Goal: Information Seeking & Learning: Check status

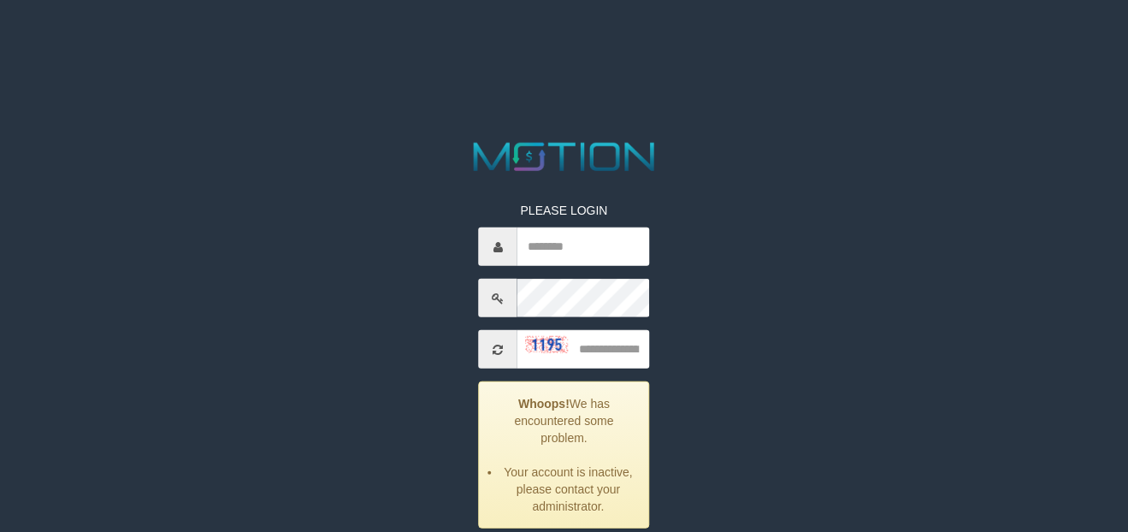
scroll to position [59, 0]
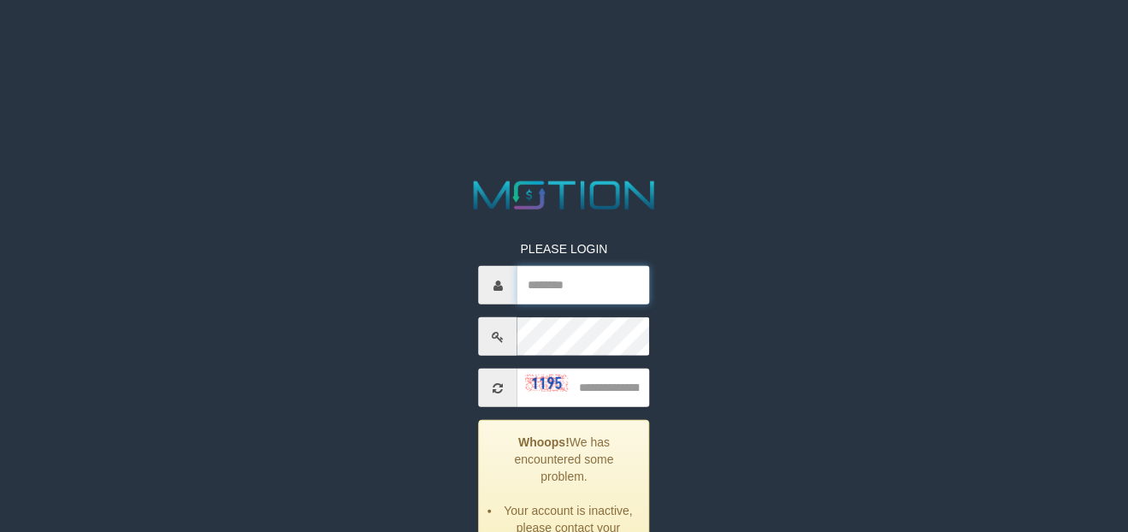
click at [552, 282] on input "text" at bounding box center [583, 285] width 133 height 38
type input "*******"
type input "****"
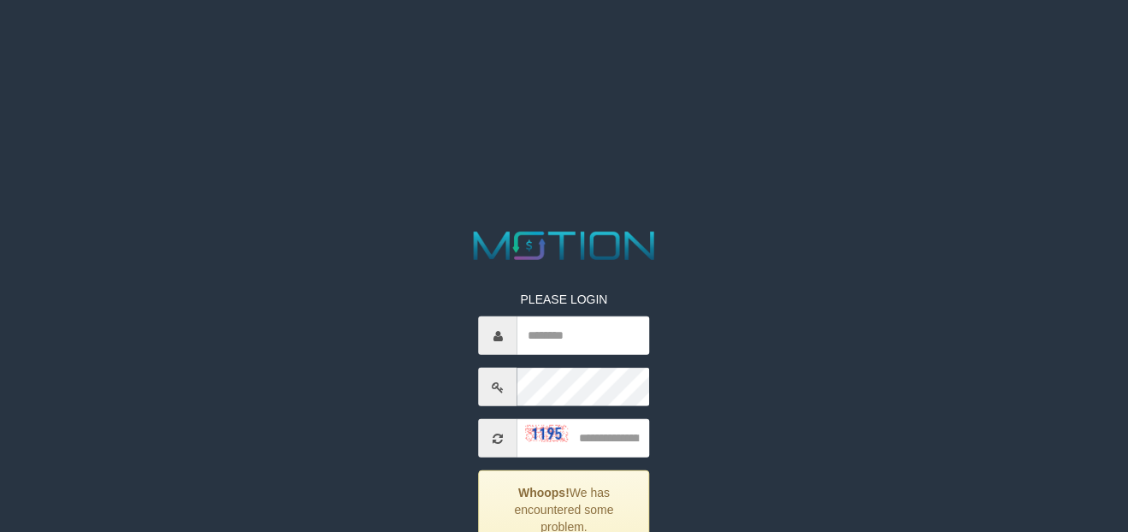
click at [745, 310] on div "PLEASE LOGIN Whoops! We has encountered some problem. These credentials do not …" at bounding box center [564, 453] width 590 height 452
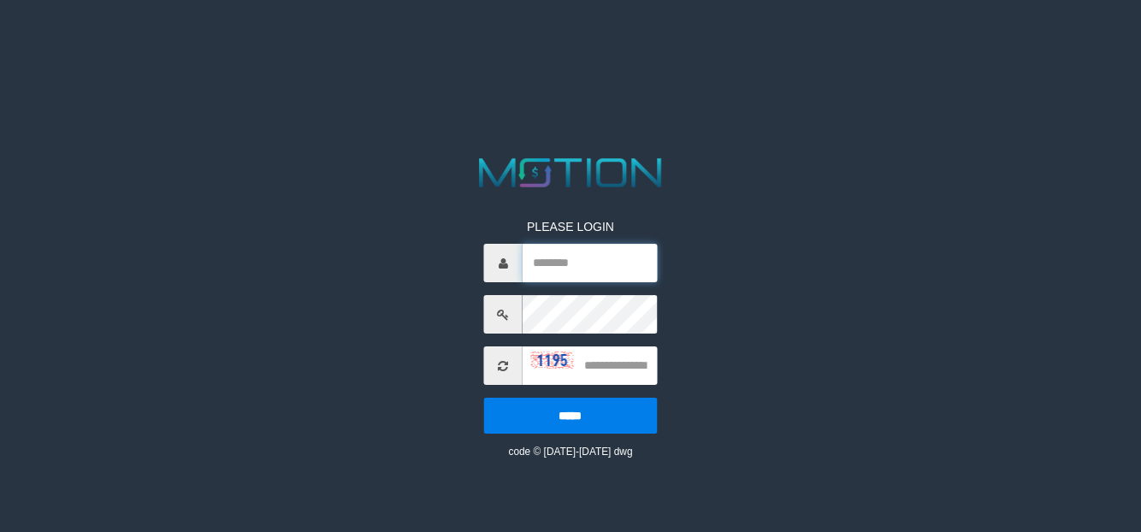
click at [571, 263] on input "text" at bounding box center [589, 263] width 134 height 38
type input "*******"
type input "****"
click at [484, 398] on input "*****" at bounding box center [570, 416] width 173 height 36
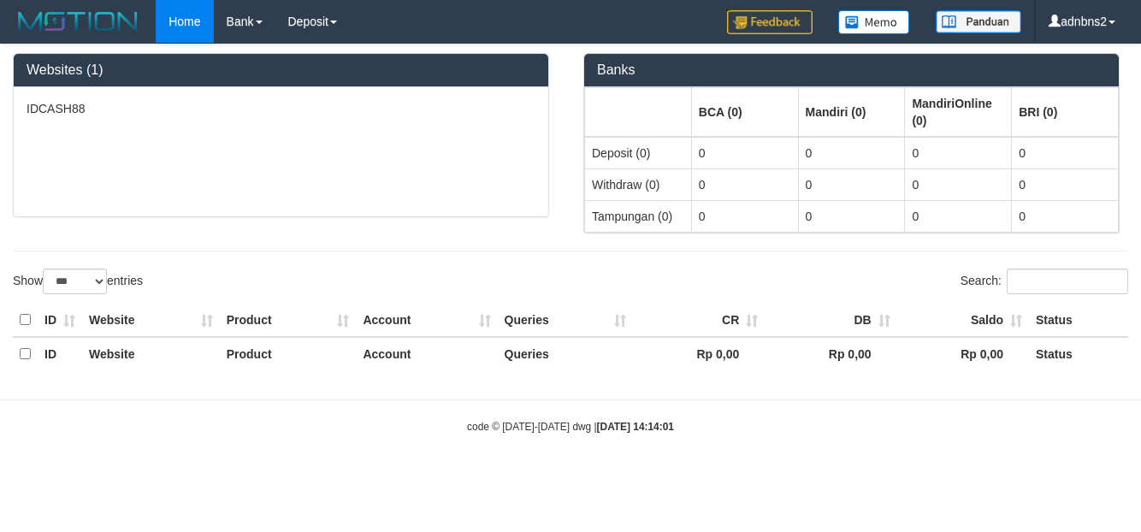
select select "***"
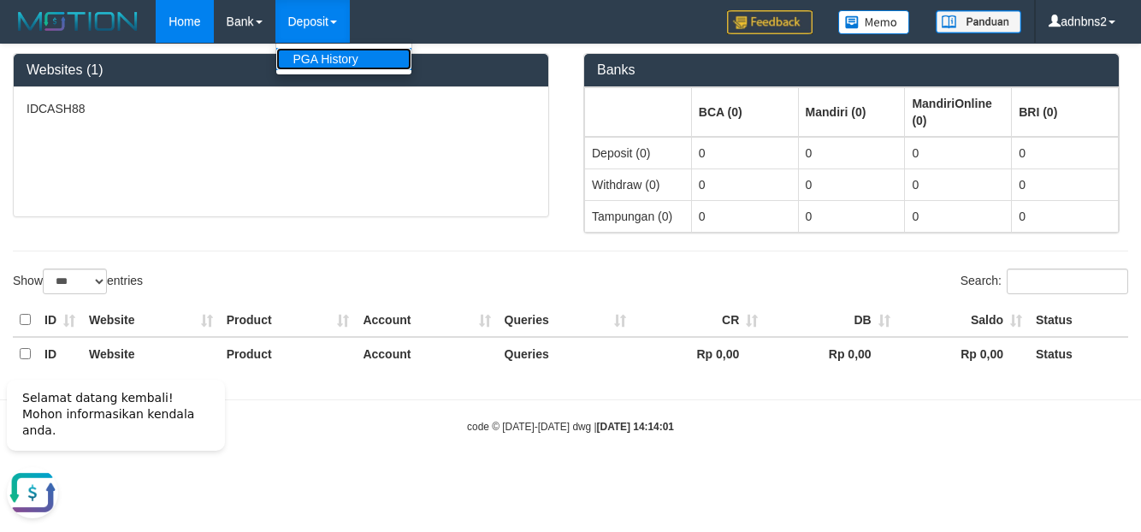
click at [343, 56] on link "PGA History" at bounding box center [343, 59] width 135 height 22
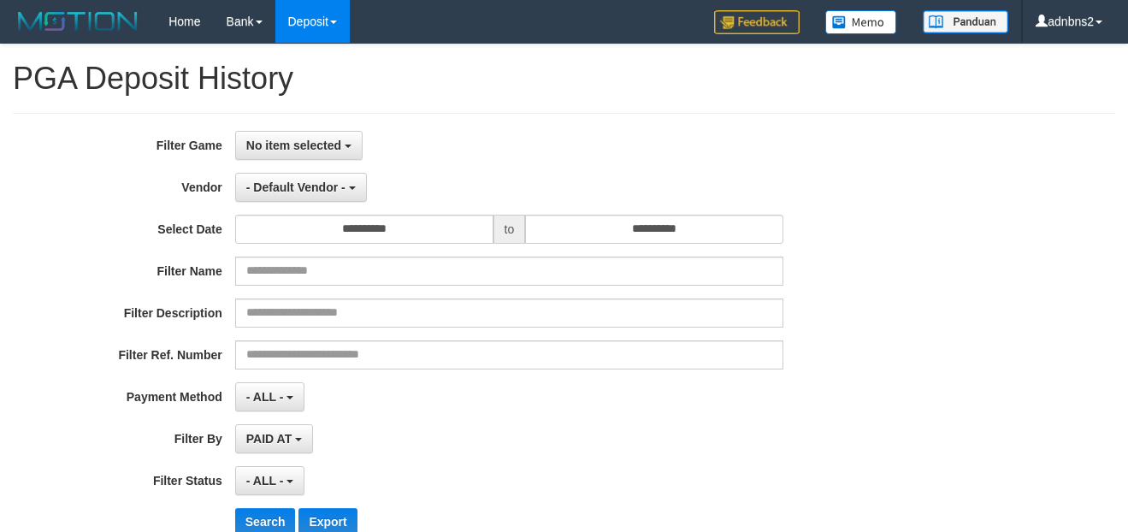
select select
select select "**"
click at [341, 146] on button "No item selected" at bounding box center [298, 145] width 127 height 29
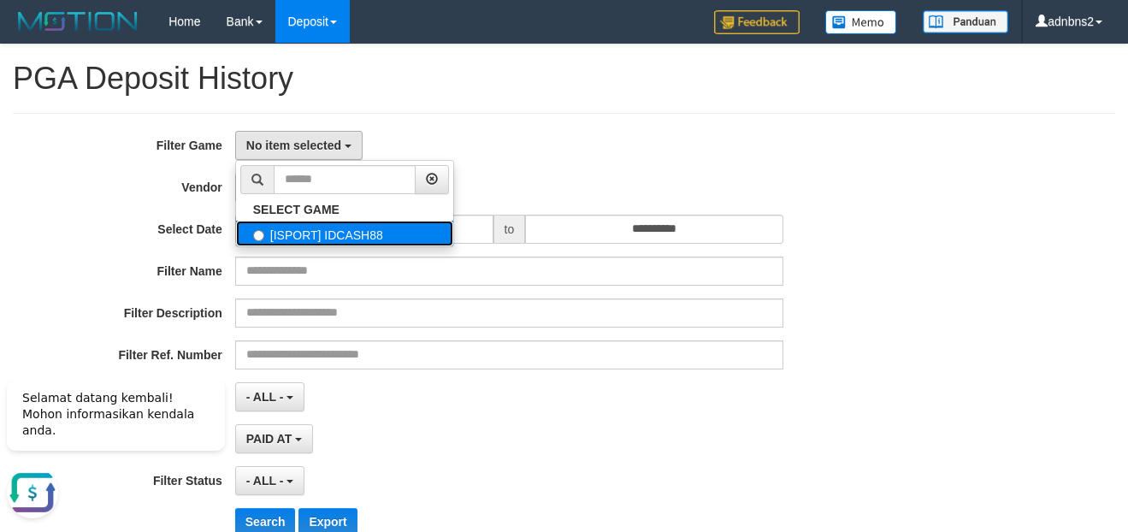
click at [326, 237] on label "[ISPORT] IDCASH88" at bounding box center [344, 234] width 217 height 26
select select "***"
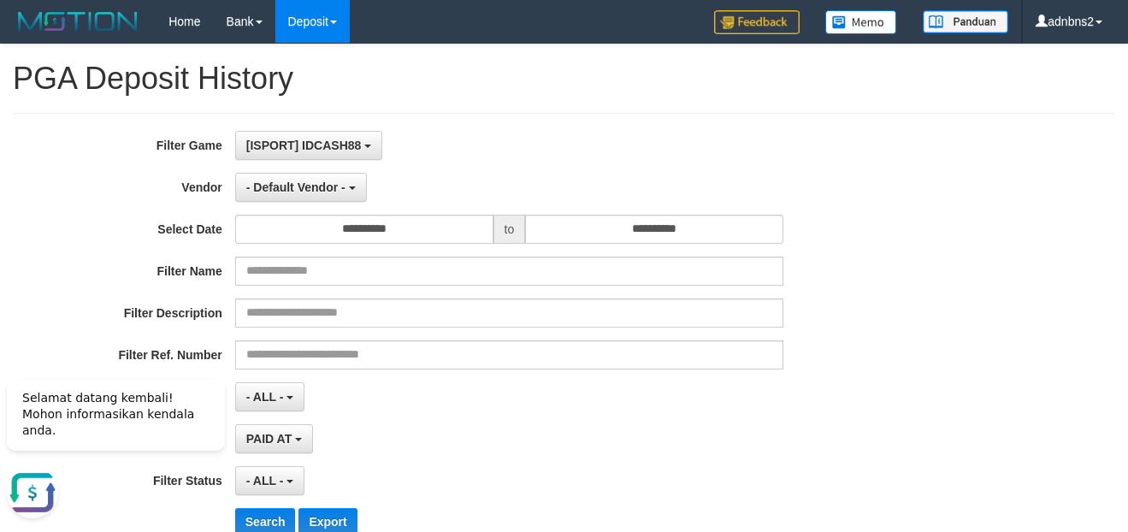
click at [563, 153] on div "[ISPORT] IDCASH88 SELECT GAME [ISPORT] IDCASH88" at bounding box center [509, 145] width 548 height 29
click at [346, 196] on button "- Default Vendor -" at bounding box center [301, 187] width 132 height 29
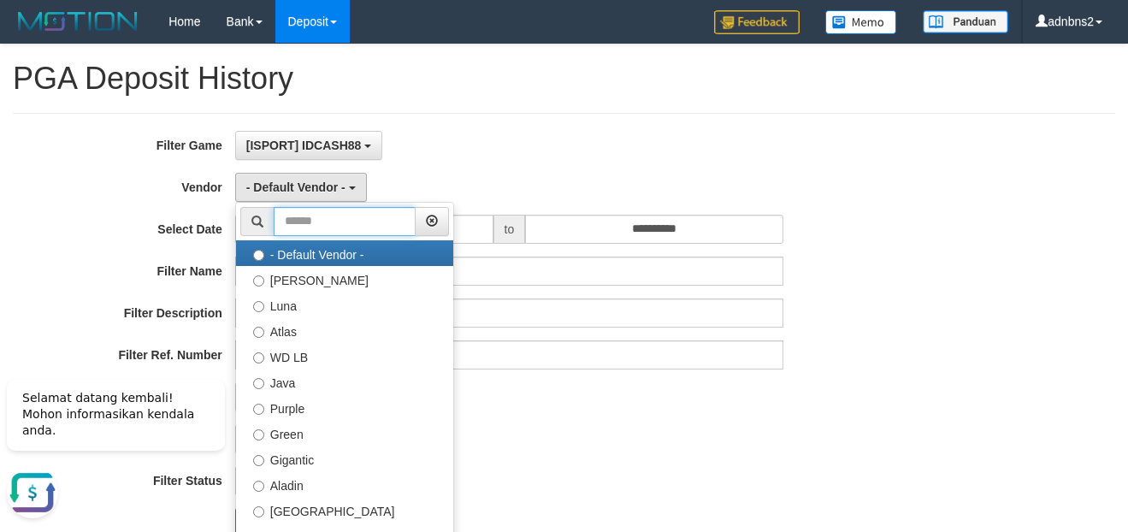
click at [359, 225] on input "text" at bounding box center [345, 221] width 142 height 29
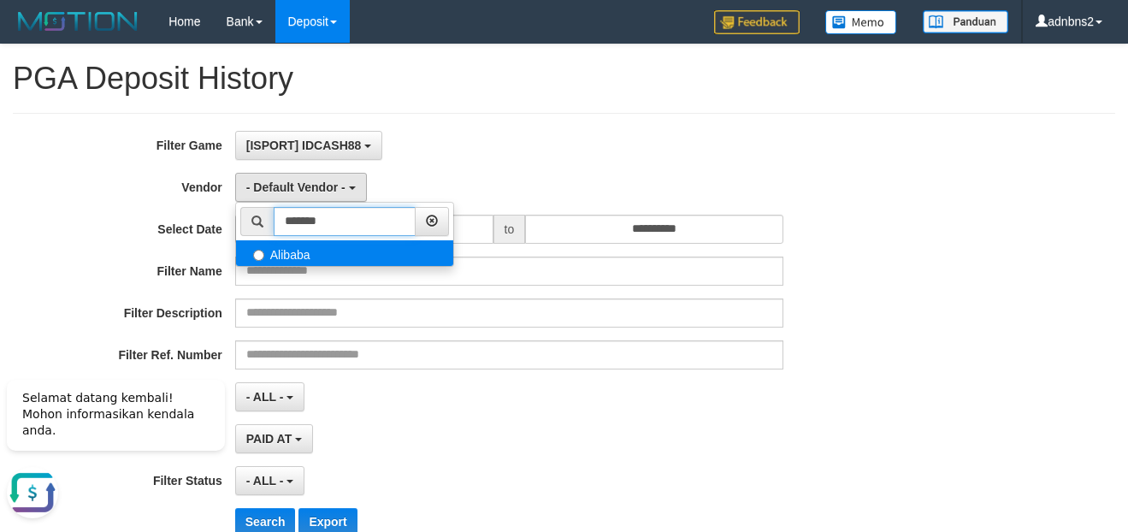
type input "*******"
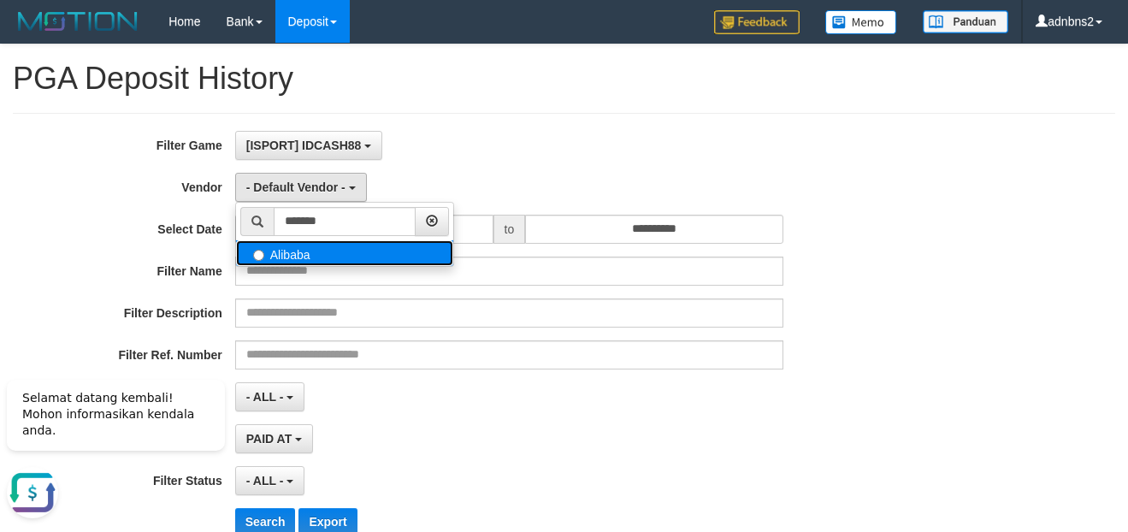
click at [286, 255] on label "Alibaba" at bounding box center [344, 253] width 217 height 26
select select "**********"
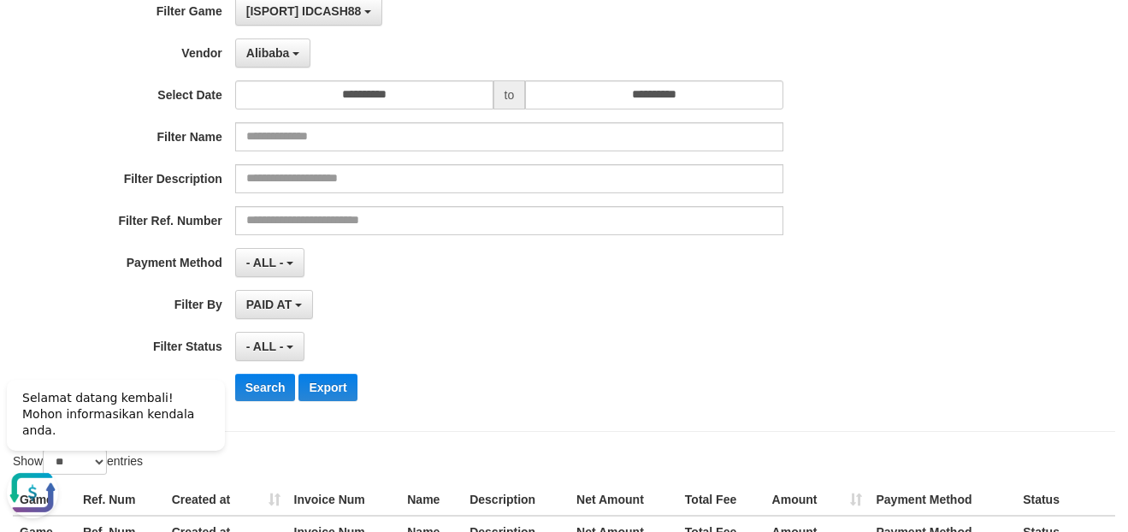
scroll to position [228, 0]
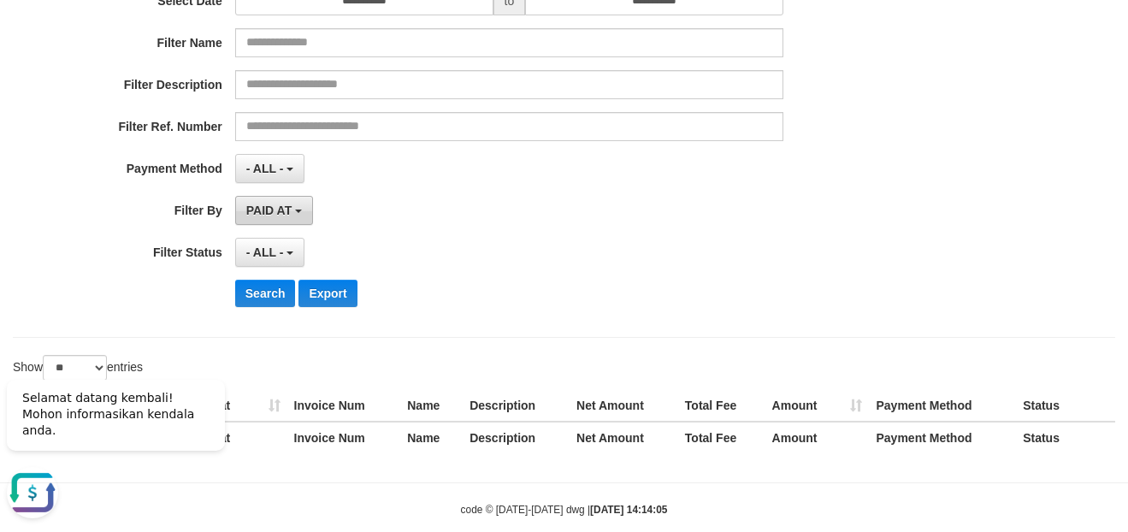
click at [304, 208] on button "PAID AT" at bounding box center [274, 210] width 78 height 29
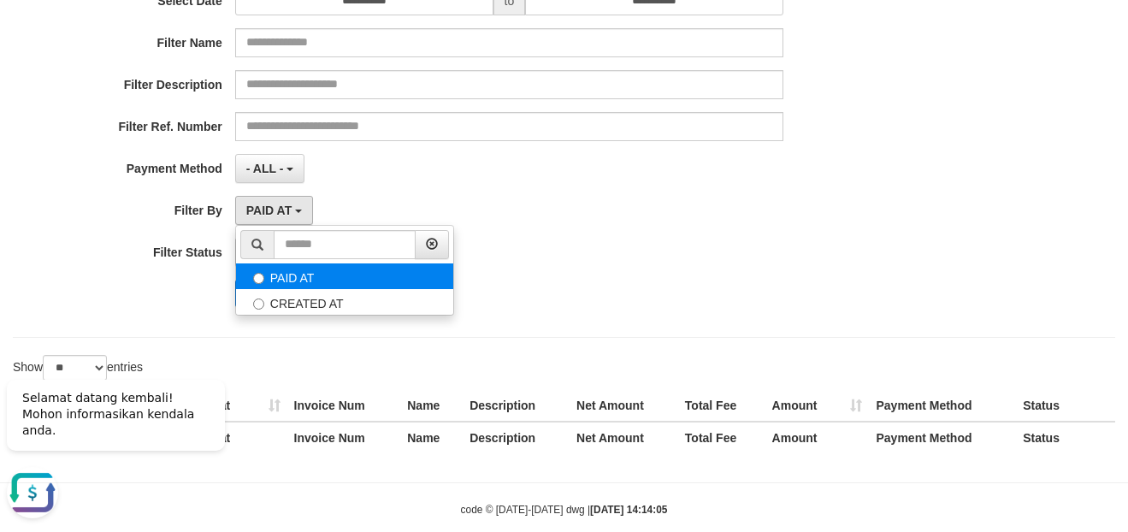
click at [317, 276] on label "PAID AT" at bounding box center [344, 276] width 217 height 26
click at [545, 197] on div "PAID AT PAID AT CREATED AT" at bounding box center [509, 210] width 548 height 29
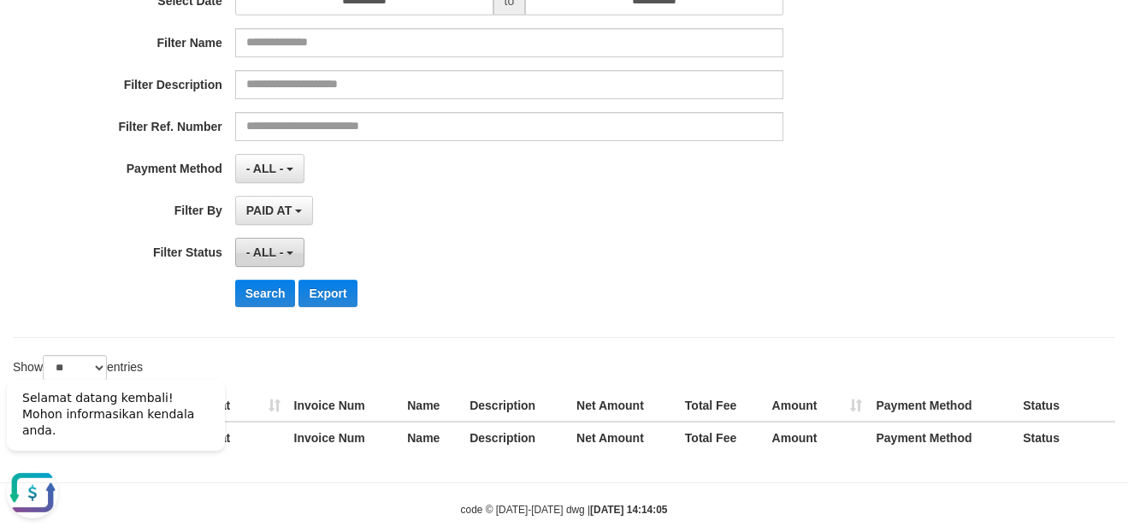
click at [279, 250] on span "- ALL -" at bounding box center [265, 252] width 38 height 14
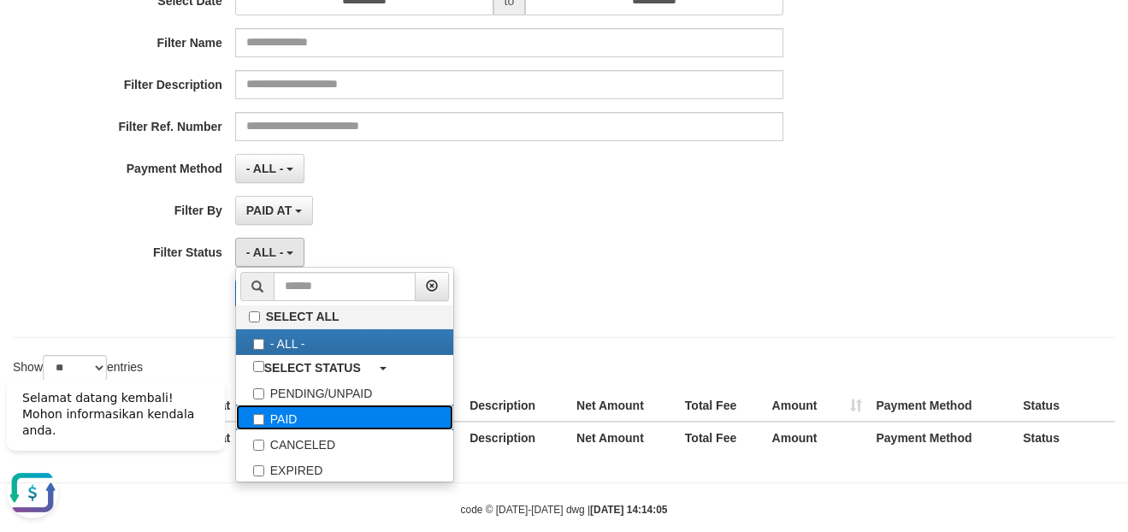
click at [269, 423] on label "PAID" at bounding box center [344, 417] width 217 height 26
select select "*"
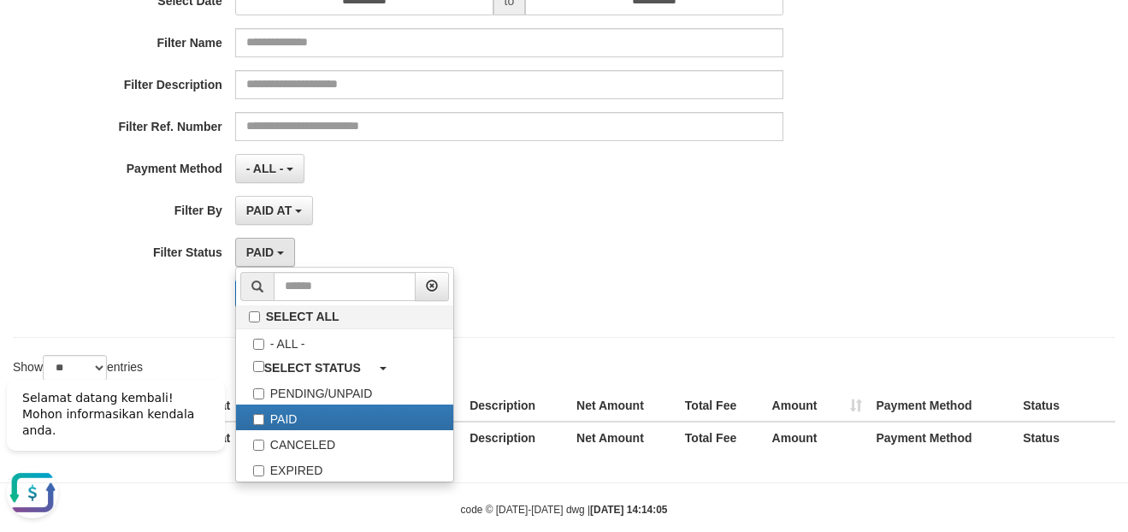
click at [576, 258] on div "PAID SELECT ALL - ALL - SELECT STATUS PENDING/UNPAID PAID CANCELED EXPIRED" at bounding box center [509, 252] width 548 height 29
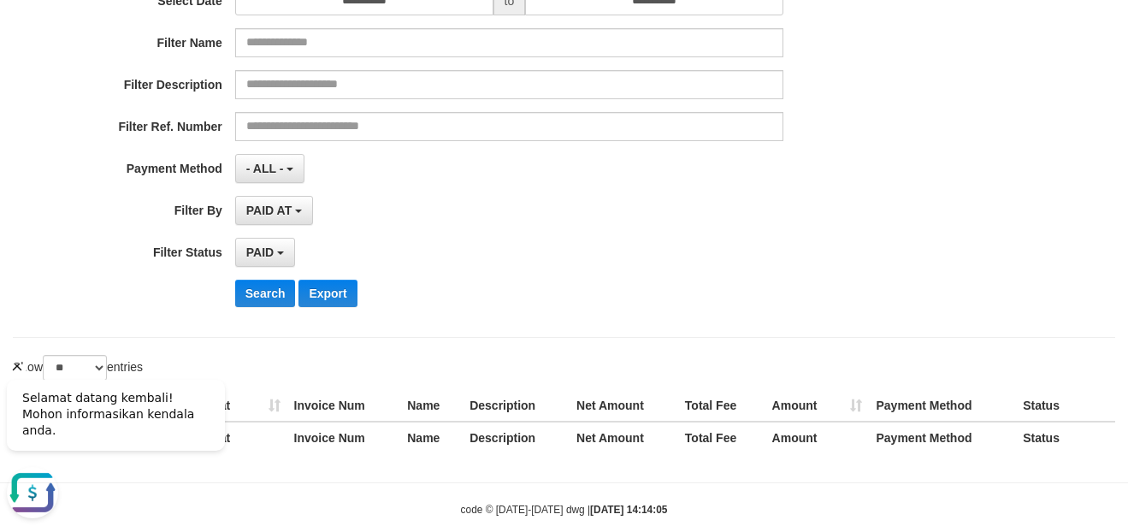
click at [86, 374] on div "Selamat datang kembali! Mohon informasikan kendala anda." at bounding box center [116, 408] width 218 height 104
click at [97, 372] on div "Selamat datang kembali! Mohon informasikan kendala anda." at bounding box center [116, 408] width 218 height 104
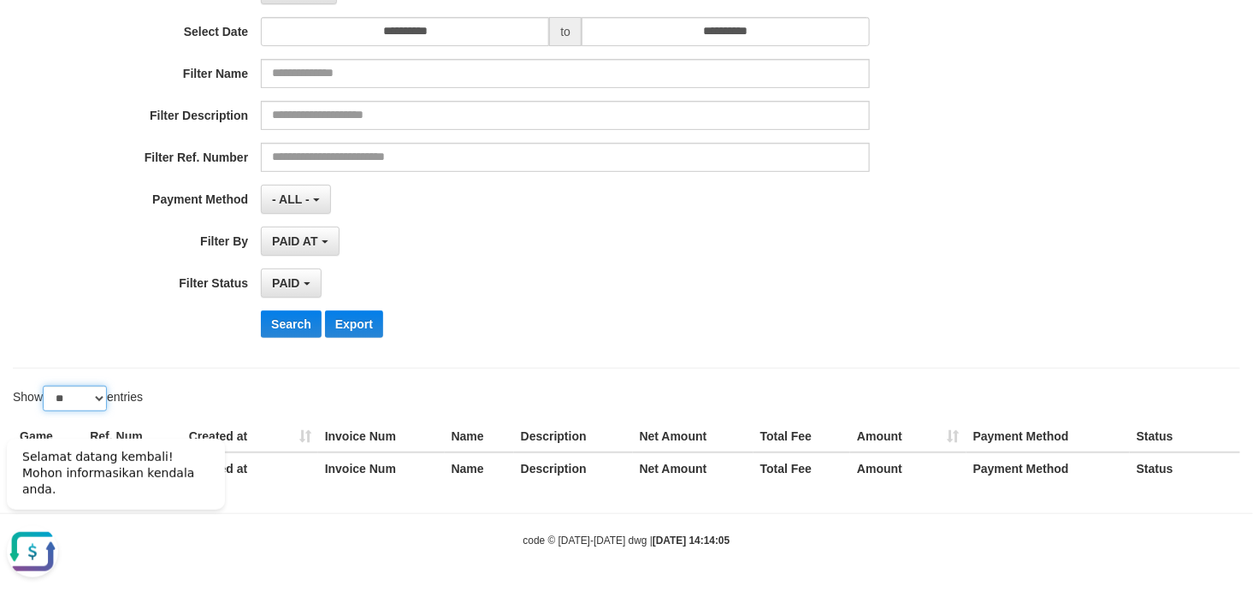
click at [95, 402] on select "** ** ** ***" at bounding box center [75, 399] width 64 height 26
select select "**"
click at [45, 386] on select "** ** ** ***" at bounding box center [75, 399] width 64 height 26
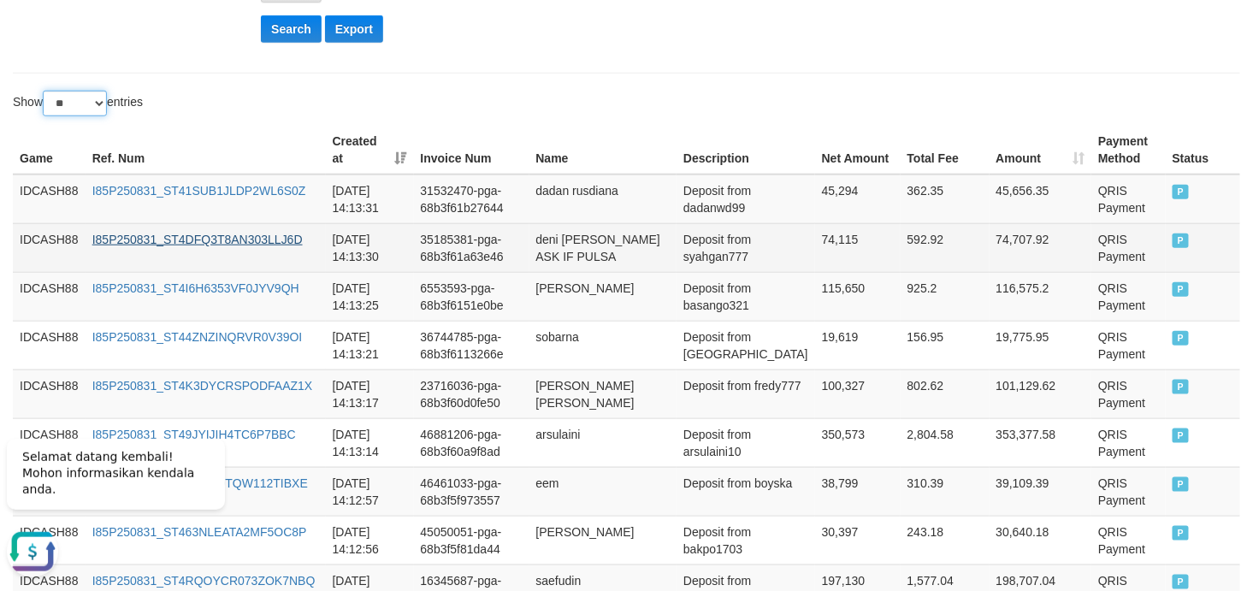
scroll to position [450, 0]
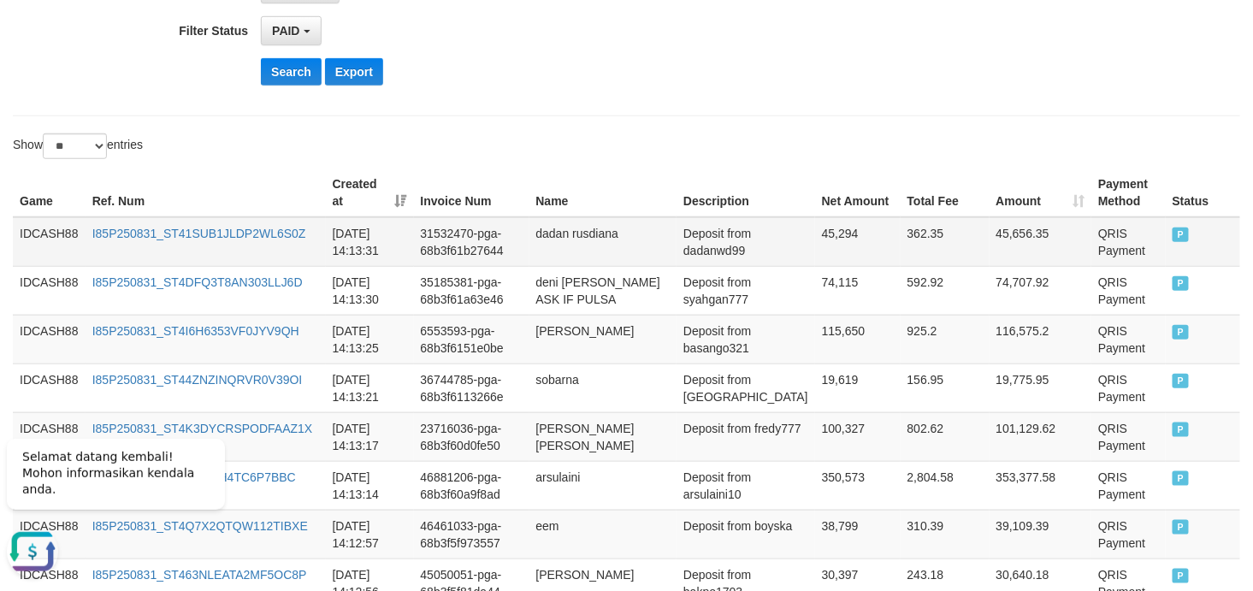
click at [46, 238] on td "IDCASH88" at bounding box center [49, 242] width 73 height 50
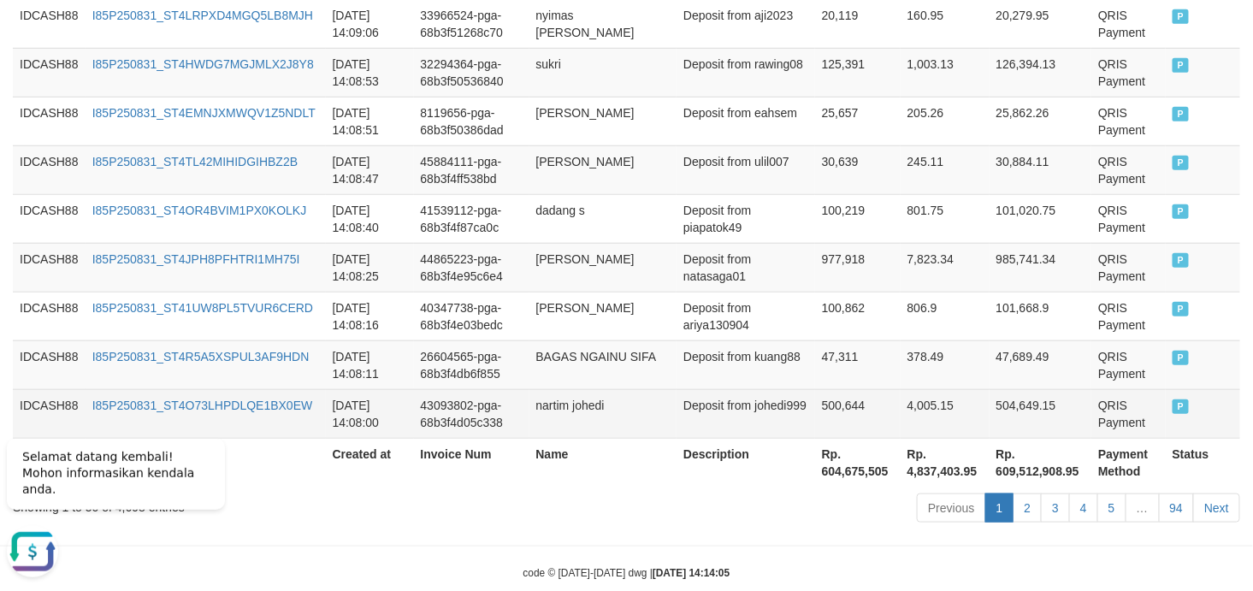
scroll to position [2702, 0]
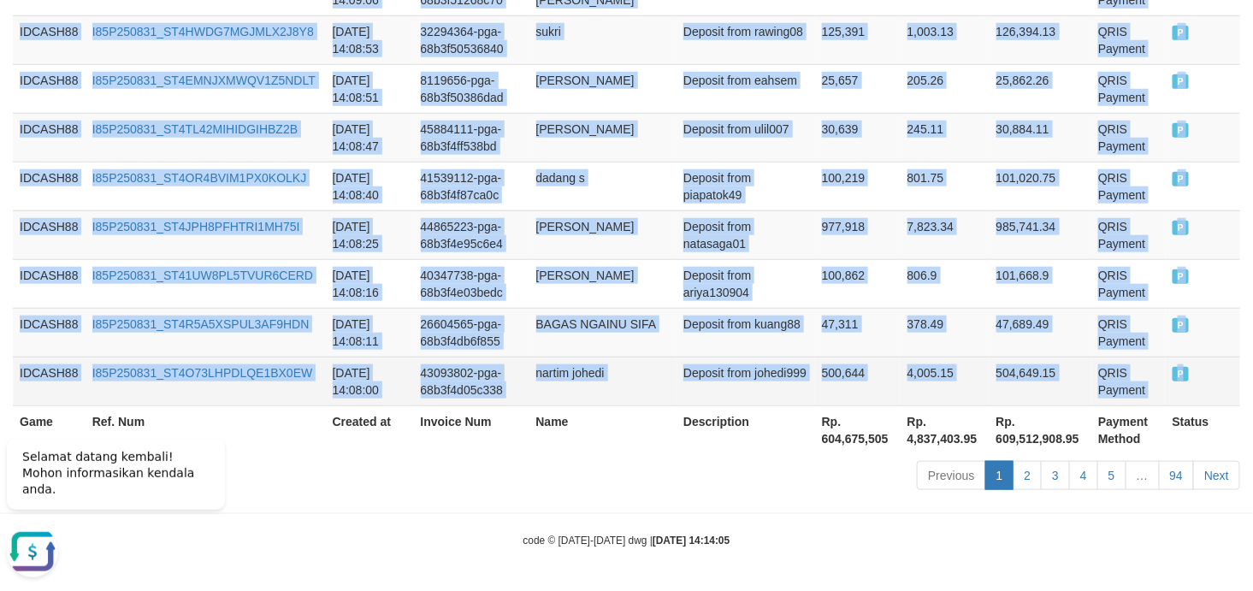
click at [1127, 389] on td "P" at bounding box center [1203, 381] width 74 height 49
copy tbody "IDCASH88 I85P250831_ST41SUB1JLDP2WL6S0Z 2025-08-31 14:13:31 31532470-pga-68b3f6…"
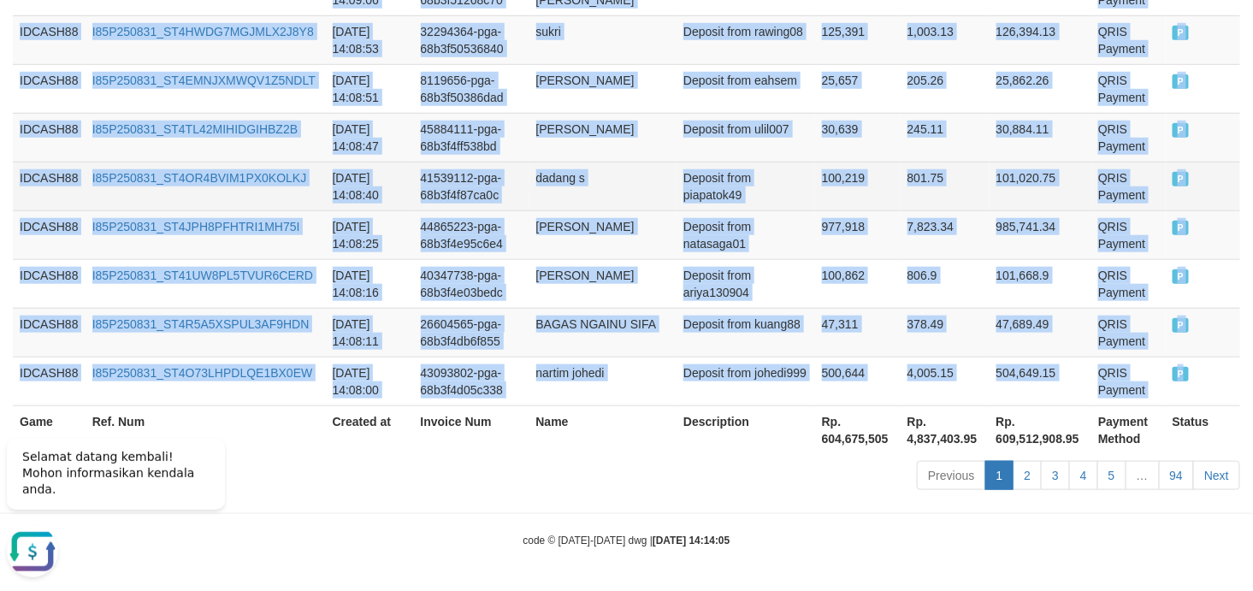
drag, startPoint x: 532, startPoint y: 227, endPoint x: 542, endPoint y: 175, distance: 52.3
click at [529, 175] on td "41539112-pga-68b3f4f87ca0c" at bounding box center [471, 186] width 115 height 49
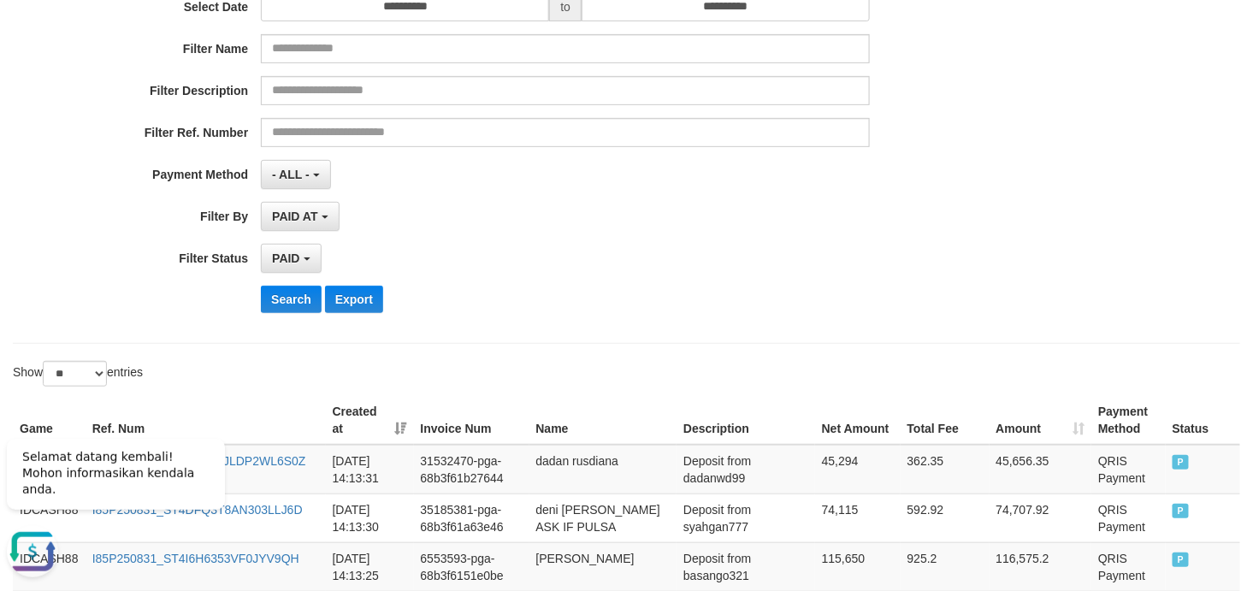
scroll to position [506, 0]
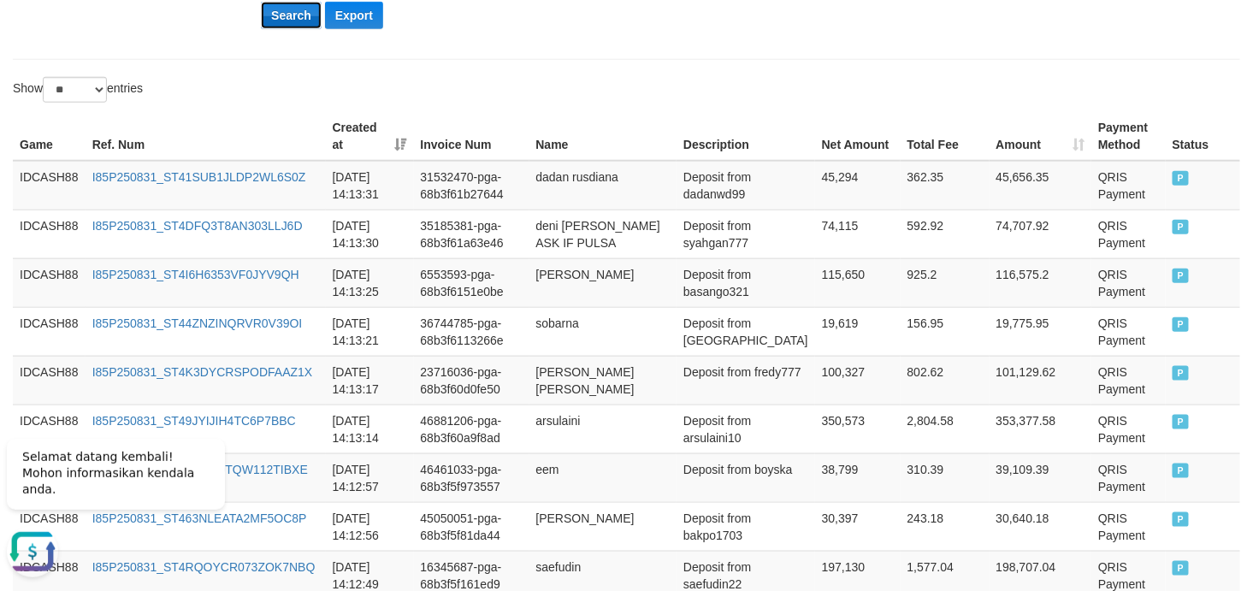
click at [286, 20] on button "Search" at bounding box center [291, 15] width 61 height 27
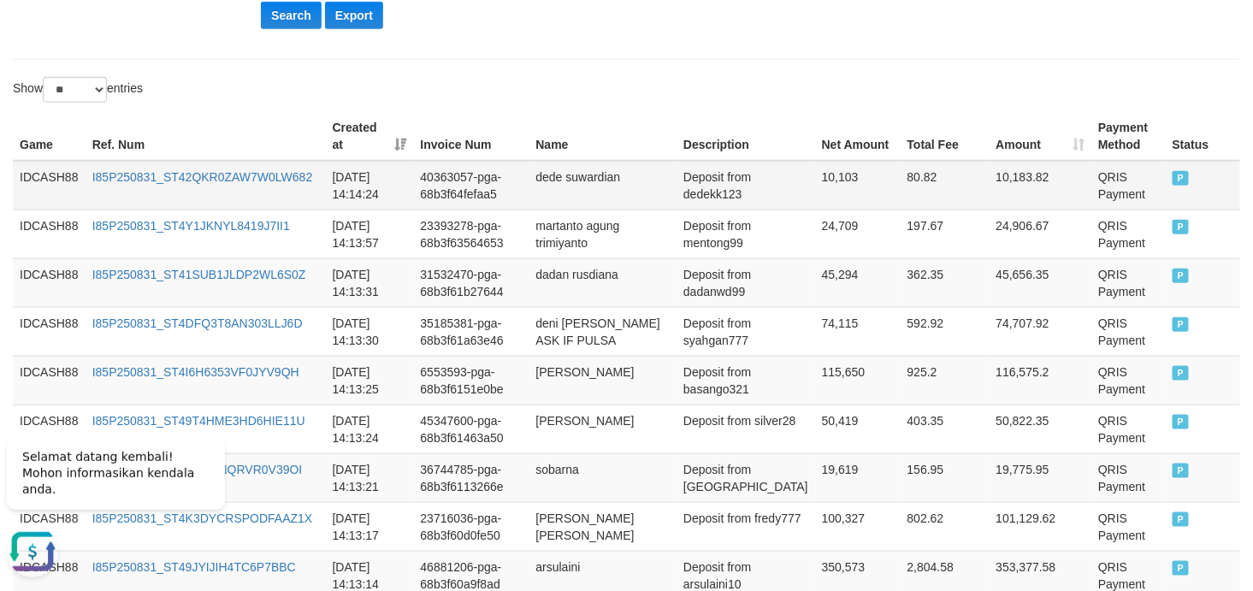
click at [31, 175] on td "IDCASH88" at bounding box center [49, 186] width 73 height 50
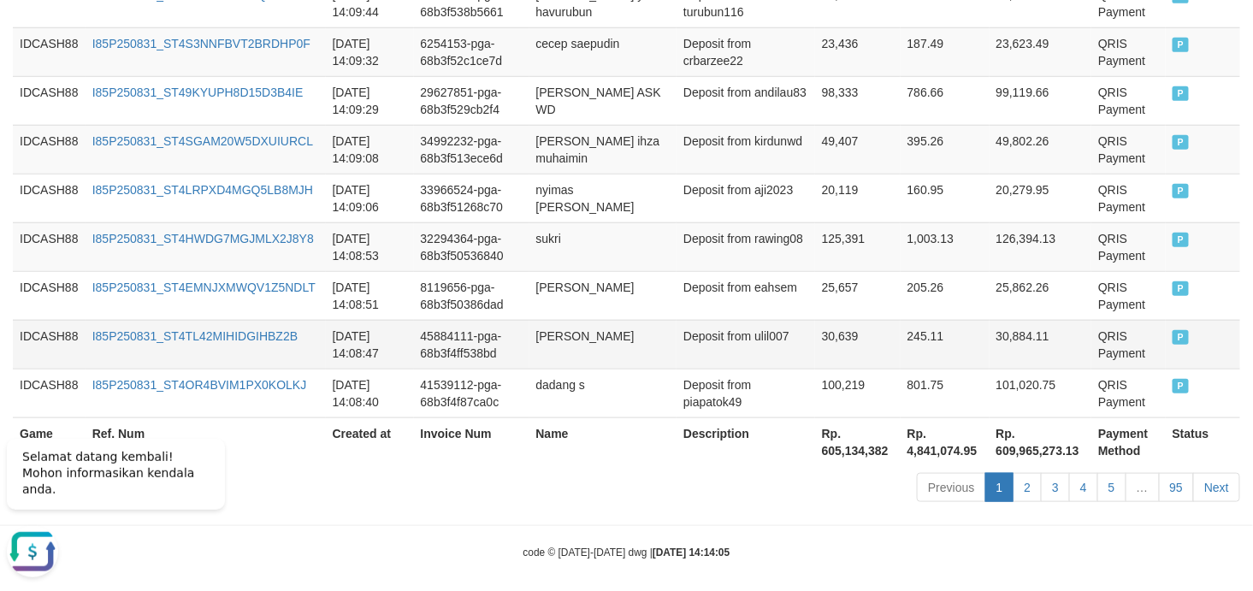
scroll to position [2702, 0]
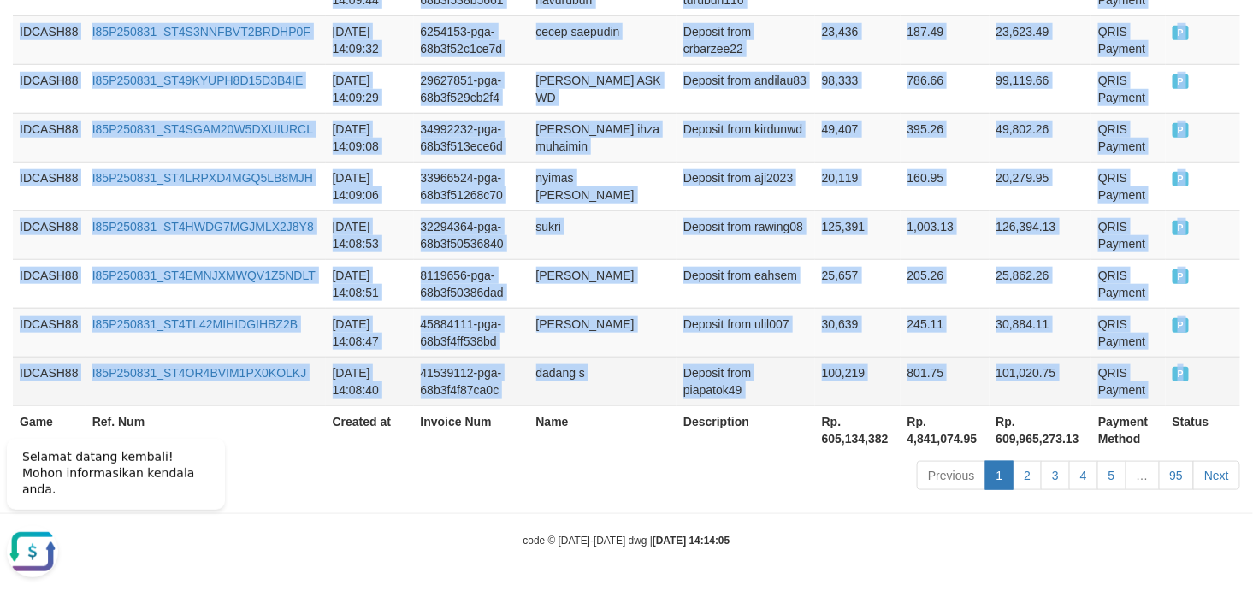
click at [1127, 365] on td "P" at bounding box center [1203, 381] width 74 height 49
copy tbody "IDCASH88 I85P250831_ST42QKR0ZAW7W0LW682 2025-08-31 14:14:24 40363057-pga-68b3f6…"
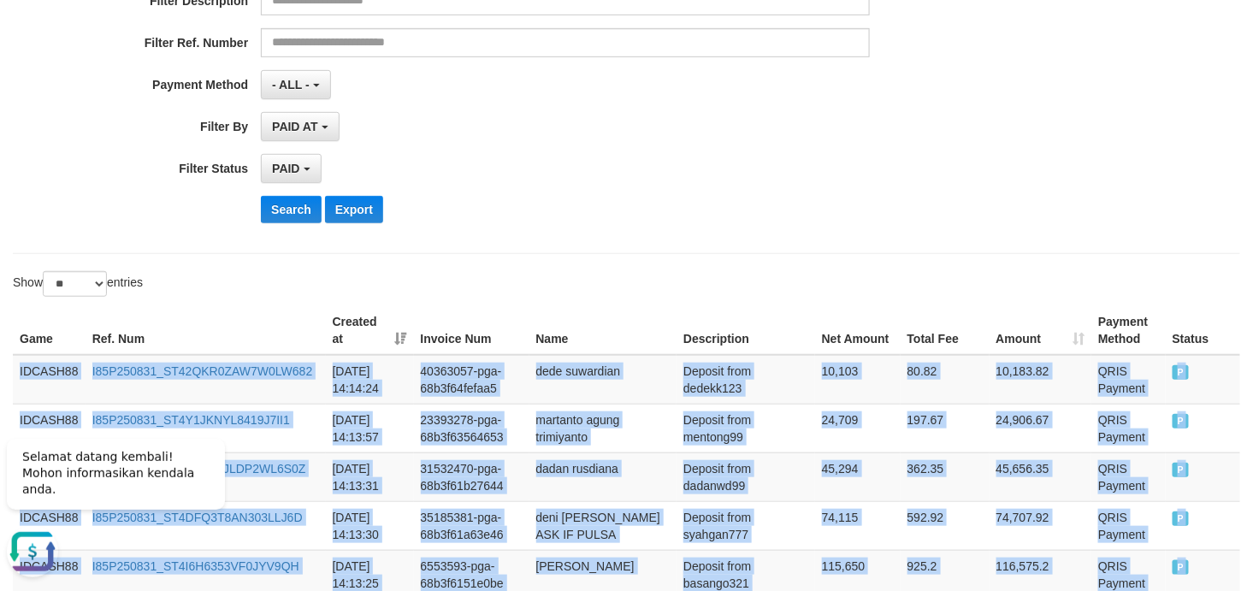
scroll to position [168, 0]
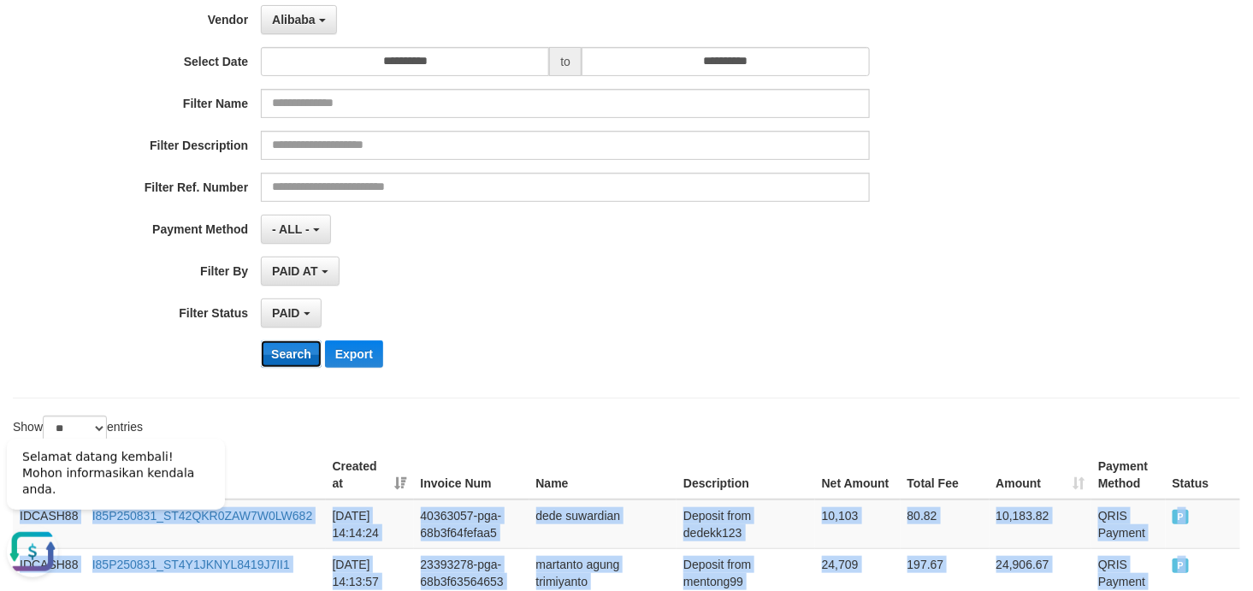
click at [276, 356] on button "Search" at bounding box center [291, 353] width 61 height 27
click at [805, 292] on div "**********" at bounding box center [522, 171] width 1044 height 417
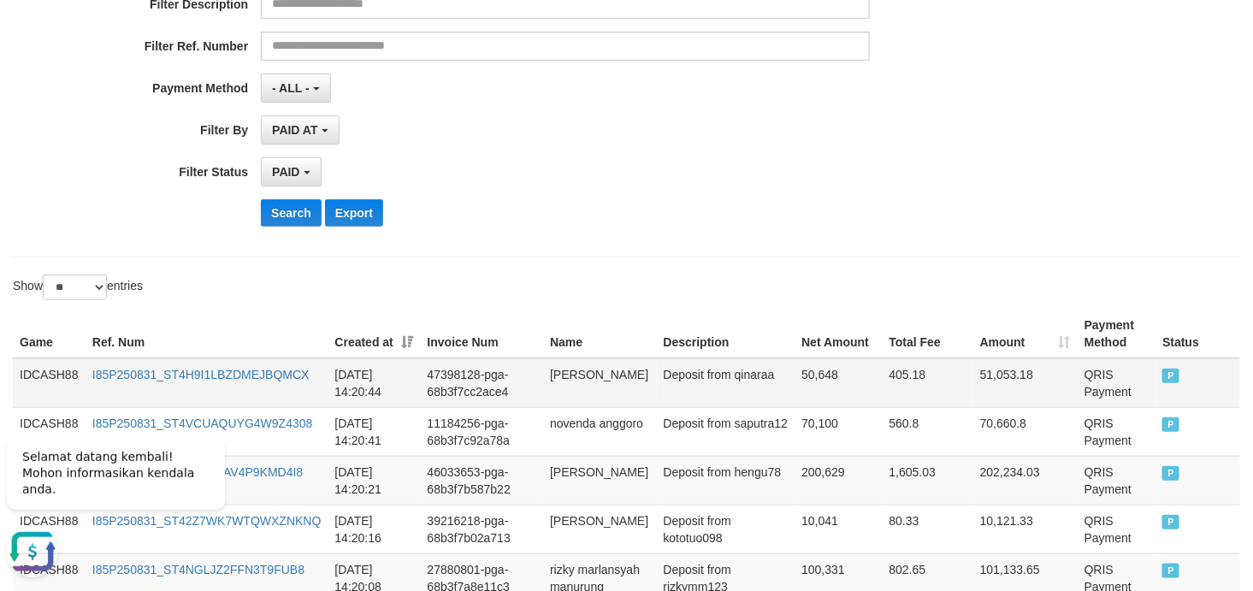
click at [35, 368] on td "IDCASH88" at bounding box center [49, 383] width 73 height 50
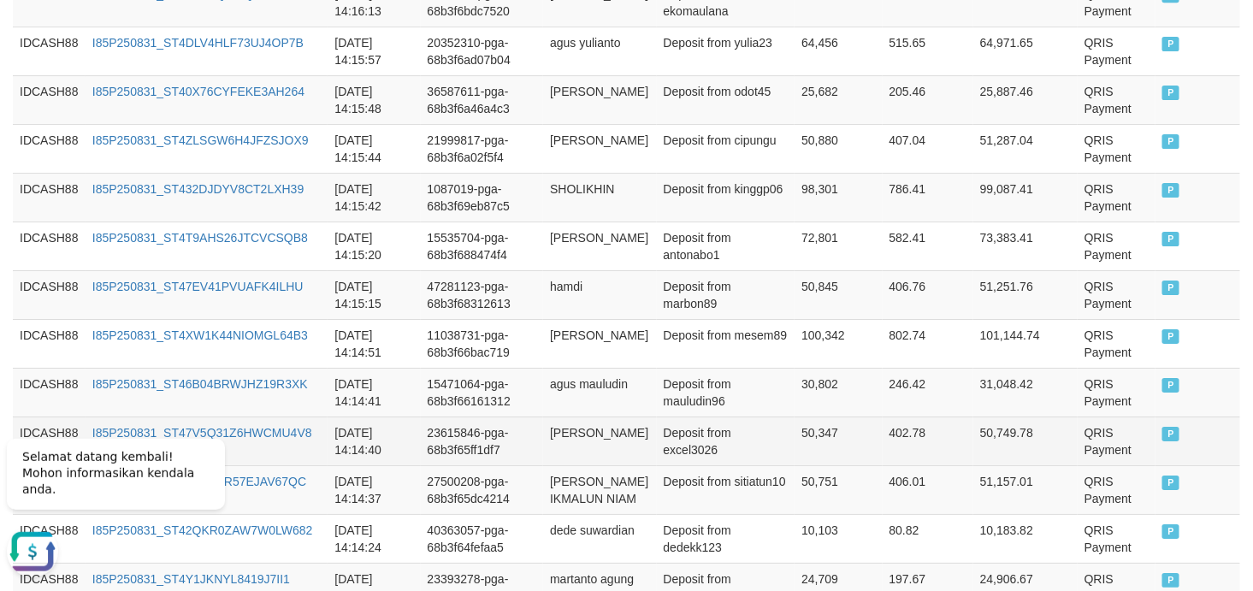
scroll to position [2082, 0]
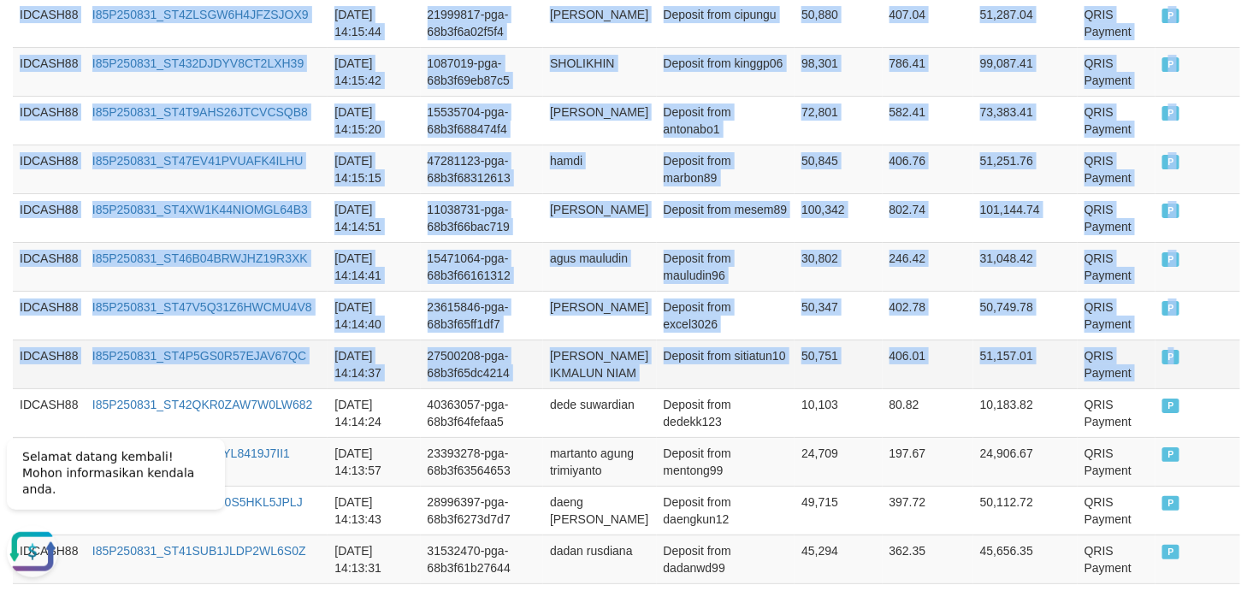
click at [1127, 365] on td "P" at bounding box center [1197, 363] width 85 height 49
copy tbody "IDCASH88 I85P250831_ST4H9I1LBZDMEJBQMCX 2025-08-31 14:20:44 47398128-pga-68b3f7…"
click at [635, 154] on td "hamdi" at bounding box center [599, 169] width 113 height 49
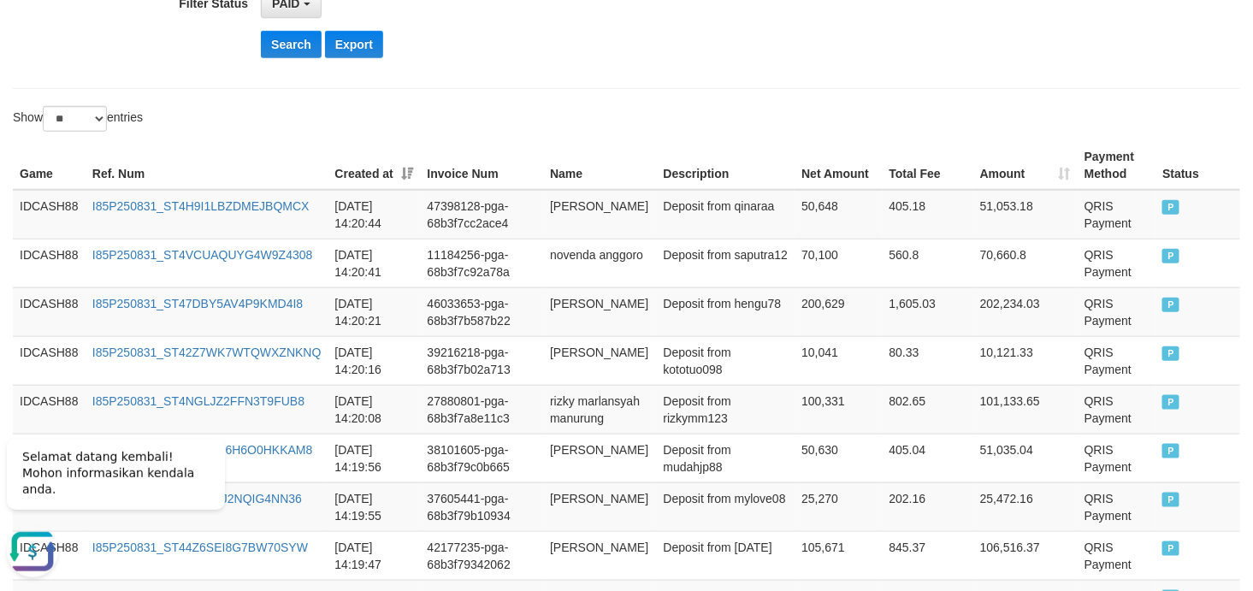
scroll to position [436, 0]
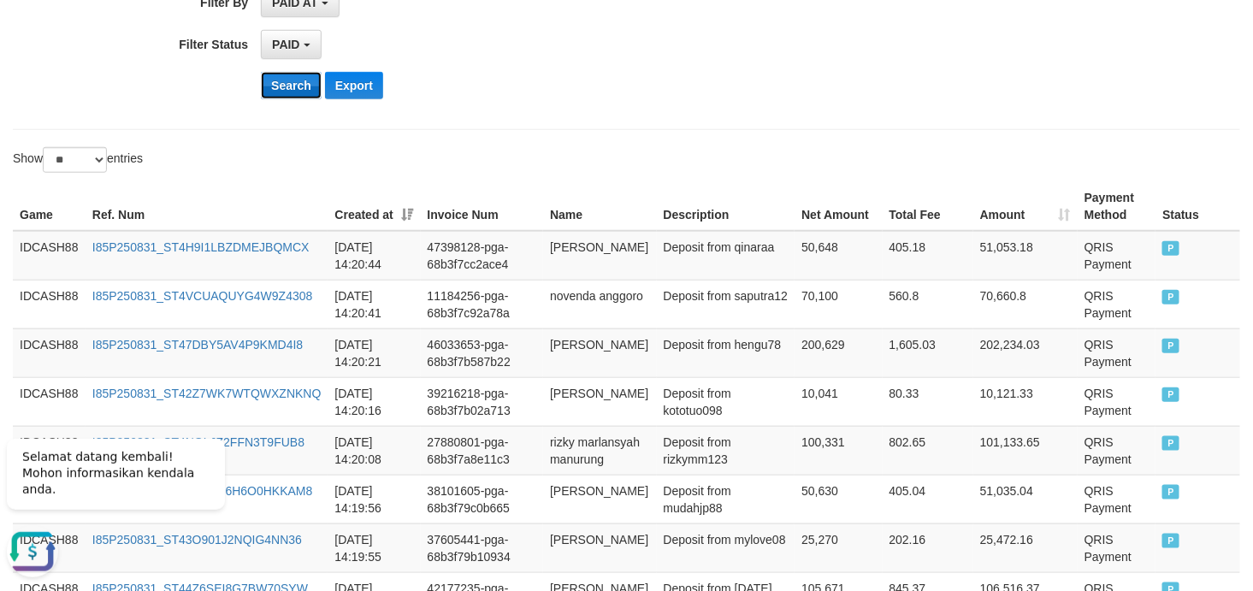
click at [296, 86] on button "Search" at bounding box center [291, 85] width 61 height 27
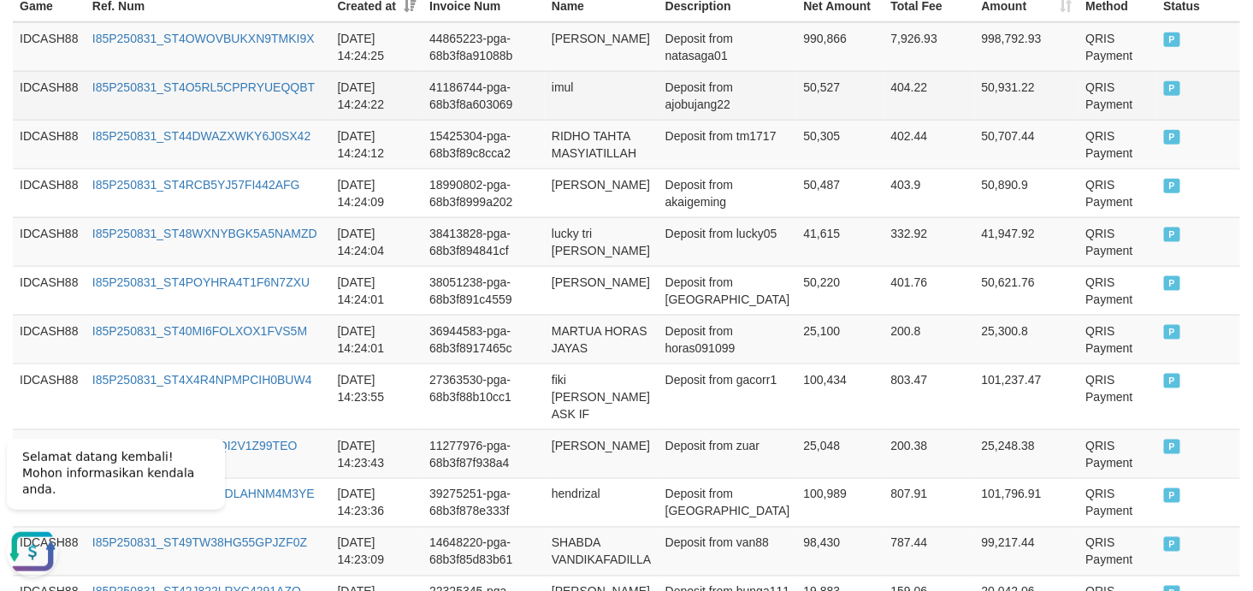
scroll to position [542, 0]
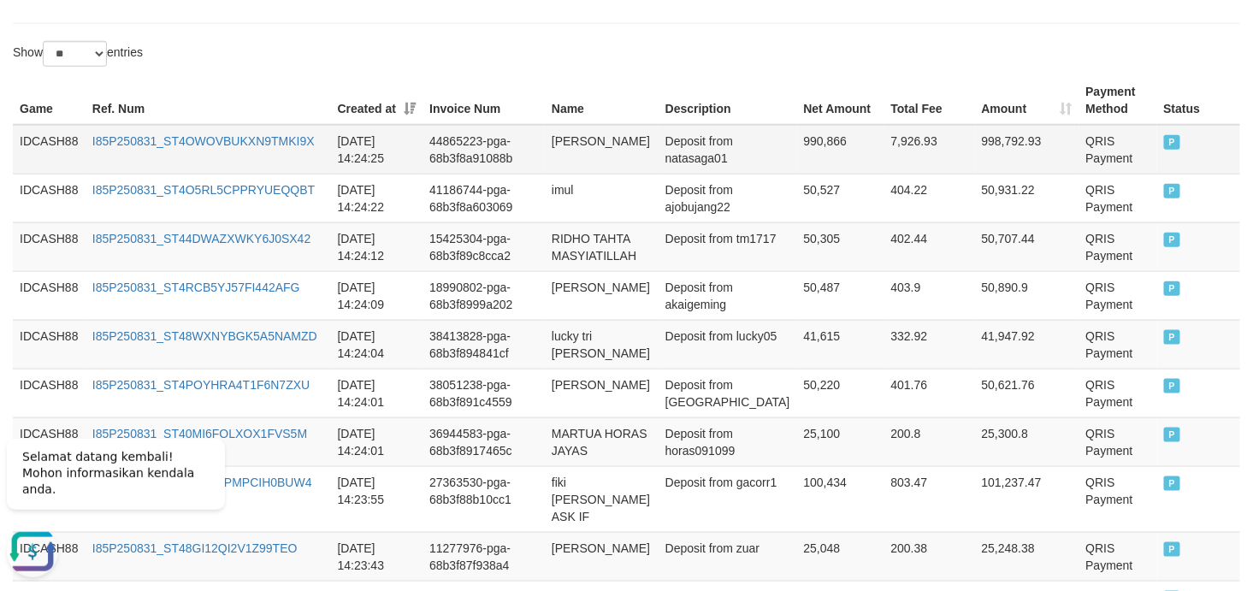
click at [48, 147] on td "IDCASH88" at bounding box center [49, 150] width 73 height 50
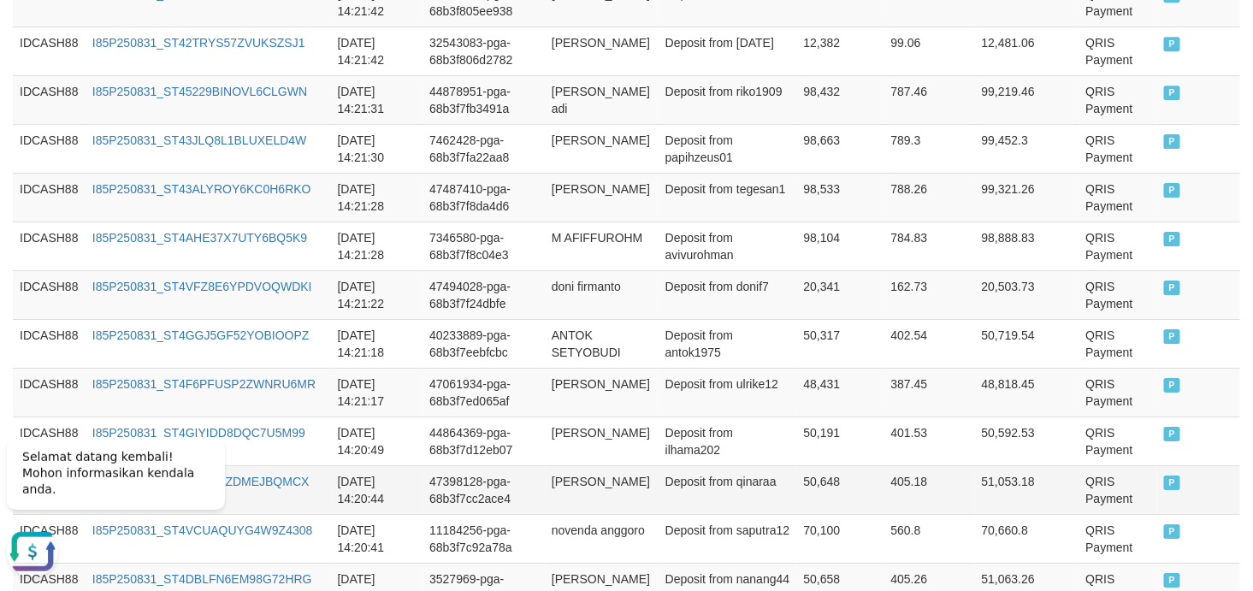
scroll to position [2063, 0]
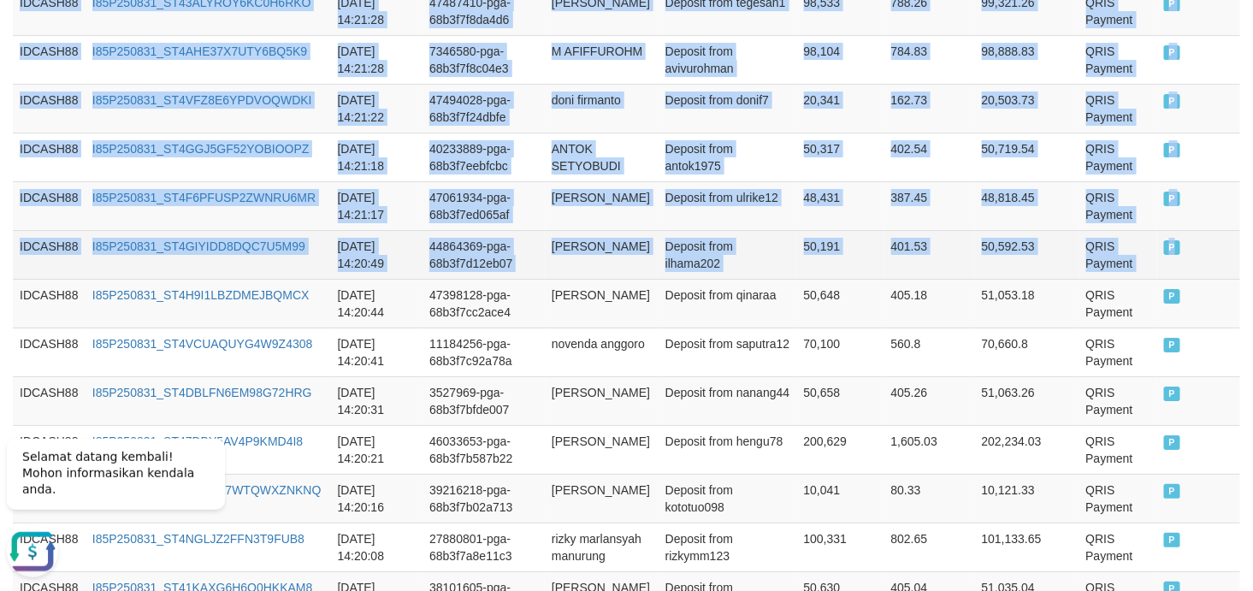
click at [1127, 243] on td "P" at bounding box center [1199, 254] width 84 height 49
copy tbody "IDCASH88 I85P250831_ST4OWOVBUKXN9TMKI9X 2025-08-31 14:24:25 44865223-pga-68b3f8…"
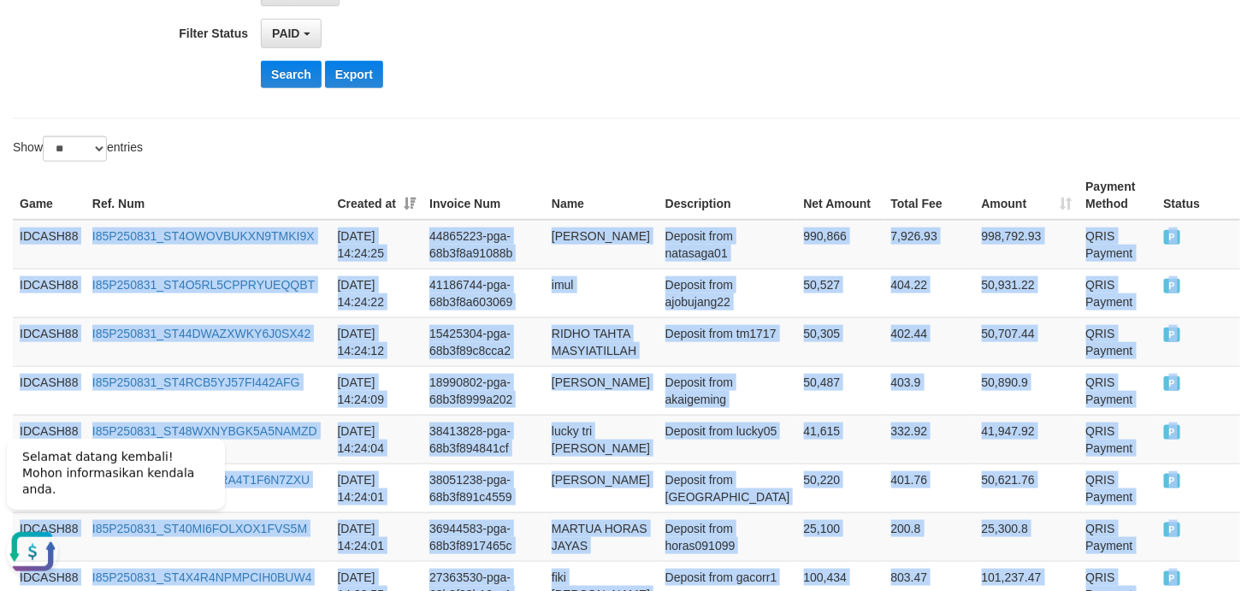
scroll to position [288, 0]
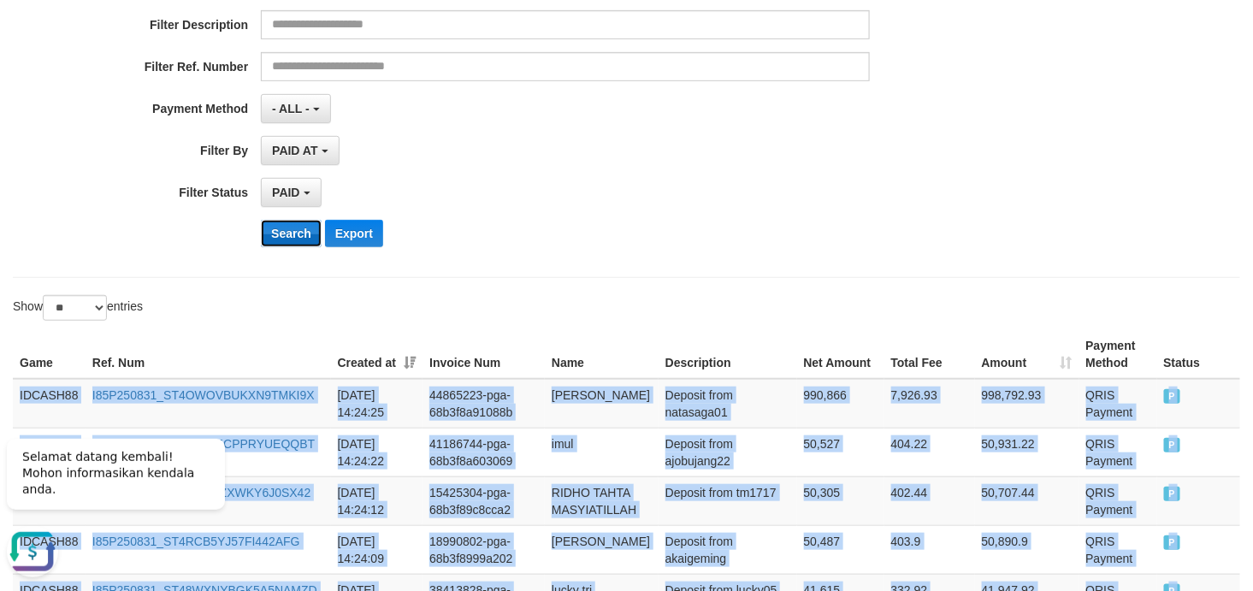
click at [293, 233] on button "Search" at bounding box center [291, 233] width 61 height 27
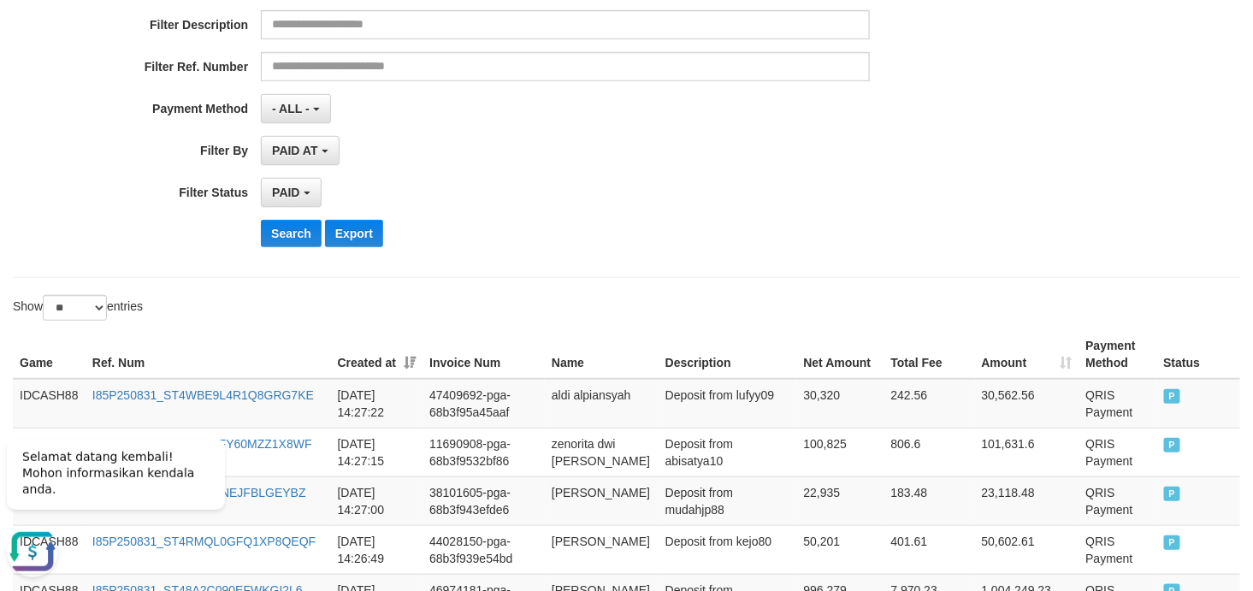
click at [734, 210] on div "**********" at bounding box center [522, 51] width 1044 height 417
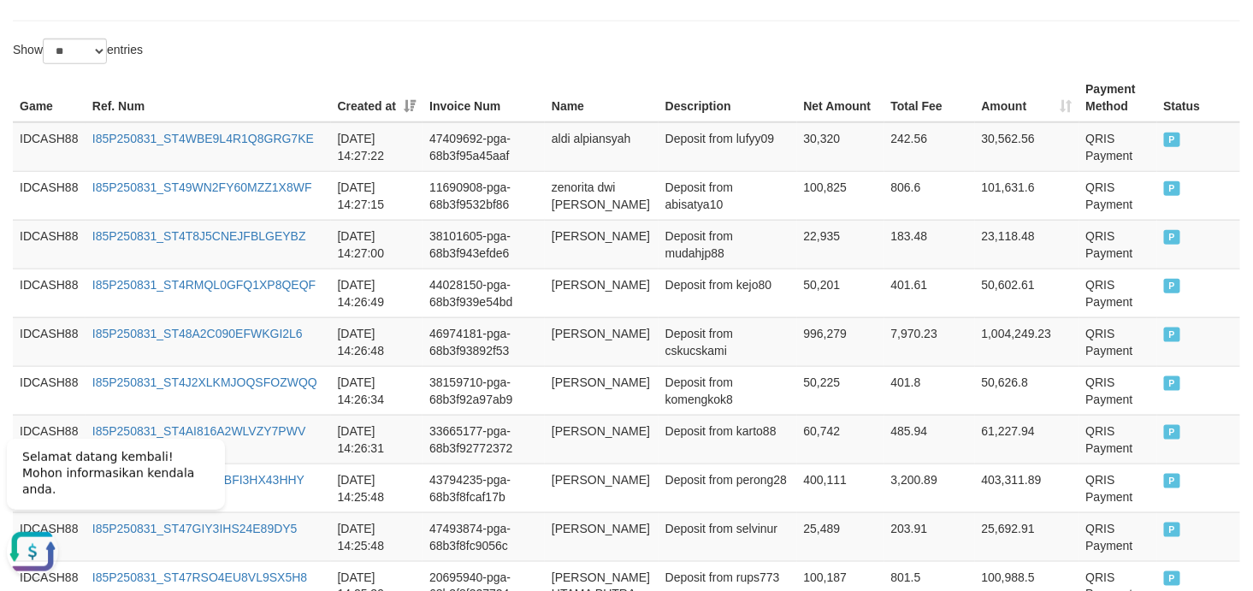
scroll to position [332, 0]
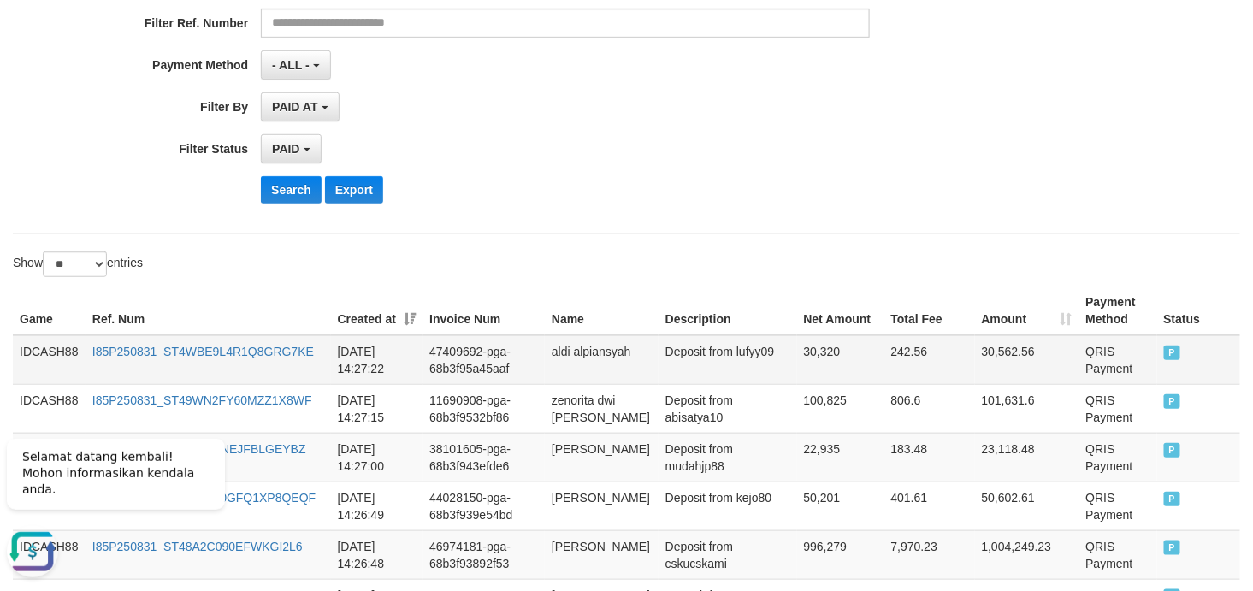
click at [35, 351] on td "IDCASH88" at bounding box center [49, 360] width 73 height 50
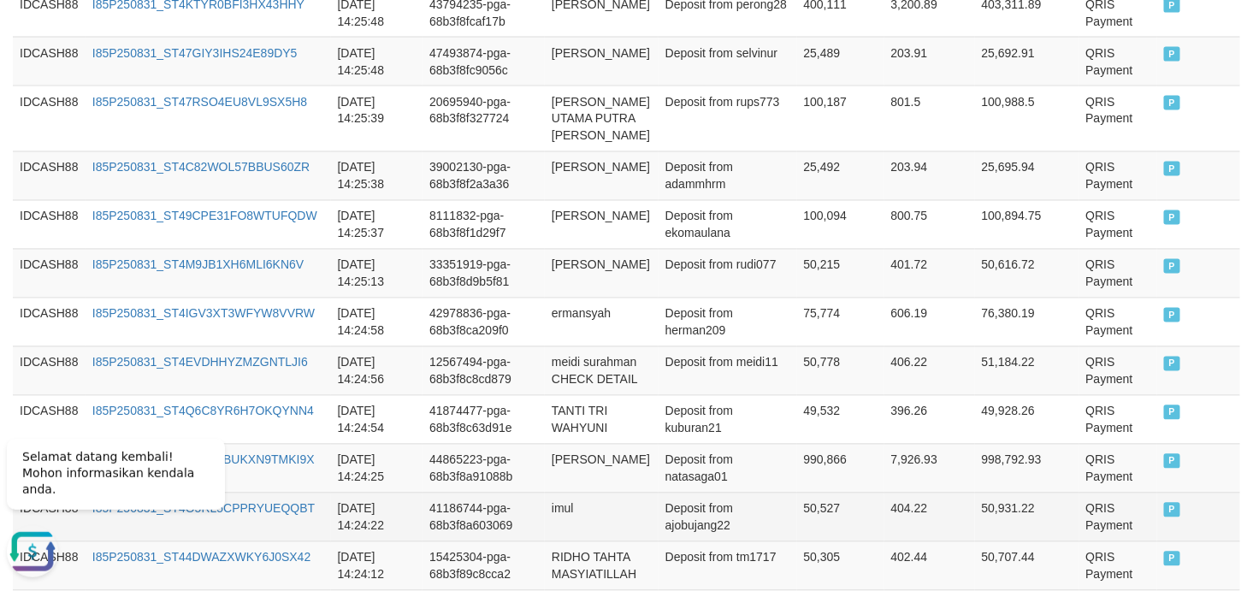
scroll to position [1219, 0]
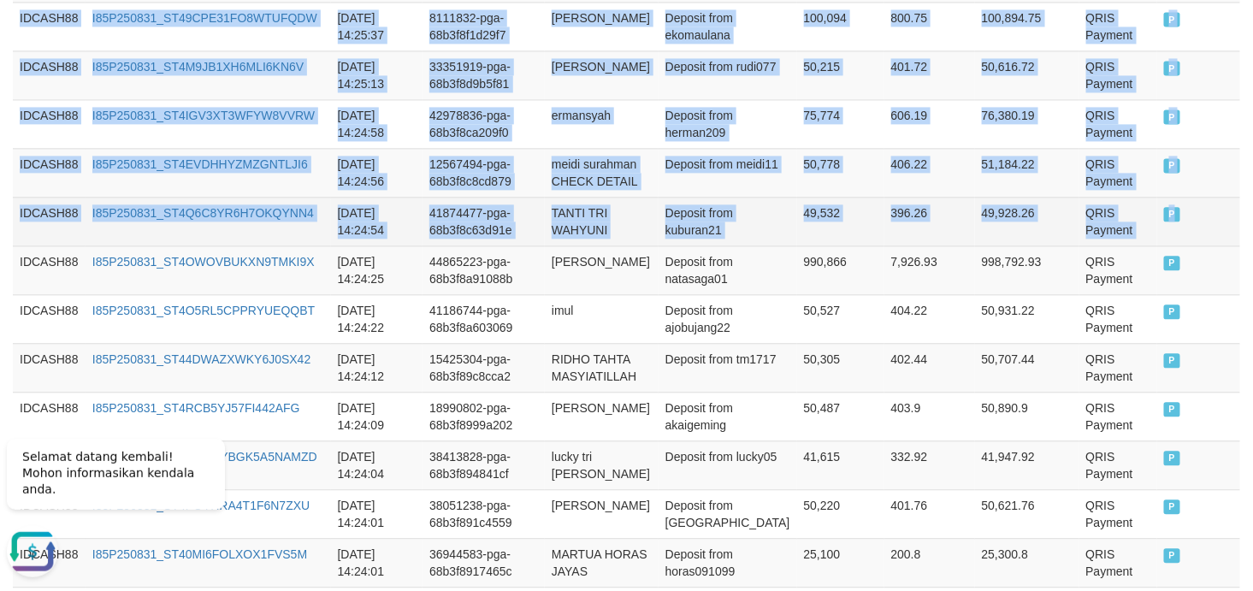
click at [1127, 241] on td "P" at bounding box center [1199, 221] width 84 height 49
copy tbody "IDCASH88 I85P250831_ST4WBE9L4R1Q8GRG7KE 2025-08-31 14:27:22 47409692-pga-68b3f9…"
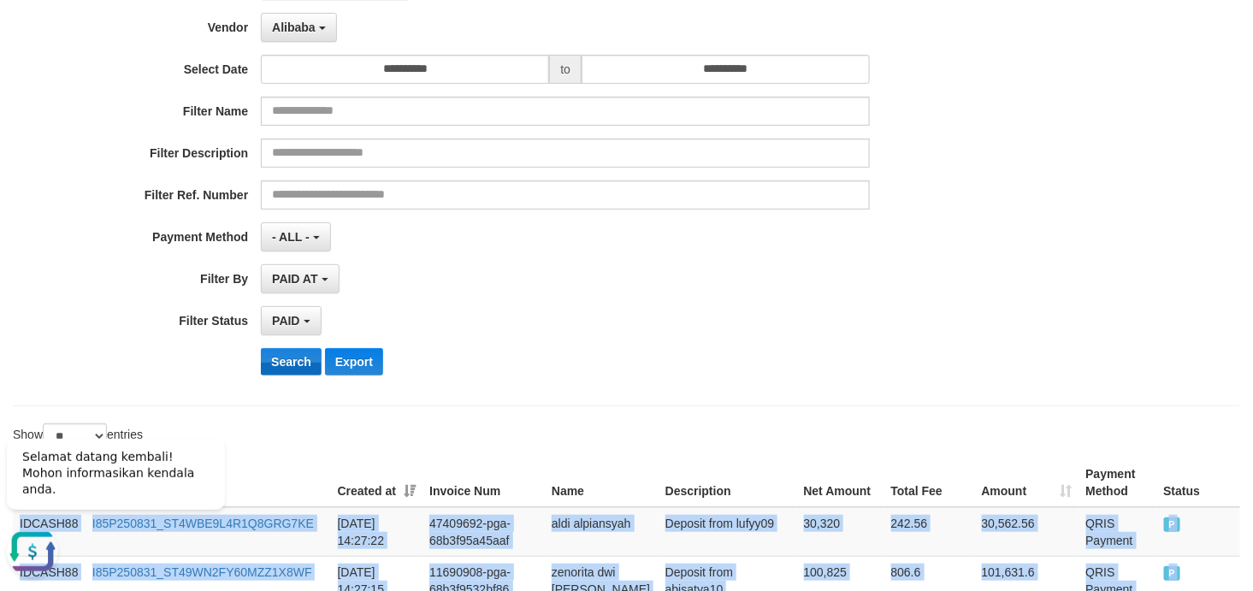
scroll to position [253, 0]
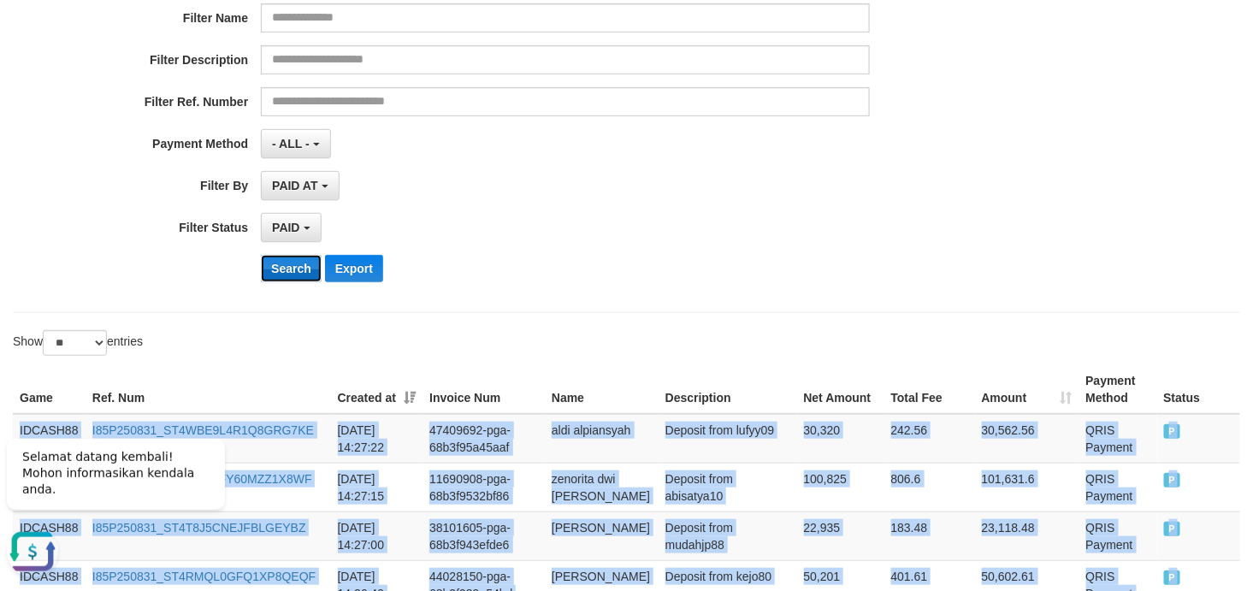
click at [269, 272] on button "Search" at bounding box center [291, 268] width 61 height 27
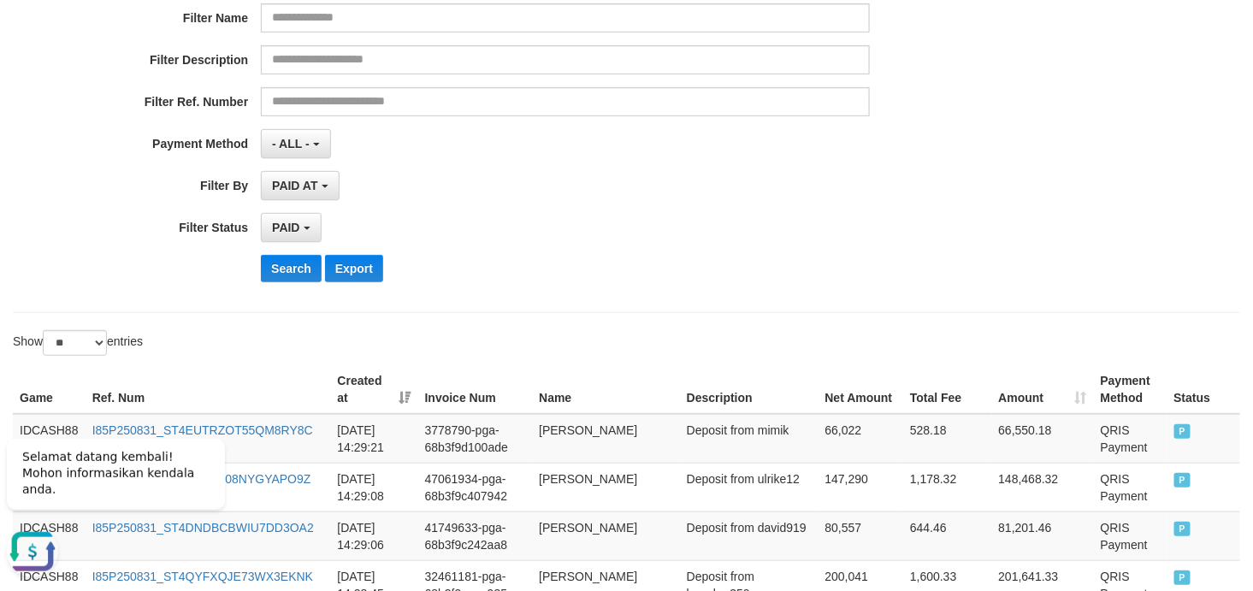
click at [712, 225] on div "PAID SELECT ALL - ALL - SELECT STATUS PENDING/UNPAID PAID CANCELED EXPIRED" at bounding box center [565, 227] width 609 height 29
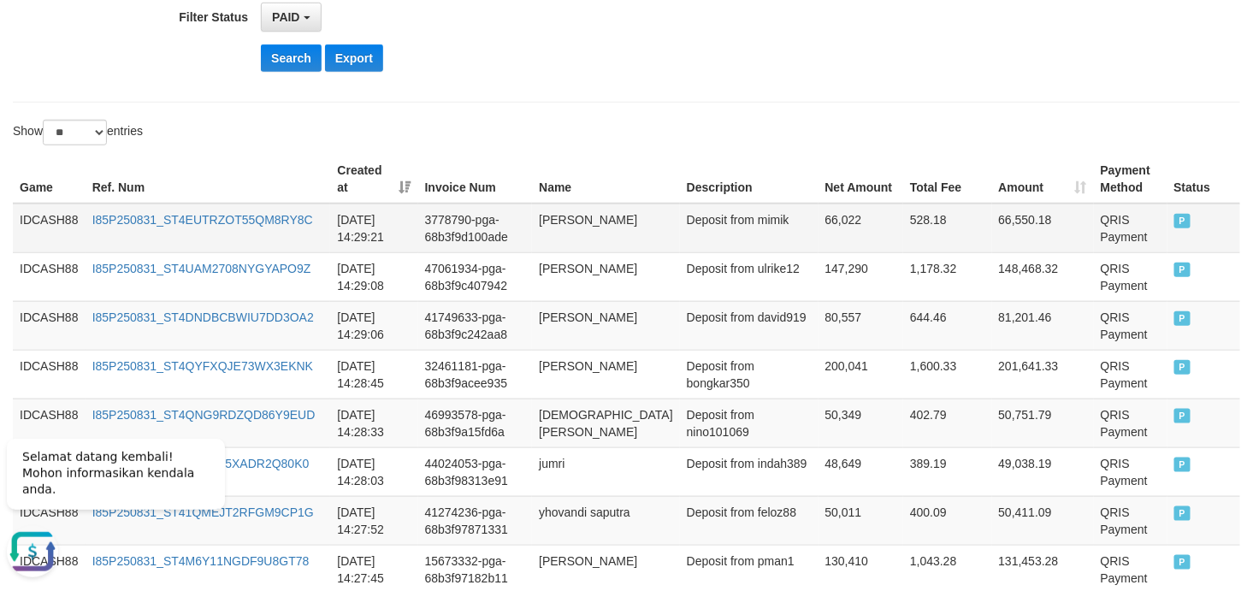
click at [48, 217] on td "IDCASH88" at bounding box center [49, 229] width 73 height 50
drag, startPoint x: 48, startPoint y: 217, endPoint x: 58, endPoint y: 218, distance: 10.3
click at [47, 217] on td "IDCASH88" at bounding box center [49, 229] width 73 height 50
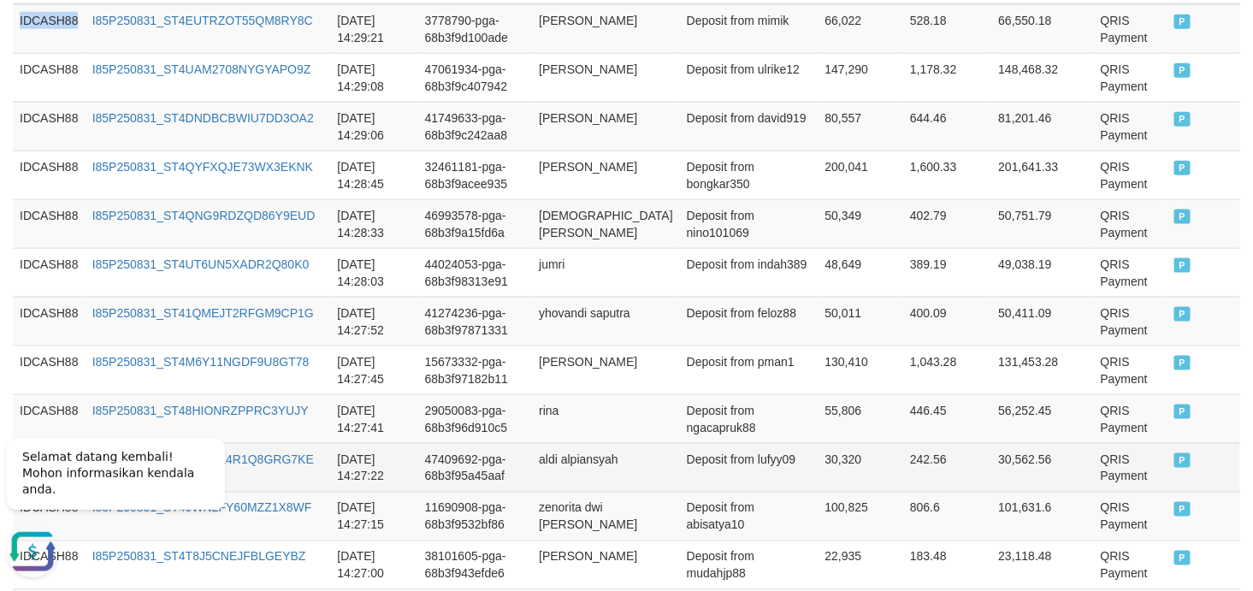
scroll to position [843, 0]
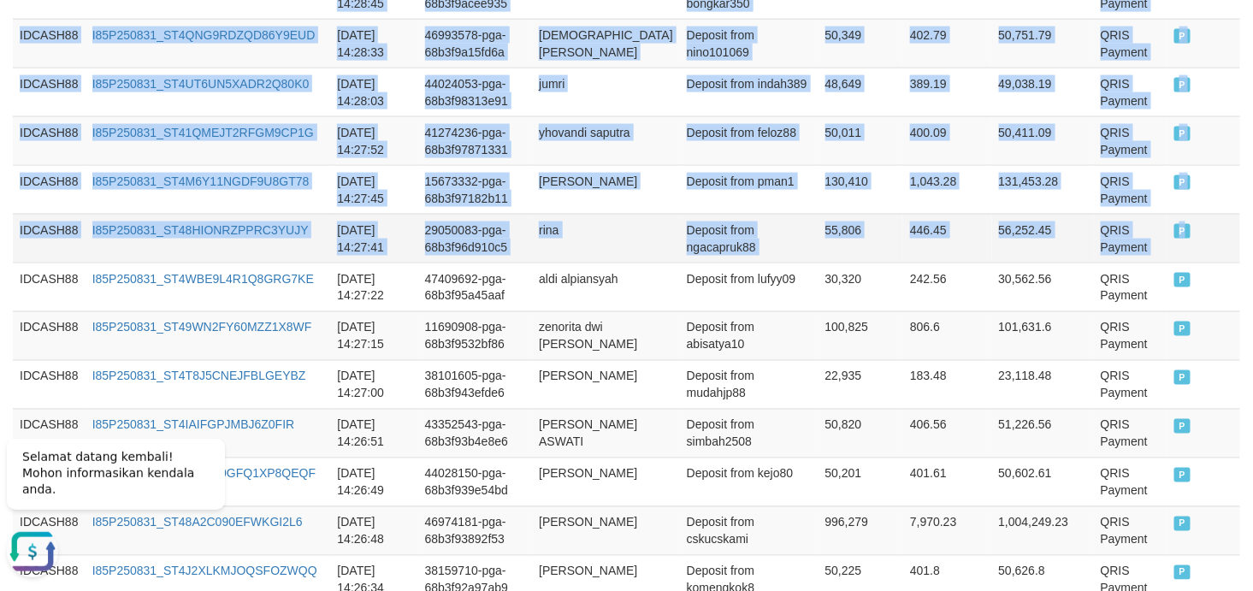
click at [1127, 237] on td "P" at bounding box center [1203, 238] width 73 height 49
copy tbody "IDCASH88 I85P250831_ST4EUTRZOT55QM8RY8C 2025-08-31 14:29:21 3778790-pga-68b3f9d…"
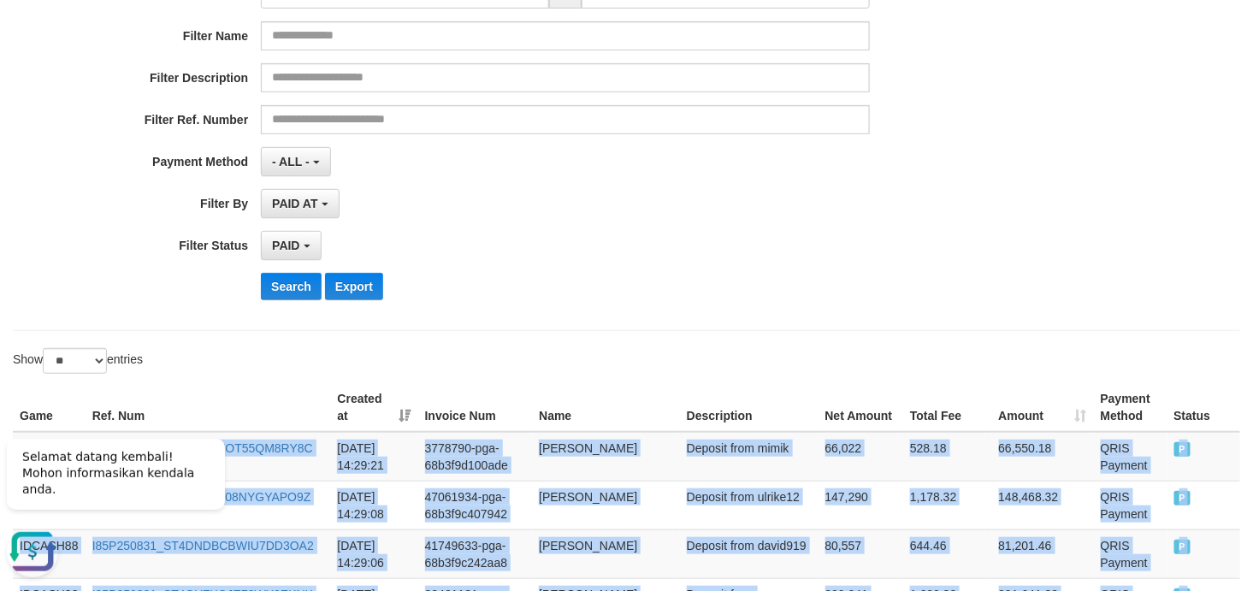
scroll to position [336, 0]
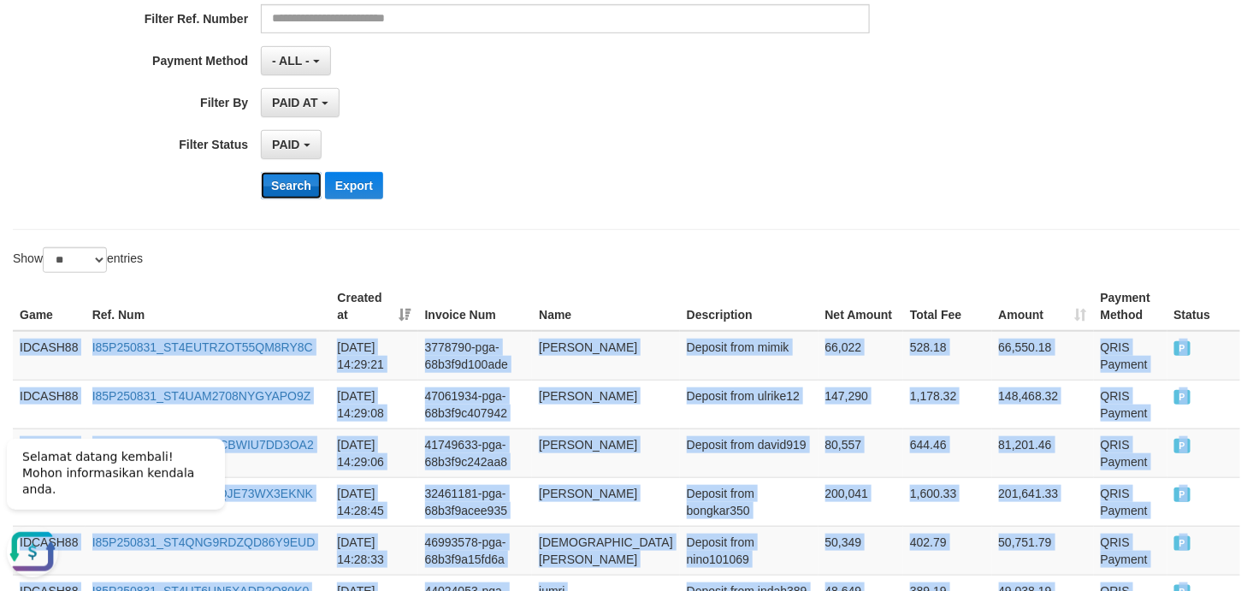
click at [298, 184] on button "Search" at bounding box center [291, 185] width 61 height 27
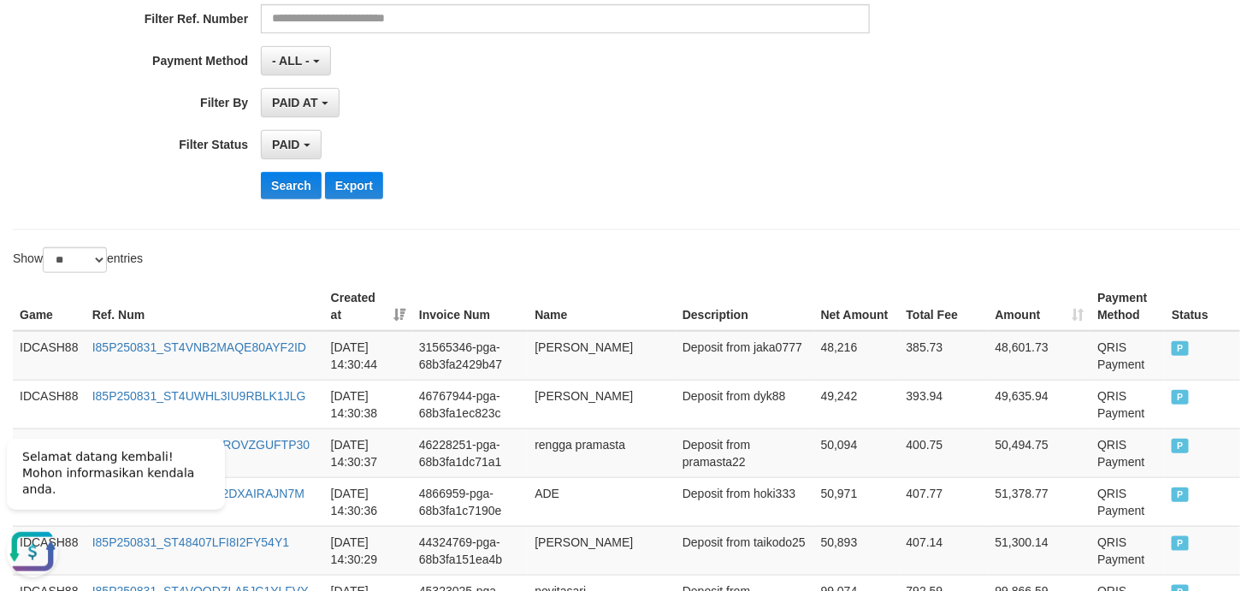
click at [717, 181] on div "Search Export" at bounding box center [652, 185] width 783 height 27
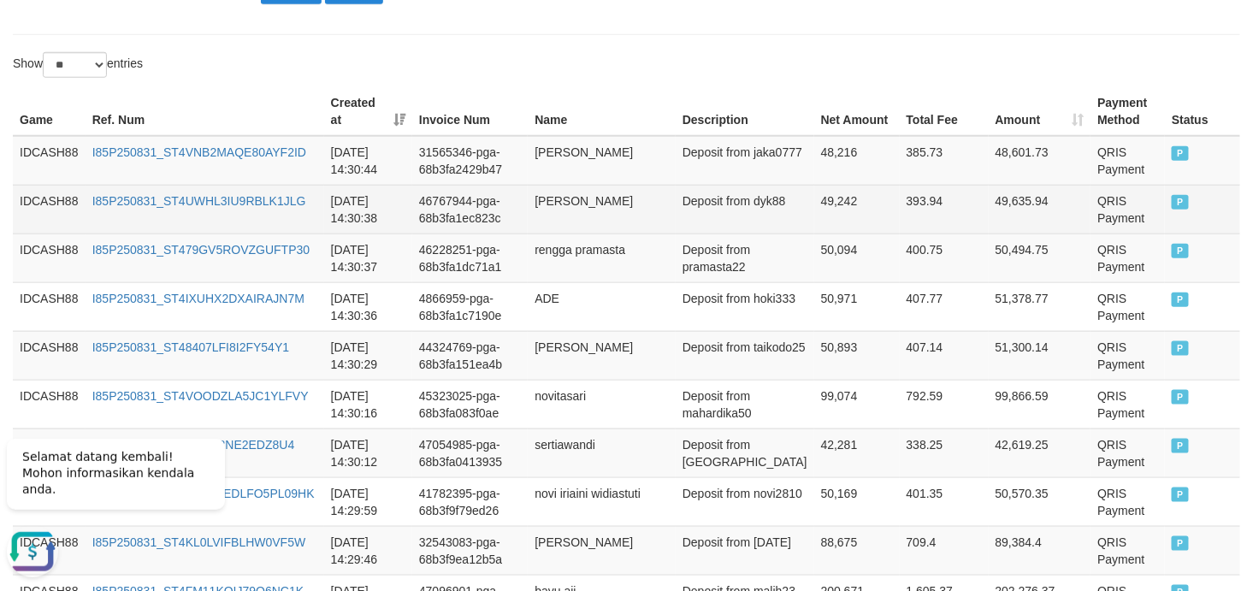
scroll to position [532, 0]
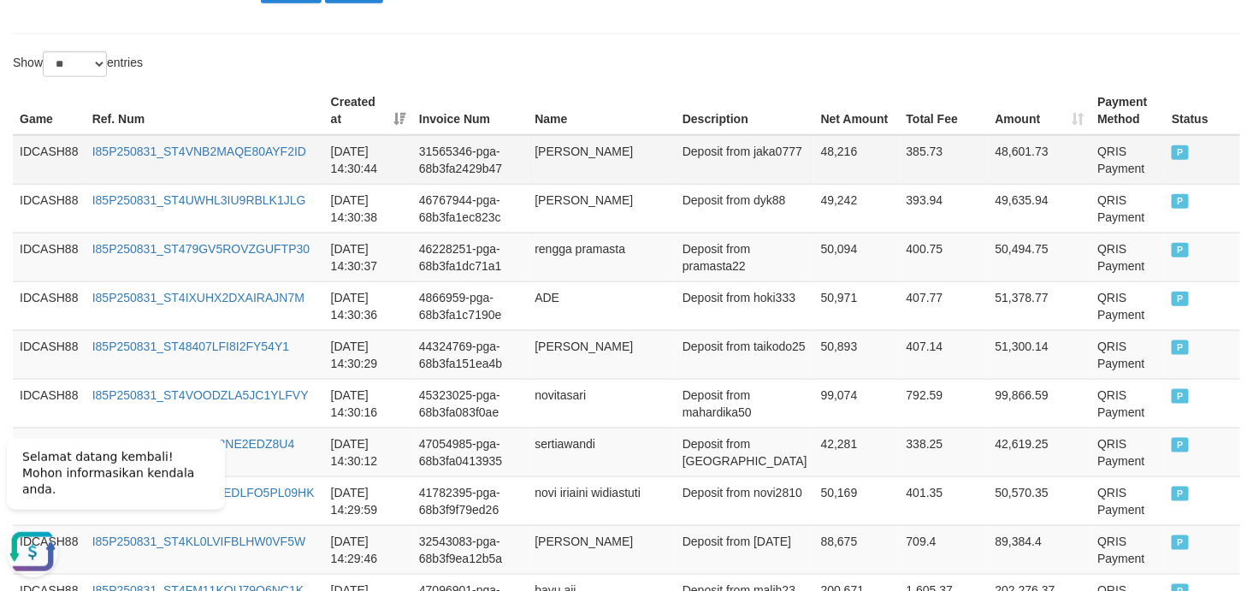
click at [55, 140] on td "IDCASH88" at bounding box center [49, 160] width 73 height 50
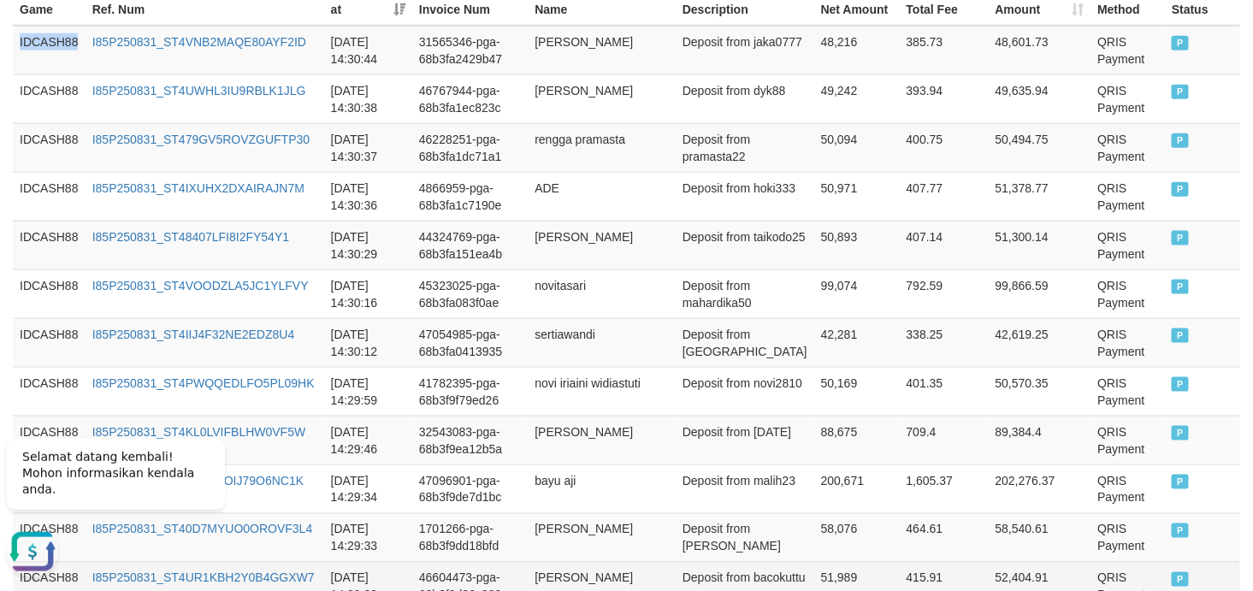
scroll to position [1038, 0]
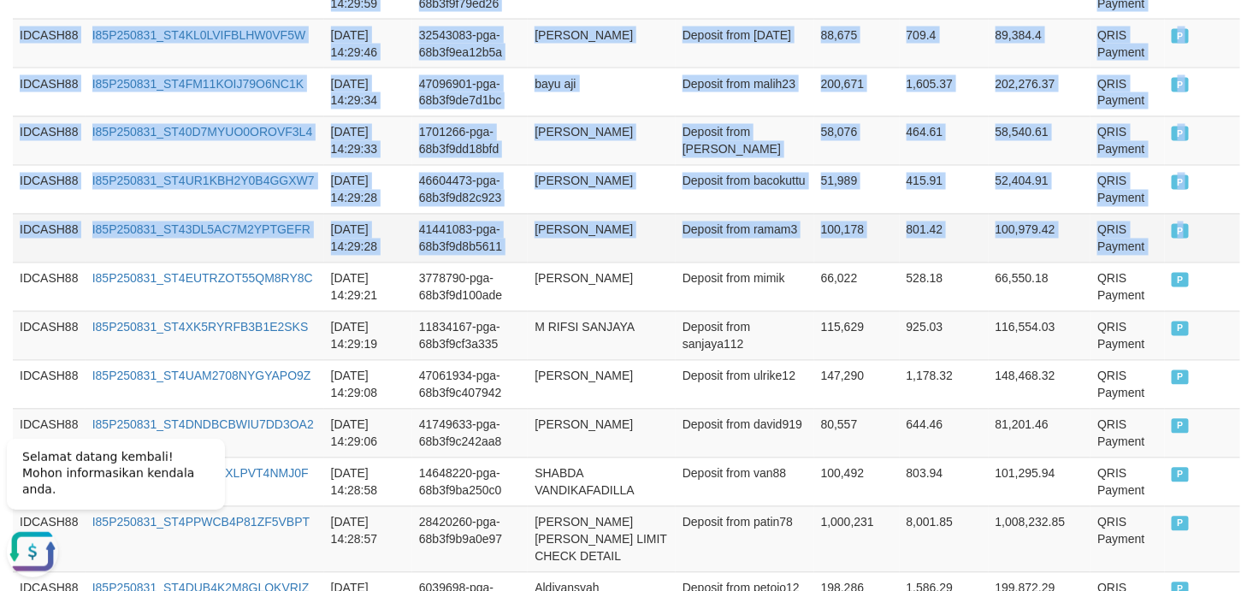
click at [1127, 232] on td "P" at bounding box center [1202, 238] width 75 height 49
copy tbody "IDCASH88 I85P250831_ST4VNB2MAQE80AYF2ID 2025-08-31 14:30:44 31565346-pga-68b3fa…"
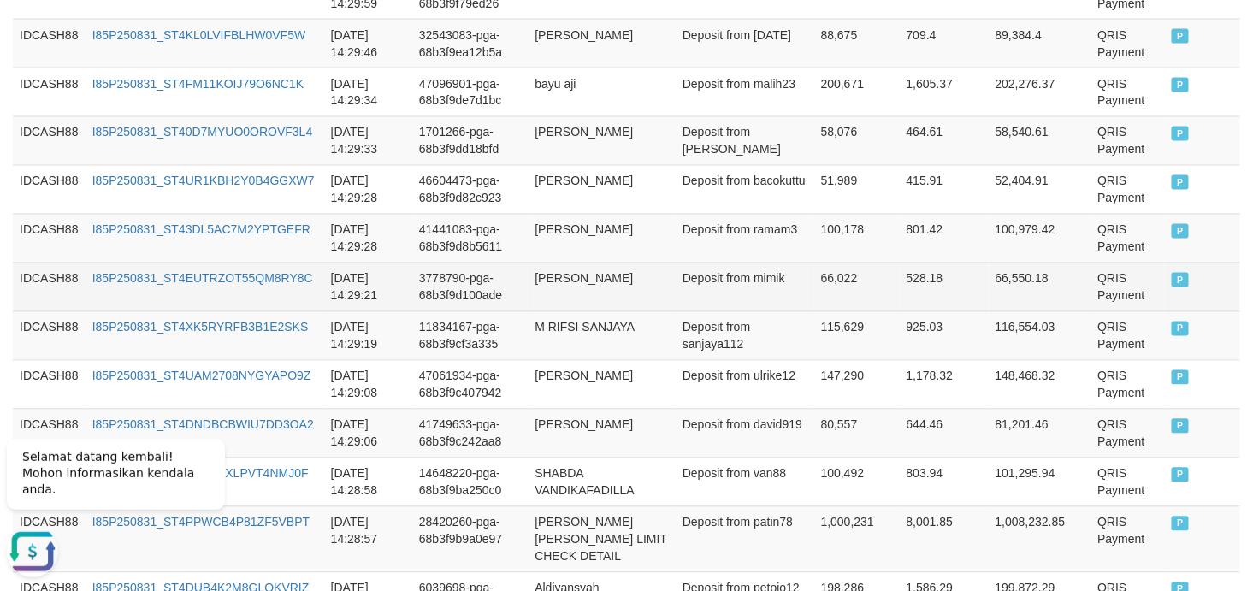
click at [524, 304] on td "3778790-pga-68b3f9d100ade" at bounding box center [469, 287] width 115 height 49
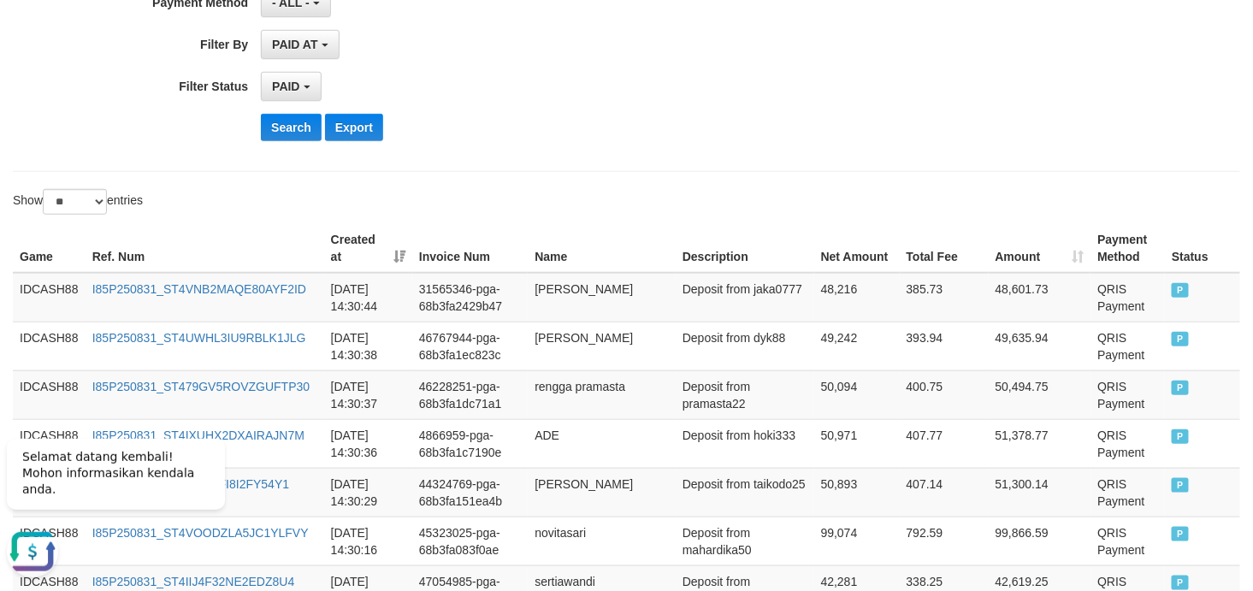
scroll to position [253, 0]
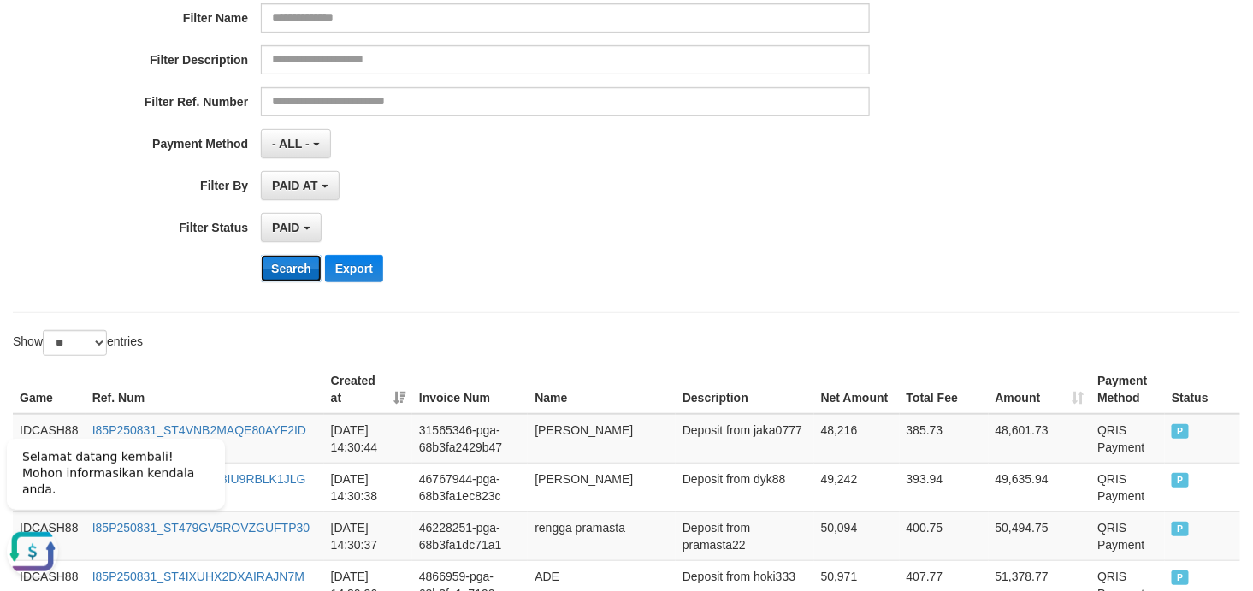
click at [286, 269] on button "Search" at bounding box center [291, 268] width 61 height 27
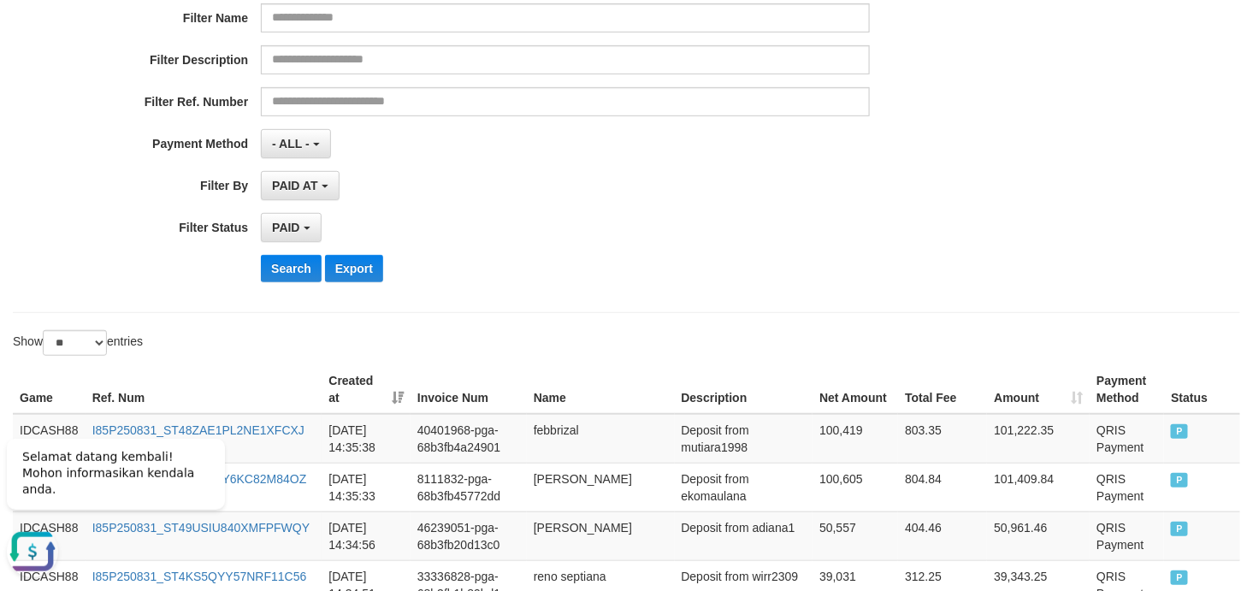
click at [806, 240] on div "PAID SELECT ALL - ALL - SELECT STATUS PENDING/UNPAID PAID CANCELED EXPIRED" at bounding box center [565, 227] width 609 height 29
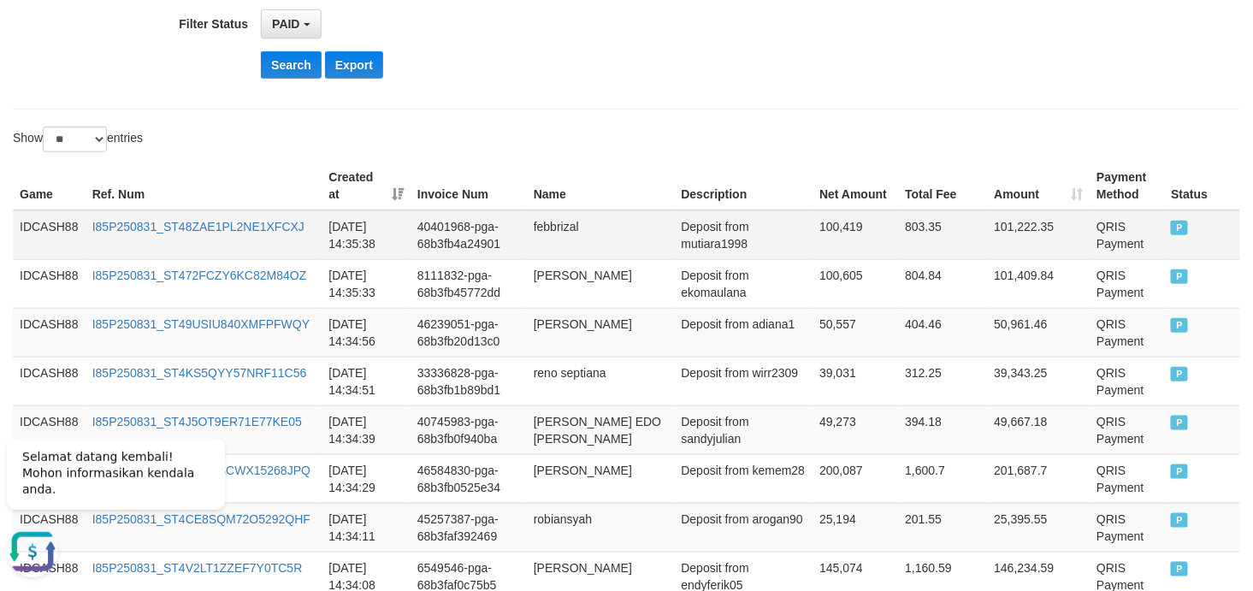
click at [24, 222] on td "IDCASH88" at bounding box center [49, 235] width 73 height 50
drag, startPoint x: 24, startPoint y: 222, endPoint x: 198, endPoint y: 225, distance: 173.6
click at [24, 222] on td "IDCASH88" at bounding box center [49, 235] width 73 height 50
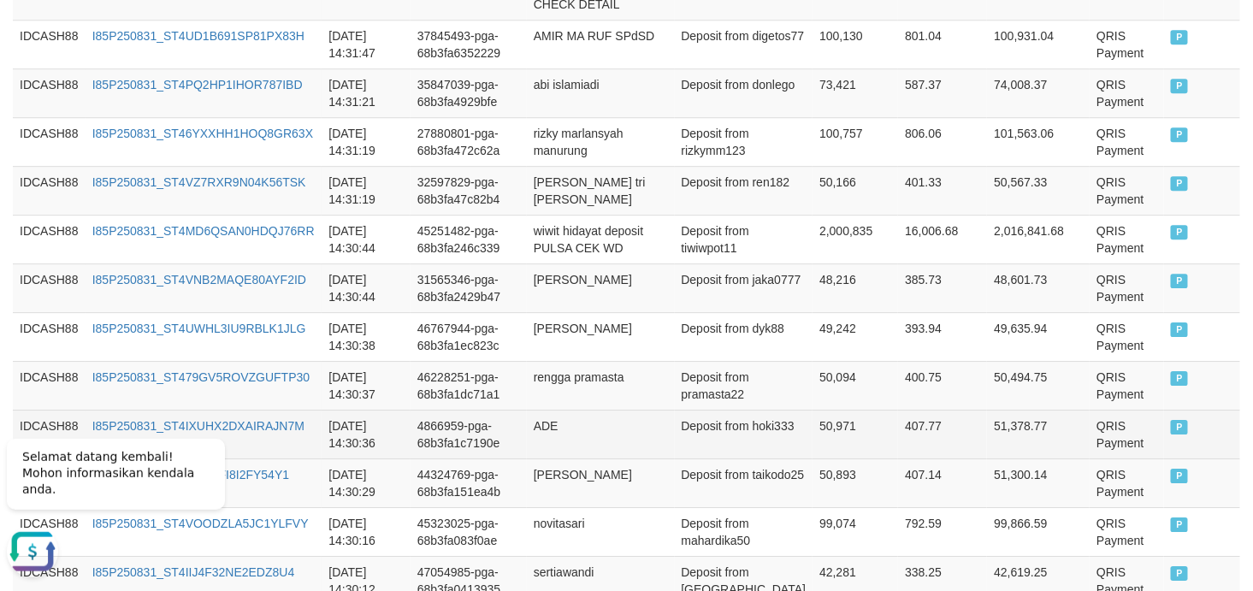
scroll to position [1851, 0]
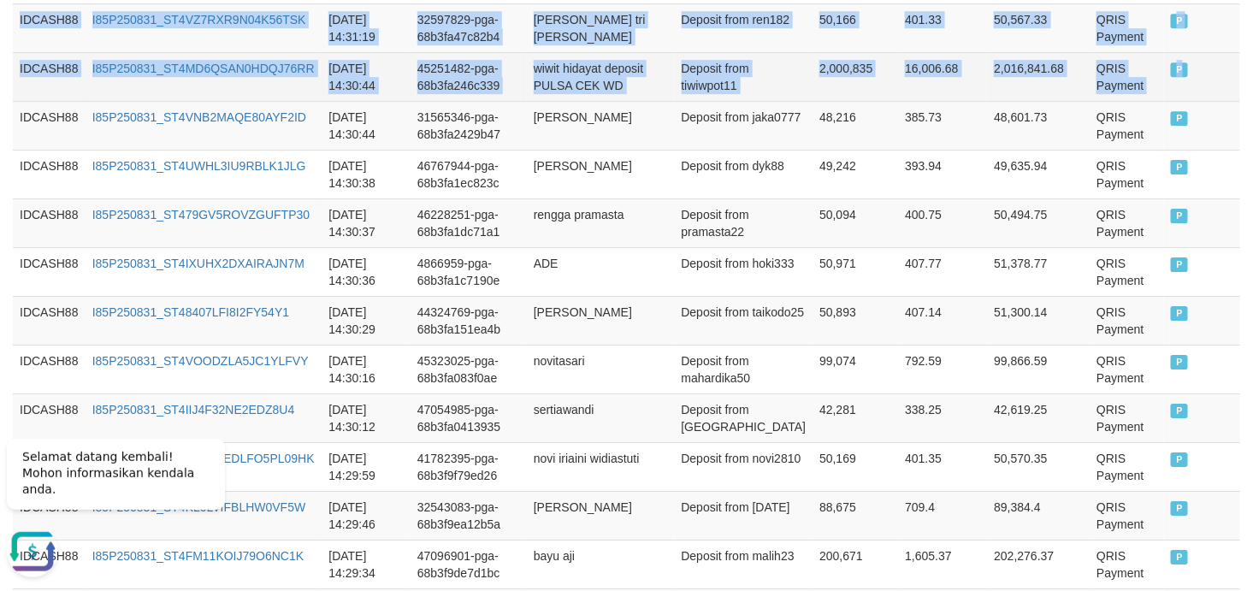
click at [1127, 101] on td "P" at bounding box center [1202, 76] width 76 height 49
copy tbody "IDCASH88 I85P250831_ST48ZAE1PL2NE1XFCXJ 2025-08-31 14:35:38 40401968-pga-68b3fb…"
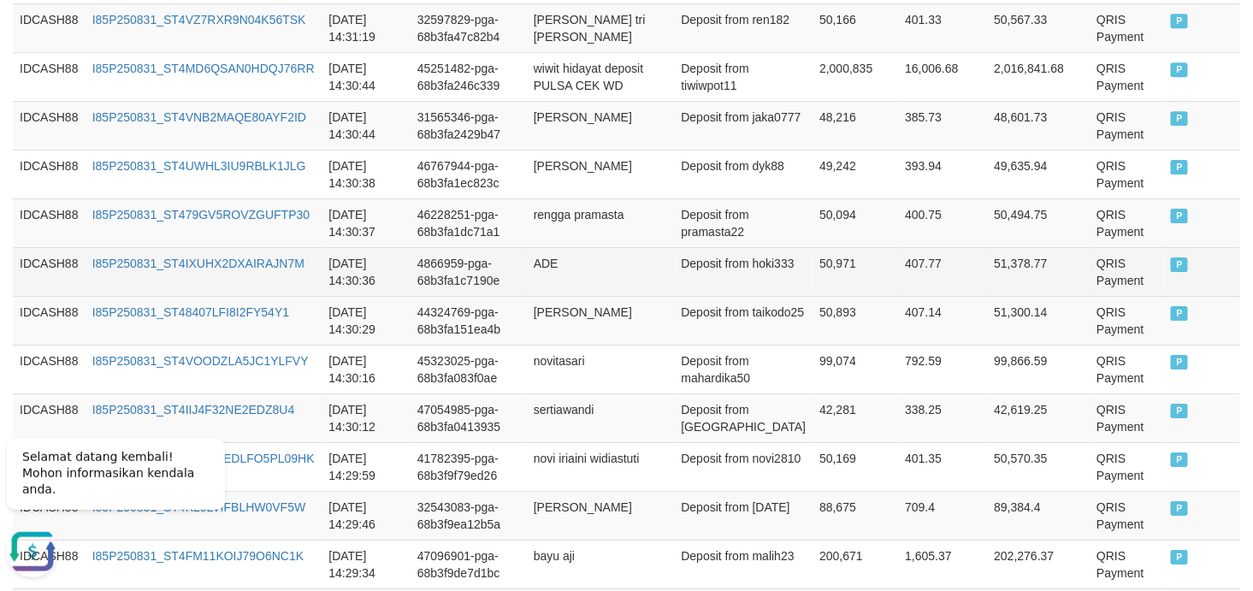
click at [639, 283] on td "ADE" at bounding box center [601, 271] width 148 height 49
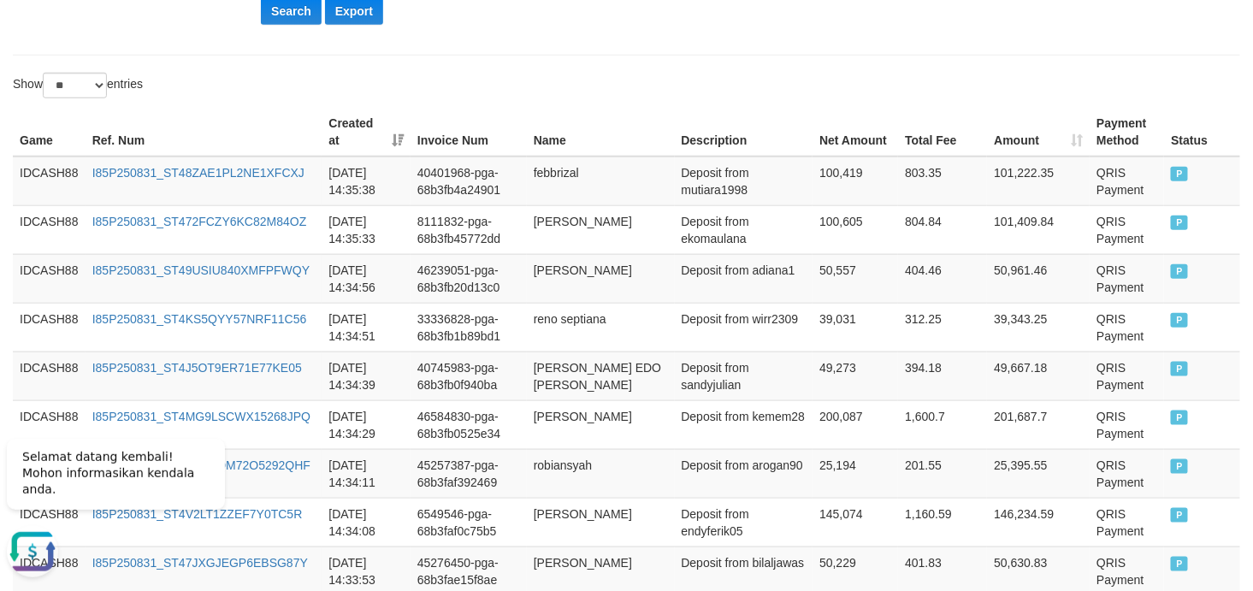
scroll to position [204, 0]
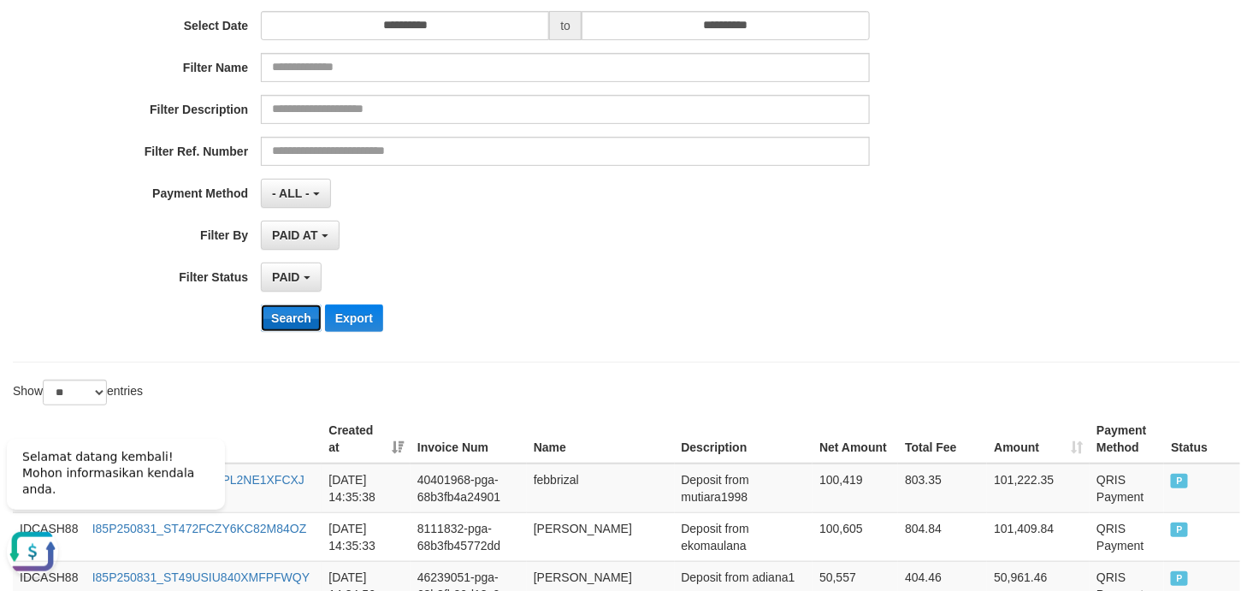
click at [283, 315] on button "Search" at bounding box center [291, 317] width 61 height 27
click at [783, 218] on div "**********" at bounding box center [522, 135] width 1044 height 417
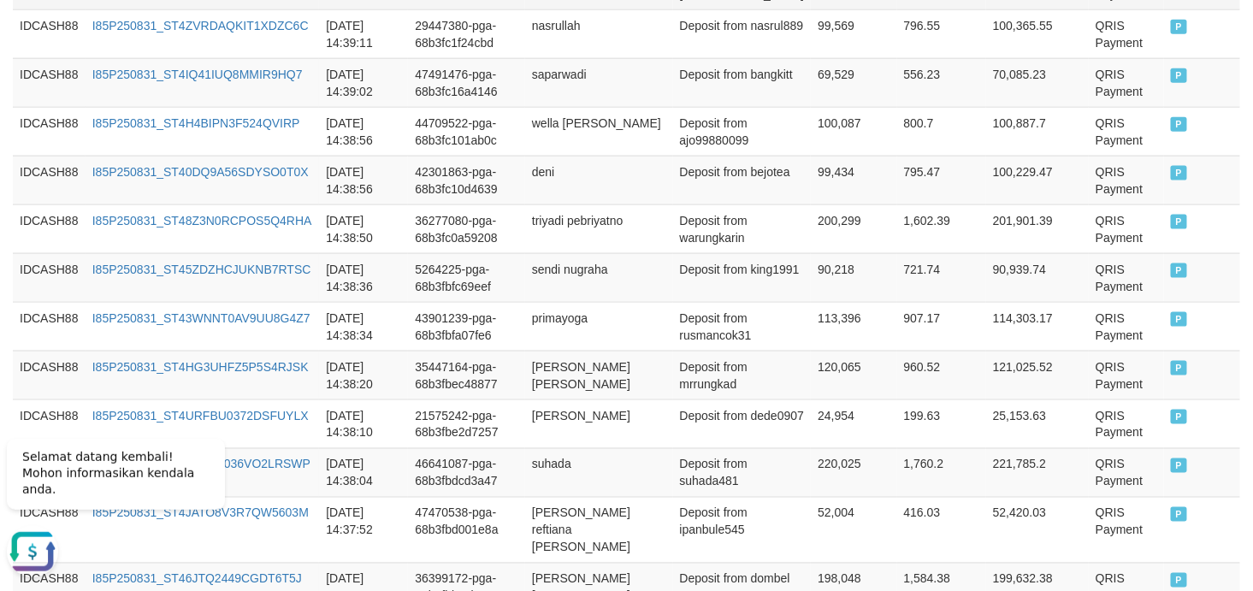
scroll to position [422, 0]
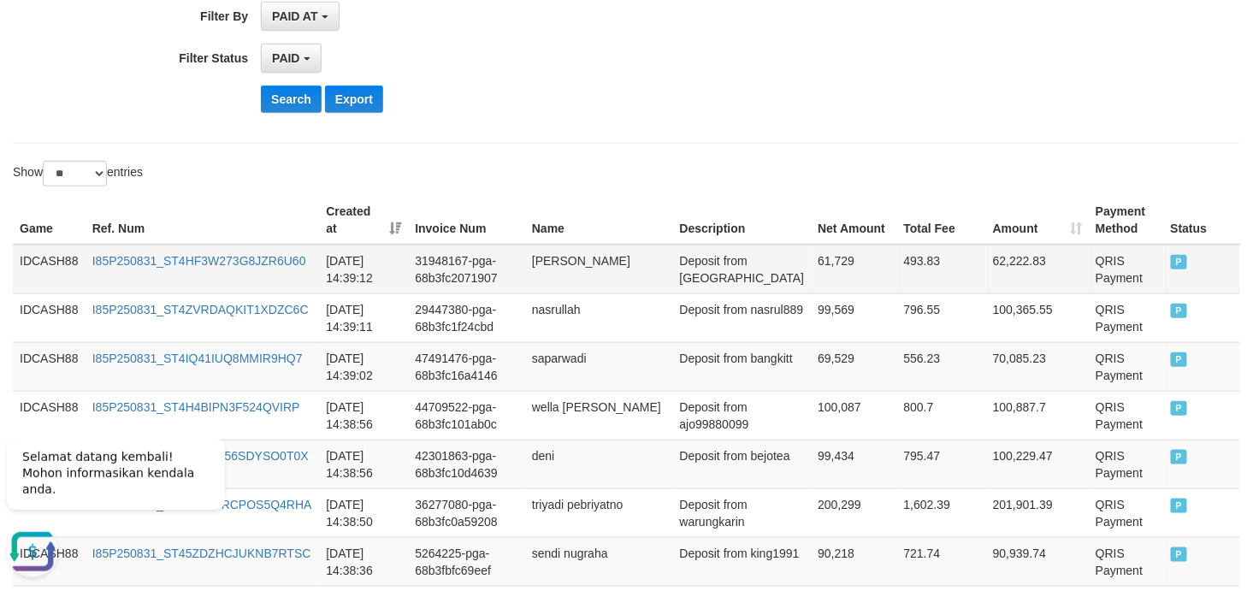
click at [44, 260] on td "IDCASH88" at bounding box center [49, 270] width 73 height 50
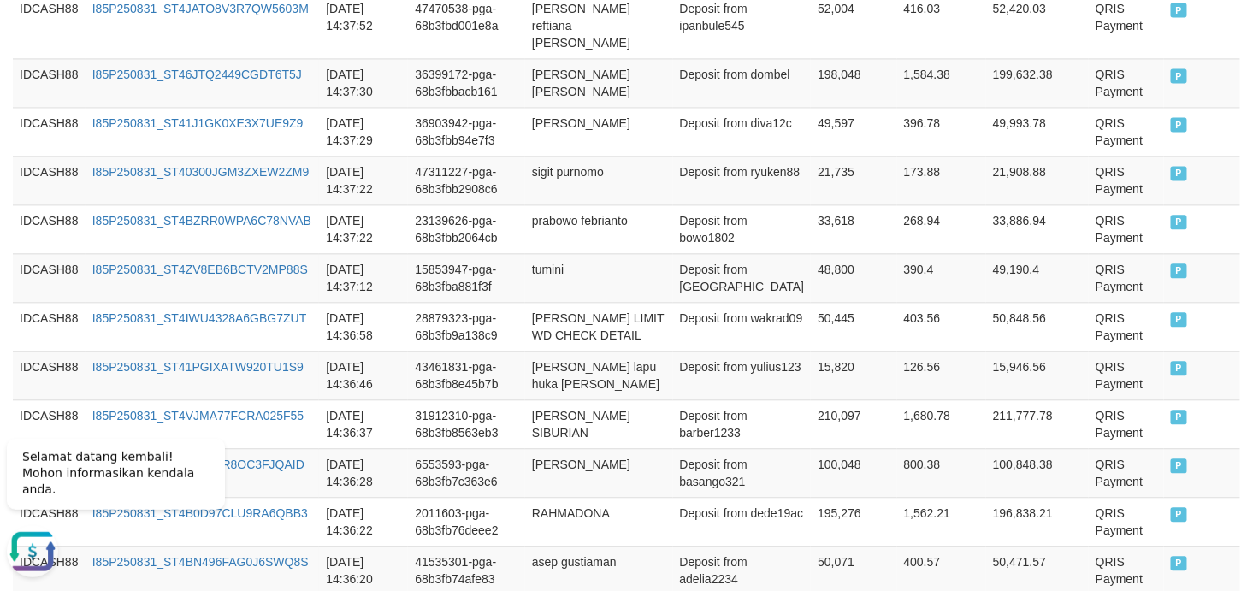
scroll to position [1562, 0]
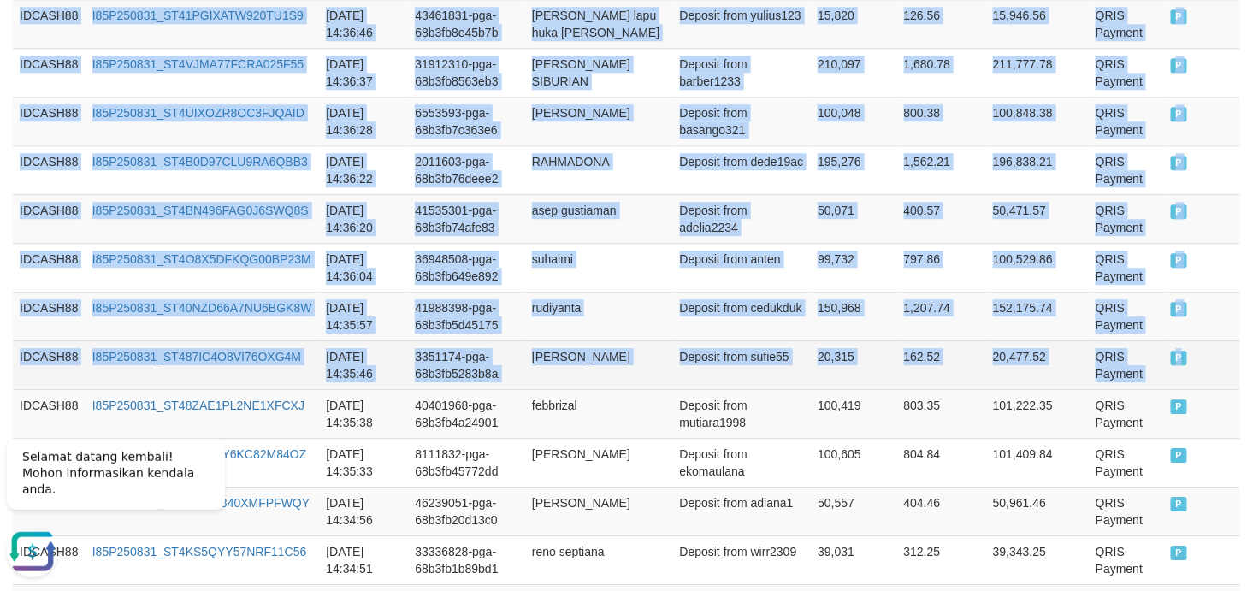
click at [1127, 366] on td "P" at bounding box center [1202, 364] width 76 height 49
copy tbody "IDCASH88 I85P250831_ST4HF3W273G8JZR6U60 2025-08-31 14:39:12 31948167-pga-68b3fc…"
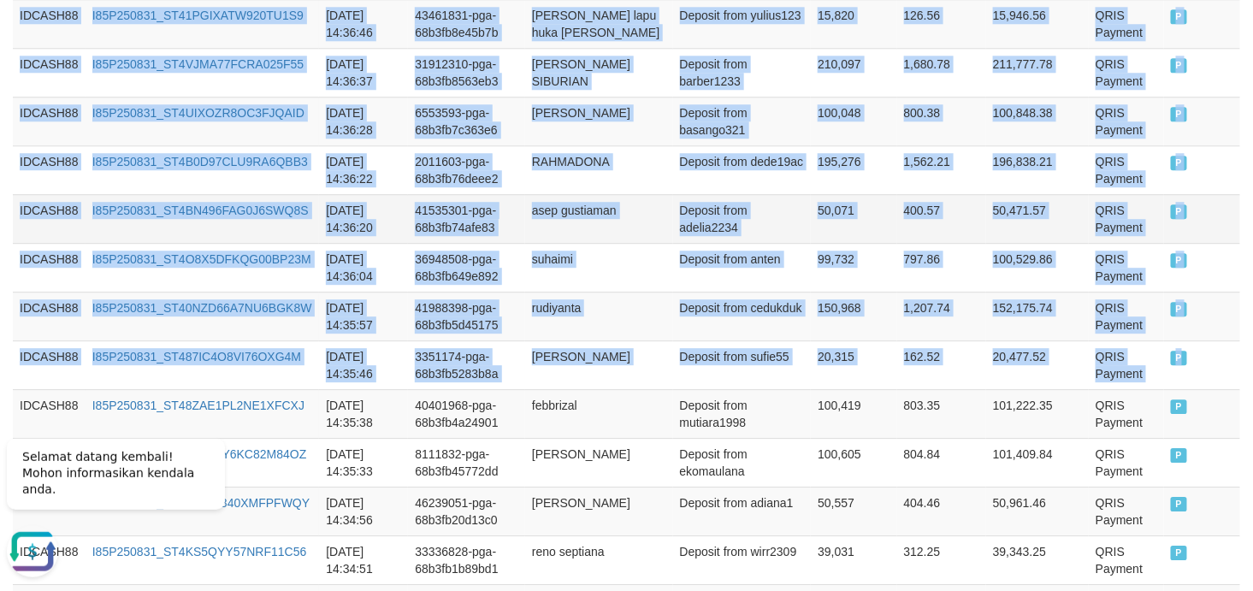
click at [438, 214] on td "41535301-pga-68b3fb74afe83" at bounding box center [466, 218] width 117 height 49
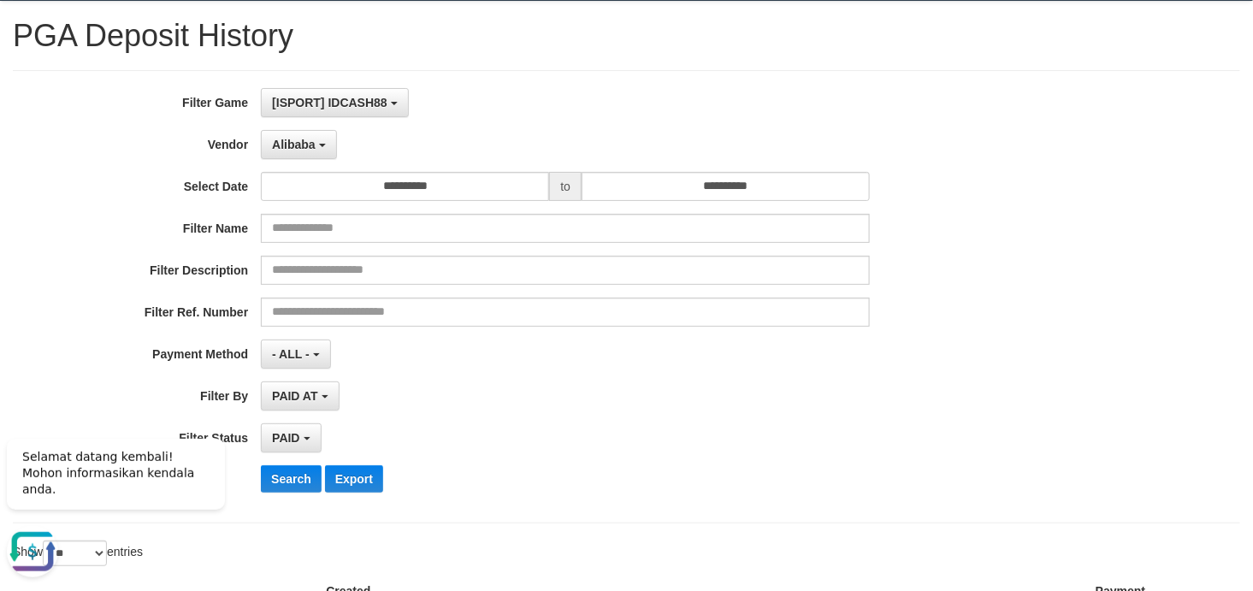
scroll to position [296, 0]
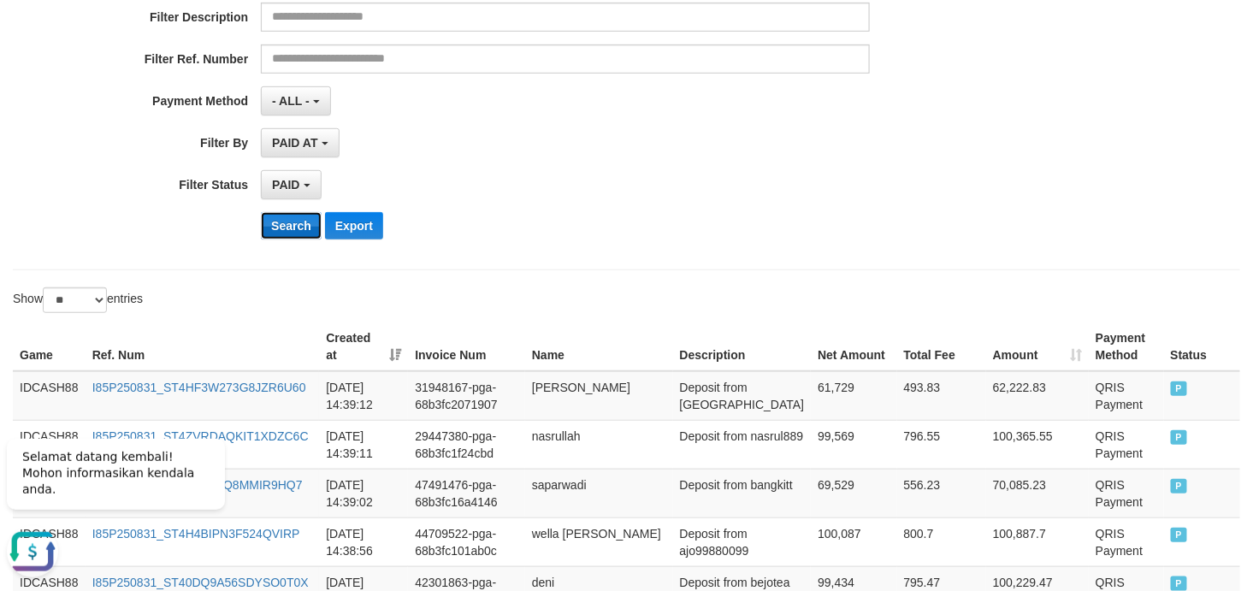
click at [276, 227] on button "Search" at bounding box center [291, 225] width 61 height 27
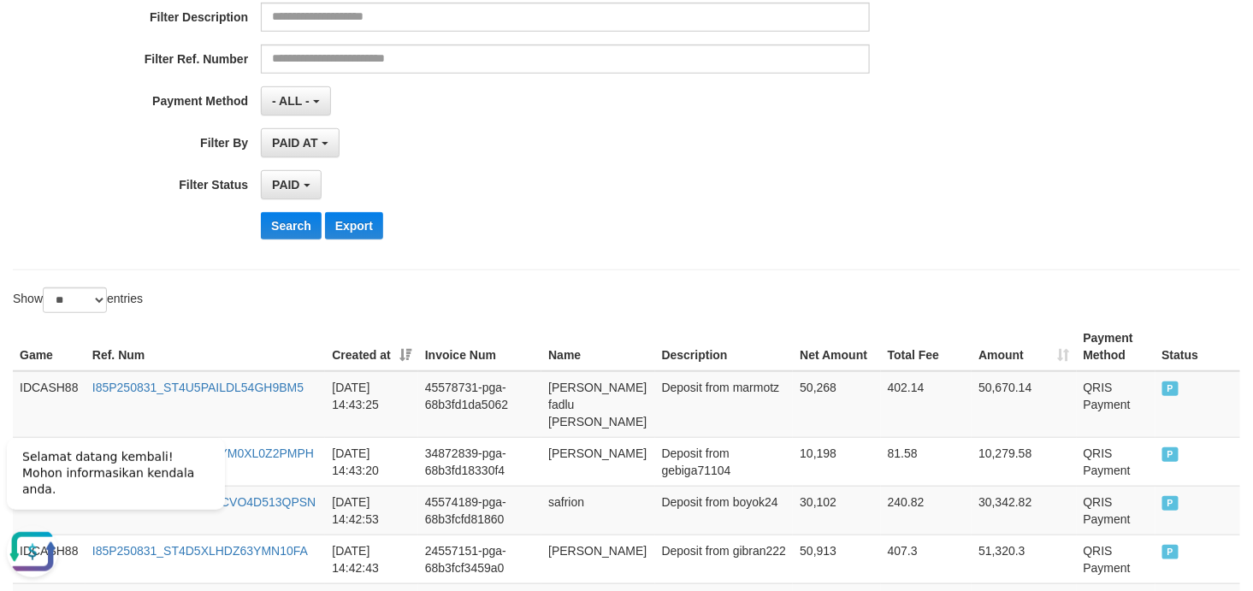
click at [788, 192] on div "PAID SELECT ALL - ALL - SELECT STATUS PENDING/UNPAID PAID CANCELED EXPIRED" at bounding box center [565, 184] width 609 height 29
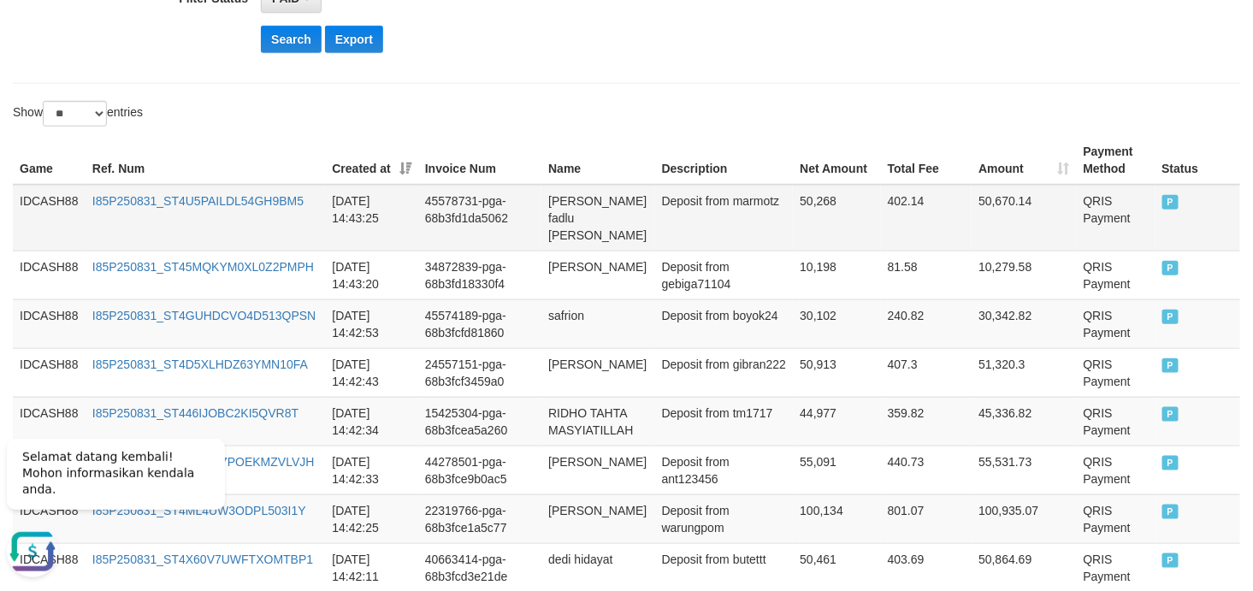
click at [64, 199] on td "IDCASH88" at bounding box center [49, 218] width 73 height 67
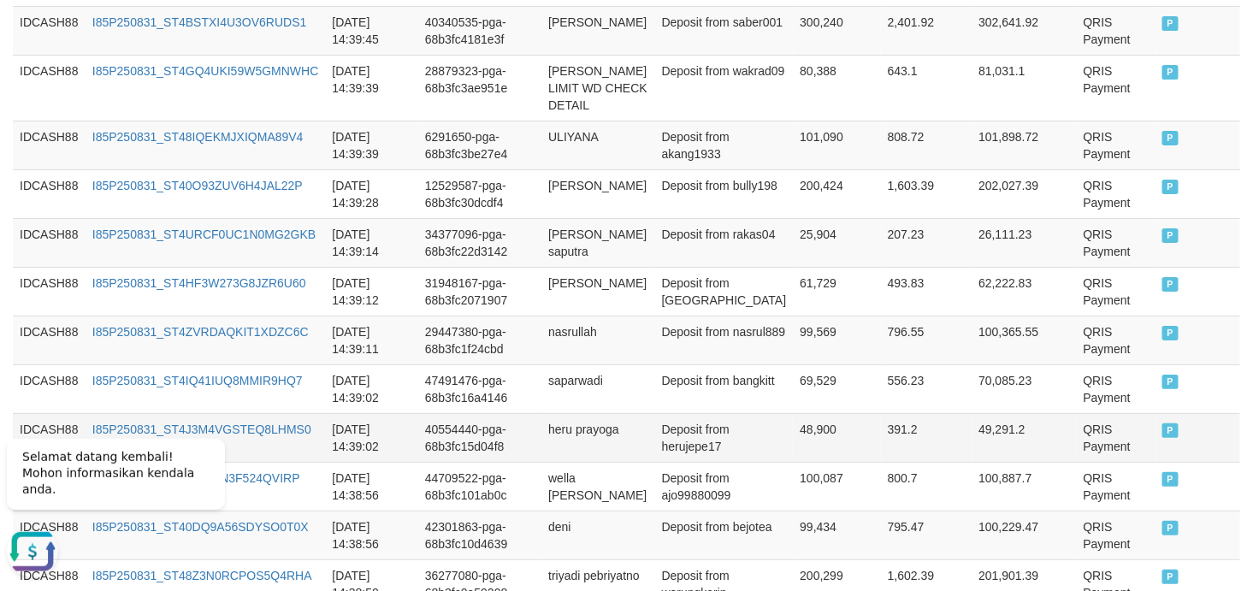
scroll to position [2255, 0]
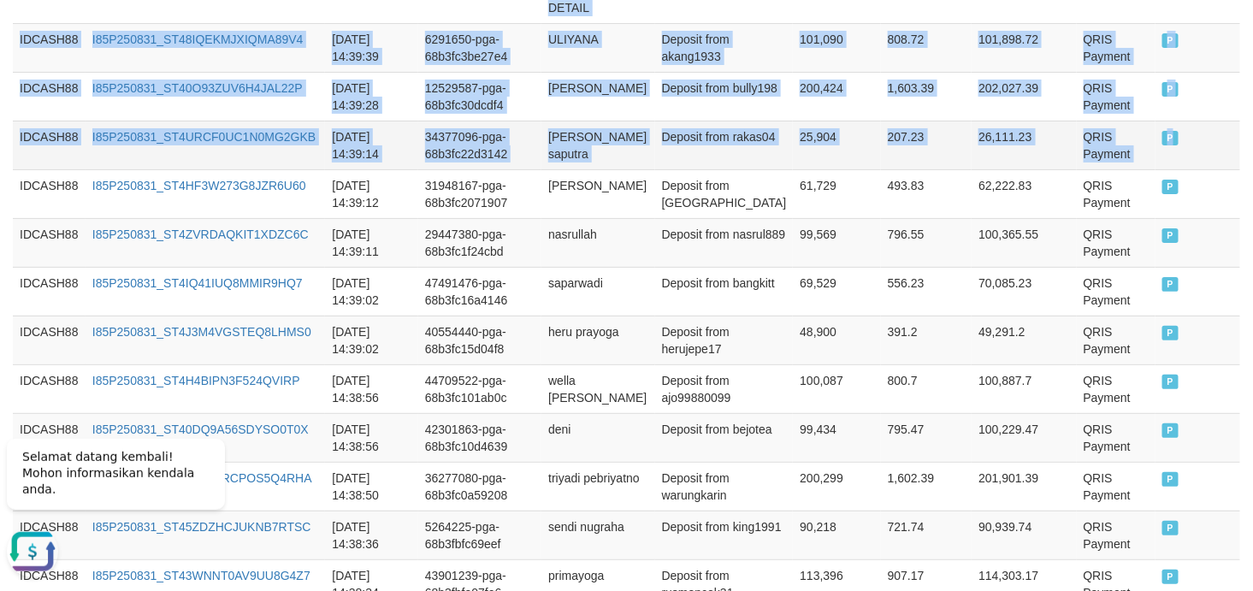
click at [1127, 121] on td "P" at bounding box center [1197, 145] width 85 height 49
copy tbody "IDCASH88 I85P250831_ST4U5PAILDL54GH9BM5 2025-08-31 14:43:25 45578731-pga-68b3fd…"
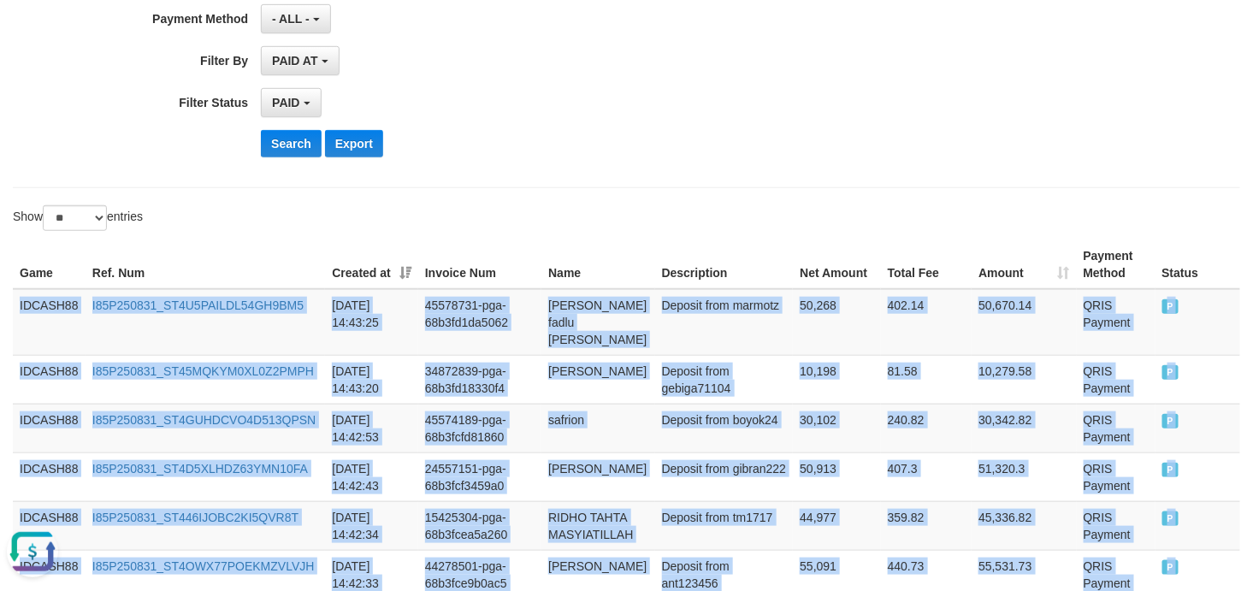
scroll to position [228, 0]
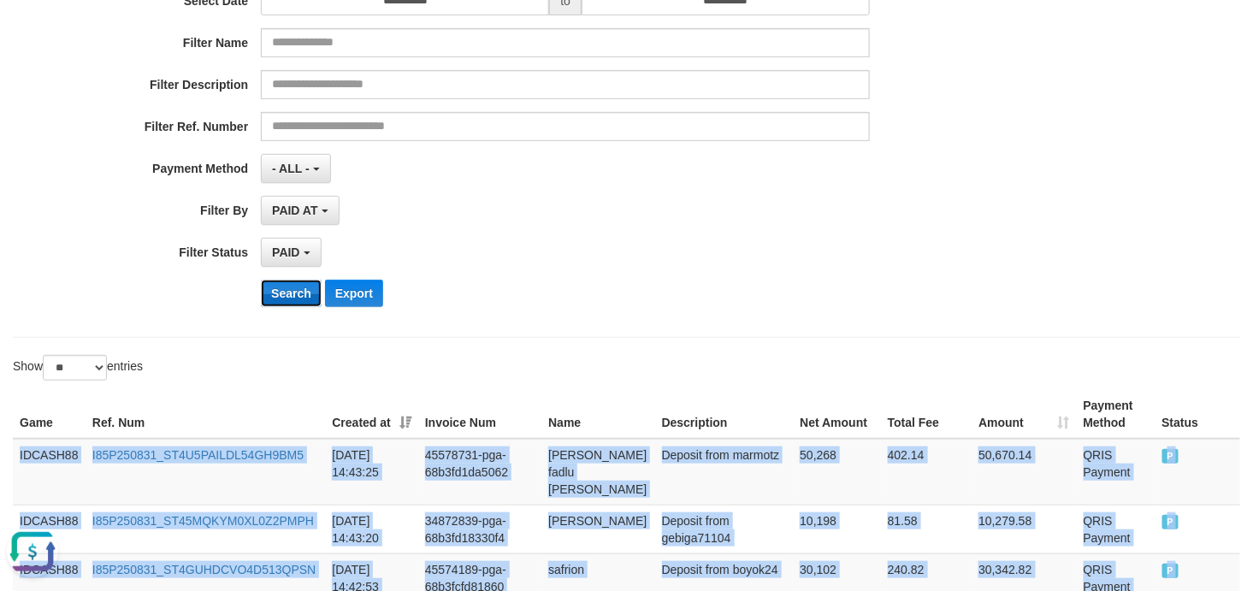
click at [286, 292] on button "Search" at bounding box center [291, 293] width 61 height 27
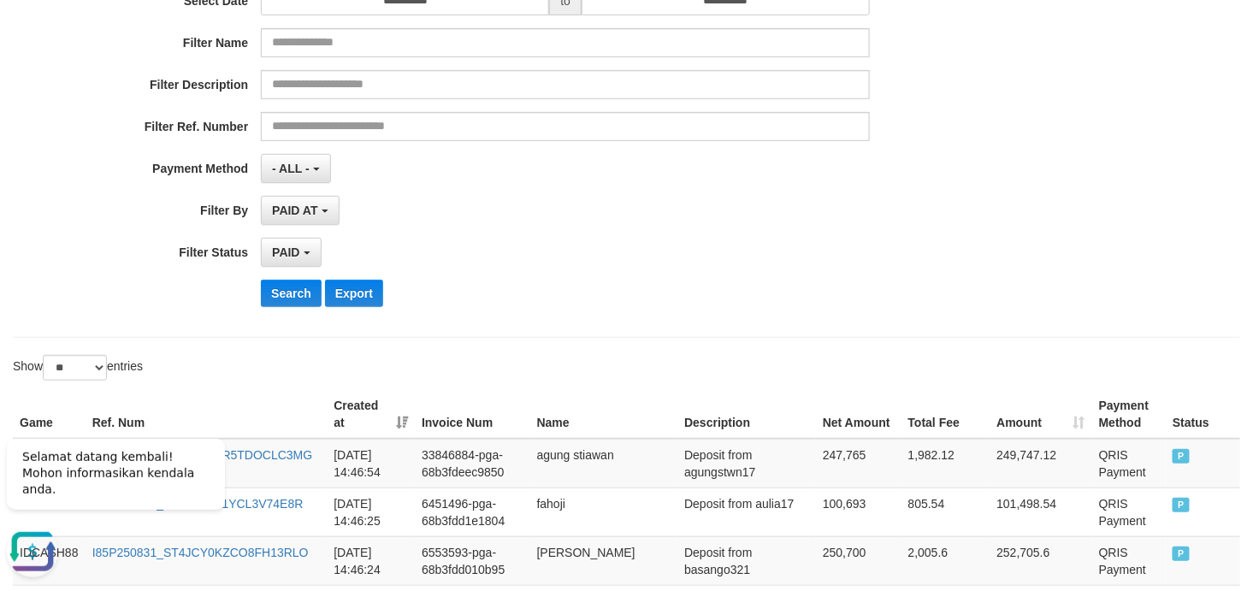
click at [717, 257] on div "PAID SELECT ALL - ALL - SELECT STATUS PENDING/UNPAID PAID CANCELED EXPIRED" at bounding box center [565, 252] width 609 height 29
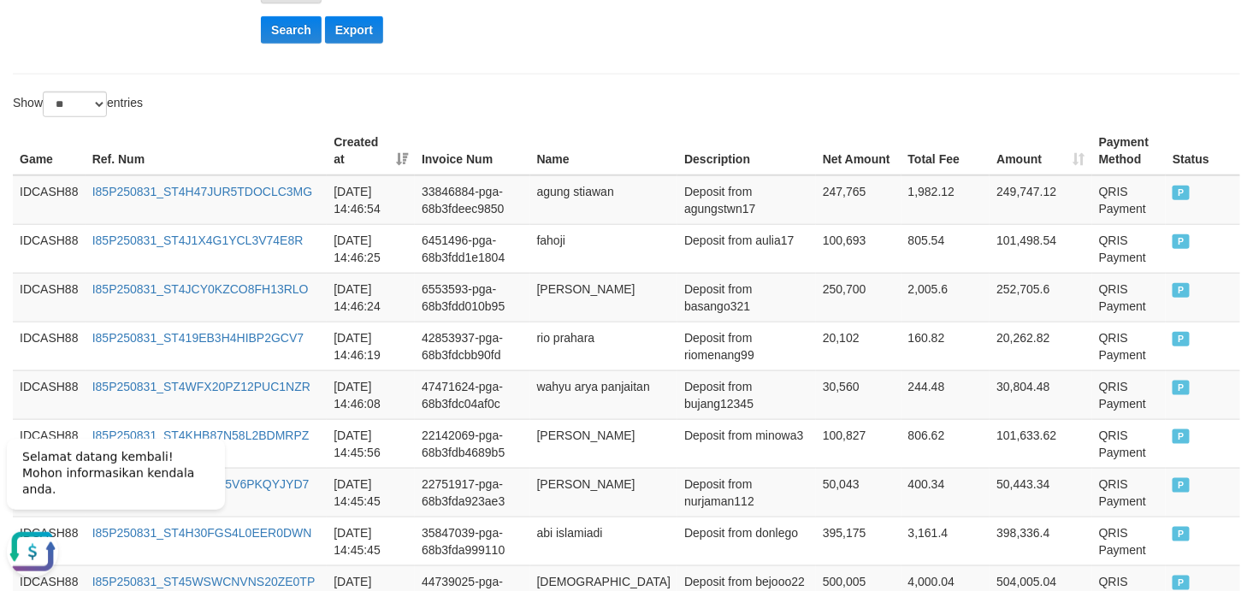
scroll to position [415, 0]
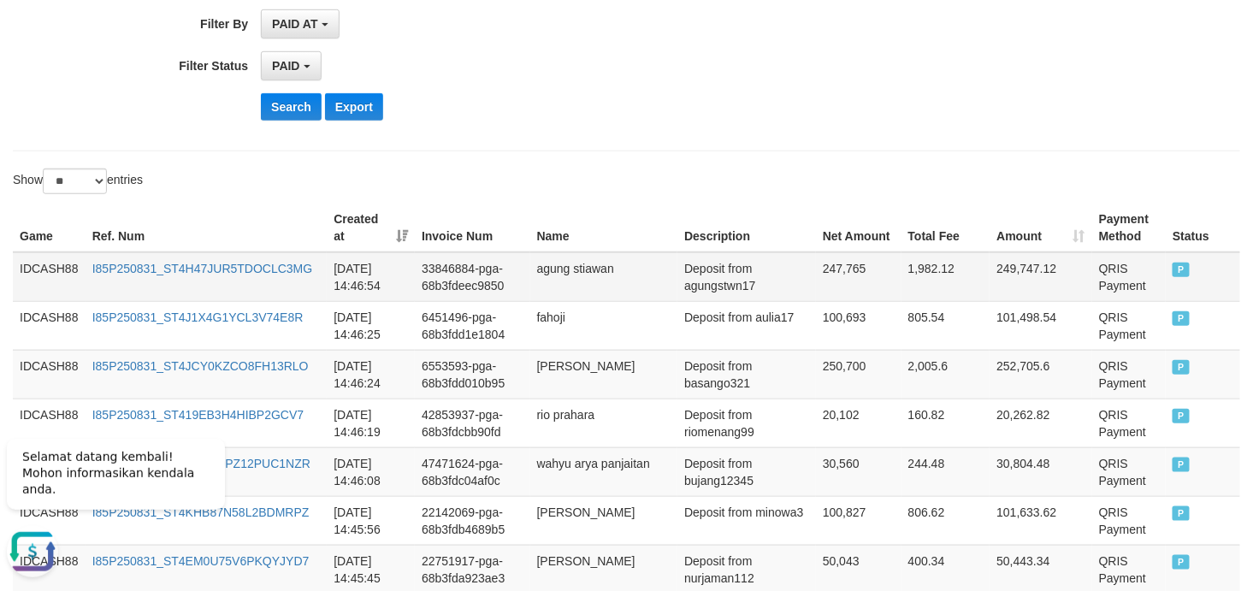
click at [29, 257] on td "IDCASH88" at bounding box center [49, 277] width 73 height 50
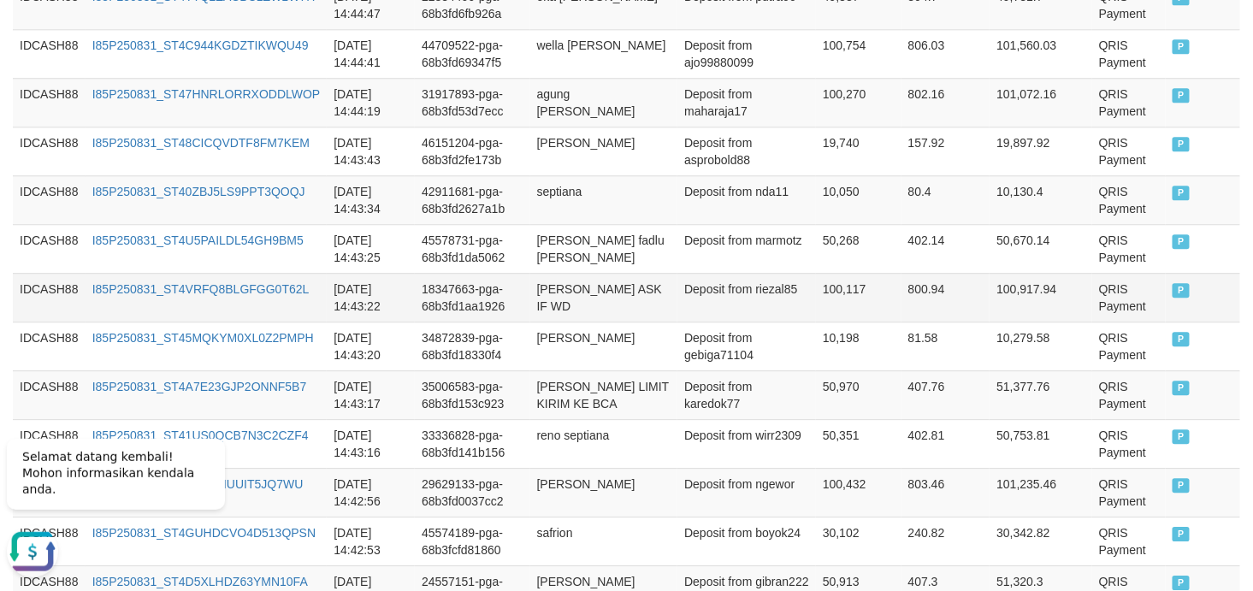
scroll to position [1555, 0]
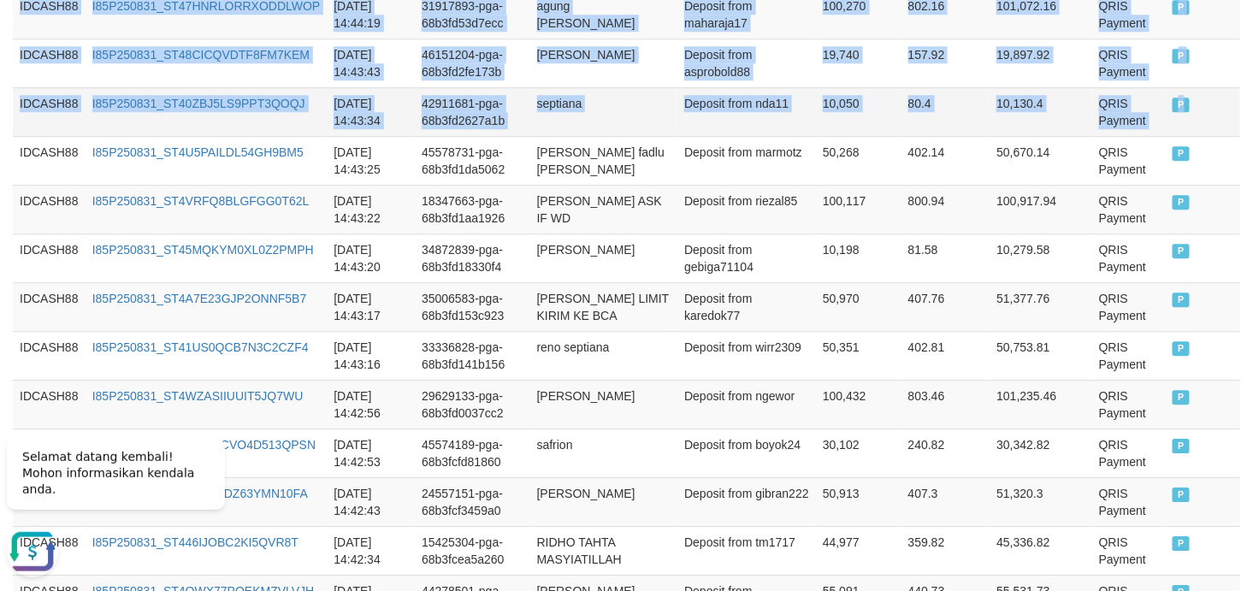
click at [1127, 111] on td "P" at bounding box center [1203, 111] width 74 height 49
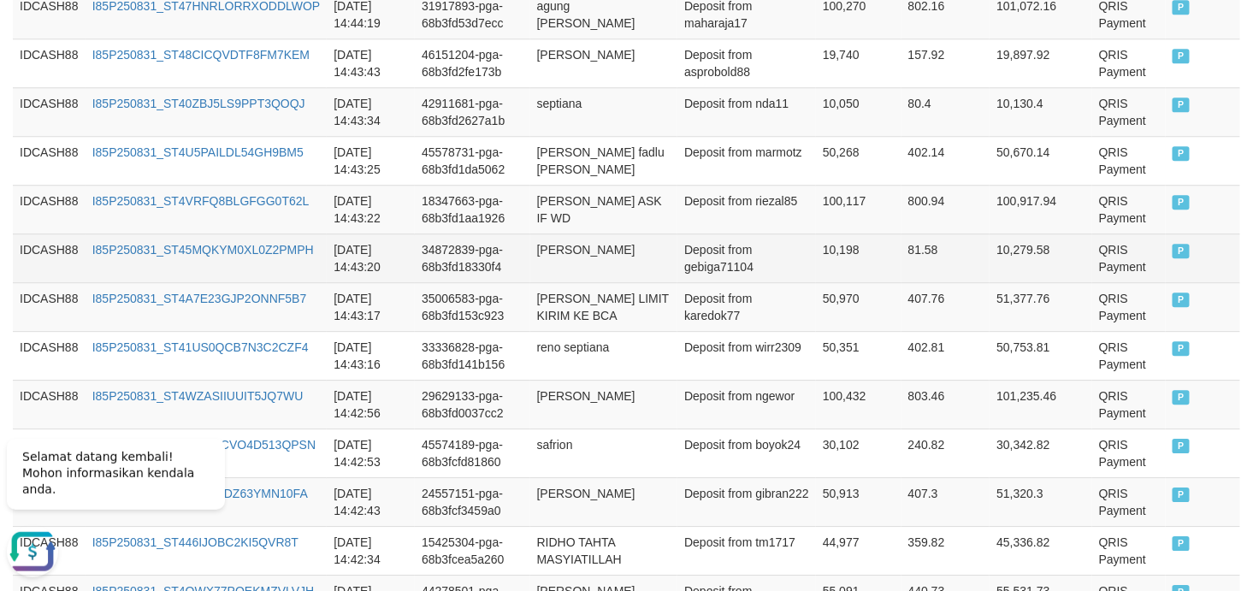
click at [377, 280] on td "2025-08-31 14:43:20" at bounding box center [371, 257] width 88 height 49
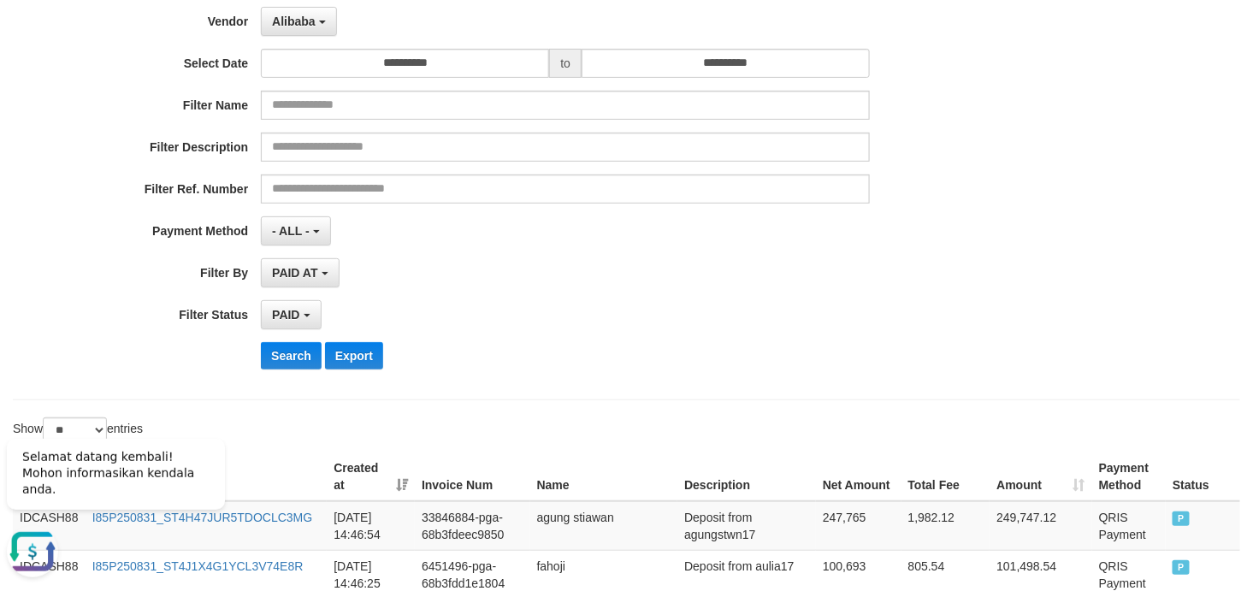
scroll to position [253, 0]
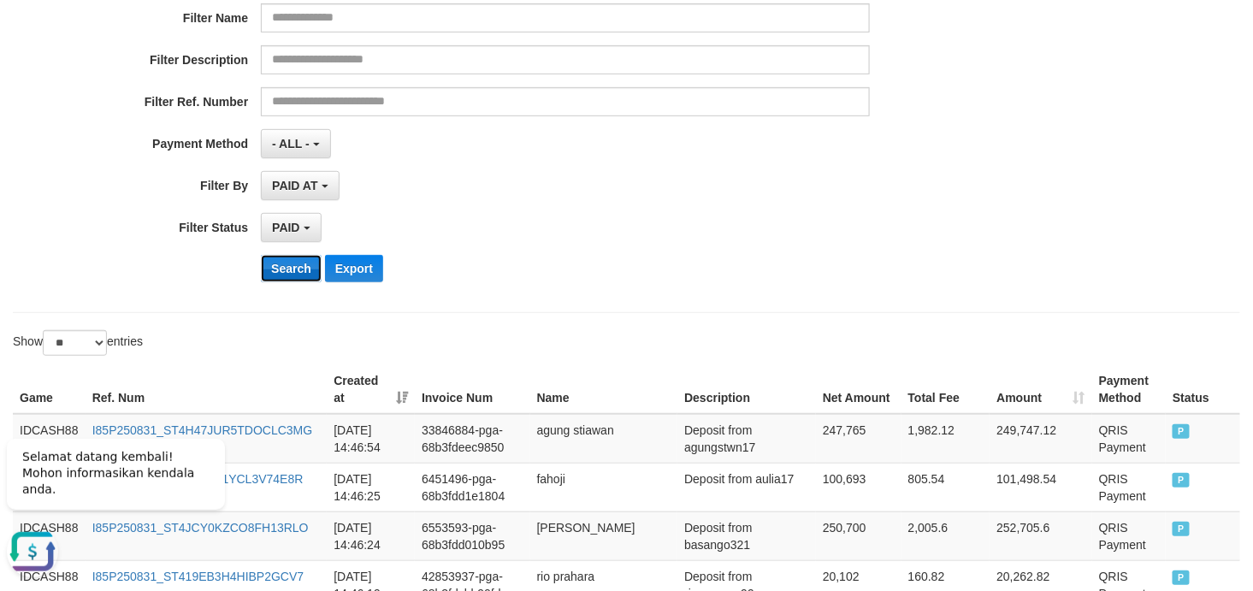
click at [286, 266] on button "Search" at bounding box center [291, 268] width 61 height 27
click at [735, 227] on div "PAID SELECT ALL - ALL - SELECT STATUS PENDING/UNPAID PAID CANCELED EXPIRED" at bounding box center [565, 227] width 609 height 29
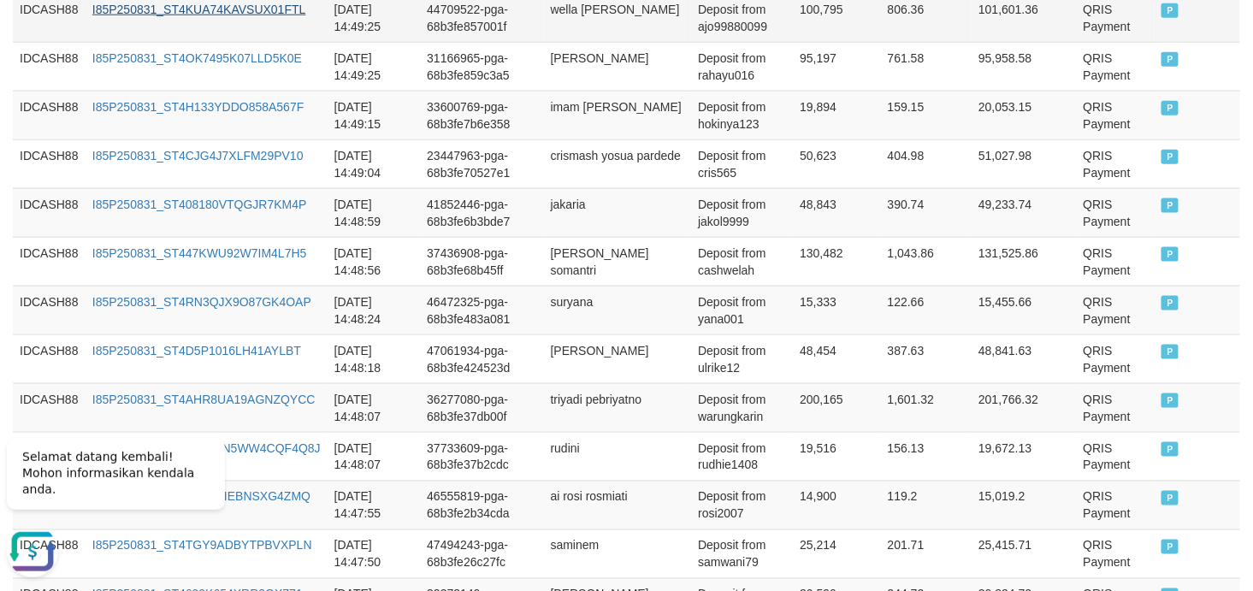
scroll to position [441, 0]
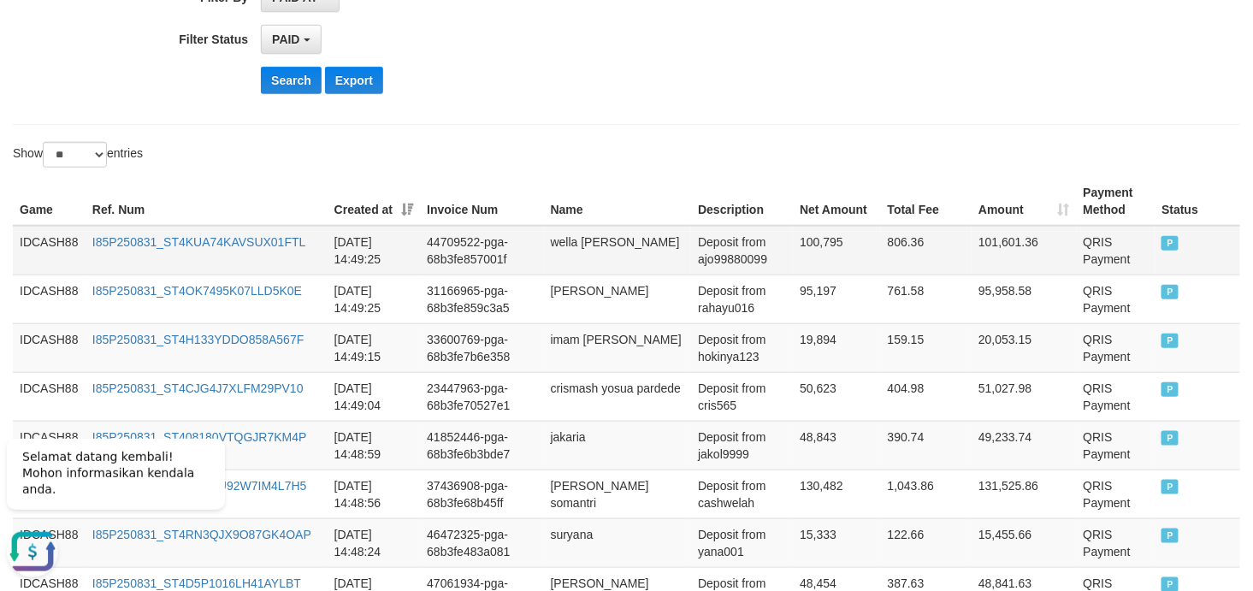
click at [44, 228] on td "IDCASH88" at bounding box center [49, 251] width 73 height 50
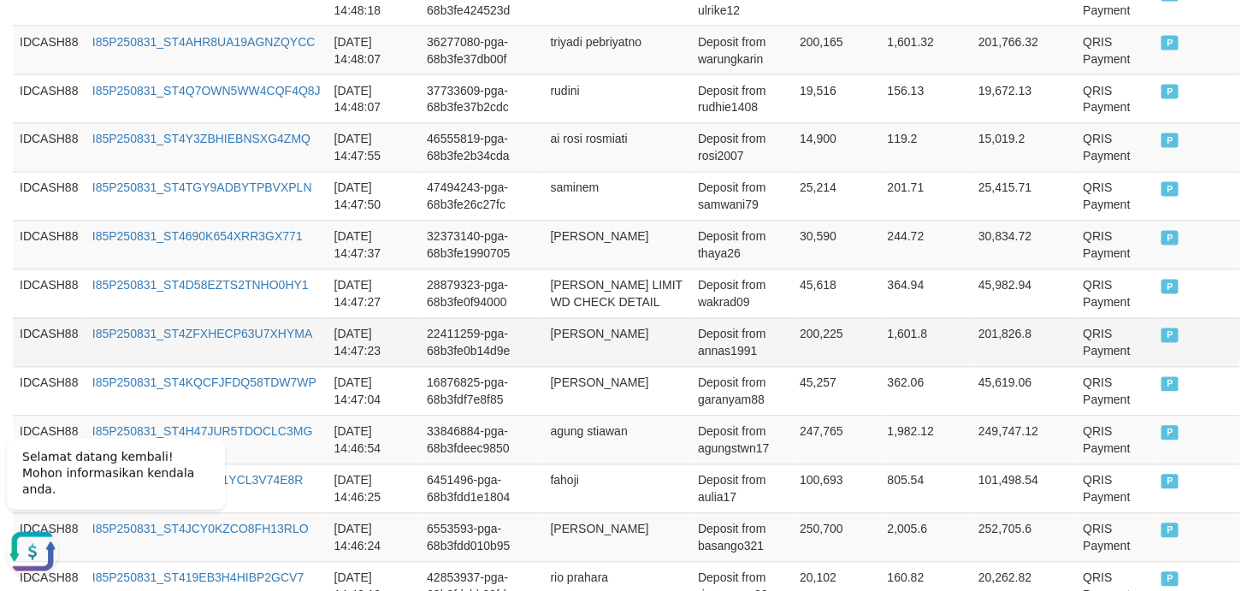
scroll to position [1074, 0]
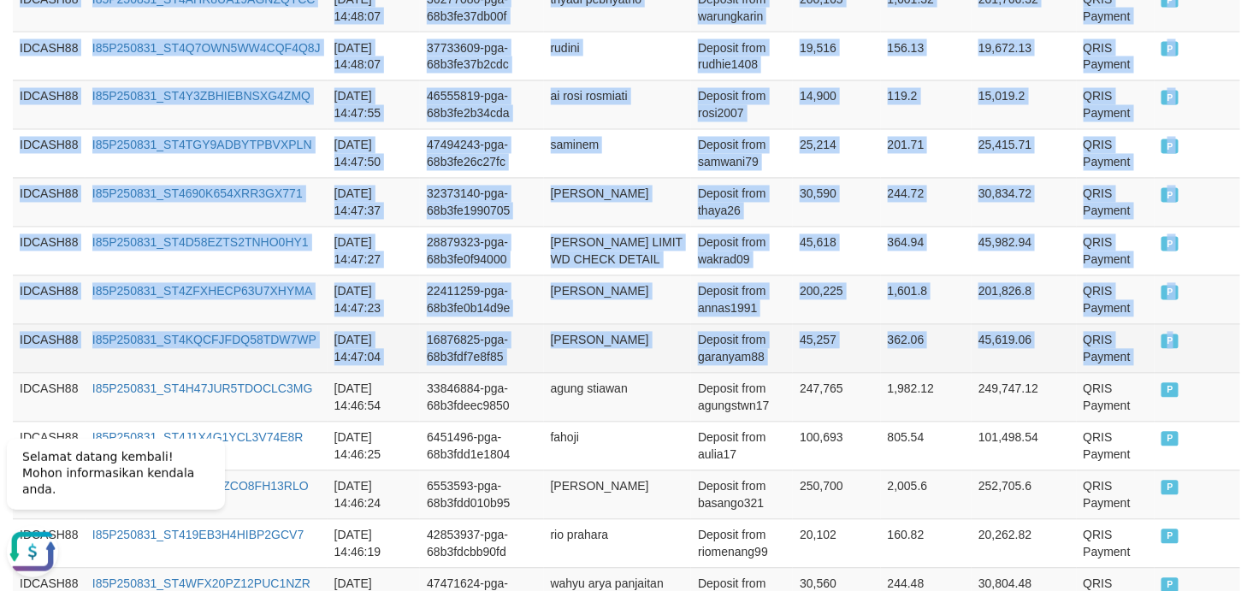
click at [1127, 361] on td "P" at bounding box center [1197, 348] width 86 height 49
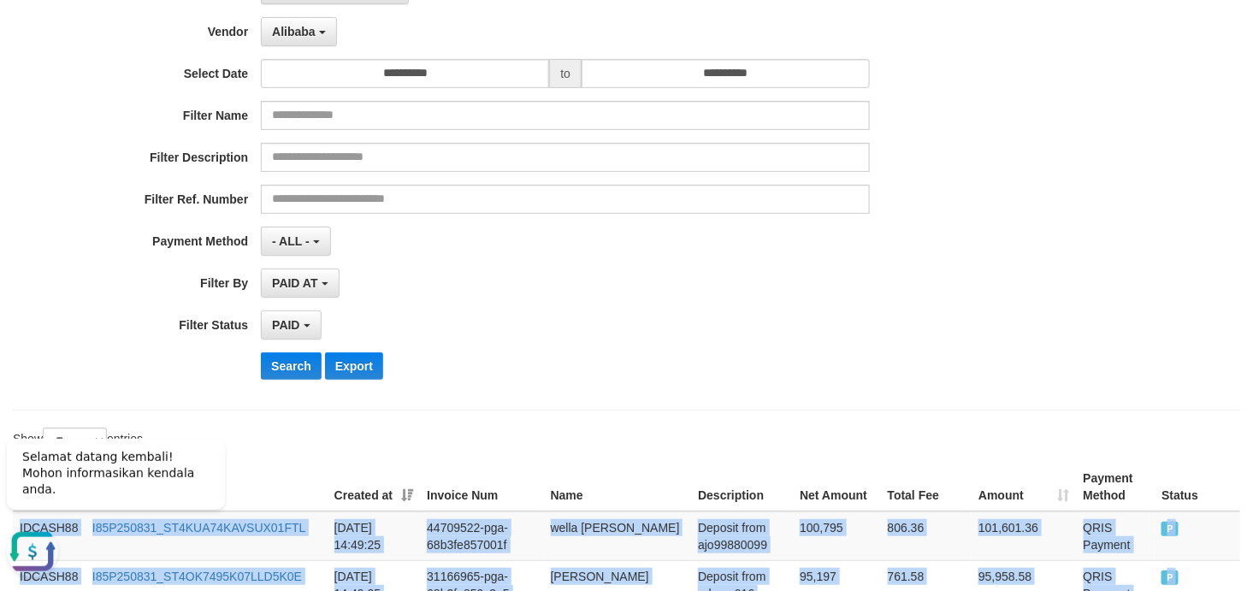
scroll to position [253, 0]
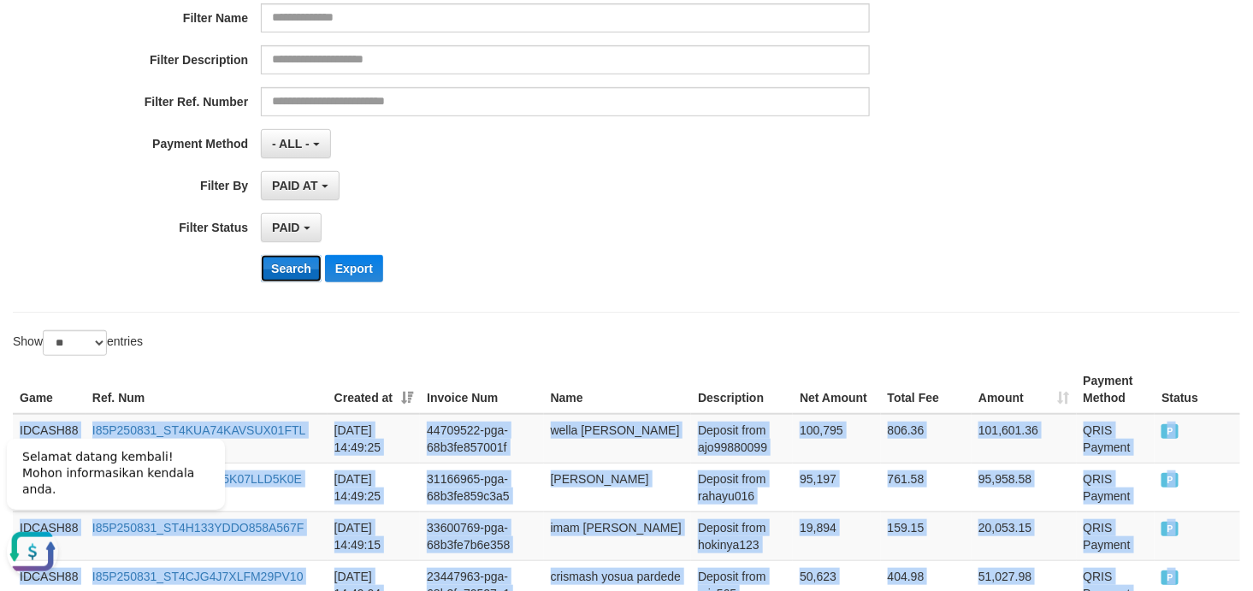
click at [284, 269] on button "Search" at bounding box center [291, 268] width 61 height 27
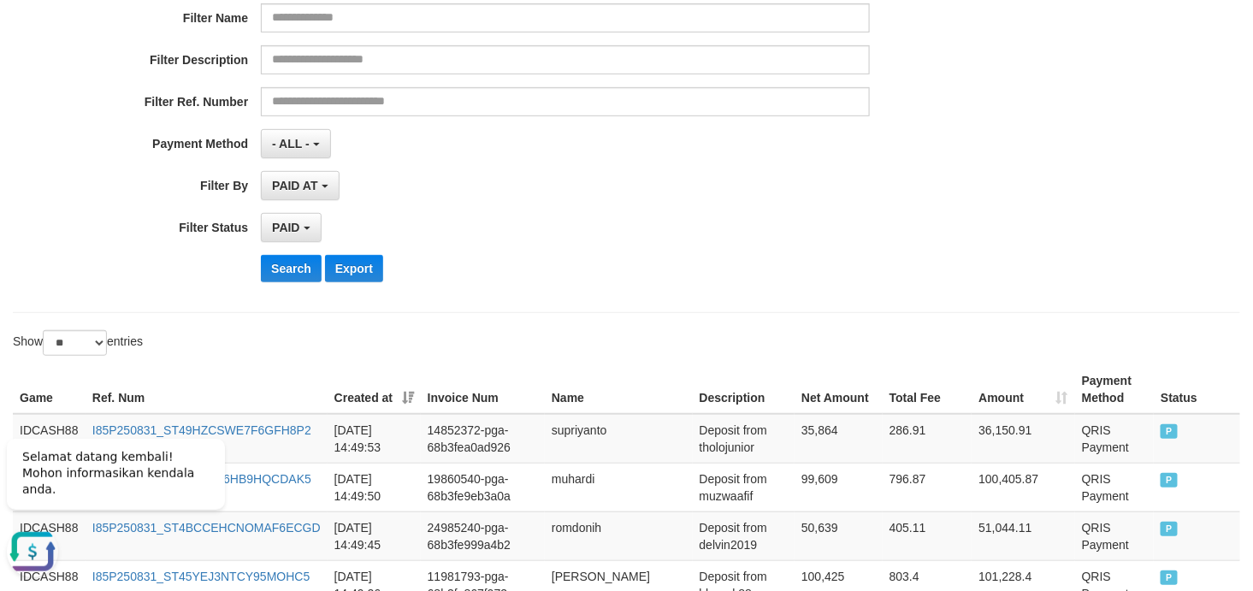
click at [805, 223] on div "PAID SELECT ALL - ALL - SELECT STATUS PENDING/UNPAID PAID CANCELED EXPIRED" at bounding box center [565, 227] width 609 height 29
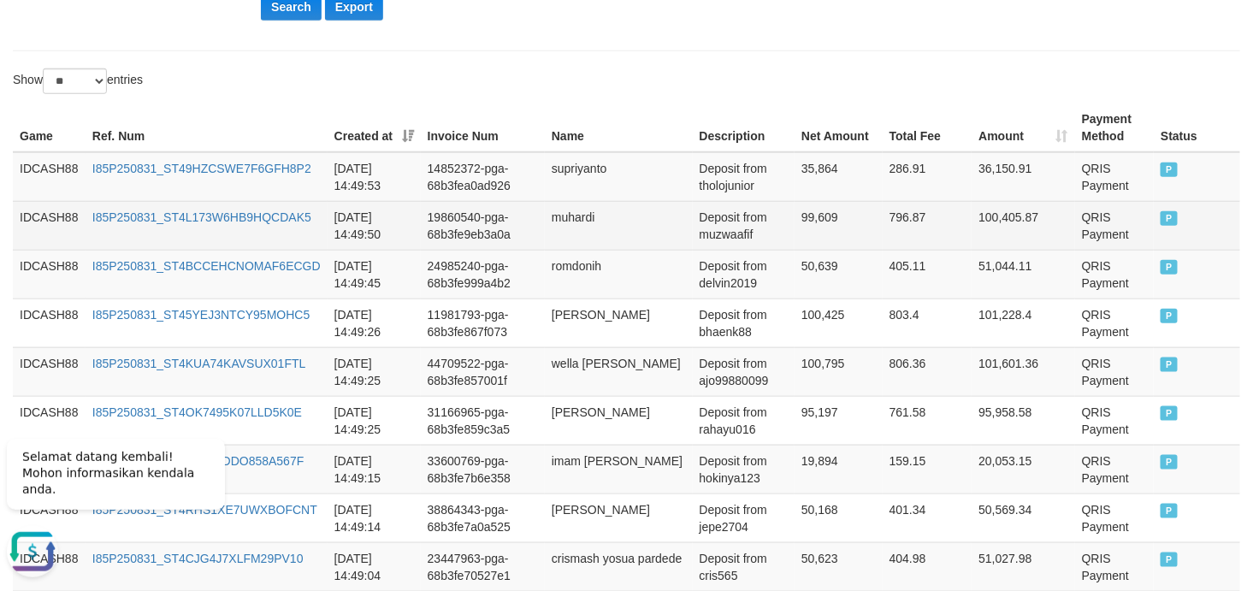
scroll to position [472, 0]
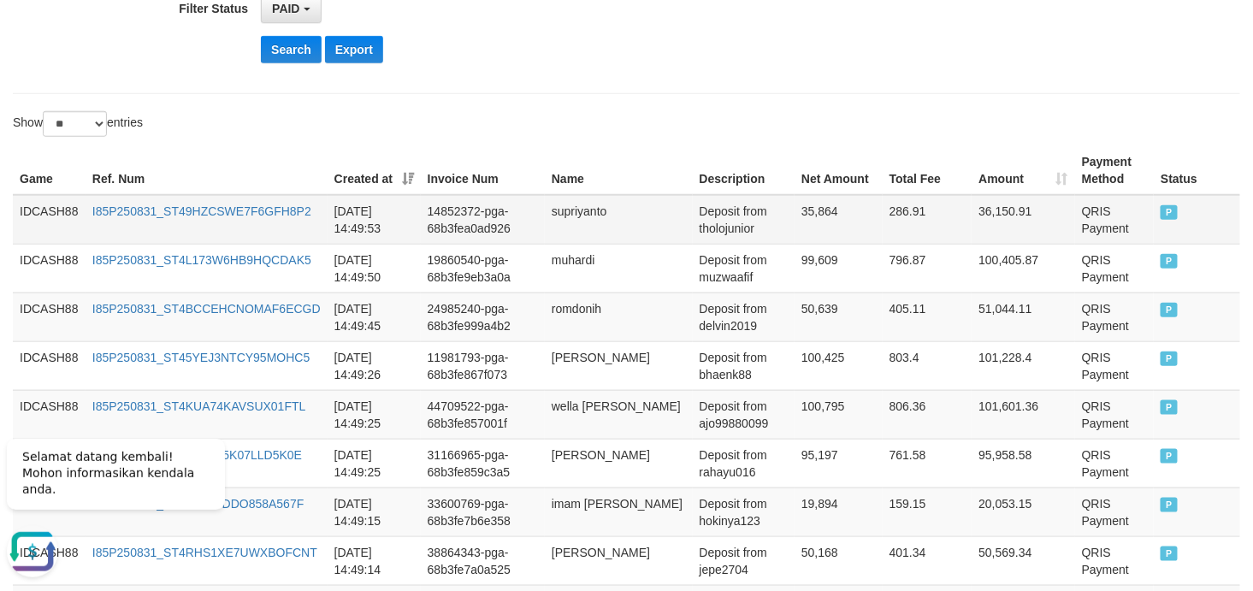
click at [37, 208] on td "IDCASH88" at bounding box center [49, 220] width 73 height 50
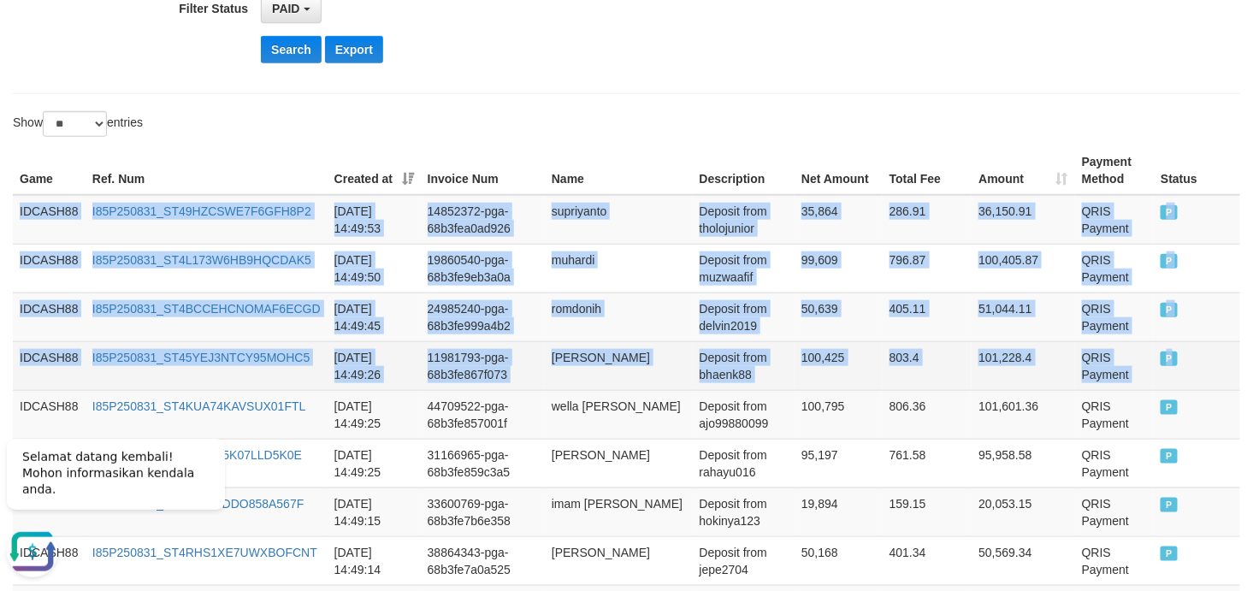
click at [1127, 373] on td "P" at bounding box center [1197, 365] width 86 height 49
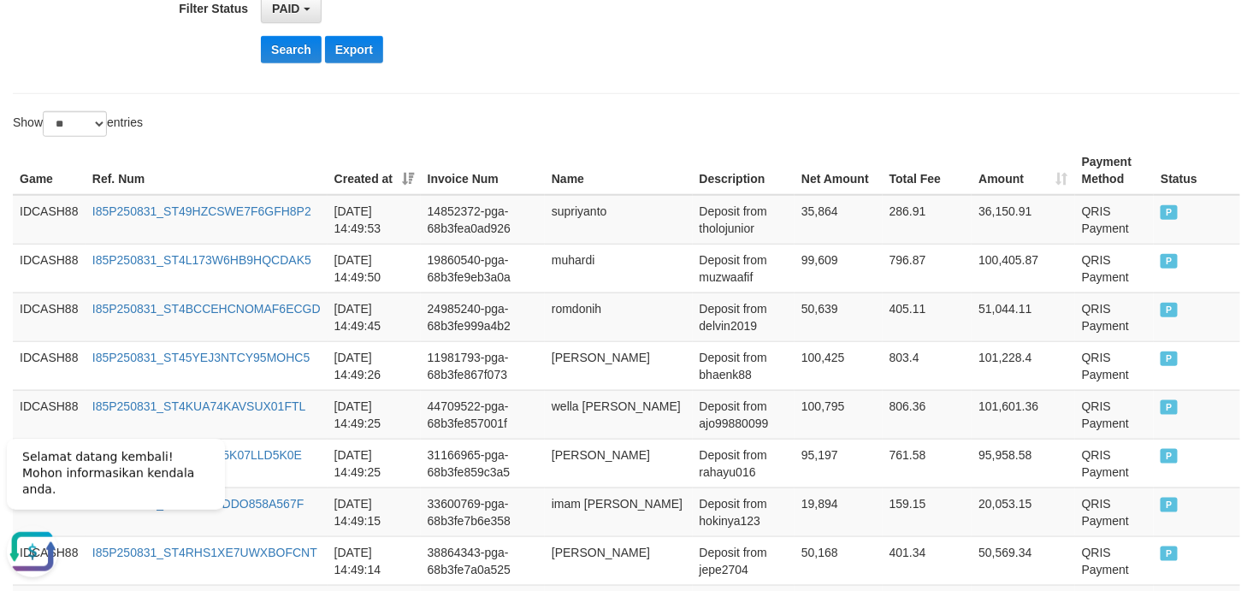
click at [722, 117] on div "Show ** ** ** *** entries" at bounding box center [626, 126] width 1253 height 30
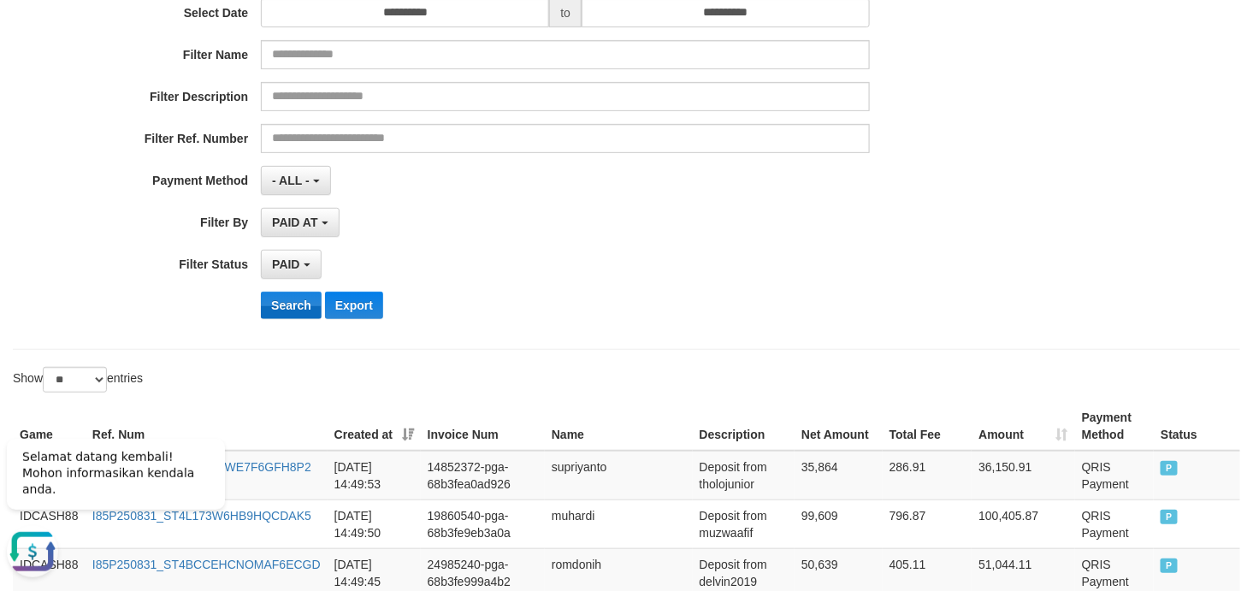
scroll to position [219, 0]
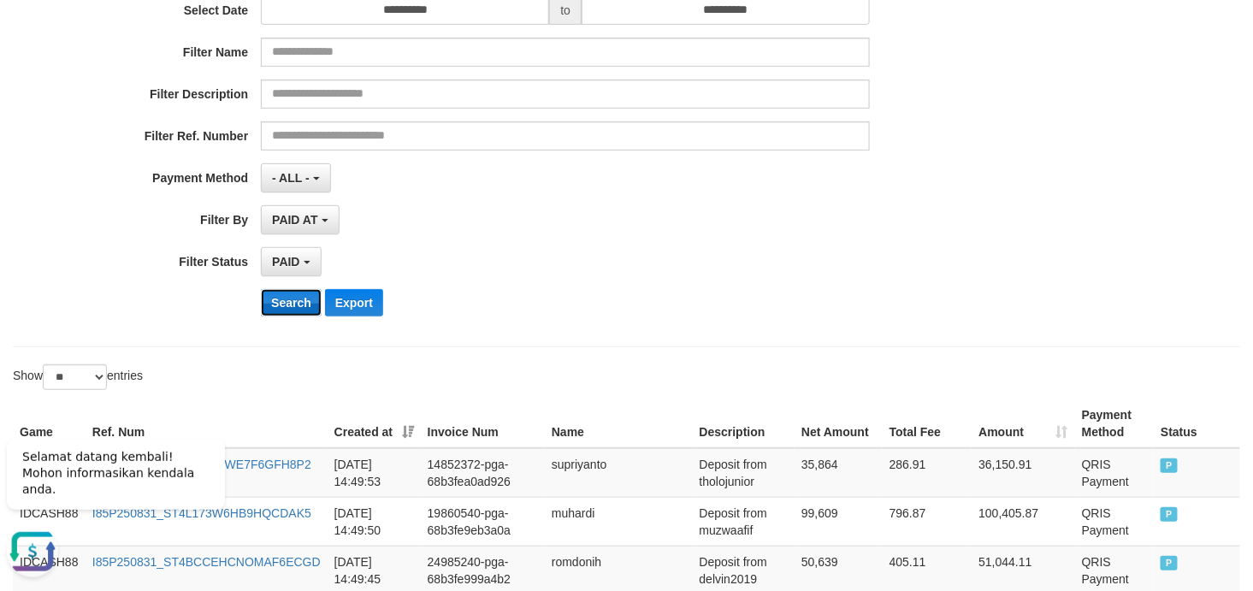
click at [280, 294] on button "Search" at bounding box center [291, 302] width 61 height 27
click at [758, 271] on div "PAID SELECT ALL - ALL - SELECT STATUS PENDING/UNPAID PAID CANCELED EXPIRED" at bounding box center [565, 261] width 609 height 29
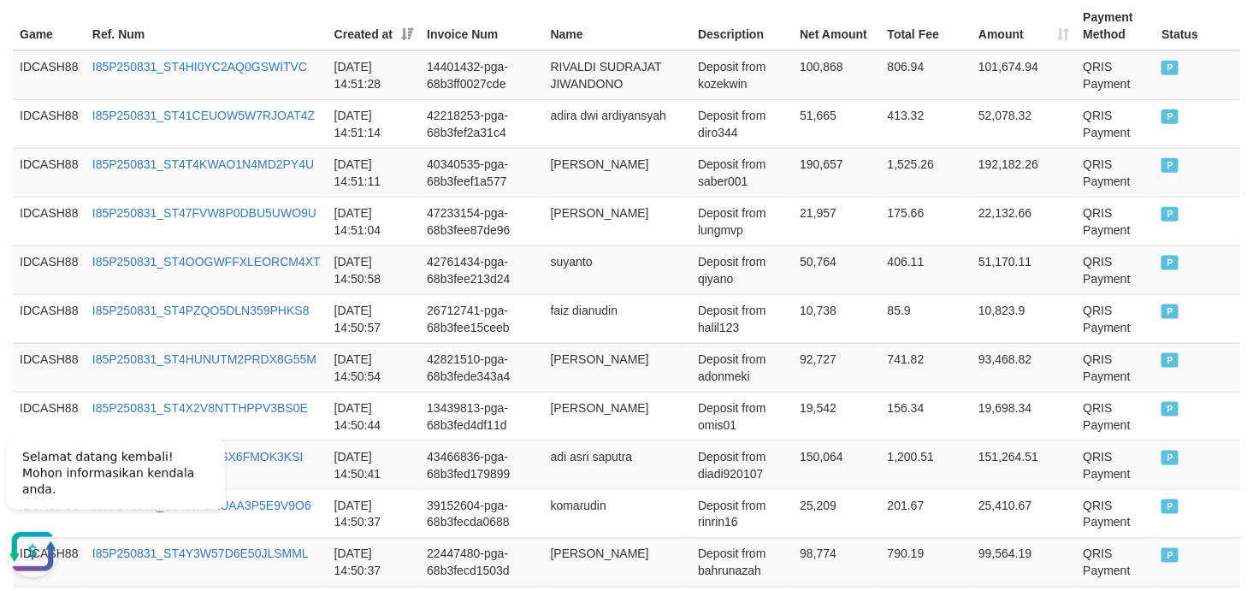
scroll to position [441, 0]
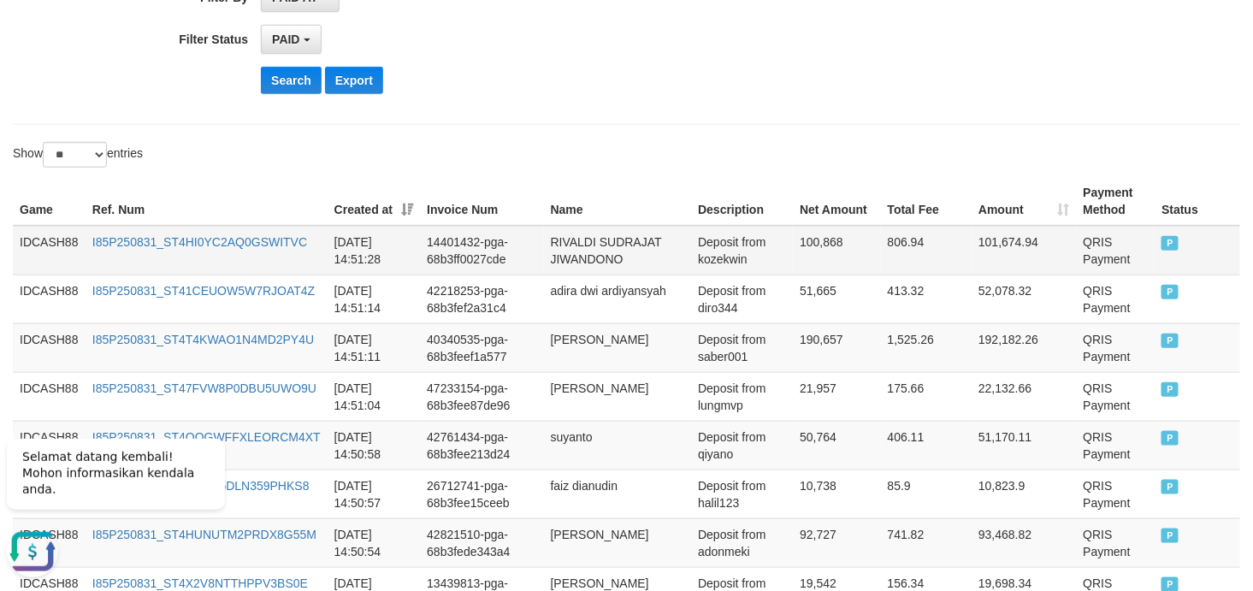
click at [44, 236] on td "IDCASH88" at bounding box center [49, 251] width 73 height 50
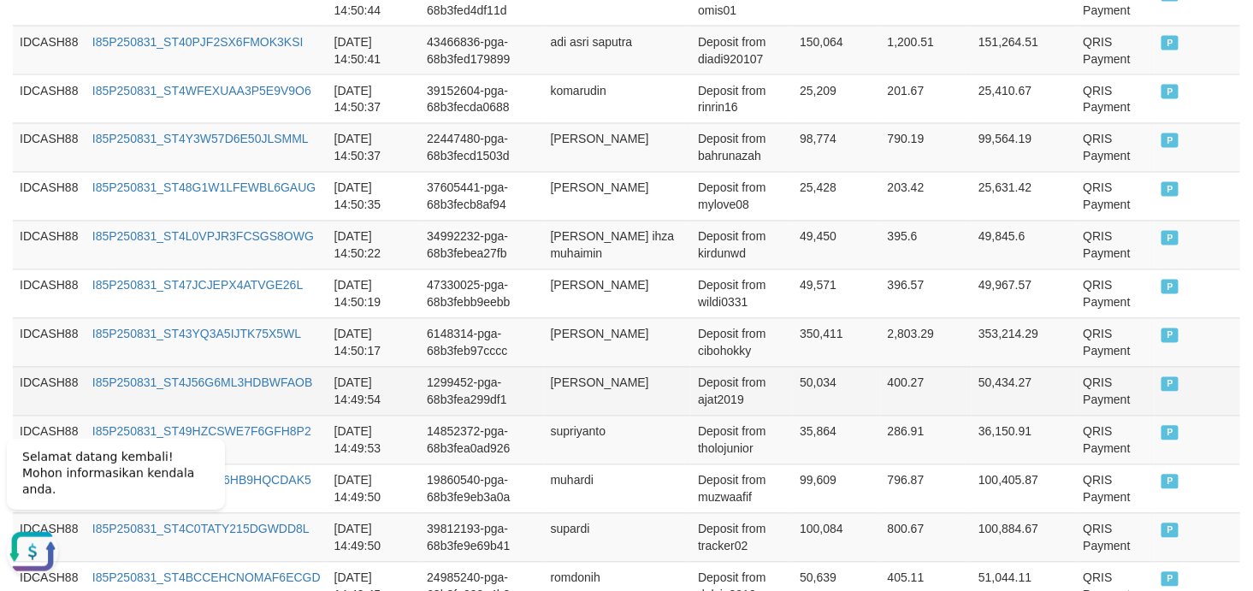
scroll to position [1074, 0]
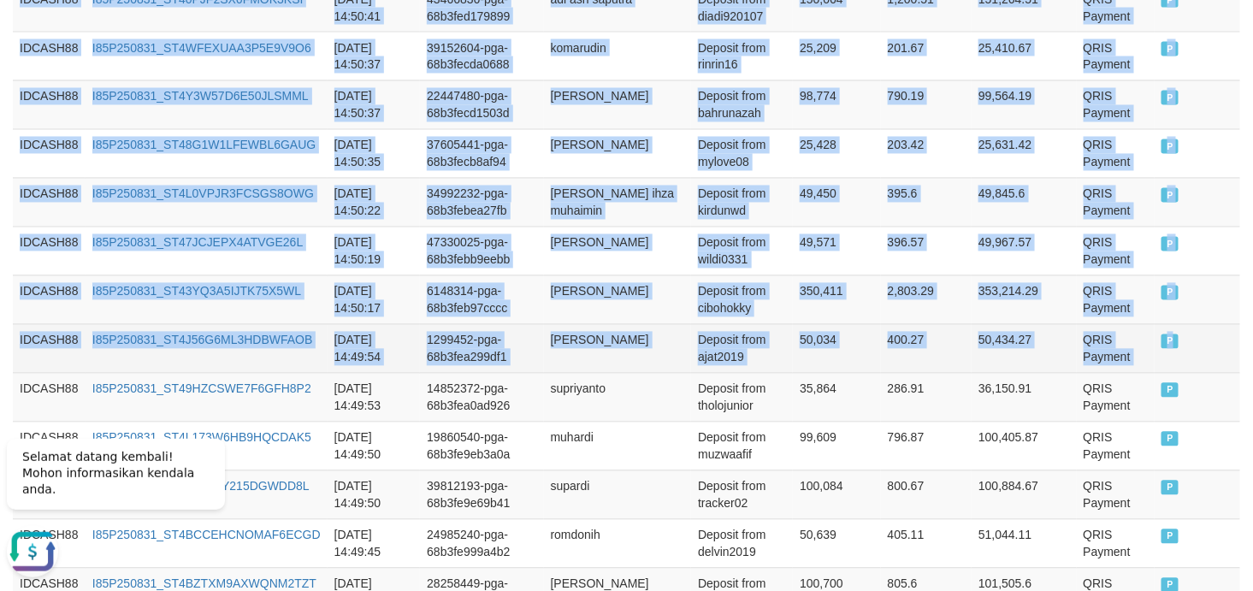
click at [1127, 363] on td "P" at bounding box center [1197, 348] width 86 height 49
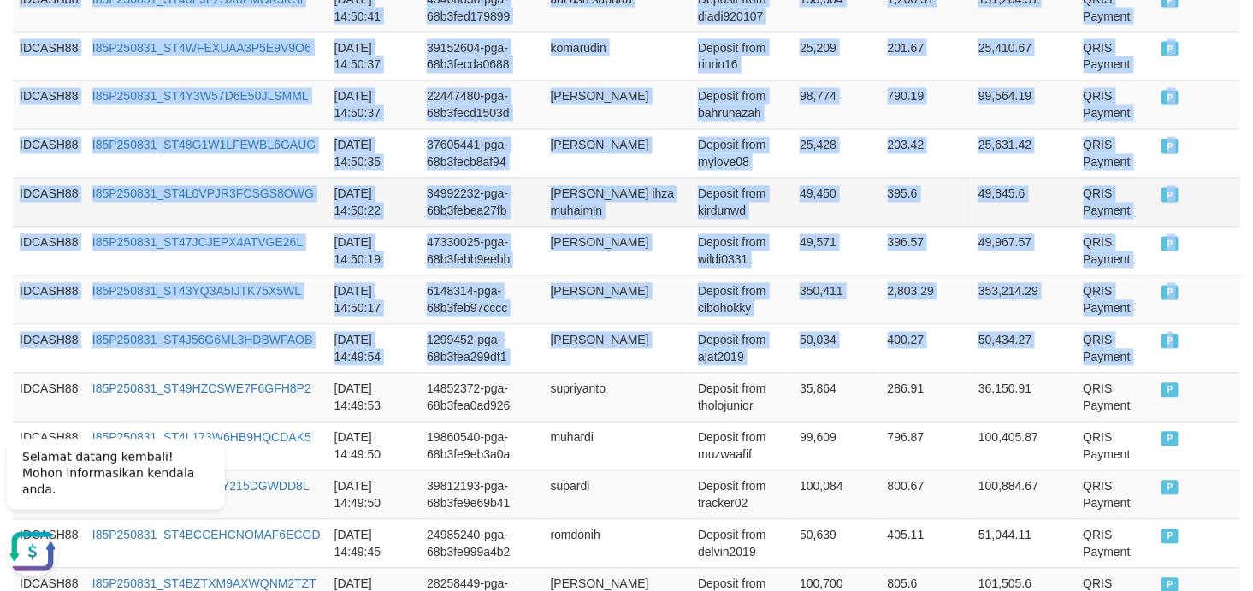
click at [634, 227] on td "rizal ihza muhaimin" at bounding box center [618, 202] width 148 height 49
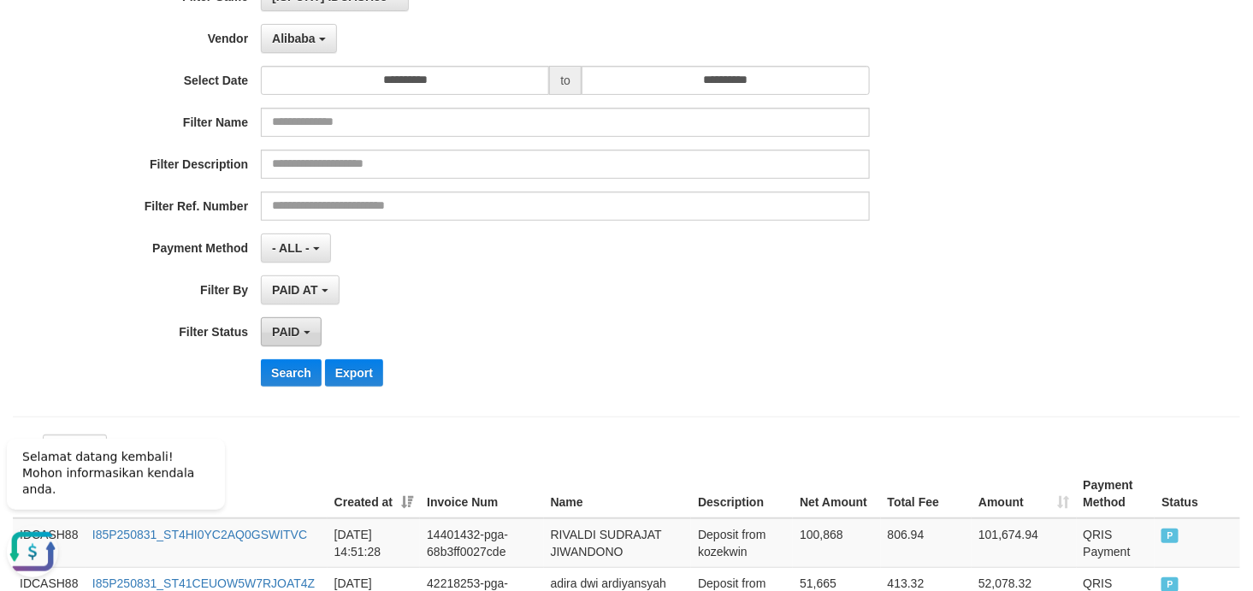
scroll to position [253, 0]
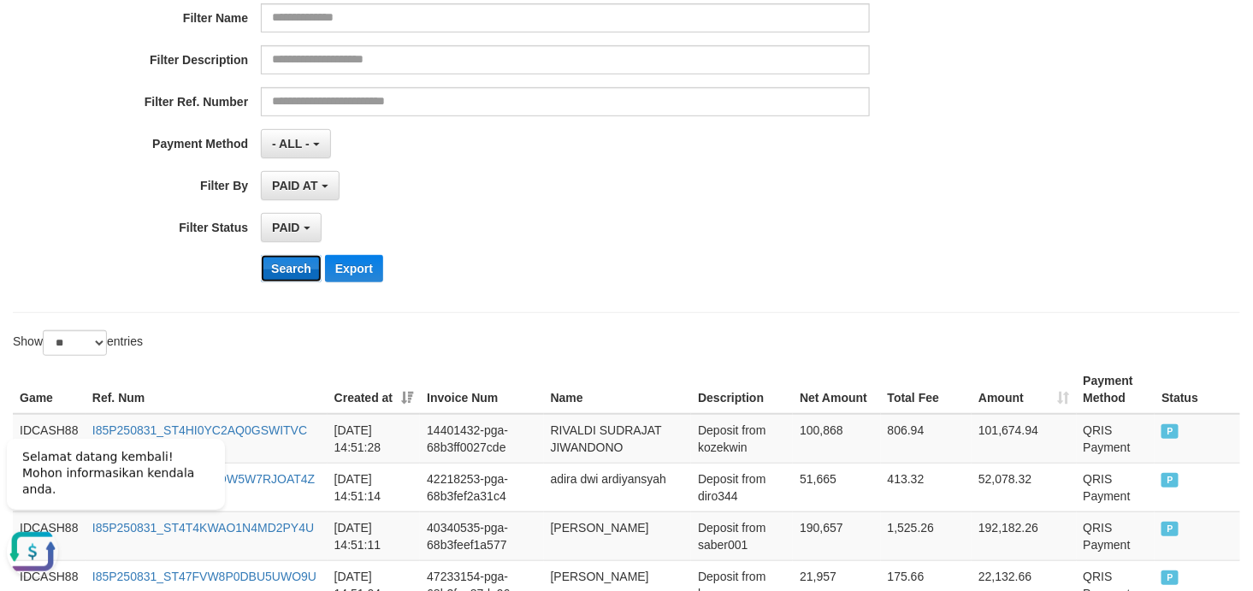
click at [285, 269] on button "Search" at bounding box center [291, 268] width 61 height 27
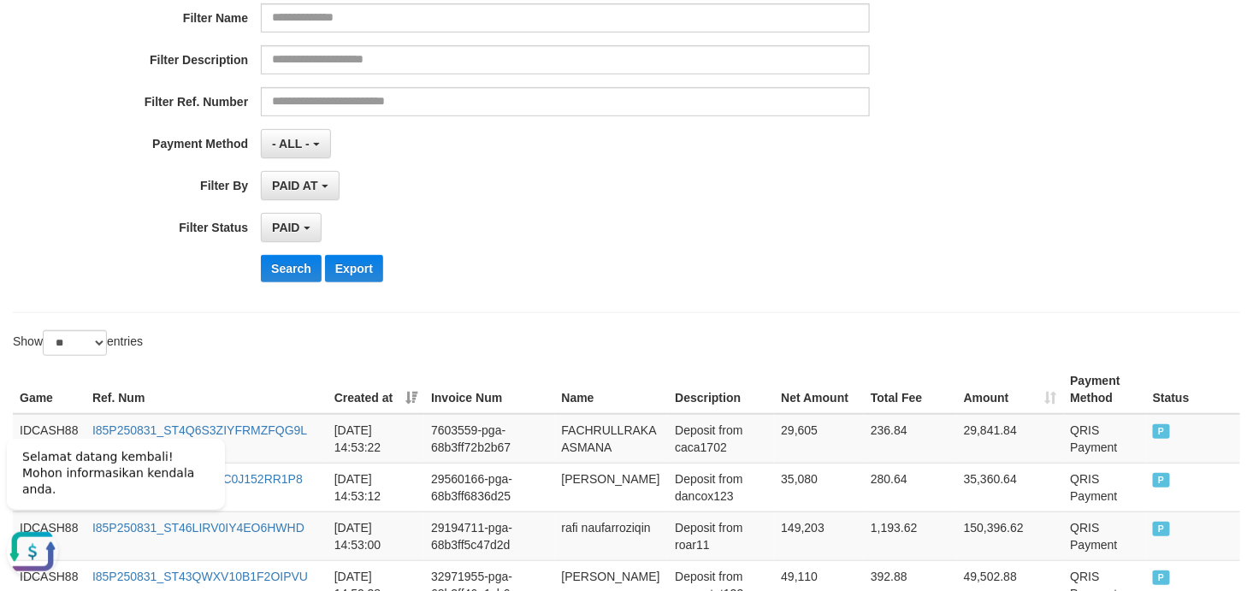
click at [802, 224] on div "PAID SELECT ALL - ALL - SELECT STATUS PENDING/UNPAID PAID CANCELED EXPIRED" at bounding box center [565, 227] width 609 height 29
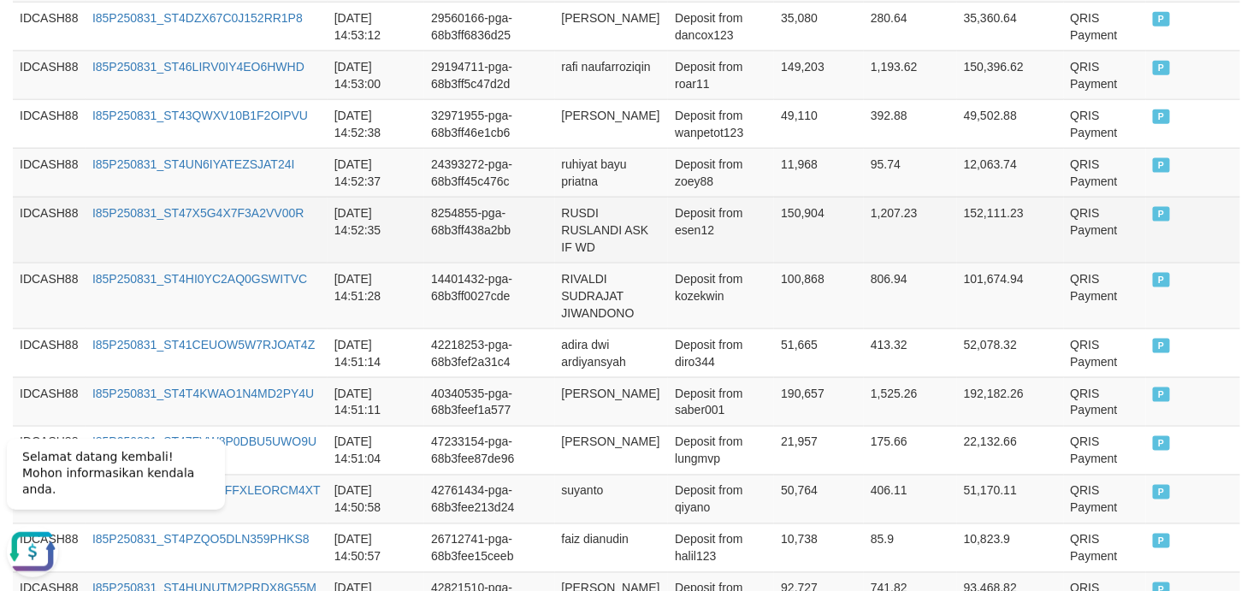
scroll to position [460, 0]
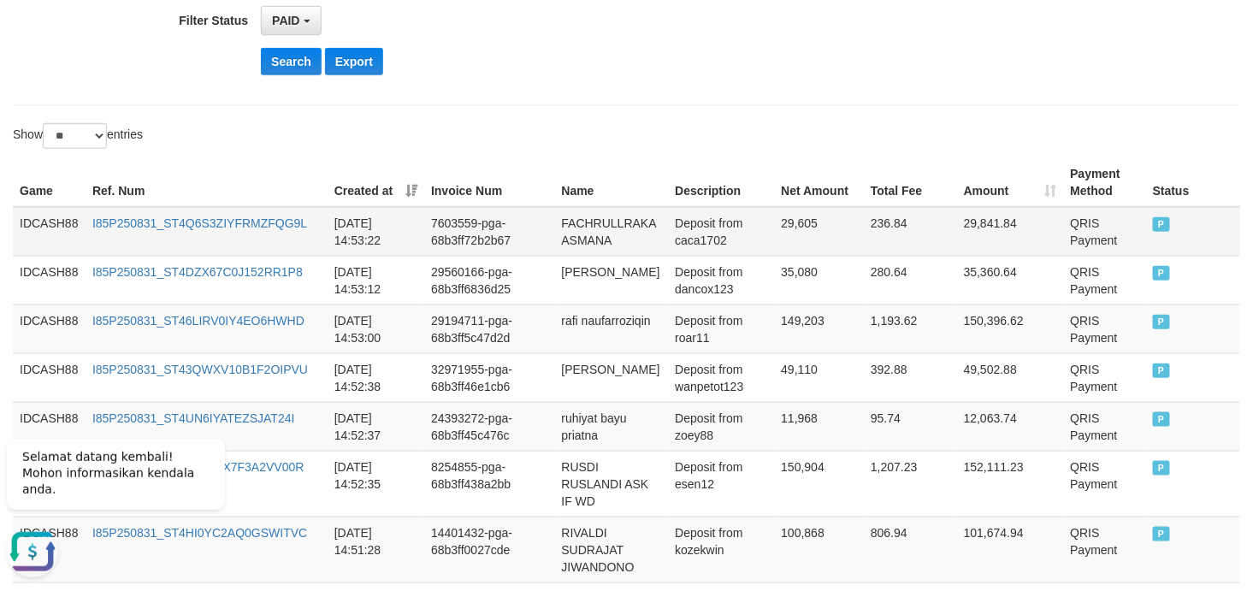
click at [44, 219] on td "IDCASH88" at bounding box center [49, 232] width 73 height 50
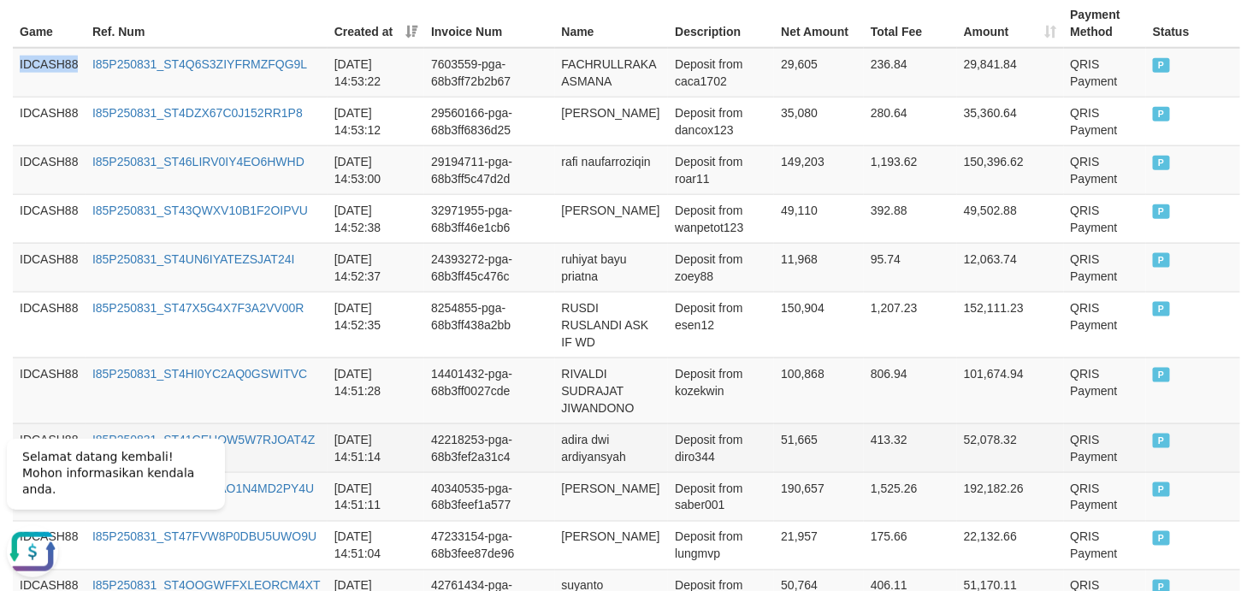
scroll to position [841, 0]
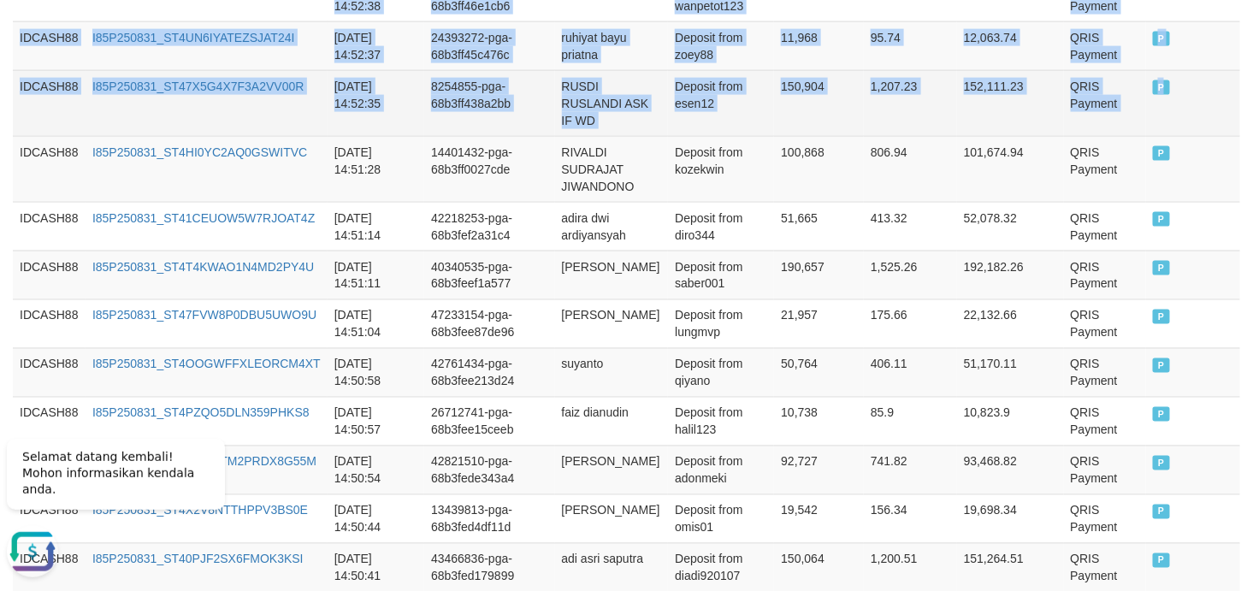
click at [1127, 106] on td "P" at bounding box center [1193, 103] width 94 height 66
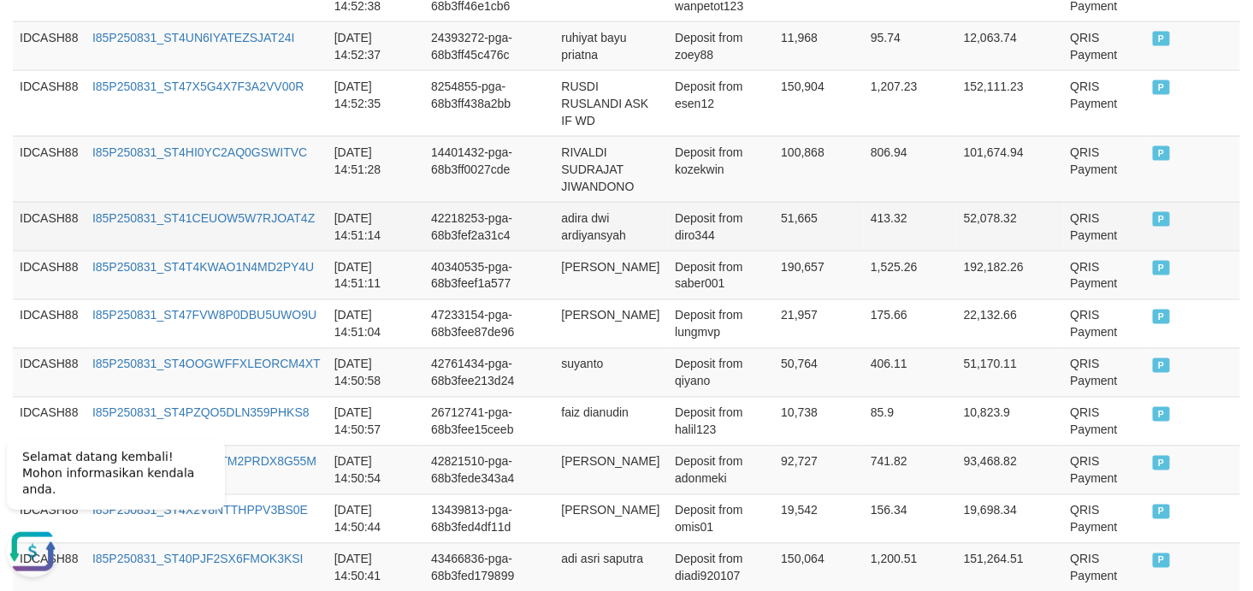
click at [532, 232] on td "42218253-pga-68b3fef2a31c4" at bounding box center [489, 226] width 130 height 49
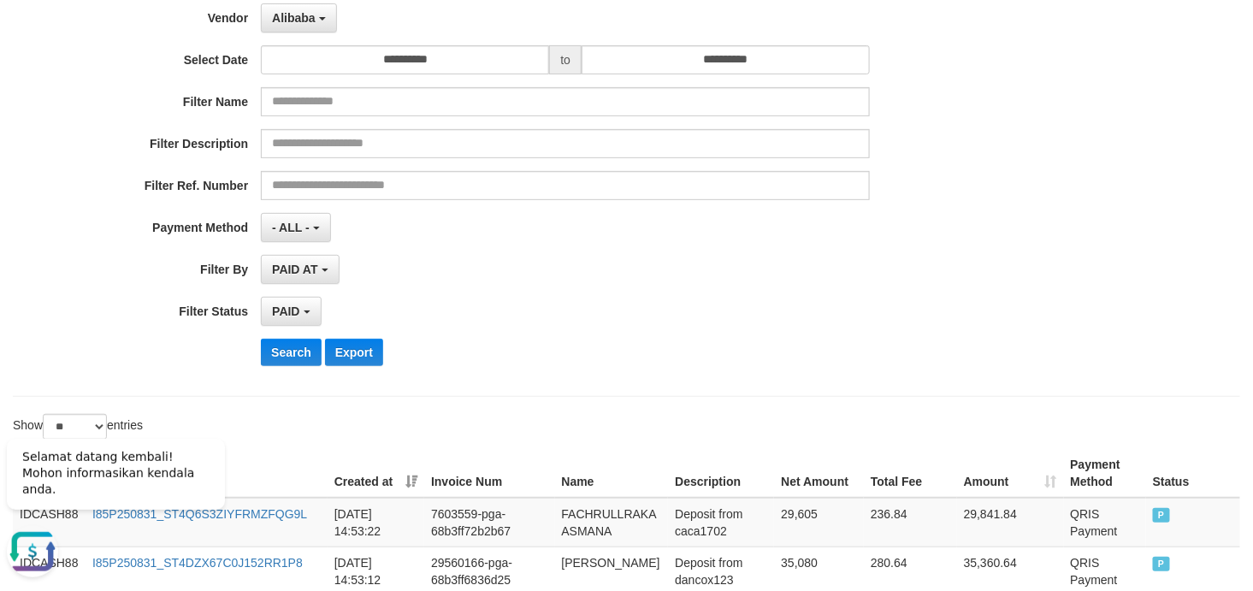
scroll to position [253, 0]
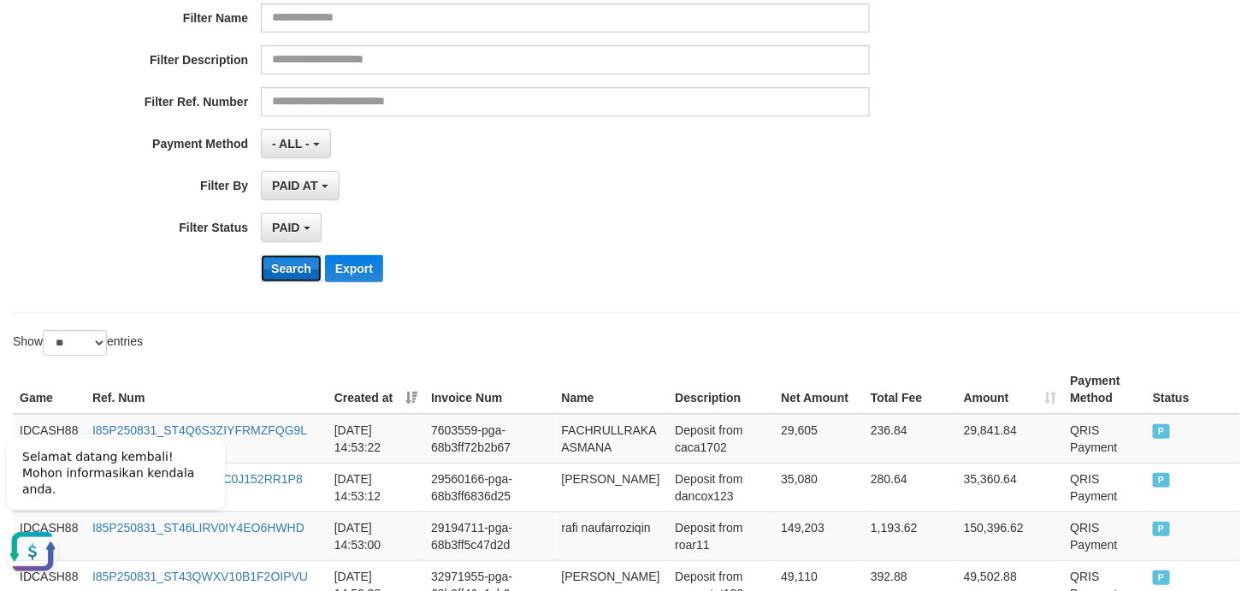
click at [287, 265] on button "Search" at bounding box center [291, 268] width 61 height 27
click at [813, 263] on div "Search Export" at bounding box center [652, 268] width 783 height 27
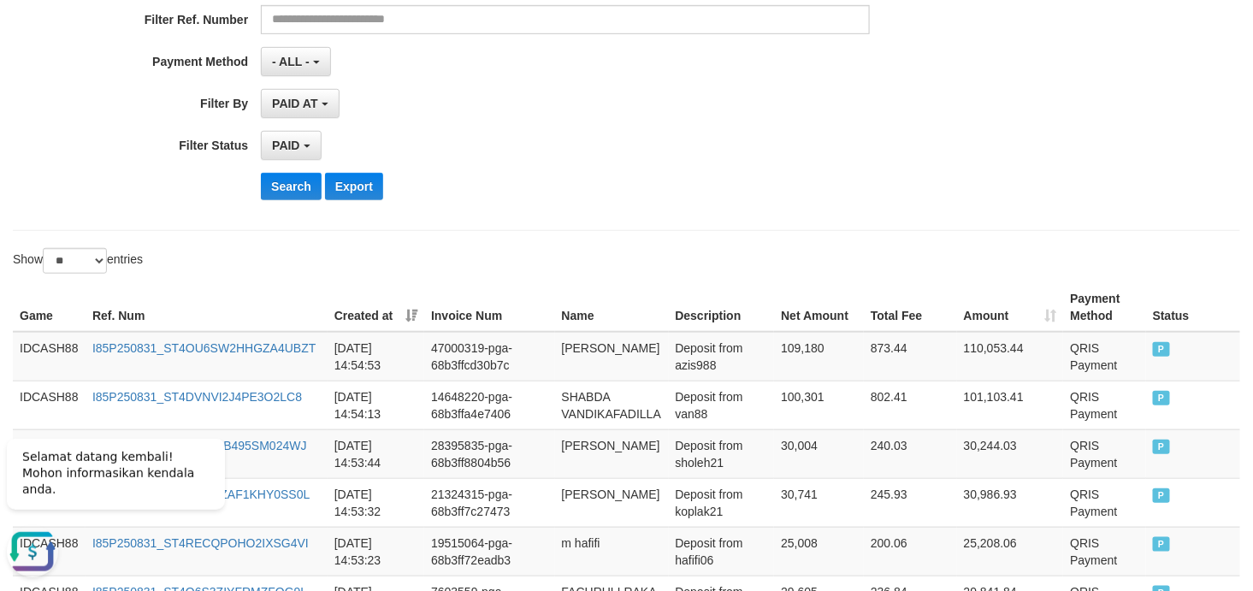
scroll to position [394, 0]
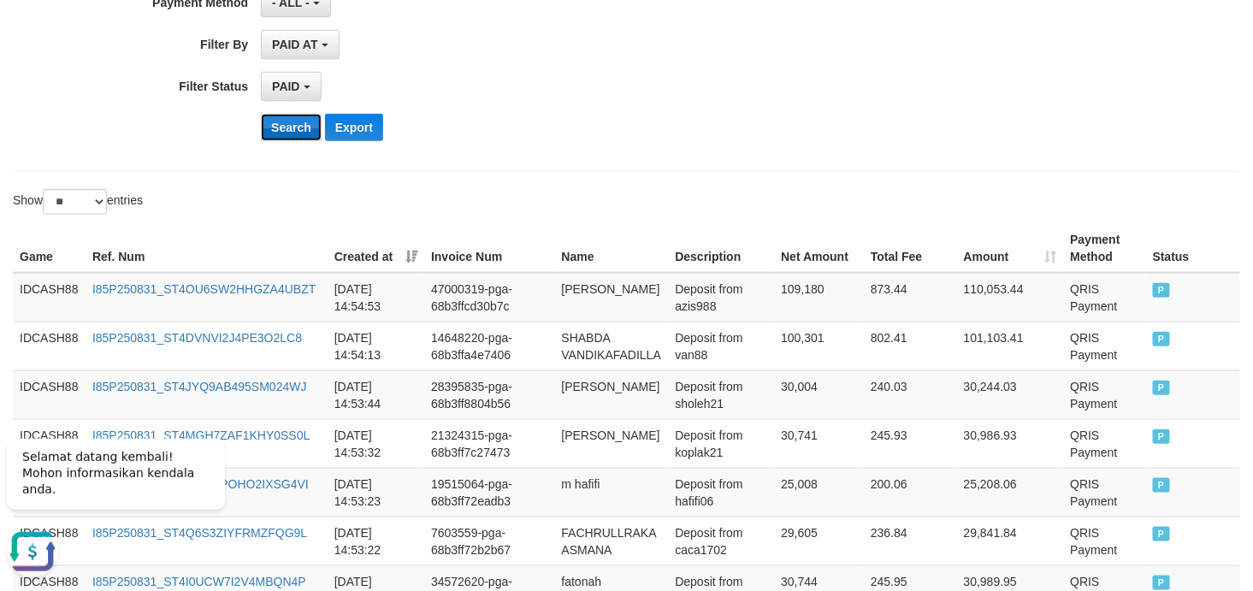
click at [302, 135] on button "Search" at bounding box center [291, 127] width 61 height 27
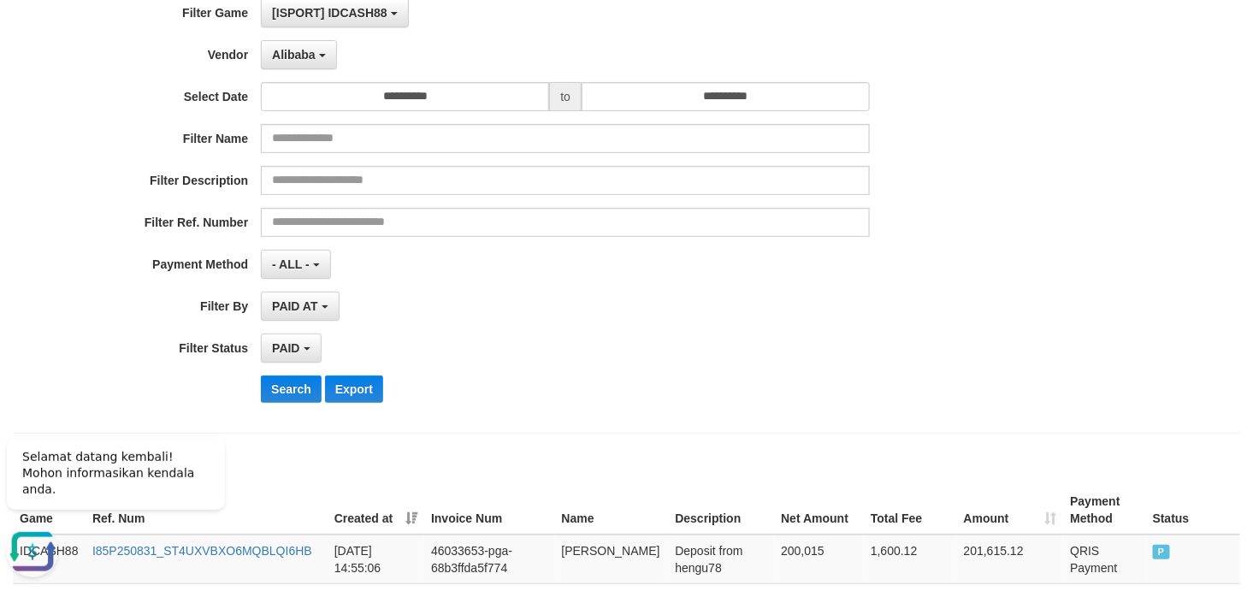
scroll to position [0, 0]
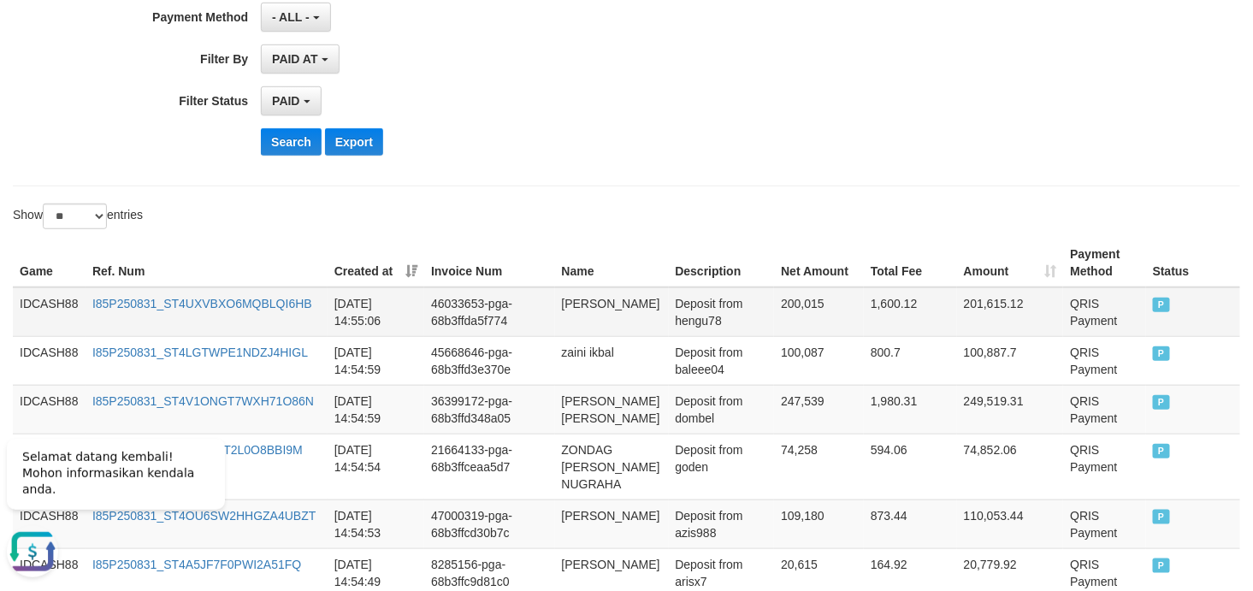
click at [27, 299] on td "IDCASH88" at bounding box center [49, 312] width 73 height 50
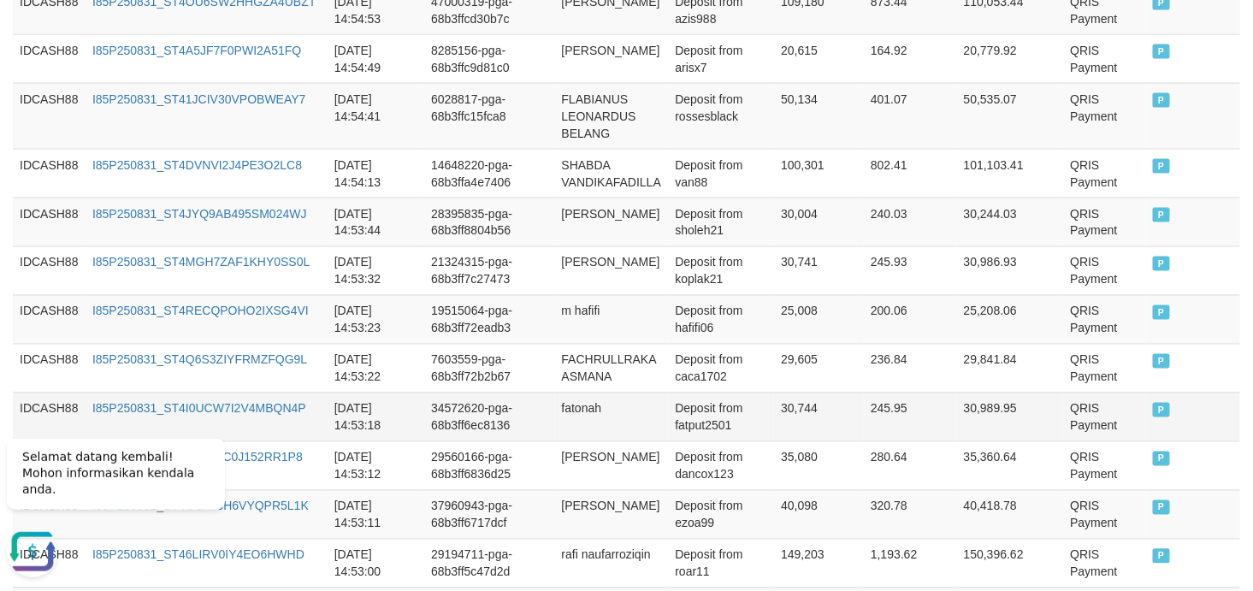
scroll to position [1013, 0]
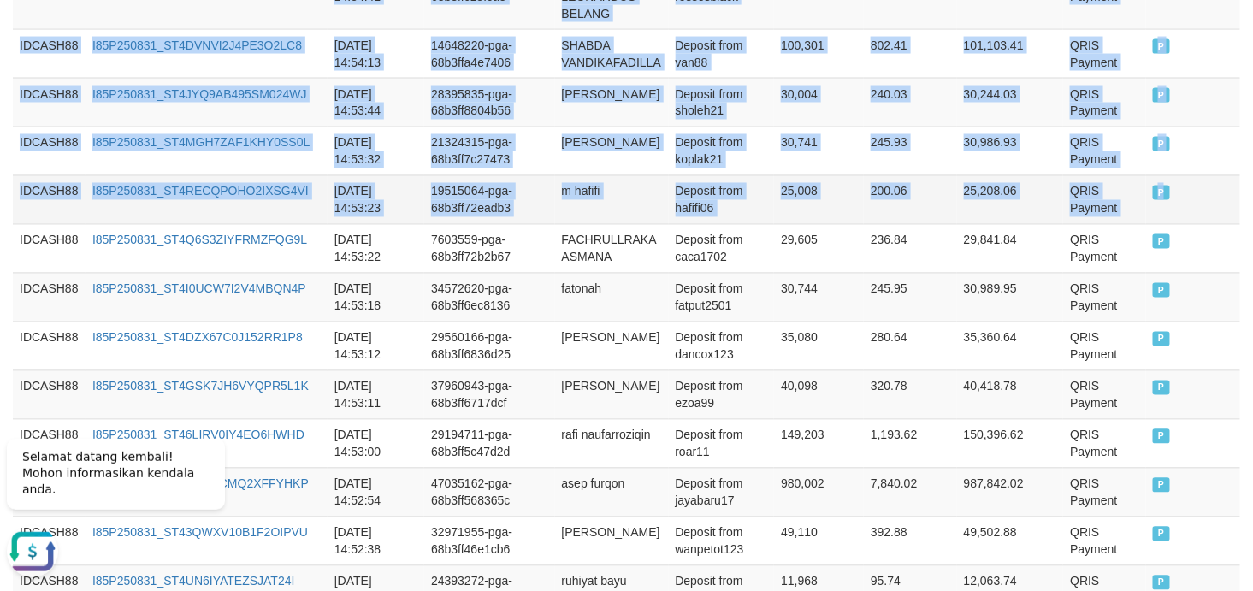
click at [1127, 180] on td "P" at bounding box center [1193, 199] width 94 height 49
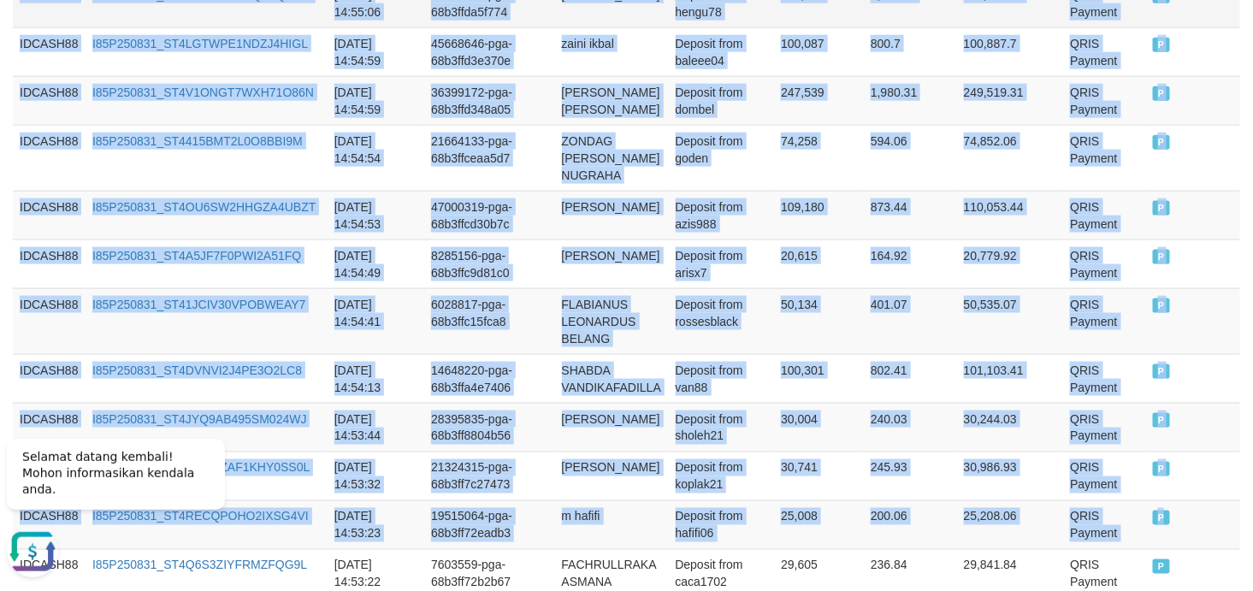
scroll to position [380, 0]
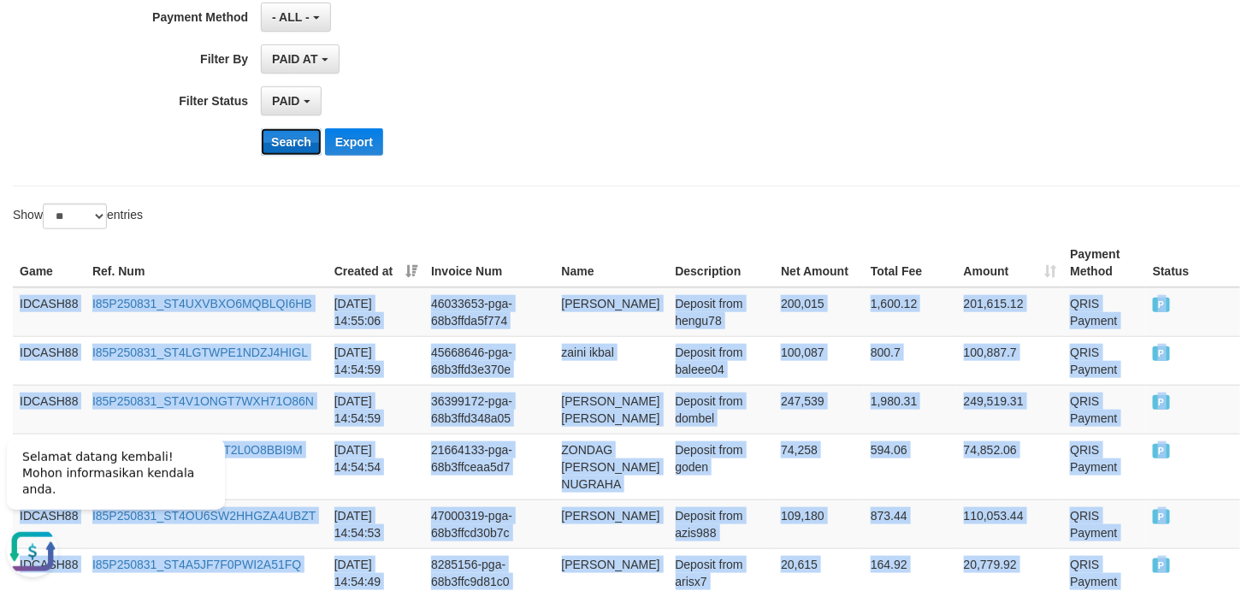
click at [282, 143] on button "Search" at bounding box center [291, 141] width 61 height 27
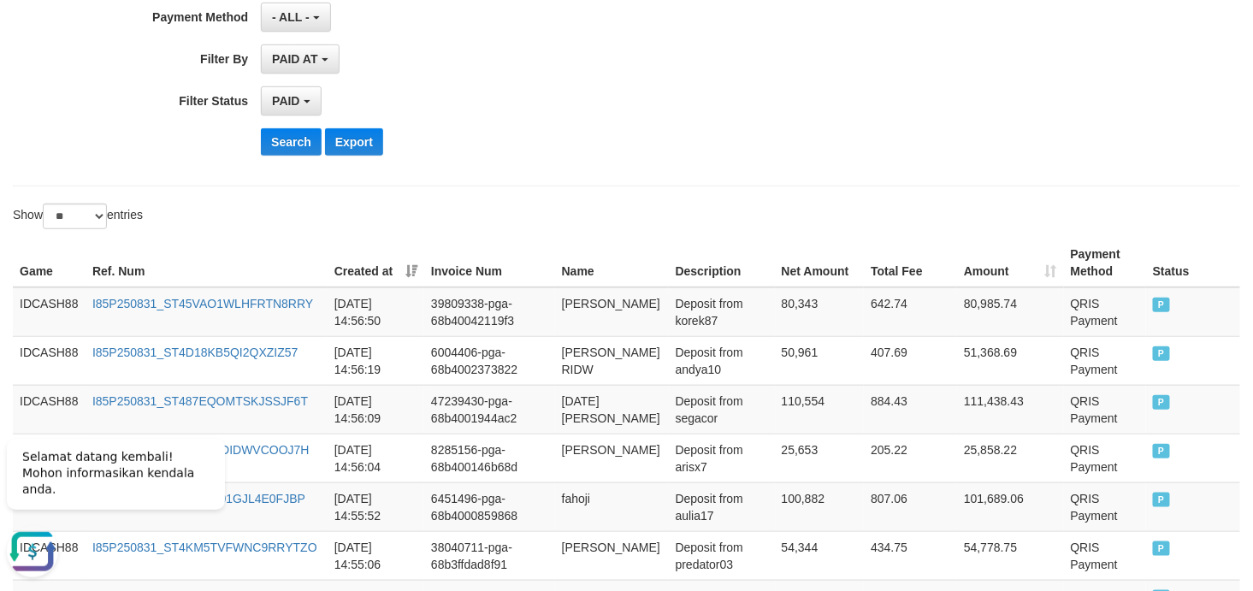
drag, startPoint x: 498, startPoint y: 166, endPoint x: 754, endPoint y: 99, distance: 265.1
click at [754, 99] on div "PAID SELECT ALL - ALL - SELECT STATUS PENDING/UNPAID PAID CANCELED EXPIRED" at bounding box center [565, 100] width 609 height 29
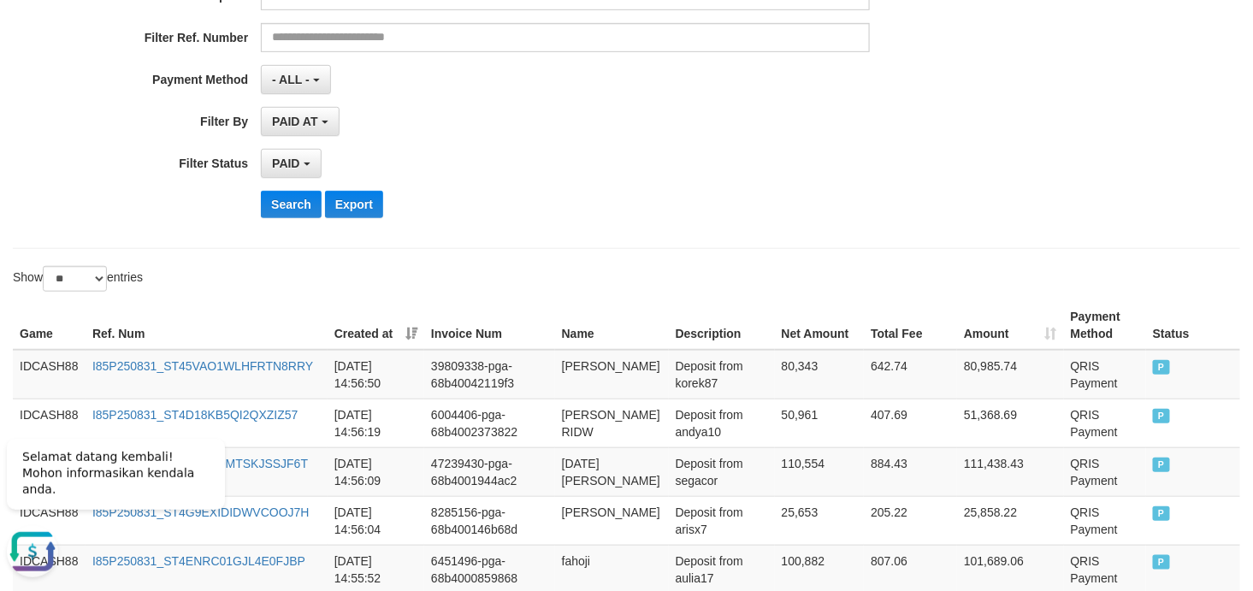
scroll to position [443, 0]
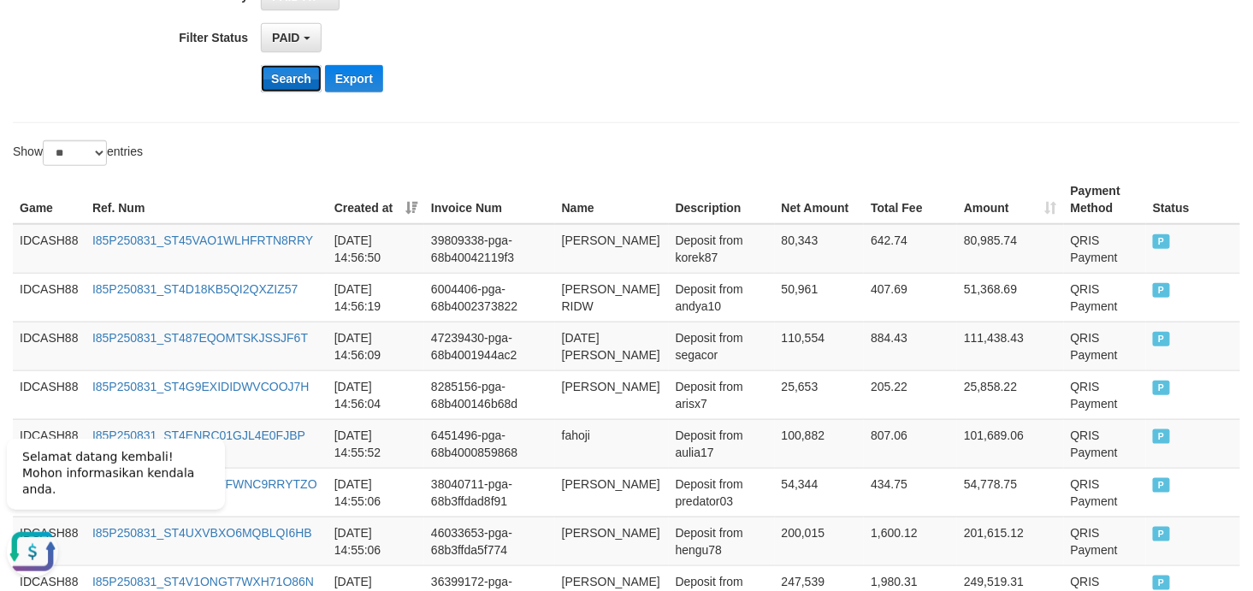
click at [301, 86] on button "Search" at bounding box center [291, 78] width 61 height 27
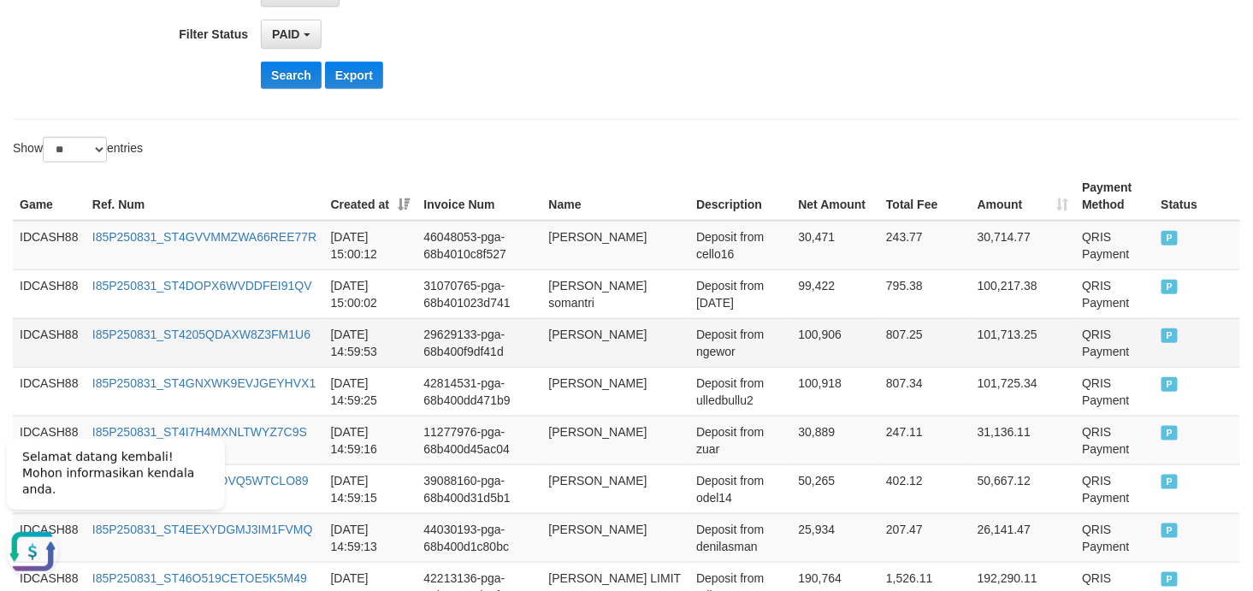
scroll to position [571, 0]
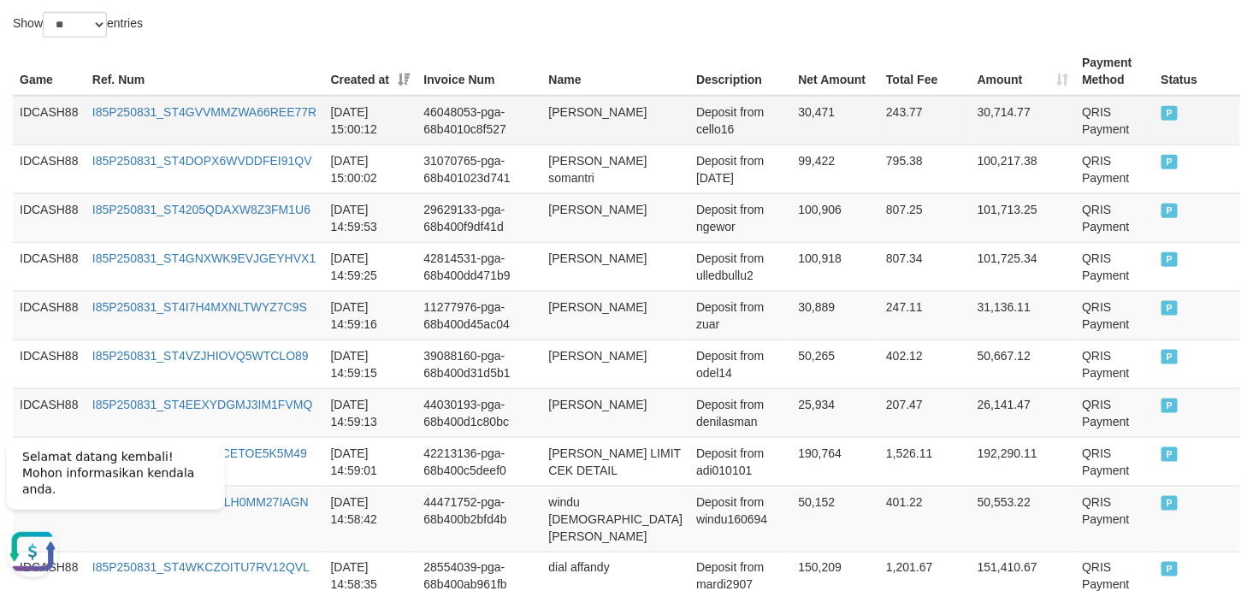
click at [47, 103] on td "IDCASH88" at bounding box center [49, 121] width 73 height 50
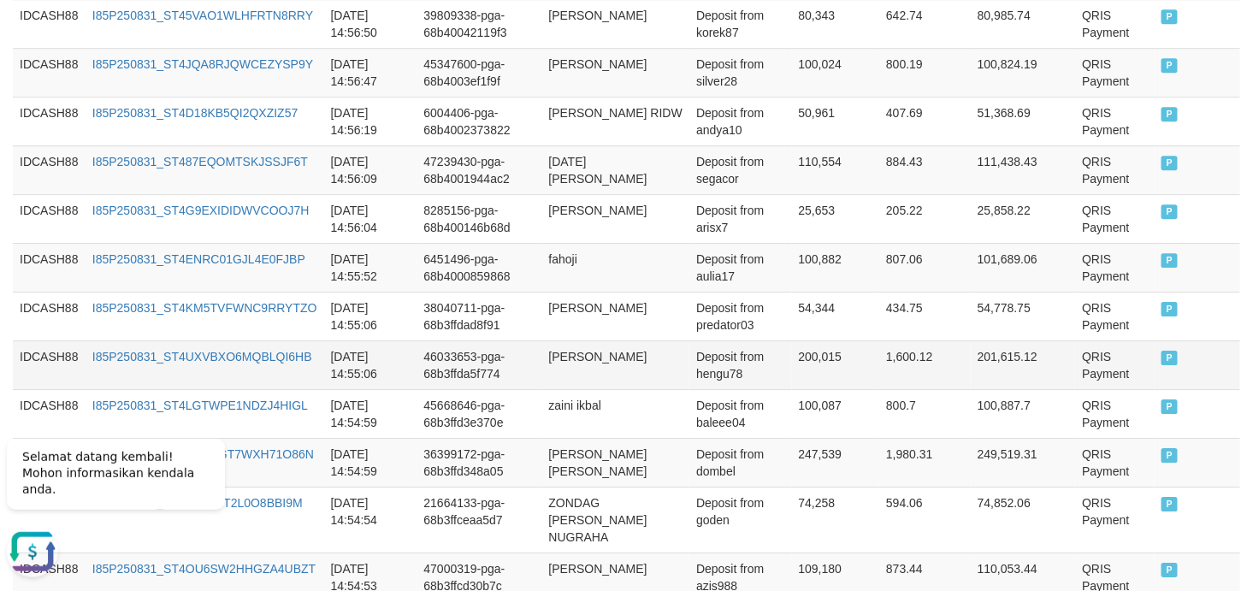
scroll to position [1839, 0]
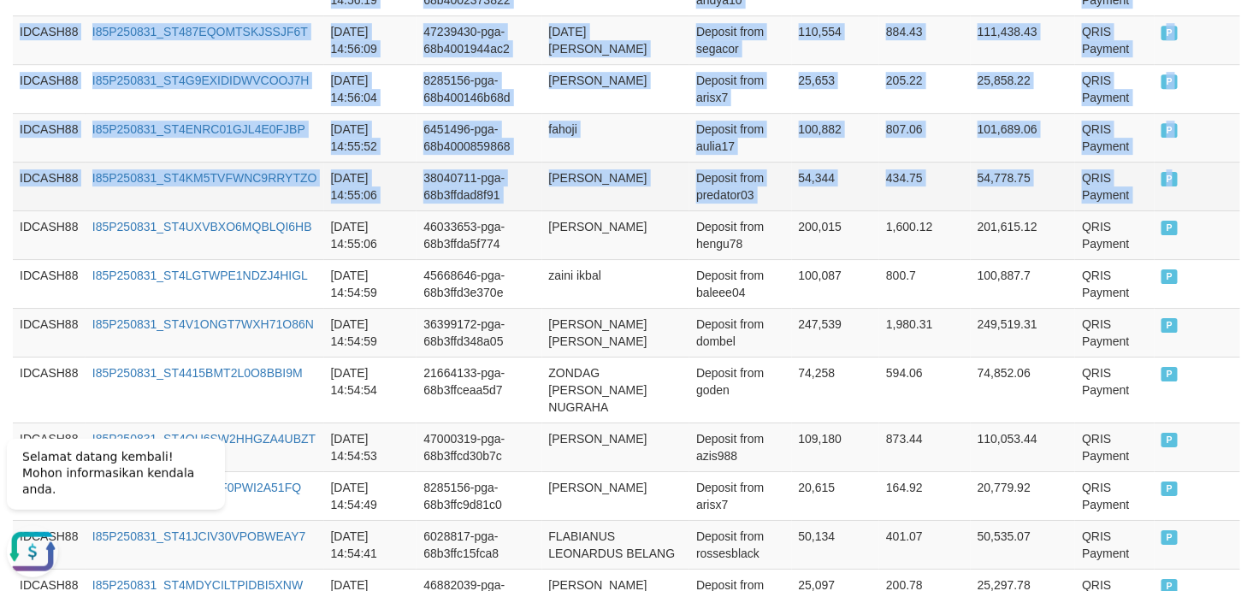
click at [1127, 210] on td "P" at bounding box center [1197, 186] width 86 height 49
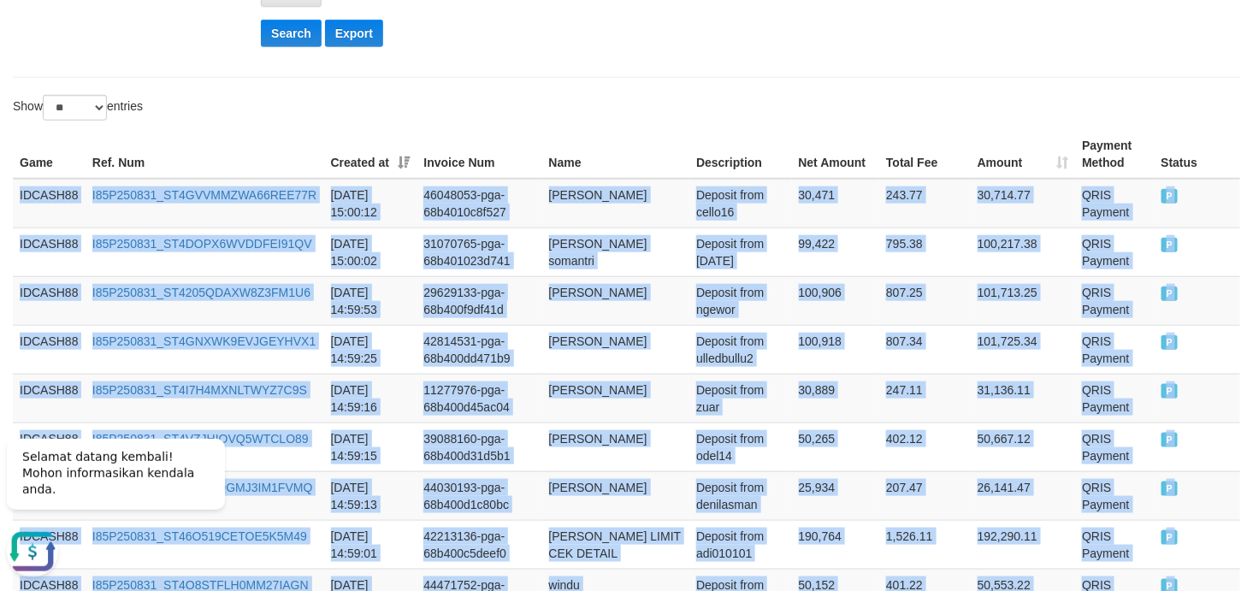
scroll to position [446, 0]
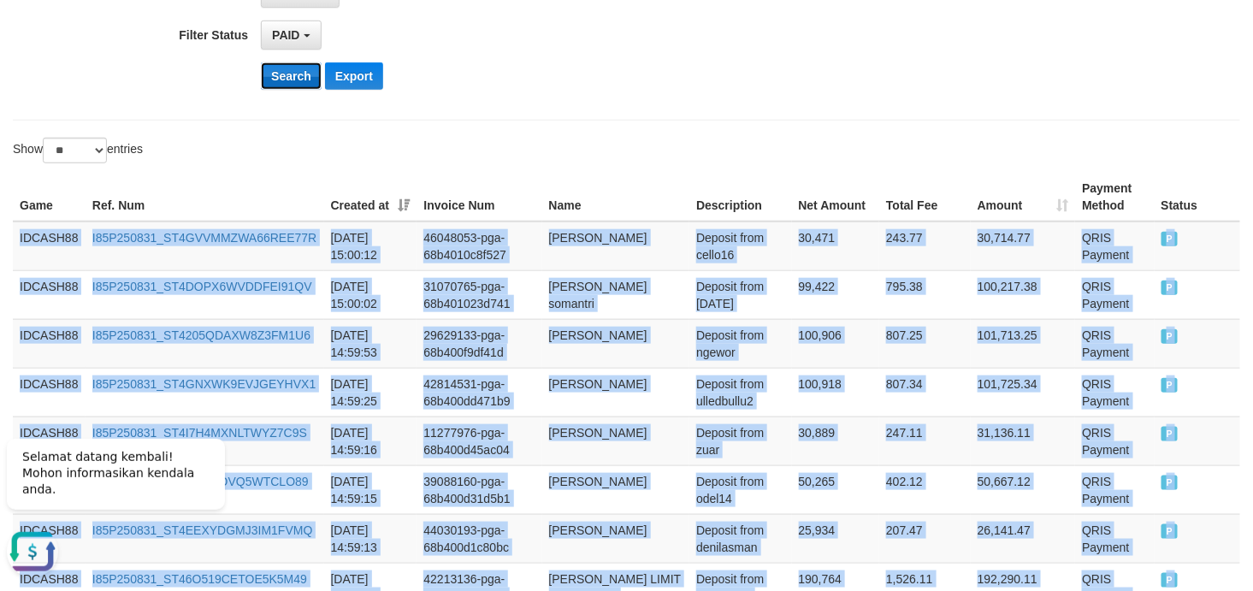
click at [292, 78] on button "Search" at bounding box center [291, 75] width 61 height 27
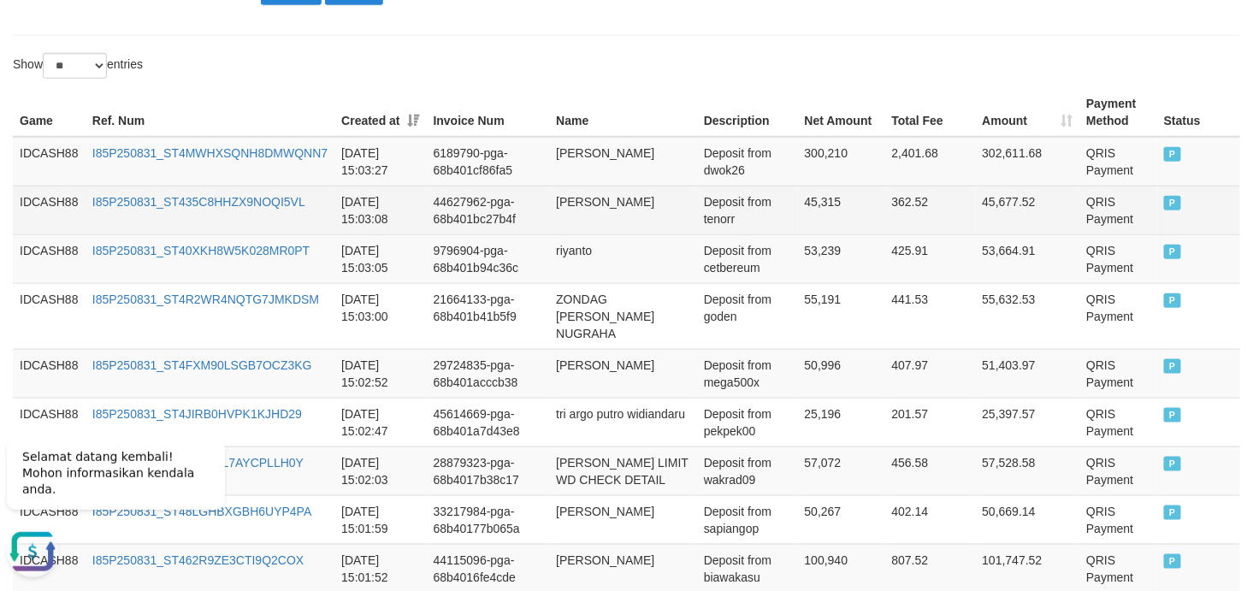
scroll to position [404, 0]
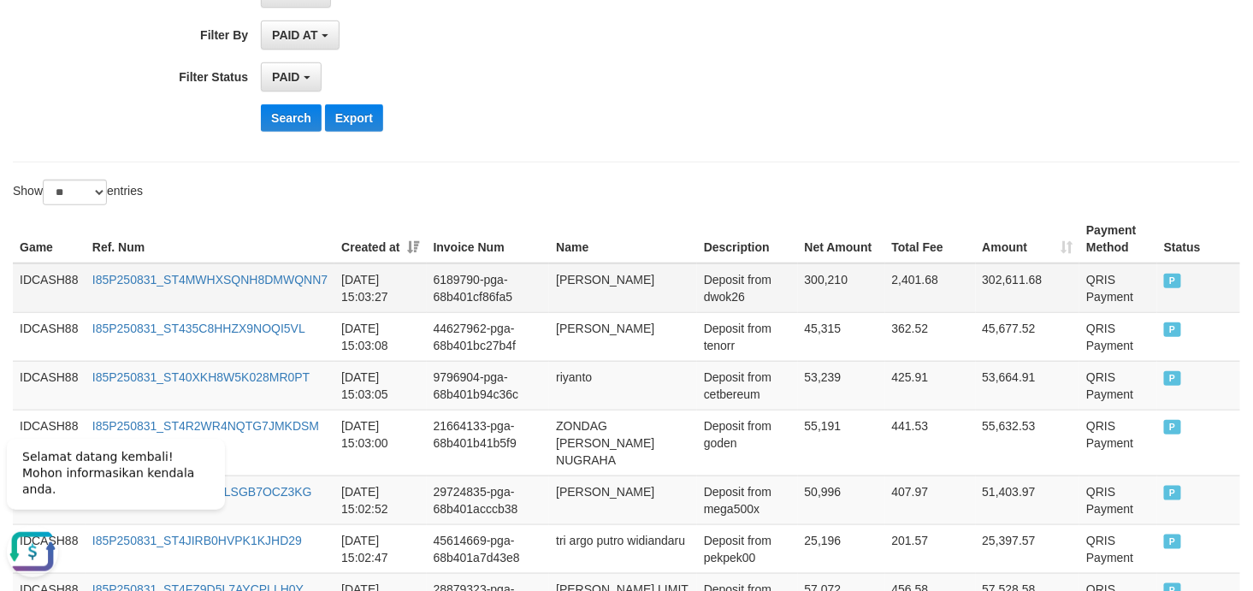
click at [38, 285] on td "IDCASH88" at bounding box center [49, 288] width 73 height 50
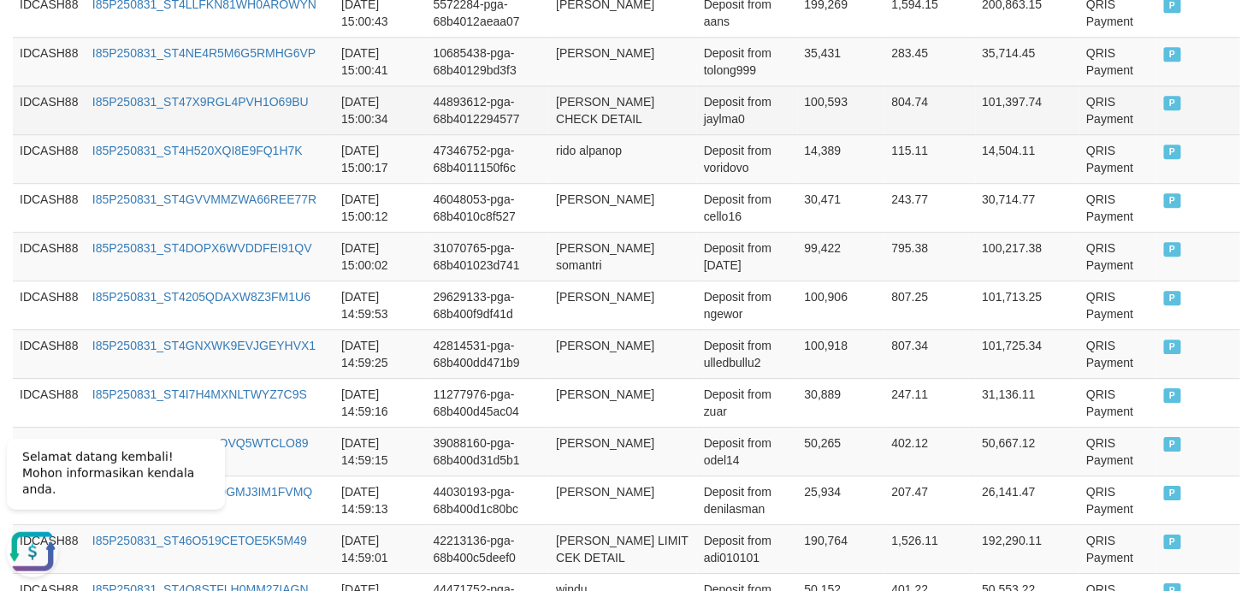
scroll to position [1416, 0]
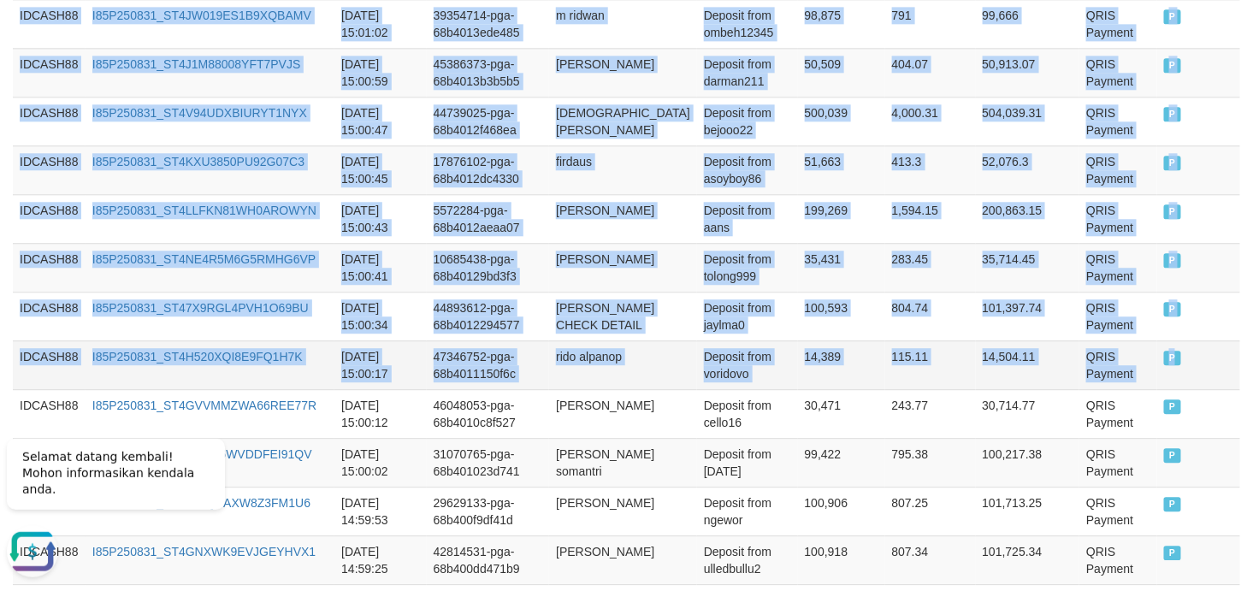
click at [1127, 363] on td "P" at bounding box center [1198, 364] width 83 height 49
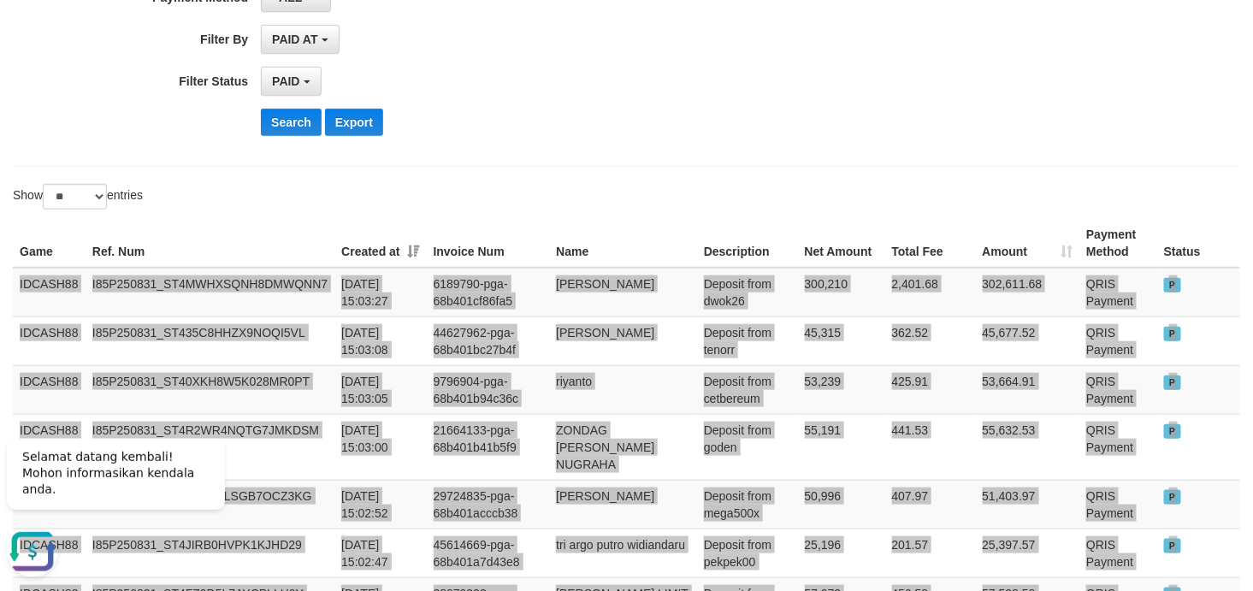
scroll to position [276, 0]
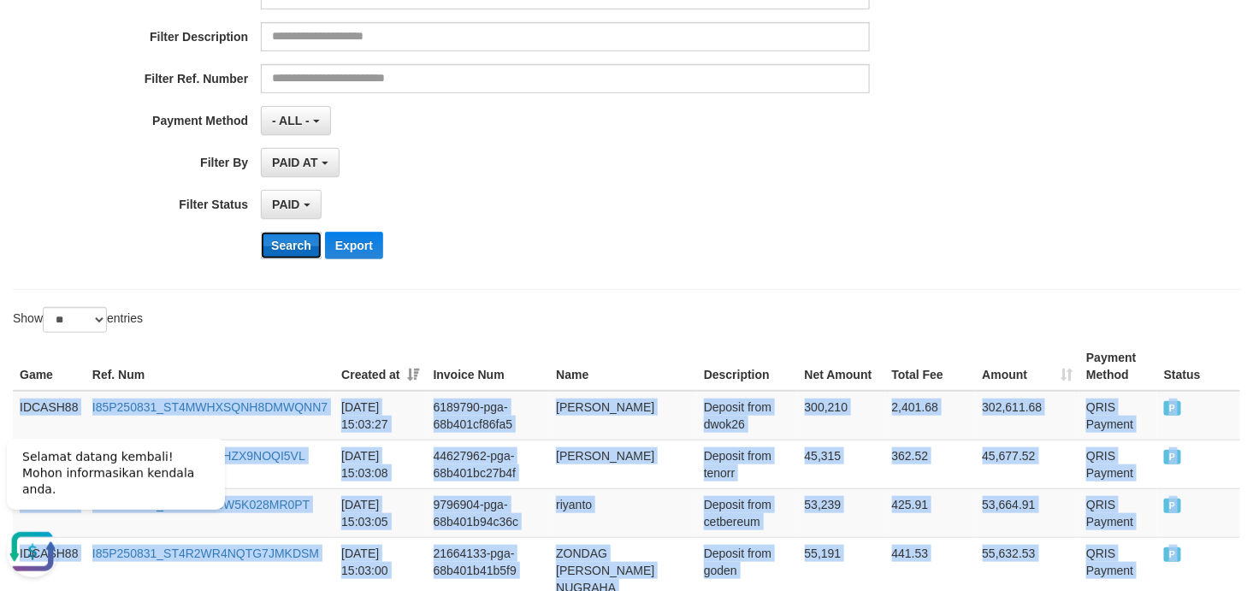
click at [265, 246] on button "Search" at bounding box center [291, 245] width 61 height 27
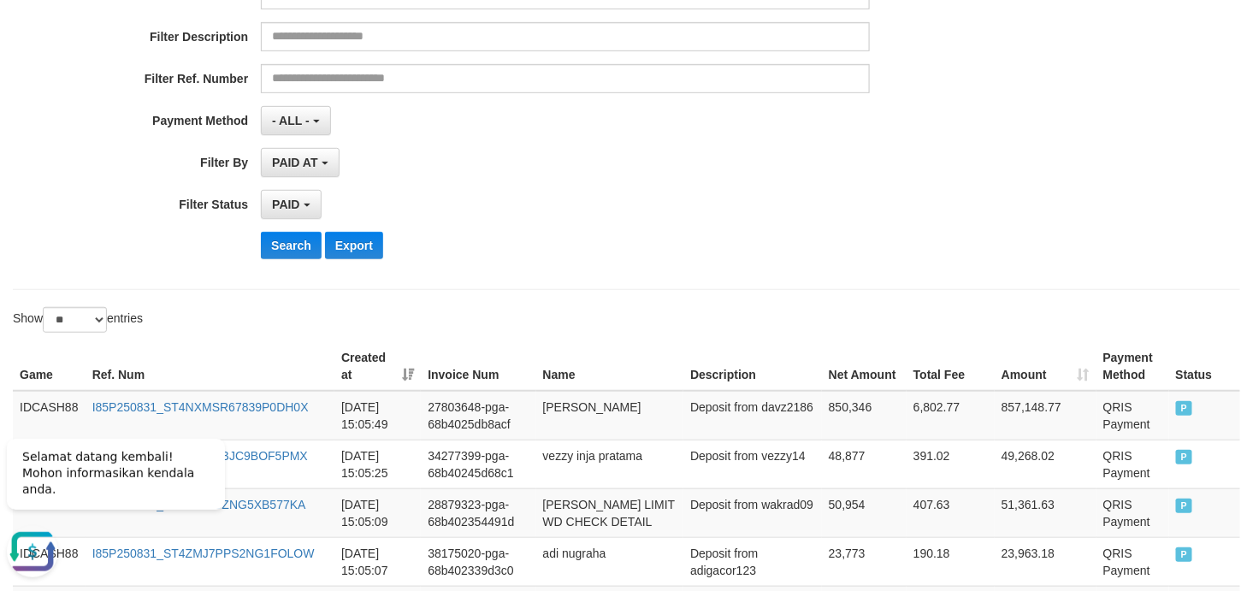
click at [547, 253] on div "Search Export" at bounding box center [652, 245] width 783 height 27
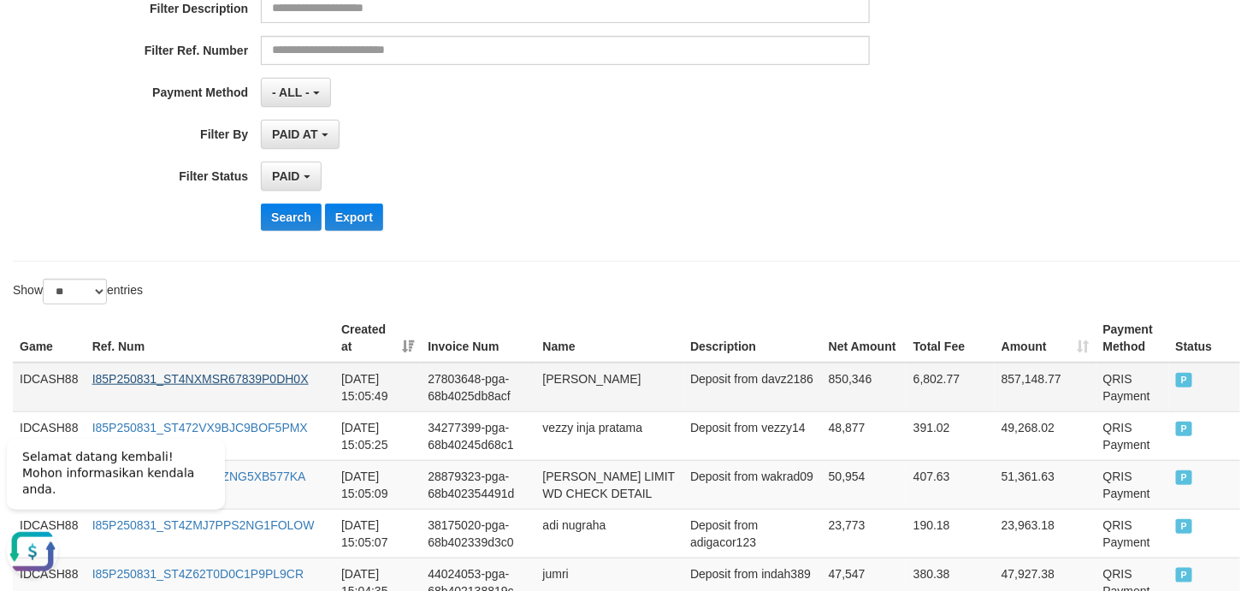
scroll to position [393, 0]
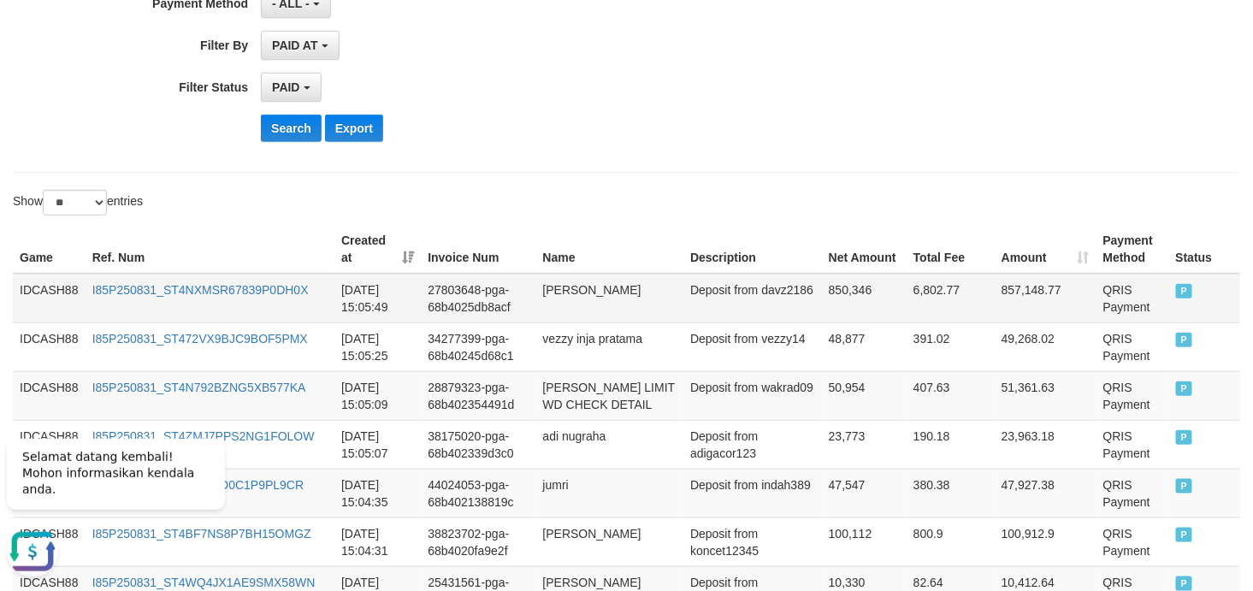
click at [30, 284] on td "IDCASH88" at bounding box center [49, 299] width 73 height 50
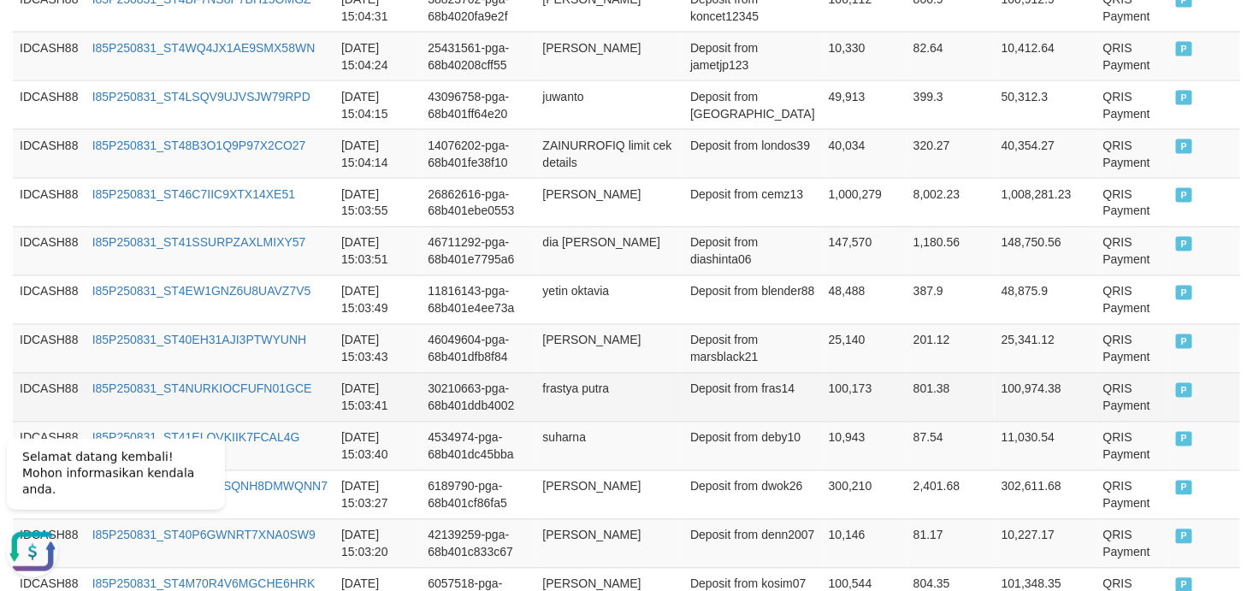
scroll to position [1027, 0]
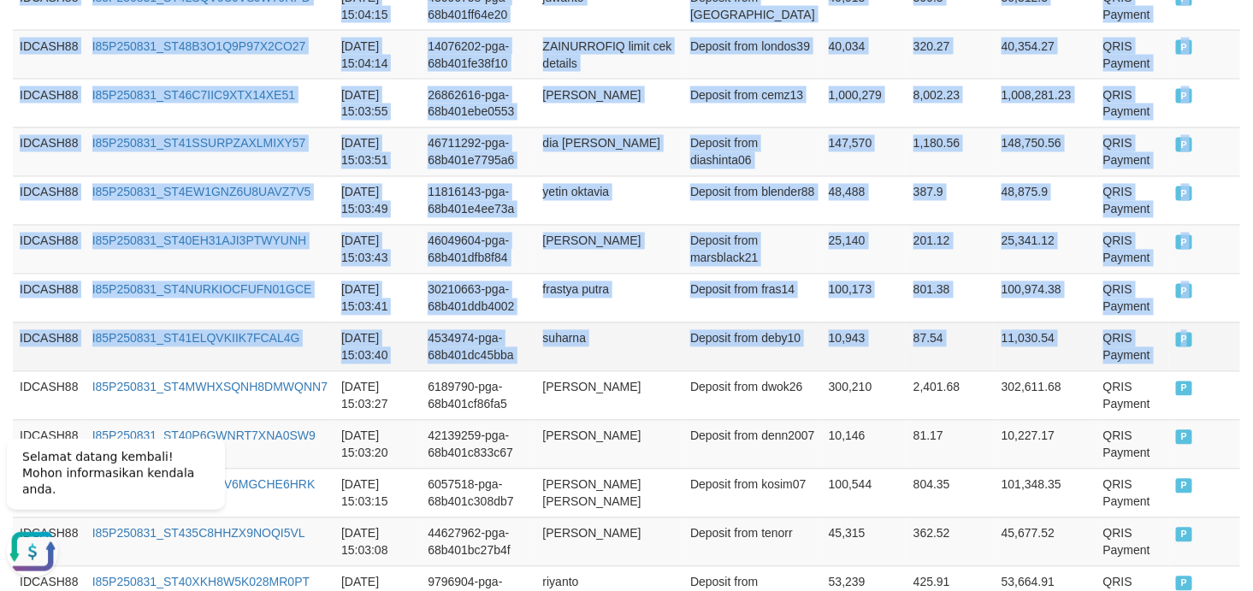
click at [1127, 362] on td "P" at bounding box center [1204, 346] width 71 height 49
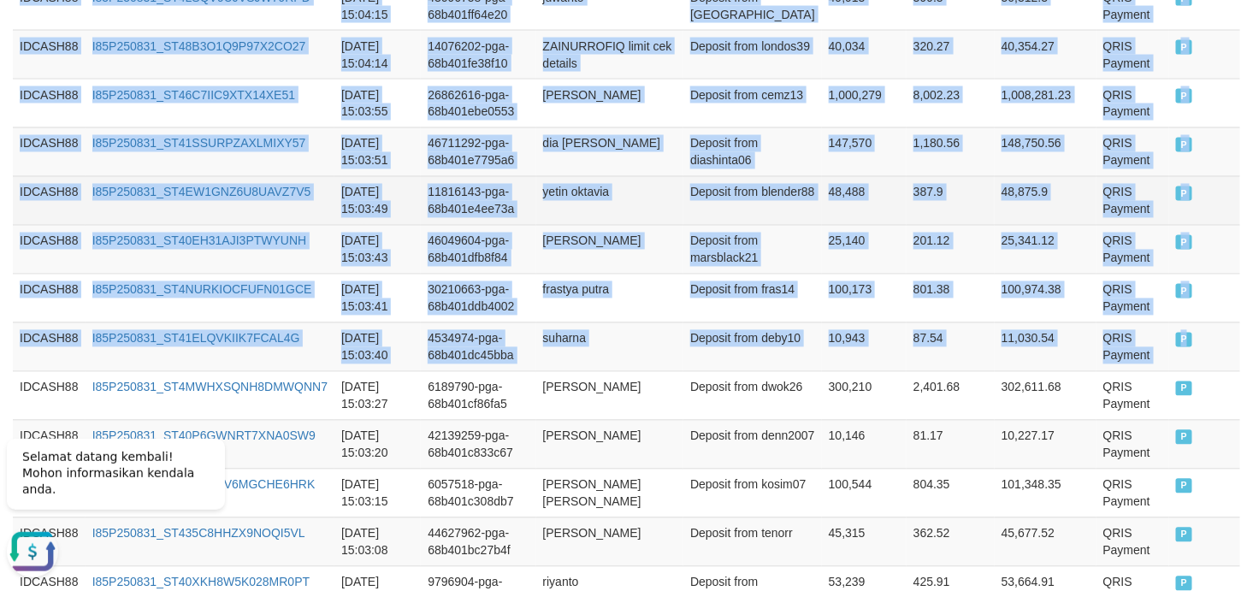
click at [643, 194] on td "yetin oktavia" at bounding box center [610, 200] width 148 height 49
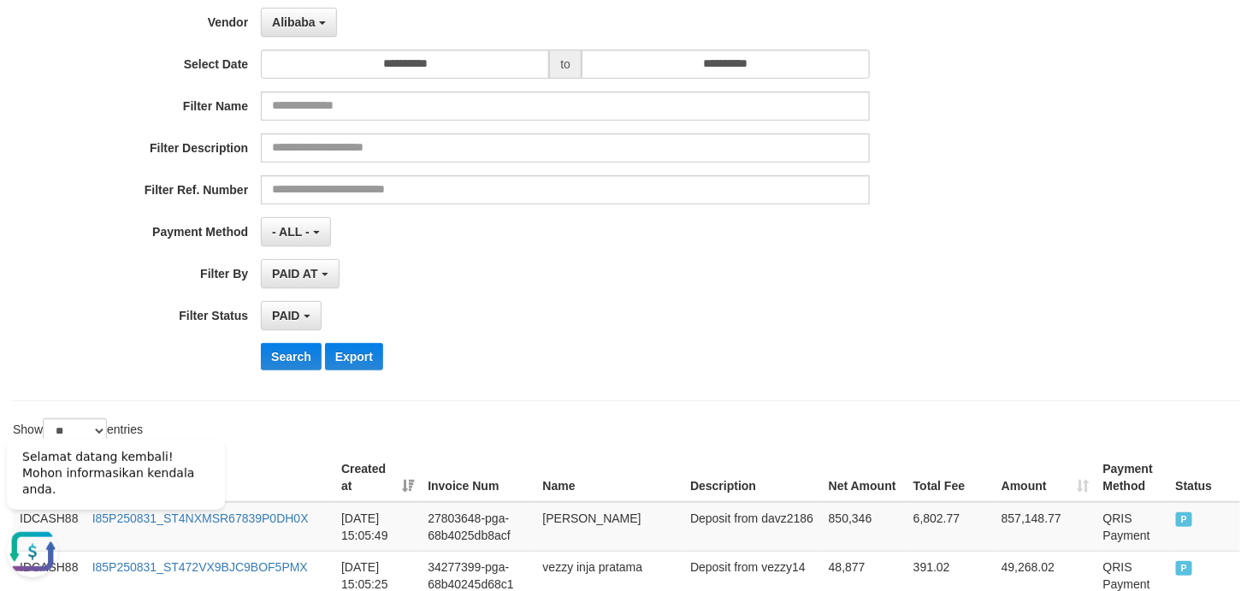
scroll to position [253, 0]
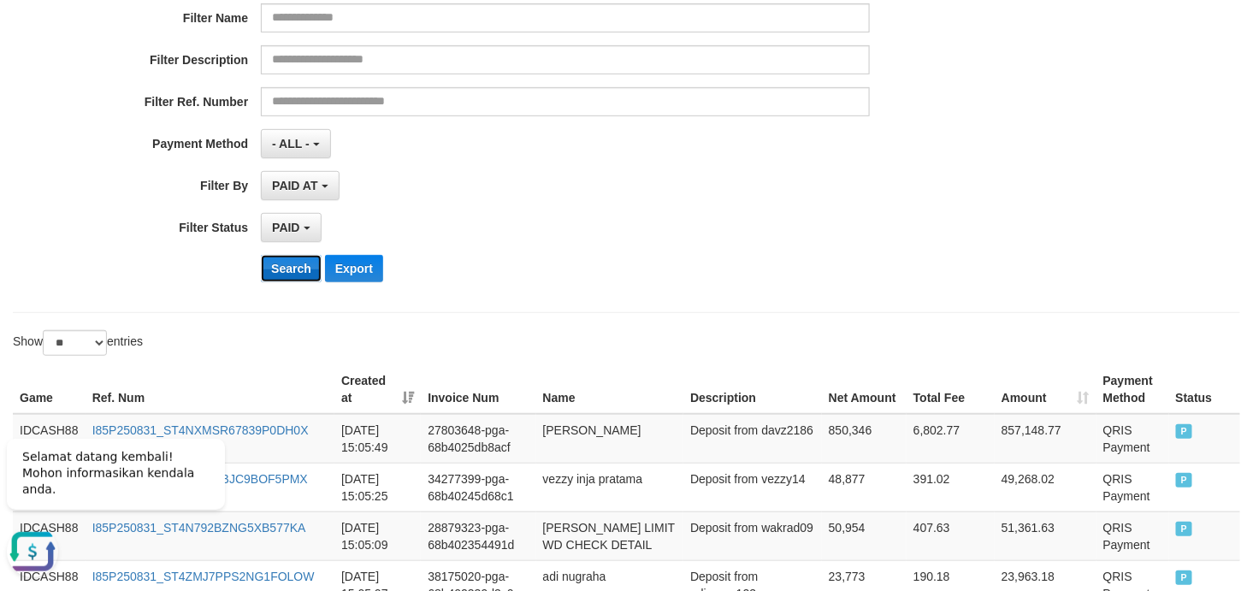
click at [282, 269] on button "Search" at bounding box center [291, 268] width 61 height 27
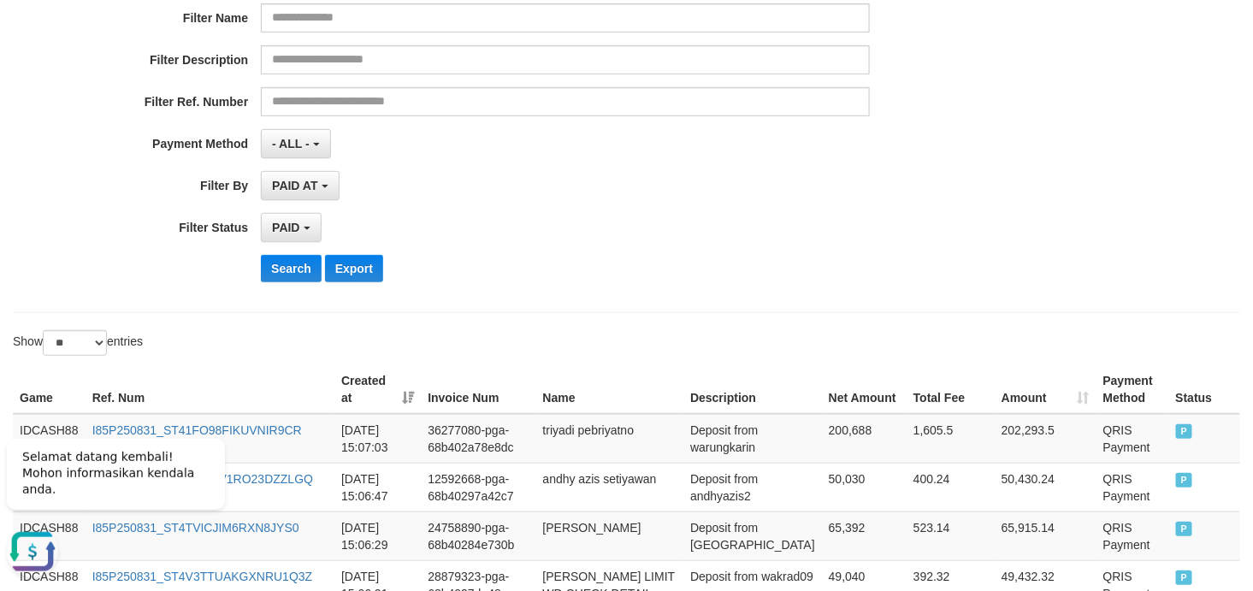
click at [778, 195] on div "PAID AT PAID AT CREATED AT" at bounding box center [565, 185] width 609 height 29
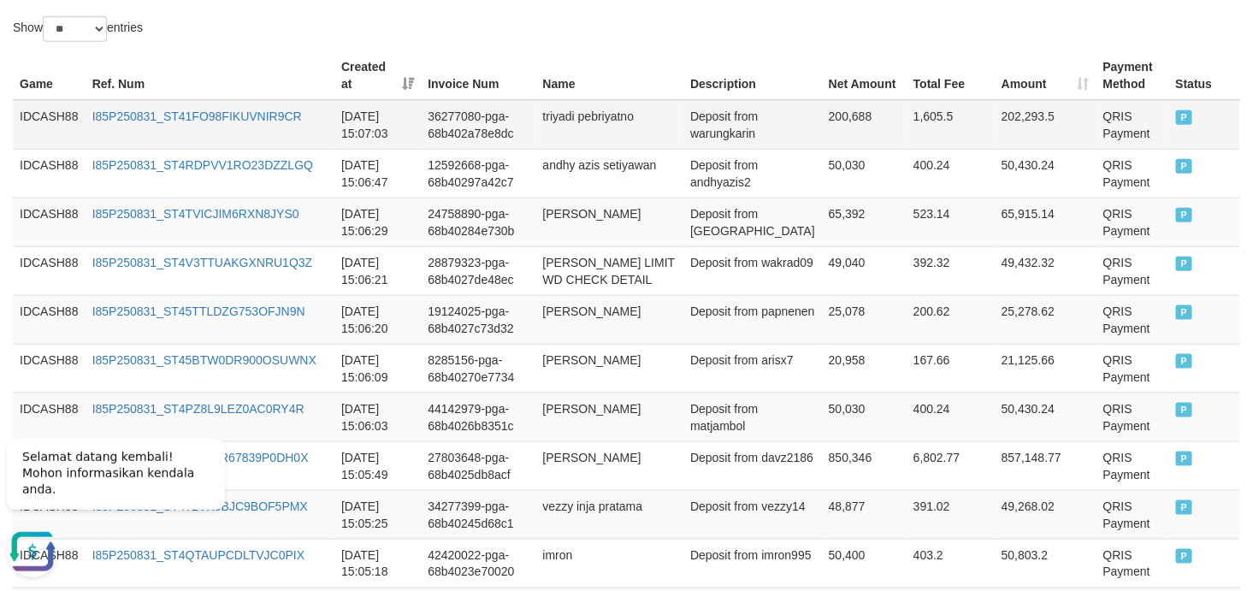
scroll to position [509, 0]
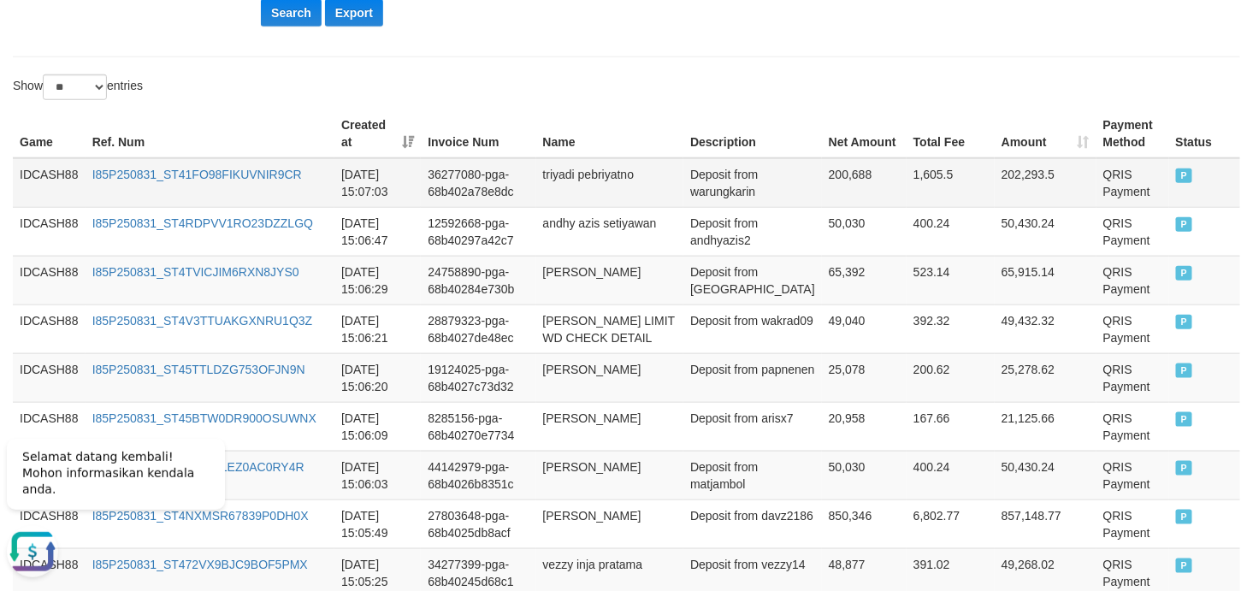
click at [35, 174] on td "IDCASH88" at bounding box center [49, 183] width 73 height 50
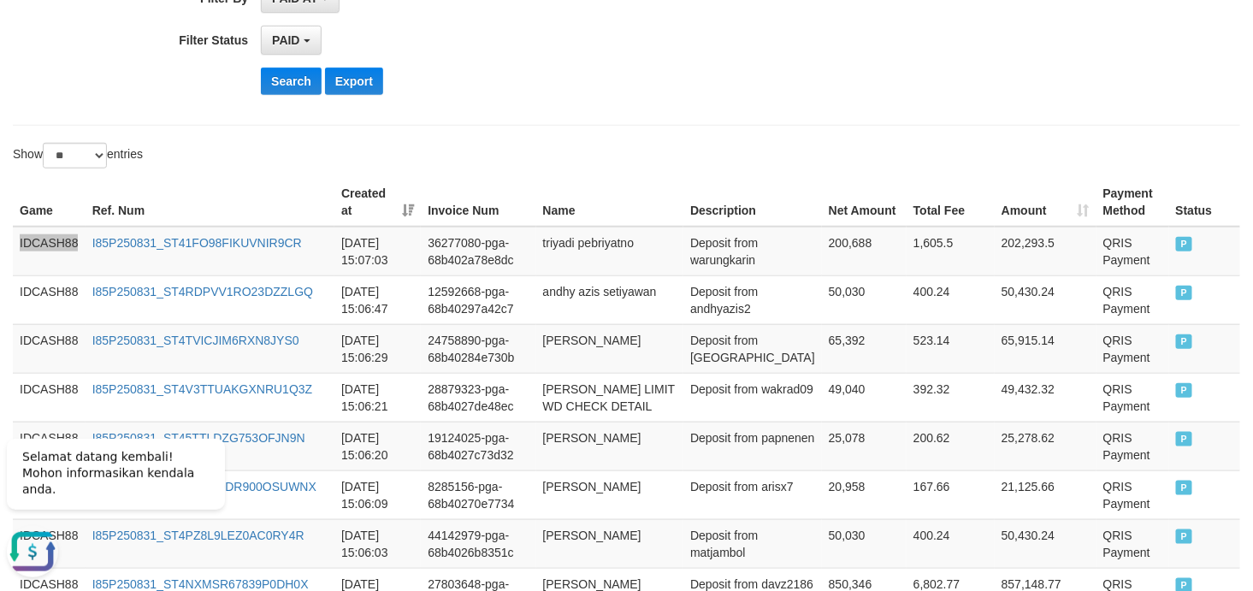
scroll to position [382, 0]
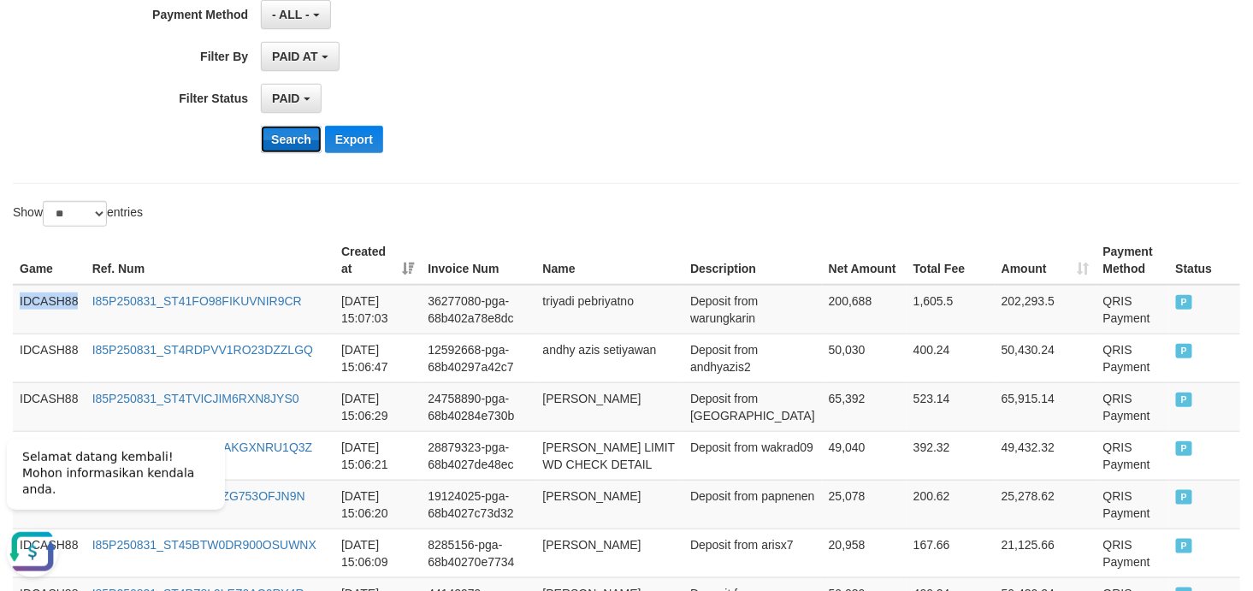
click at [286, 139] on button "Search" at bounding box center [291, 139] width 61 height 27
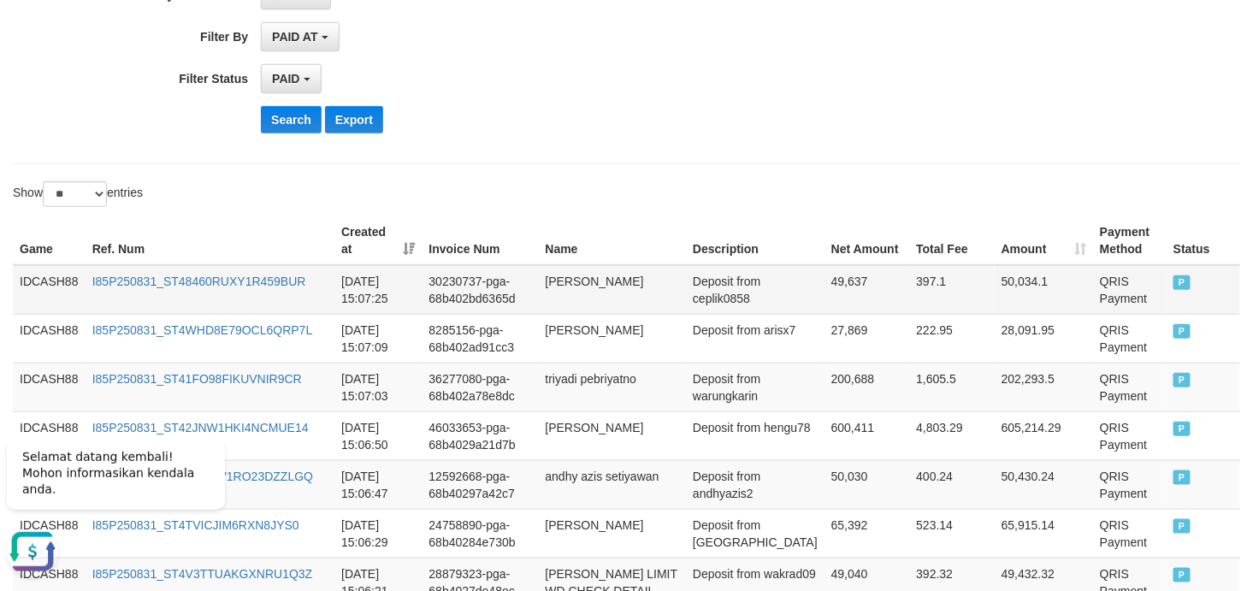
click at [53, 277] on td "IDCASH88" at bounding box center [49, 290] width 73 height 50
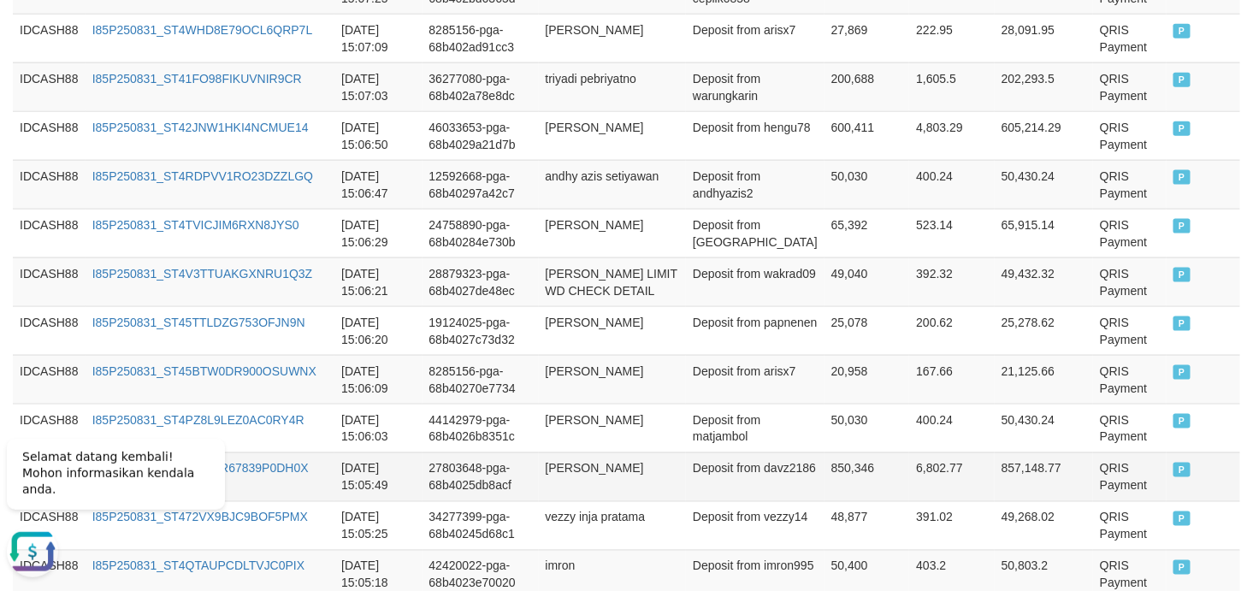
scroll to position [909, 0]
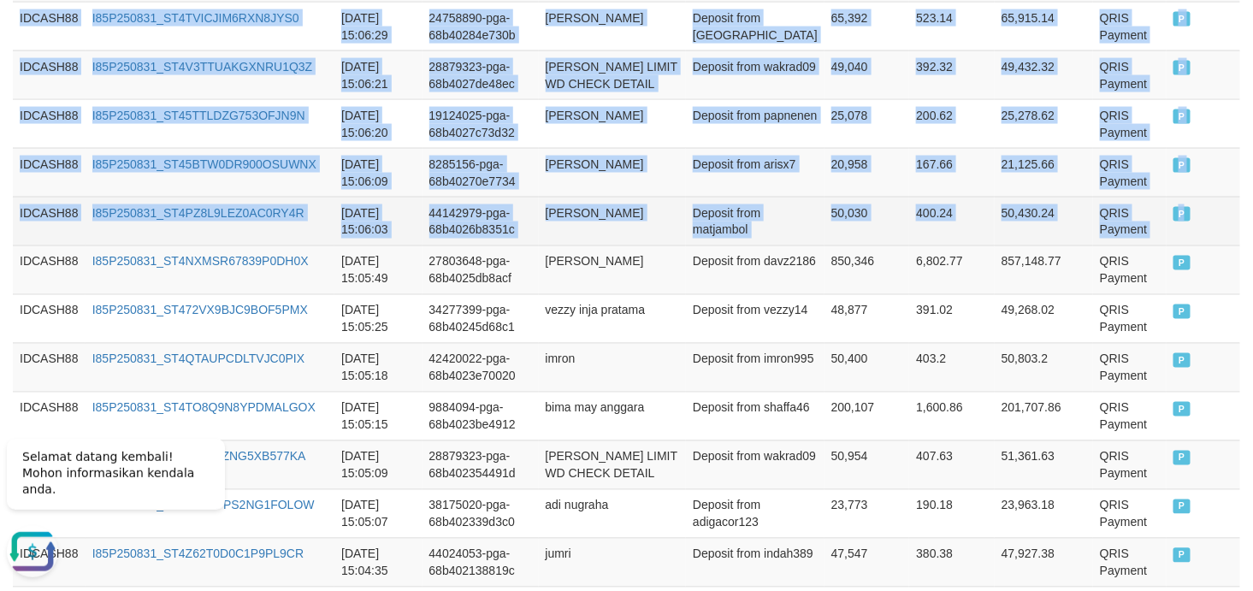
click at [1127, 240] on td "P" at bounding box center [1203, 221] width 74 height 49
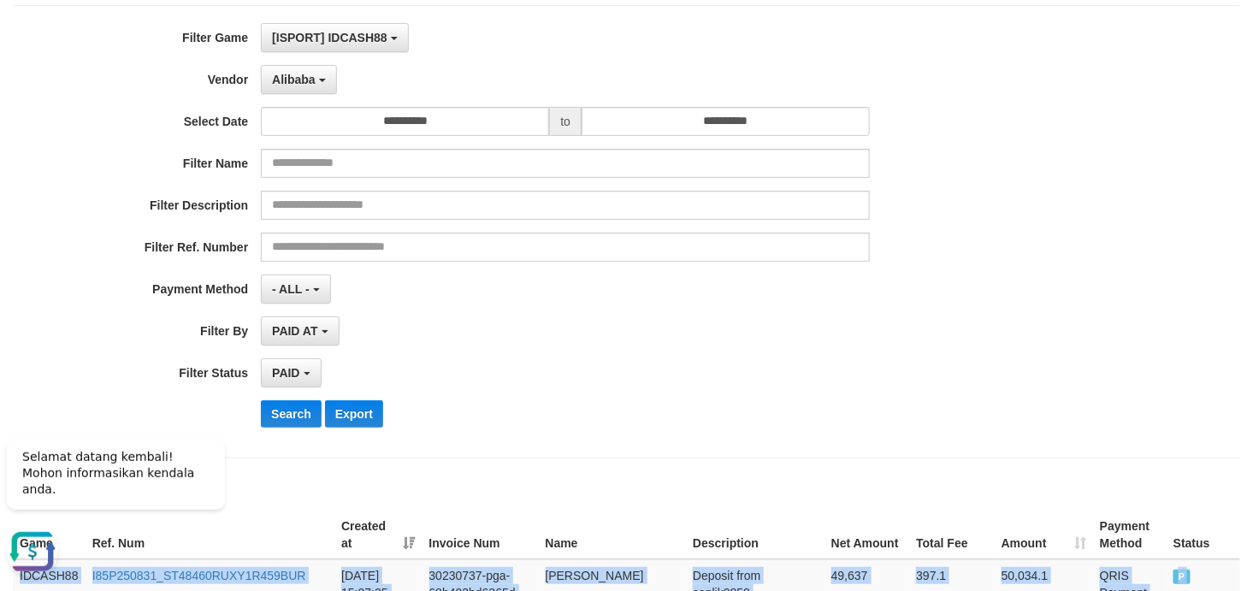
scroll to position [253, 0]
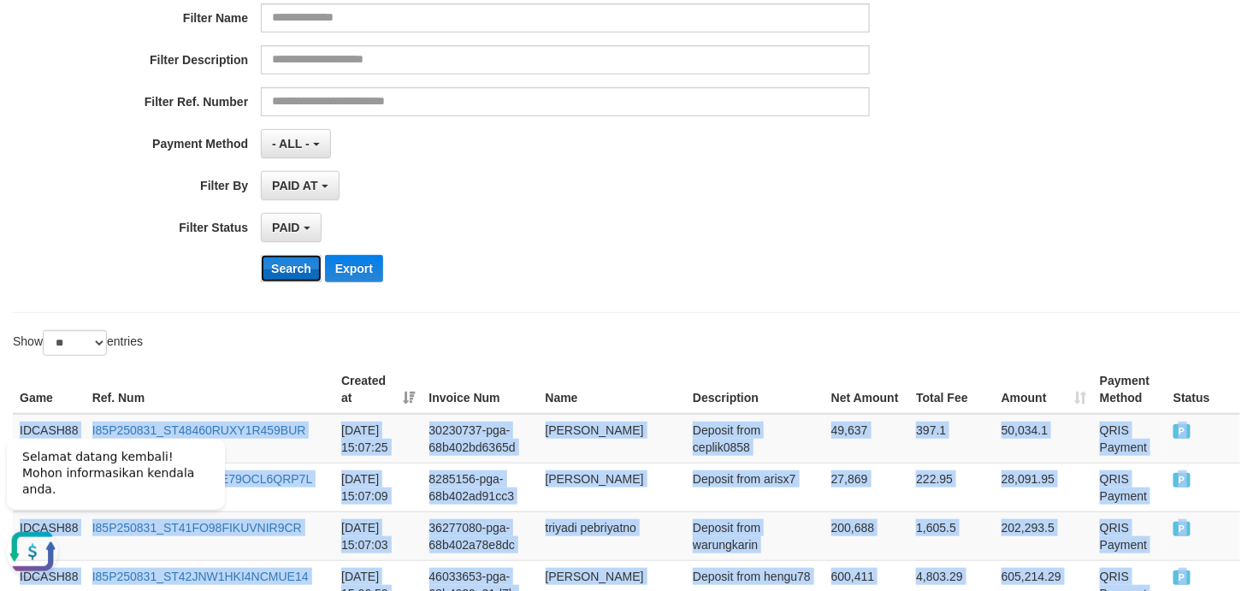
click at [283, 267] on button "Search" at bounding box center [291, 268] width 61 height 27
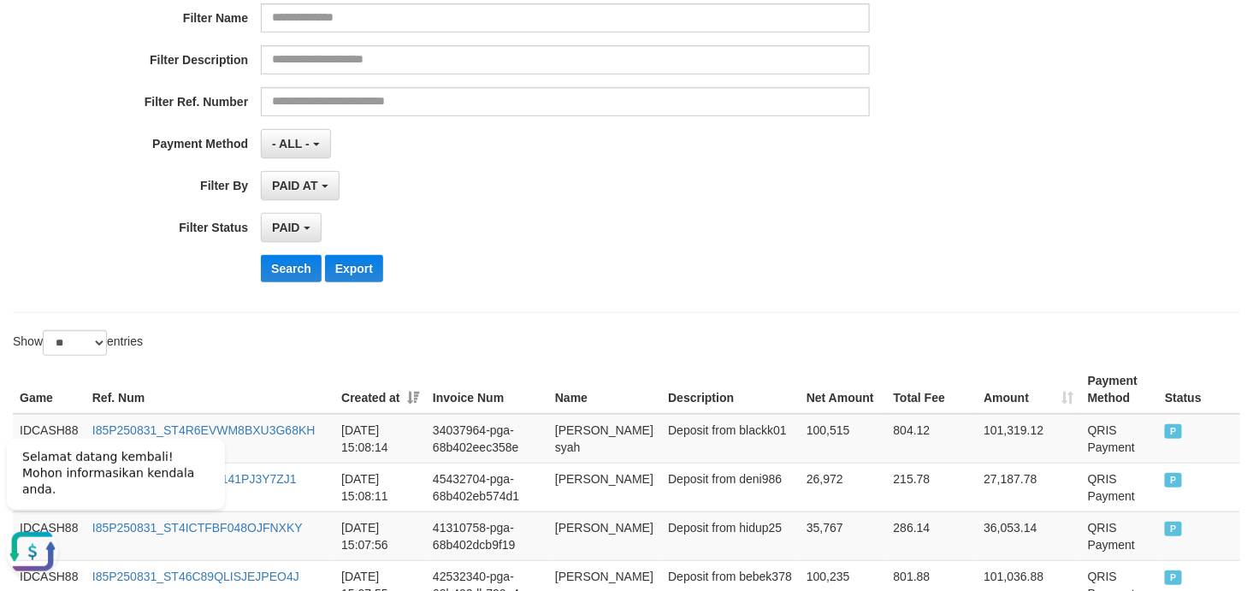
click at [735, 200] on div "**********" at bounding box center [522, 86] width 1044 height 417
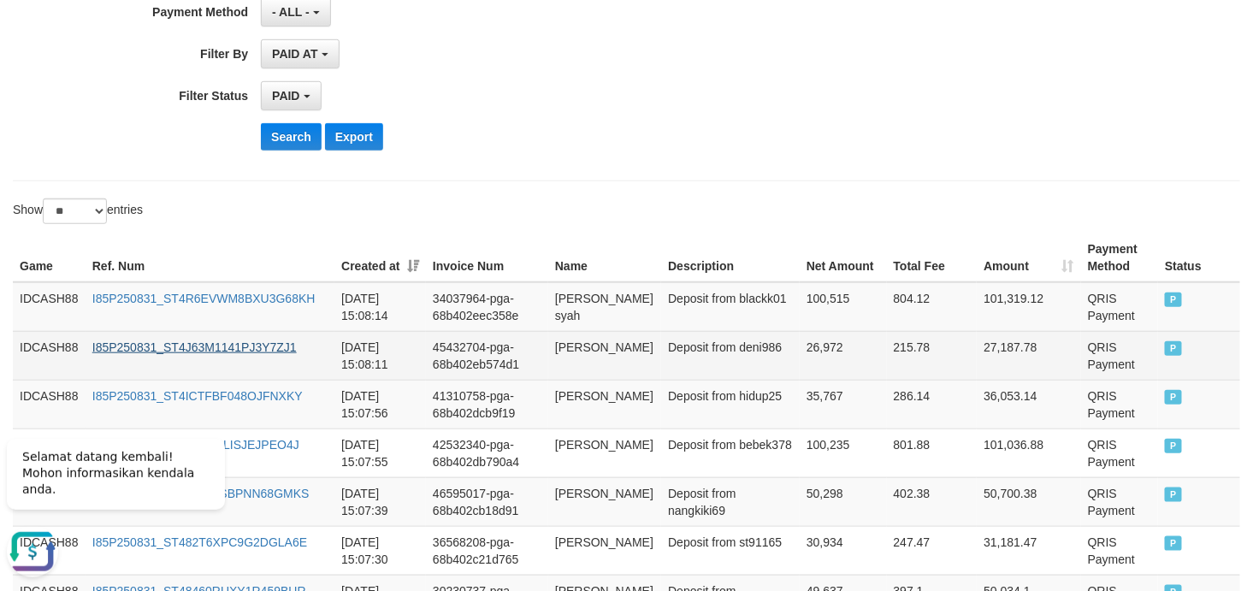
scroll to position [443, 0]
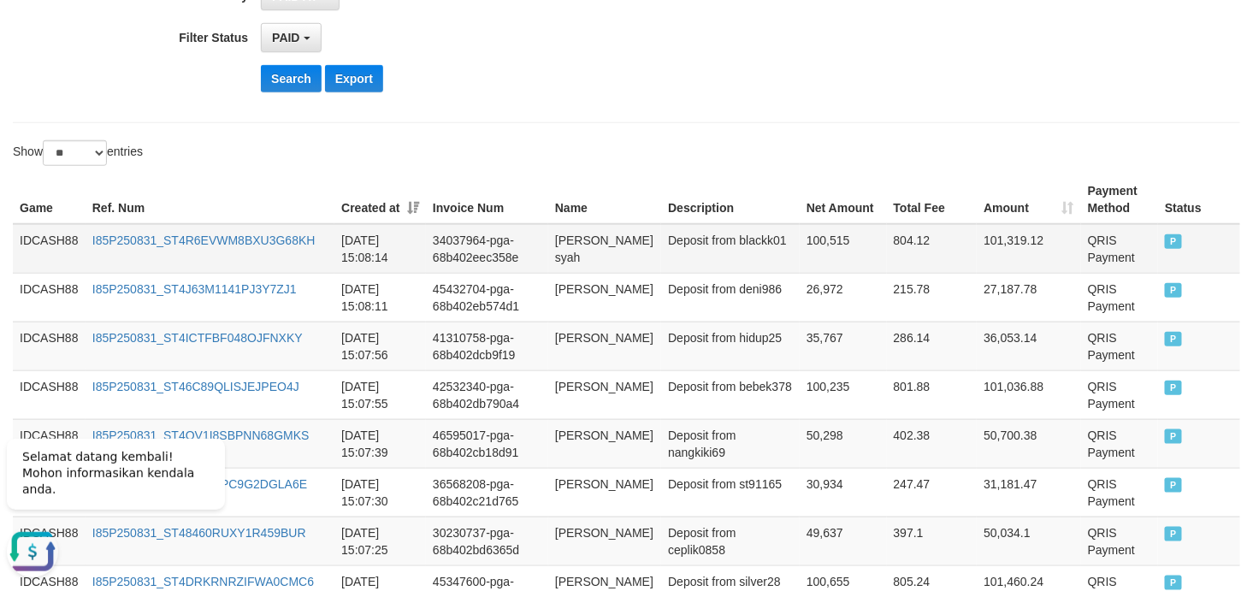
click at [37, 239] on td "IDCASH88" at bounding box center [49, 249] width 73 height 50
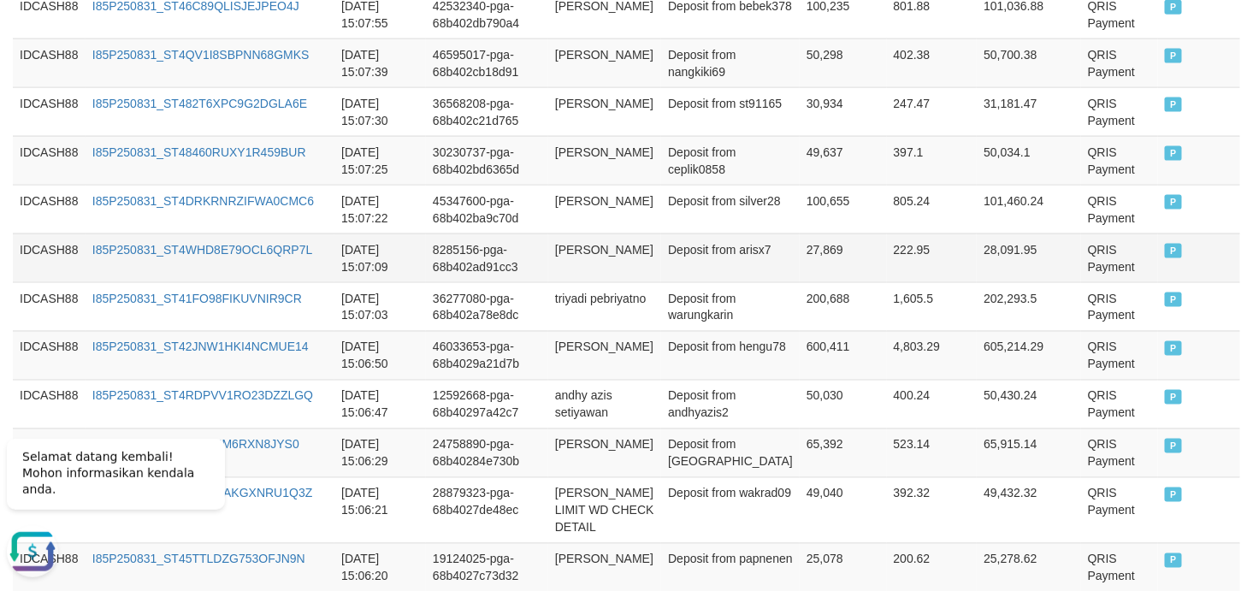
scroll to position [570, 0]
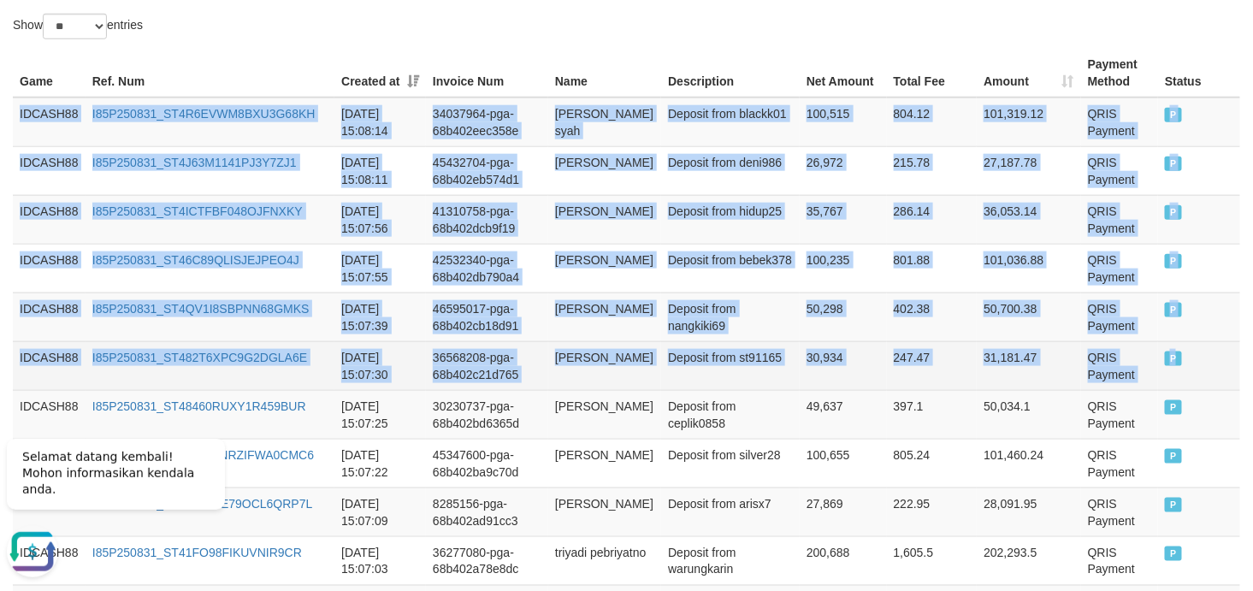
click at [1127, 361] on td "P" at bounding box center [1199, 365] width 82 height 49
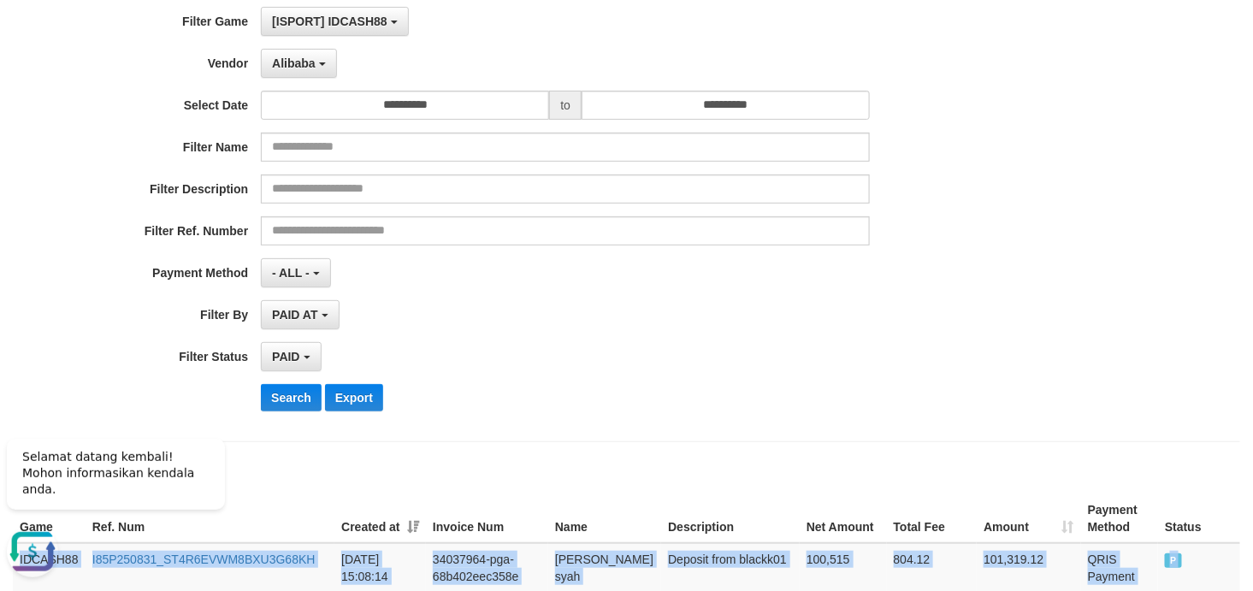
scroll to position [0, 0]
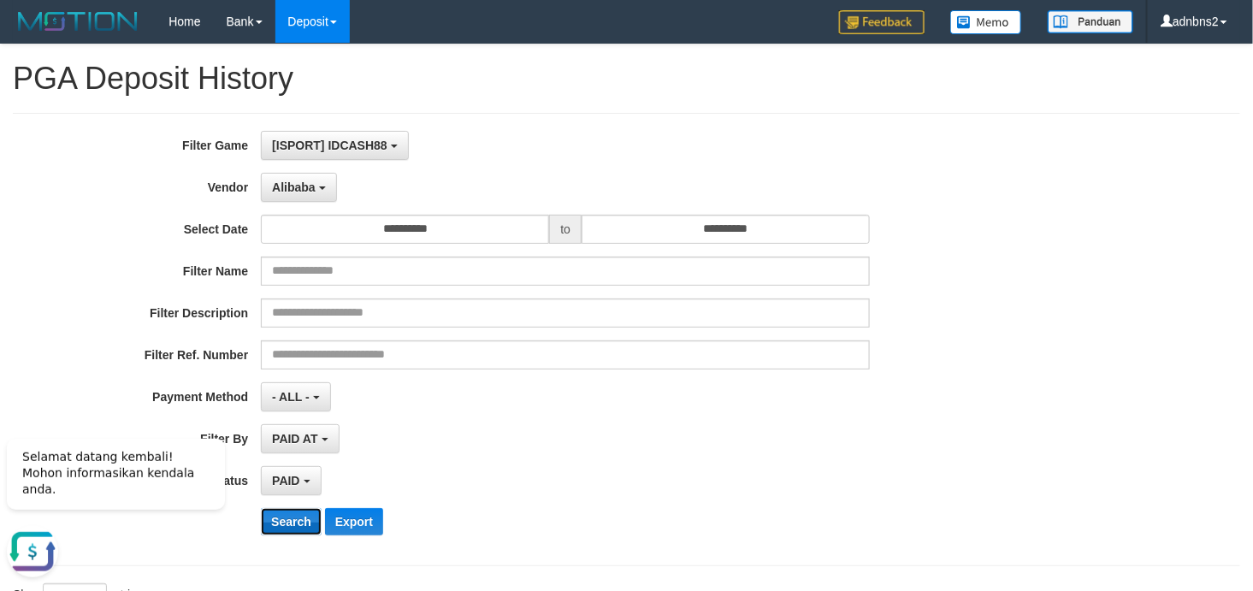
click at [289, 524] on button "Search" at bounding box center [291, 521] width 61 height 27
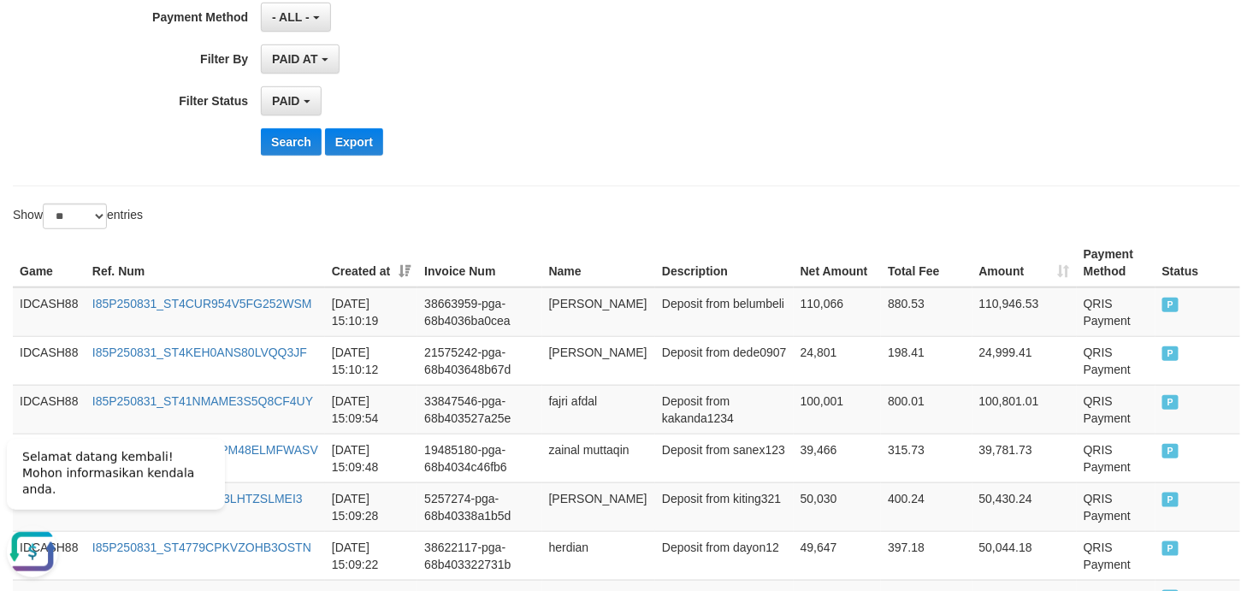
click at [698, 112] on div "PAID SELECT ALL - ALL - SELECT STATUS PENDING/UNPAID PAID CANCELED EXPIRED" at bounding box center [565, 100] width 609 height 29
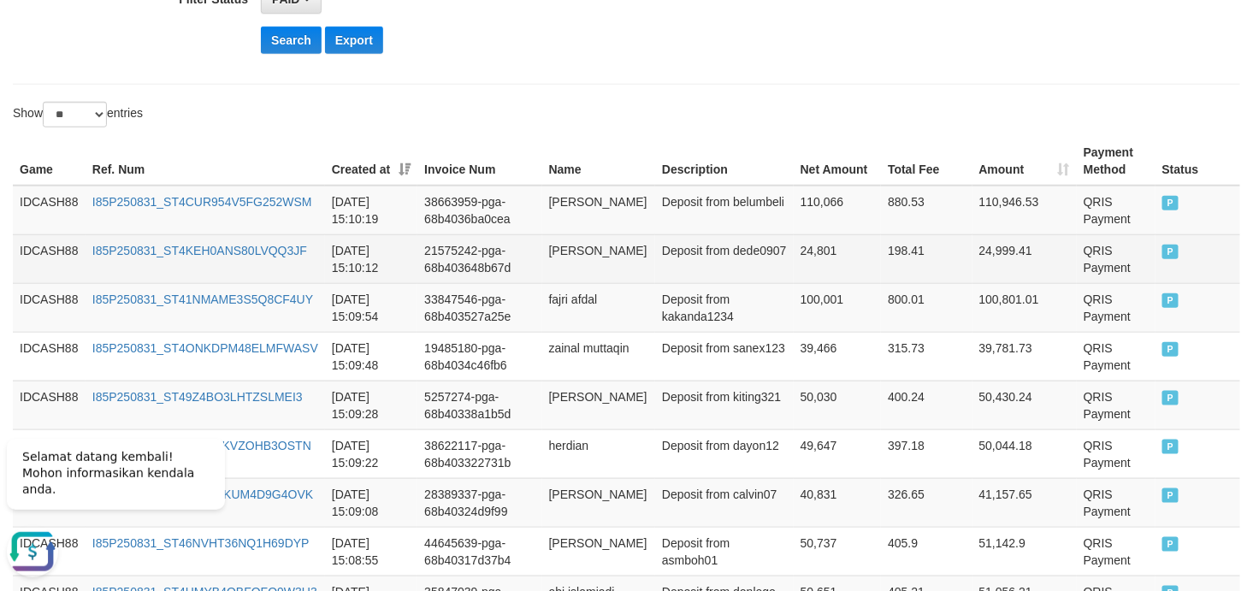
scroll to position [483, 0]
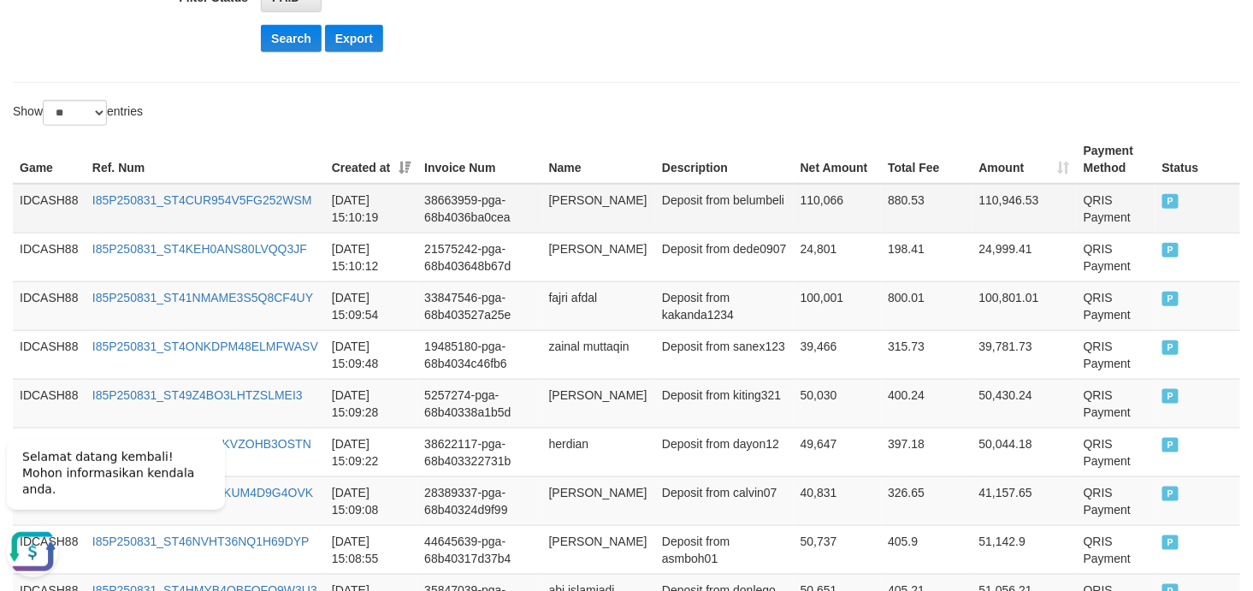
click at [58, 203] on td "IDCASH88" at bounding box center [49, 209] width 73 height 50
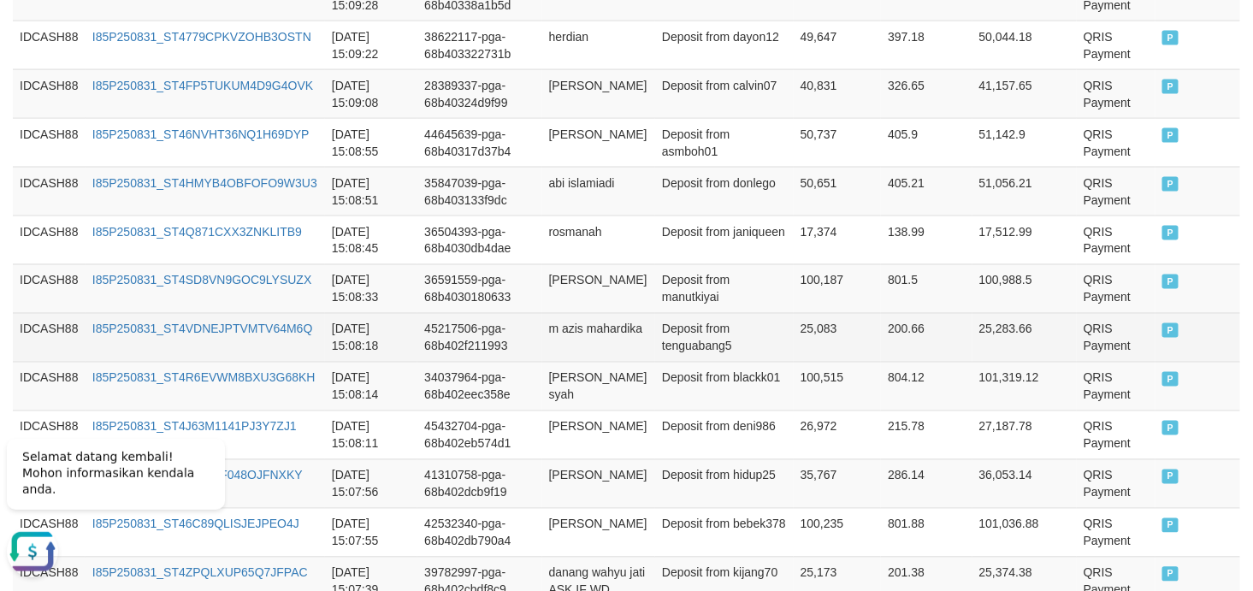
scroll to position [989, 0]
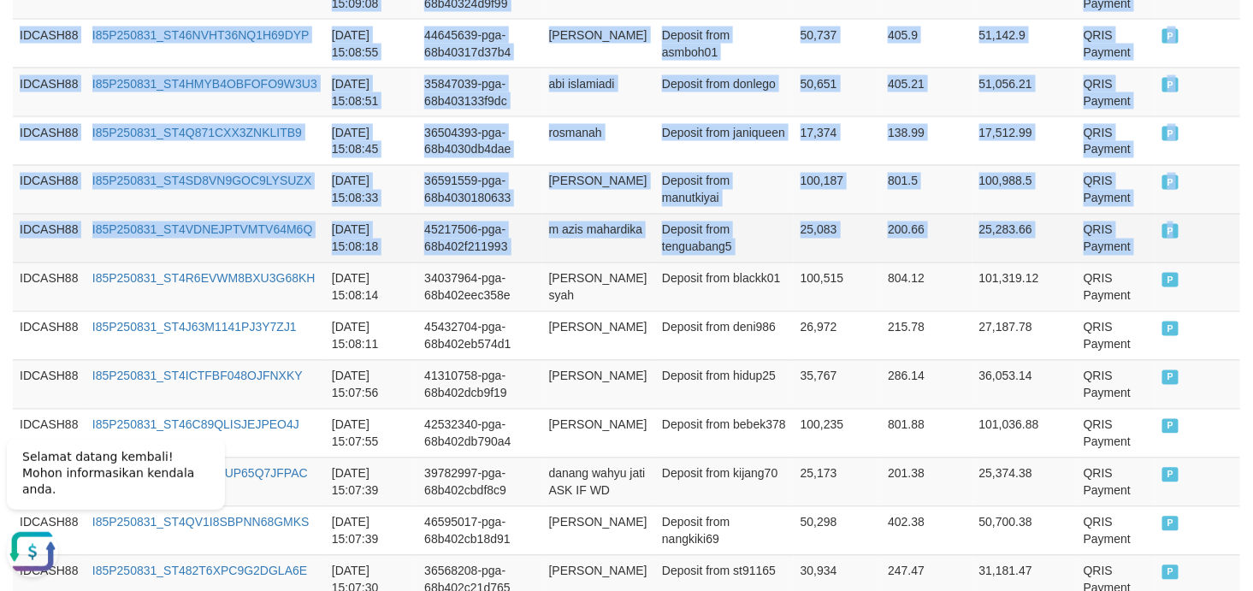
click at [1127, 244] on td "P" at bounding box center [1197, 238] width 85 height 49
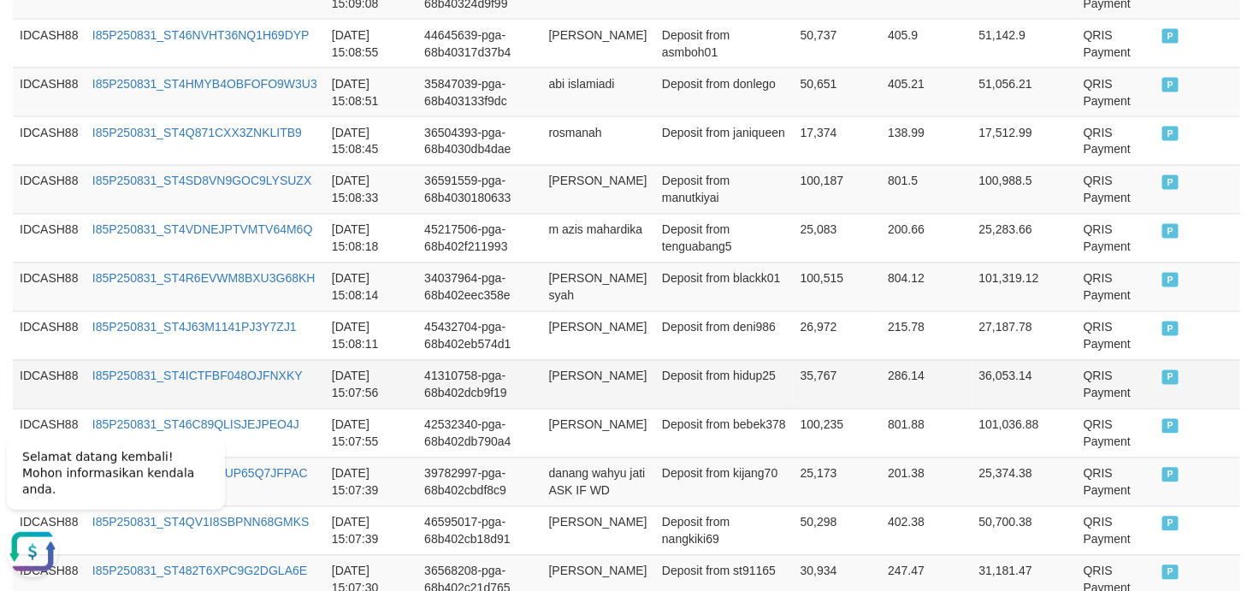
click at [765, 405] on td "Deposit from hidup25" at bounding box center [724, 384] width 139 height 49
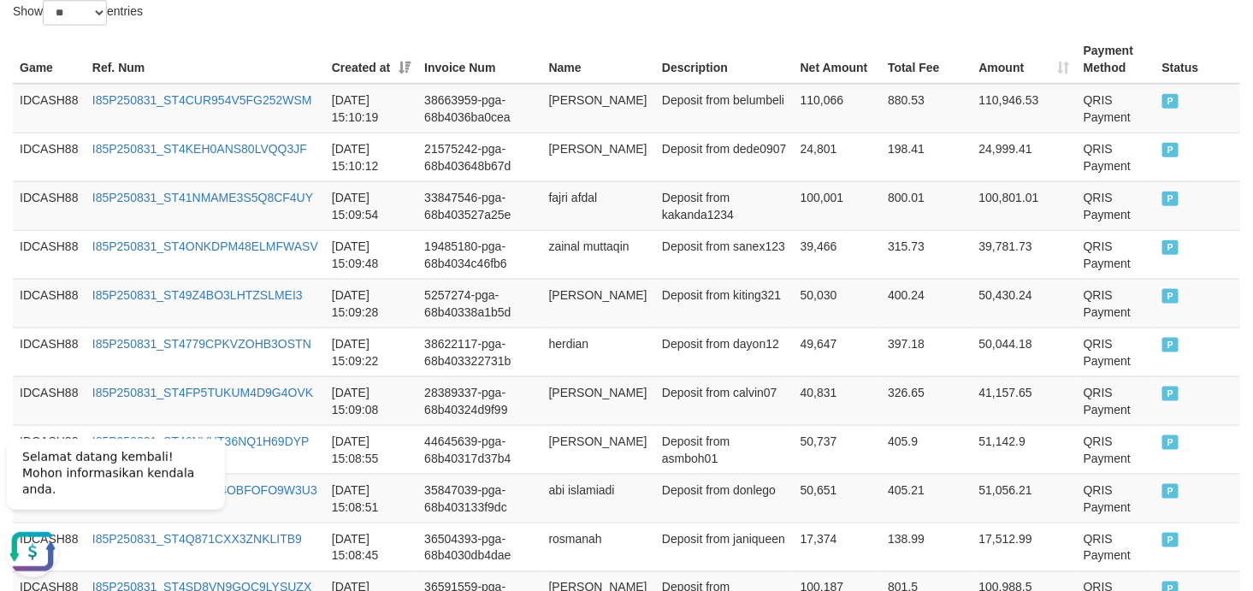
scroll to position [229, 0]
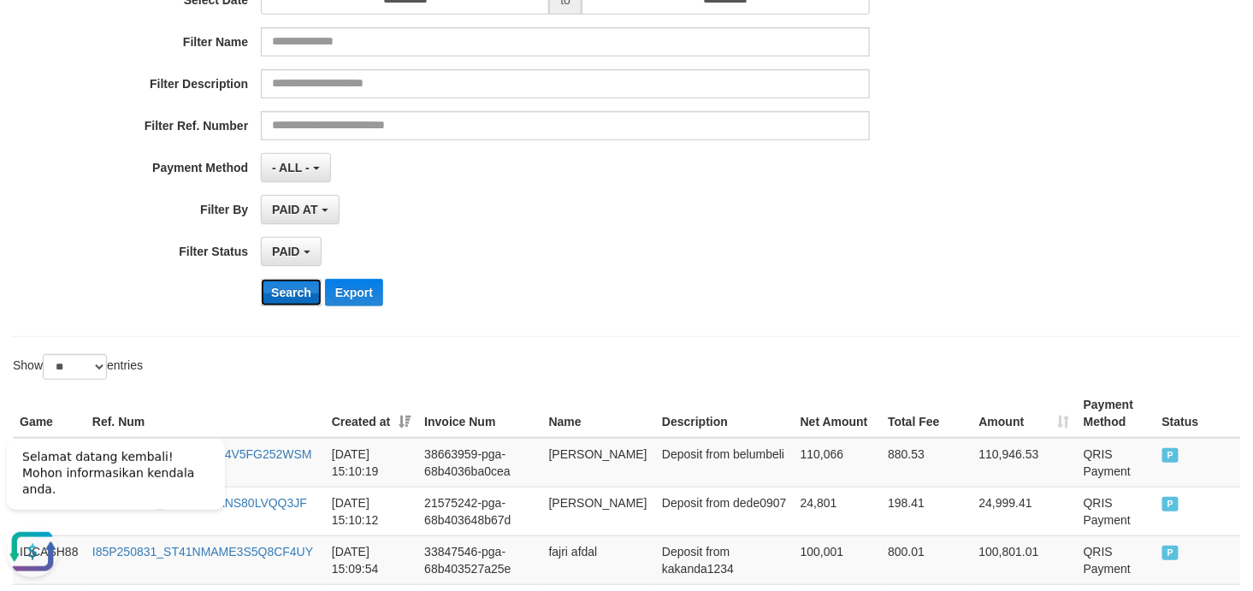
click at [291, 292] on button "Search" at bounding box center [291, 292] width 61 height 27
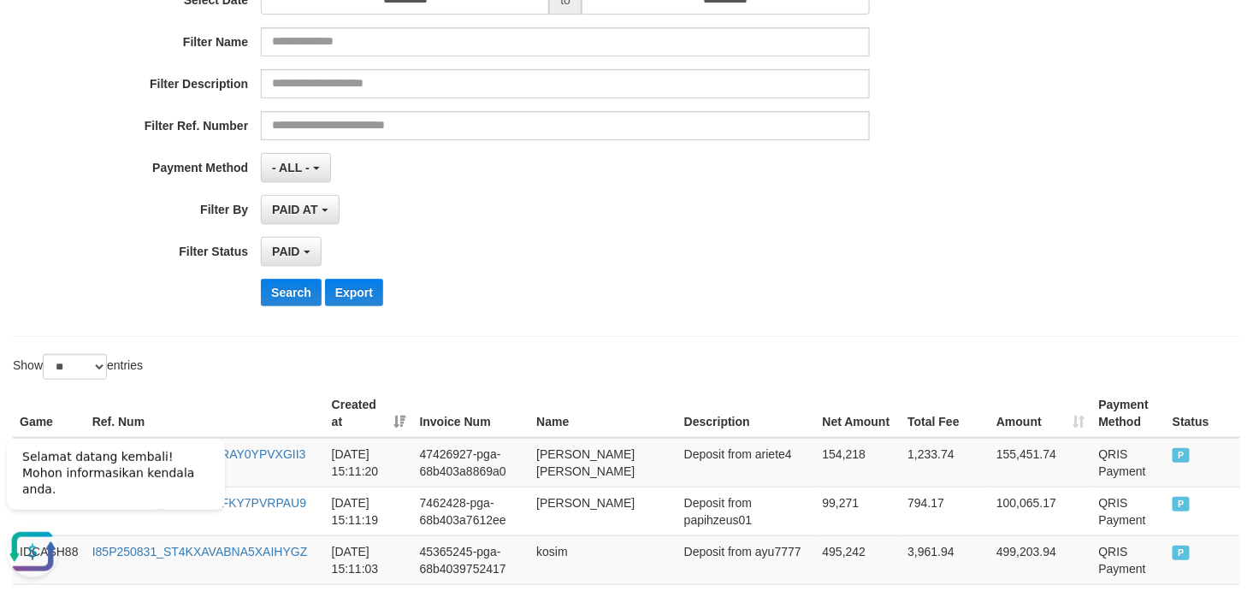
click at [677, 240] on div "PAID SELECT ALL - ALL - SELECT STATUS PENDING/UNPAID PAID CANCELED EXPIRED" at bounding box center [565, 251] width 609 height 29
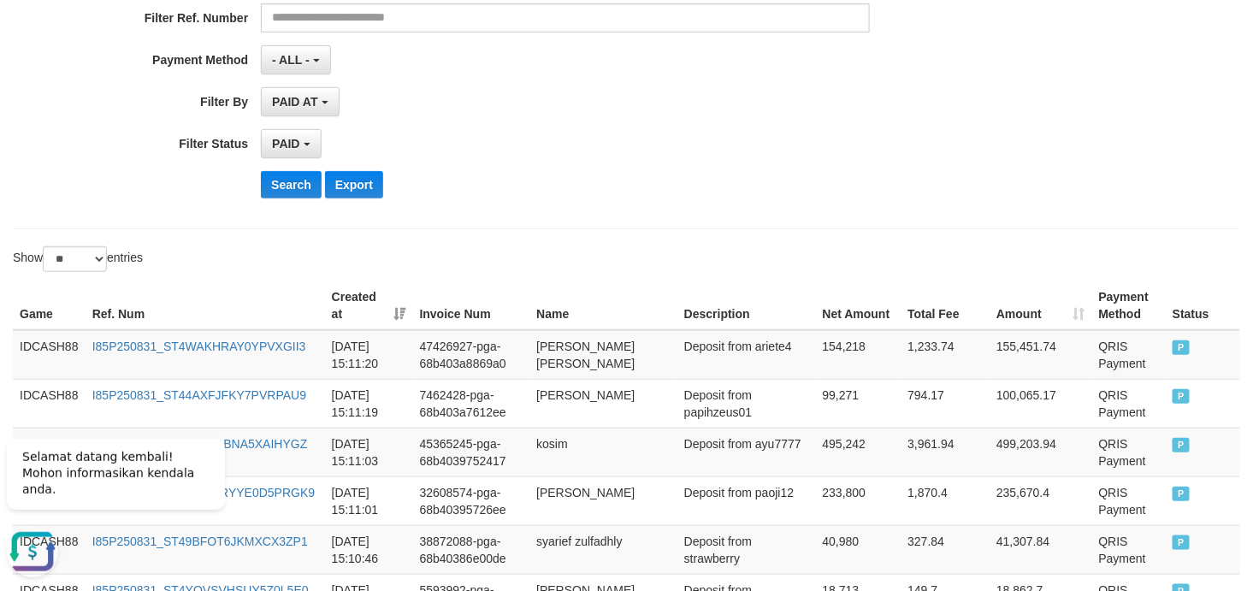
scroll to position [463, 0]
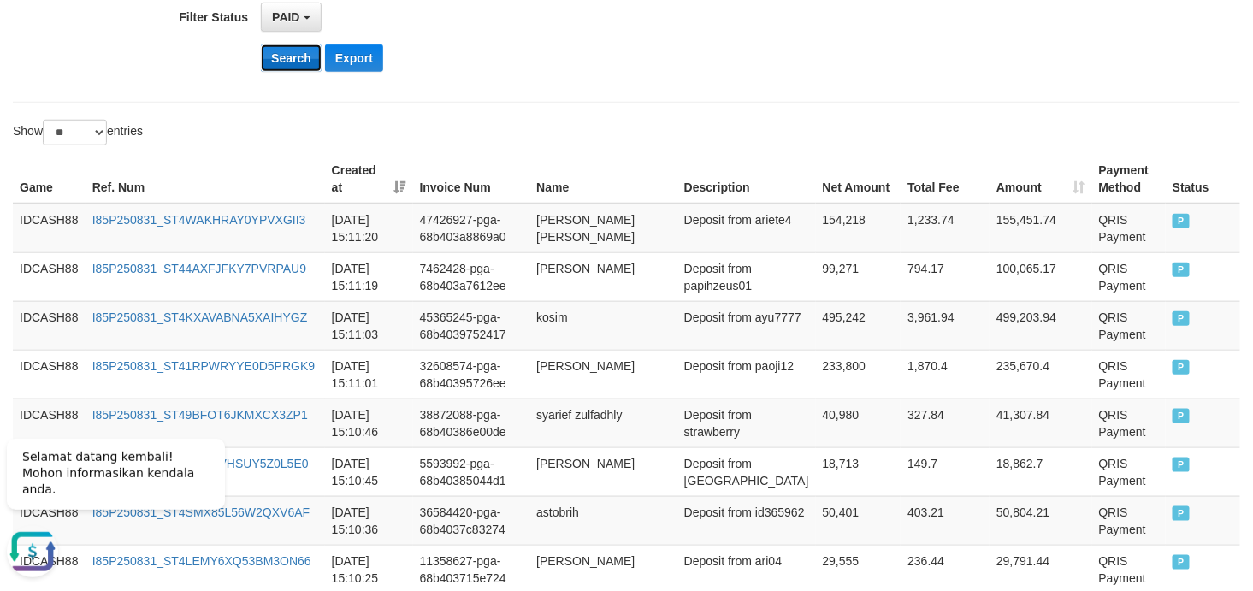
click at [292, 60] on button "Search" at bounding box center [291, 57] width 61 height 27
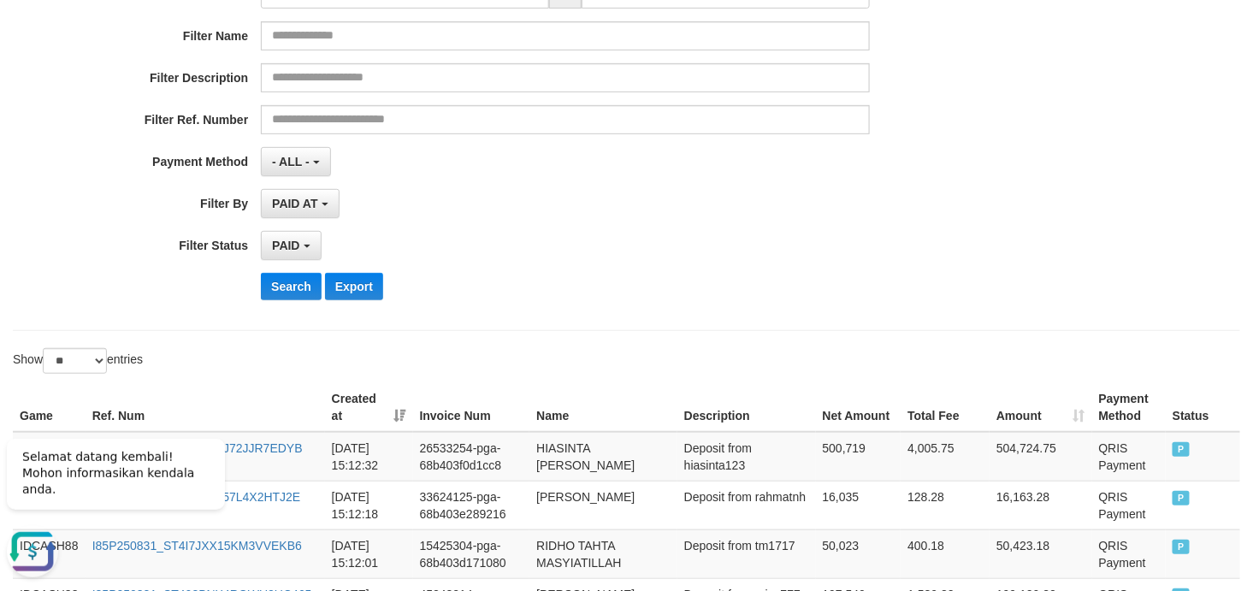
scroll to position [376, 0]
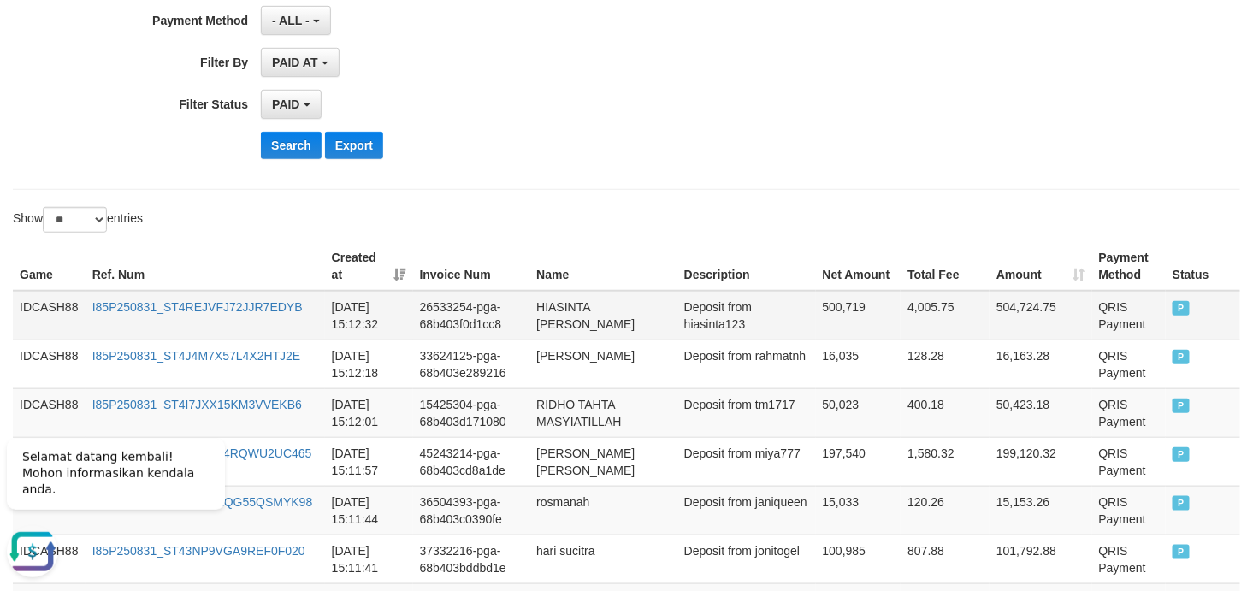
click at [38, 297] on td "IDCASH88" at bounding box center [49, 316] width 73 height 50
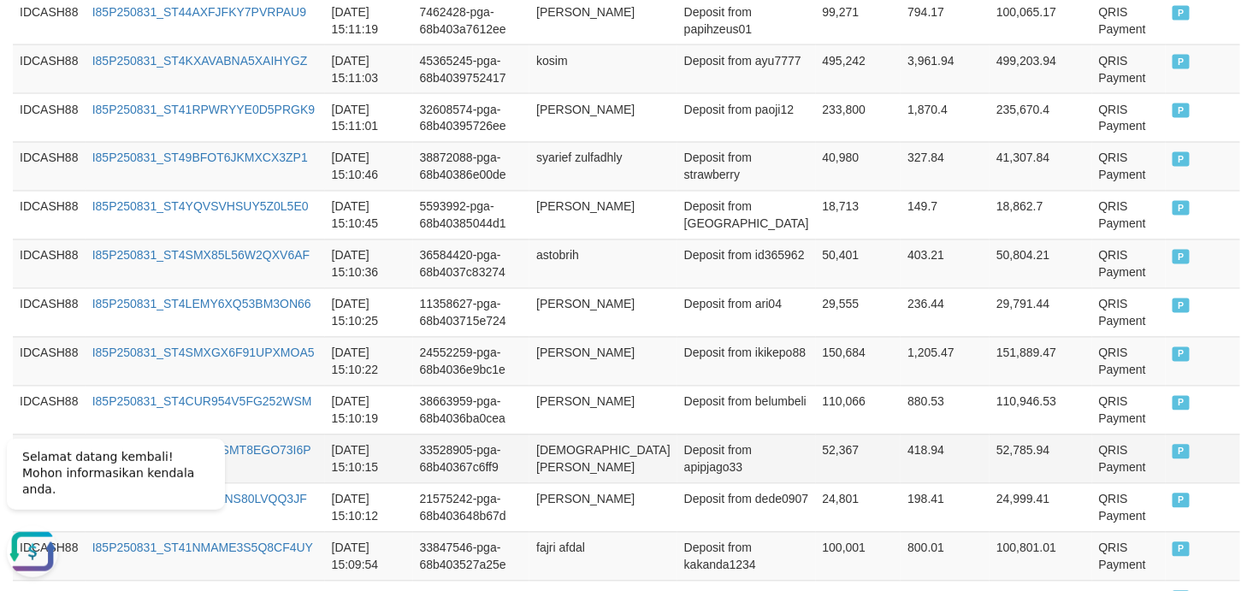
scroll to position [1136, 0]
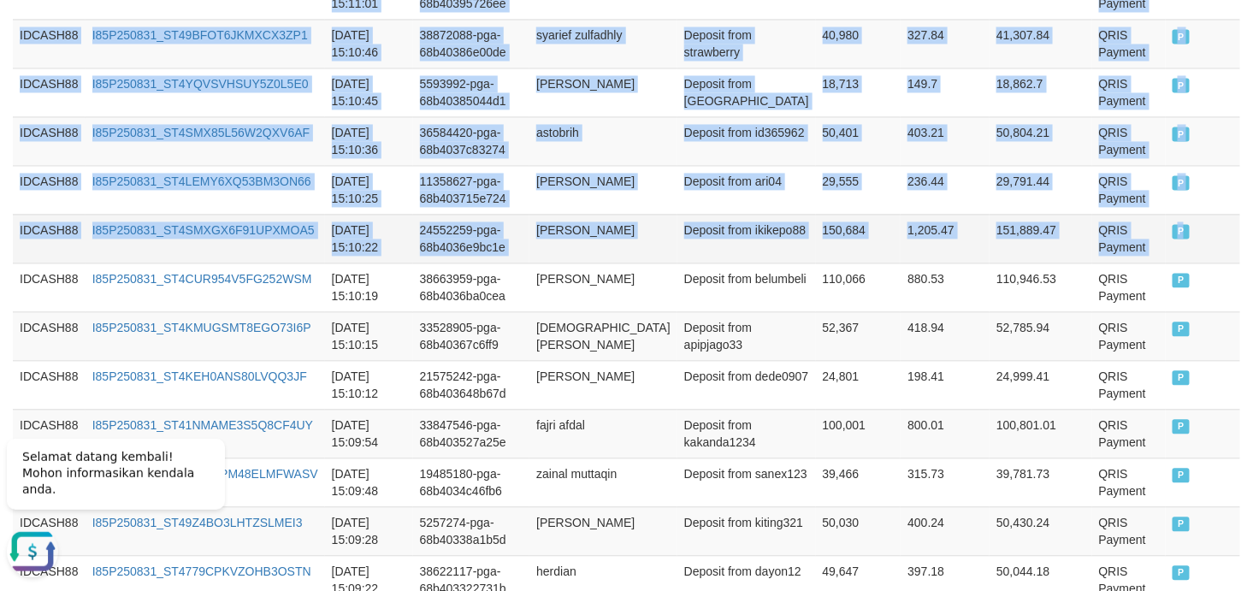
click at [1127, 249] on td "P" at bounding box center [1203, 238] width 74 height 49
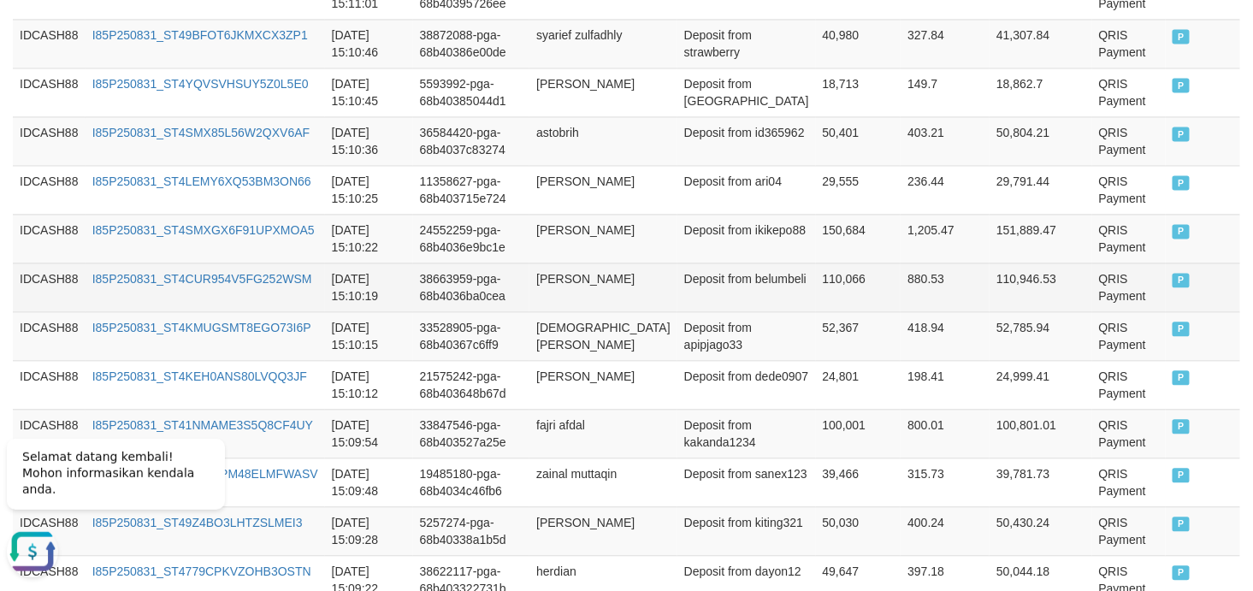
click at [557, 266] on td "harri amjad fauzan" at bounding box center [603, 287] width 148 height 49
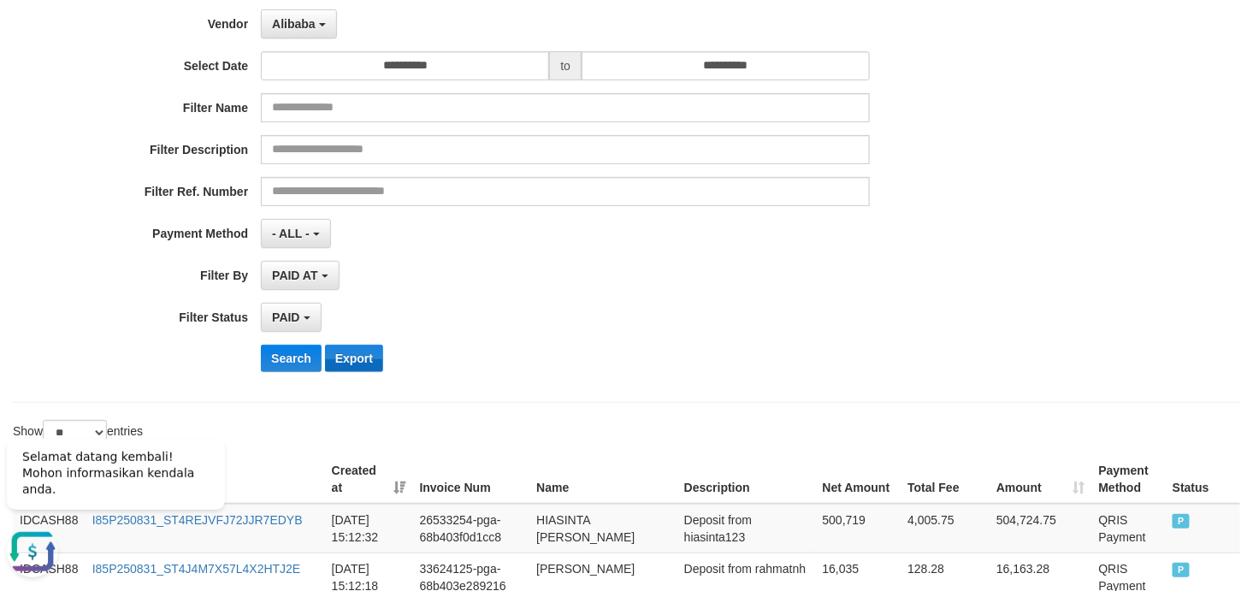
scroll to position [253, 0]
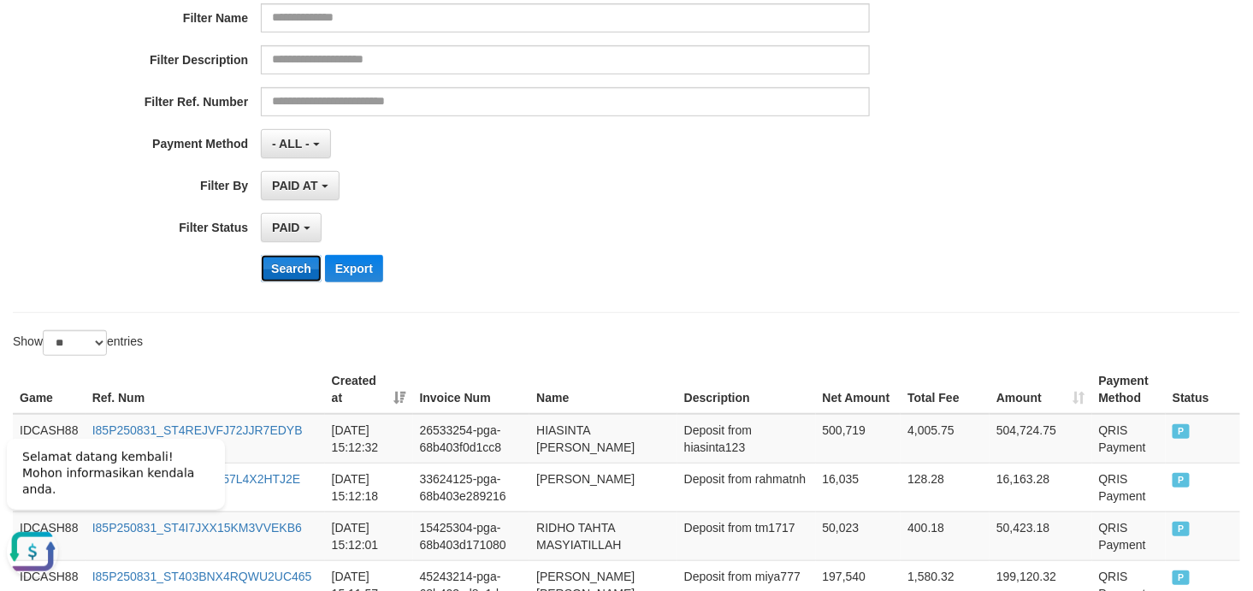
click at [285, 257] on button "Search" at bounding box center [291, 268] width 61 height 27
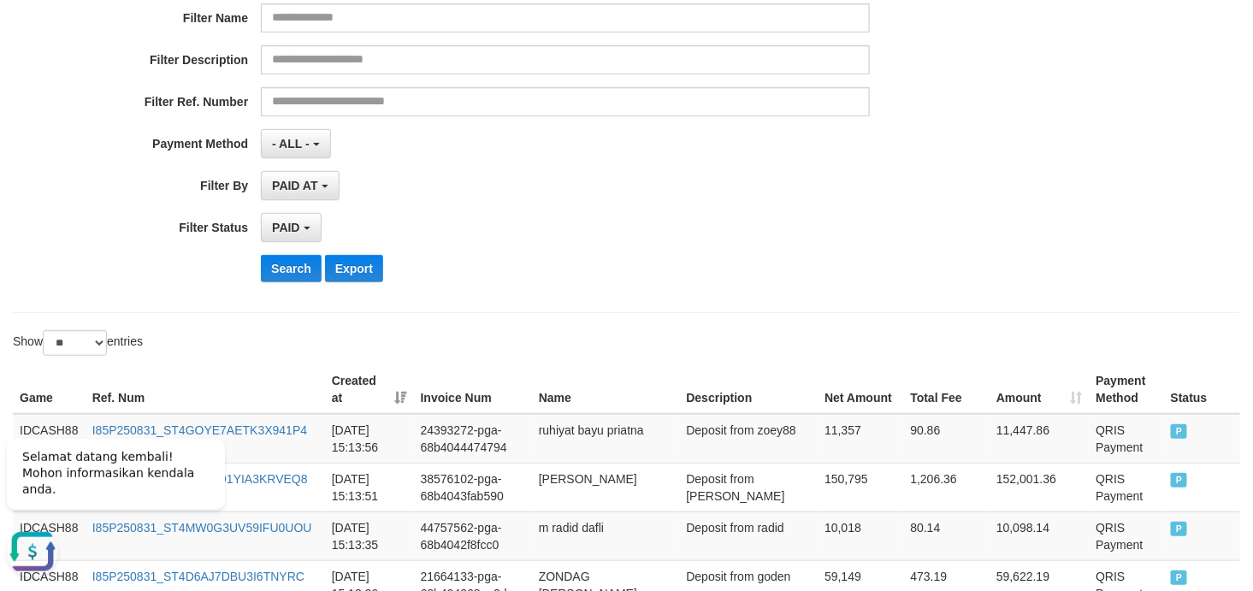
click at [762, 275] on div "Search Export" at bounding box center [652, 268] width 783 height 27
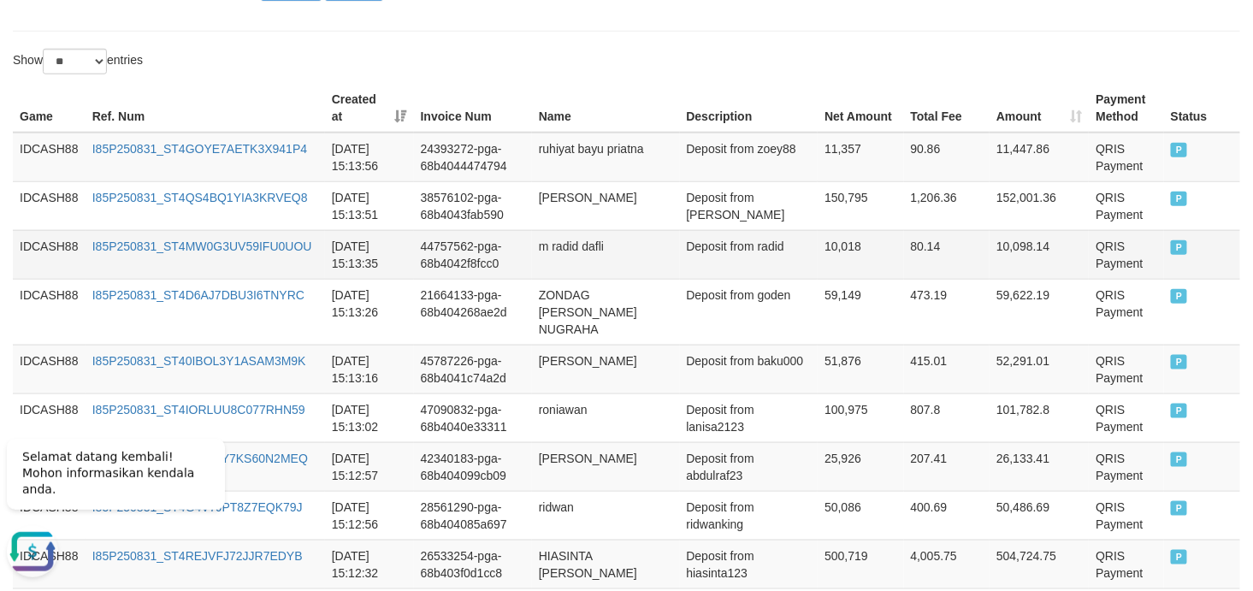
scroll to position [540, 0]
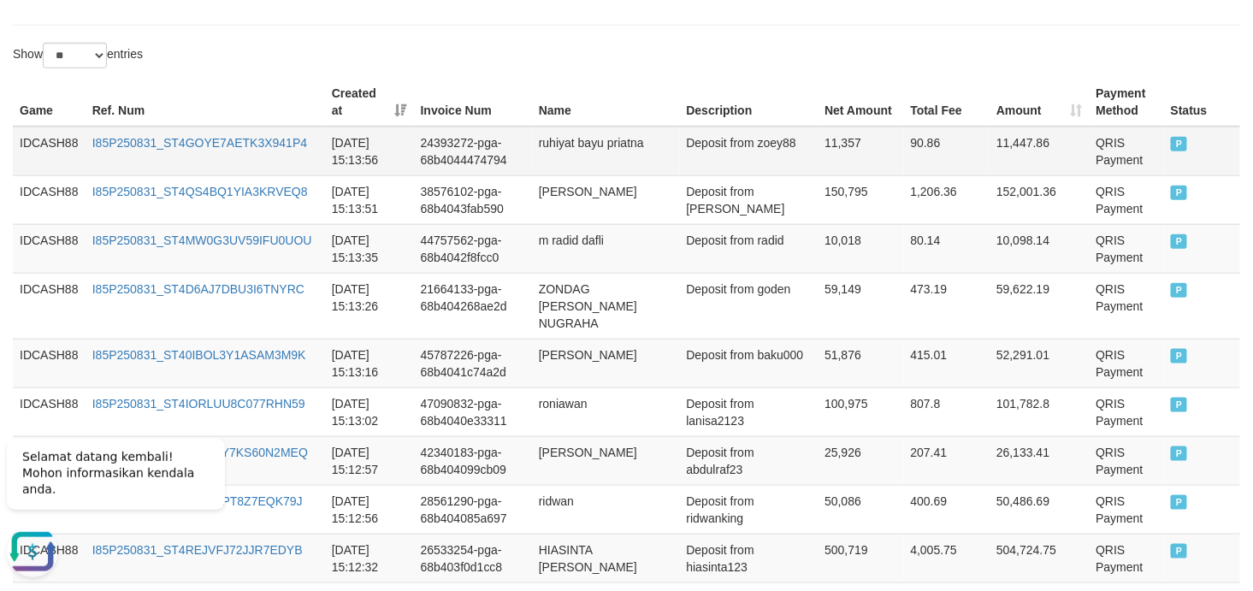
click at [48, 139] on td "IDCASH88" at bounding box center [49, 152] width 73 height 50
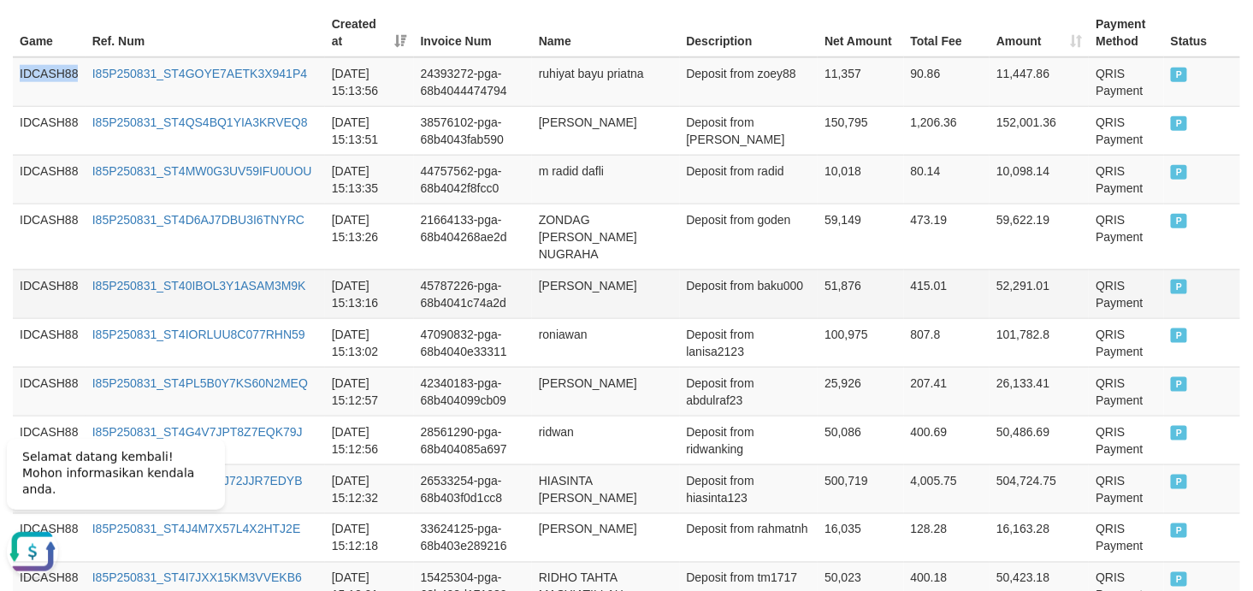
scroll to position [667, 0]
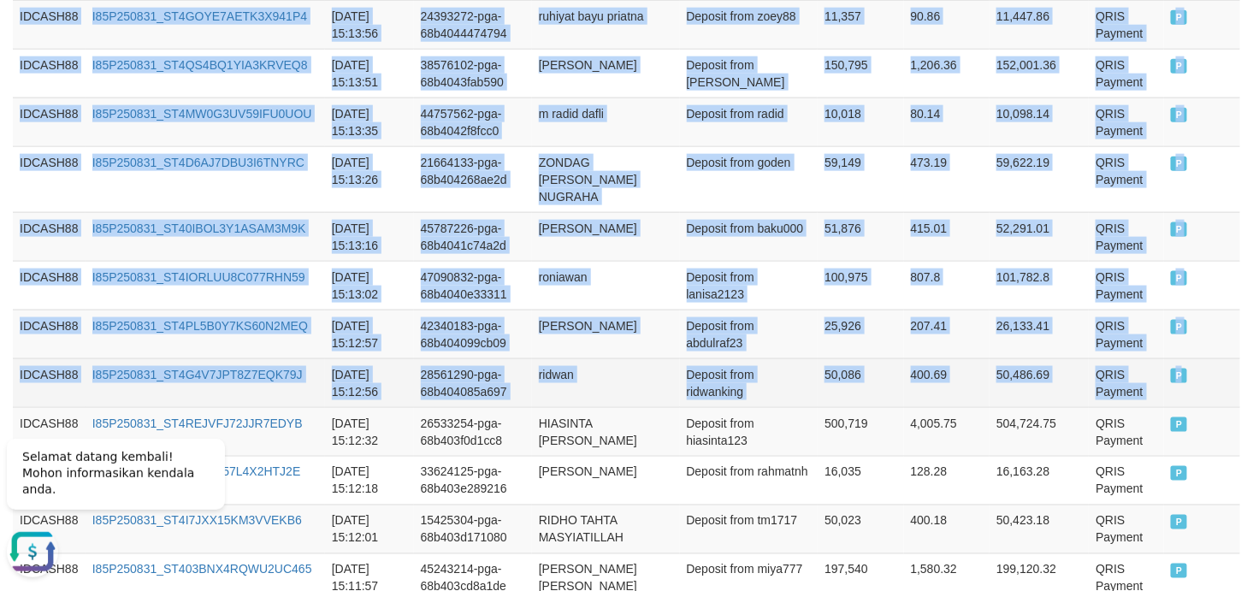
click at [1127, 365] on td "P" at bounding box center [1202, 382] width 76 height 49
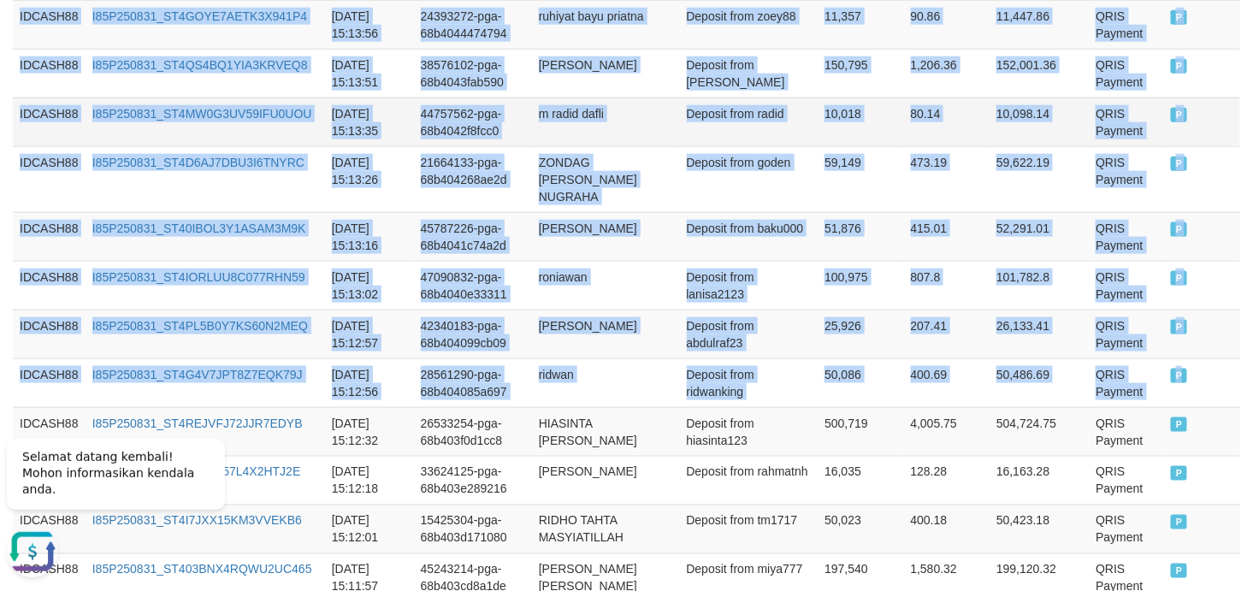
click at [607, 132] on td "m radid dafli" at bounding box center [606, 121] width 148 height 49
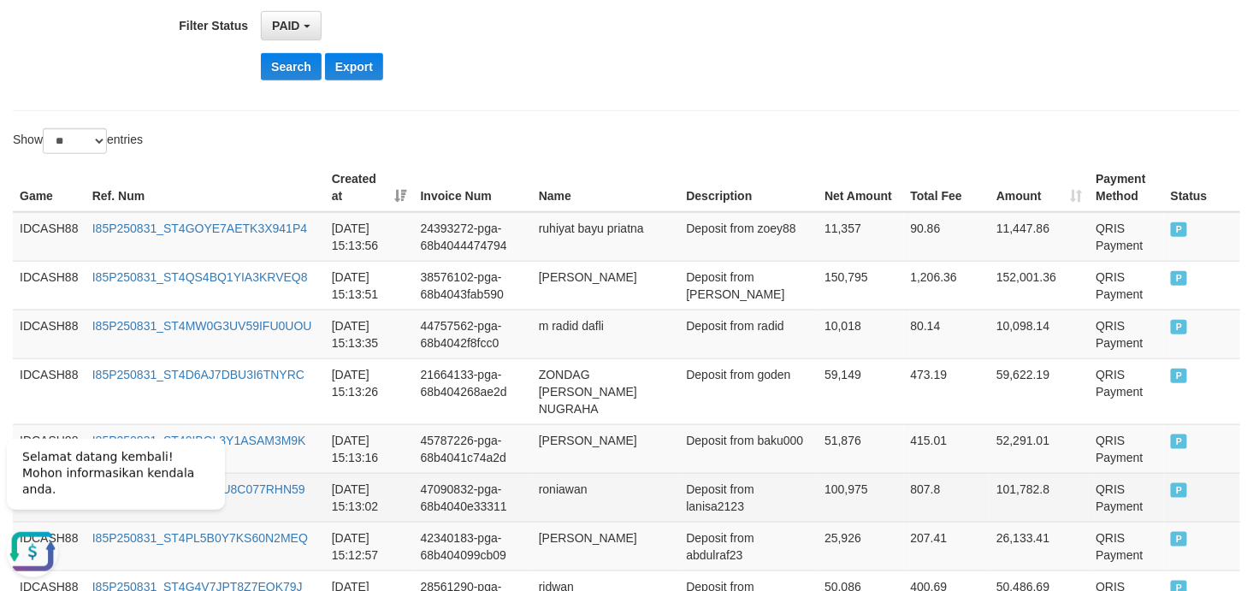
scroll to position [286, 0]
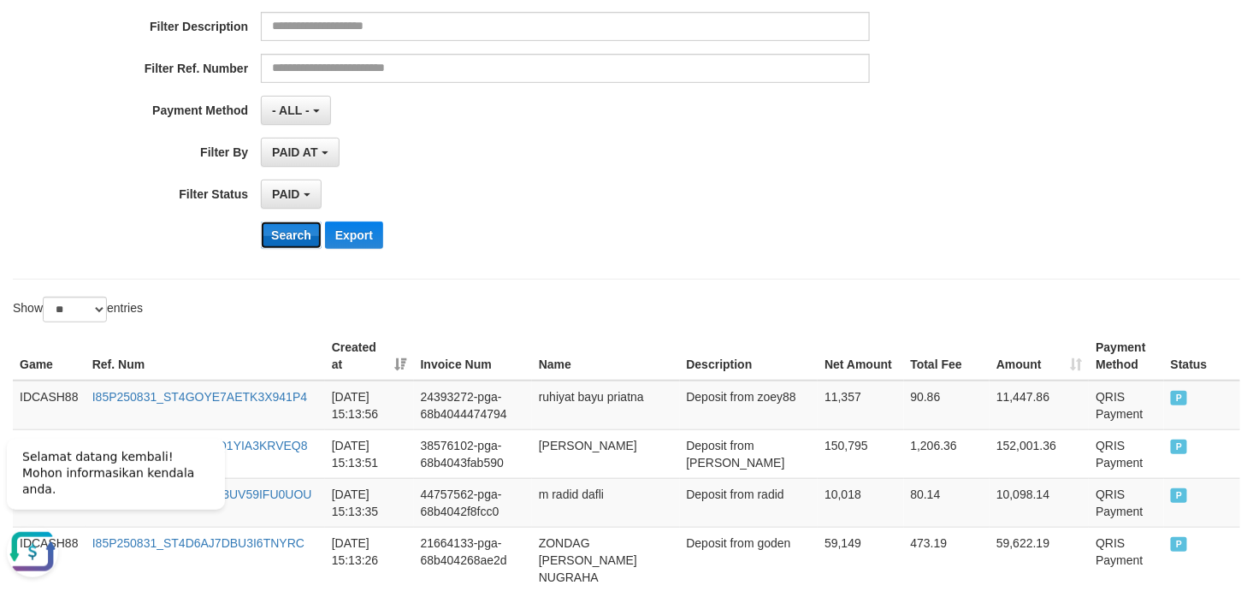
click at [296, 235] on button "Search" at bounding box center [291, 234] width 61 height 27
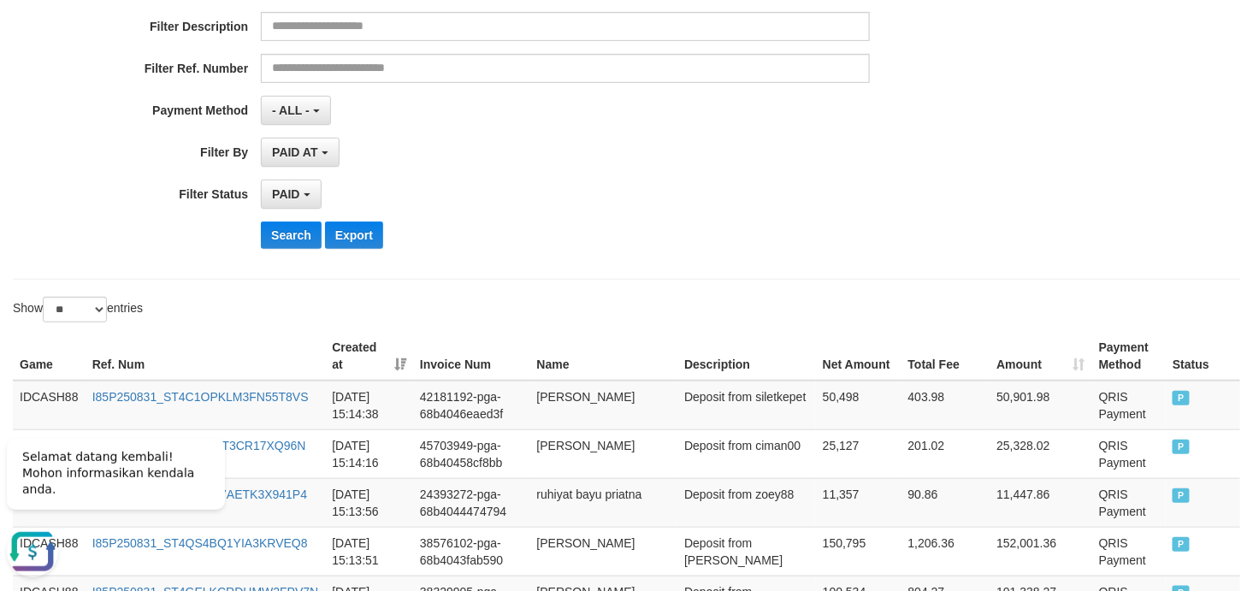
click at [643, 226] on div "Search Export" at bounding box center [652, 234] width 783 height 27
click at [298, 236] on button "Search" at bounding box center [291, 234] width 61 height 27
click at [717, 231] on div "Search Export" at bounding box center [652, 234] width 783 height 27
click at [723, 234] on div "Search Export" at bounding box center [652, 234] width 783 height 27
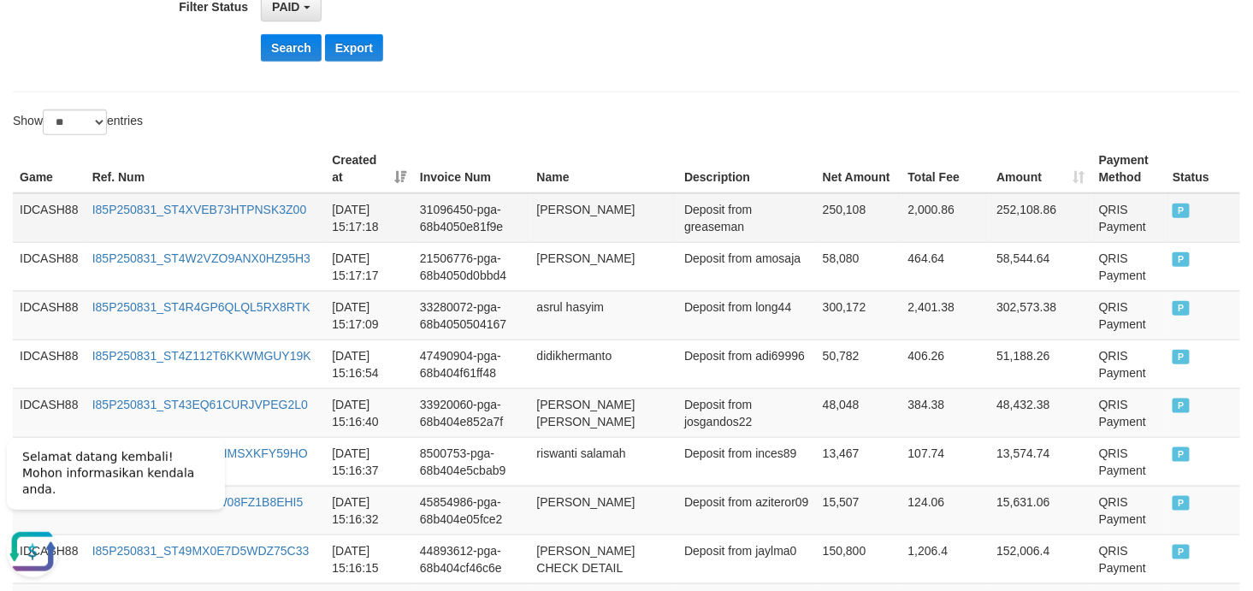
click at [39, 212] on td "IDCASH88" at bounding box center [49, 218] width 73 height 50
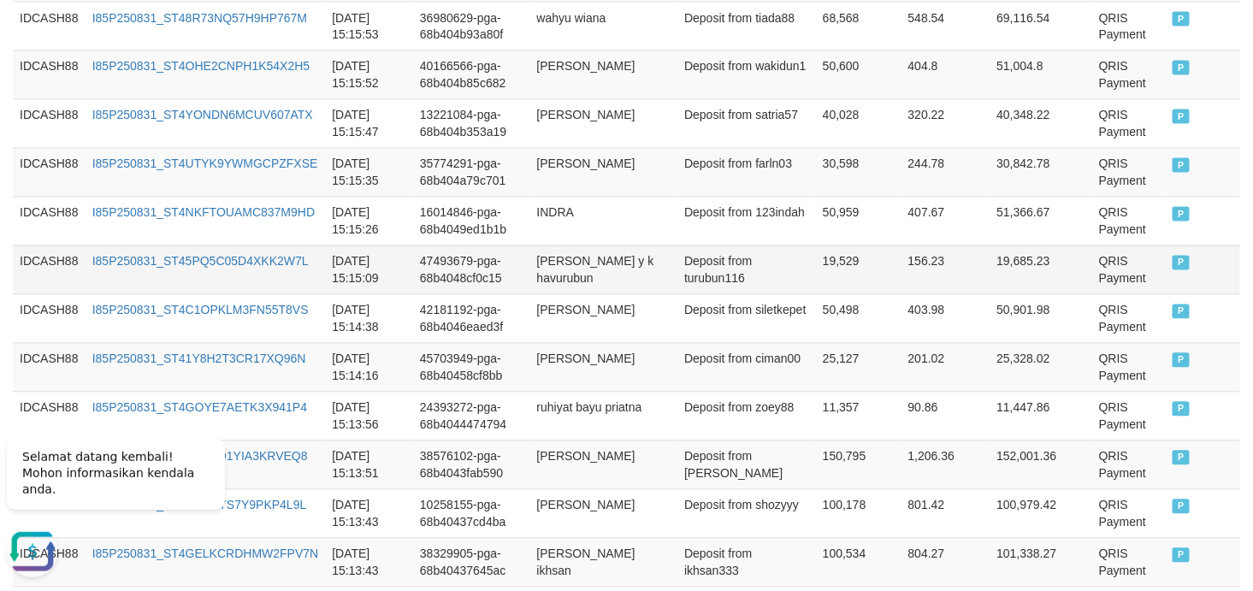
scroll to position [1107, 0]
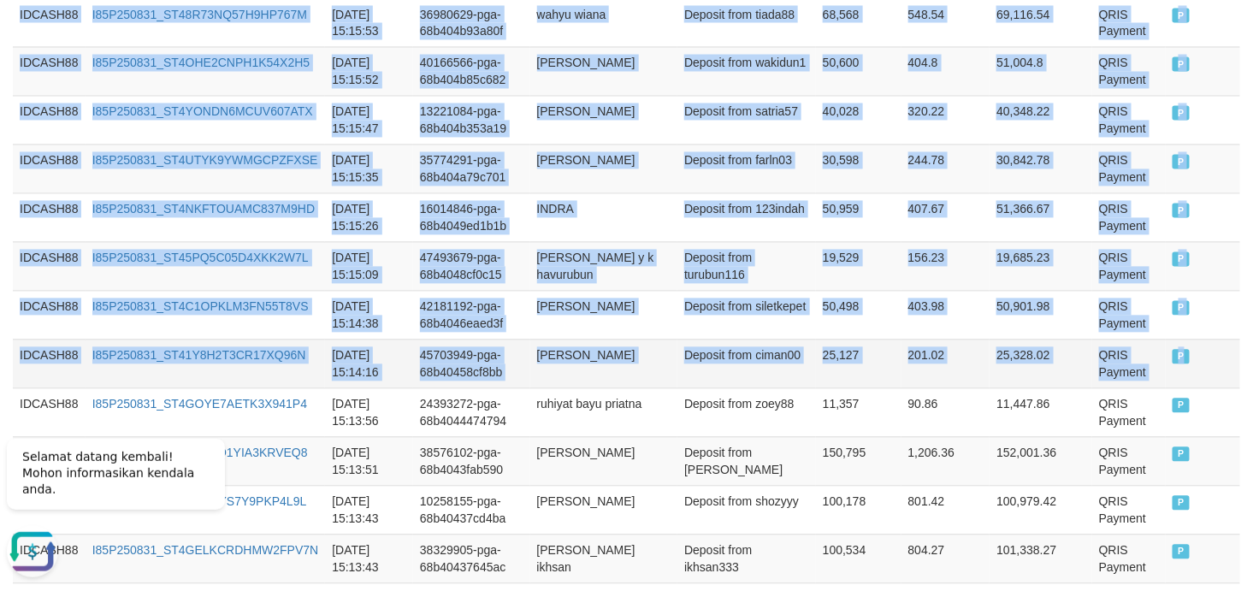
click at [1127, 369] on td "P" at bounding box center [1203, 363] width 74 height 49
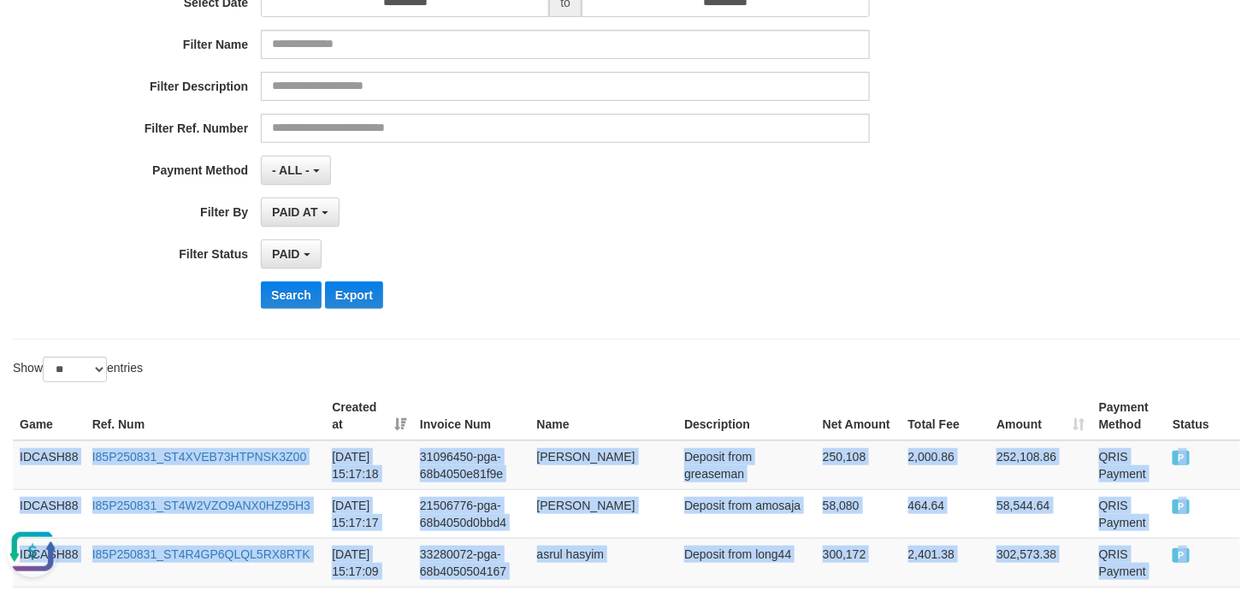
scroll to position [94, 0]
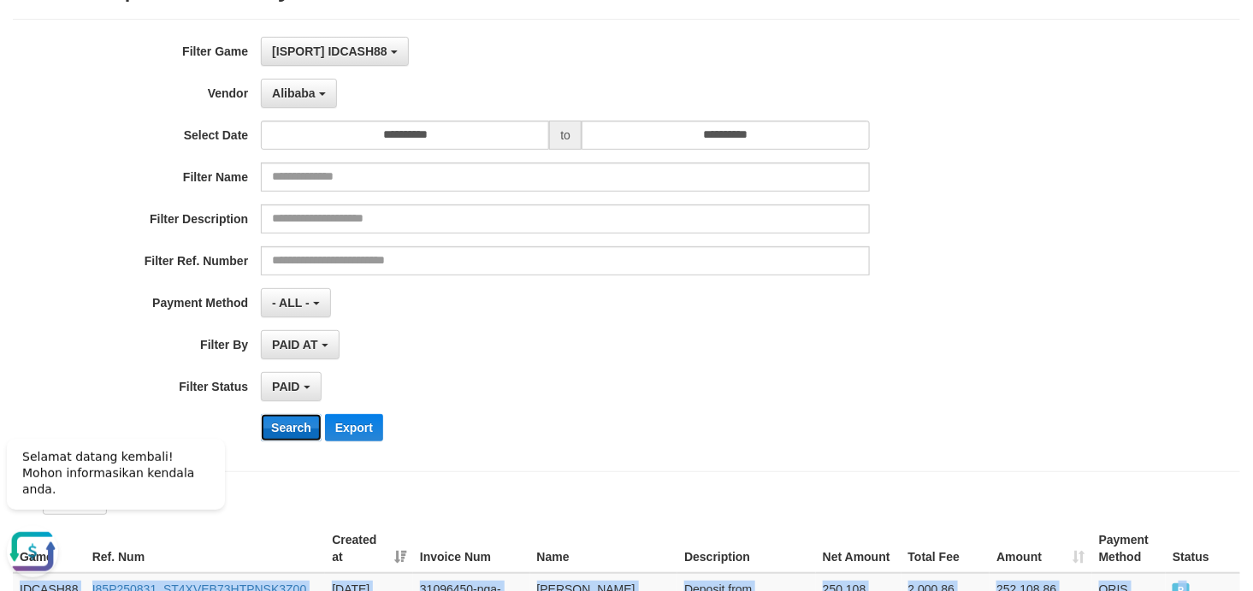
click at [294, 422] on button "Search" at bounding box center [291, 427] width 61 height 27
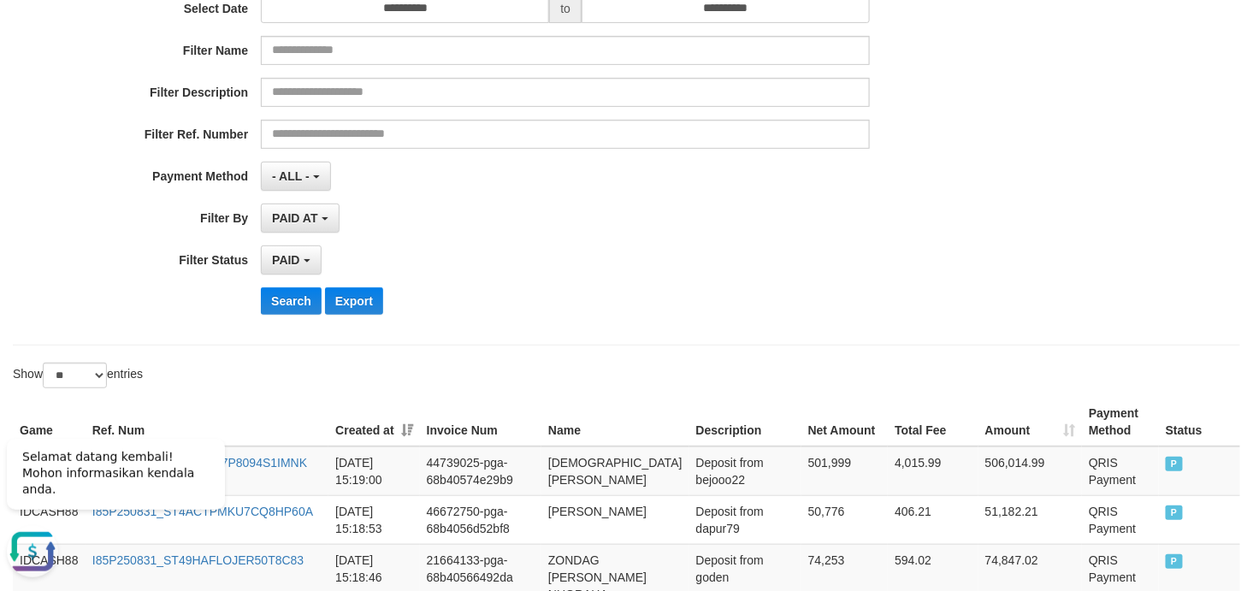
drag, startPoint x: 750, startPoint y: 257, endPoint x: 646, endPoint y: 263, distance: 103.6
click at [646, 263] on div "PAID SELECT ALL - ALL - SELECT STATUS PENDING/UNPAID PAID CANCELED EXPIRED" at bounding box center [565, 259] width 609 height 29
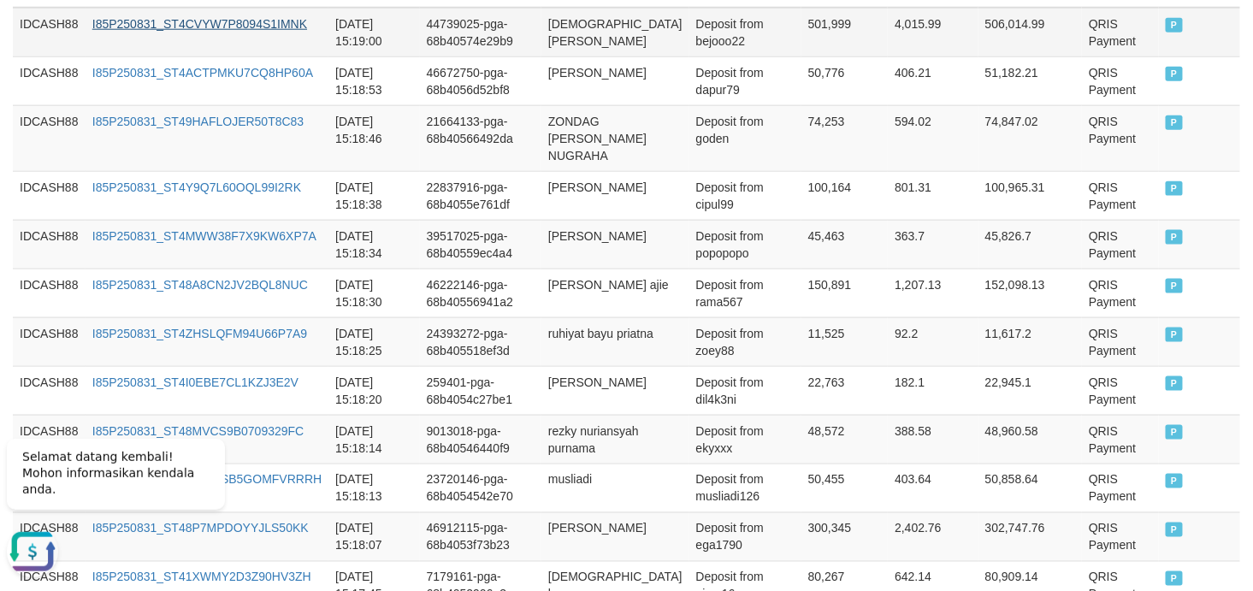
scroll to position [376, 0]
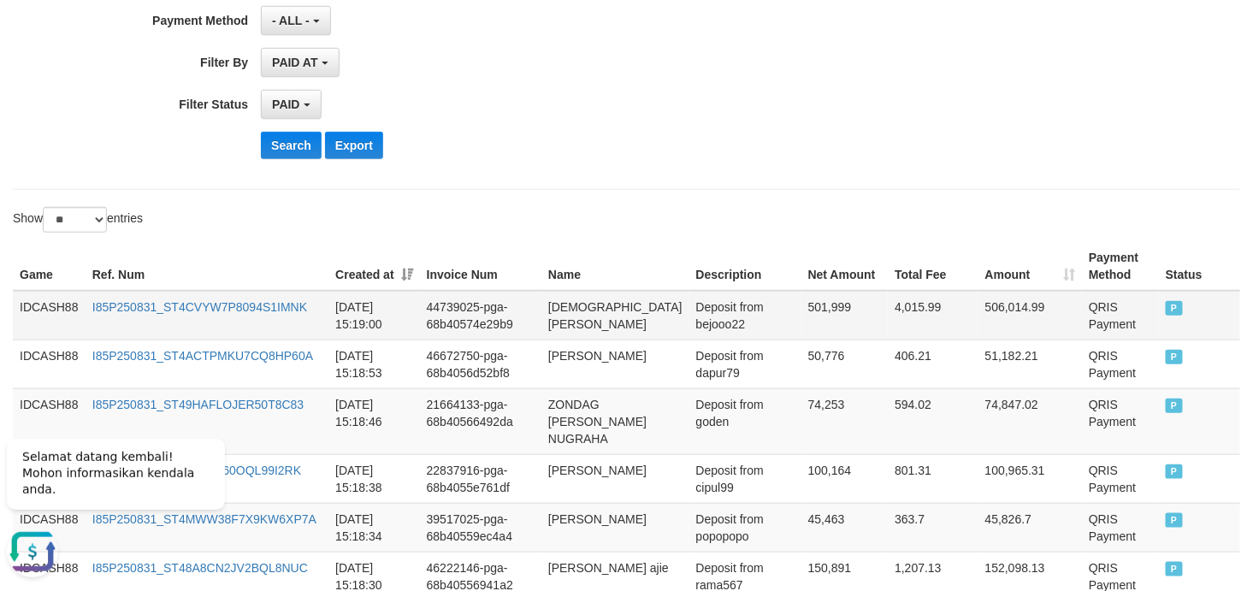
click at [47, 301] on td "IDCASH88" at bounding box center [49, 316] width 73 height 50
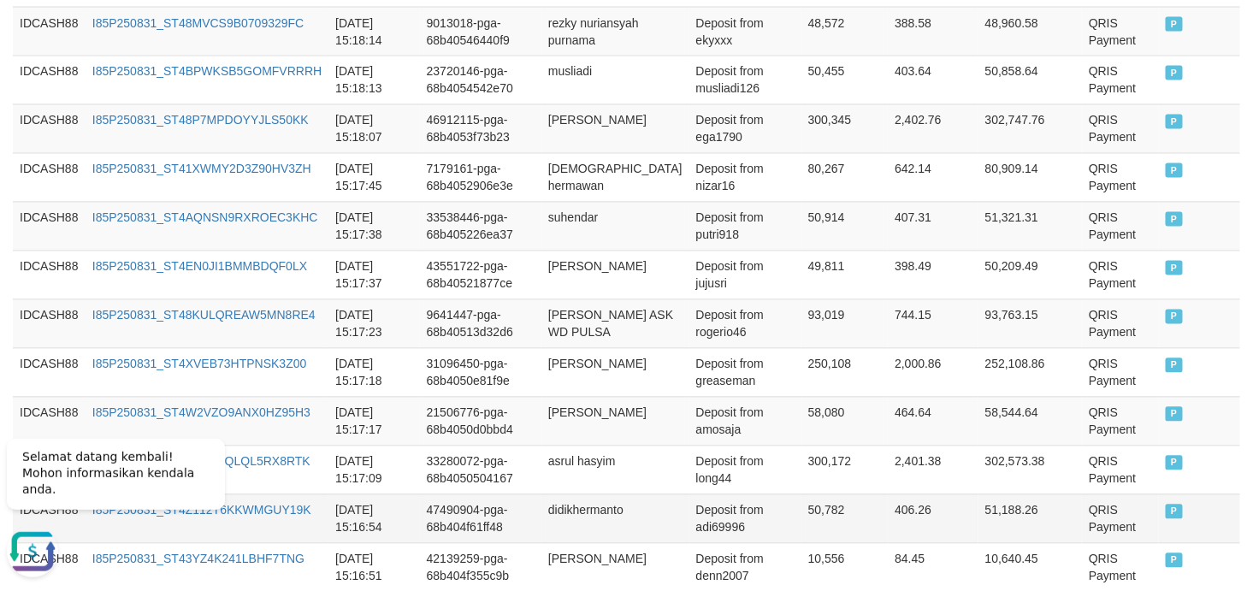
scroll to position [1262, 0]
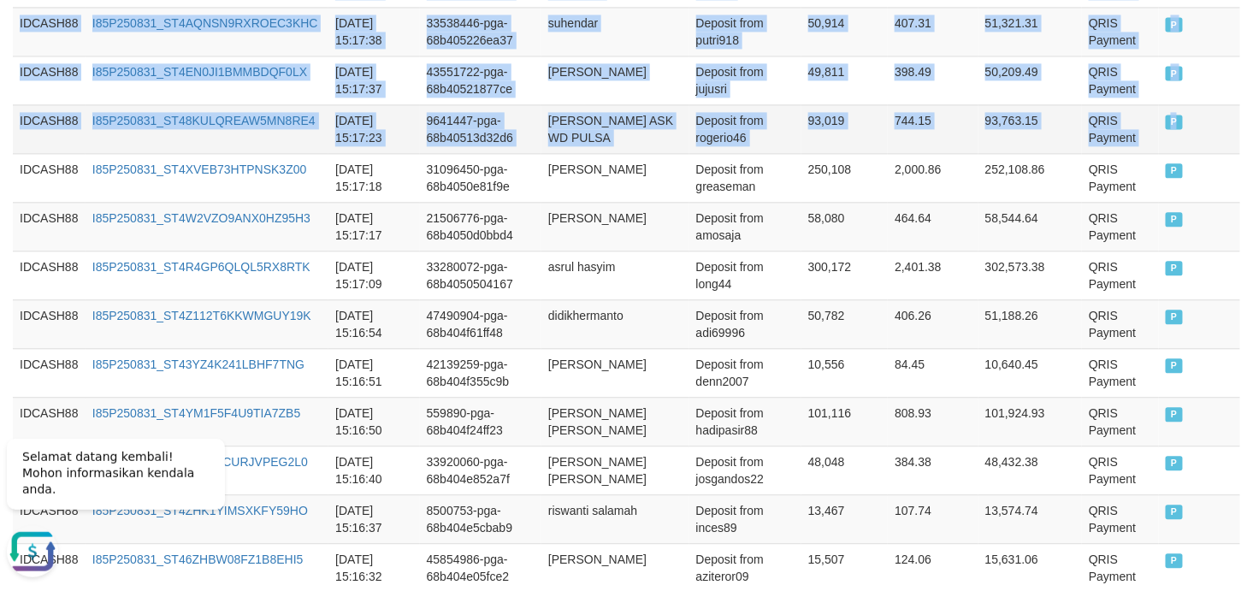
click at [1127, 112] on td "P" at bounding box center [1199, 128] width 81 height 49
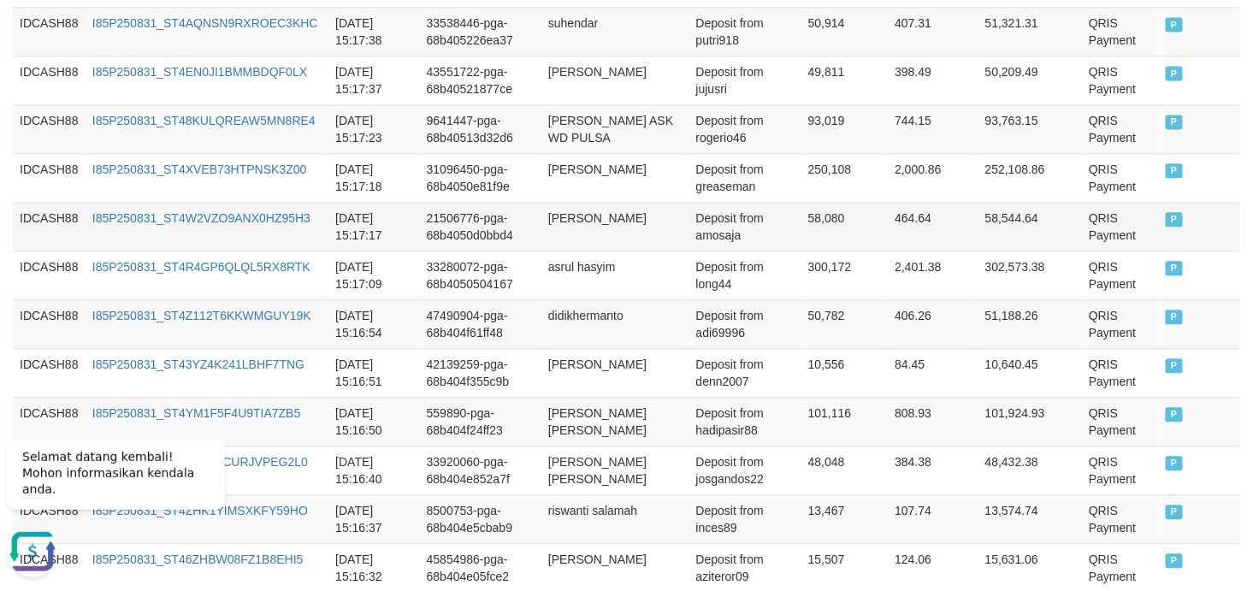
click at [809, 202] on td "58,080" at bounding box center [844, 226] width 87 height 49
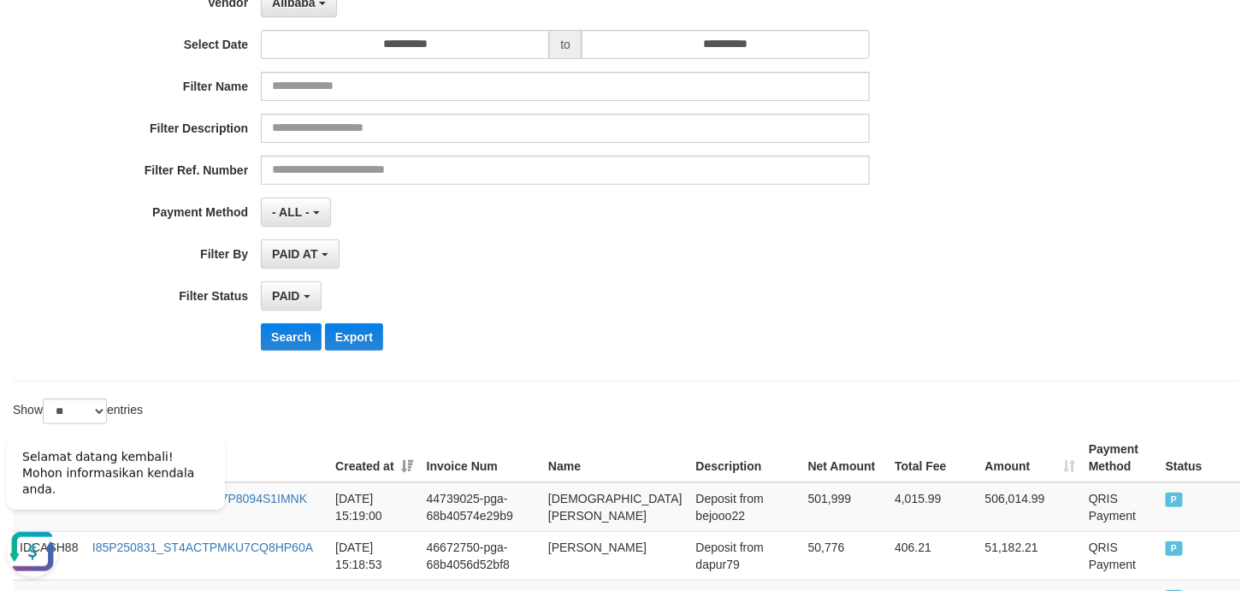
scroll to position [380, 0]
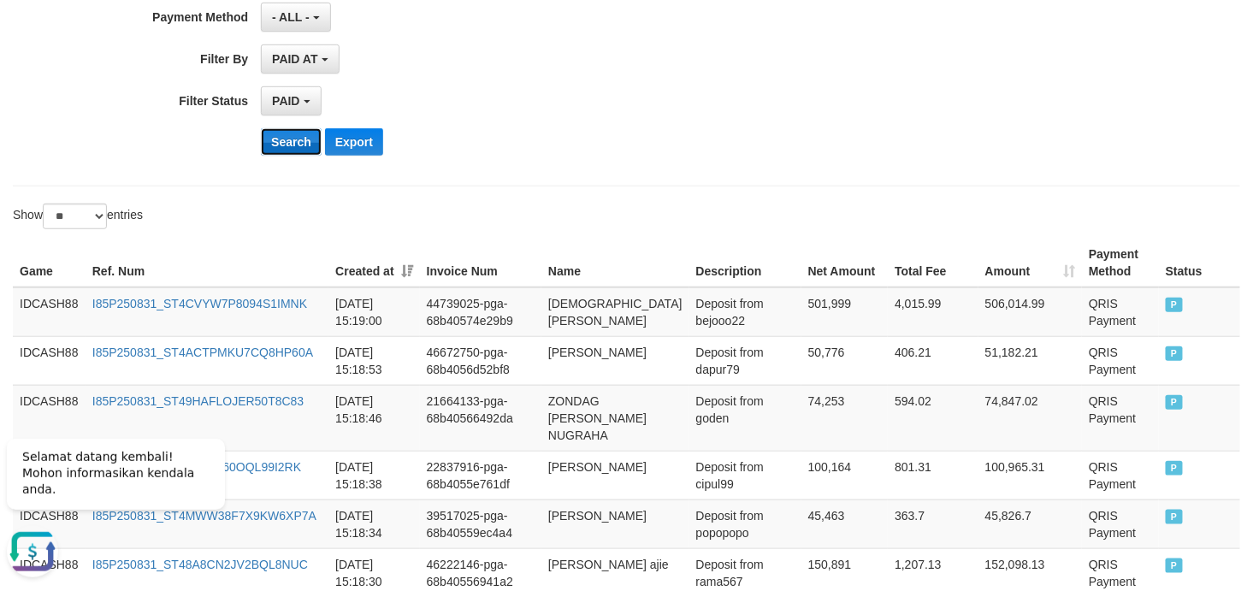
click at [292, 142] on button "Search" at bounding box center [291, 141] width 61 height 27
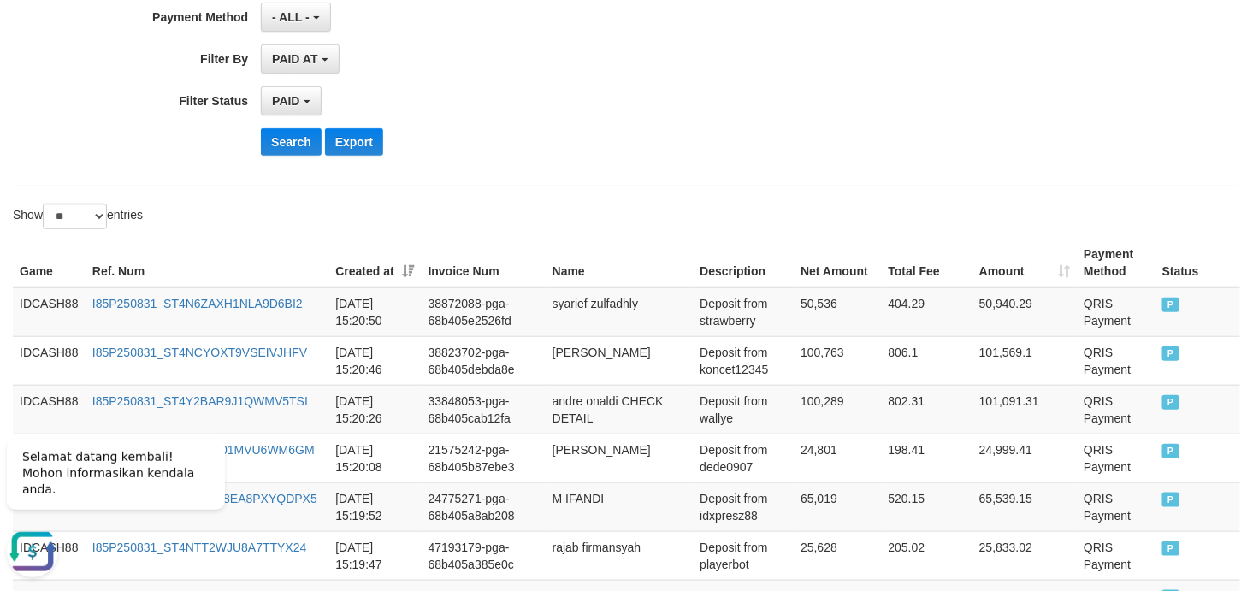
drag, startPoint x: 585, startPoint y: 133, endPoint x: 791, endPoint y: 97, distance: 209.2
click at [791, 97] on div "PAID SELECT ALL - ALL - SELECT STATUS PENDING/UNPAID PAID CANCELED EXPIRED" at bounding box center [565, 100] width 609 height 29
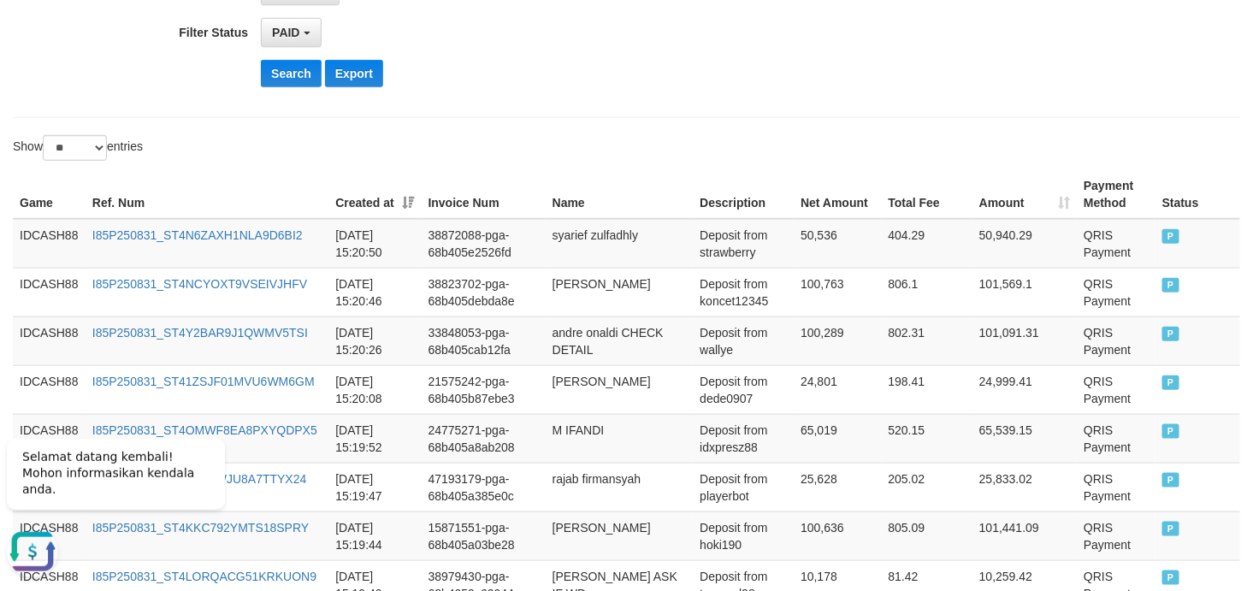
scroll to position [404, 0]
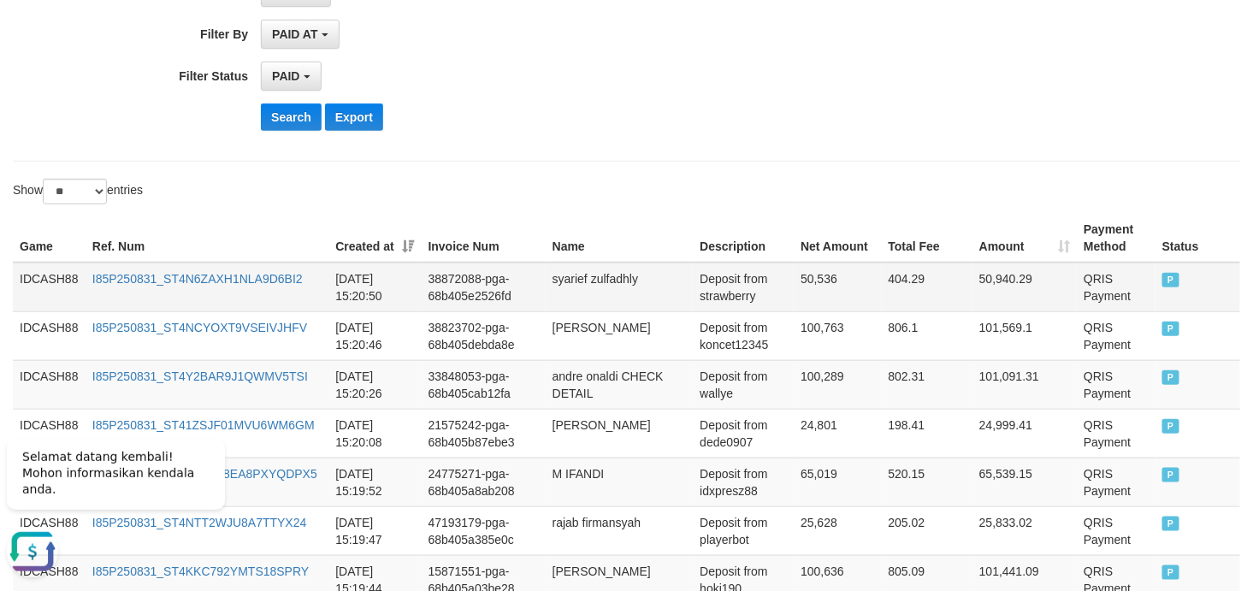
drag, startPoint x: 48, startPoint y: 278, endPoint x: 34, endPoint y: 270, distance: 15.7
click at [34, 270] on td "IDCASH88" at bounding box center [49, 288] width 73 height 50
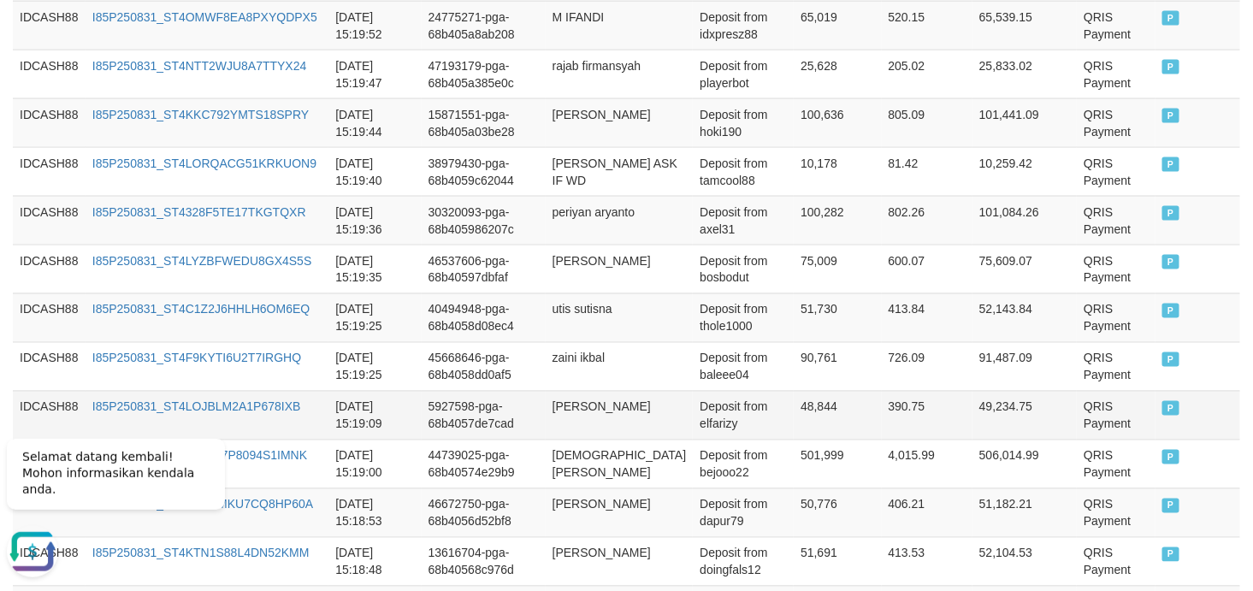
scroll to position [1038, 0]
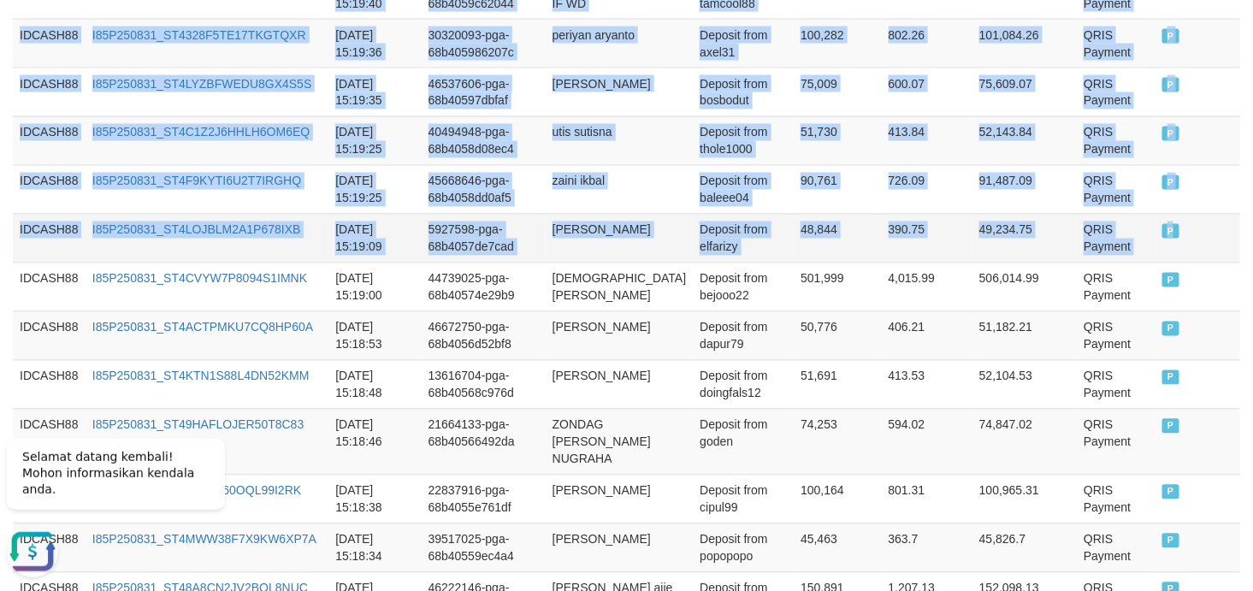
click at [1127, 229] on td "P" at bounding box center [1197, 238] width 85 height 49
click at [794, 261] on td "48,844" at bounding box center [837, 238] width 87 height 49
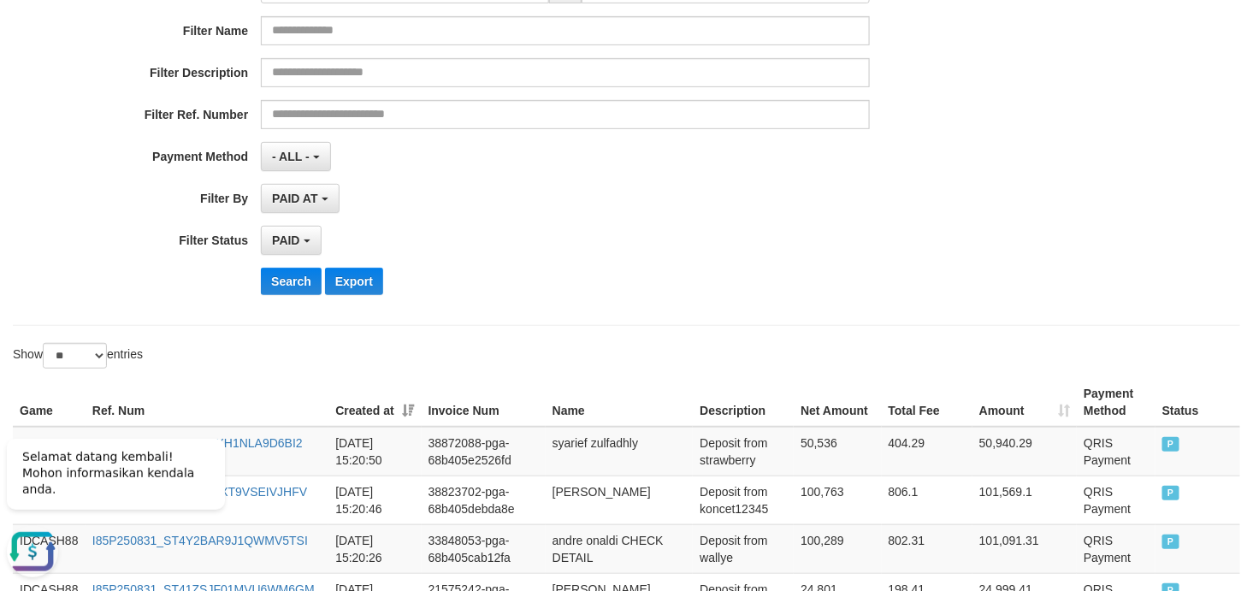
scroll to position [380, 0]
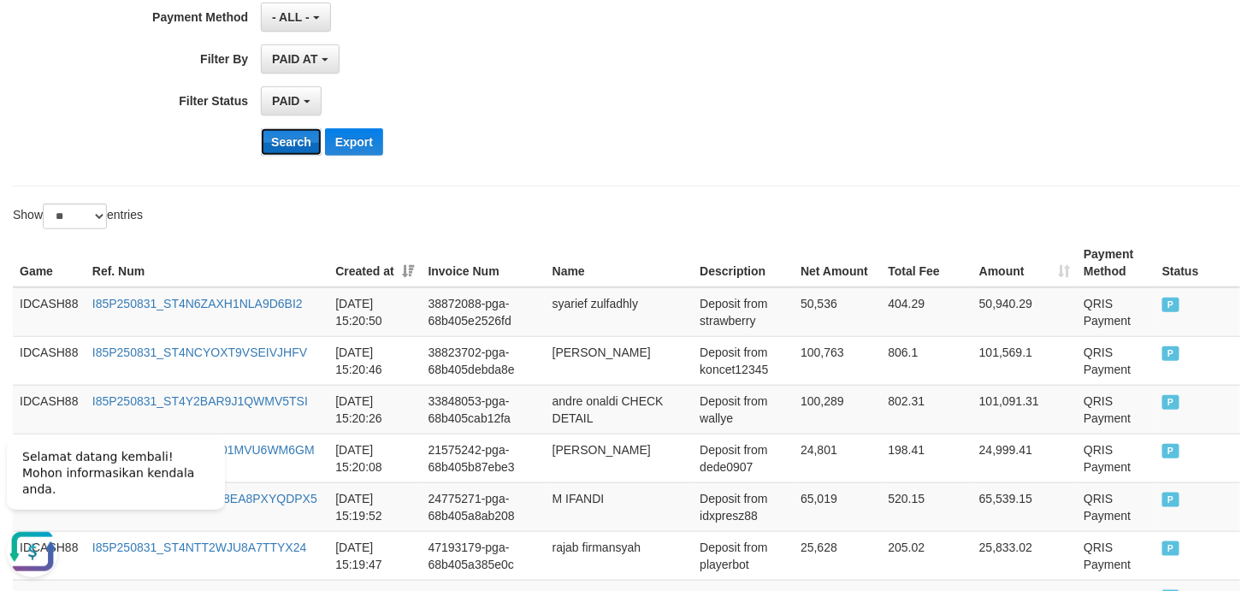
click at [280, 139] on button "Search" at bounding box center [291, 141] width 61 height 27
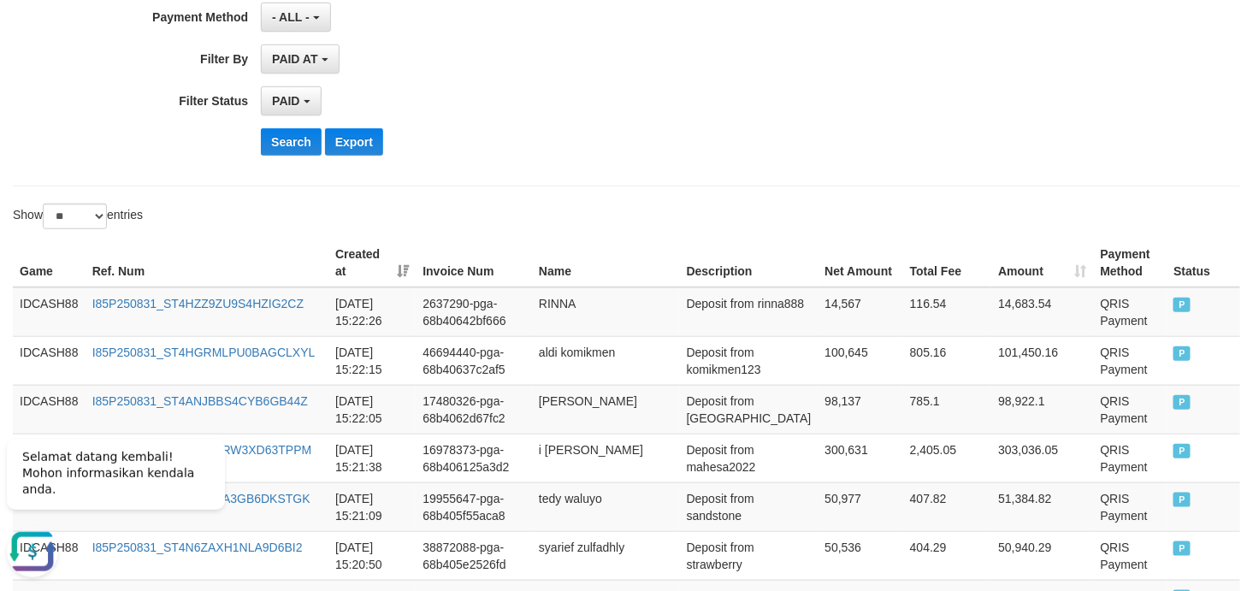
click at [284, 142] on button "Search" at bounding box center [291, 141] width 61 height 27
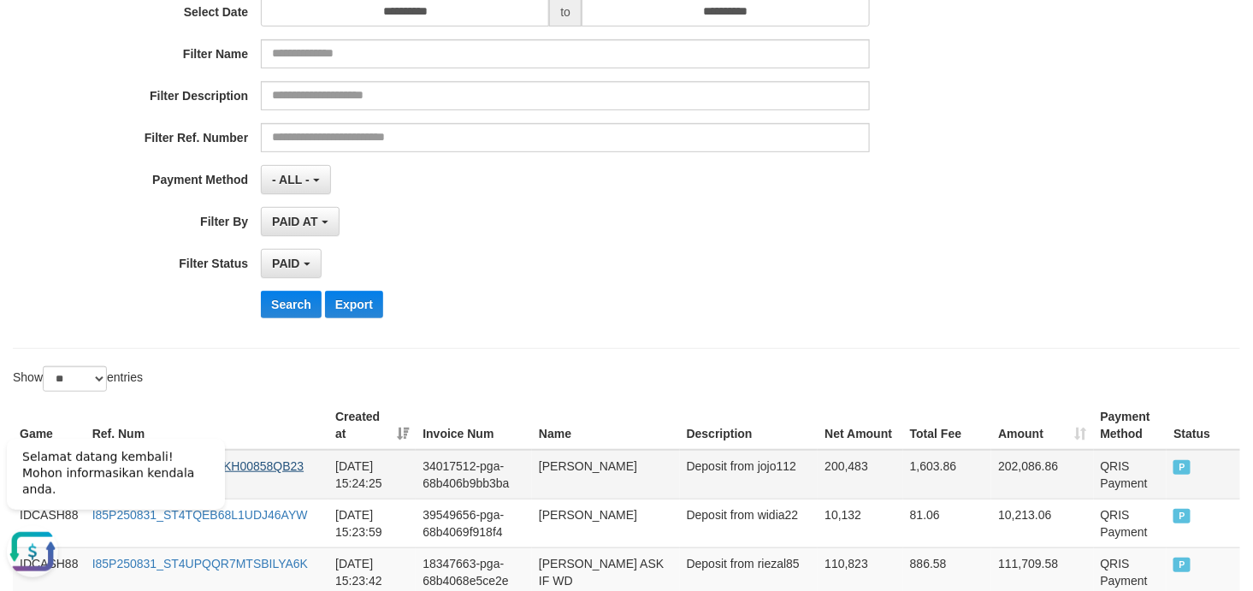
scroll to position [470, 0]
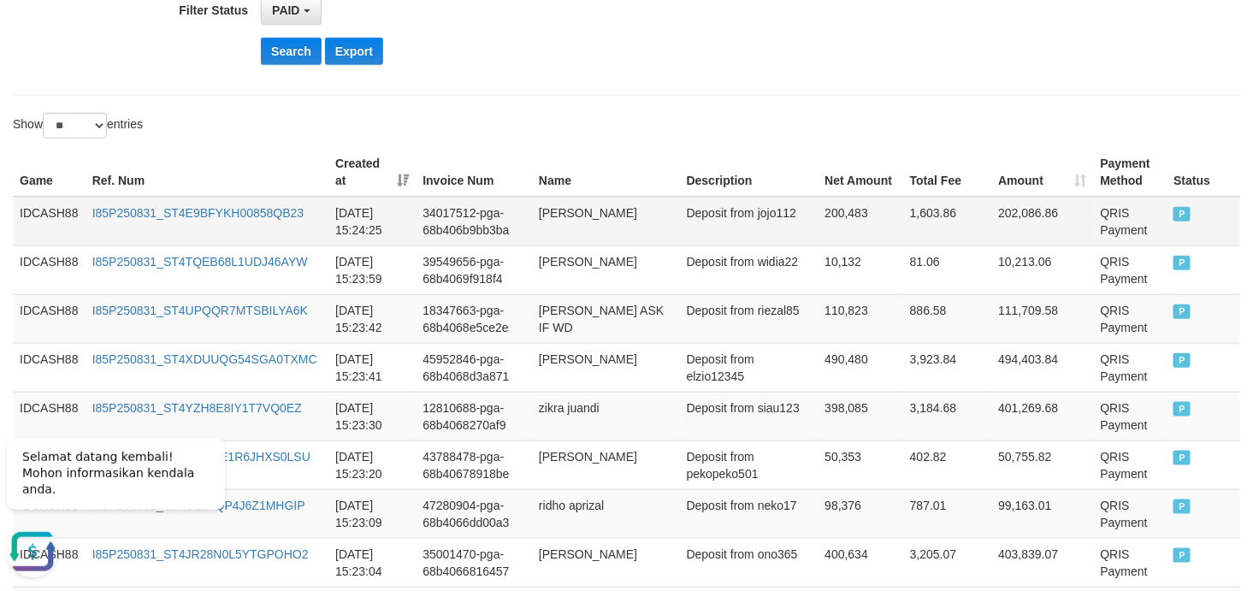
click at [44, 199] on td "IDCASH88" at bounding box center [49, 222] width 73 height 50
click at [43, 209] on td "IDCASH88" at bounding box center [49, 222] width 73 height 50
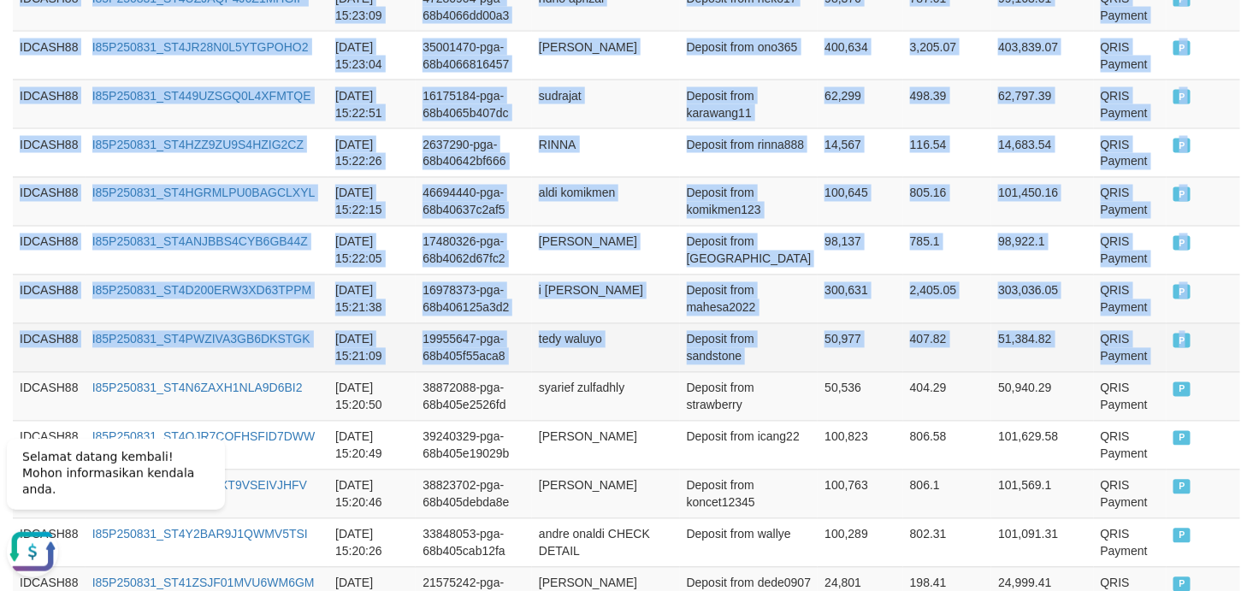
click at [1127, 366] on td "P" at bounding box center [1203, 347] width 74 height 49
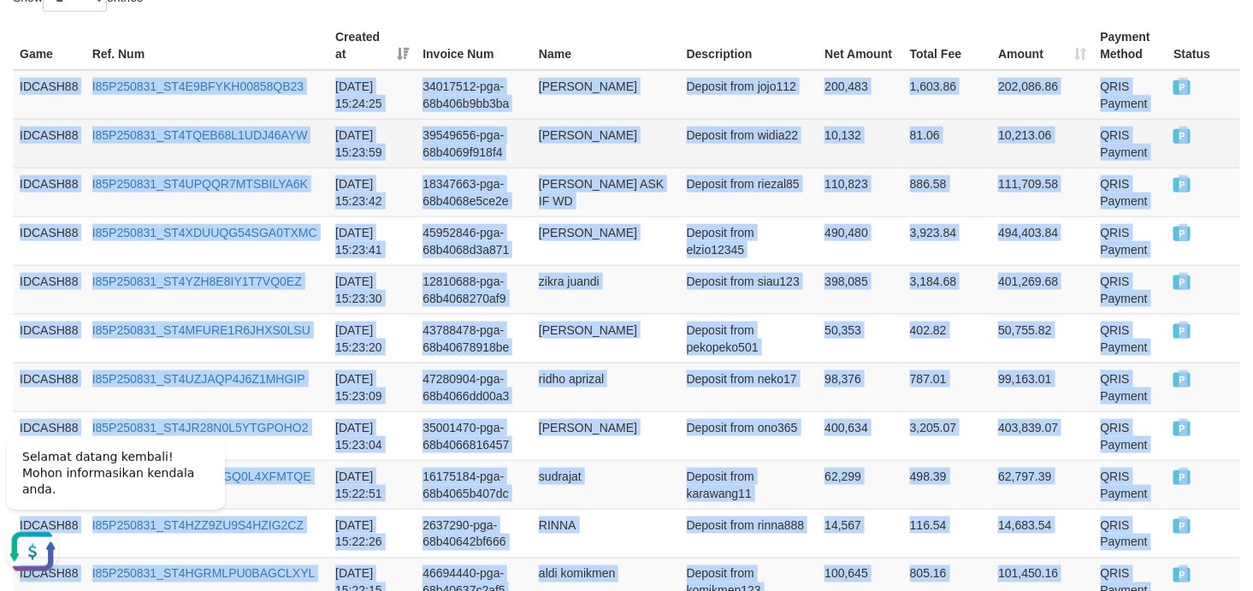
scroll to position [470, 0]
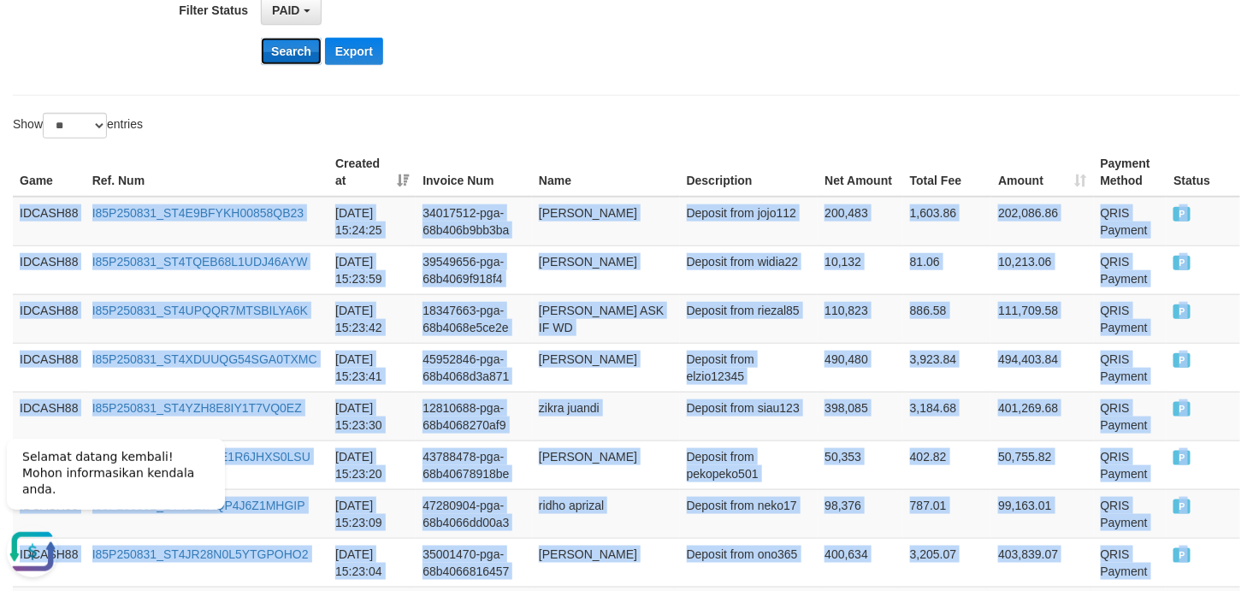
click at [297, 53] on button "Search" at bounding box center [291, 51] width 61 height 27
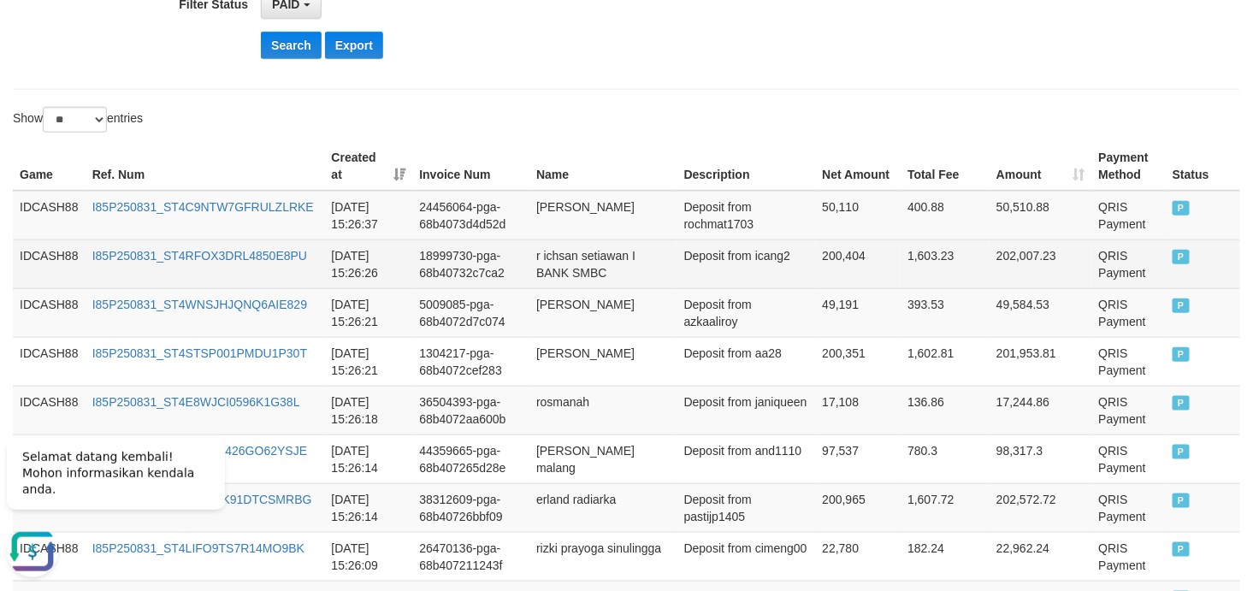
scroll to position [582, 0]
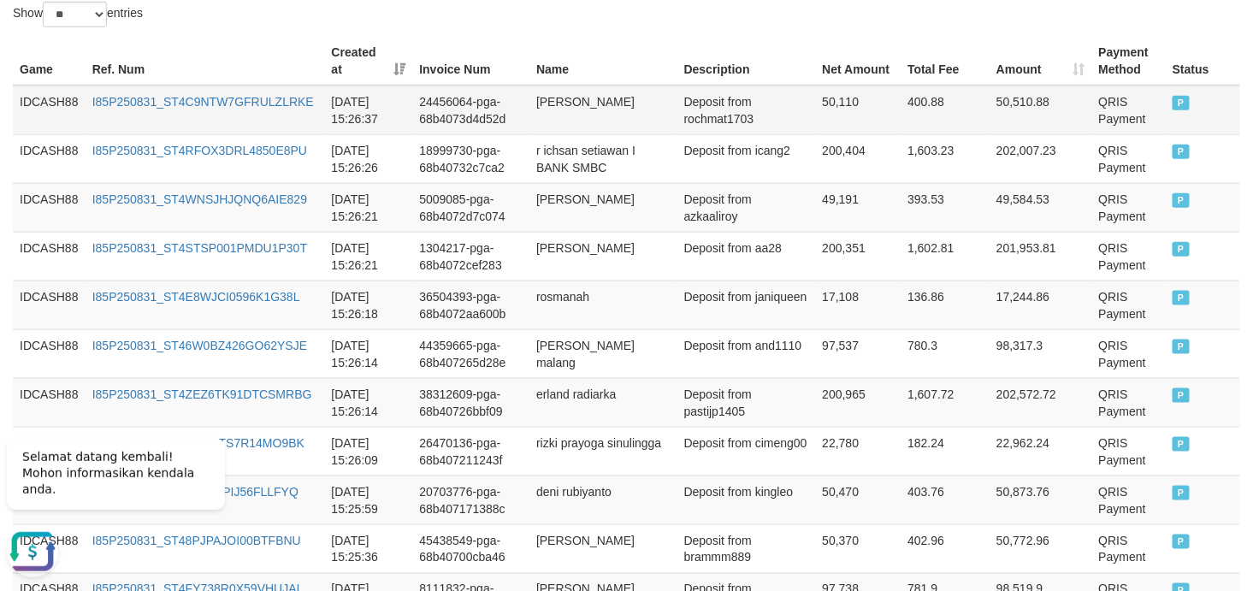
click at [74, 98] on td "IDCASH88" at bounding box center [49, 111] width 73 height 50
click at [50, 100] on td "IDCASH88" at bounding box center [49, 111] width 73 height 50
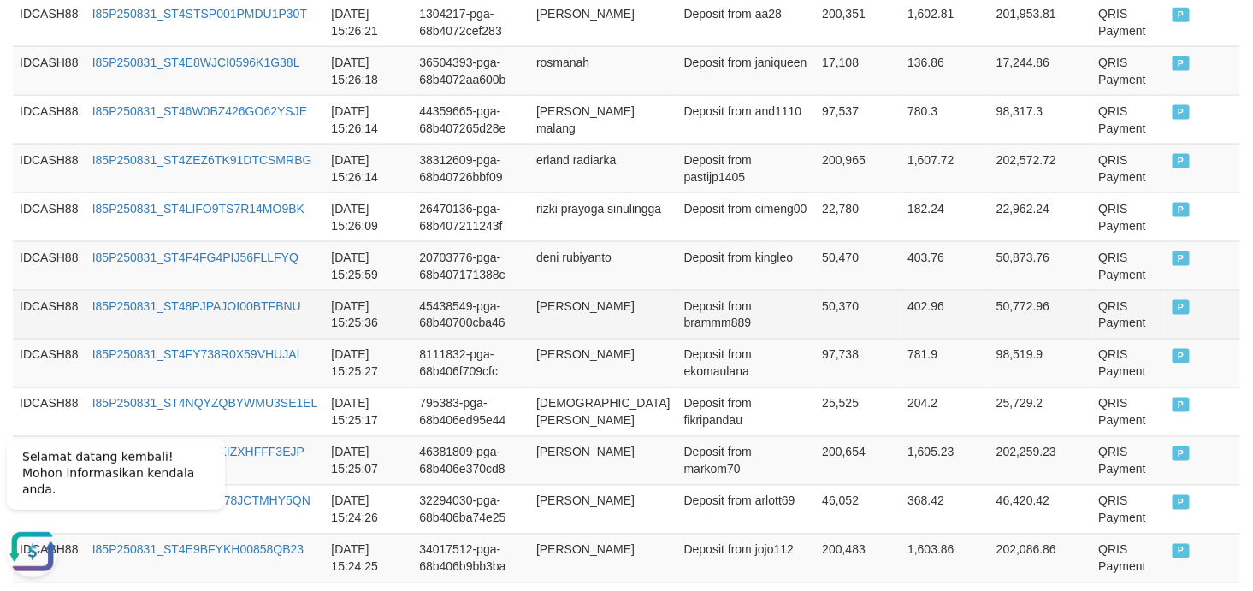
scroll to position [961, 0]
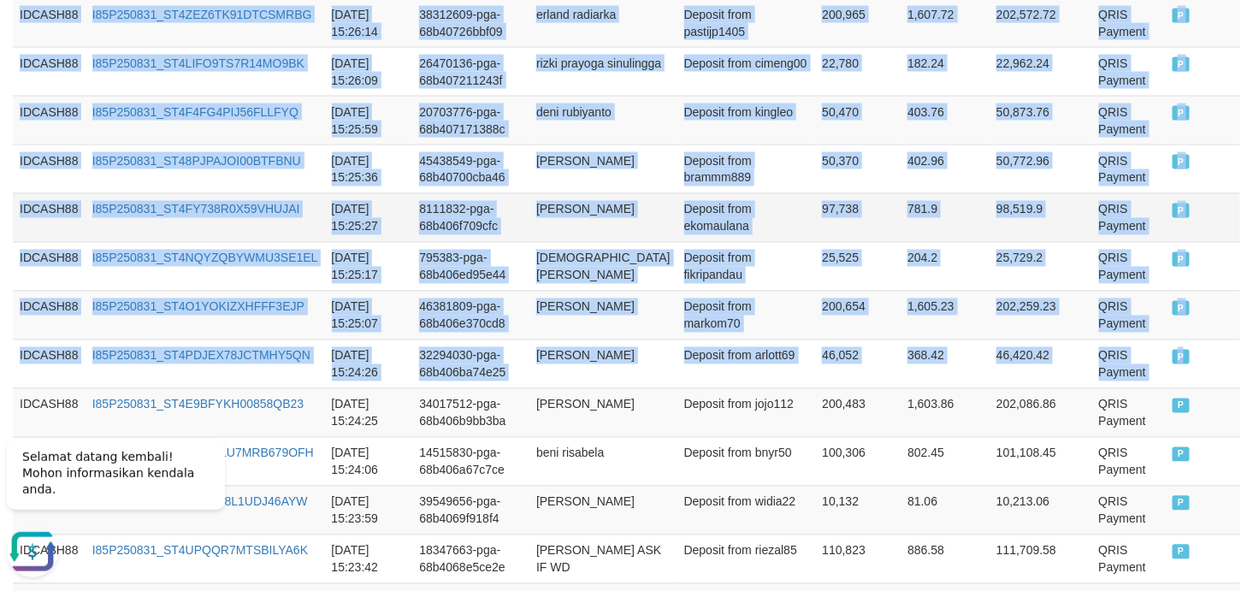
click at [616, 193] on td "eko maulana" at bounding box center [603, 217] width 148 height 49
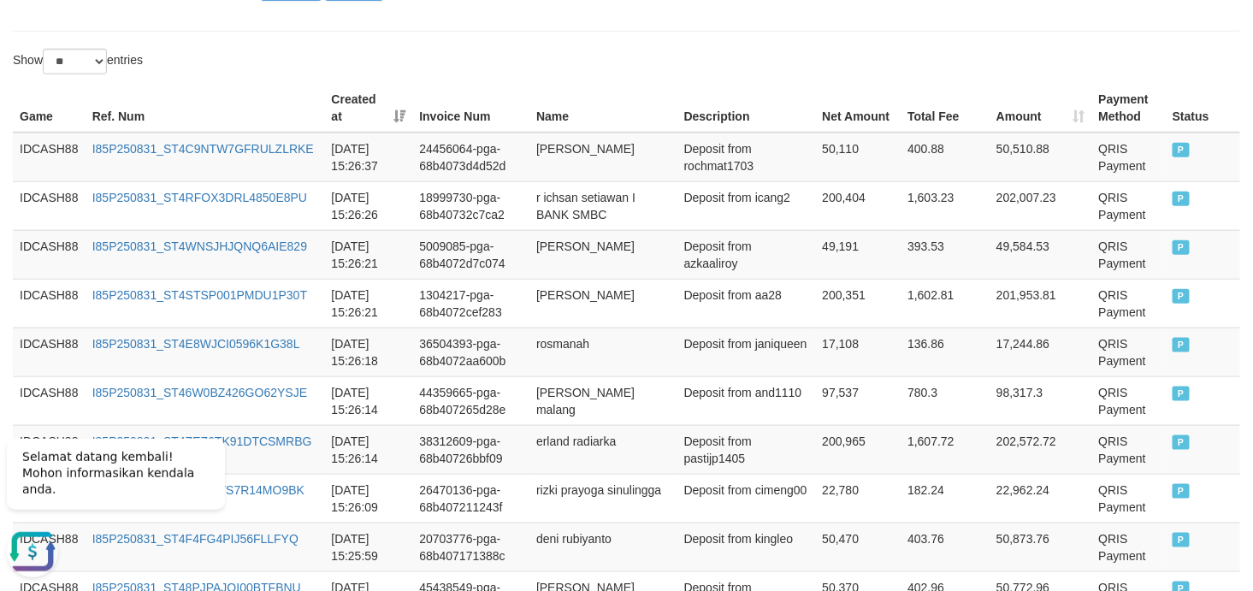
scroll to position [328, 0]
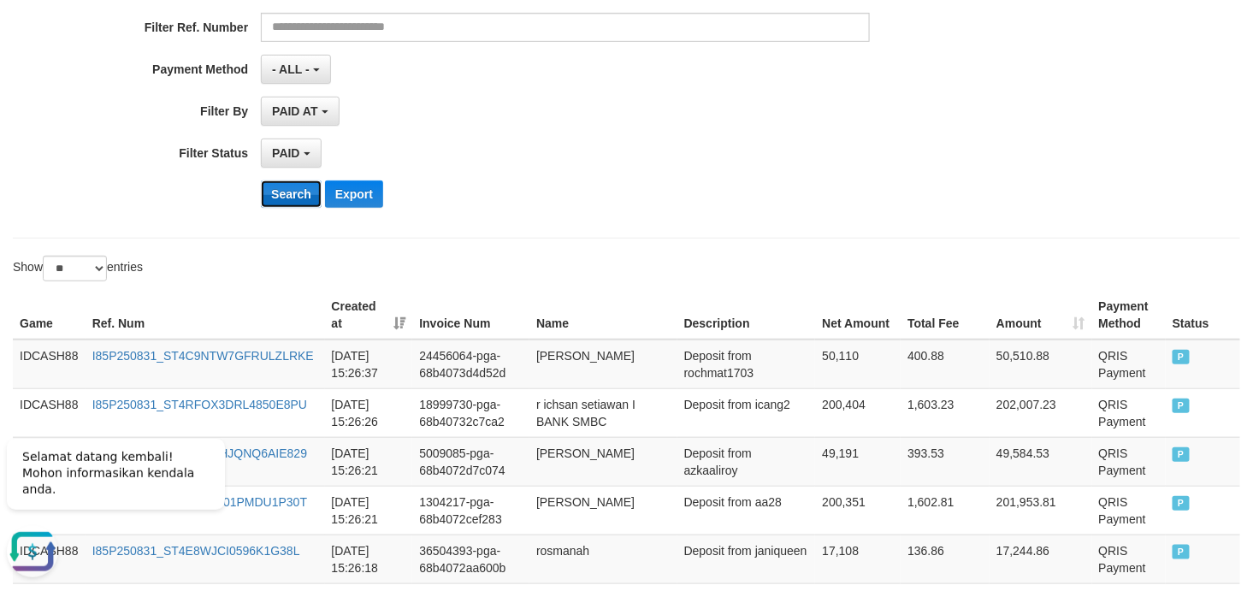
click at [287, 203] on button "Search" at bounding box center [291, 193] width 61 height 27
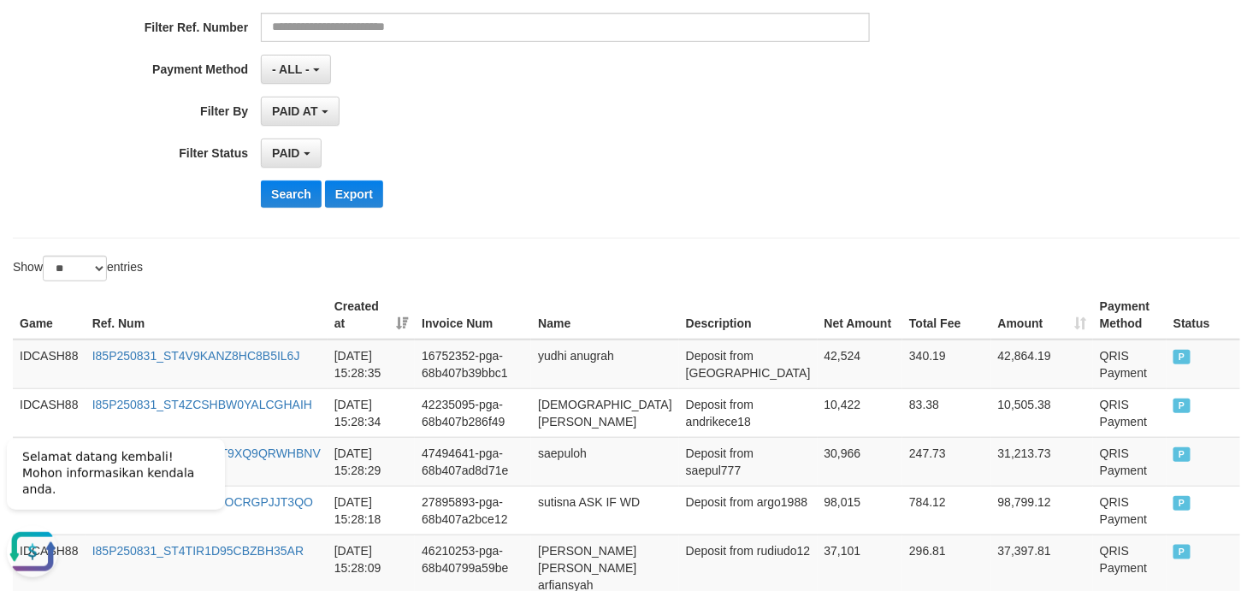
click at [753, 188] on div "Search Export" at bounding box center [652, 193] width 783 height 27
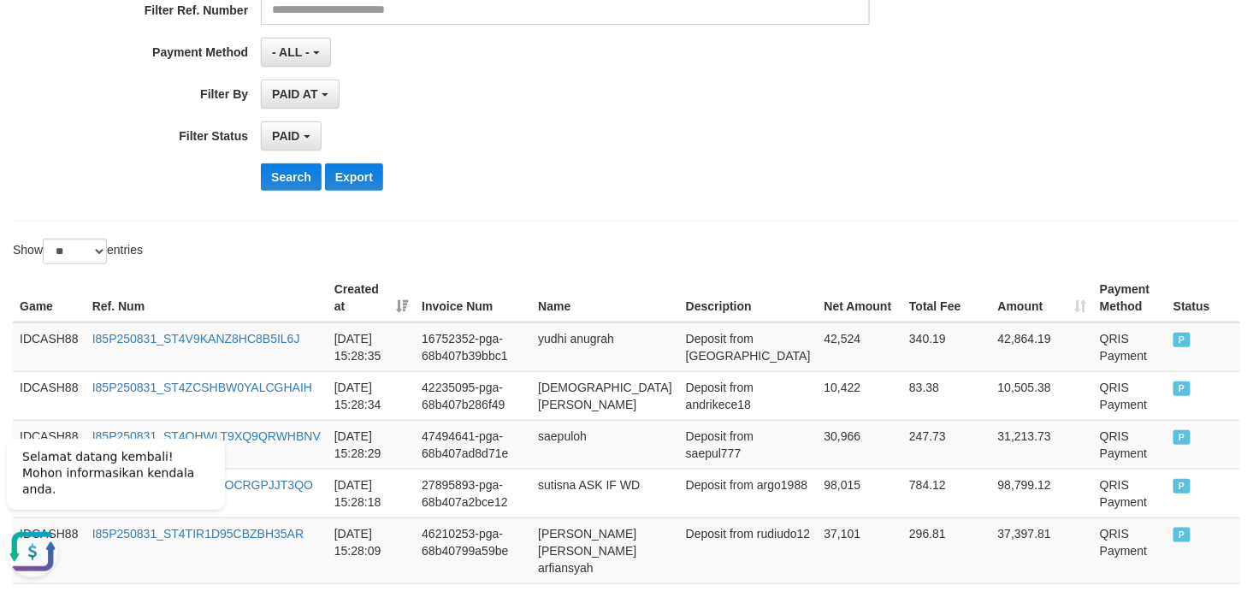
scroll to position [405, 0]
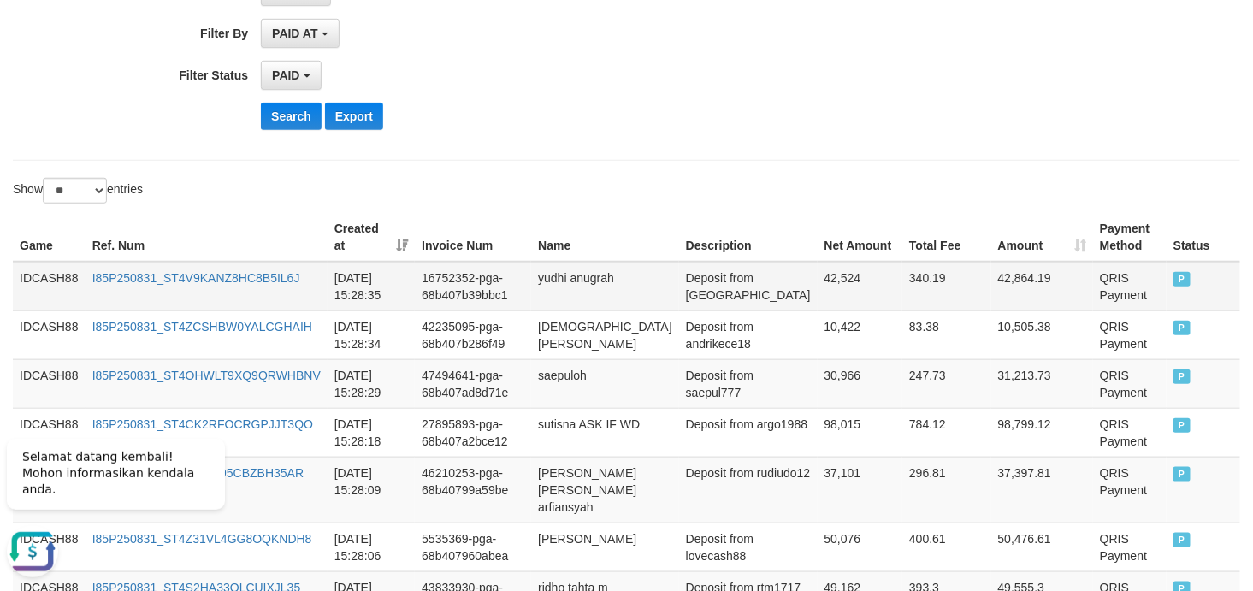
click at [37, 274] on td "IDCASH88" at bounding box center [49, 287] width 73 height 50
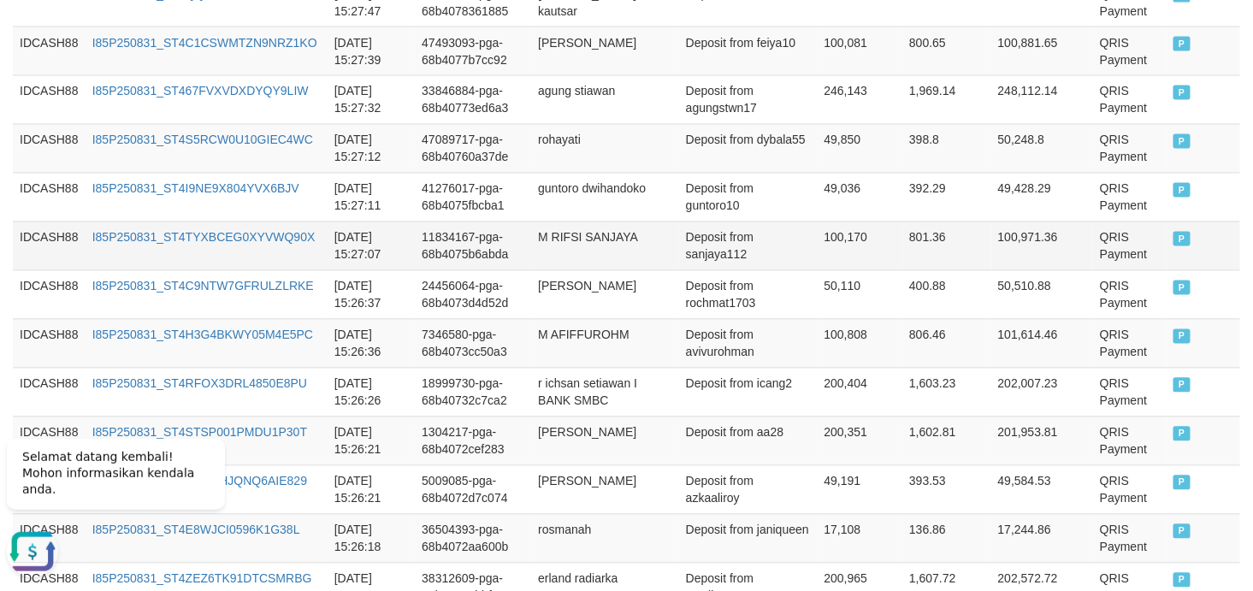
scroll to position [1038, 0]
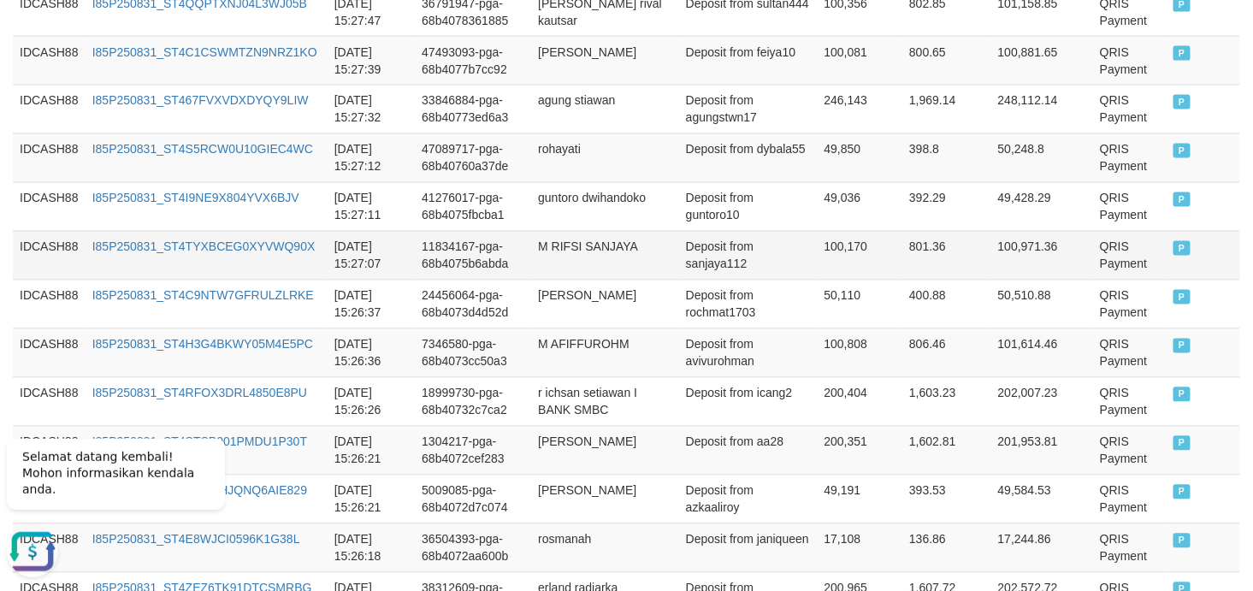
click at [1127, 235] on td "P" at bounding box center [1203, 255] width 74 height 49
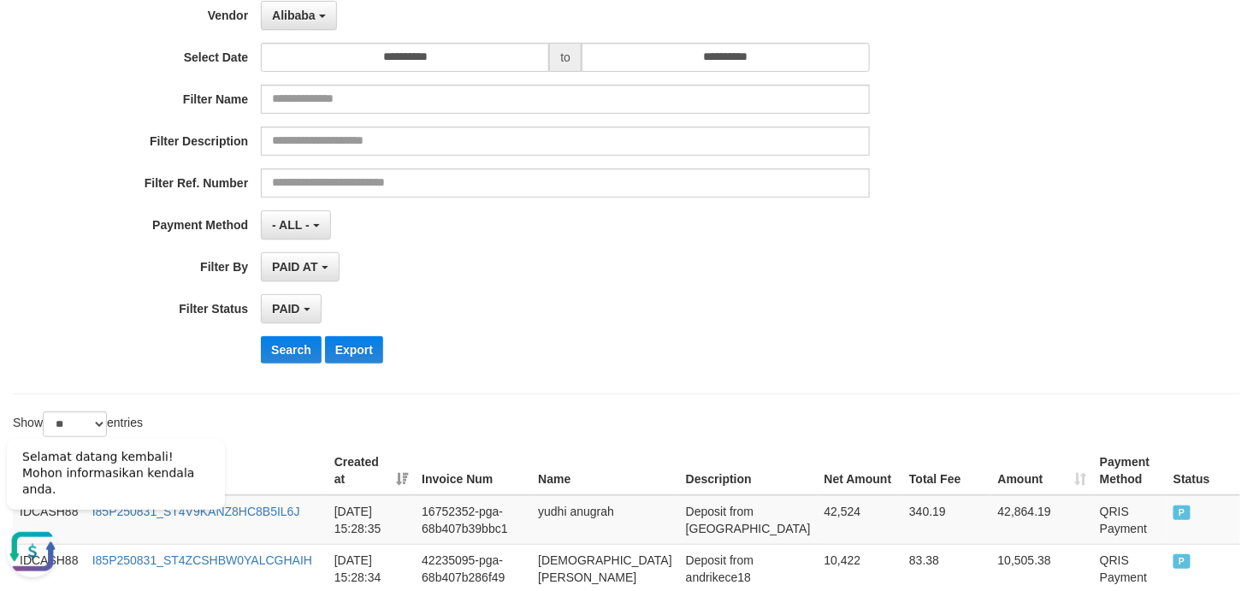
scroll to position [405, 0]
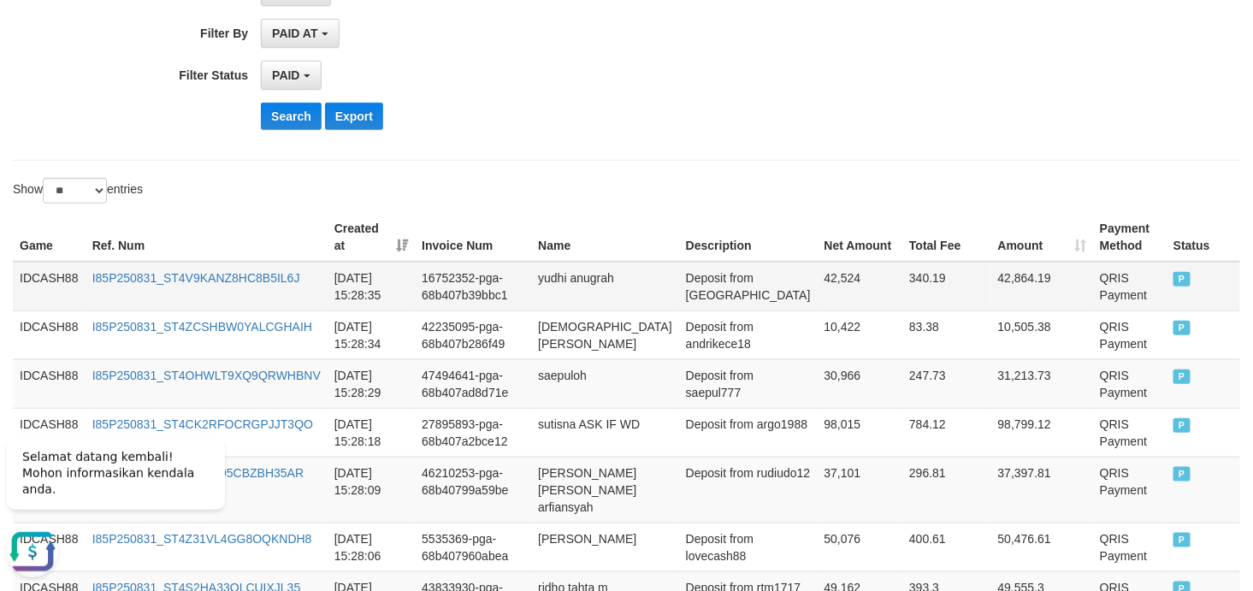
click at [41, 280] on td "IDCASH88" at bounding box center [49, 287] width 73 height 50
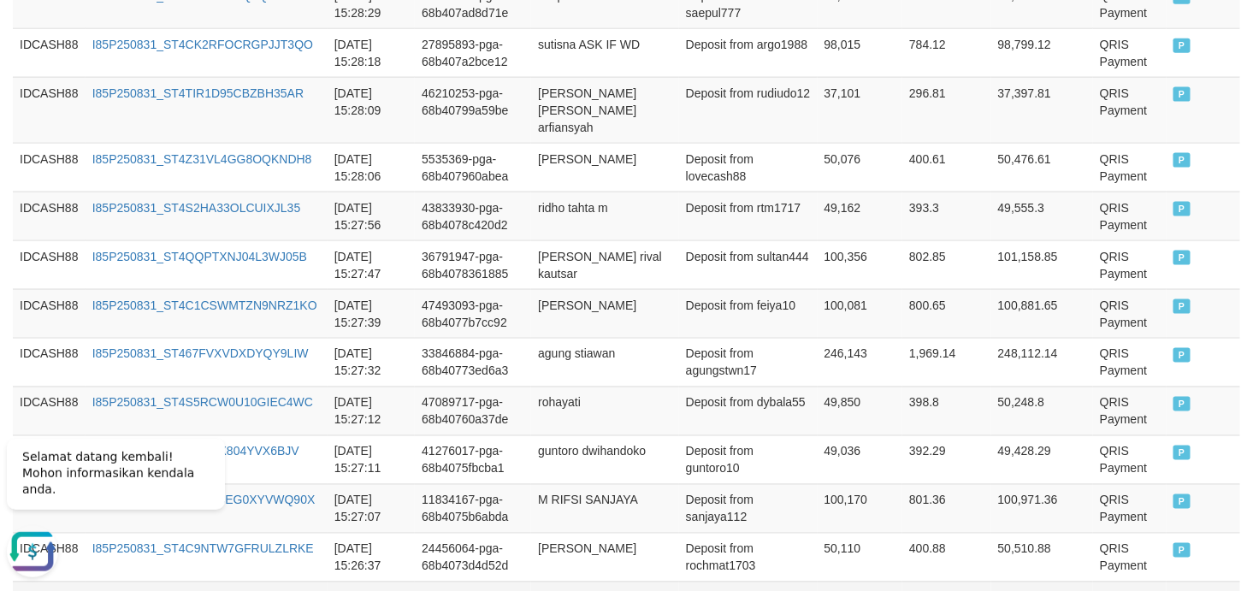
scroll to position [1038, 0]
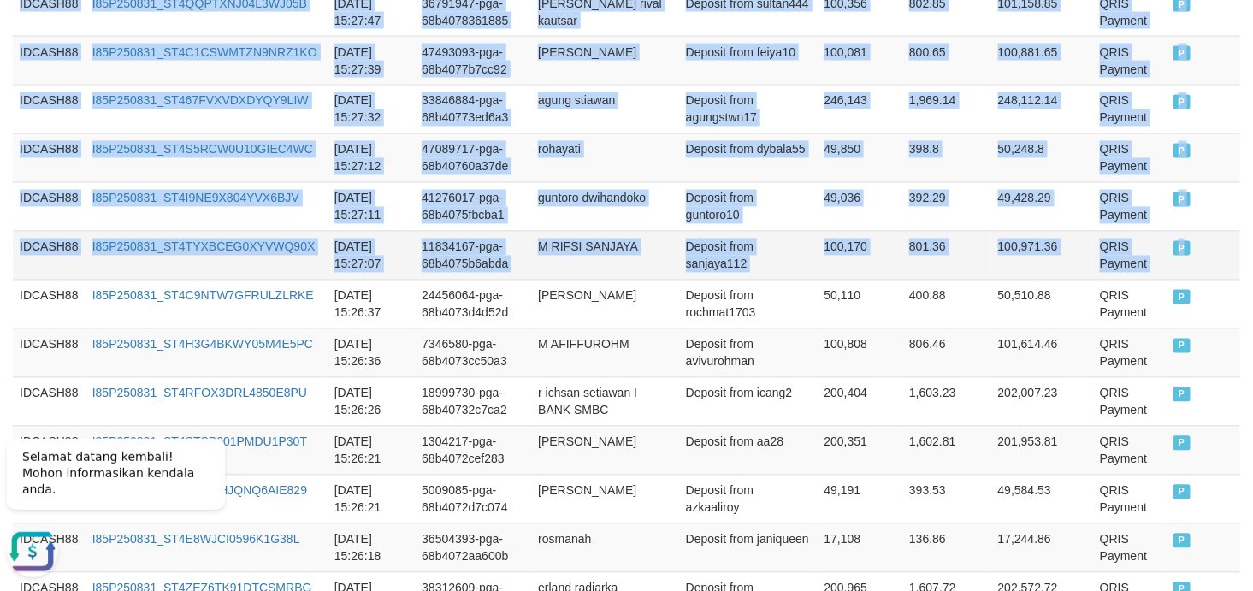
click at [1127, 241] on td "P" at bounding box center [1203, 255] width 74 height 49
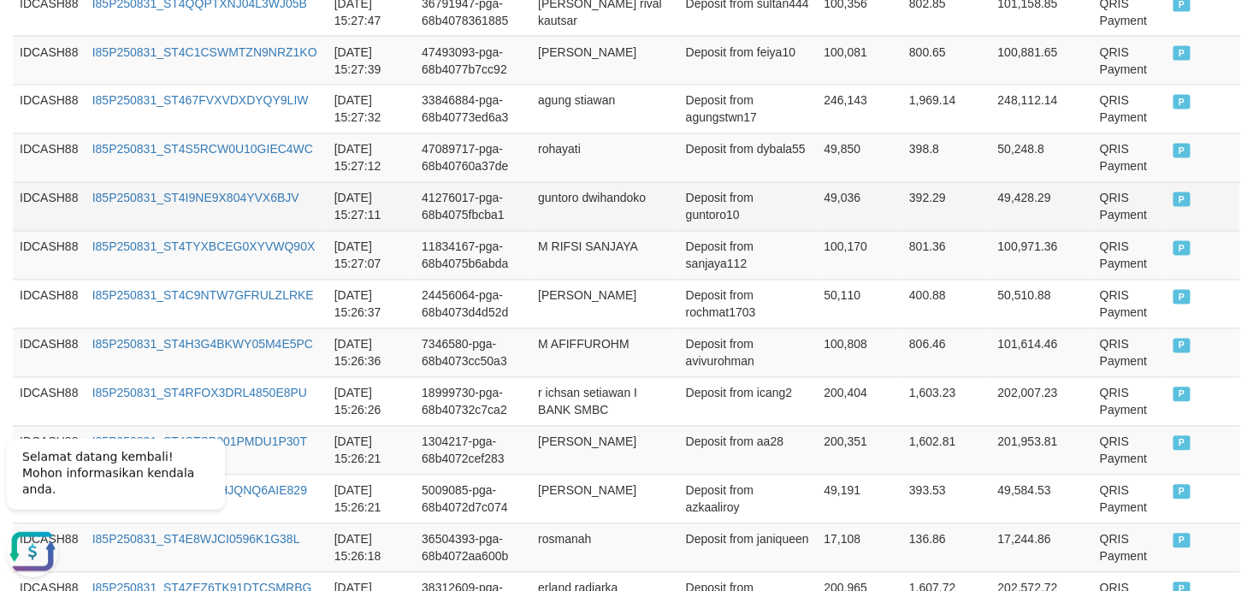
drag, startPoint x: 611, startPoint y: 285, endPoint x: 612, endPoint y: 186, distance: 98.3
click at [612, 186] on td "guntoro dwihandoko" at bounding box center [605, 206] width 148 height 49
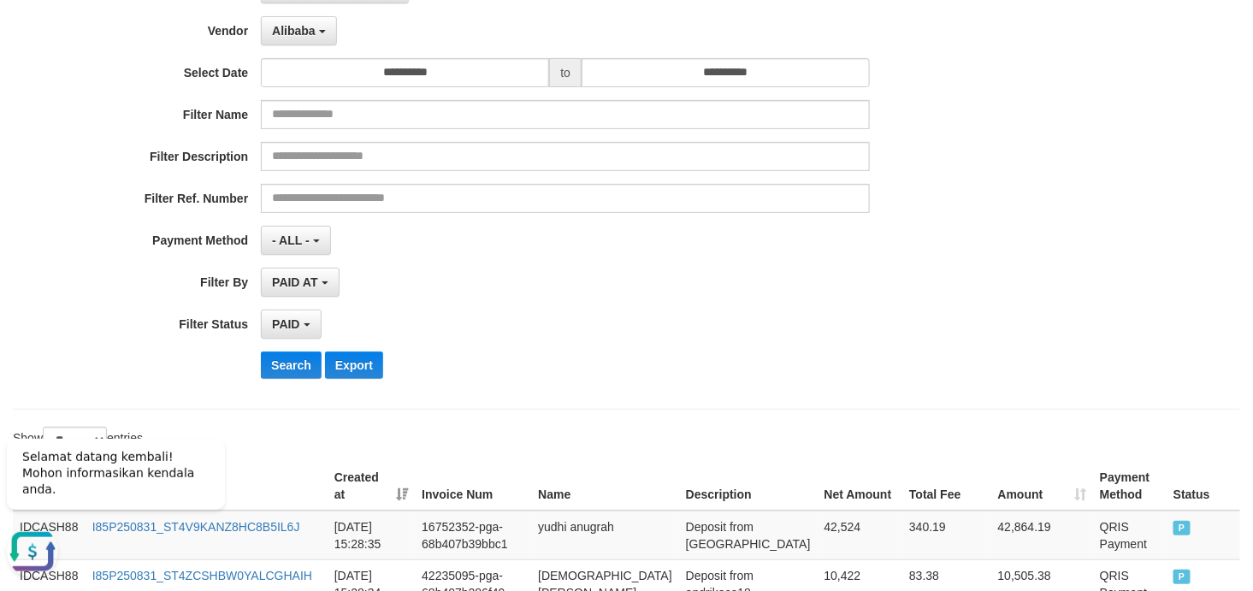
scroll to position [405, 0]
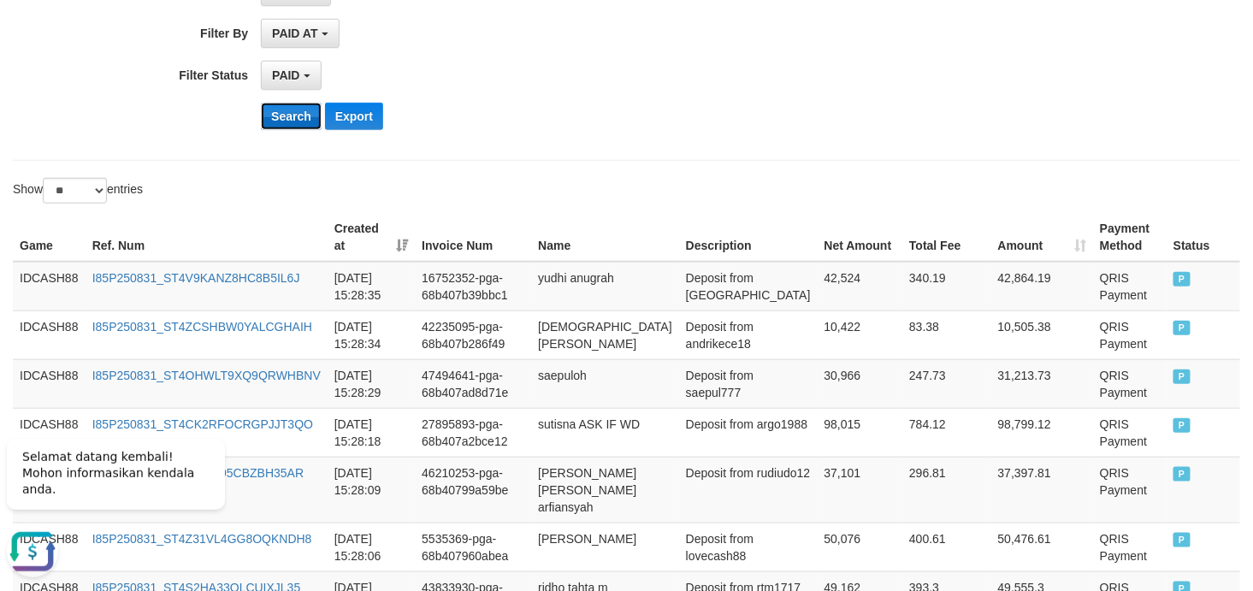
click at [304, 123] on button "Search" at bounding box center [291, 116] width 61 height 27
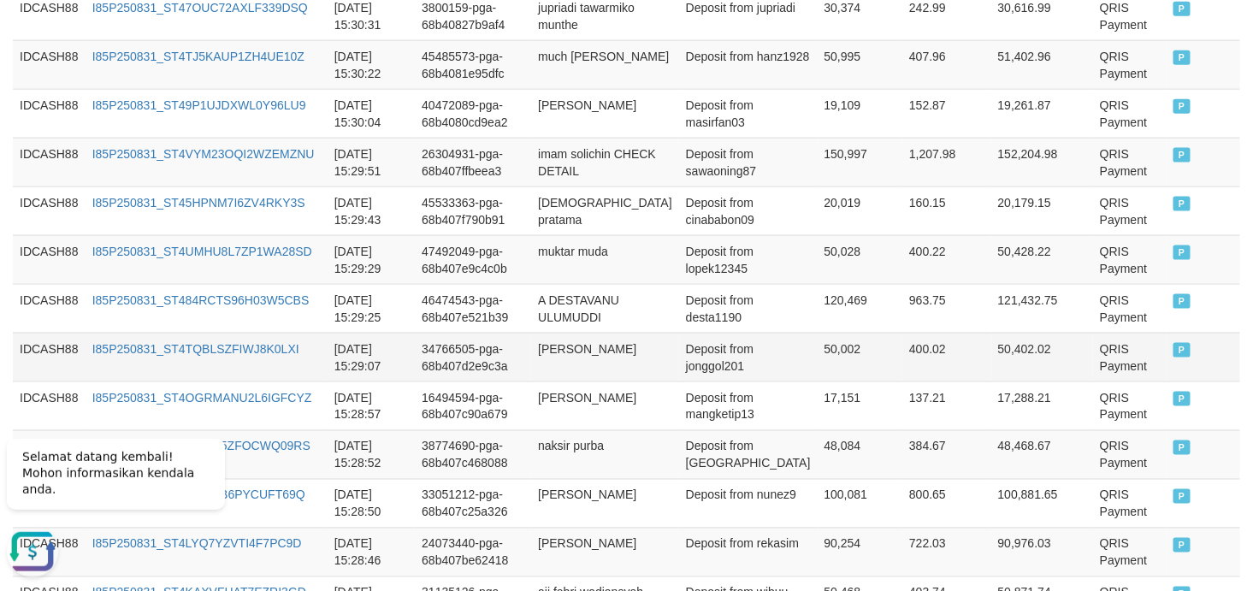
scroll to position [470, 0]
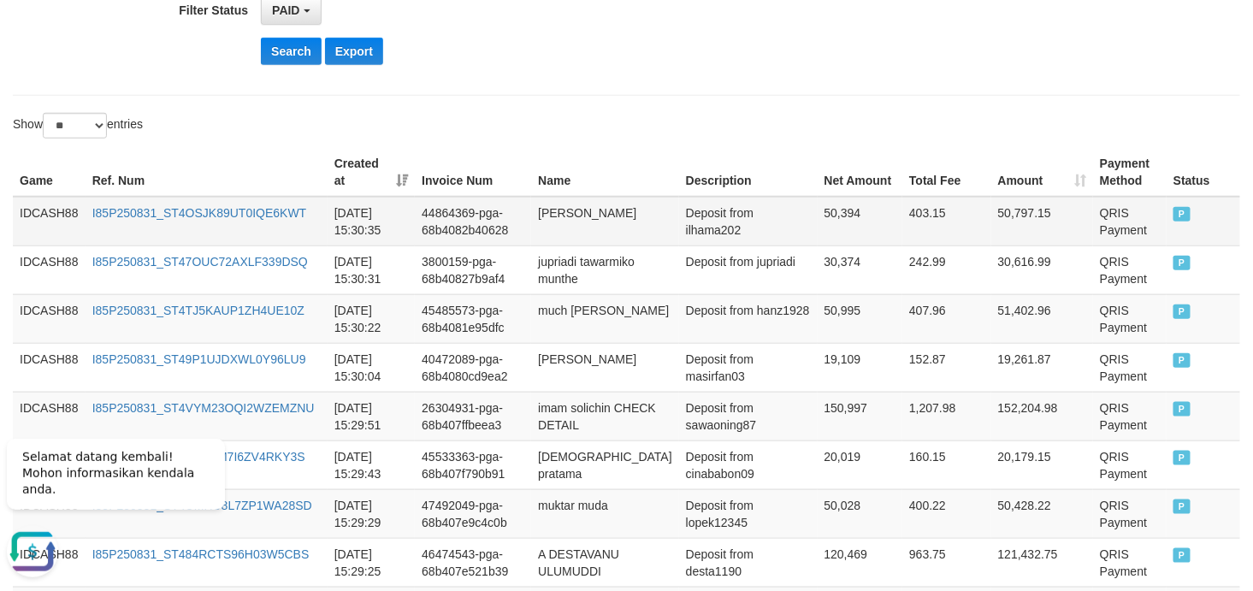
click at [71, 211] on td "IDCASH88" at bounding box center [49, 222] width 73 height 50
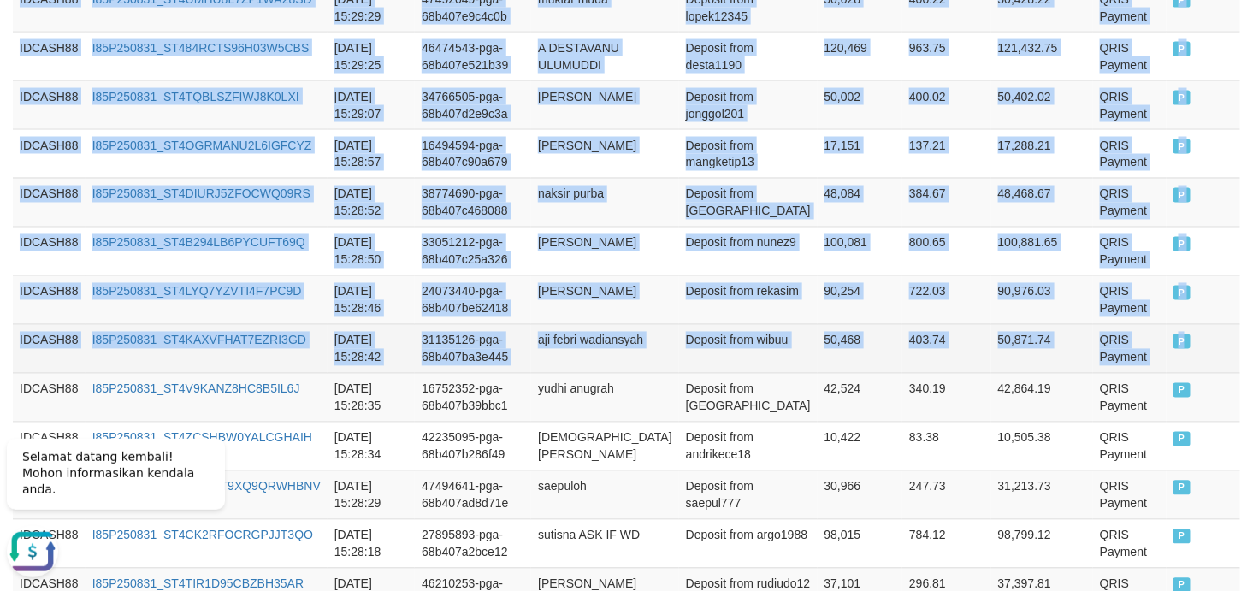
click at [1127, 364] on td "P" at bounding box center [1203, 348] width 74 height 49
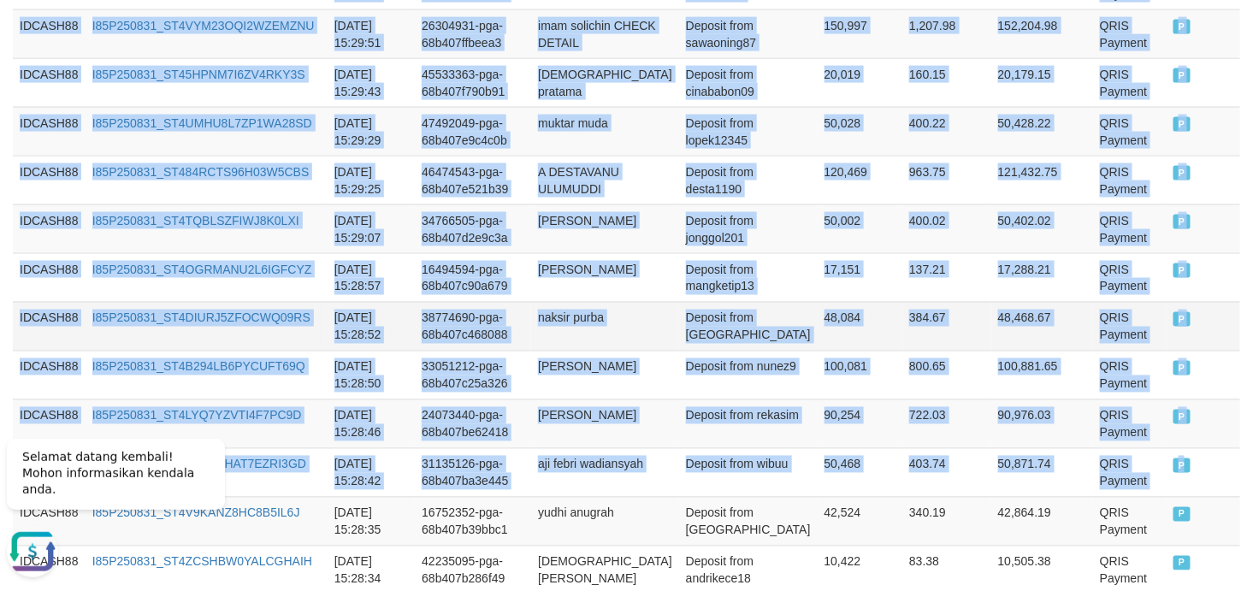
scroll to position [596, 0]
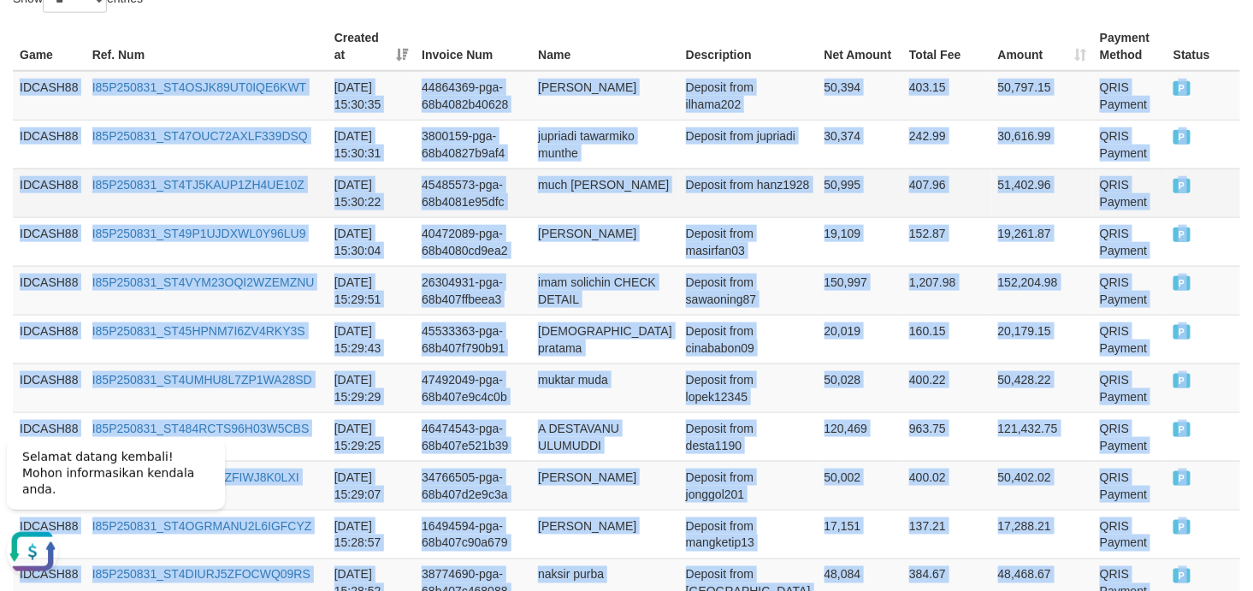
click at [604, 185] on td "much raihan ardiansyah" at bounding box center [605, 192] width 148 height 49
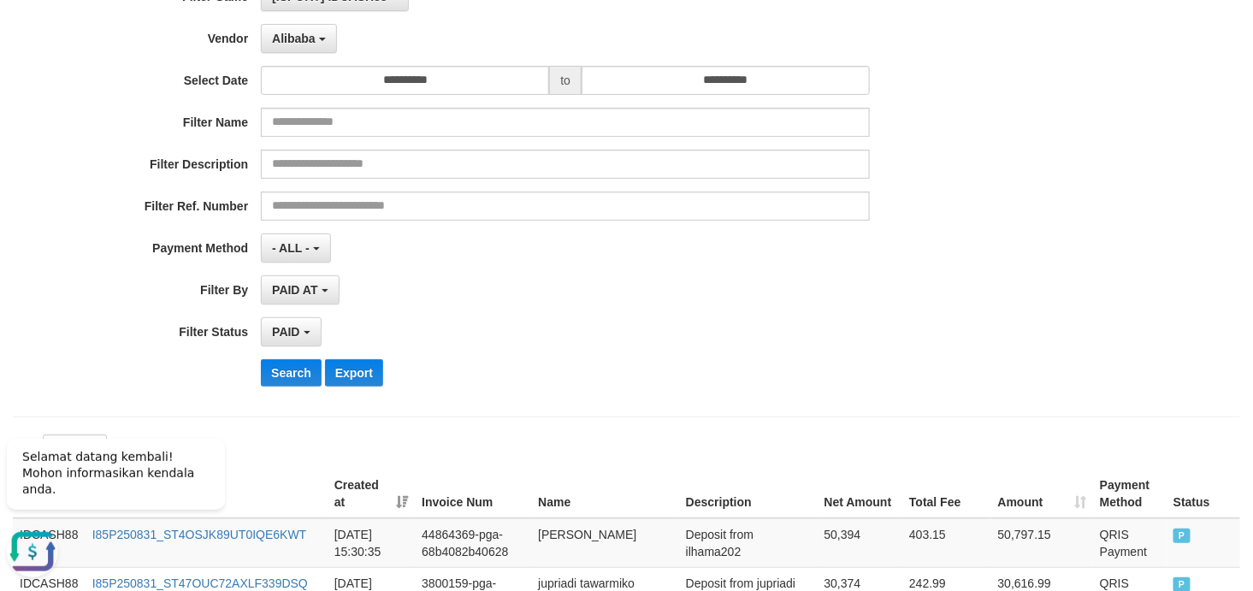
scroll to position [253, 0]
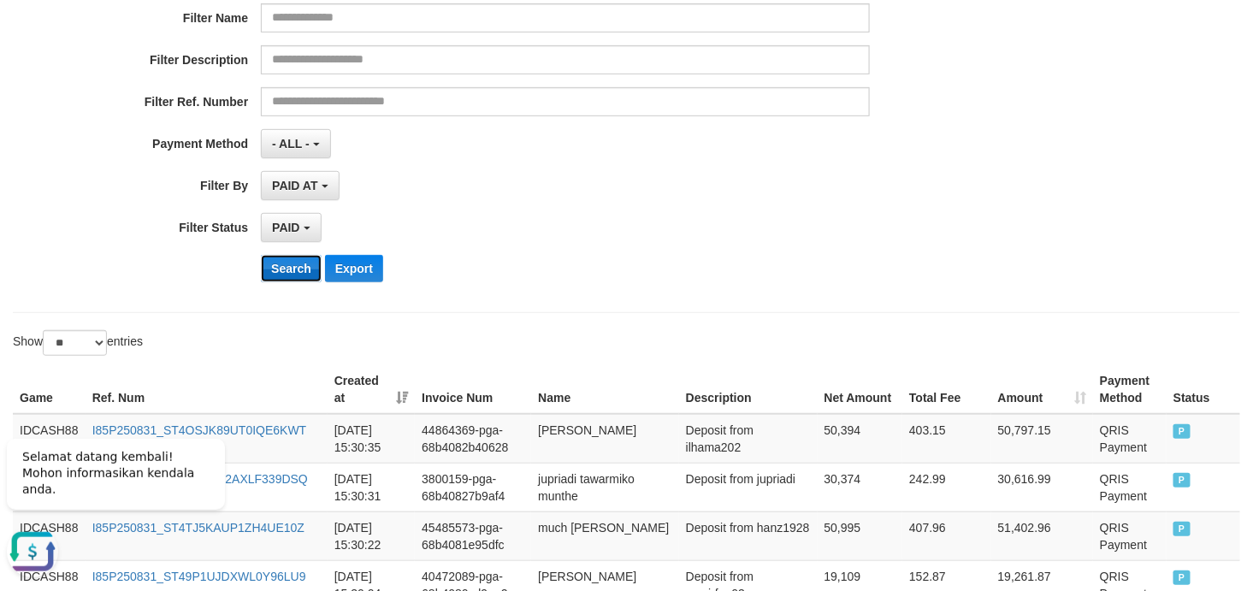
click at [295, 275] on button "Search" at bounding box center [291, 268] width 61 height 27
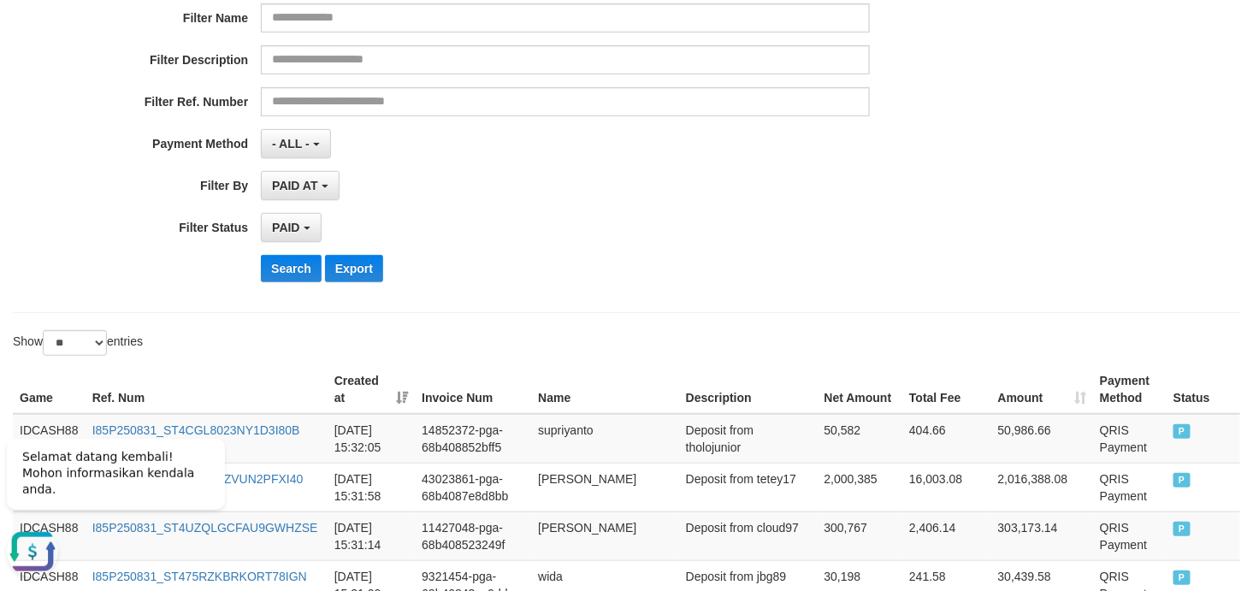
click at [774, 241] on div "PAID SELECT ALL - ALL - SELECT STATUS PENDING/UNPAID PAID CANCELED EXPIRED" at bounding box center [565, 227] width 609 height 29
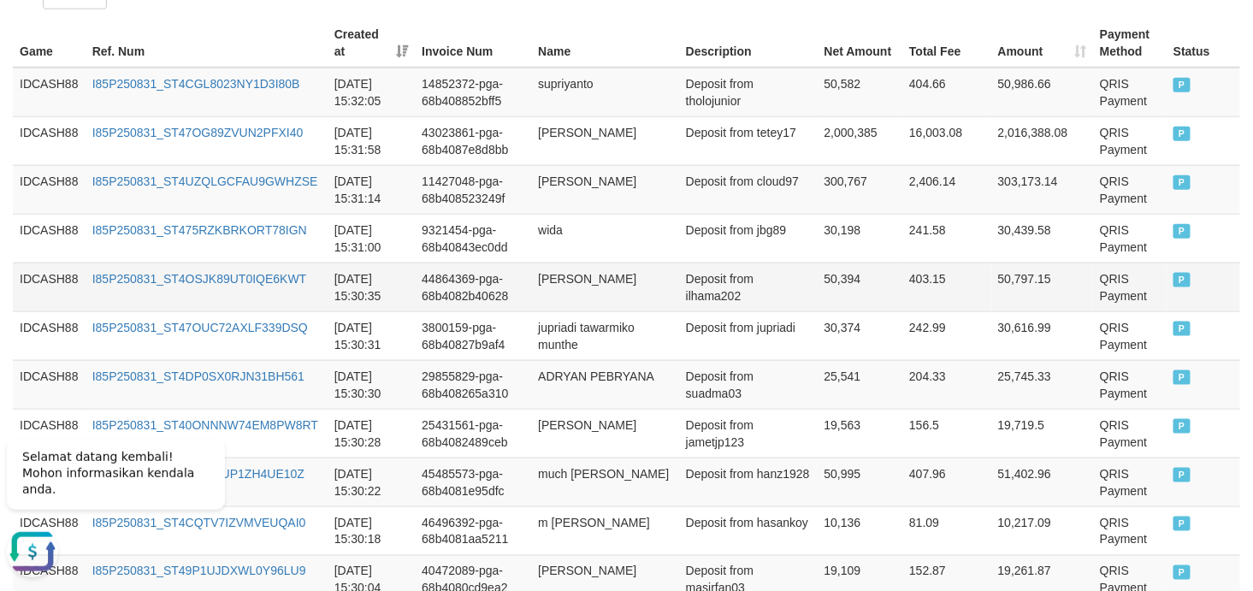
scroll to position [345, 0]
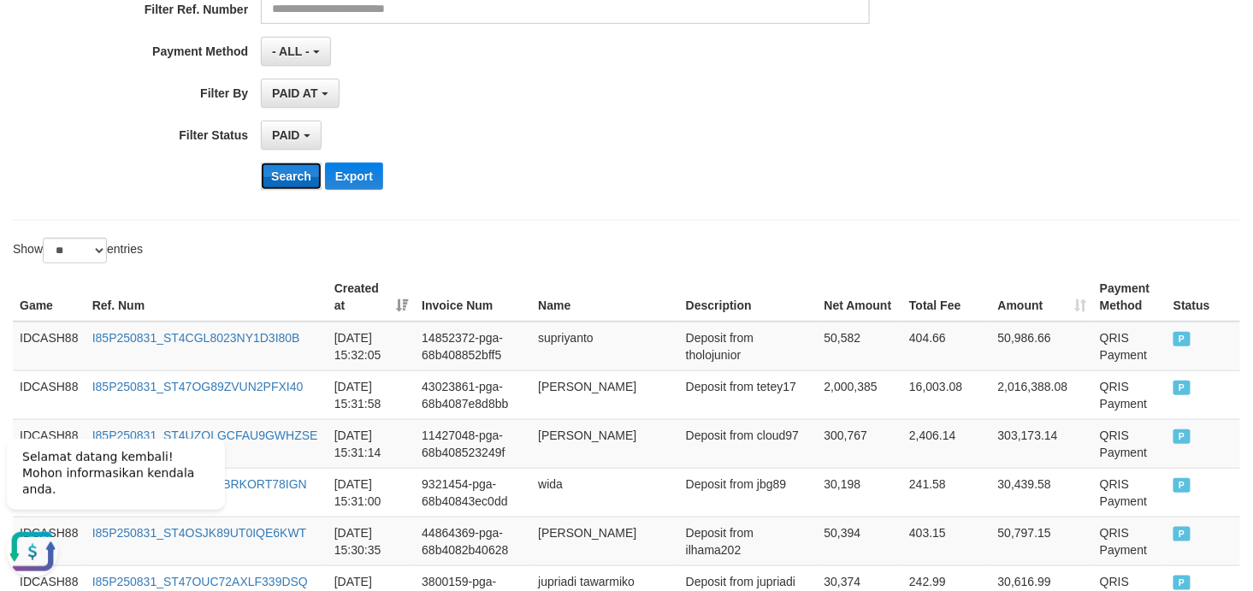
click at [289, 184] on button "Search" at bounding box center [291, 175] width 61 height 27
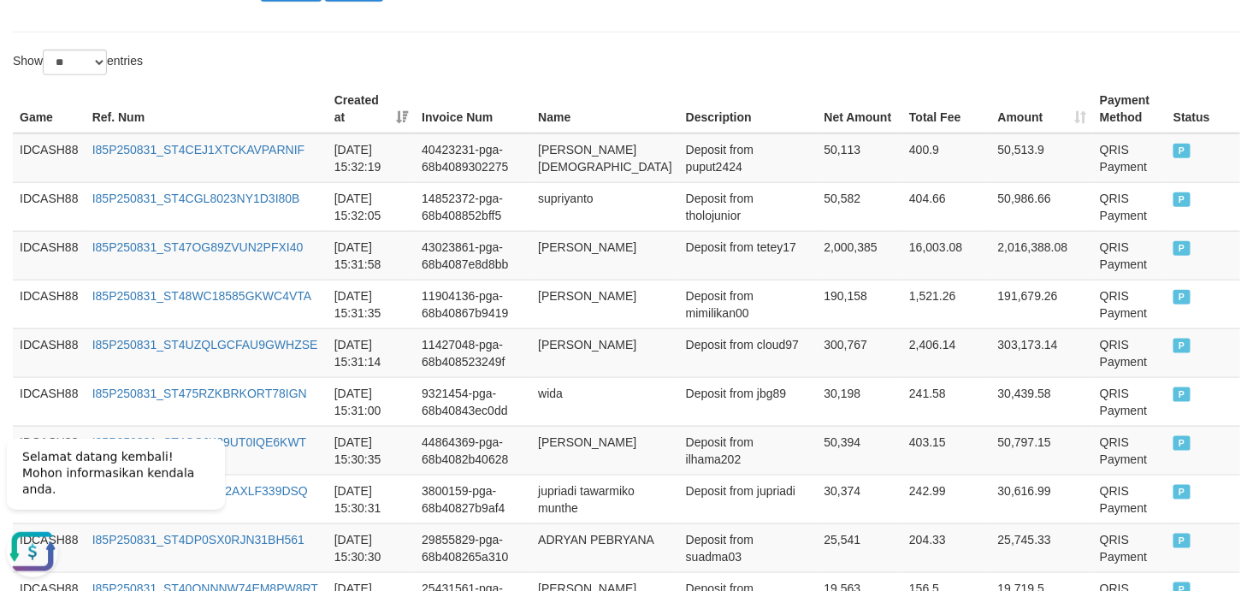
scroll to position [191, 0]
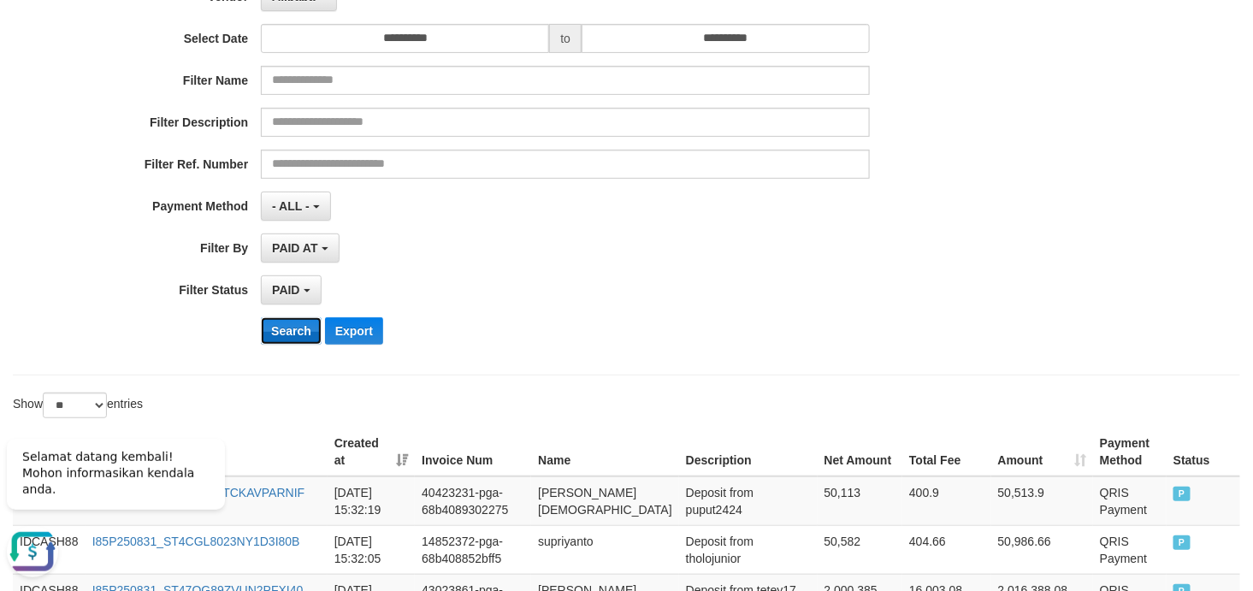
click at [288, 334] on button "Search" at bounding box center [291, 330] width 61 height 27
click at [792, 304] on div "PAID SELECT ALL - ALL - SELECT STATUS PENDING/UNPAID PAID CANCELED EXPIRED" at bounding box center [565, 289] width 609 height 29
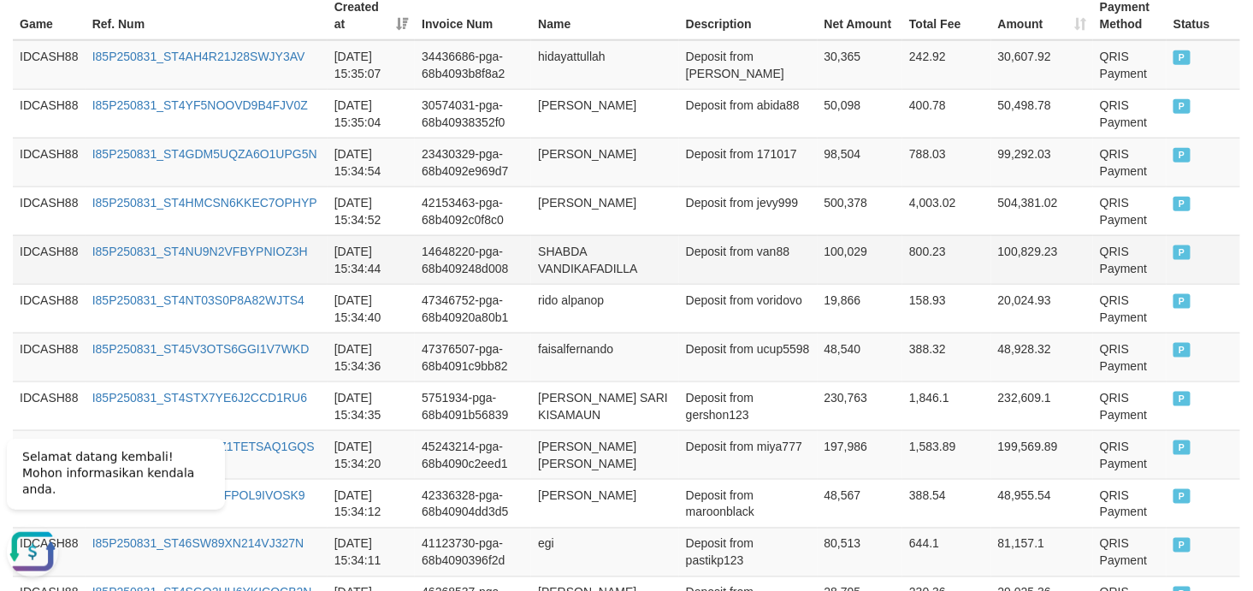
scroll to position [373, 0]
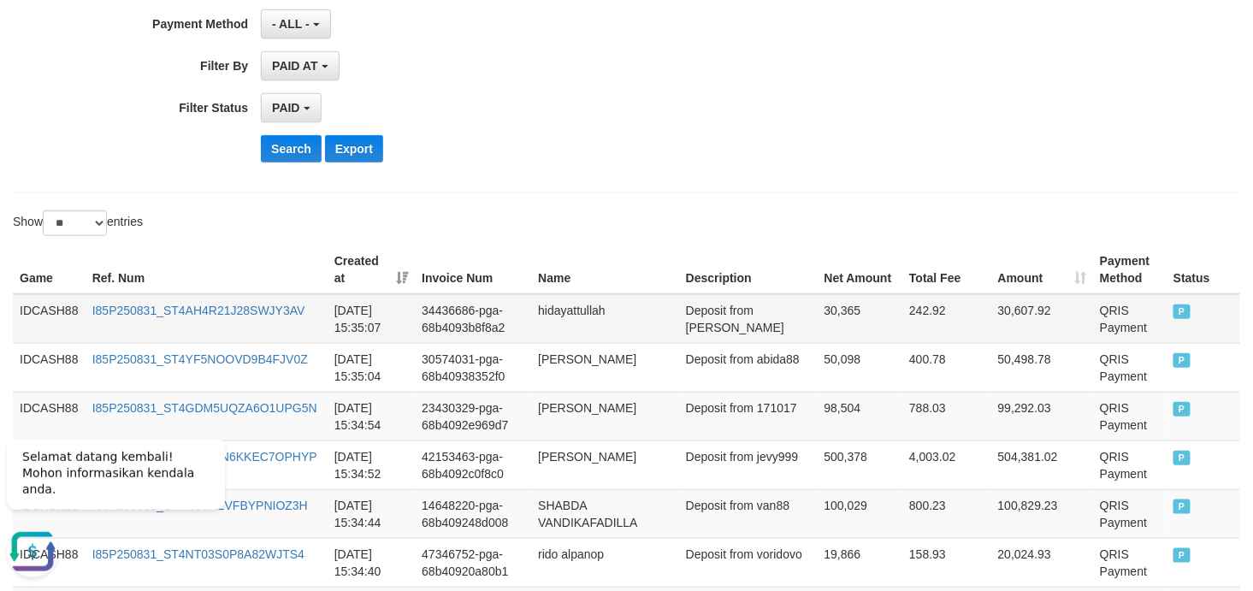
click at [55, 306] on td "IDCASH88" at bounding box center [49, 319] width 73 height 50
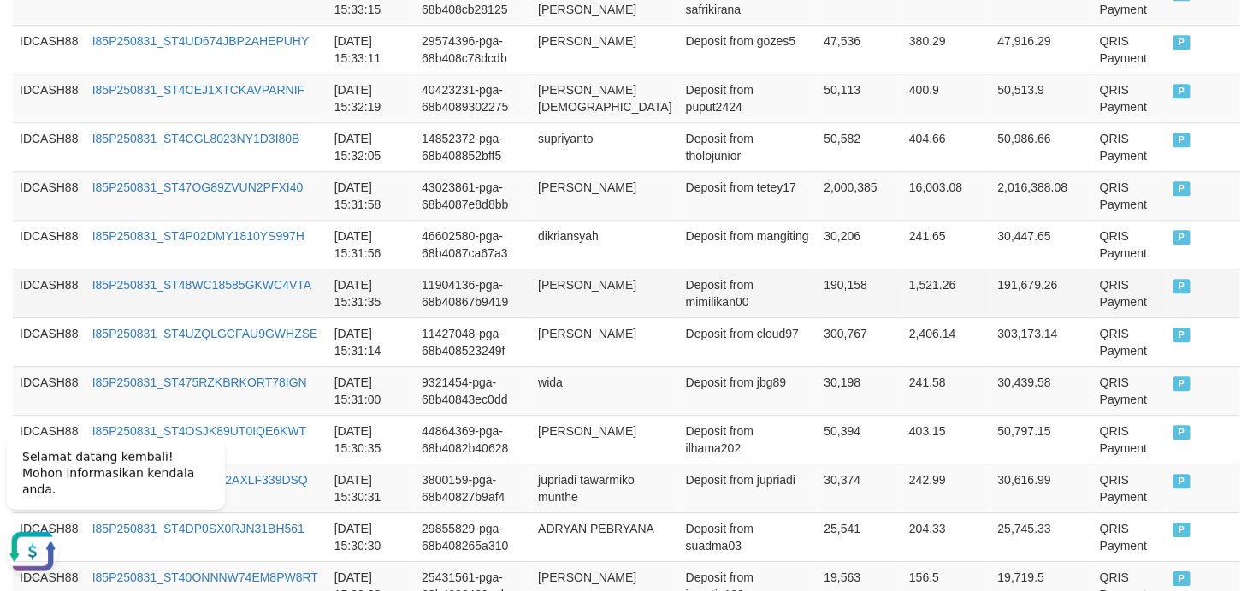
scroll to position [1514, 0]
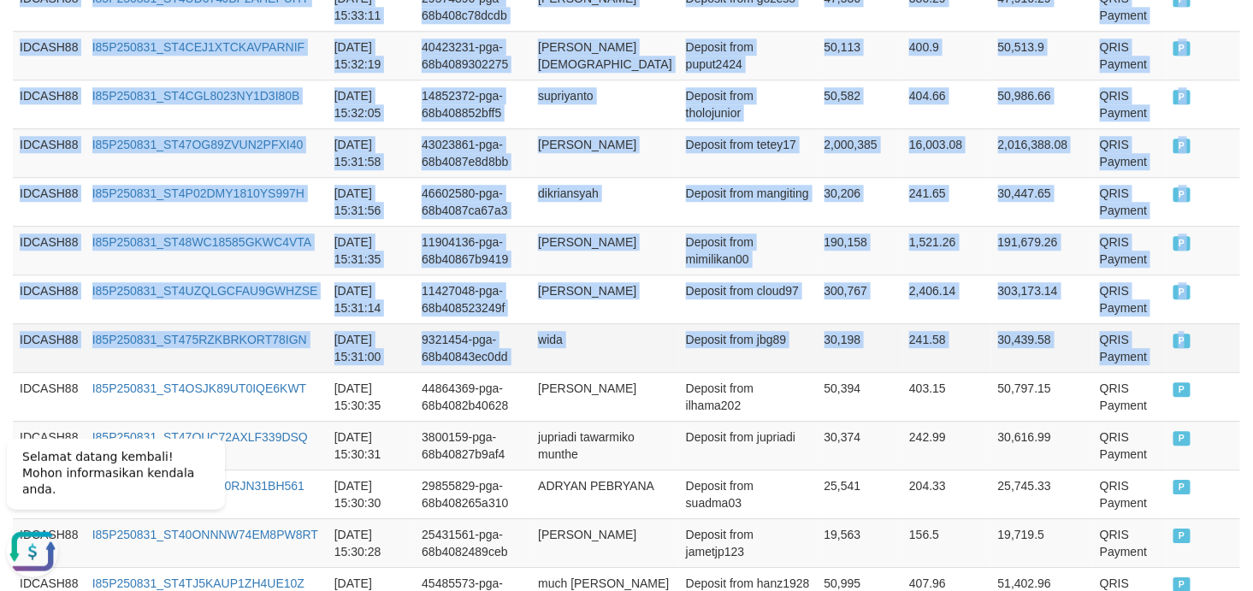
click at [1127, 348] on span "P" at bounding box center [1181, 341] width 17 height 15
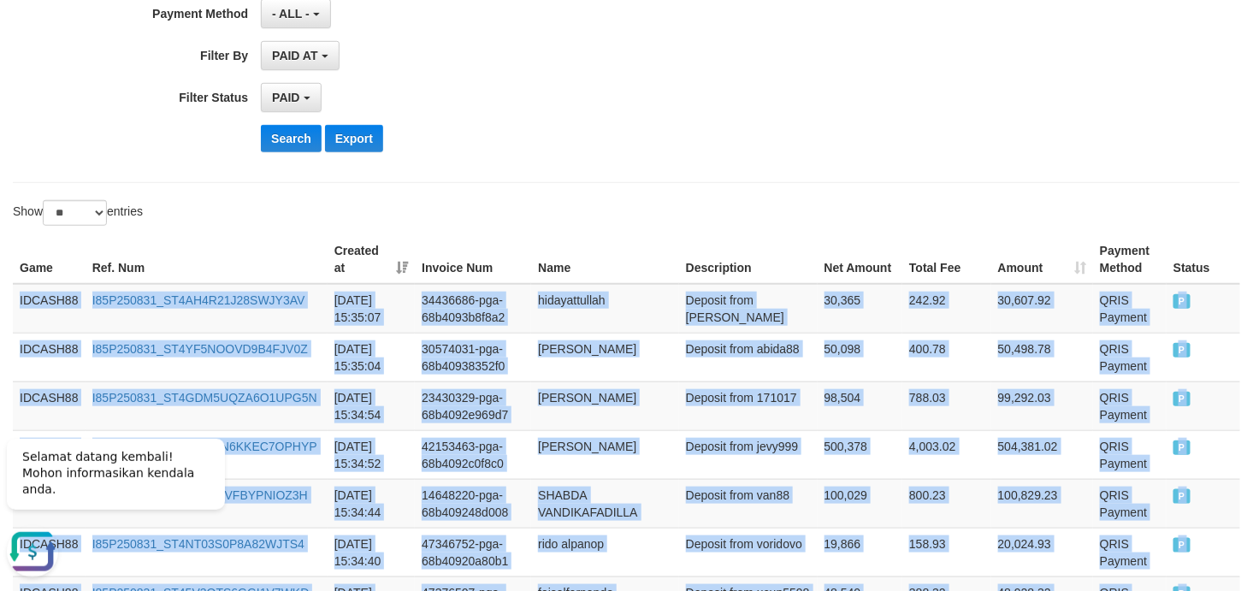
scroll to position [121, 0]
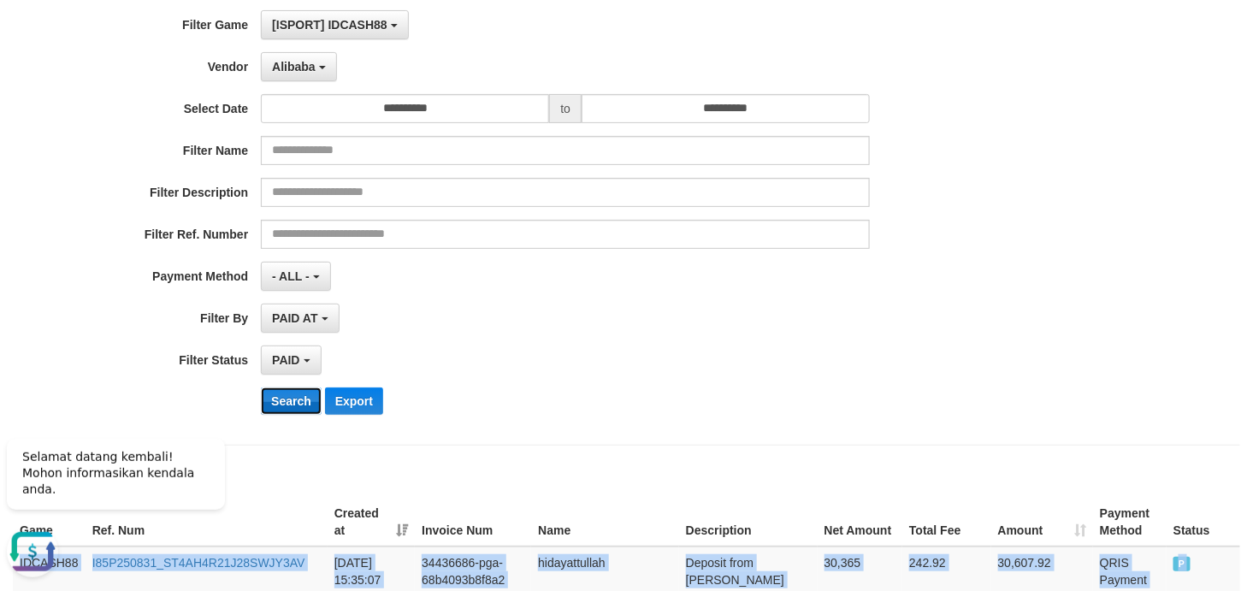
click at [289, 400] on button "Search" at bounding box center [291, 400] width 61 height 27
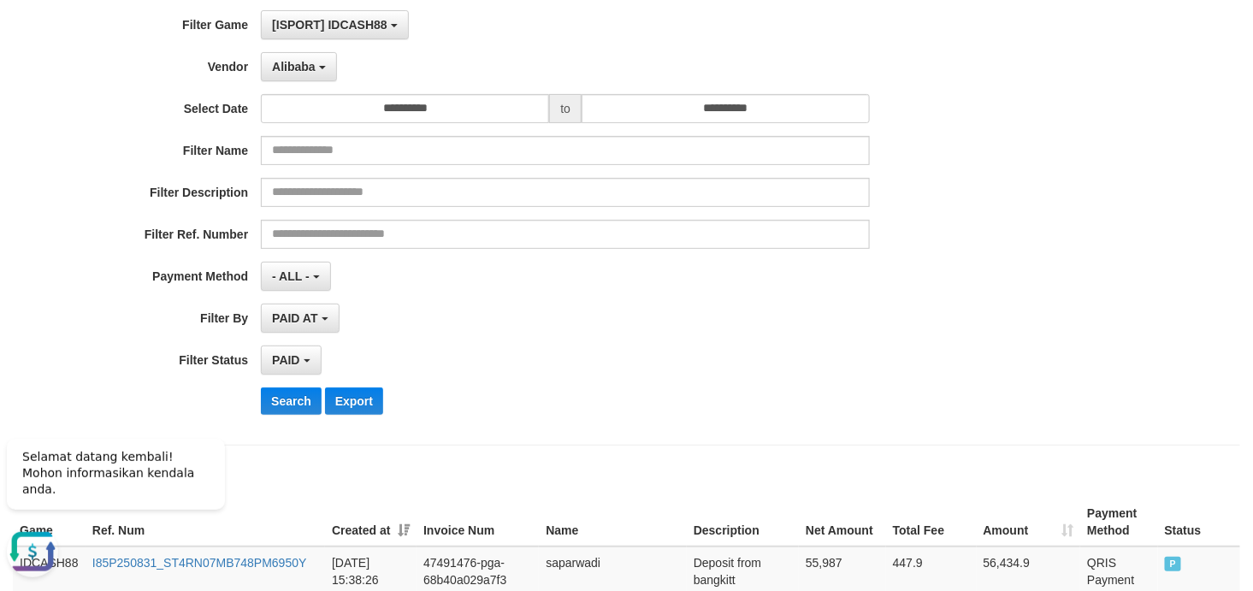
drag, startPoint x: 668, startPoint y: 329, endPoint x: 558, endPoint y: 322, distance: 109.7
click at [558, 322] on div "PAID AT PAID AT CREATED AT" at bounding box center [565, 318] width 609 height 29
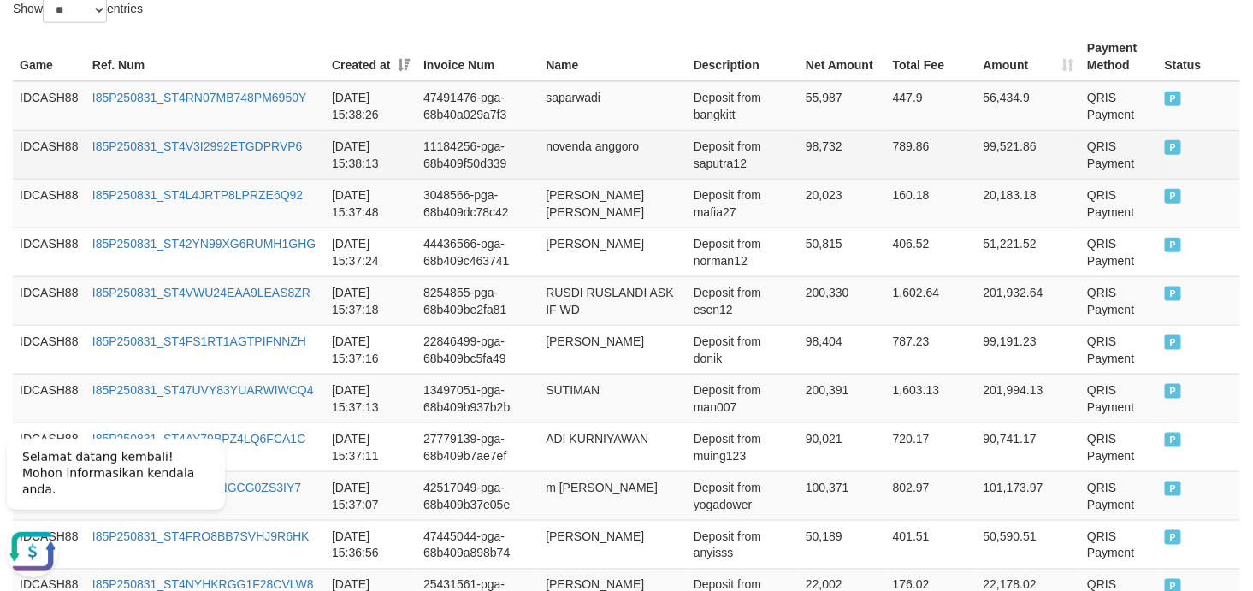
scroll to position [441, 0]
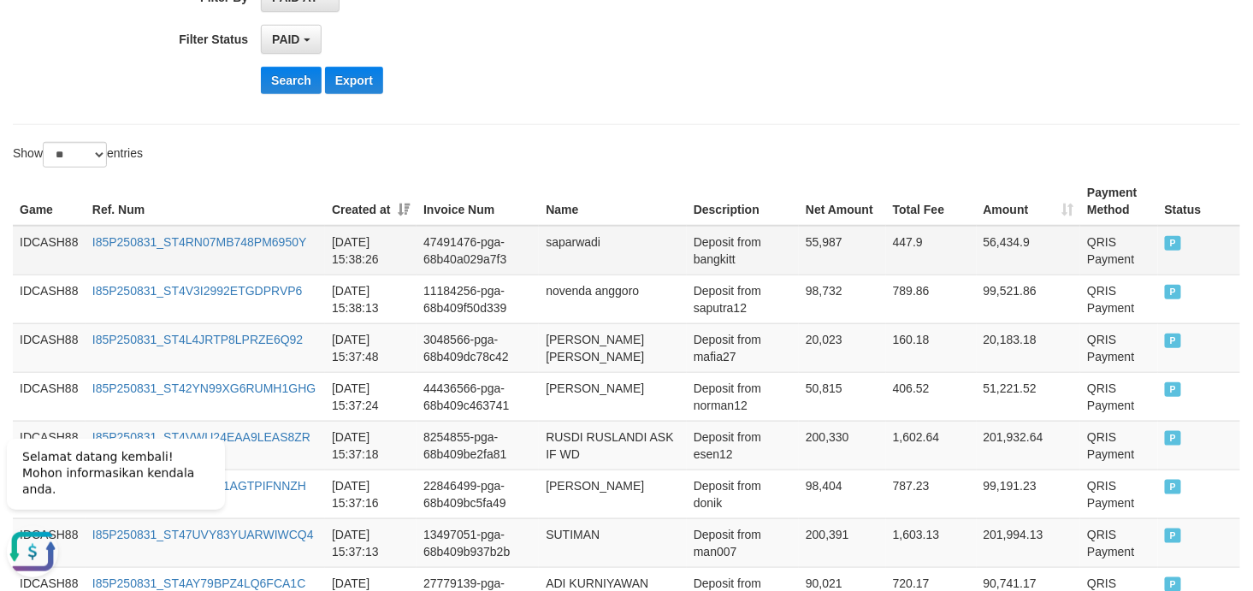
click at [27, 233] on td "IDCASH88" at bounding box center [49, 251] width 73 height 50
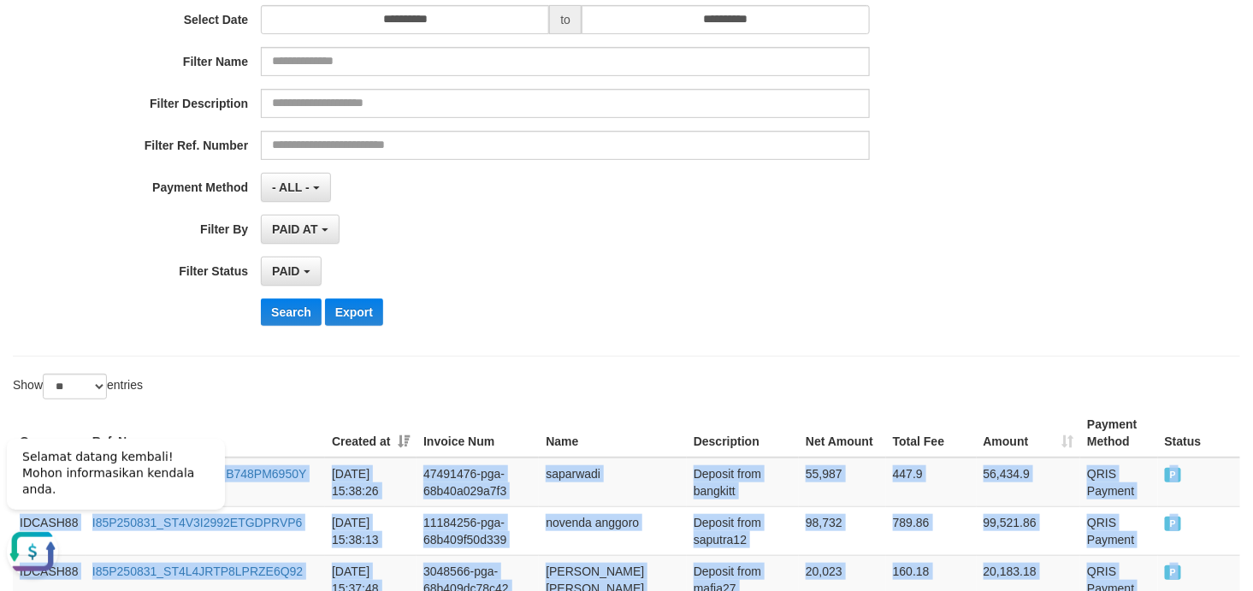
scroll to position [314, 0]
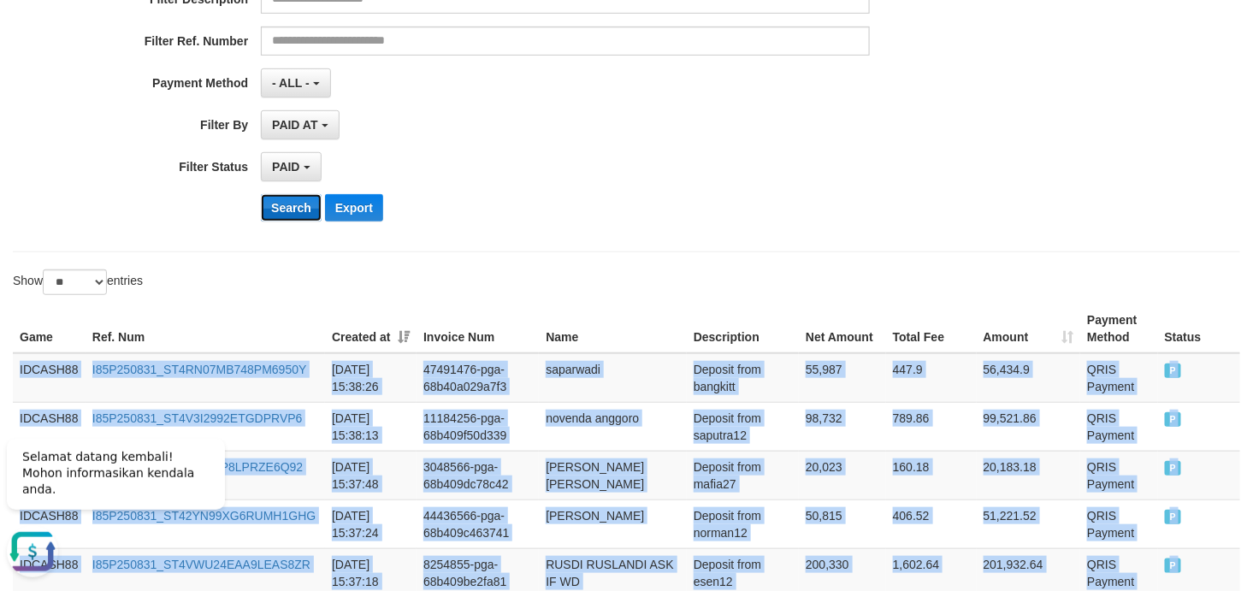
click at [297, 215] on button "Search" at bounding box center [291, 207] width 61 height 27
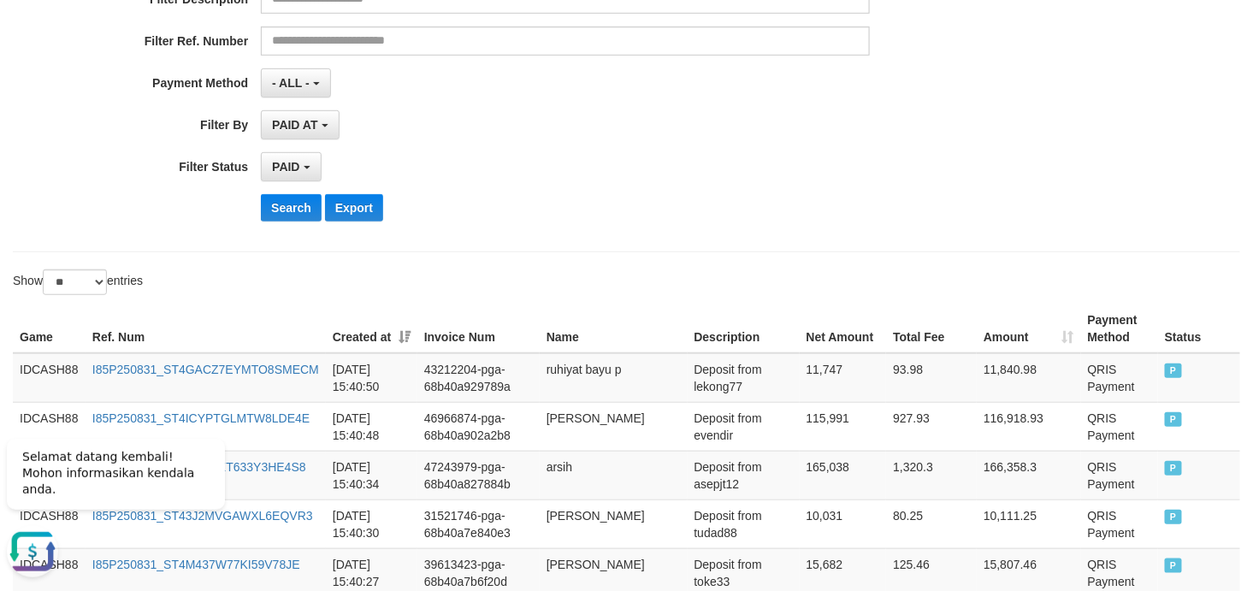
drag, startPoint x: 663, startPoint y: 237, endPoint x: 607, endPoint y: 238, distance: 55.6
click at [607, 238] on div "**********" at bounding box center [626, 25] width 1227 height 453
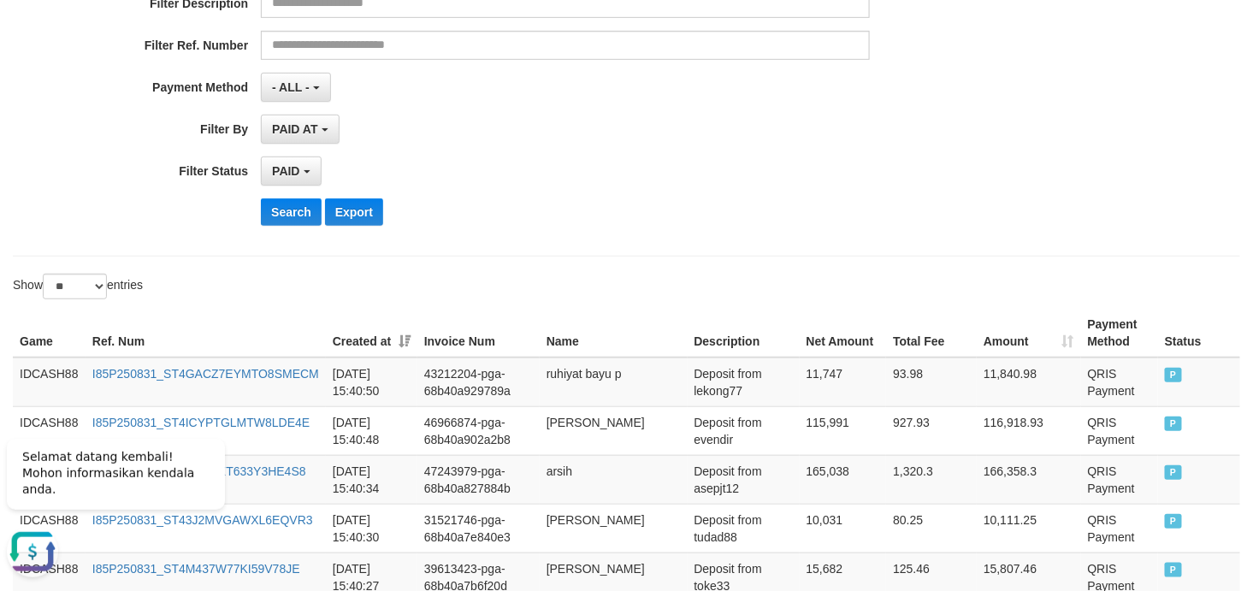
scroll to position [445, 0]
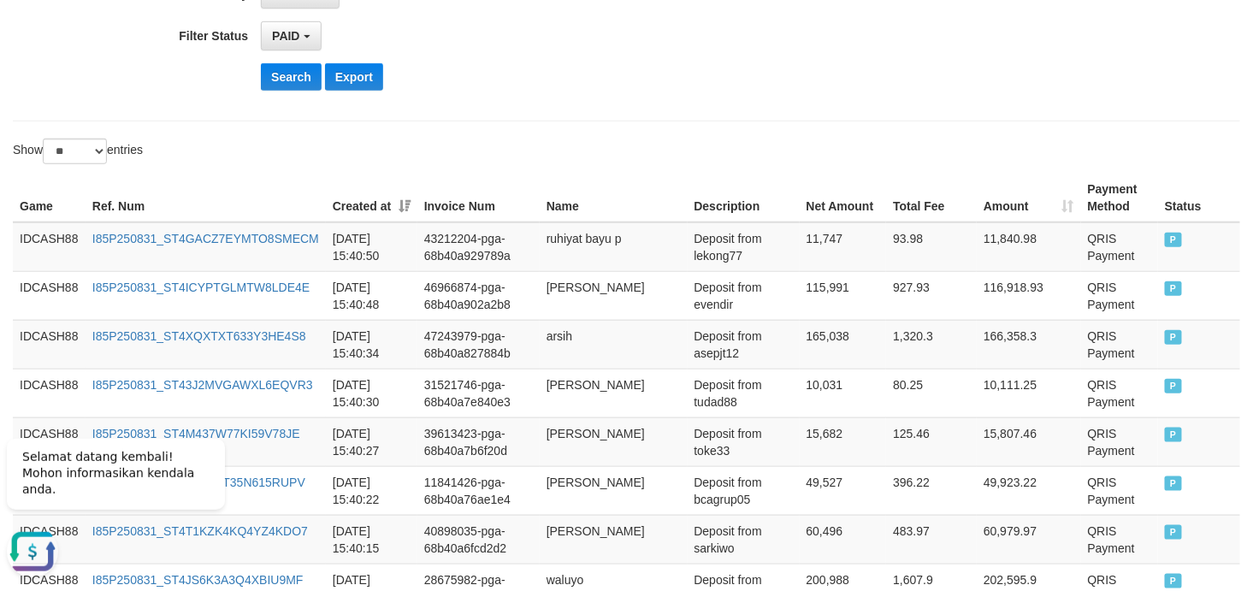
drag, startPoint x: 608, startPoint y: 236, endPoint x: 640, endPoint y: 186, distance: 58.8
drag, startPoint x: 640, startPoint y: 186, endPoint x: 566, endPoint y: 182, distance: 73.7
drag, startPoint x: 566, startPoint y: 182, endPoint x: 551, endPoint y: 191, distance: 17.6
drag, startPoint x: 551, startPoint y: 191, endPoint x: 513, endPoint y: 210, distance: 42.5
drag, startPoint x: 513, startPoint y: 210, endPoint x: 499, endPoint y: 223, distance: 19.4
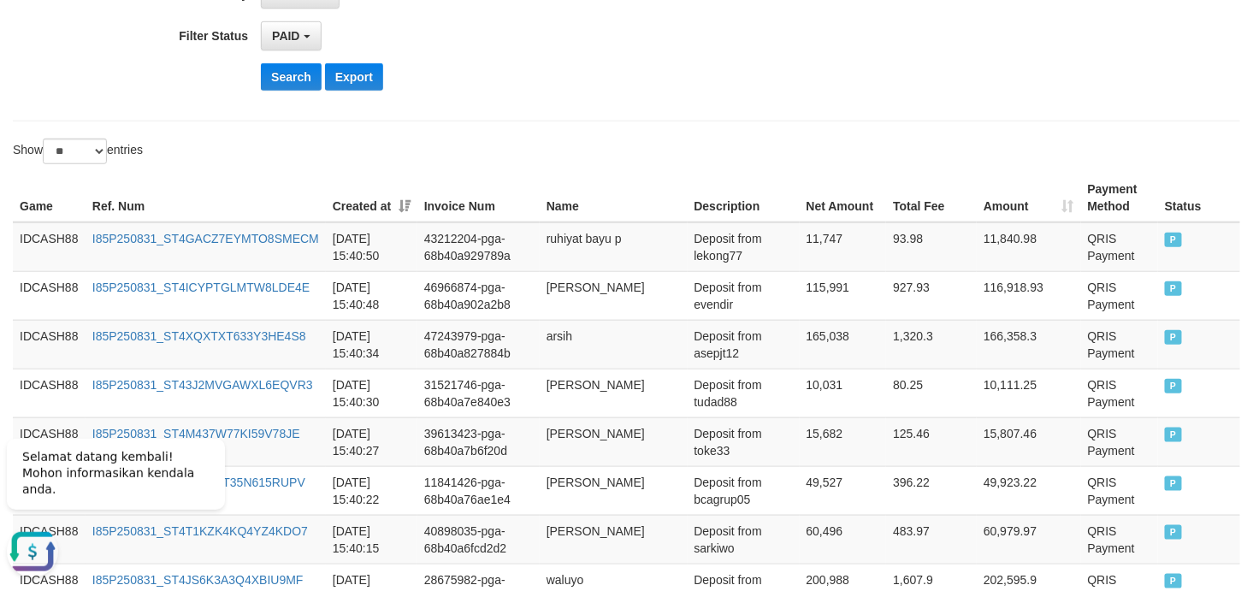
drag, startPoint x: 506, startPoint y: 222, endPoint x: 657, endPoint y: 113, distance: 186.1
click at [29, 237] on td "IDCASH88" at bounding box center [49, 247] width 73 height 50
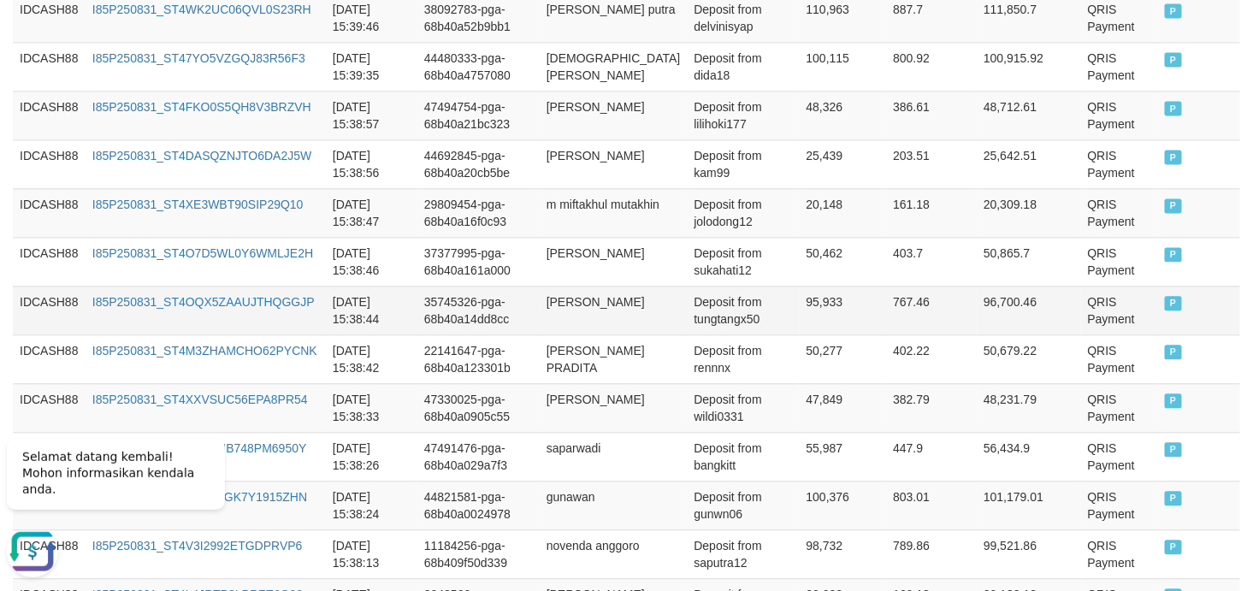
scroll to position [1204, 0]
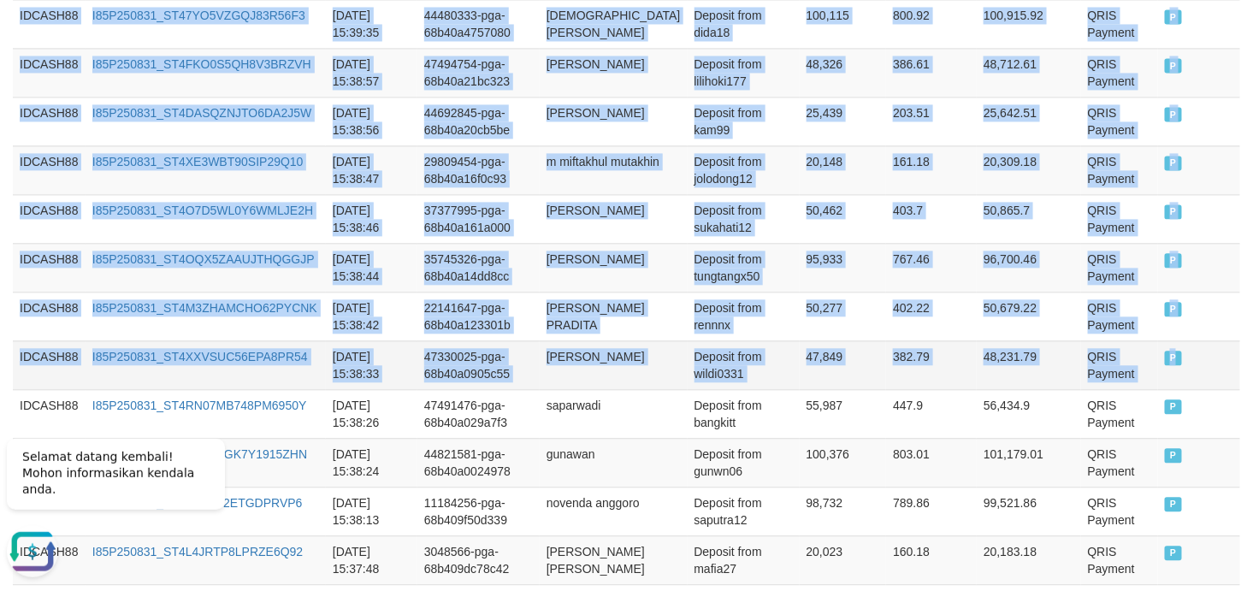
click at [1127, 377] on td "P" at bounding box center [1199, 364] width 82 height 49
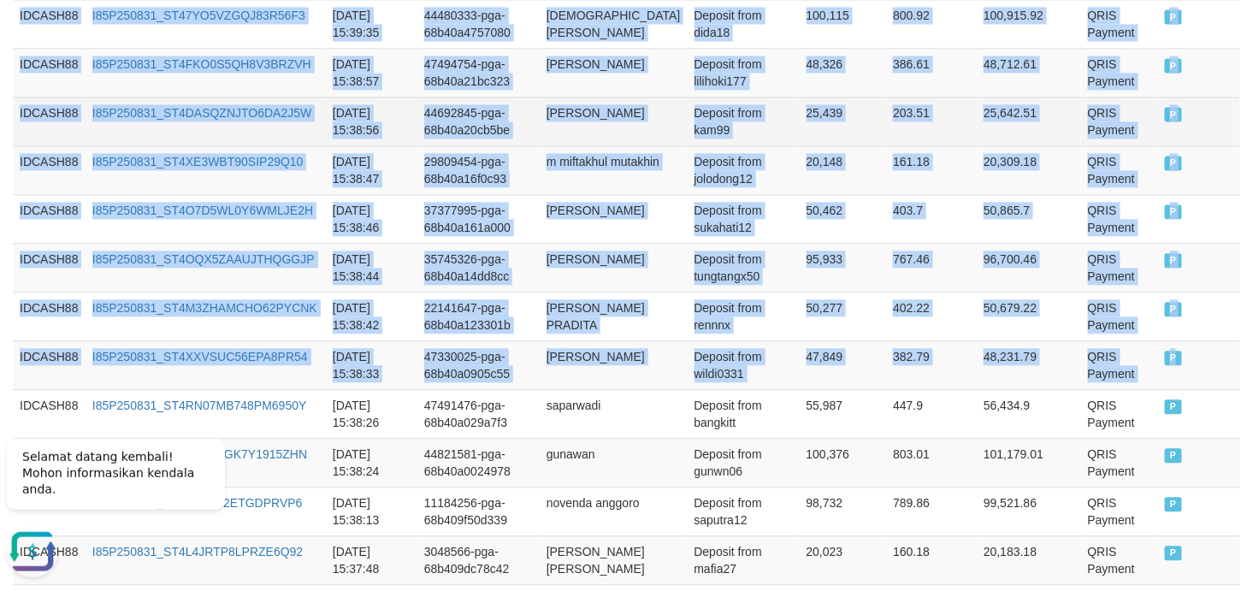
drag, startPoint x: 597, startPoint y: 158, endPoint x: 544, endPoint y: 107, distance: 73.8
click at [540, 107] on td "44692845-pga-68b40a20cb5be" at bounding box center [478, 121] width 122 height 49
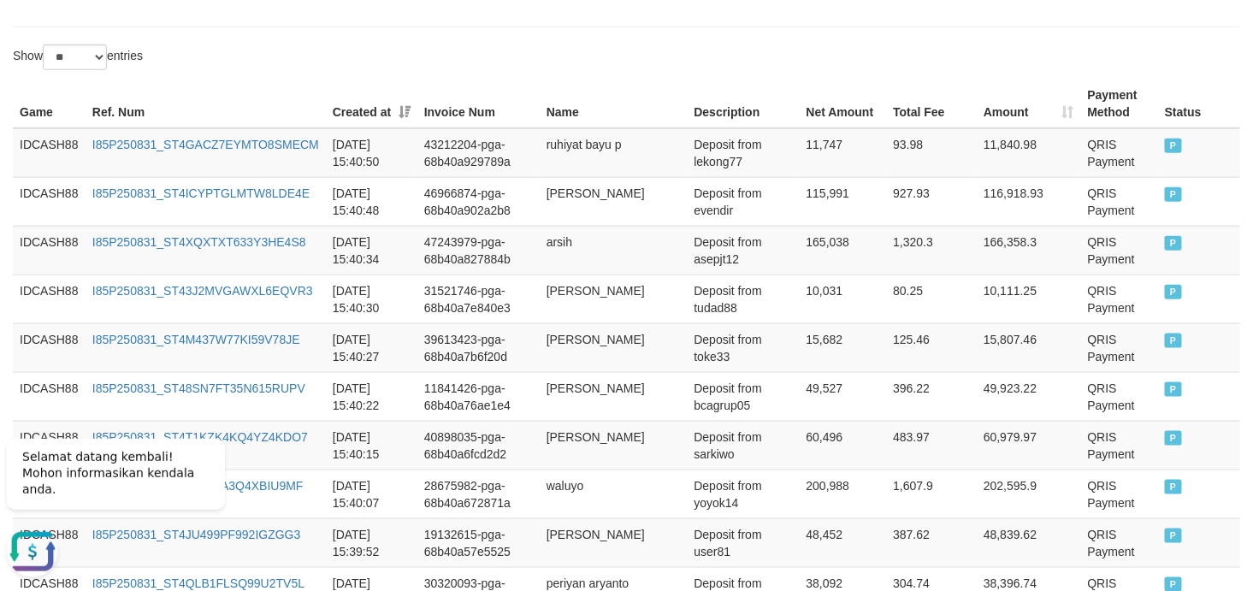
scroll to position [318, 0]
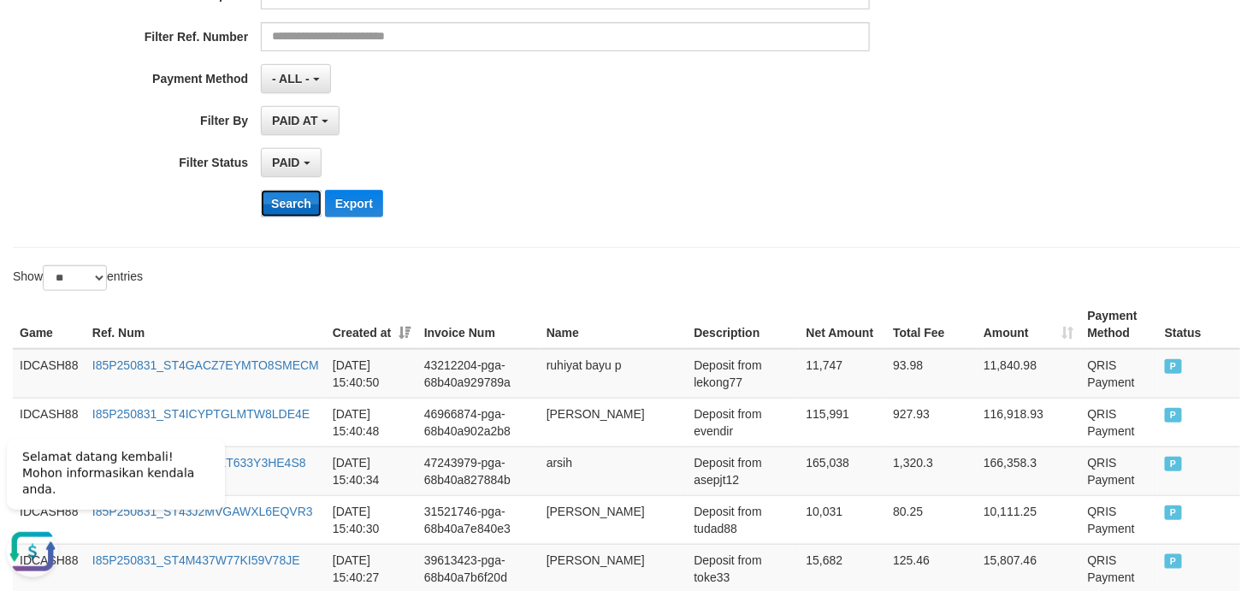
click at [303, 207] on button "Search" at bounding box center [291, 203] width 61 height 27
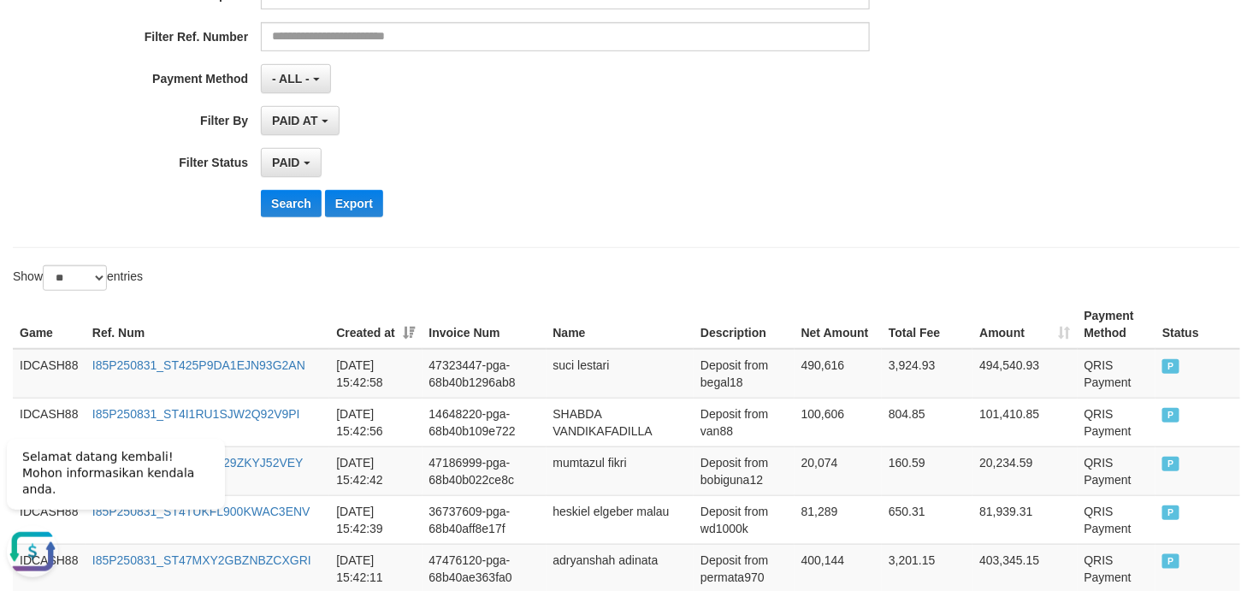
click at [754, 154] on div "PAID SELECT ALL - ALL - SELECT STATUS PENDING/UNPAID PAID CANCELED EXPIRED" at bounding box center [565, 162] width 609 height 29
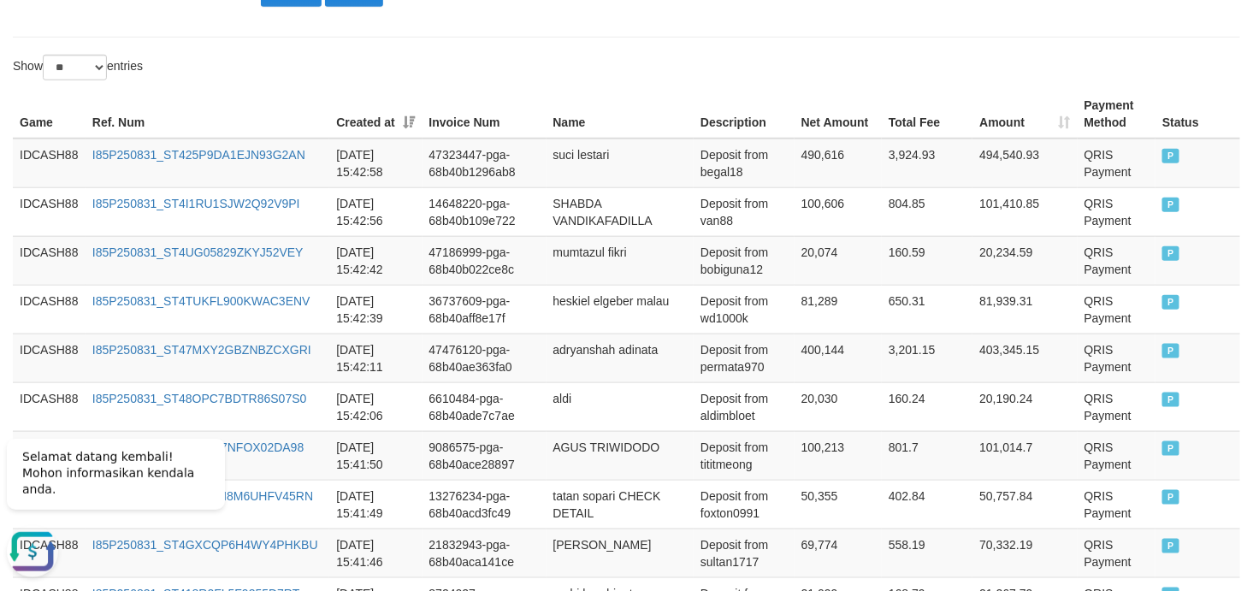
scroll to position [395, 0]
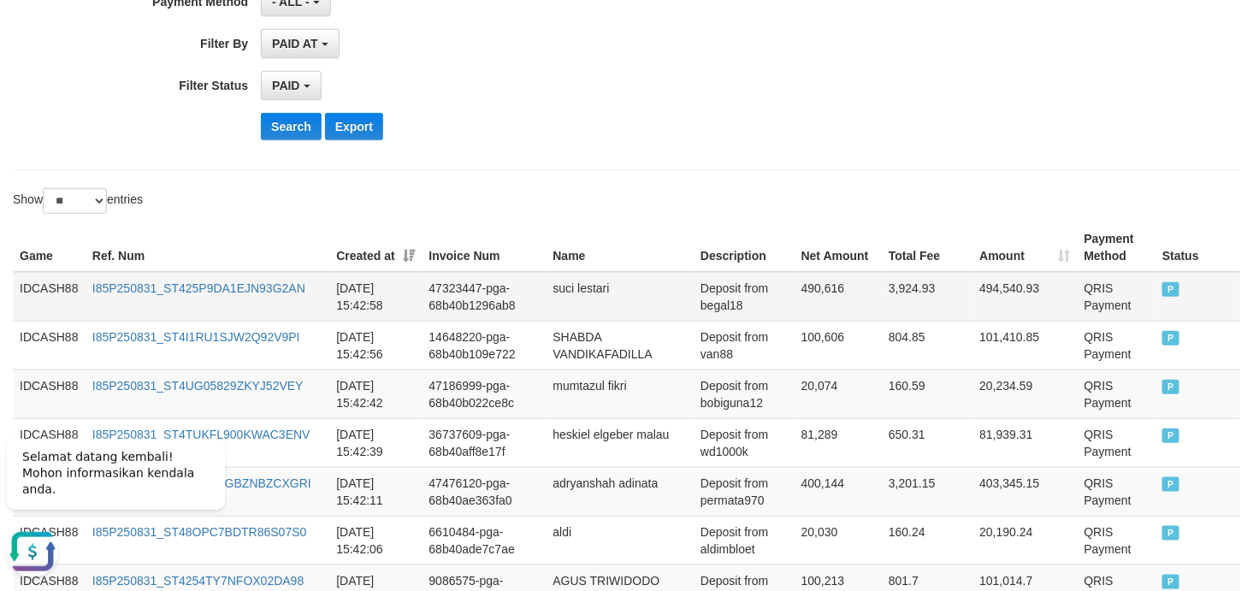
click at [15, 287] on td "IDCASH88" at bounding box center [49, 297] width 73 height 50
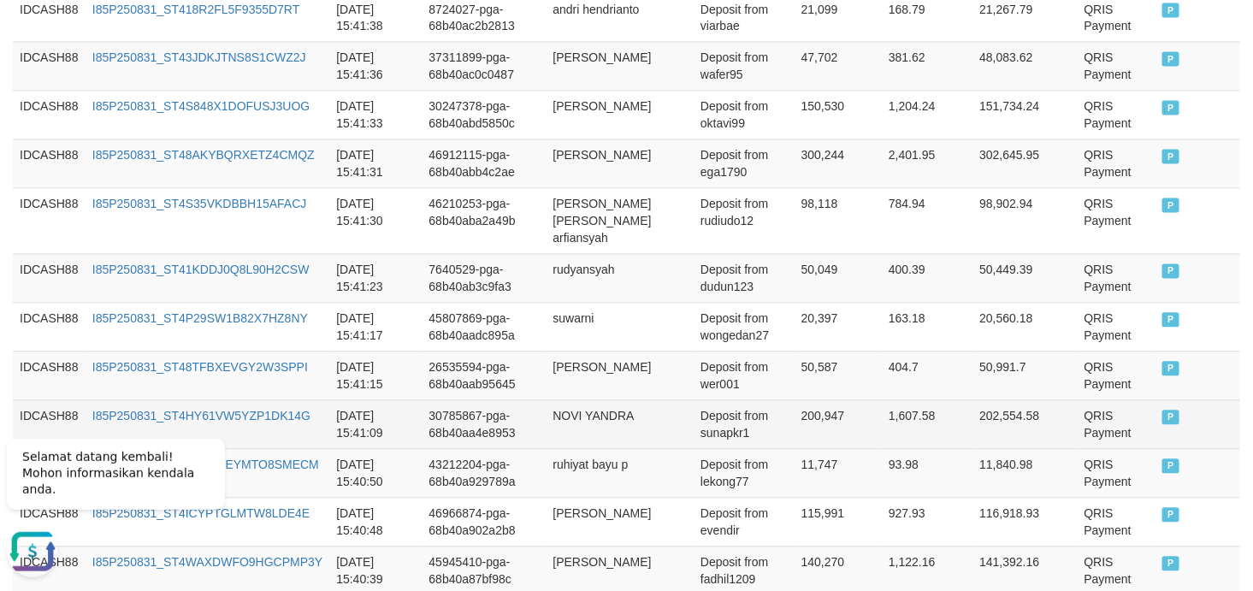
scroll to position [1155, 0]
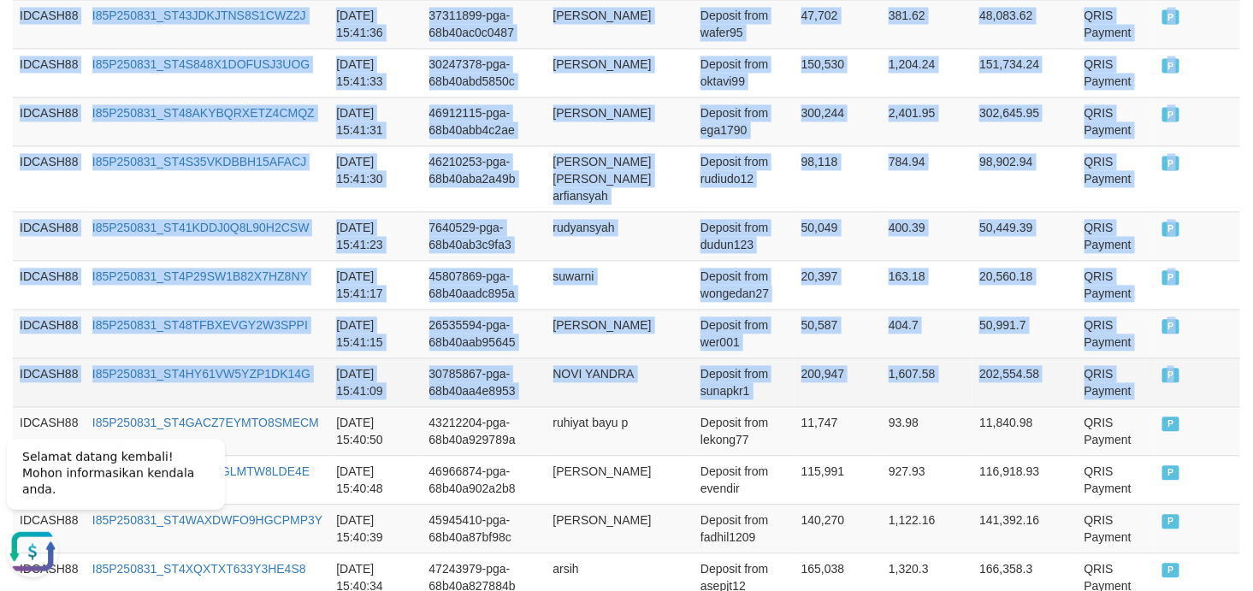
click at [1127, 361] on td "P" at bounding box center [1197, 381] width 85 height 49
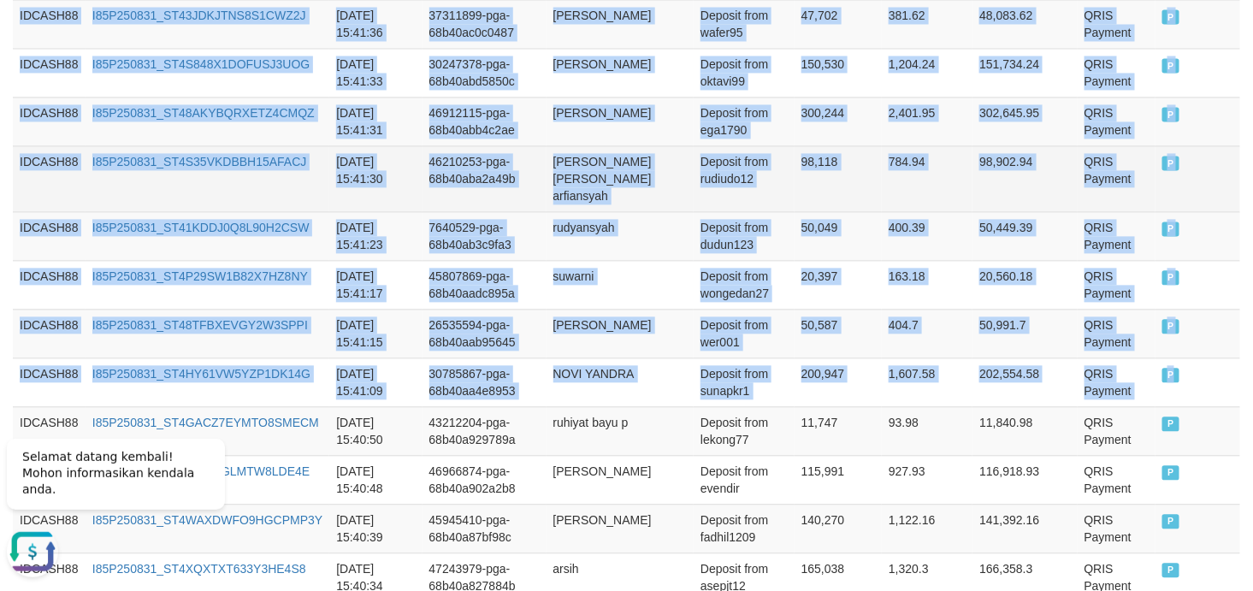
click at [546, 174] on td "46210253-pga-68b40aba2a49b" at bounding box center [484, 178] width 124 height 66
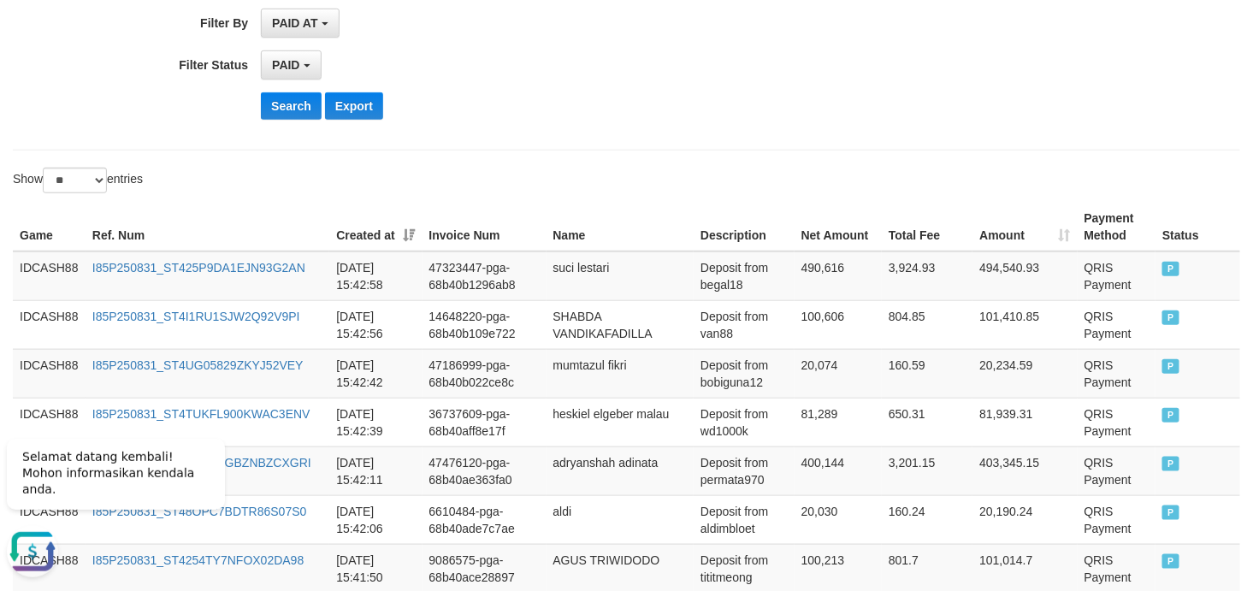
scroll to position [269, 0]
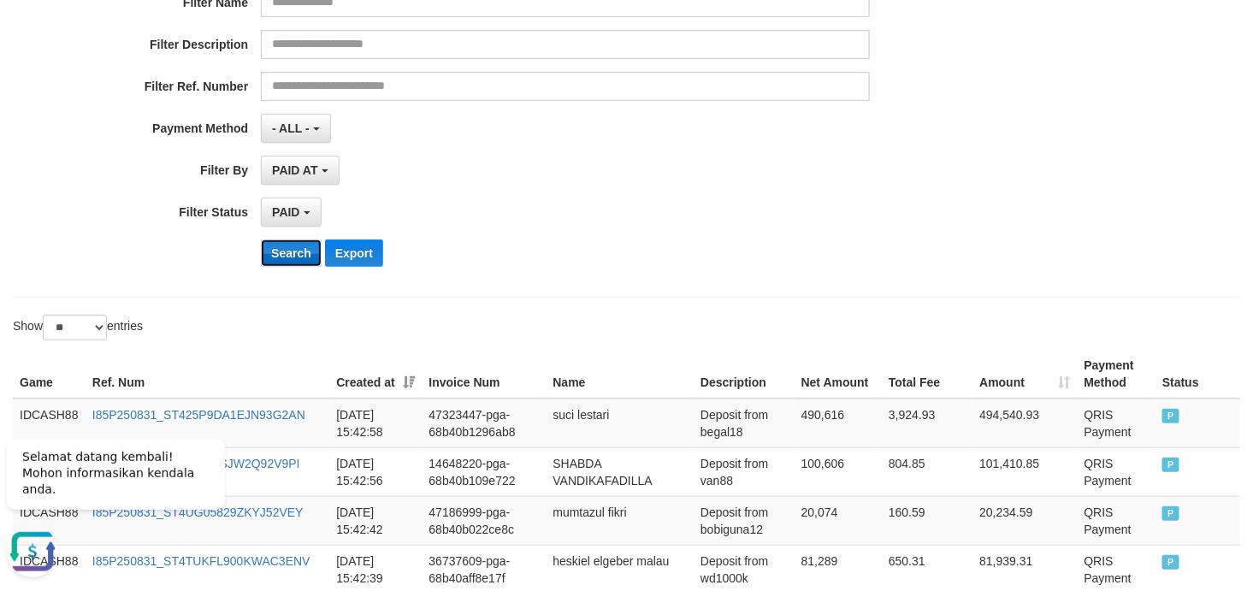
click at [277, 254] on button "Search" at bounding box center [291, 252] width 61 height 27
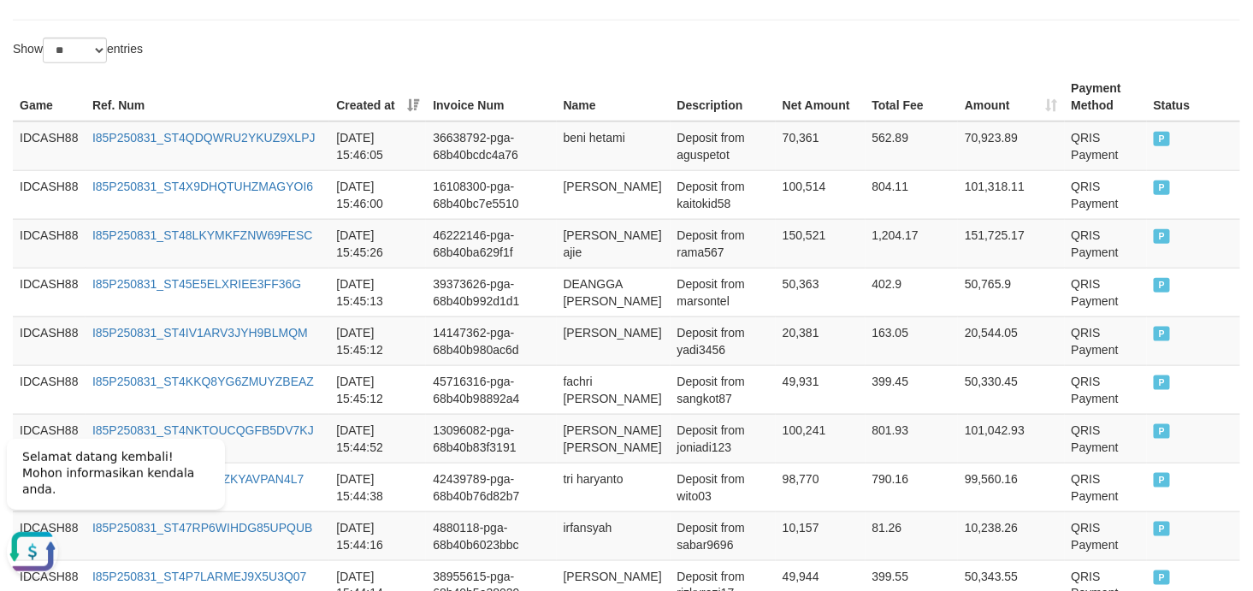
scroll to position [415, 0]
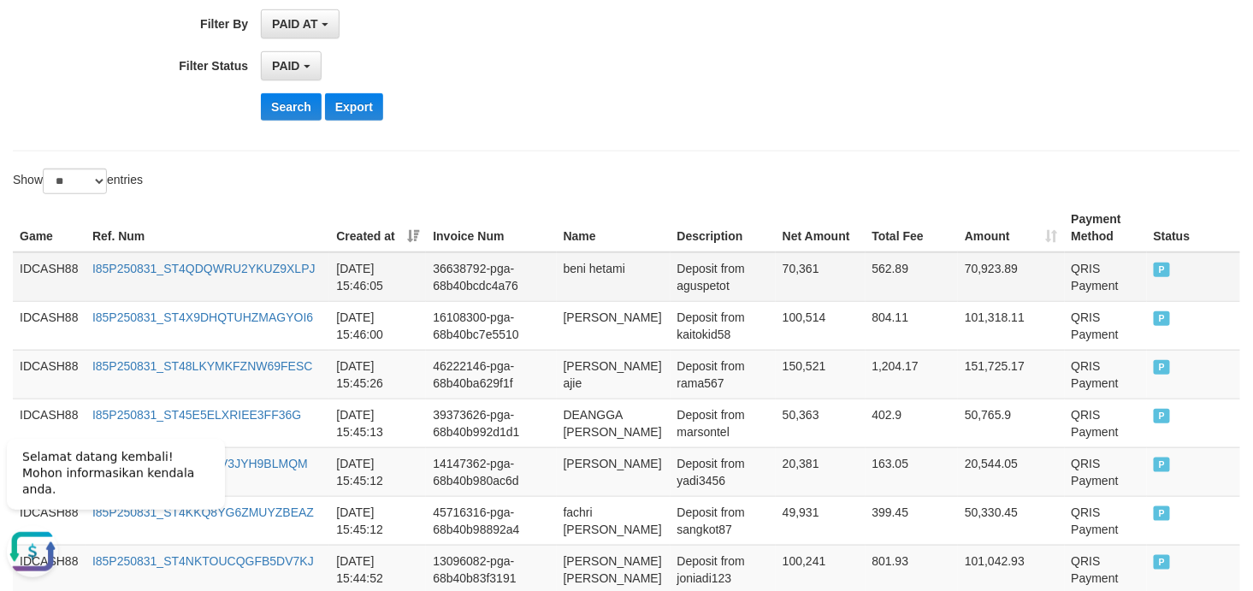
click at [46, 268] on td "IDCASH88" at bounding box center [49, 277] width 73 height 50
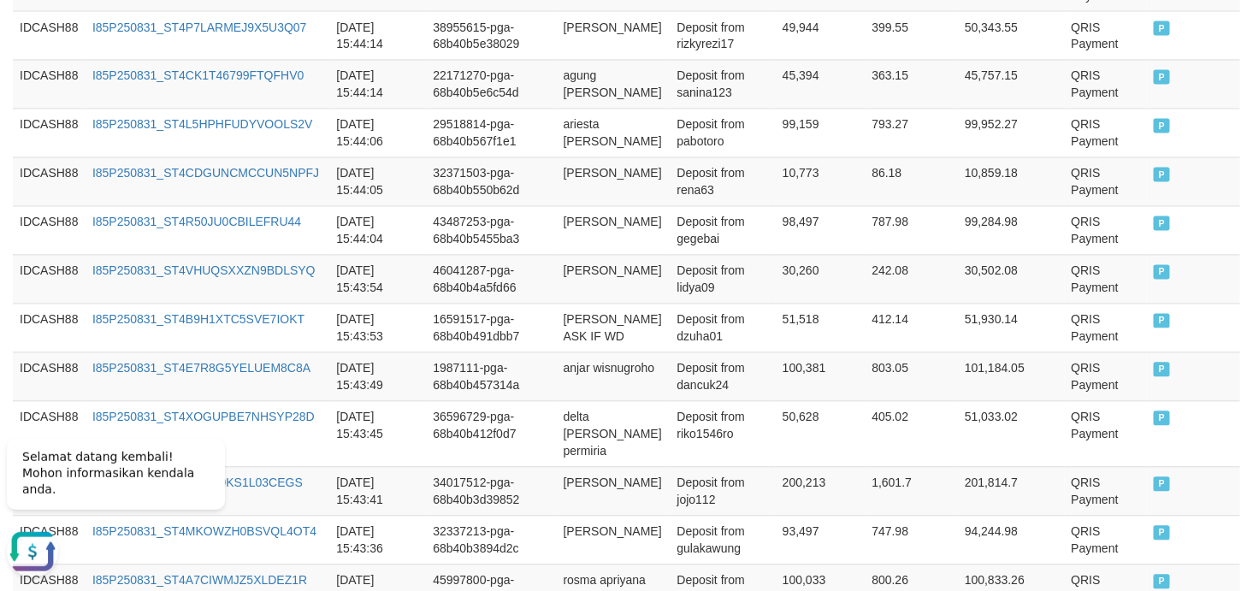
scroll to position [1429, 0]
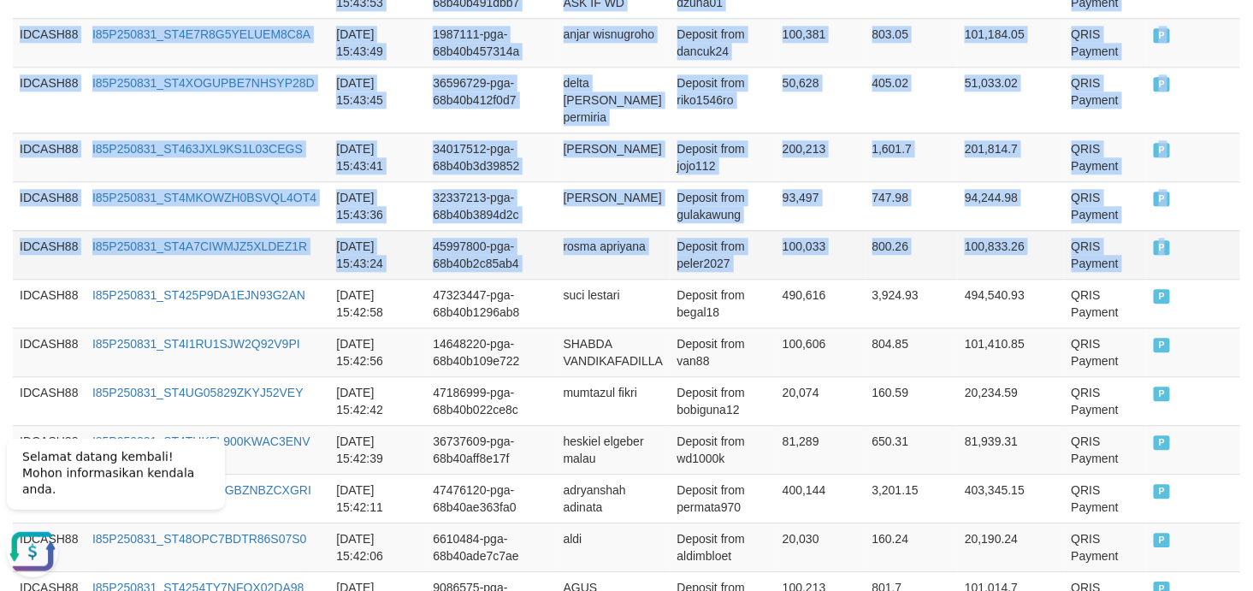
click at [1127, 238] on td "P" at bounding box center [1193, 254] width 93 height 49
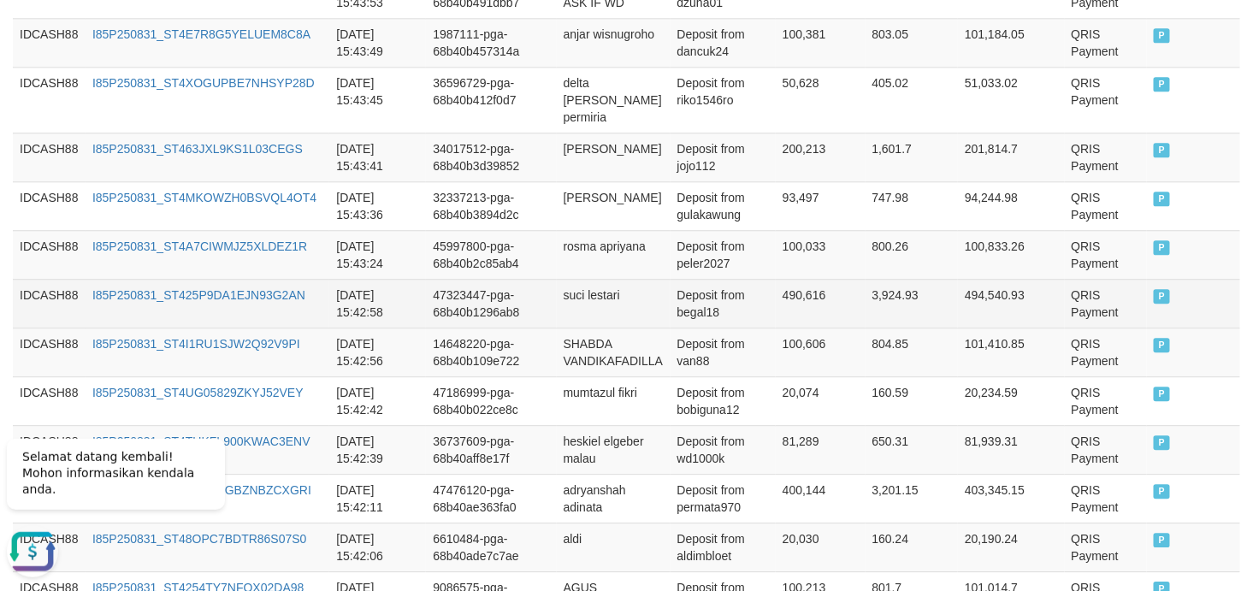
click at [399, 309] on td "2025-08-31 15:42:58" at bounding box center [377, 303] width 97 height 49
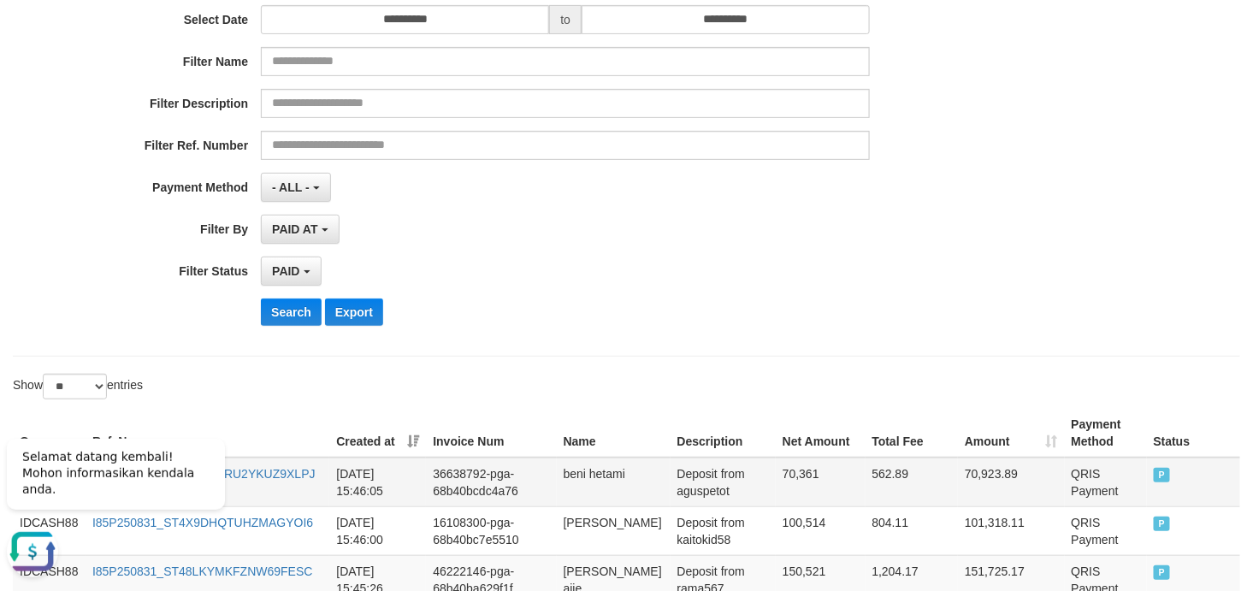
scroll to position [415, 0]
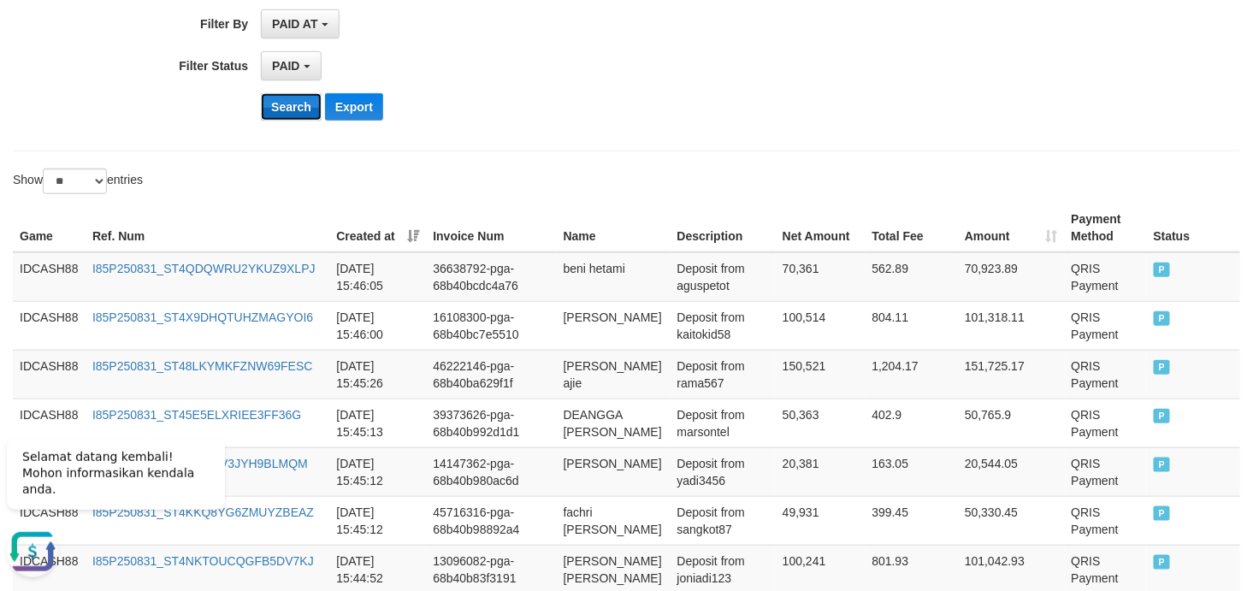
click at [293, 106] on button "Search" at bounding box center [291, 106] width 61 height 27
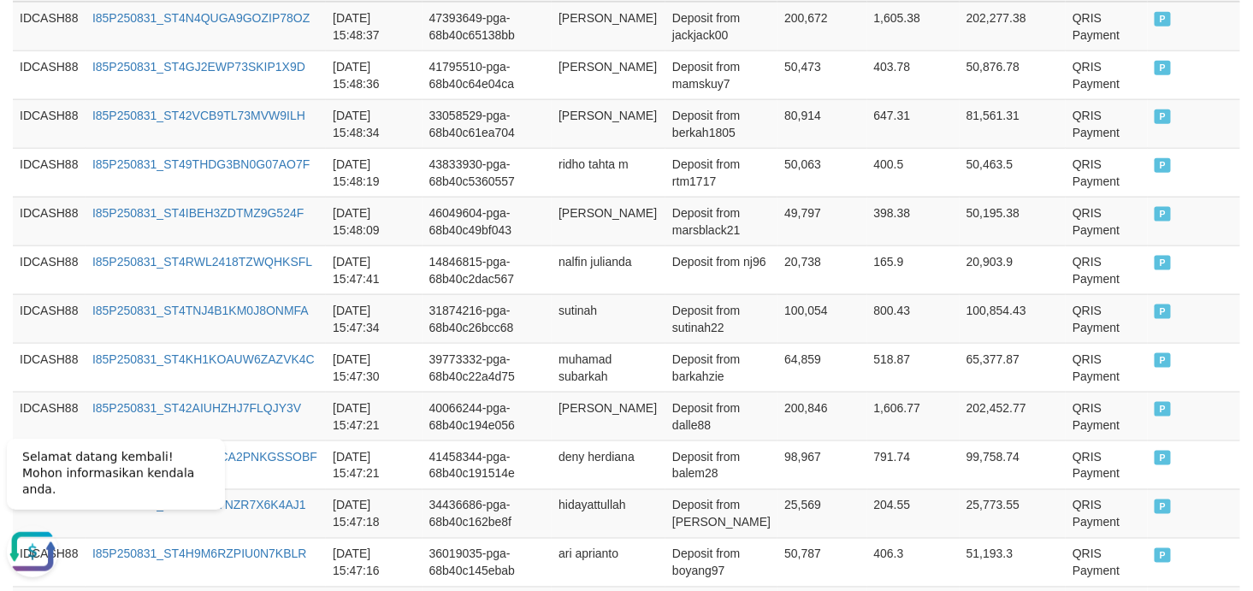
scroll to position [396, 0]
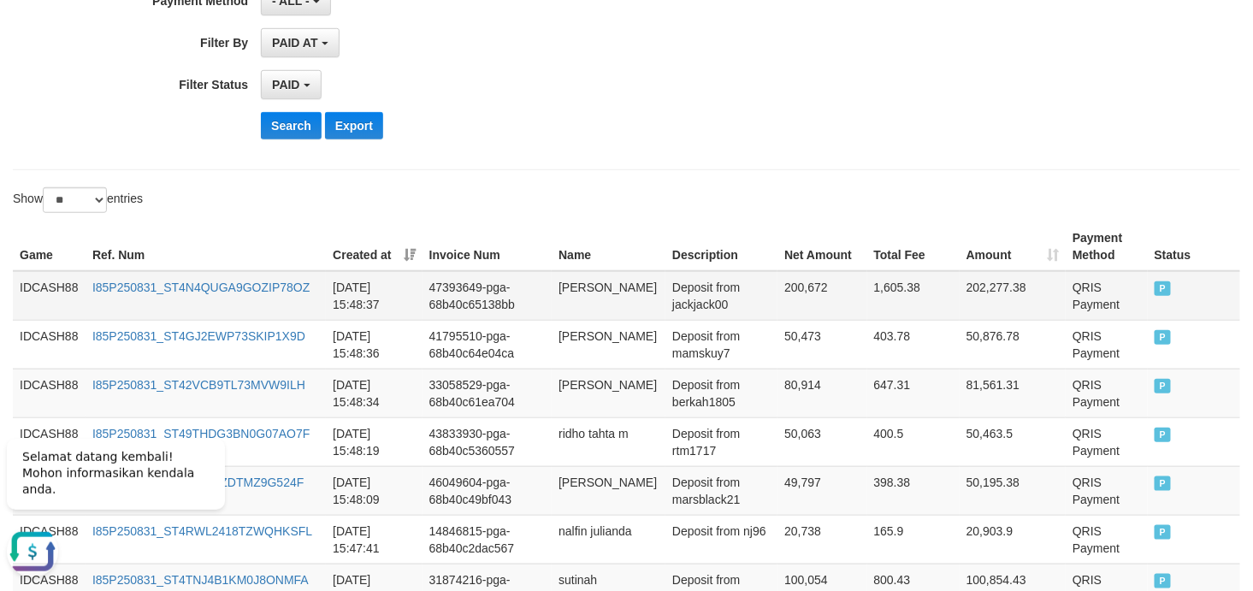
click at [53, 289] on td "IDCASH88" at bounding box center [49, 296] width 73 height 50
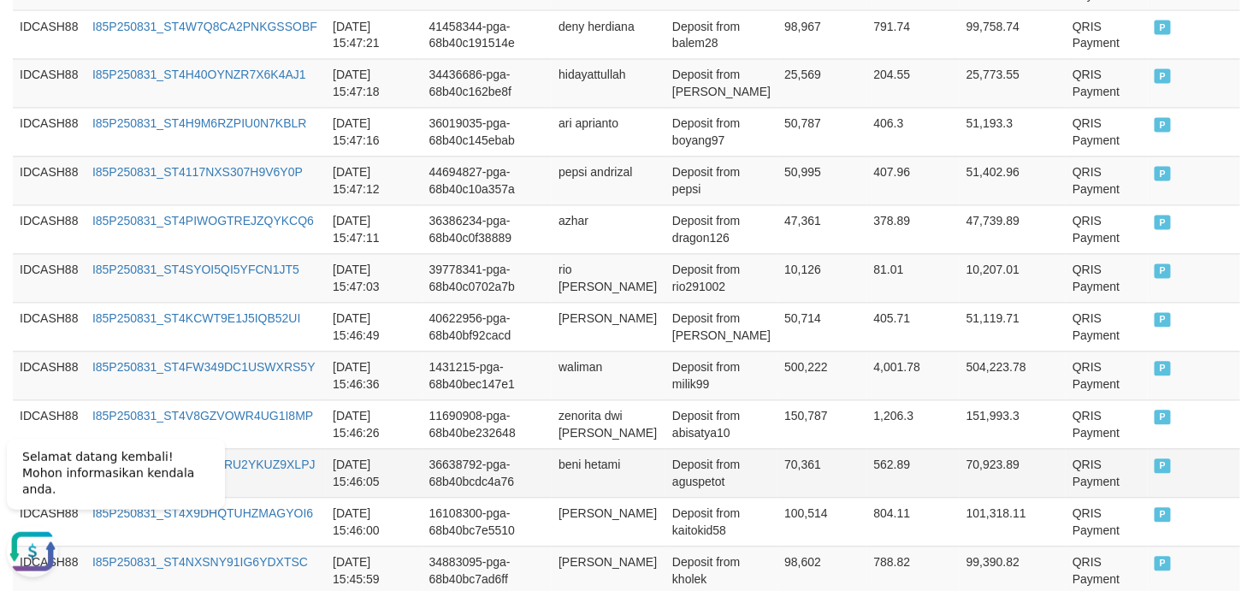
scroll to position [1283, 0]
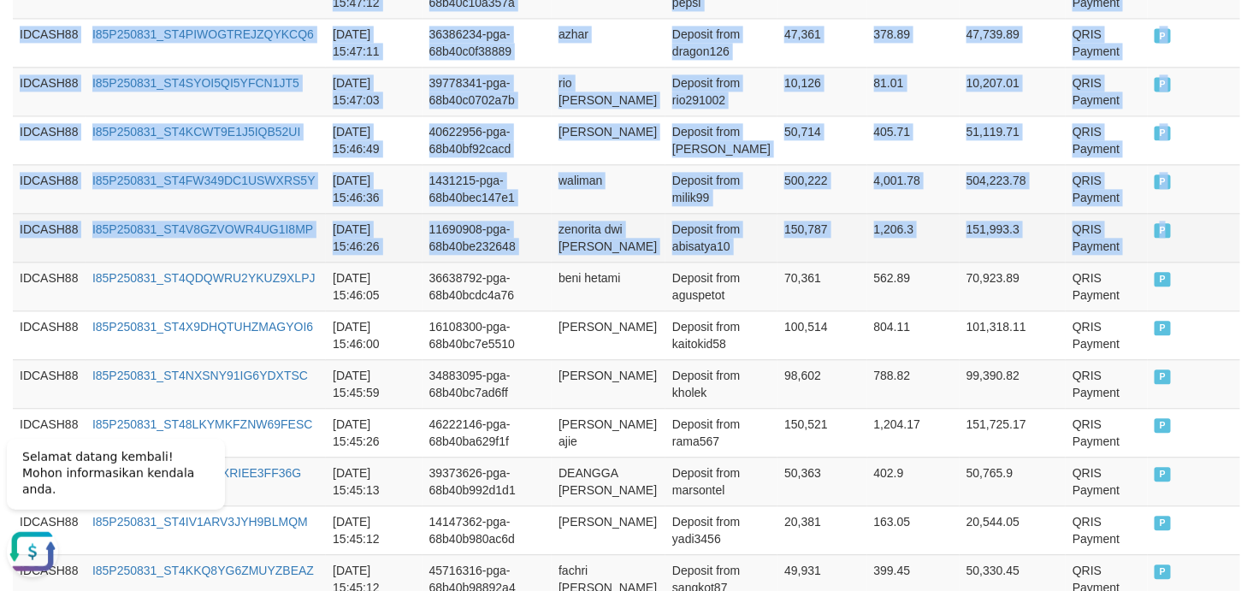
click at [1127, 242] on td "P" at bounding box center [1194, 237] width 92 height 49
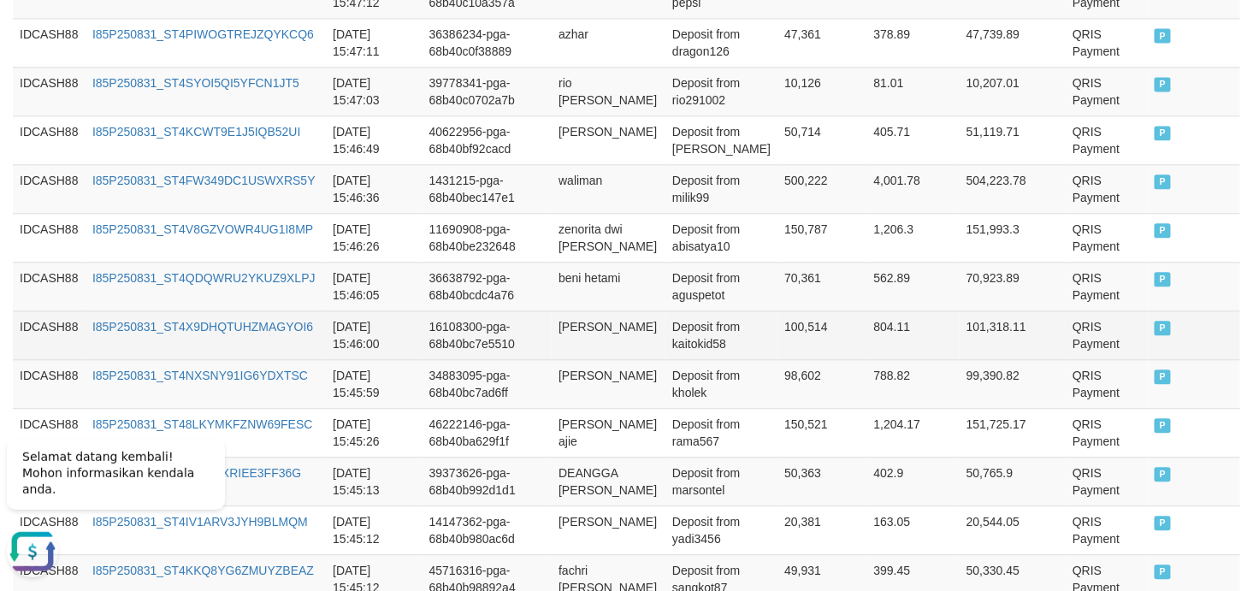
click at [586, 351] on td "hendi cahya" at bounding box center [609, 334] width 114 height 49
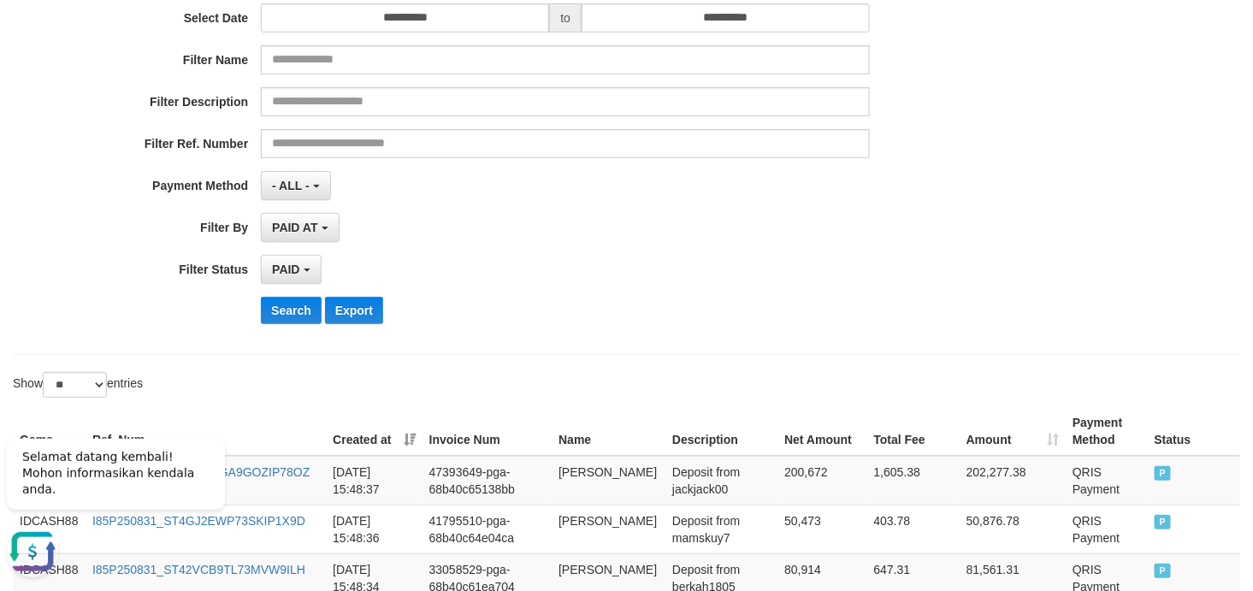
scroll to position [269, 0]
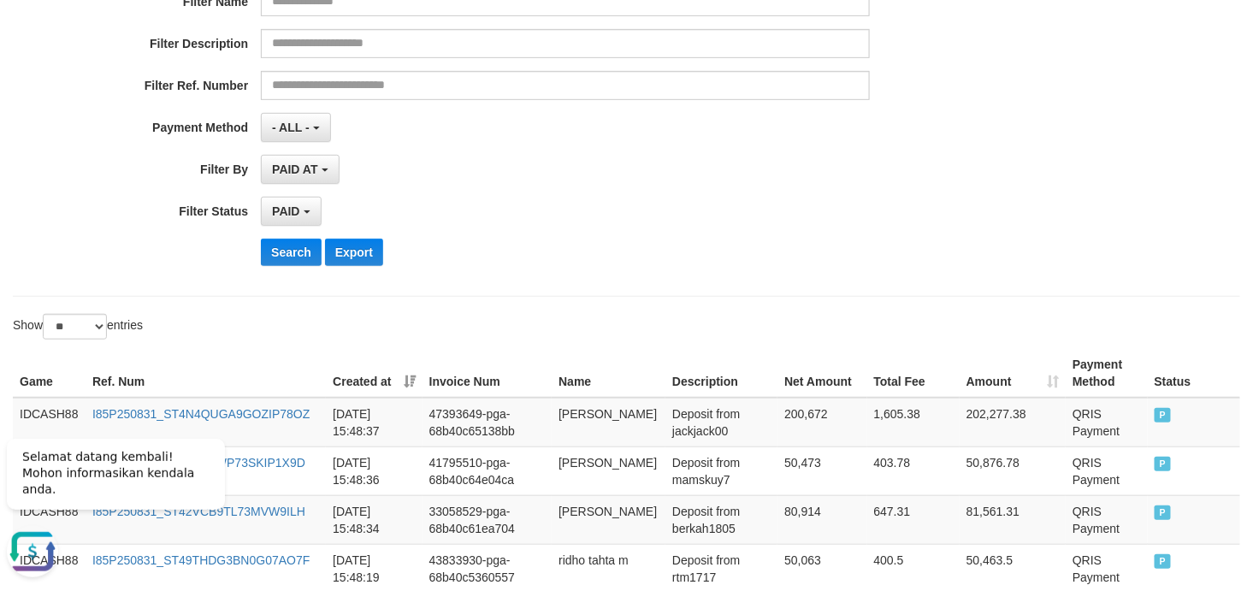
drag, startPoint x: 299, startPoint y: 257, endPoint x: 780, endPoint y: 248, distance: 480.7
click at [780, 248] on div "Search Export" at bounding box center [652, 252] width 783 height 27
click at [285, 248] on button "Search" at bounding box center [291, 252] width 61 height 27
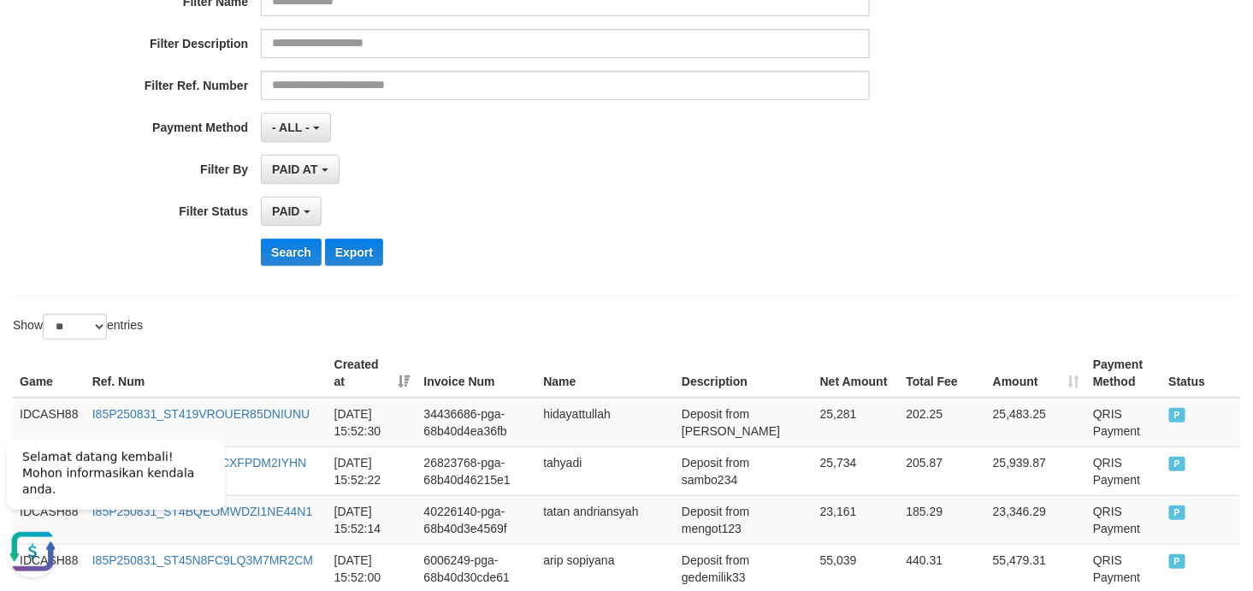
click at [671, 234] on div "**********" at bounding box center [522, 69] width 1044 height 417
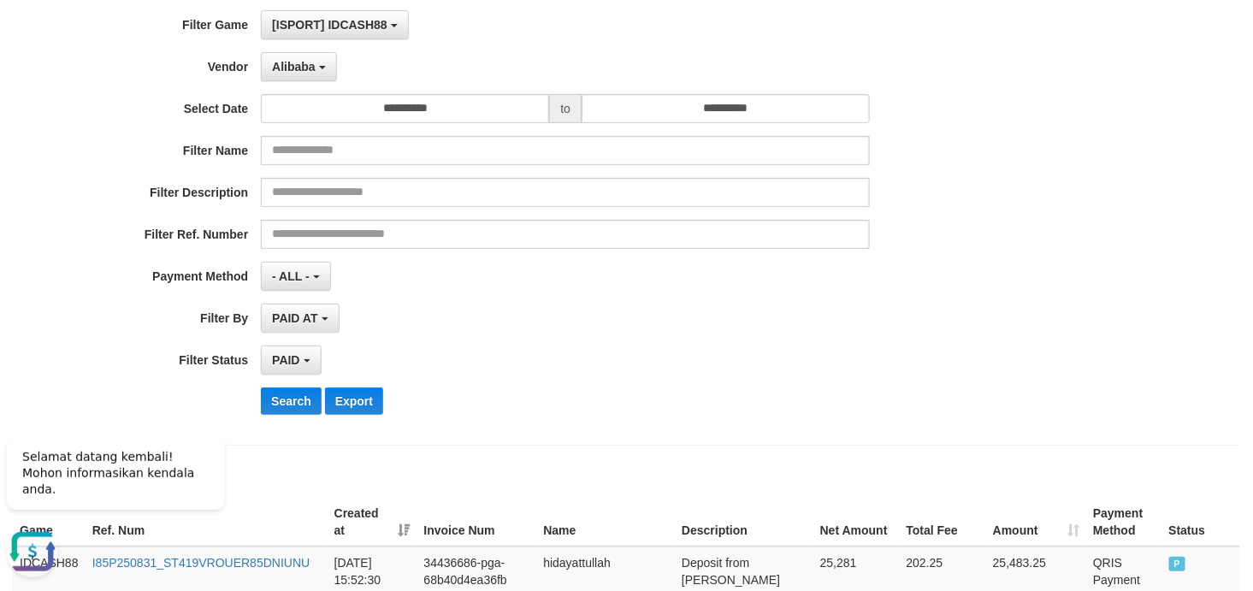
scroll to position [500, 0]
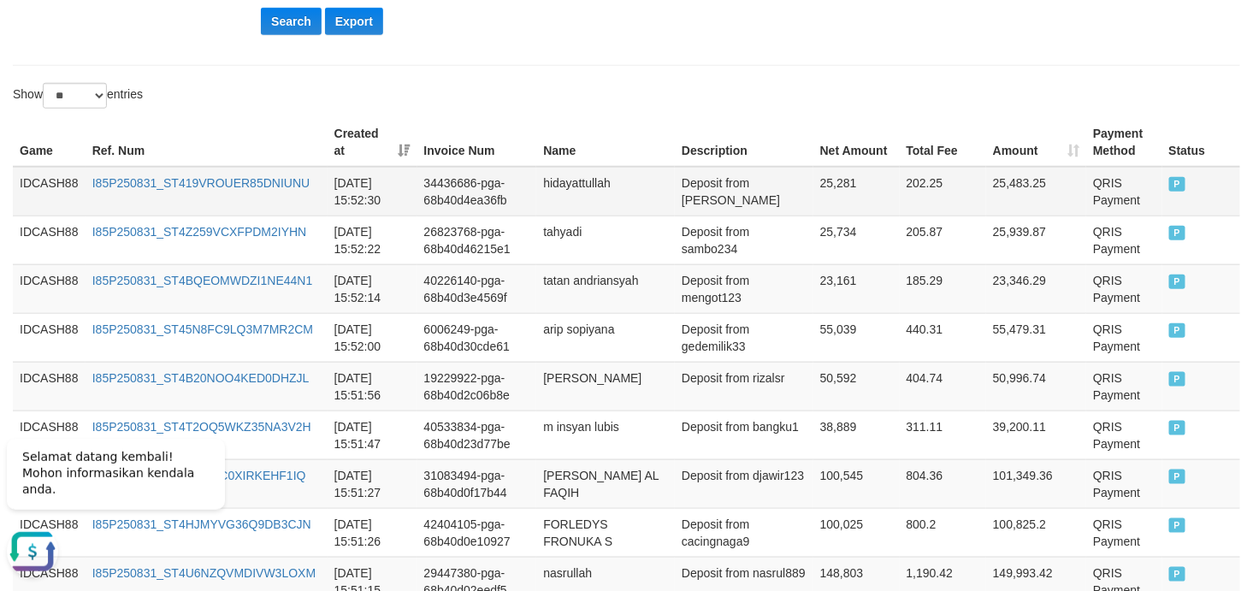
click at [46, 181] on td "IDCASH88" at bounding box center [49, 192] width 73 height 50
drag, startPoint x: 49, startPoint y: 181, endPoint x: 30, endPoint y: 185, distance: 19.1
click at [30, 185] on td "IDCASH88" at bounding box center [49, 192] width 73 height 50
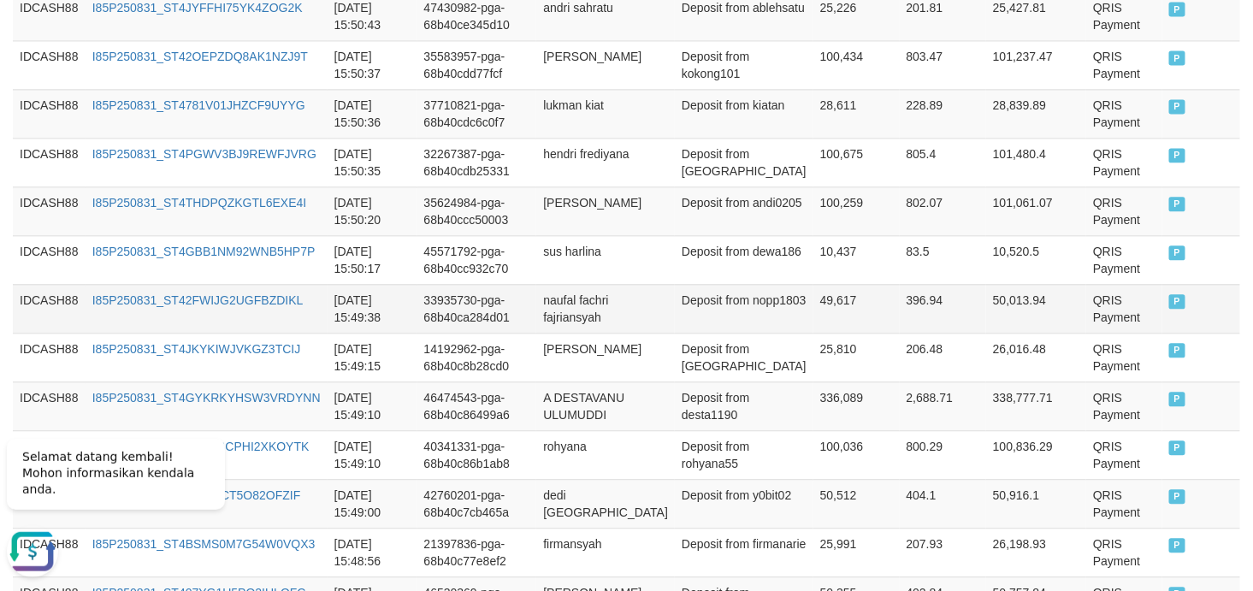
scroll to position [1514, 0]
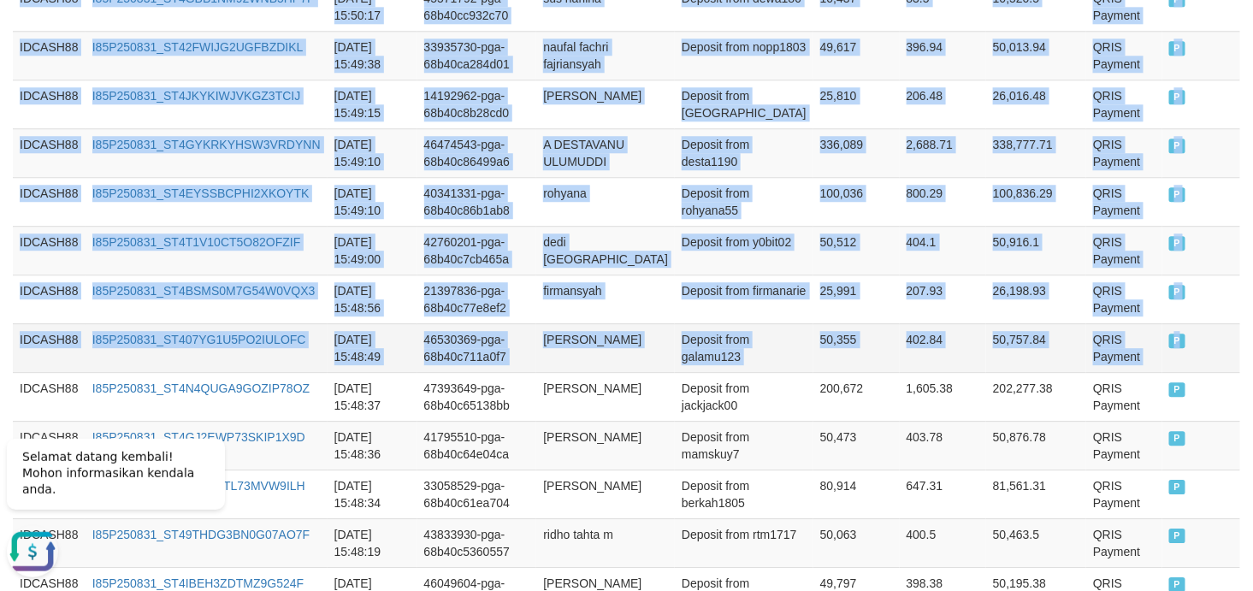
click at [1127, 368] on td "P" at bounding box center [1201, 347] width 78 height 49
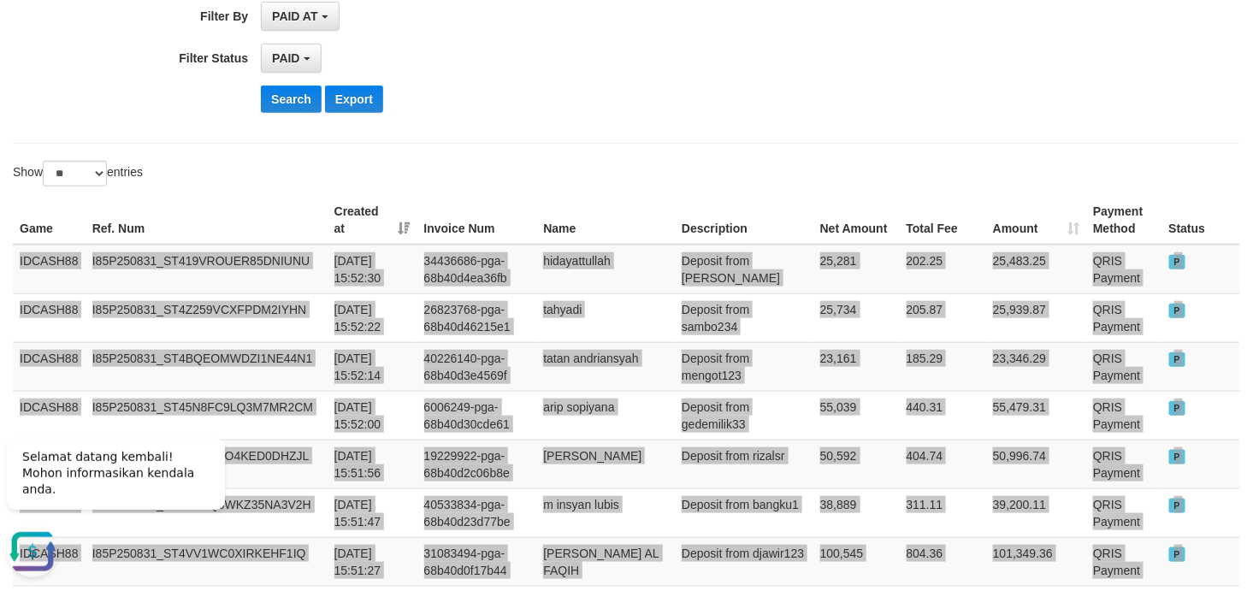
scroll to position [380, 0]
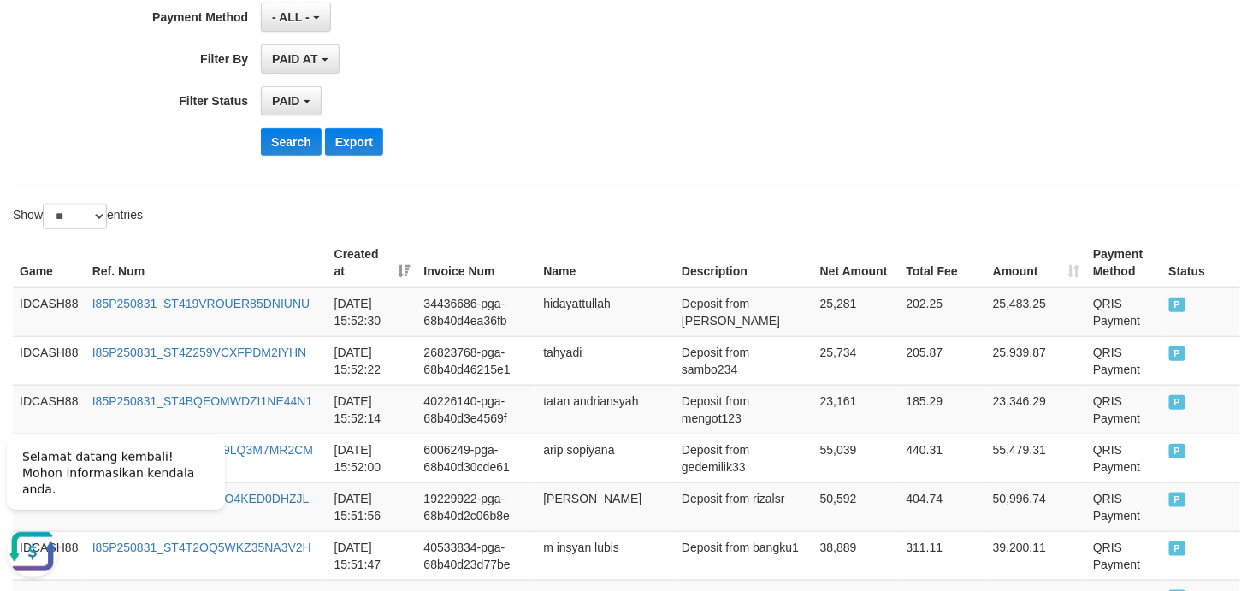
drag, startPoint x: 753, startPoint y: 171, endPoint x: 747, endPoint y: 162, distance: 10.4
click at [280, 140] on button "Search" at bounding box center [291, 141] width 61 height 27
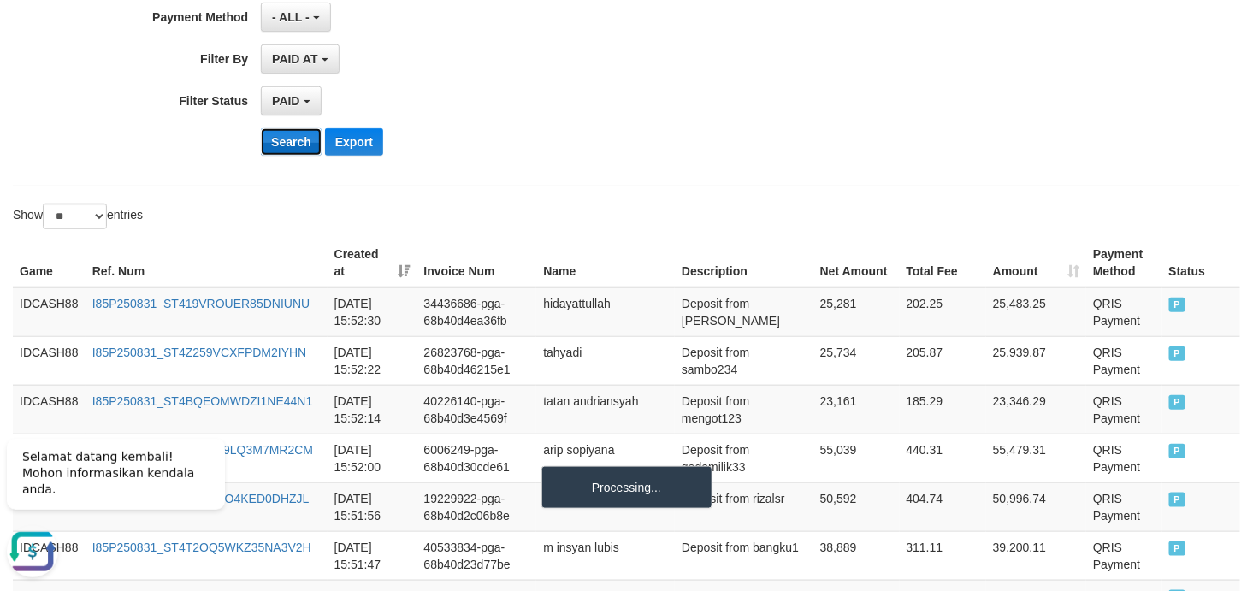
click at [280, 140] on button "Search" at bounding box center [291, 141] width 61 height 27
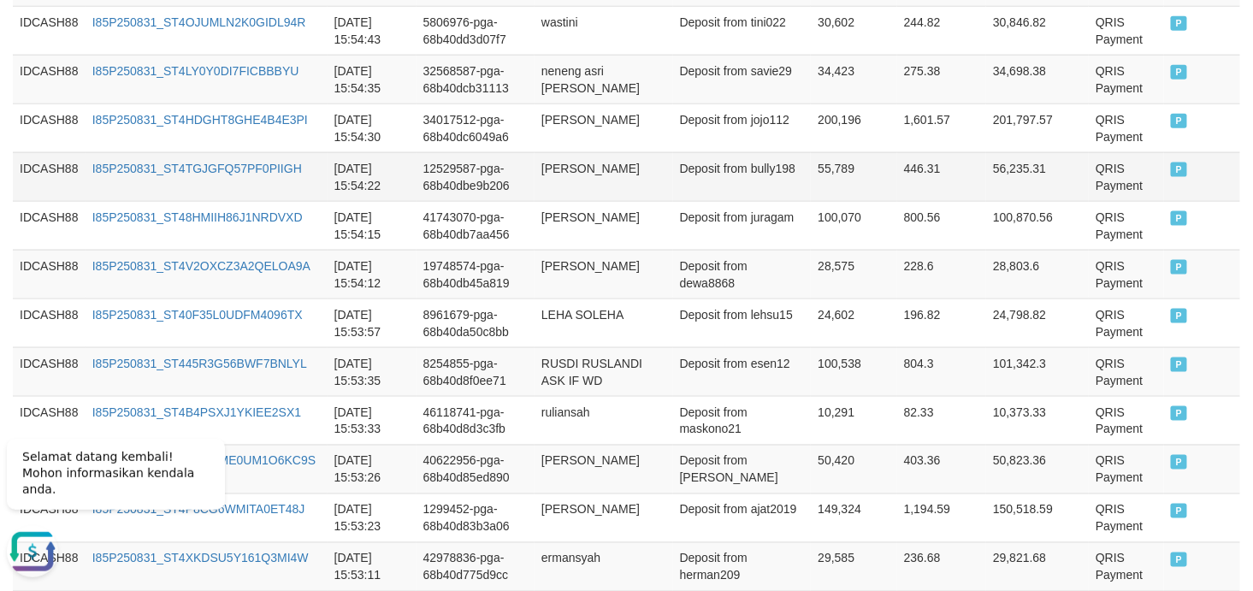
scroll to position [456, 0]
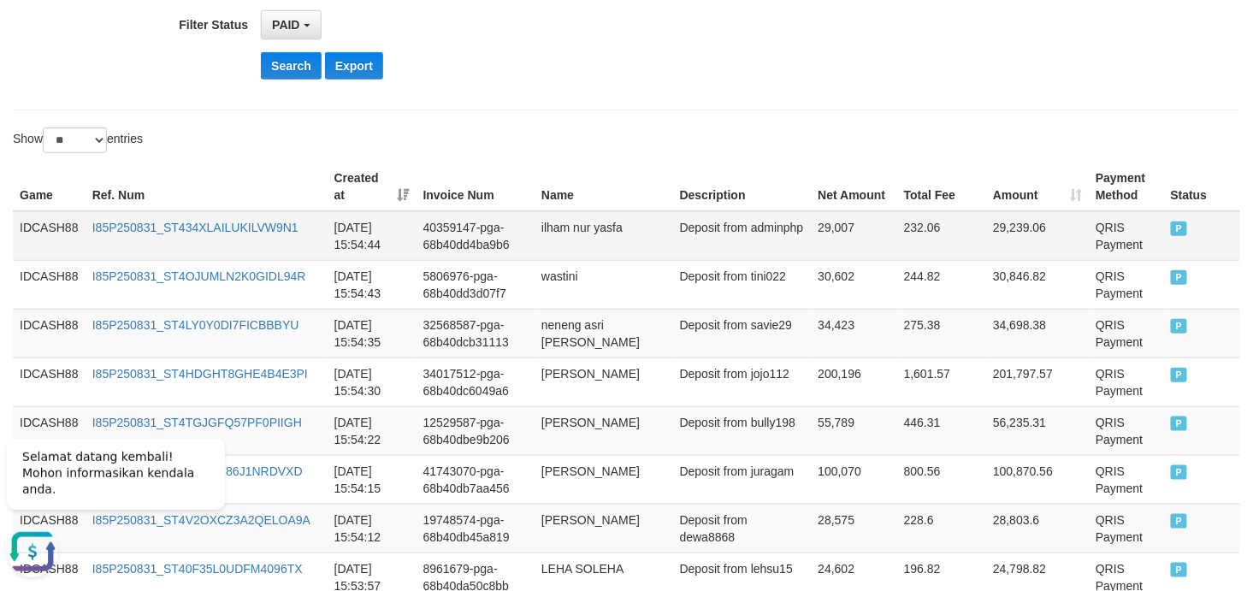
click at [58, 226] on td "IDCASH88" at bounding box center [49, 236] width 73 height 50
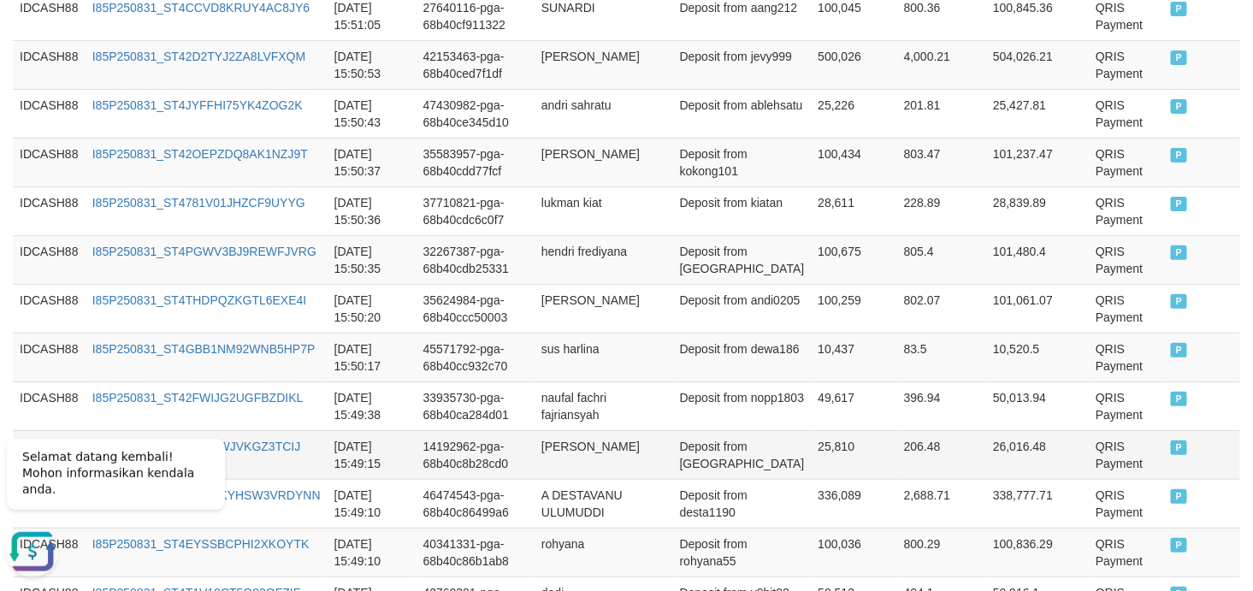
scroll to position [2610, 0]
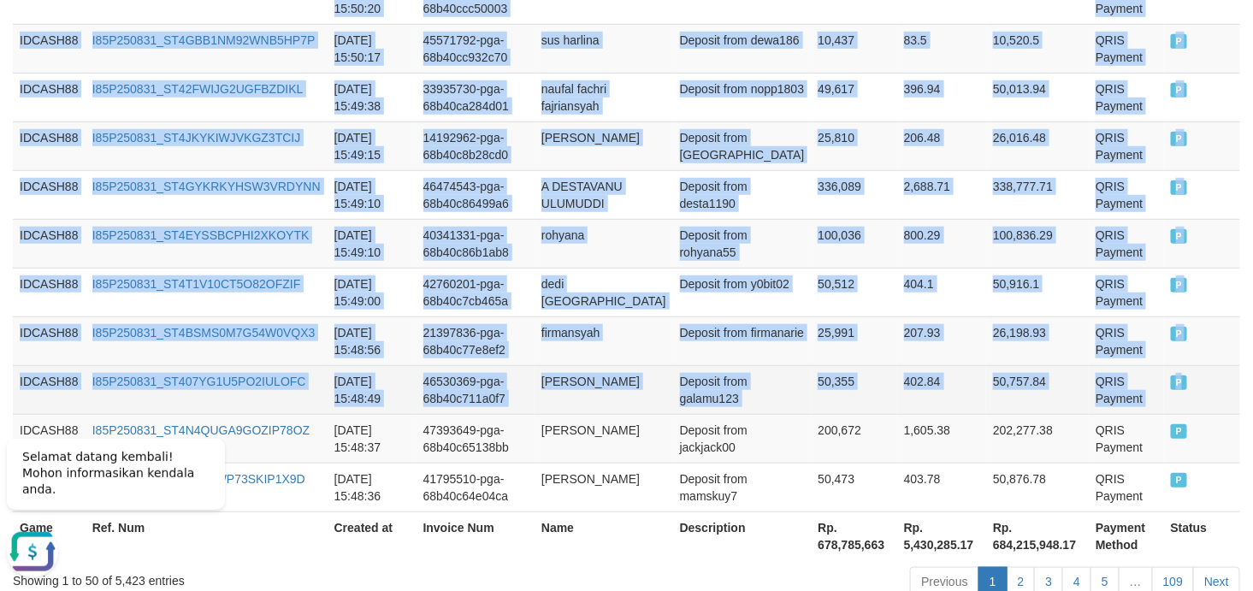
click at [1127, 412] on td "P" at bounding box center [1202, 389] width 76 height 49
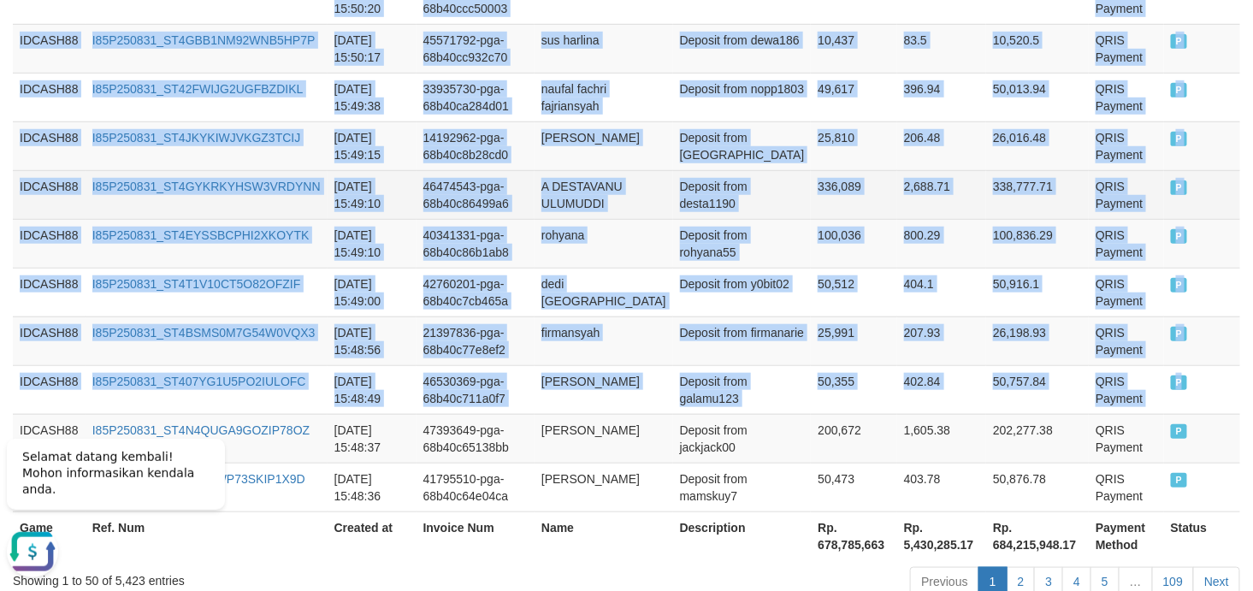
click at [646, 219] on td "A DESTAVANU ULUMUDDI" at bounding box center [603, 194] width 139 height 49
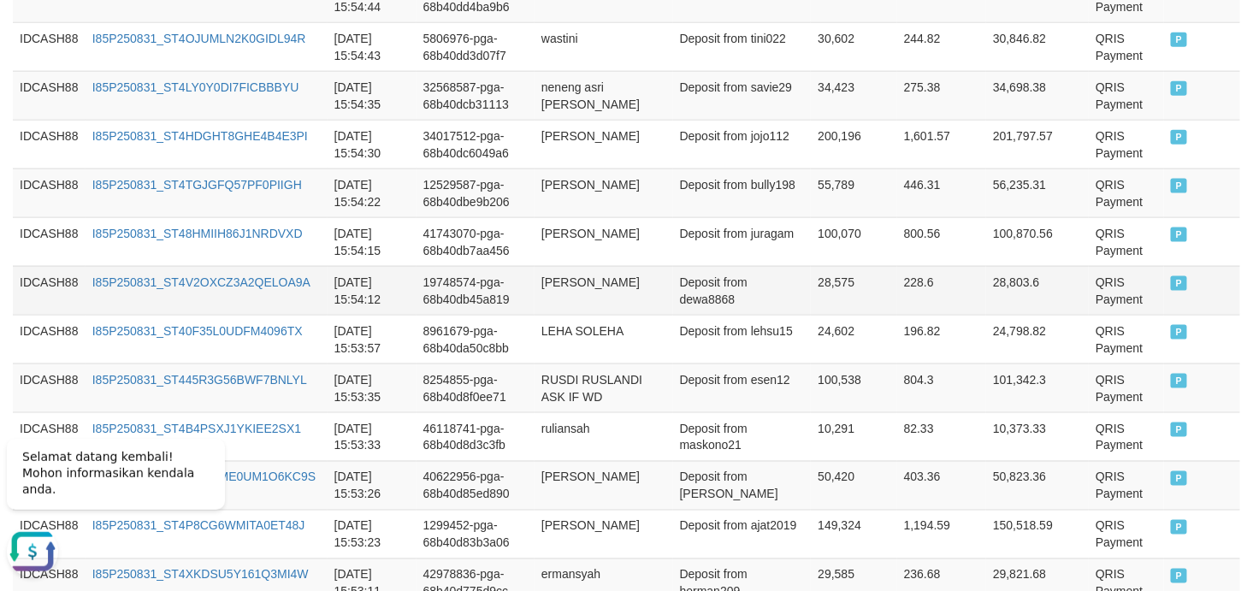
scroll to position [456, 0]
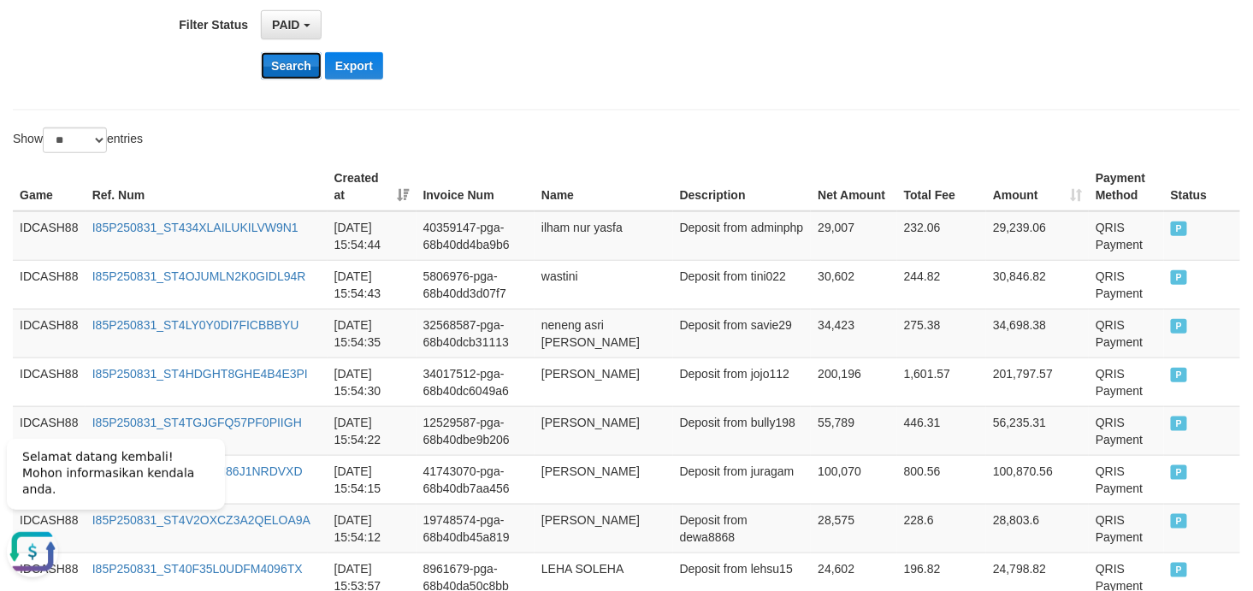
click at [284, 71] on button "Search" at bounding box center [291, 65] width 61 height 27
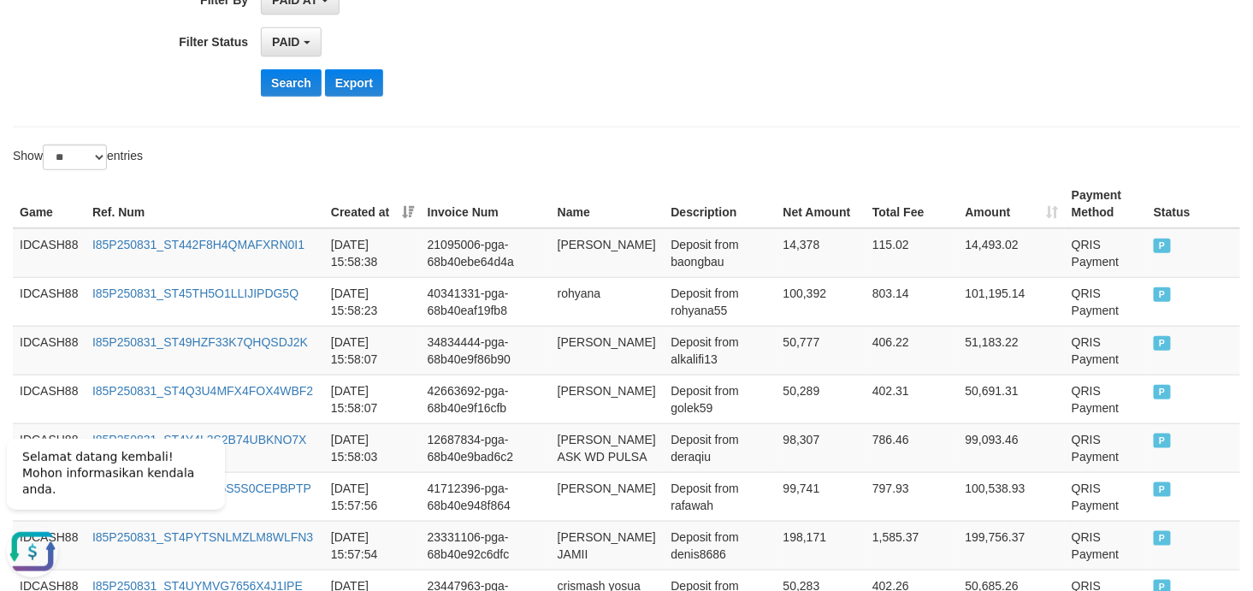
scroll to position [396, 0]
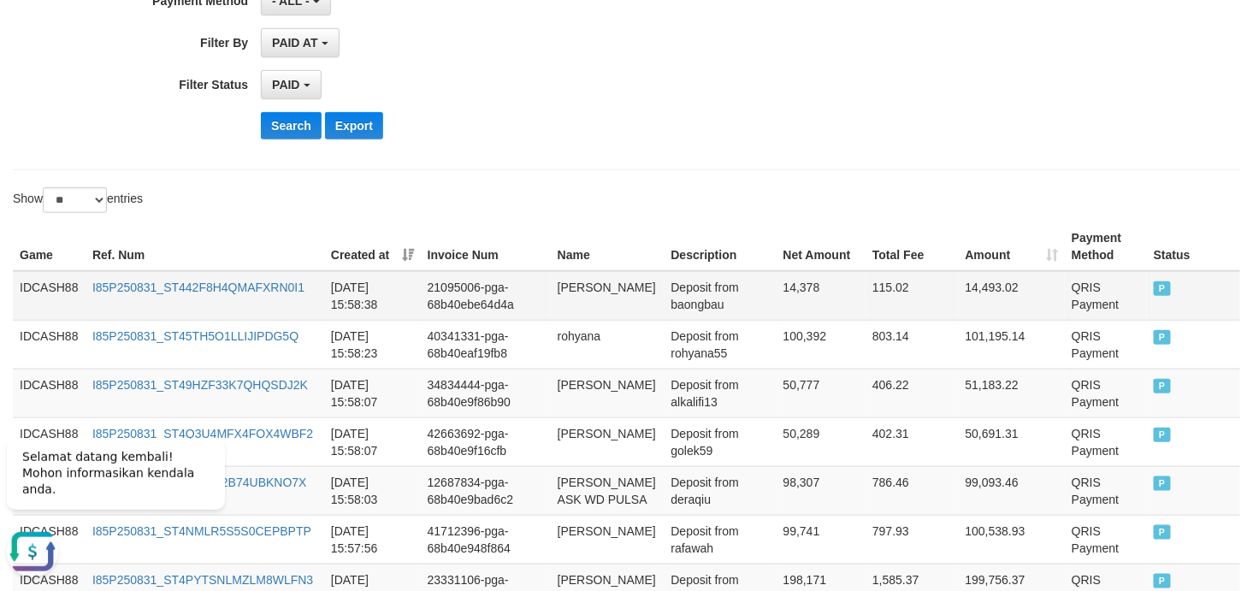
click at [38, 284] on td "IDCASH88" at bounding box center [49, 296] width 73 height 50
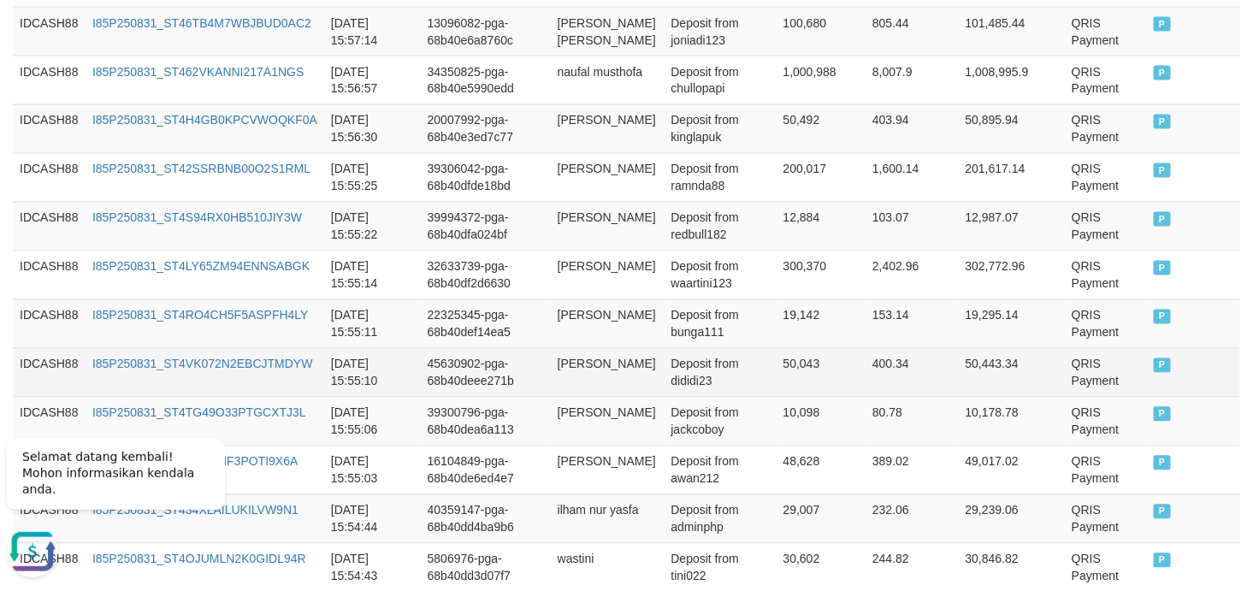
scroll to position [1156, 0]
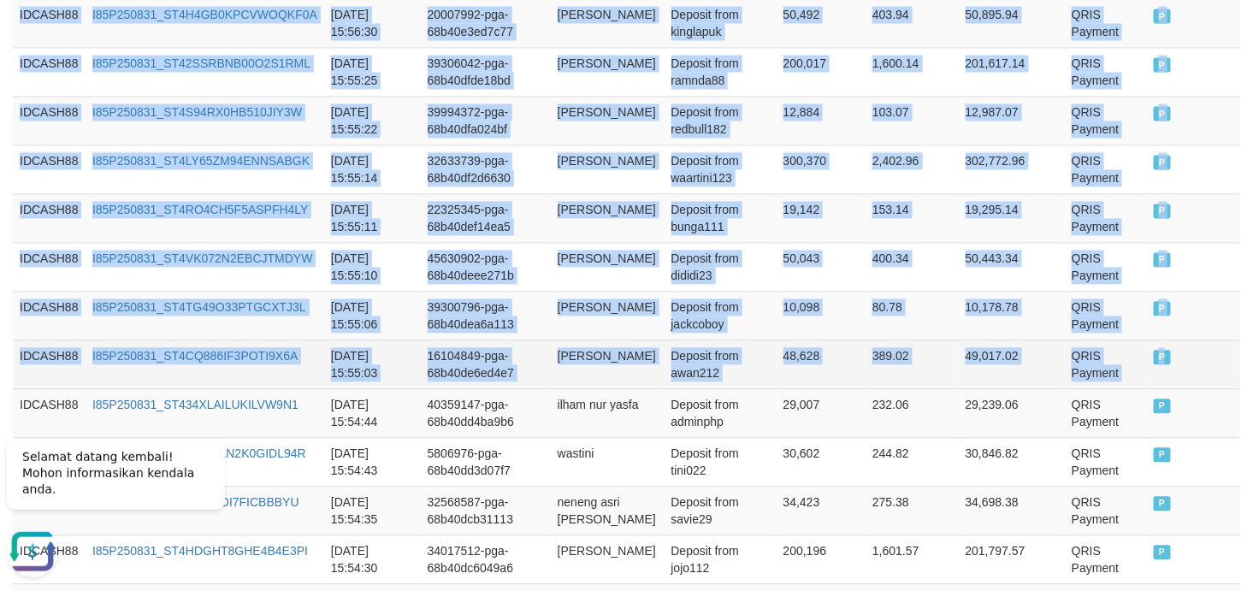
click at [1127, 362] on td "P" at bounding box center [1193, 363] width 93 height 49
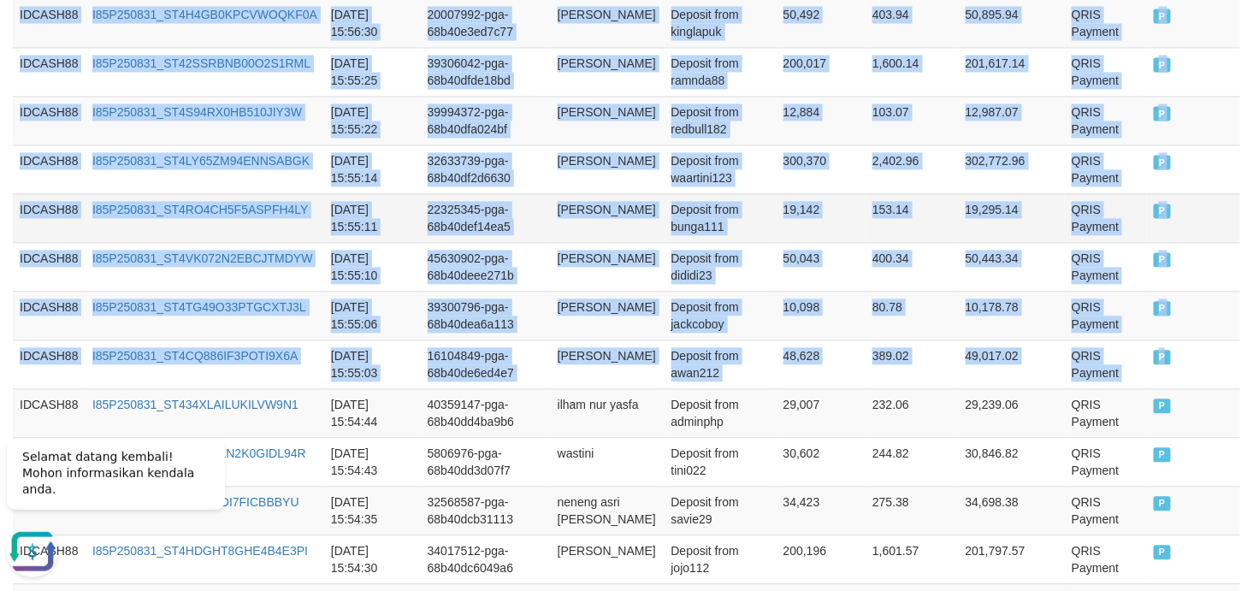
scroll to position [396, 0]
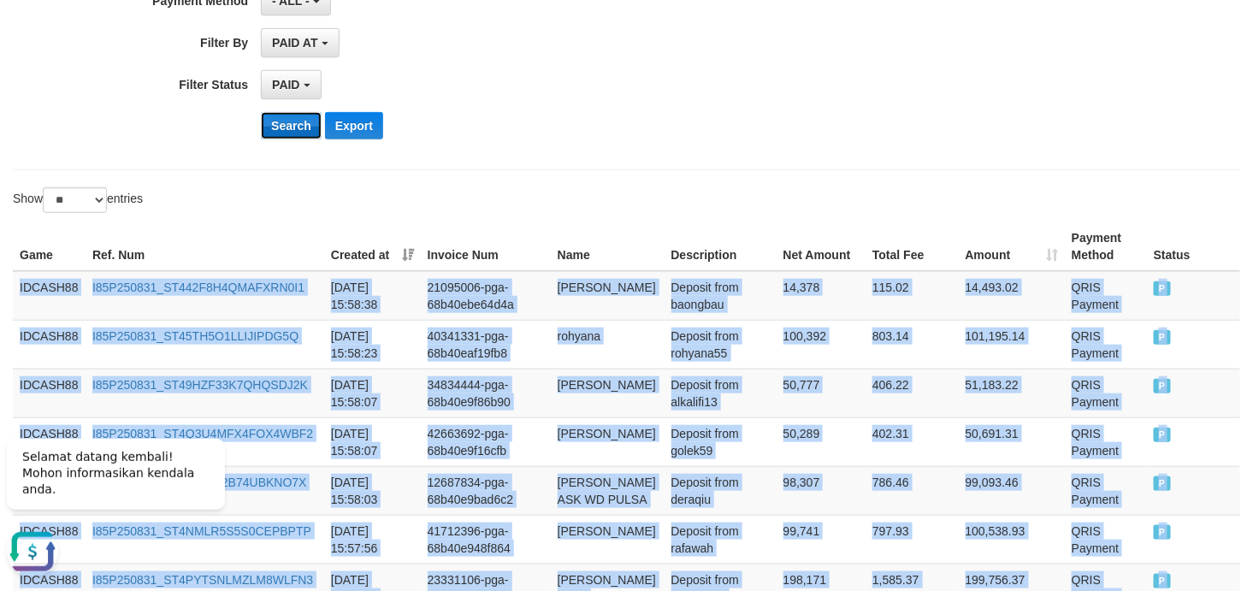
click at [296, 122] on button "Search" at bounding box center [291, 125] width 61 height 27
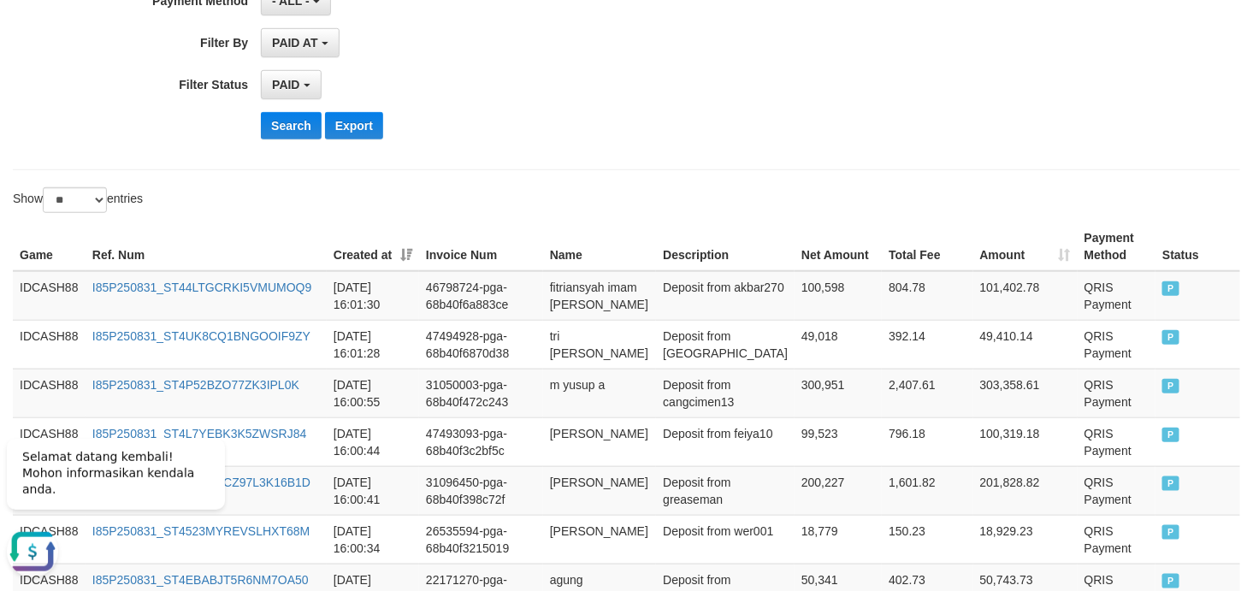
click at [635, 133] on div "Search Export" at bounding box center [652, 125] width 783 height 27
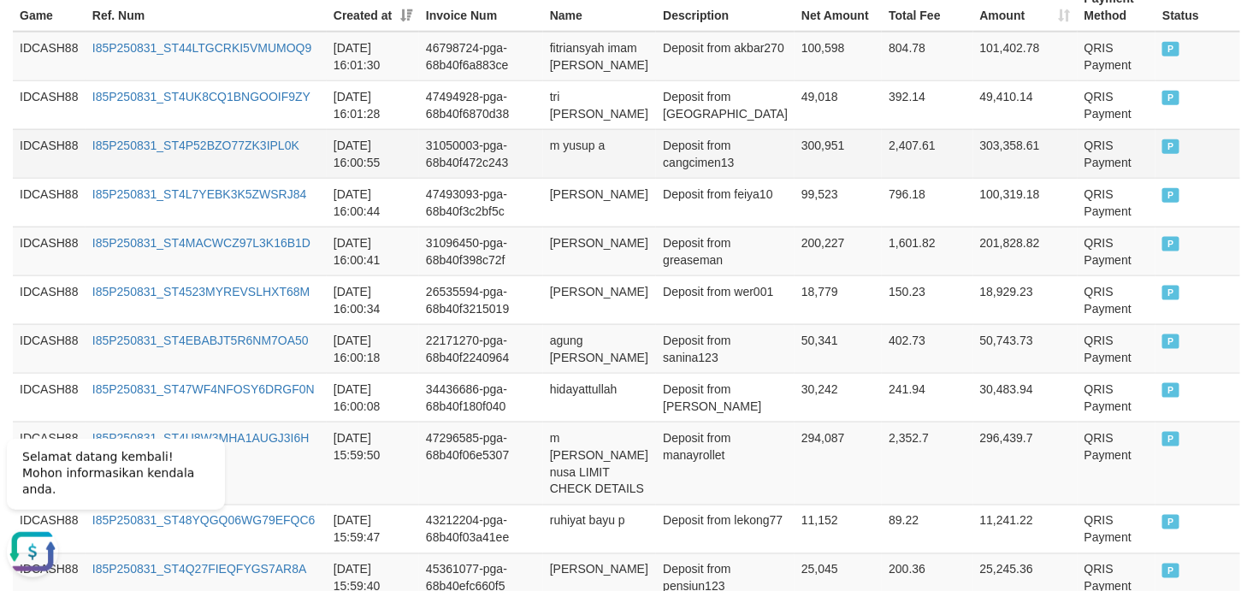
scroll to position [491, 0]
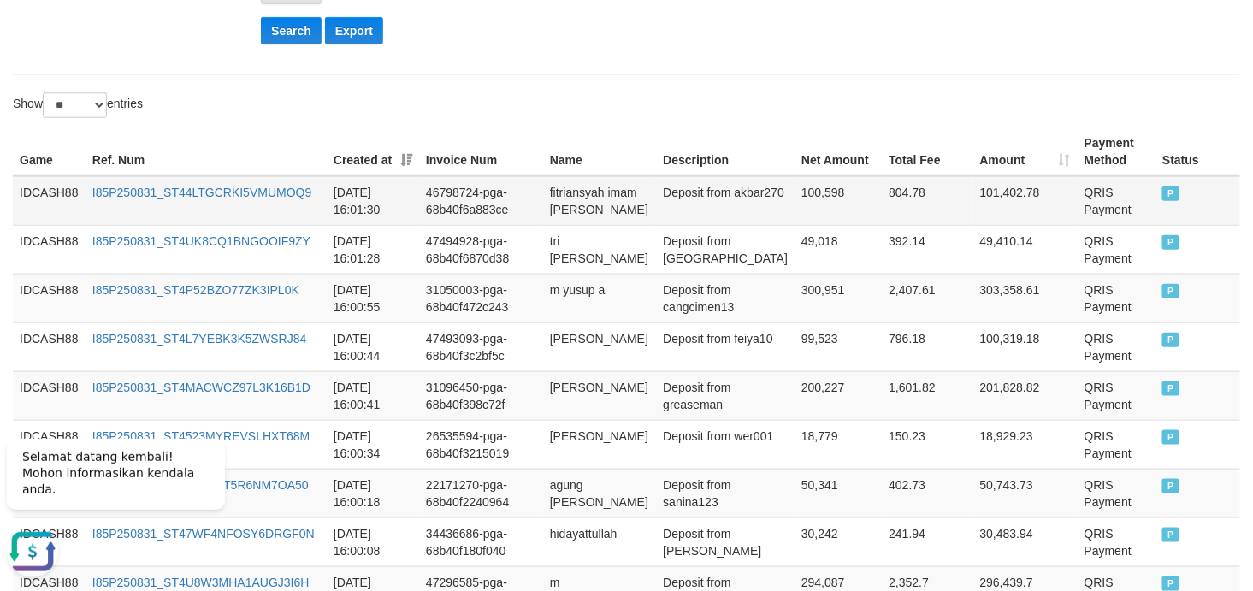
click at [38, 186] on td "IDCASH88" at bounding box center [49, 201] width 73 height 50
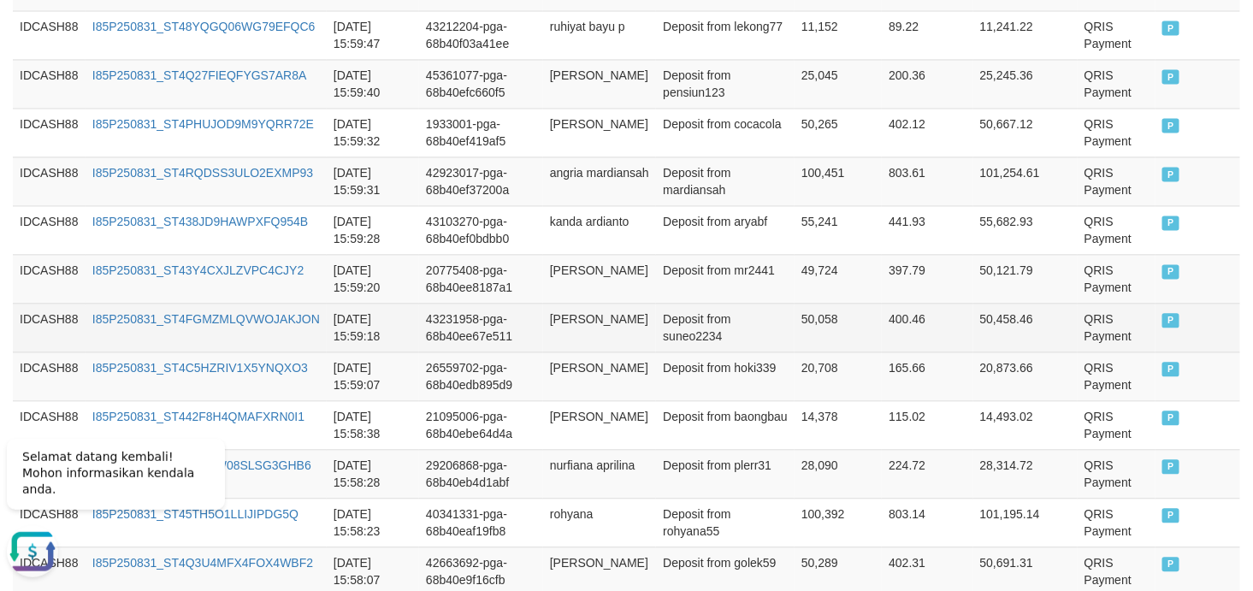
scroll to position [1124, 0]
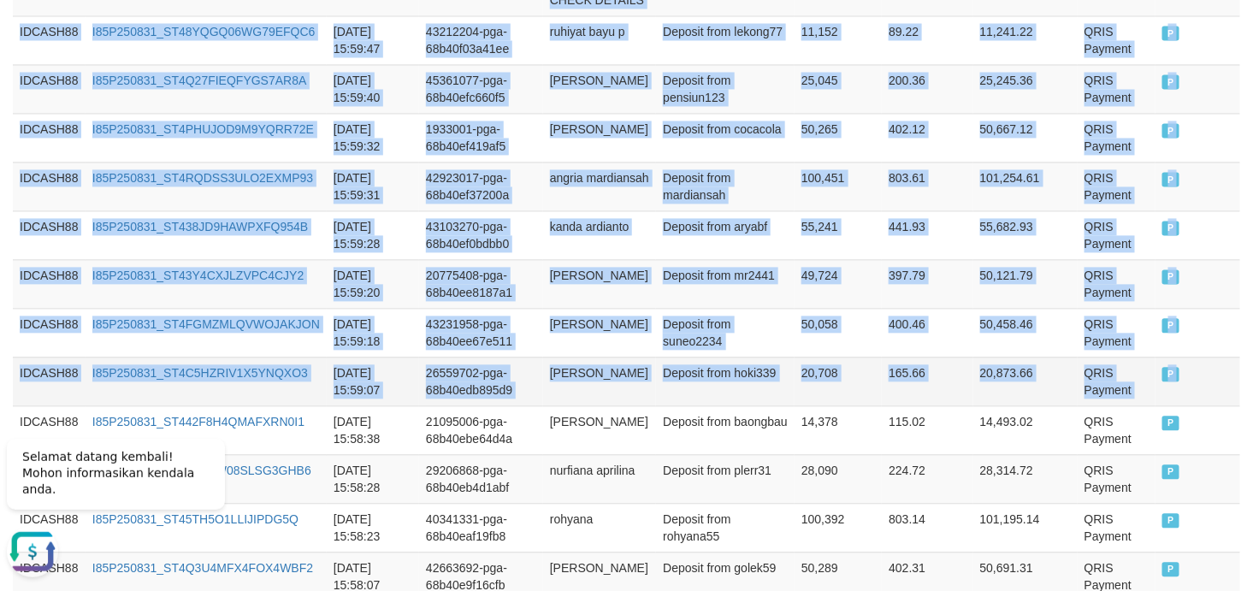
click at [1127, 368] on td "P" at bounding box center [1197, 381] width 85 height 49
click at [479, 162] on td "42923017-pga-68b40ef37200a" at bounding box center [481, 186] width 124 height 49
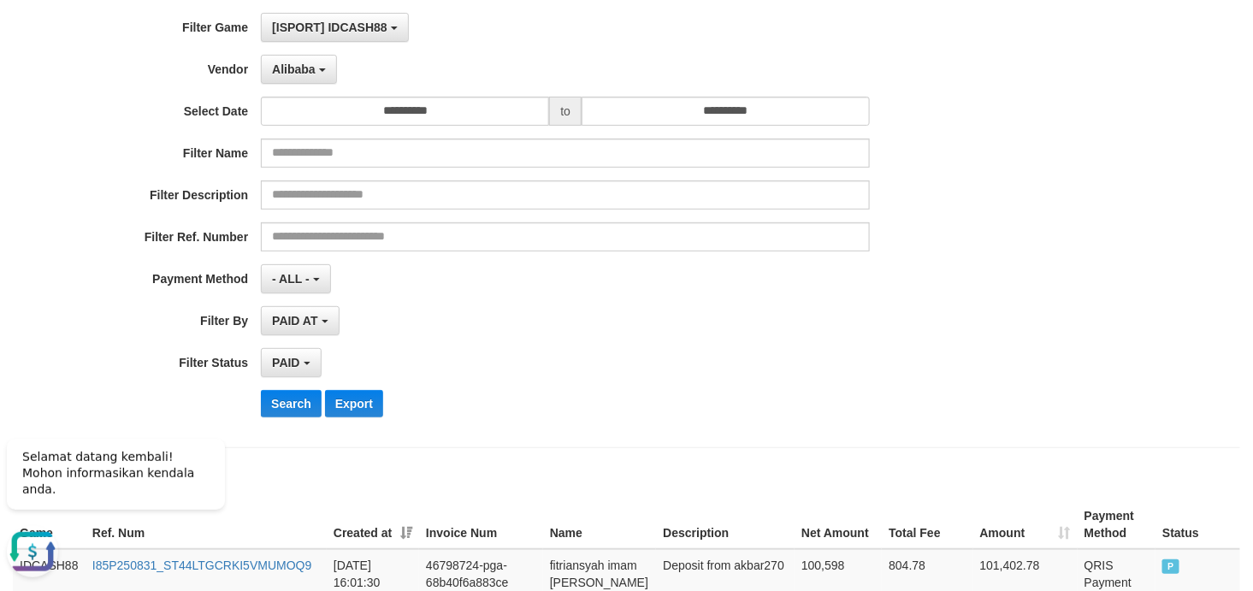
scroll to position [253, 0]
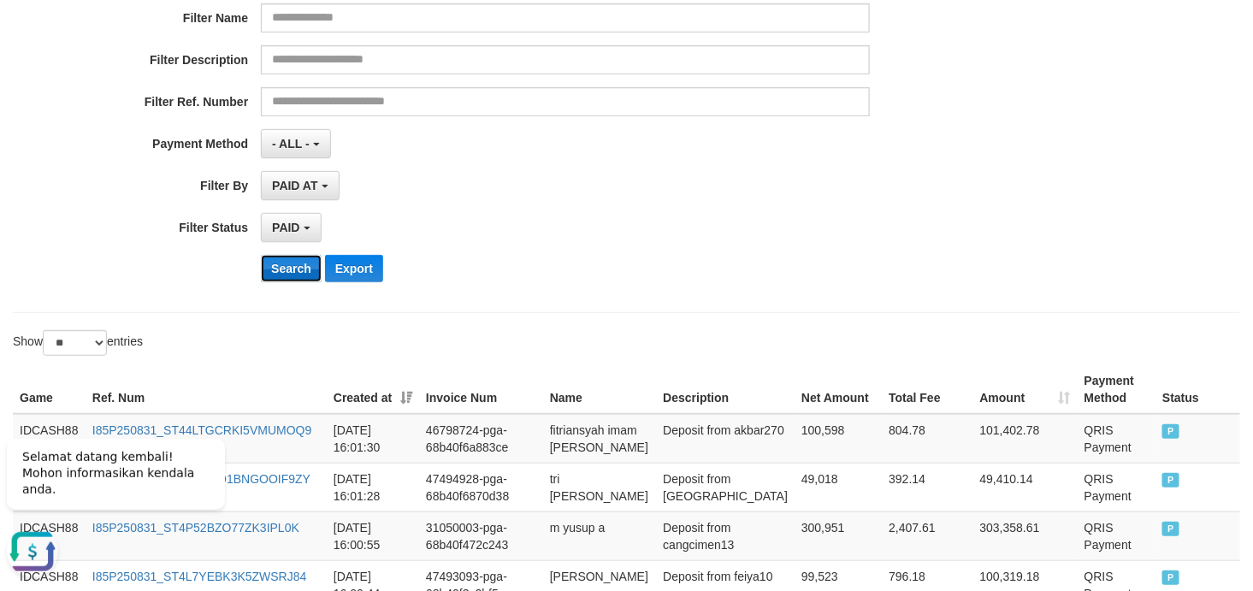
click at [292, 269] on button "Search" at bounding box center [291, 268] width 61 height 27
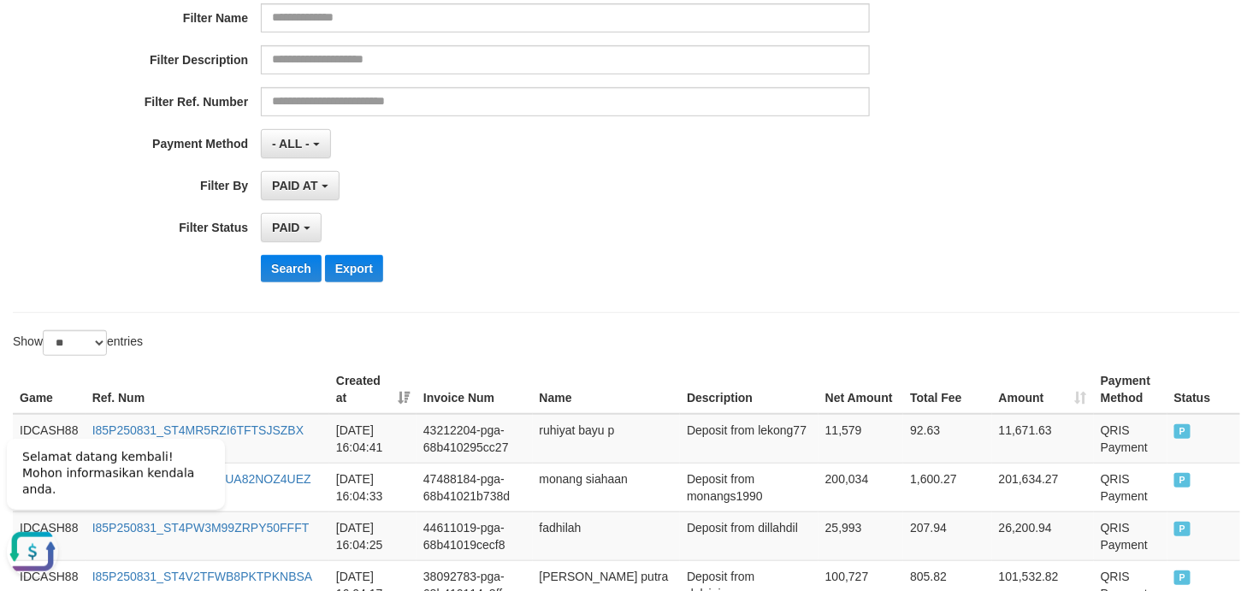
click at [753, 218] on div "PAID SELECT ALL - ALL - SELECT STATUS PENDING/UNPAID PAID CANCELED EXPIRED" at bounding box center [565, 227] width 609 height 29
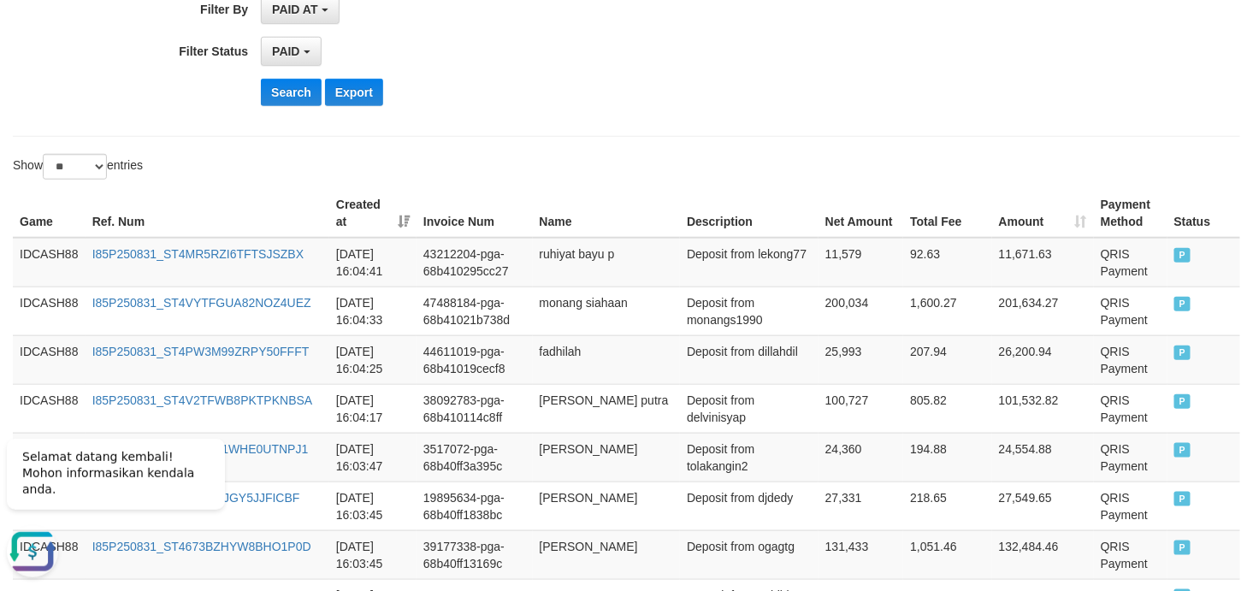
scroll to position [387, 0]
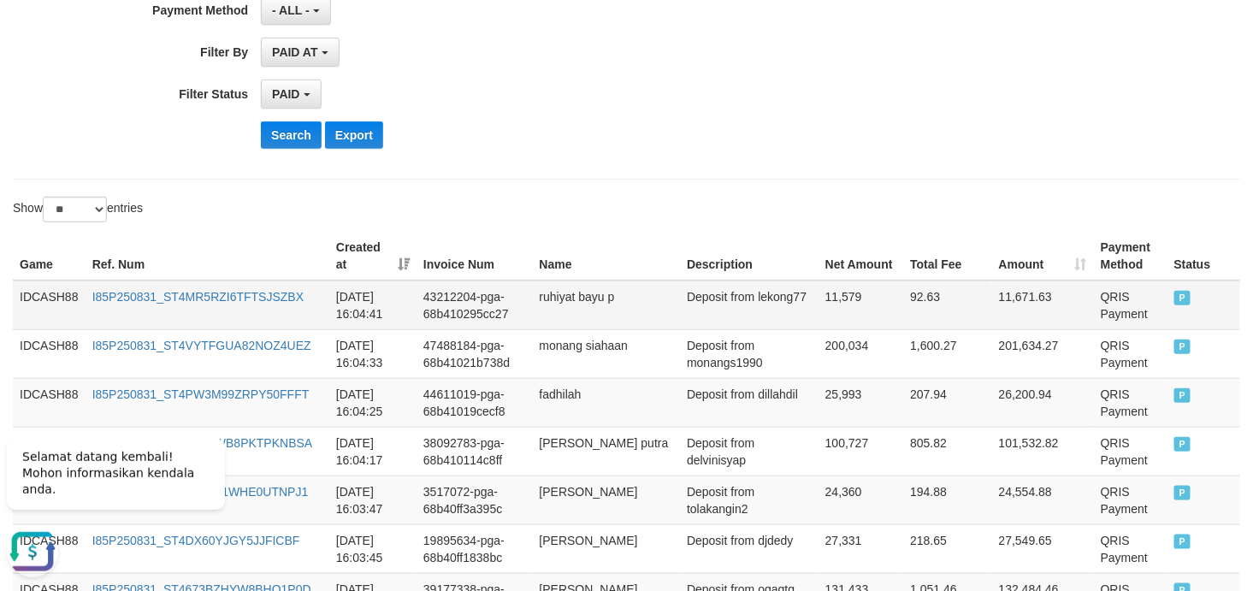
click at [49, 299] on td "IDCASH88" at bounding box center [49, 305] width 73 height 50
click at [58, 294] on td "IDCASH88" at bounding box center [49, 305] width 73 height 50
click at [43, 294] on td "IDCASH88" at bounding box center [49, 305] width 73 height 50
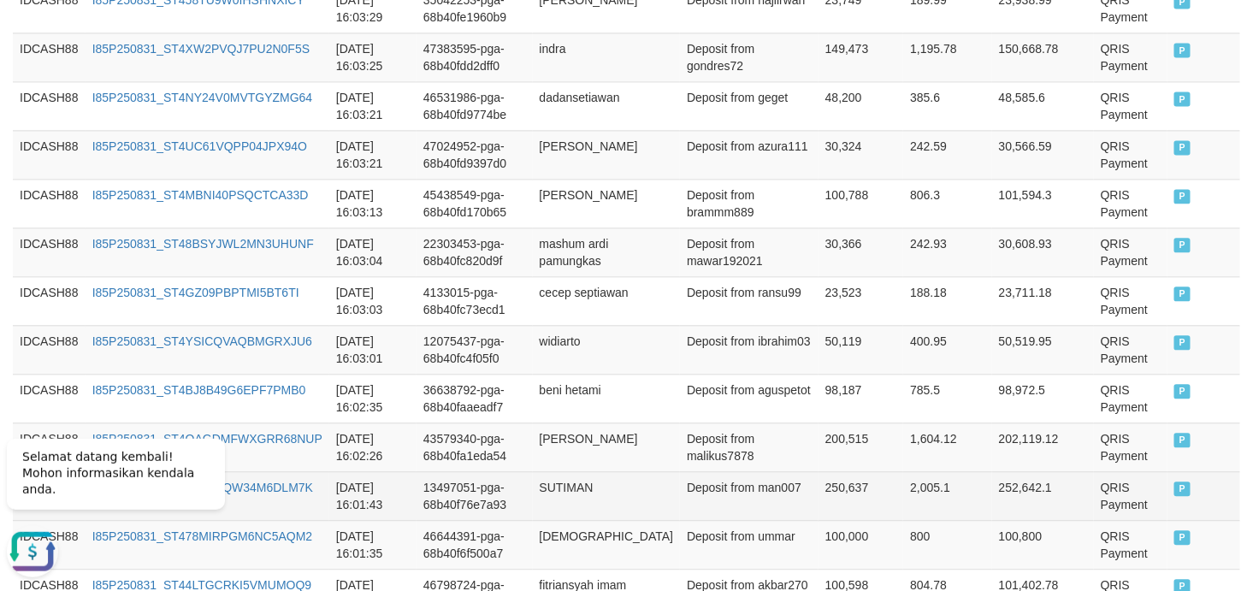
scroll to position [1399, 0]
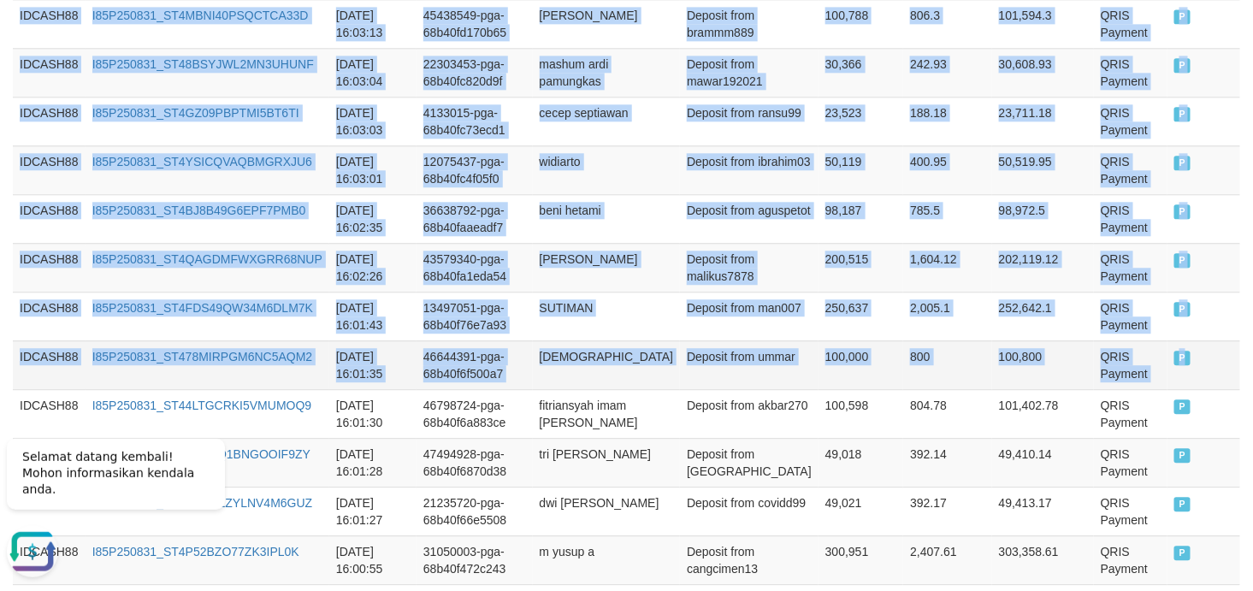
click at [1127, 374] on td "P" at bounding box center [1203, 364] width 73 height 49
click at [595, 181] on td "widiarto" at bounding box center [607, 169] width 148 height 49
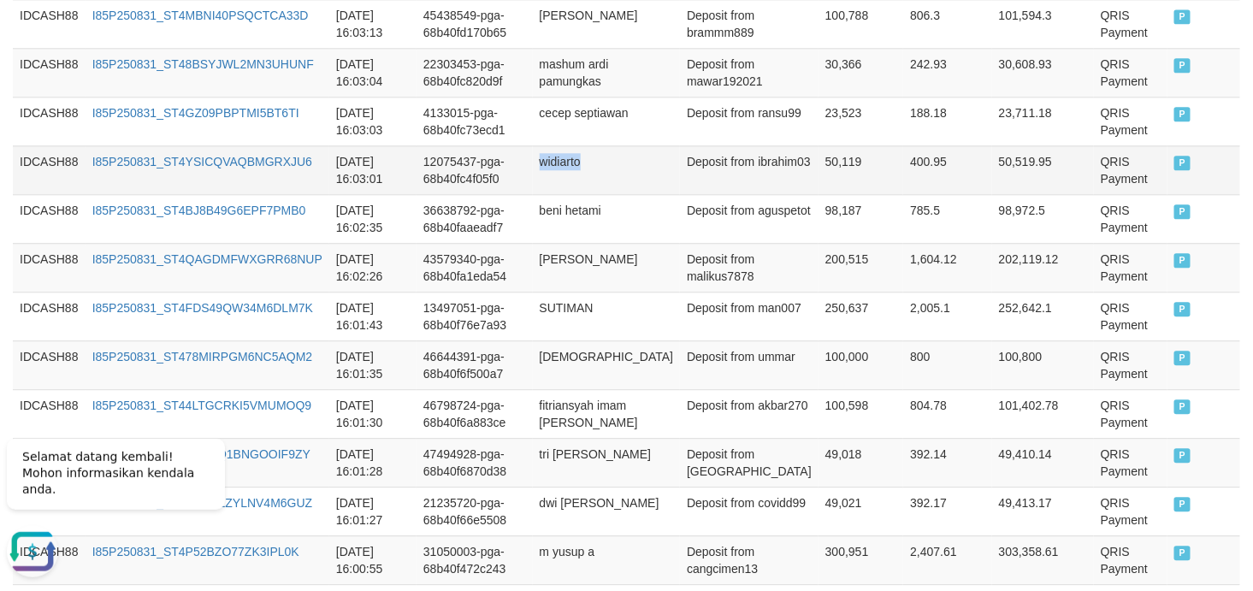
click at [595, 181] on td "widiarto" at bounding box center [607, 169] width 148 height 49
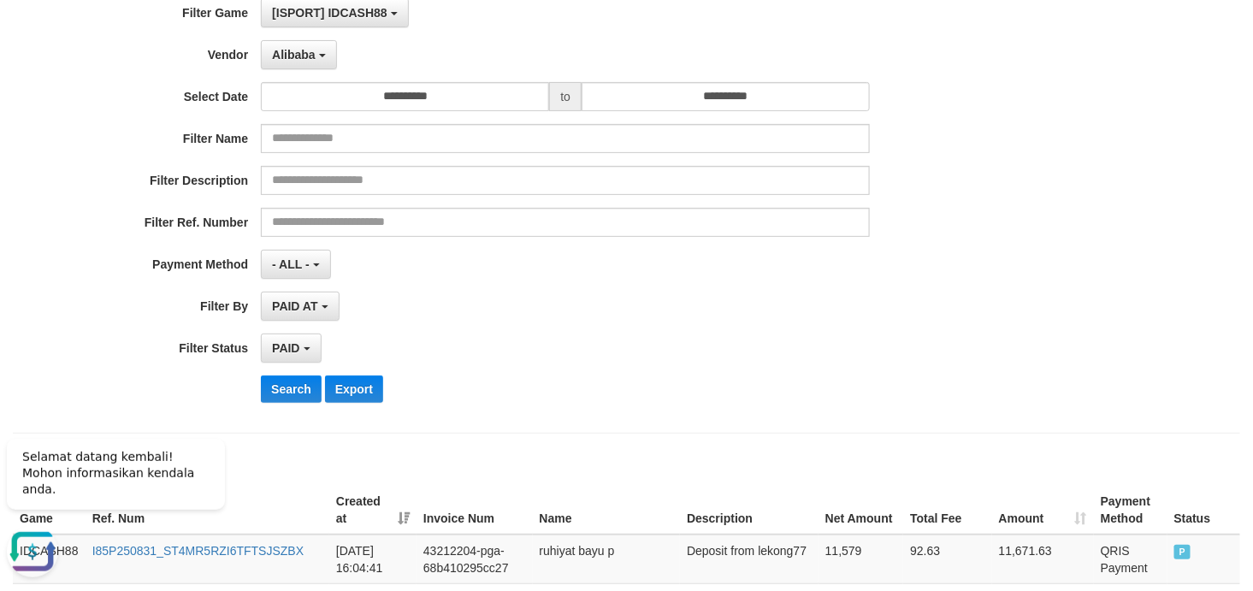
scroll to position [387, 0]
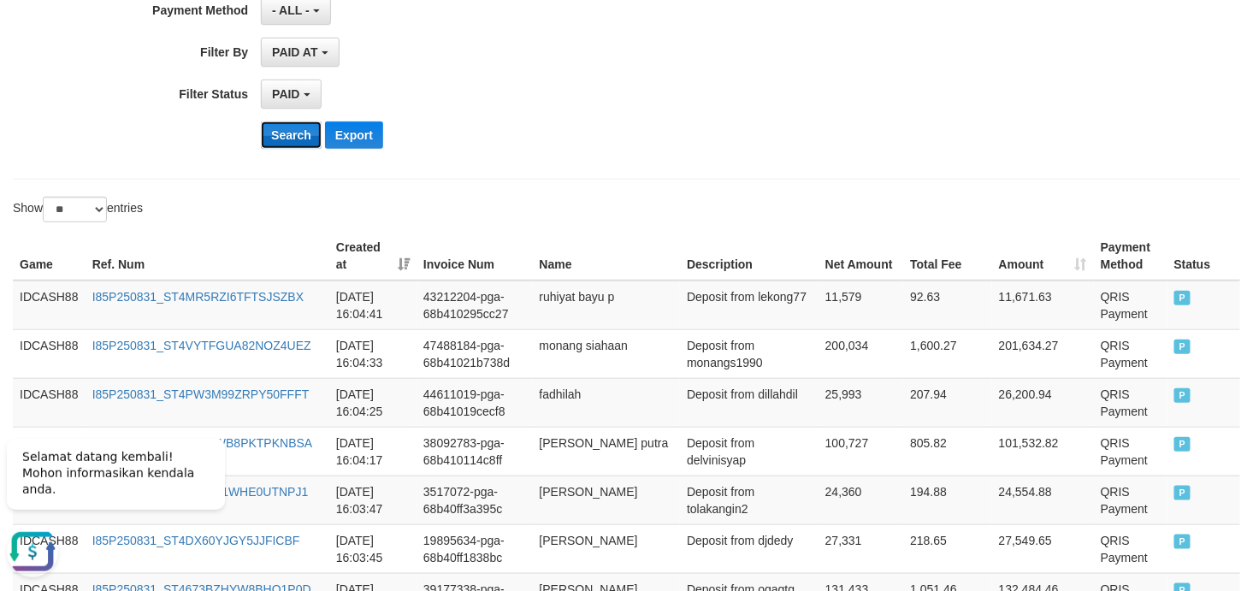
click at [302, 140] on button "Search" at bounding box center [291, 134] width 61 height 27
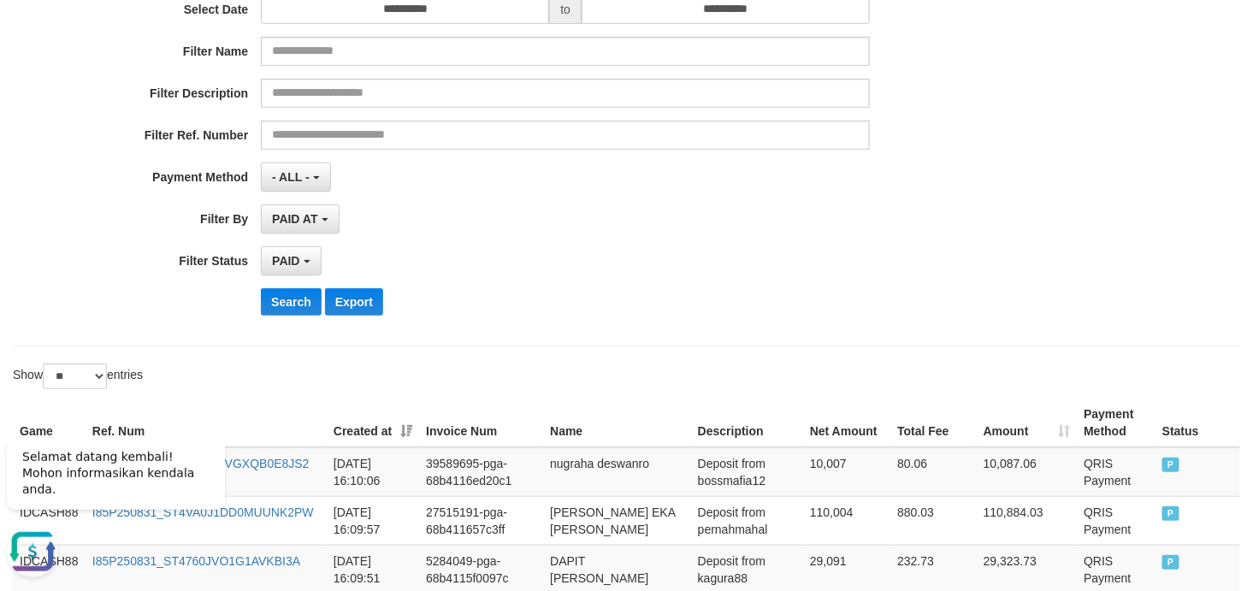
scroll to position [440, 0]
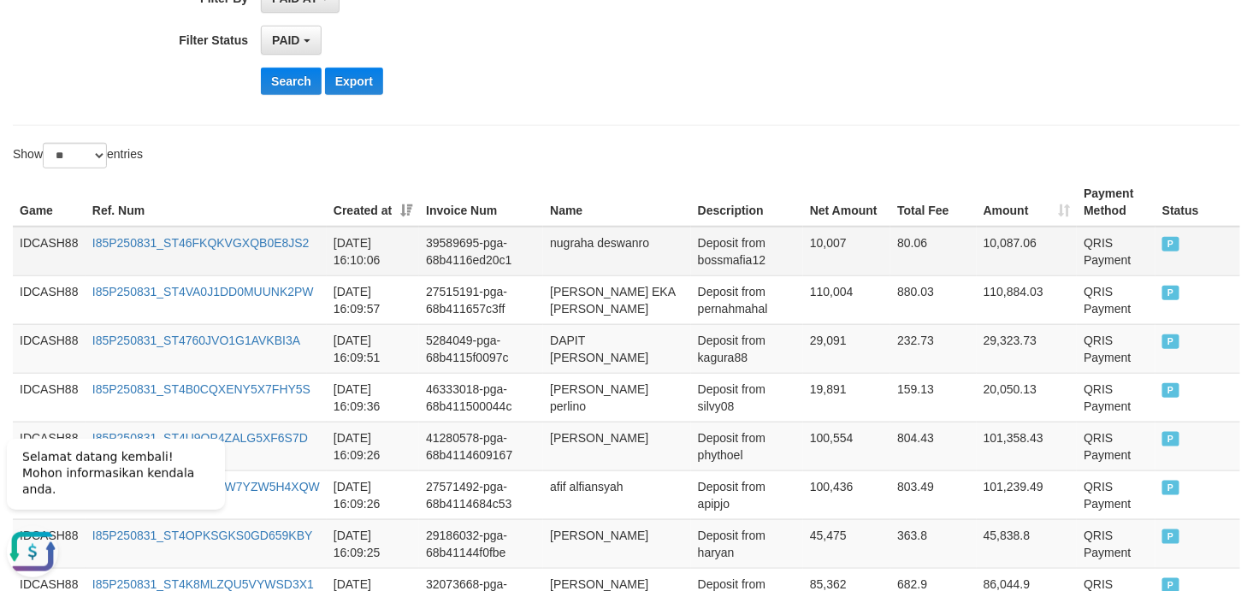
click at [51, 236] on td "IDCASH88" at bounding box center [49, 252] width 73 height 50
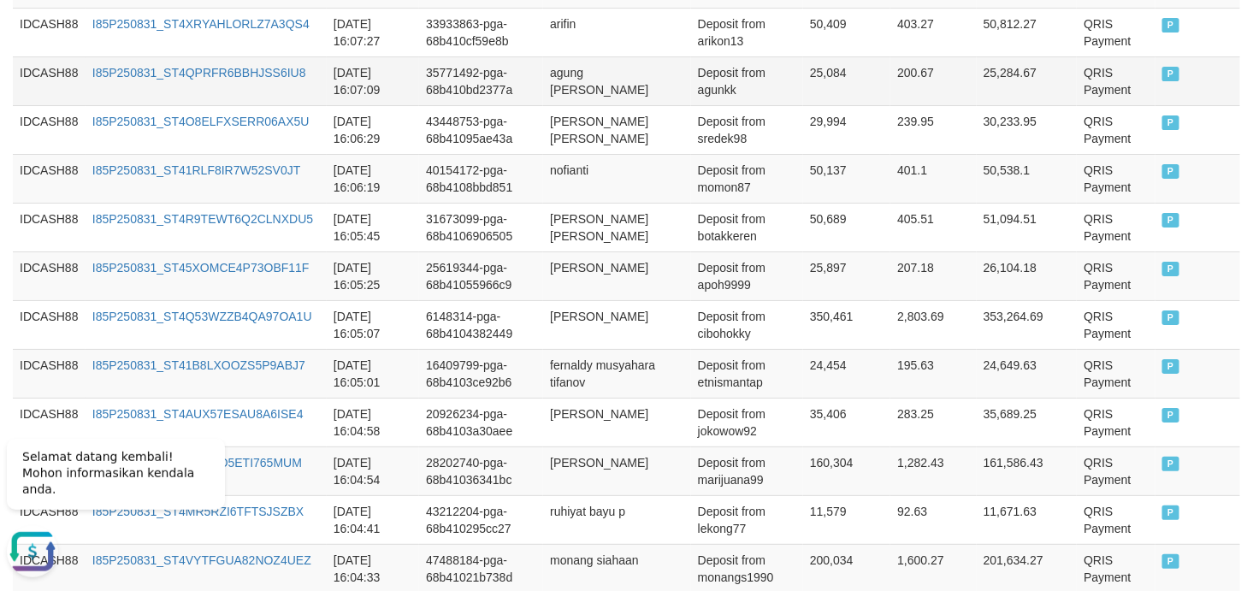
scroll to position [2213, 0]
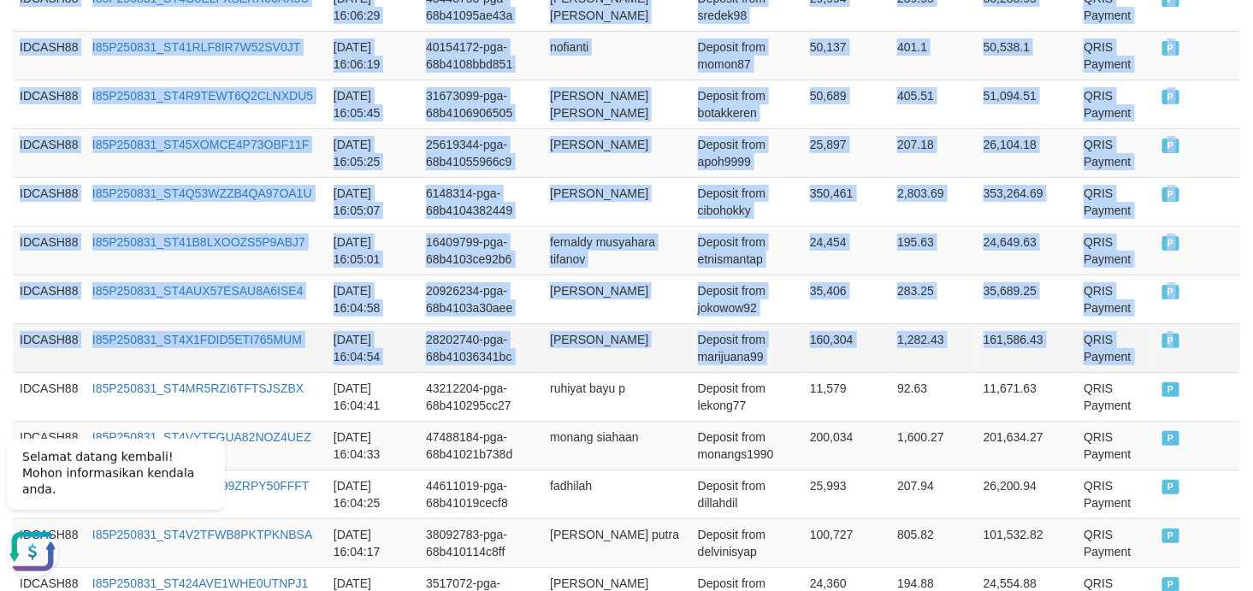
click at [1127, 355] on td "P" at bounding box center [1197, 347] width 85 height 49
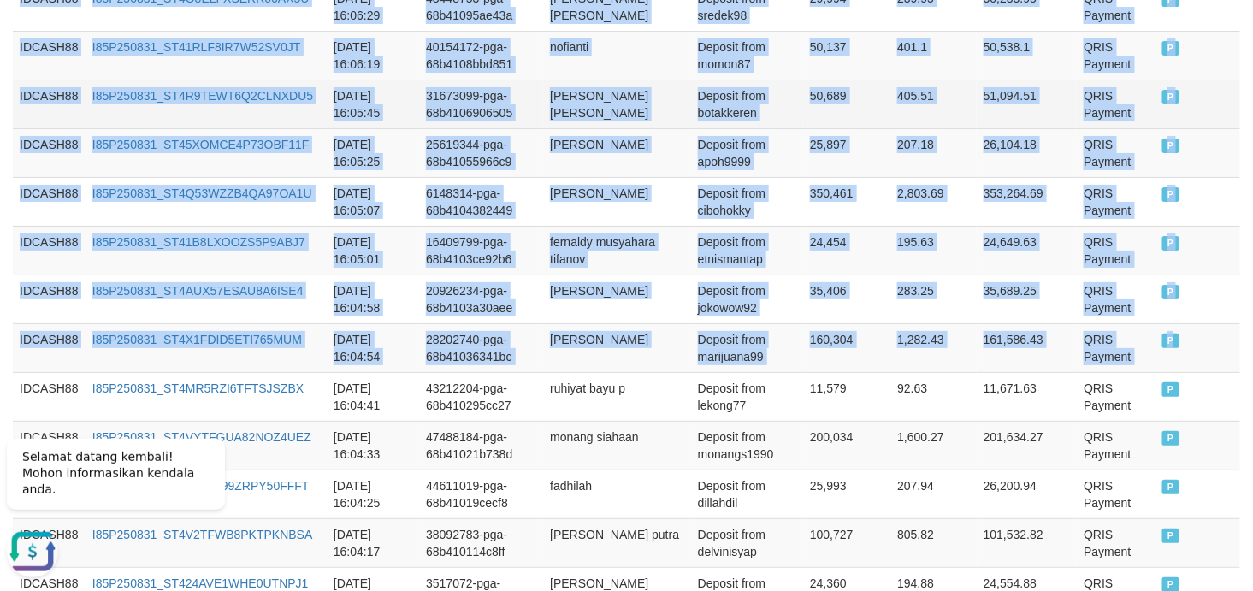
drag, startPoint x: 599, startPoint y: 97, endPoint x: 558, endPoint y: 111, distance: 43.3
click at [558, 111] on td "arief hidayad sandi" at bounding box center [617, 104] width 148 height 49
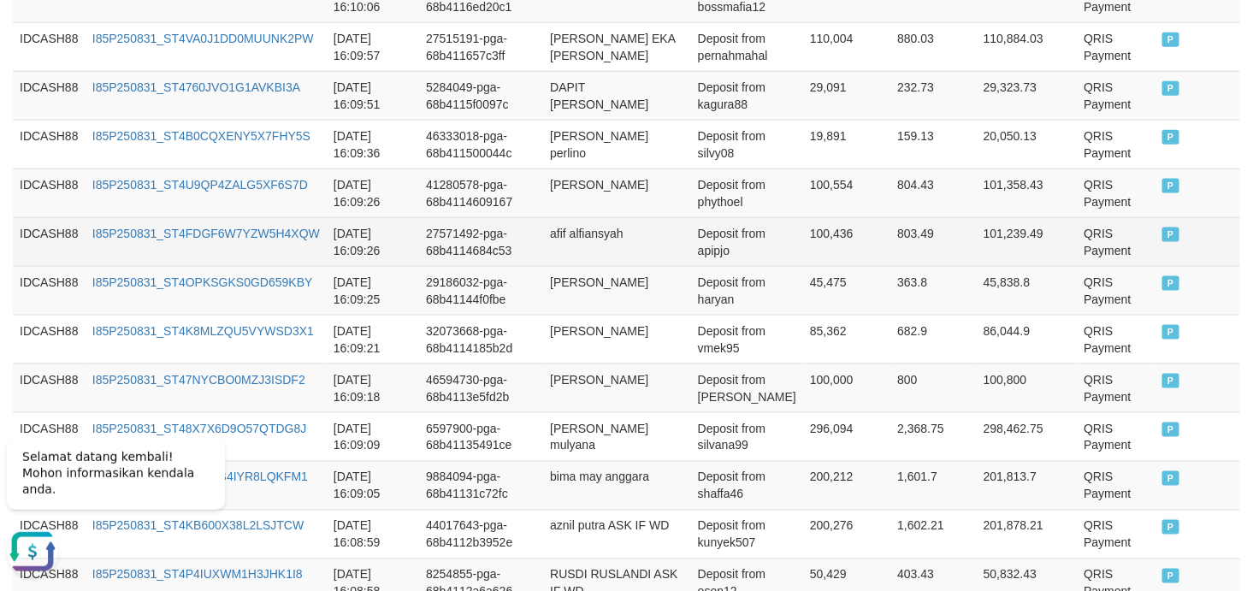
scroll to position [440, 0]
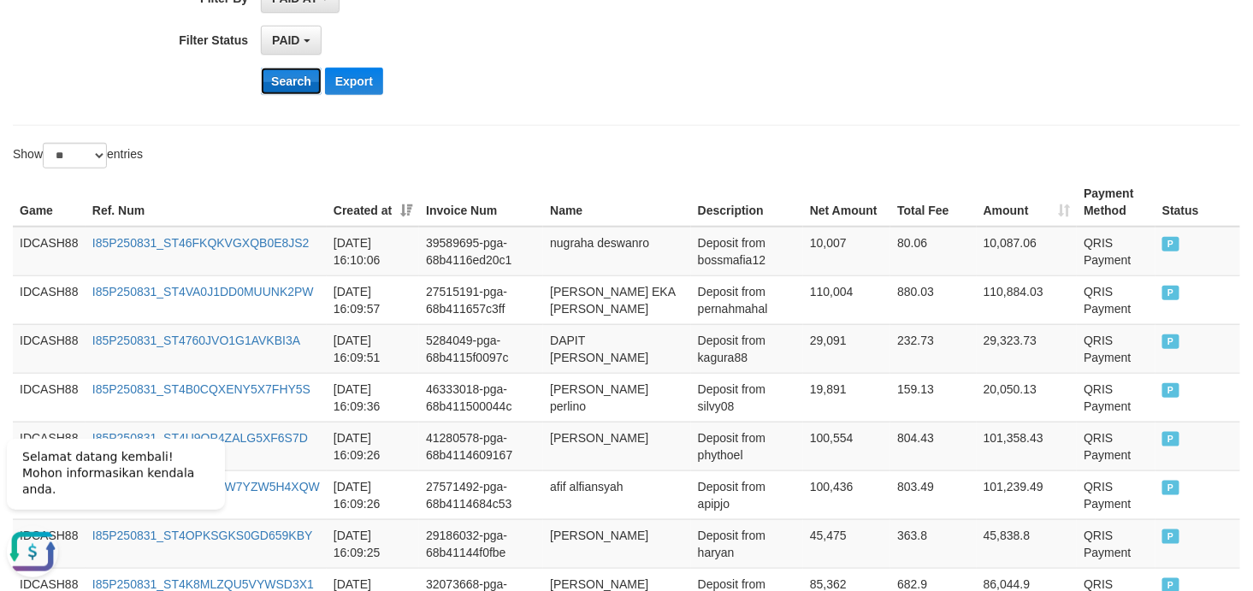
drag, startPoint x: 289, startPoint y: 87, endPoint x: 284, endPoint y: 78, distance: 10.7
click at [284, 78] on button "Search" at bounding box center [291, 81] width 61 height 27
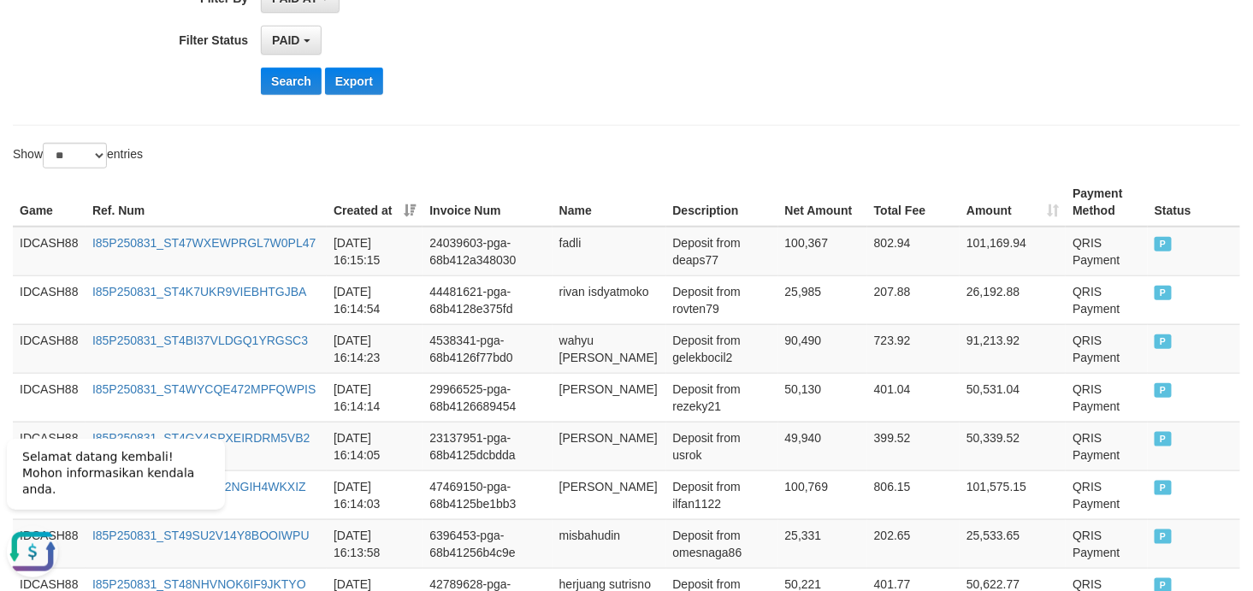
click at [646, 95] on div "Search Export" at bounding box center [652, 81] width 783 height 27
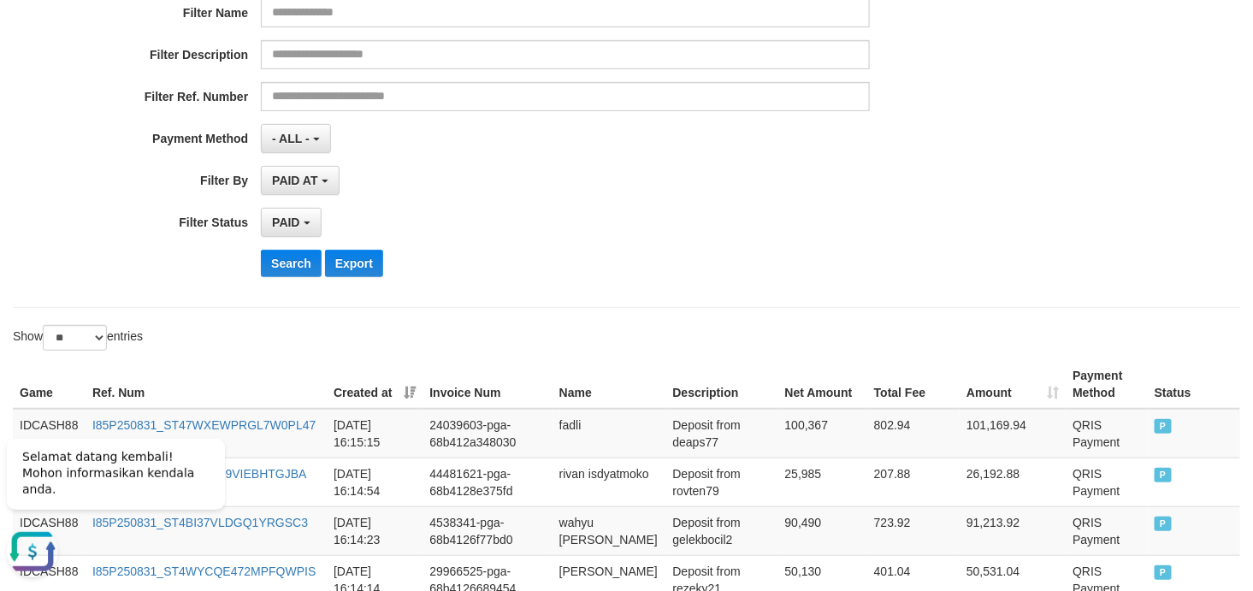
scroll to position [318, 0]
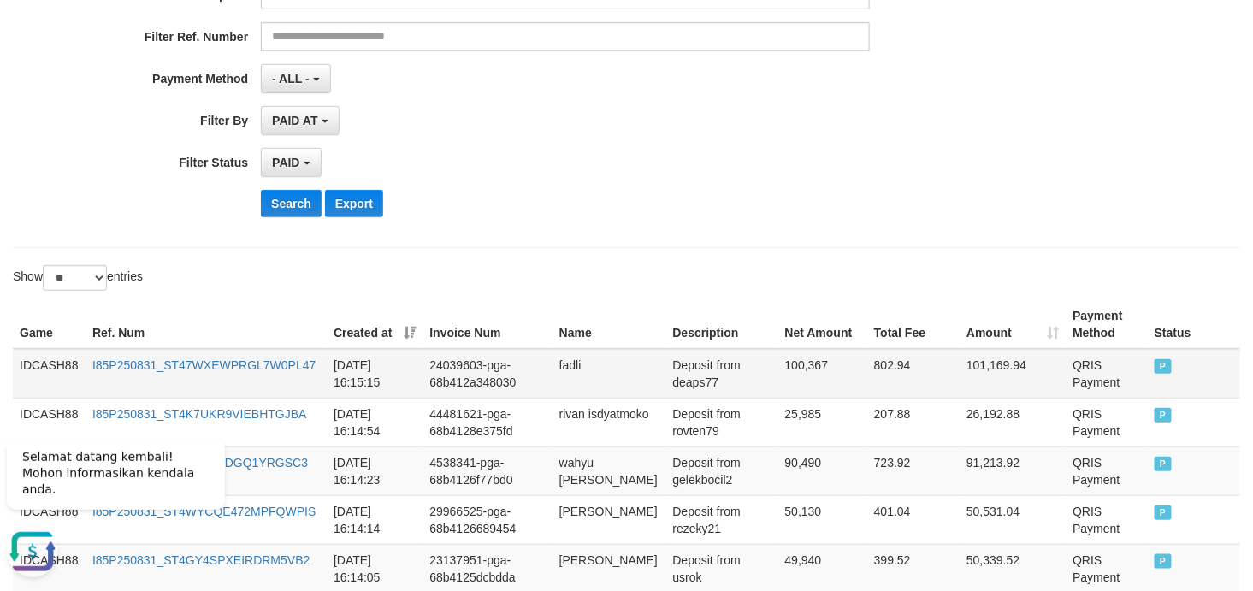
click at [34, 366] on td "IDCASH88" at bounding box center [49, 374] width 73 height 50
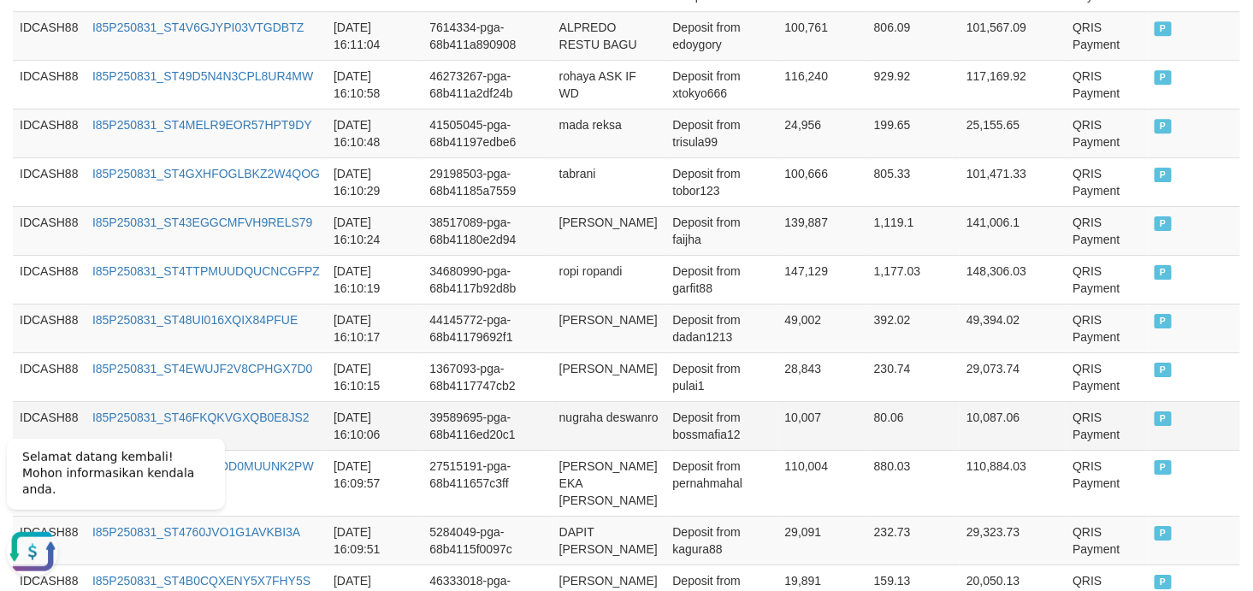
scroll to position [1965, 0]
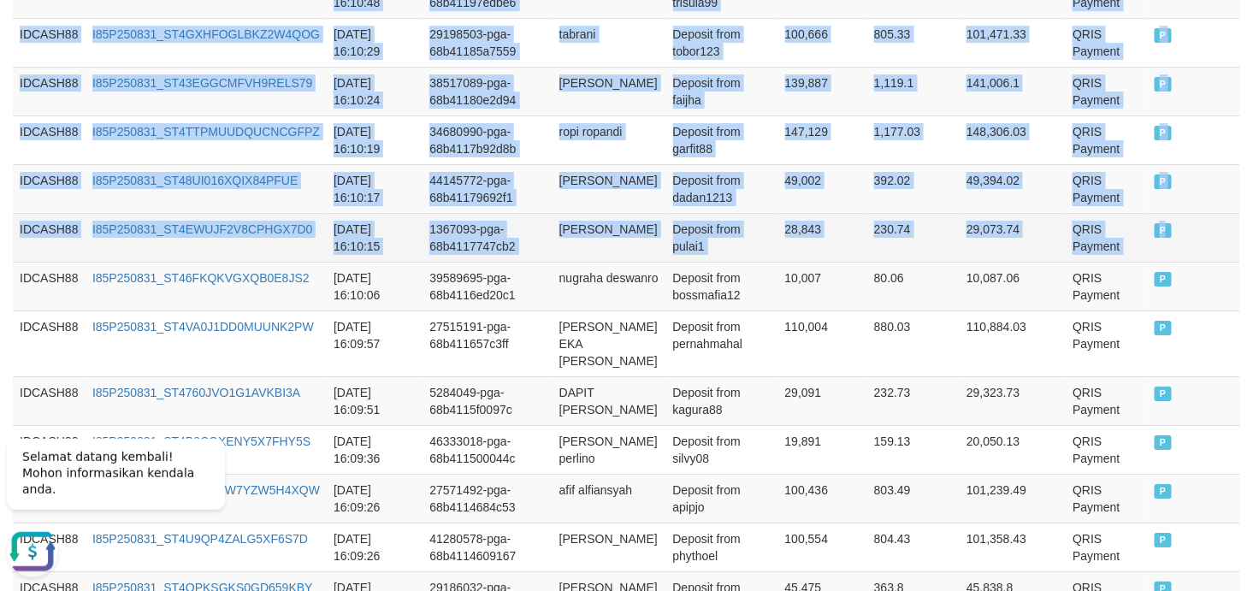
click at [1127, 241] on td "P" at bounding box center [1194, 237] width 92 height 49
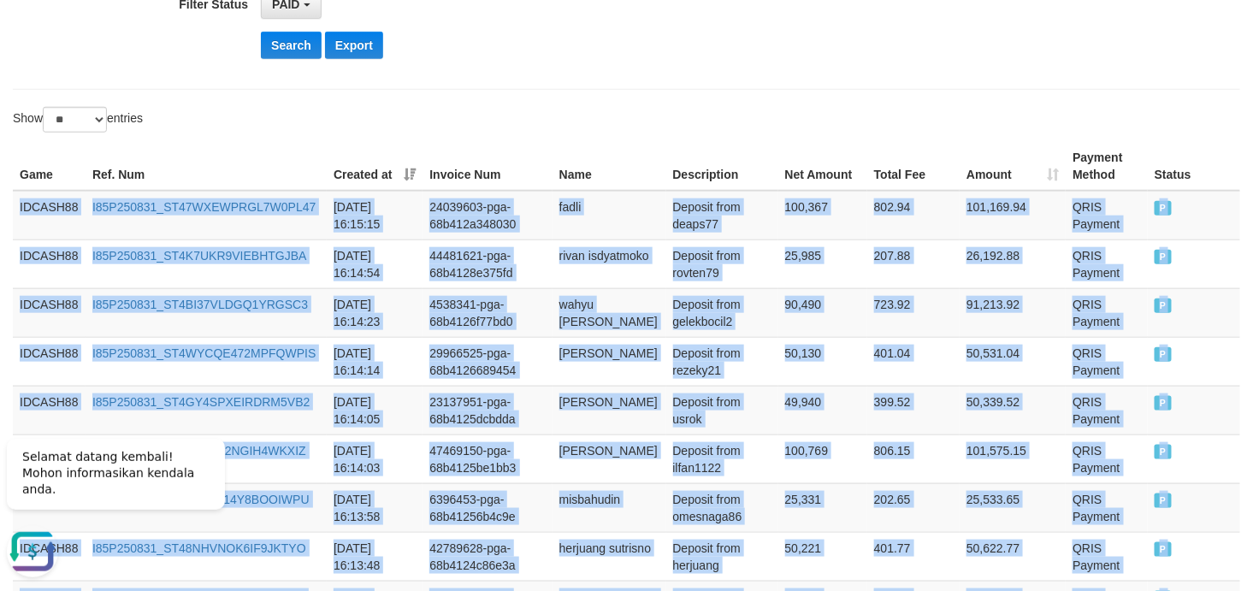
scroll to position [192, 0]
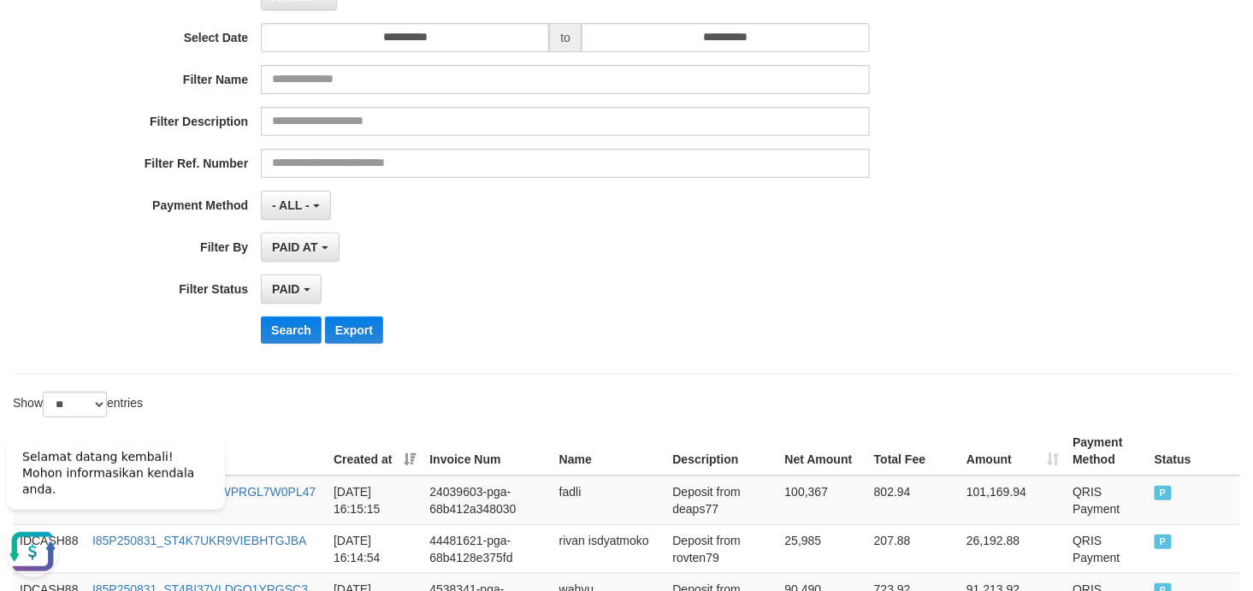
drag, startPoint x: 295, startPoint y: 339, endPoint x: 693, endPoint y: 316, distance: 398.3
click at [718, 308] on div "**********" at bounding box center [522, 147] width 1044 height 417
click at [280, 331] on button "Search" at bounding box center [291, 329] width 61 height 27
click at [758, 297] on div "PAID SELECT ALL - ALL - SELECT STATUS PENDING/UNPAID PAID CANCELED EXPIRED" at bounding box center [565, 289] width 609 height 29
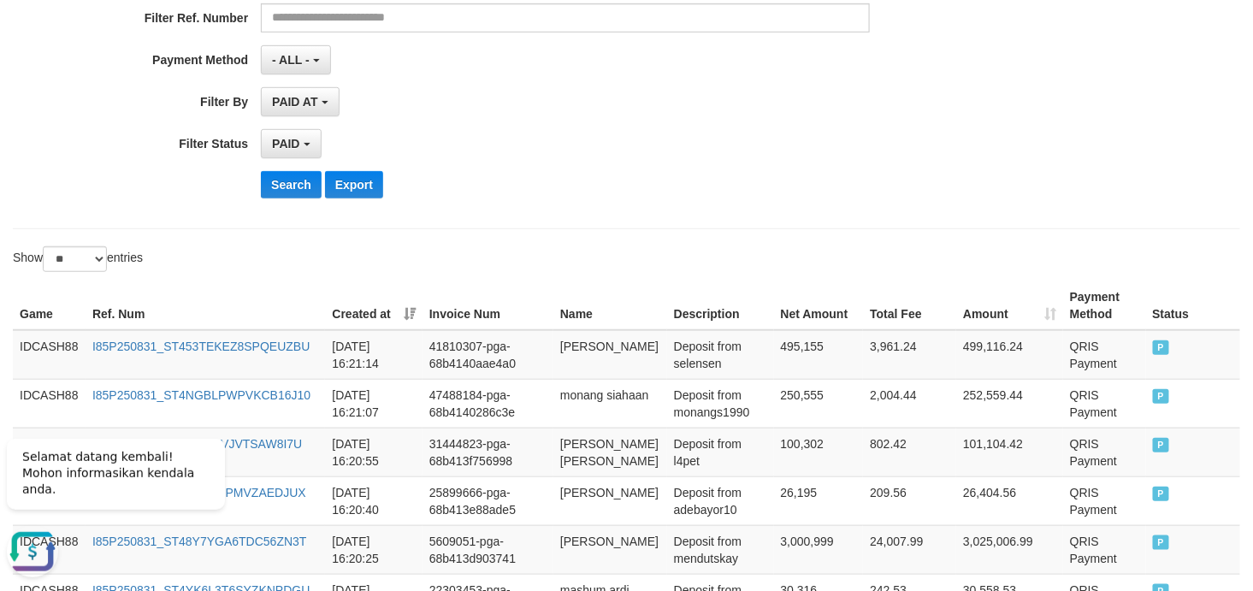
scroll to position [380, 0]
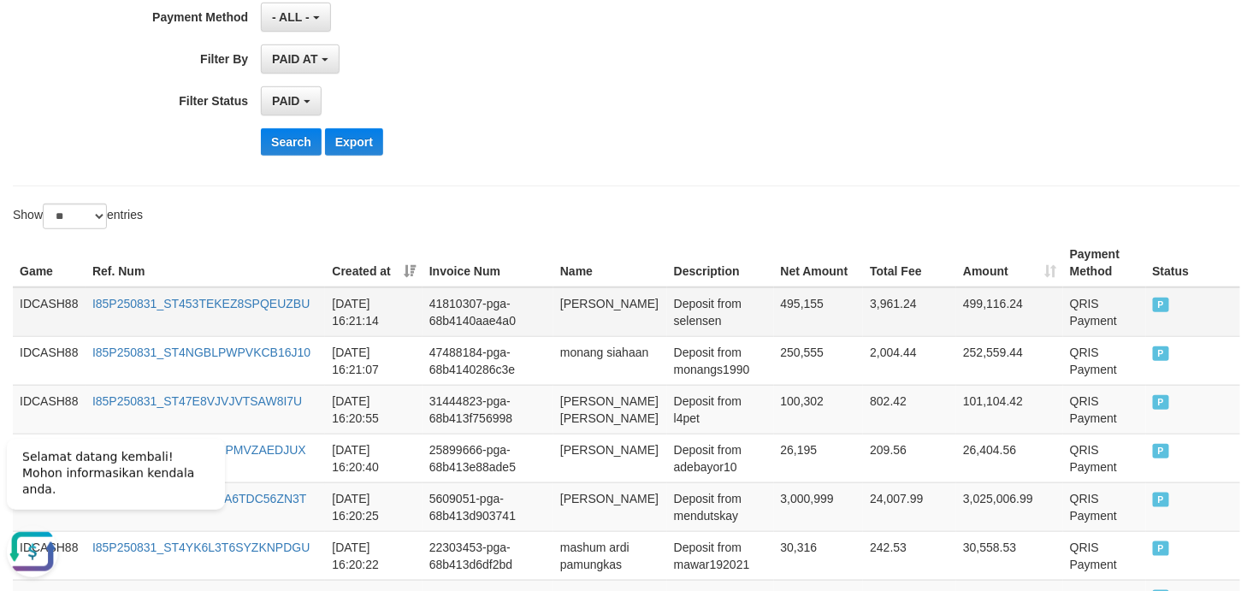
click at [37, 308] on td "IDCASH88" at bounding box center [49, 312] width 73 height 50
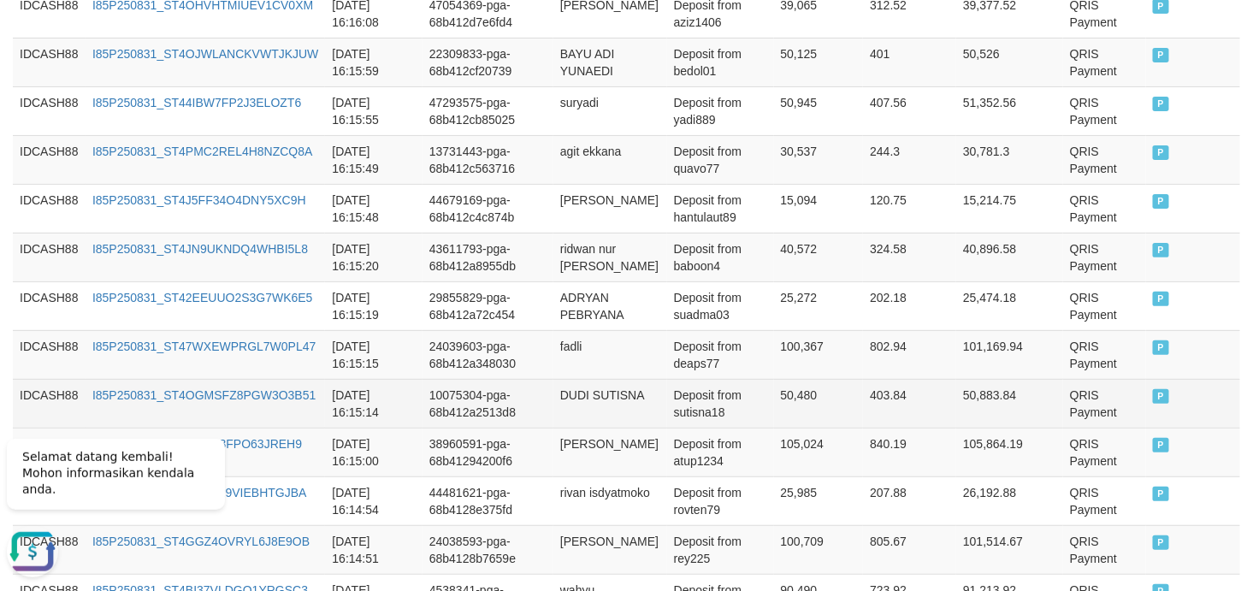
scroll to position [2406, 0]
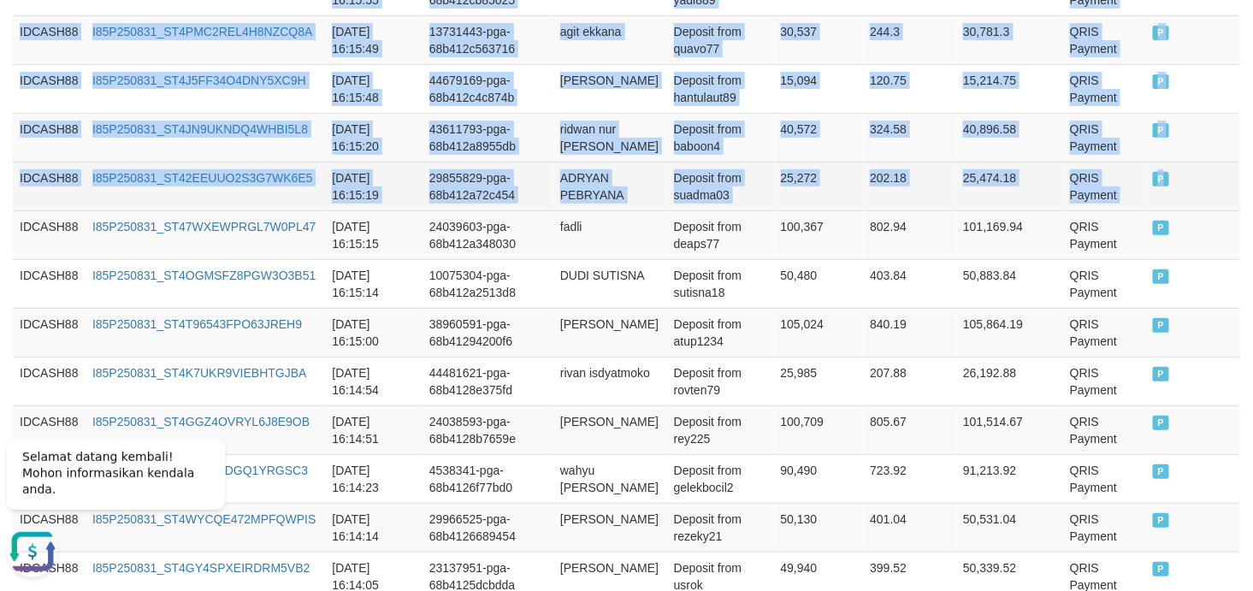
click at [1127, 210] on td "P" at bounding box center [1193, 186] width 94 height 49
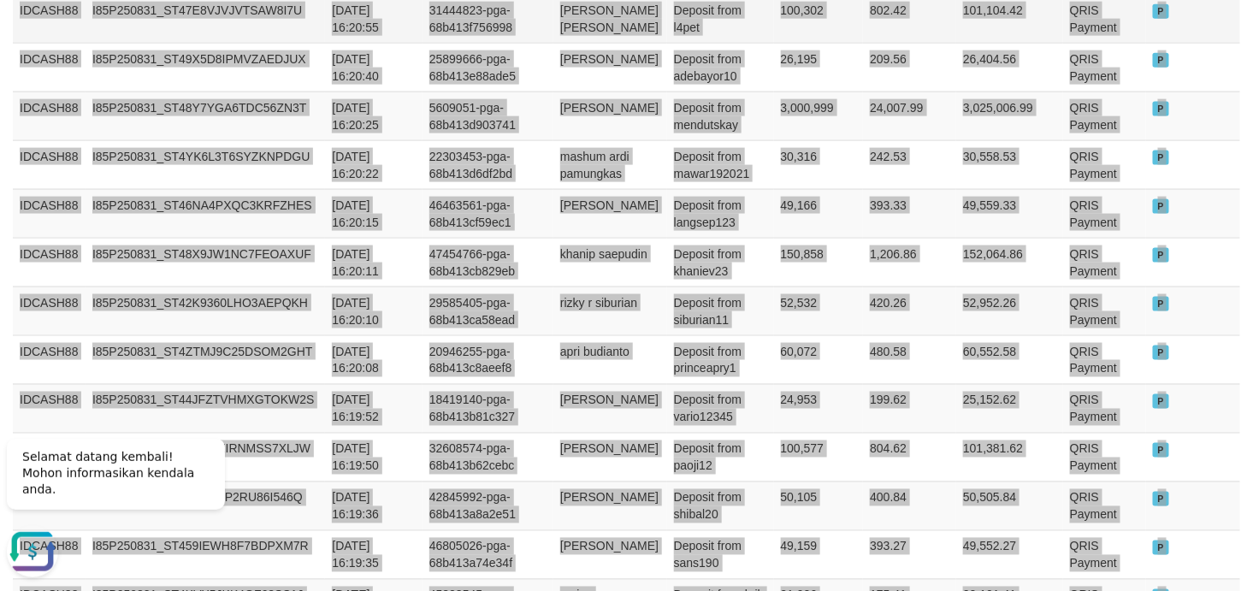
scroll to position [633, 0]
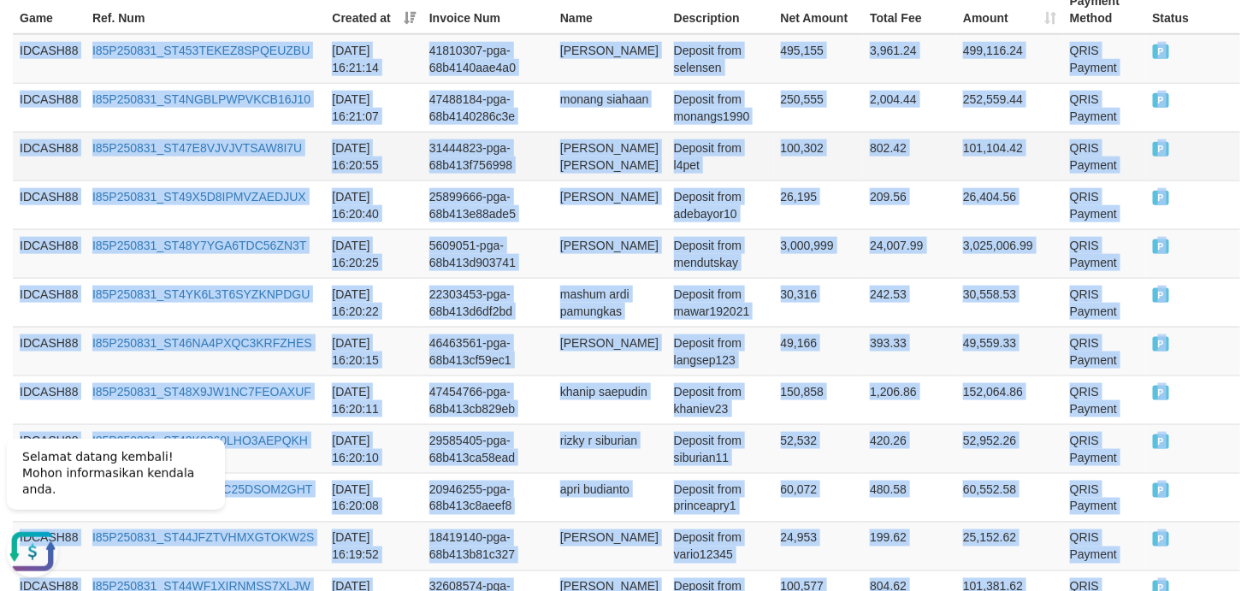
click at [485, 139] on td "31444823-pga-68b413f756998" at bounding box center [487, 156] width 131 height 49
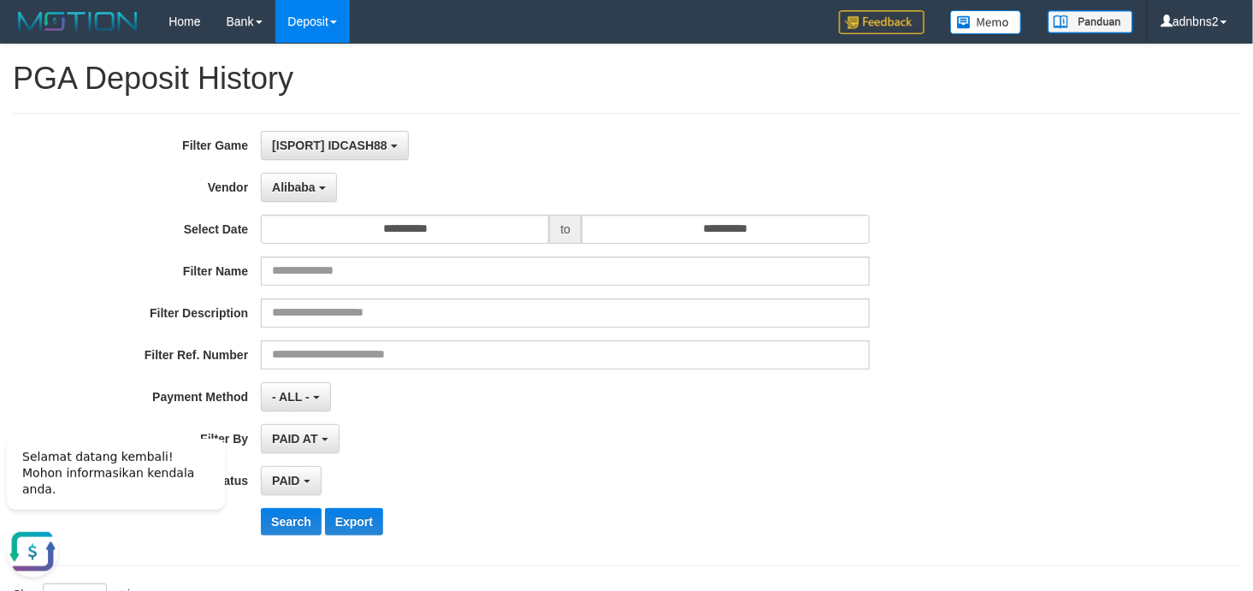
scroll to position [380, 0]
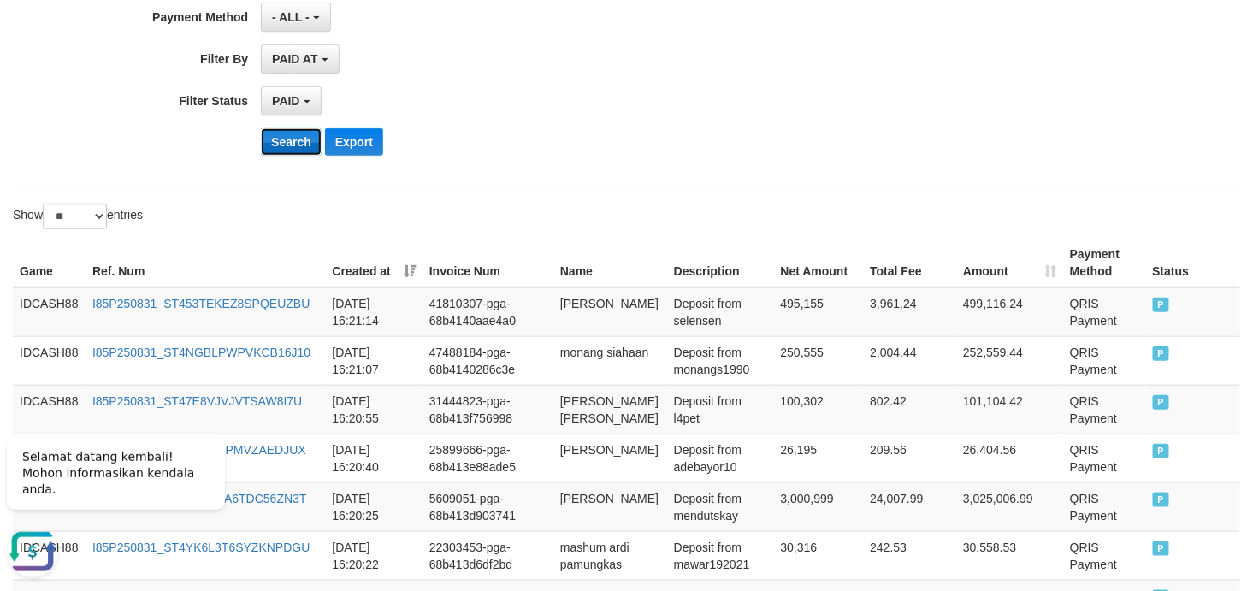
click at [292, 138] on button "Search" at bounding box center [291, 141] width 61 height 27
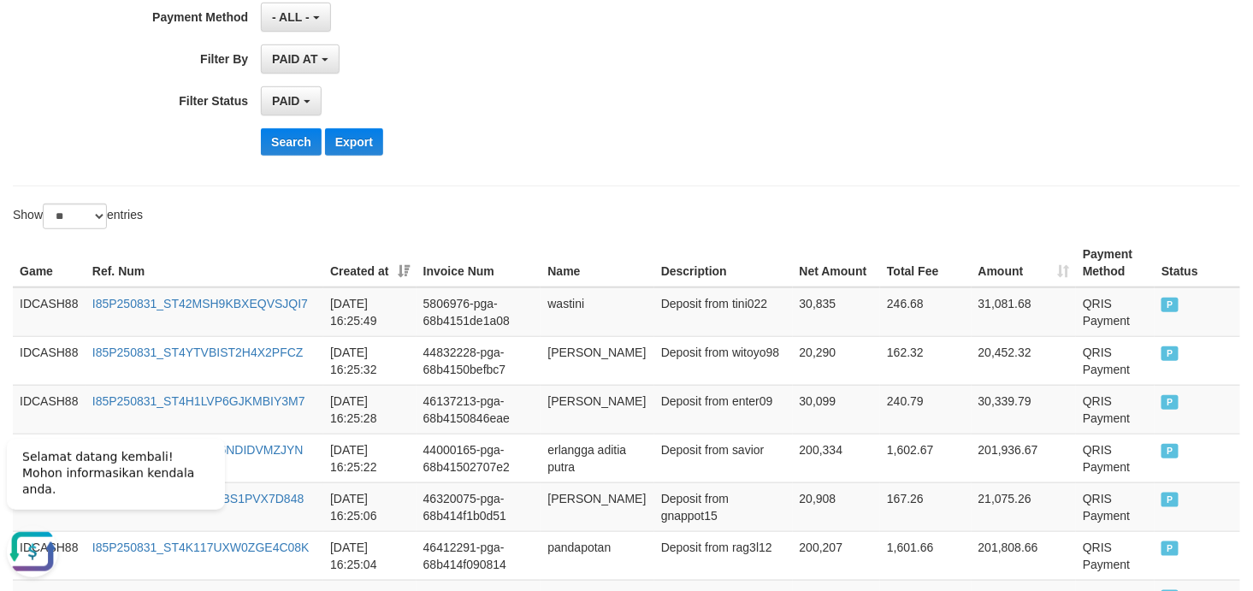
click at [652, 143] on div "Search Export" at bounding box center [652, 141] width 783 height 27
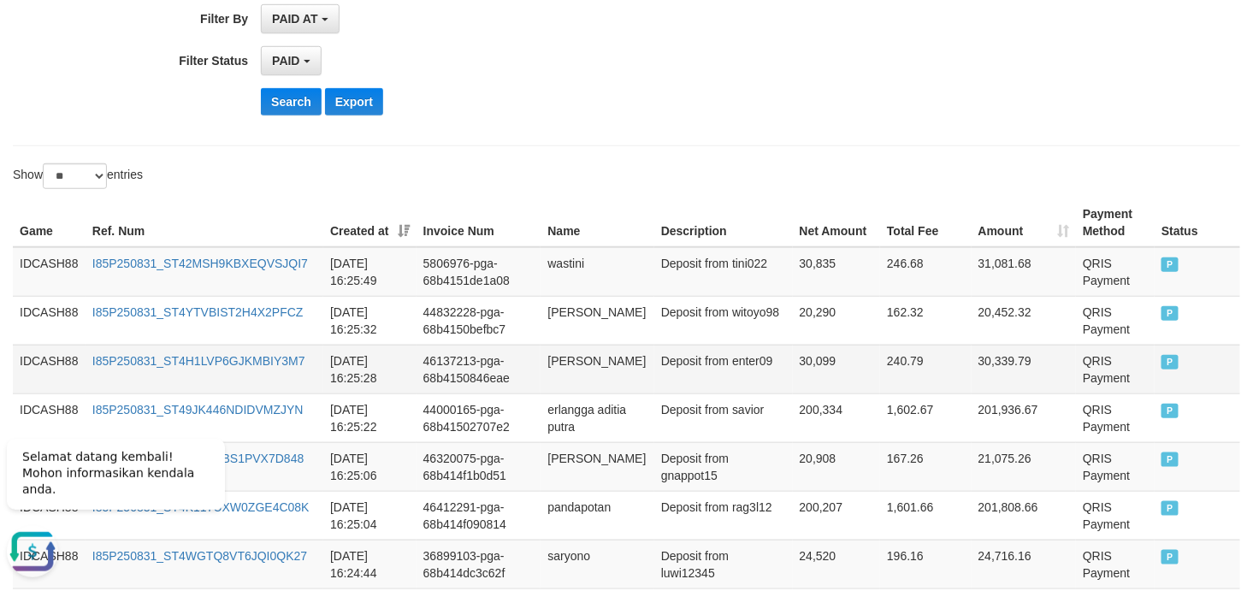
scroll to position [517, 0]
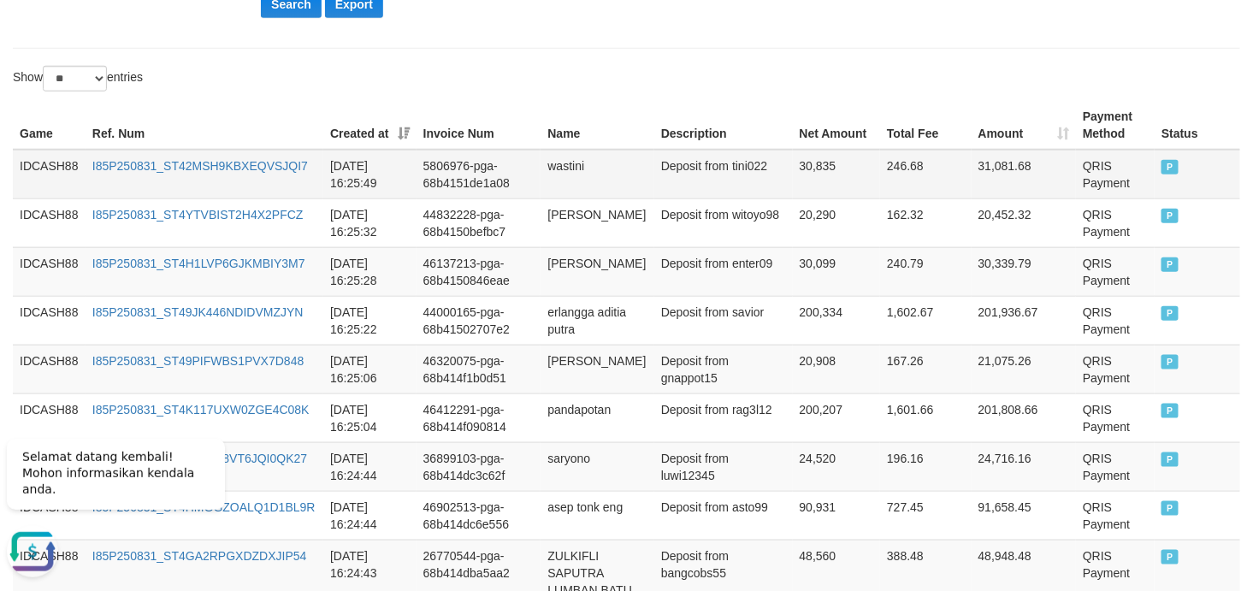
click at [47, 168] on td "IDCASH88" at bounding box center [49, 175] width 73 height 50
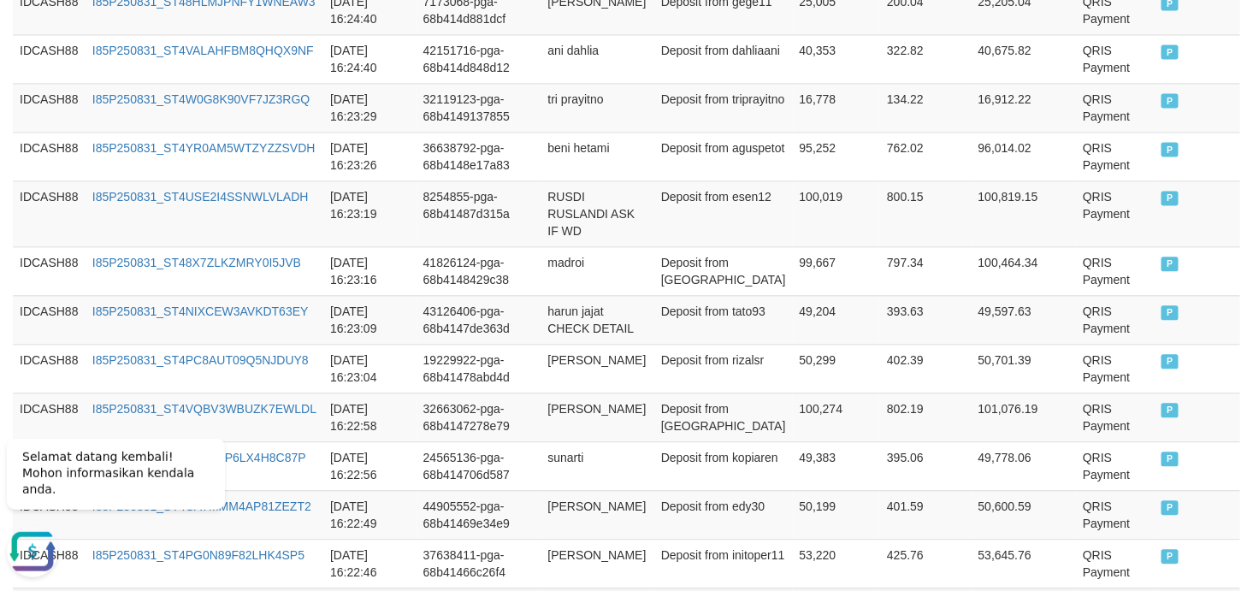
scroll to position [1532, 0]
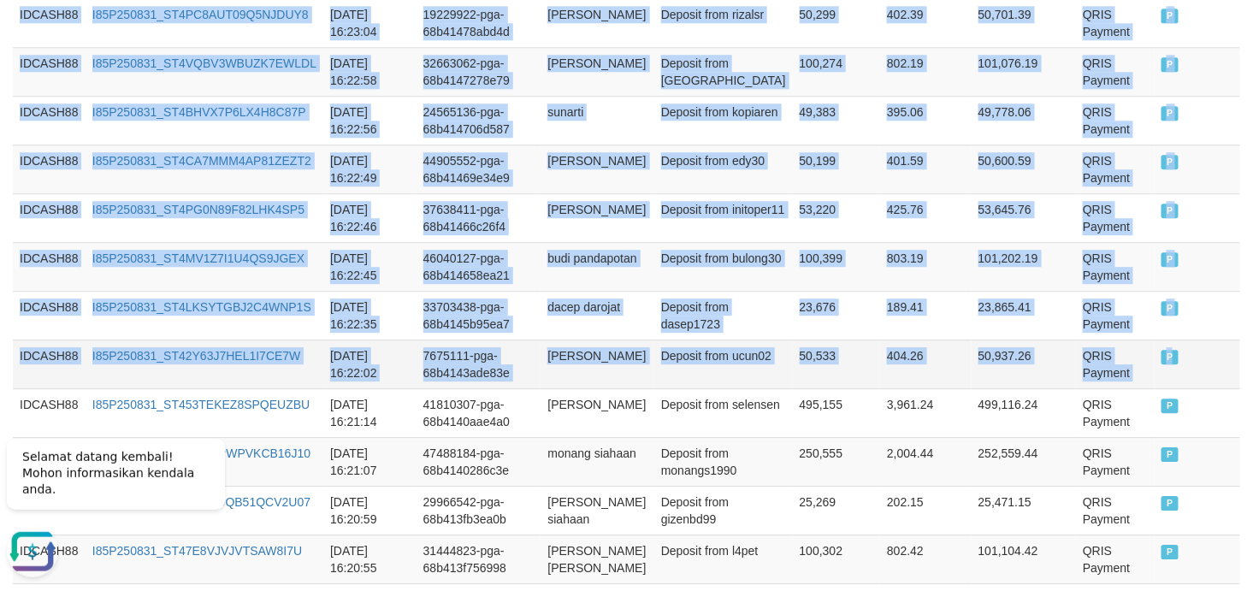
click at [1127, 364] on td "P" at bounding box center [1197, 363] width 86 height 49
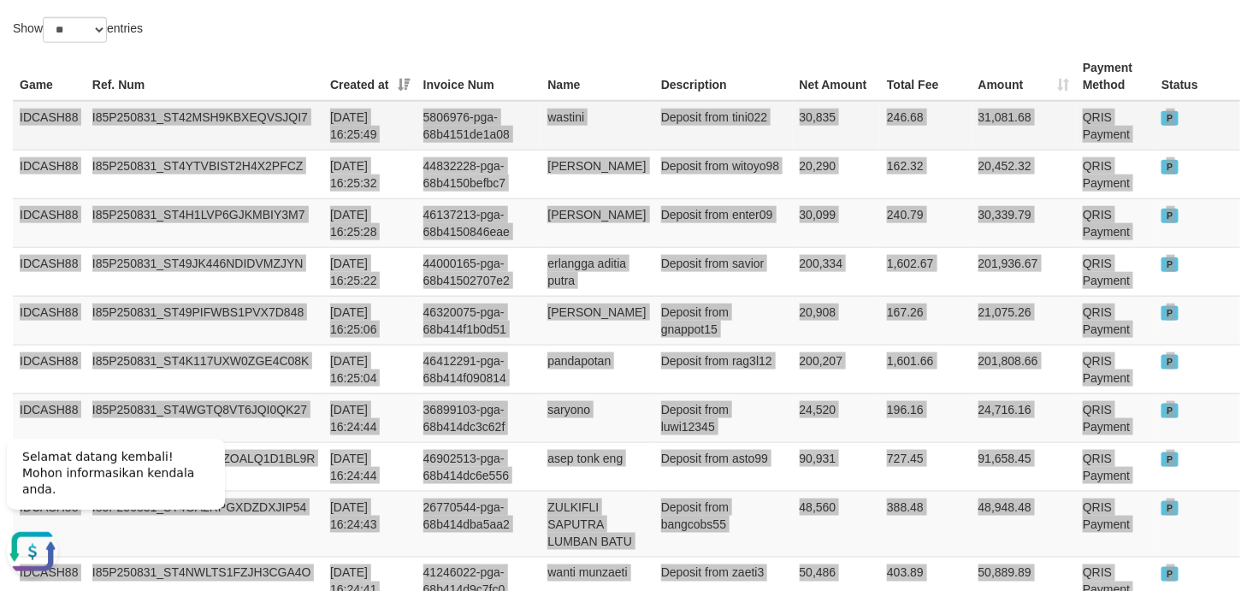
scroll to position [263, 0]
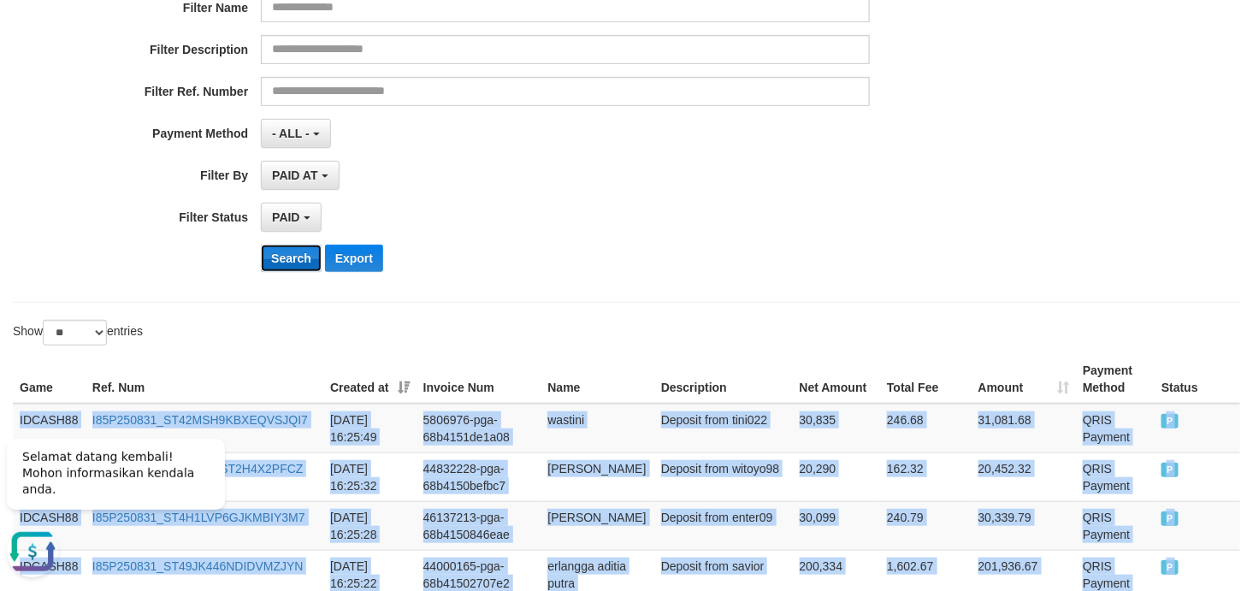
click at [289, 263] on button "Search" at bounding box center [291, 258] width 61 height 27
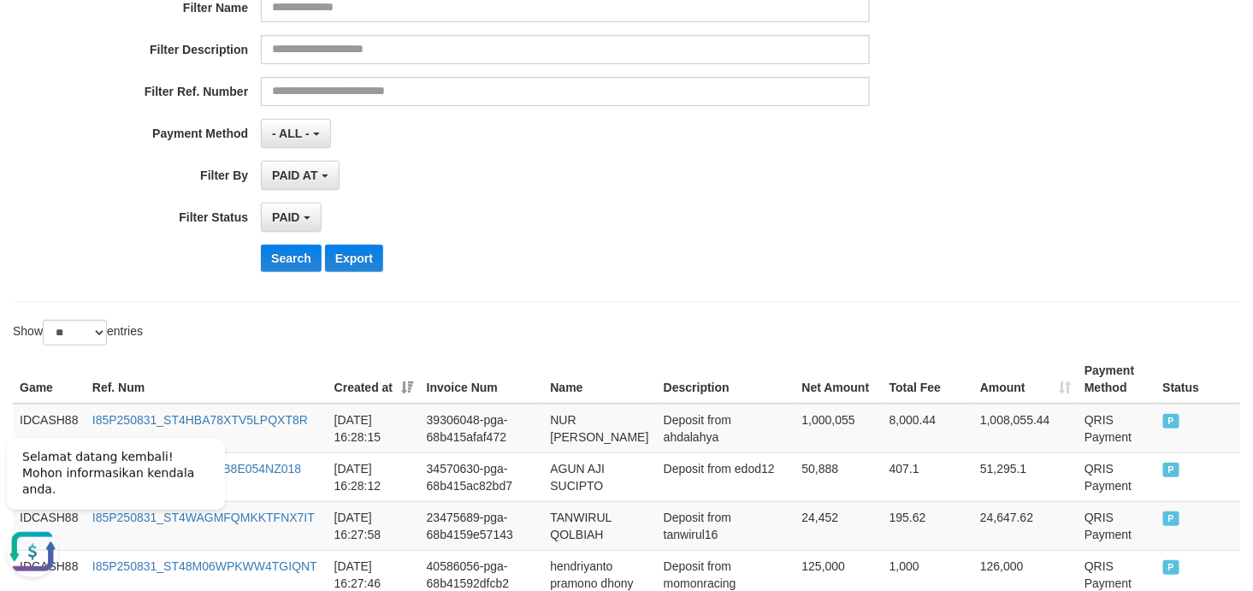
drag, startPoint x: 629, startPoint y: 265, endPoint x: 570, endPoint y: 228, distance: 69.5
click at [570, 228] on div "PAID SELECT ALL - ALL - SELECT STATUS PENDING/UNPAID PAID CANCELED EXPIRED" at bounding box center [565, 217] width 609 height 29
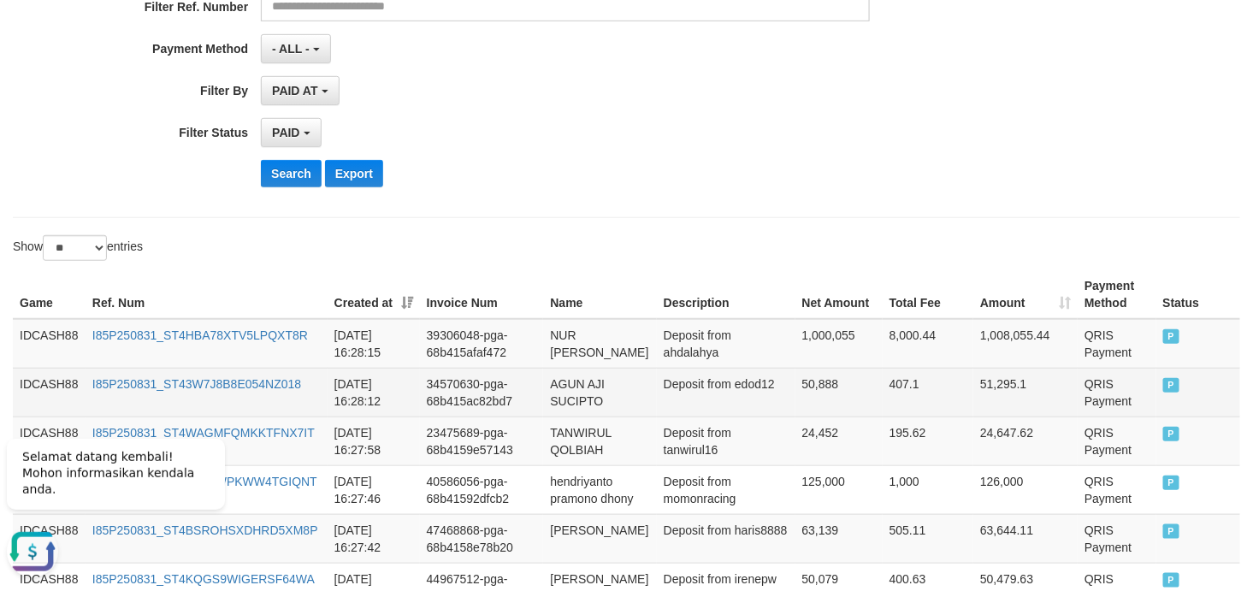
scroll to position [445, 0]
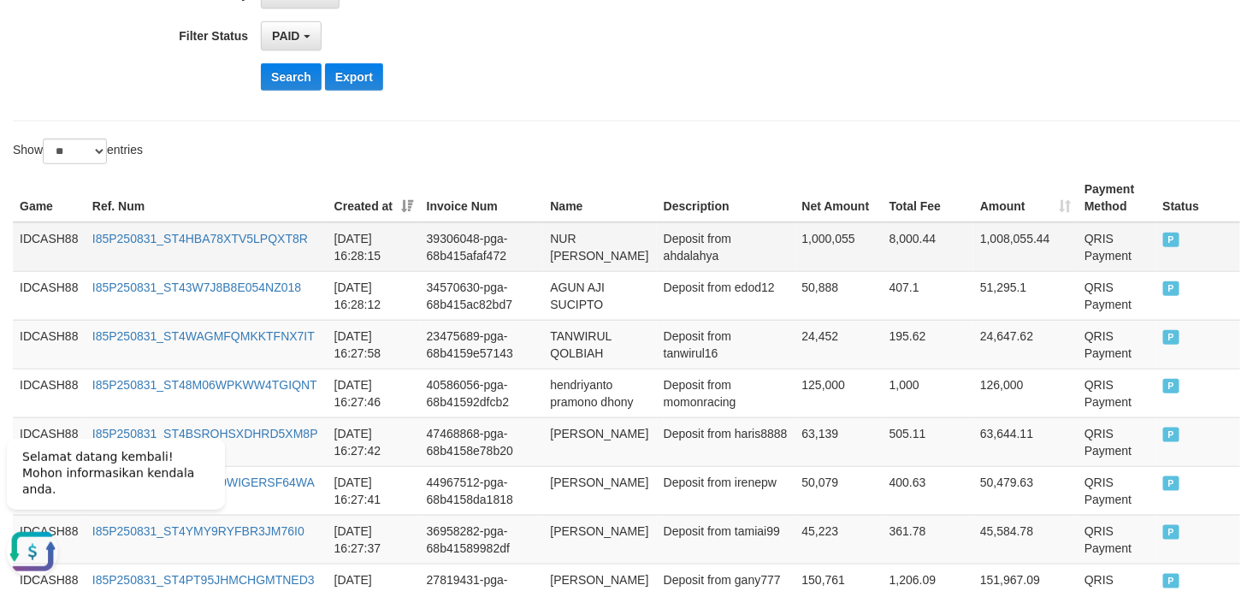
click at [44, 237] on td "IDCASH88" at bounding box center [49, 247] width 73 height 50
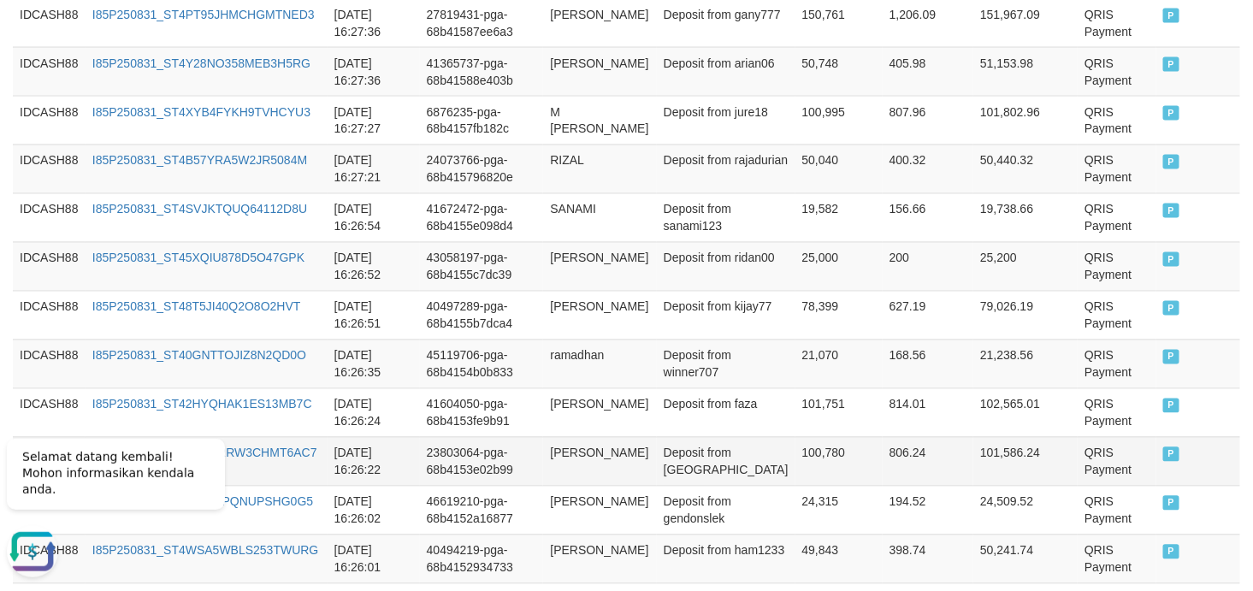
scroll to position [1204, 0]
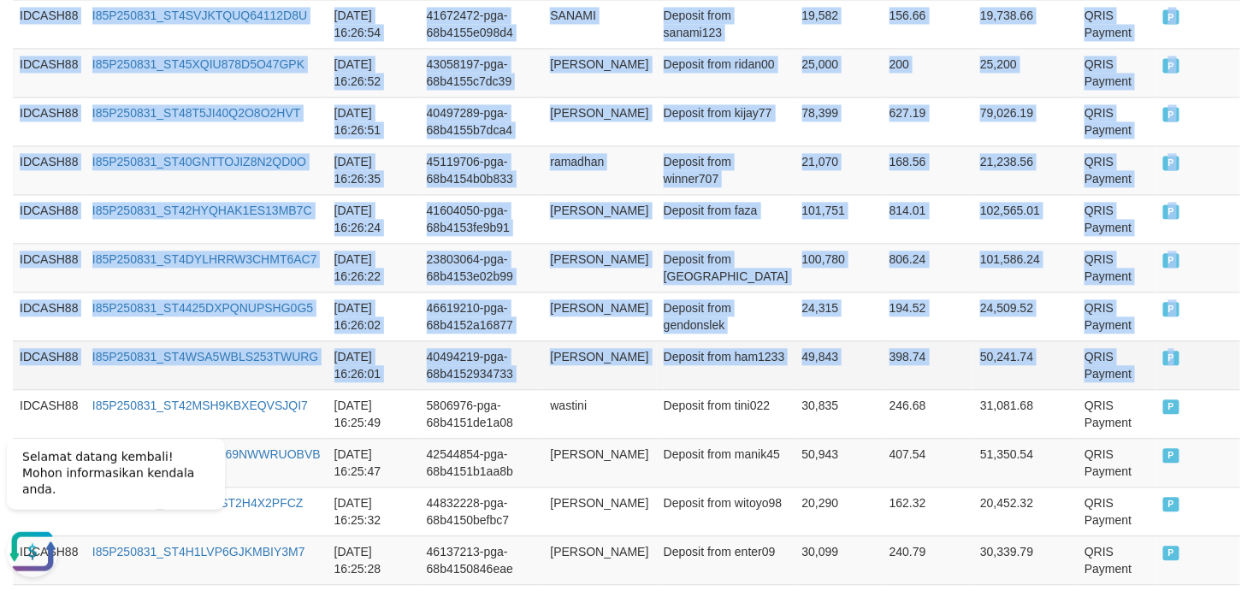
click at [1127, 363] on td "P" at bounding box center [1198, 364] width 84 height 49
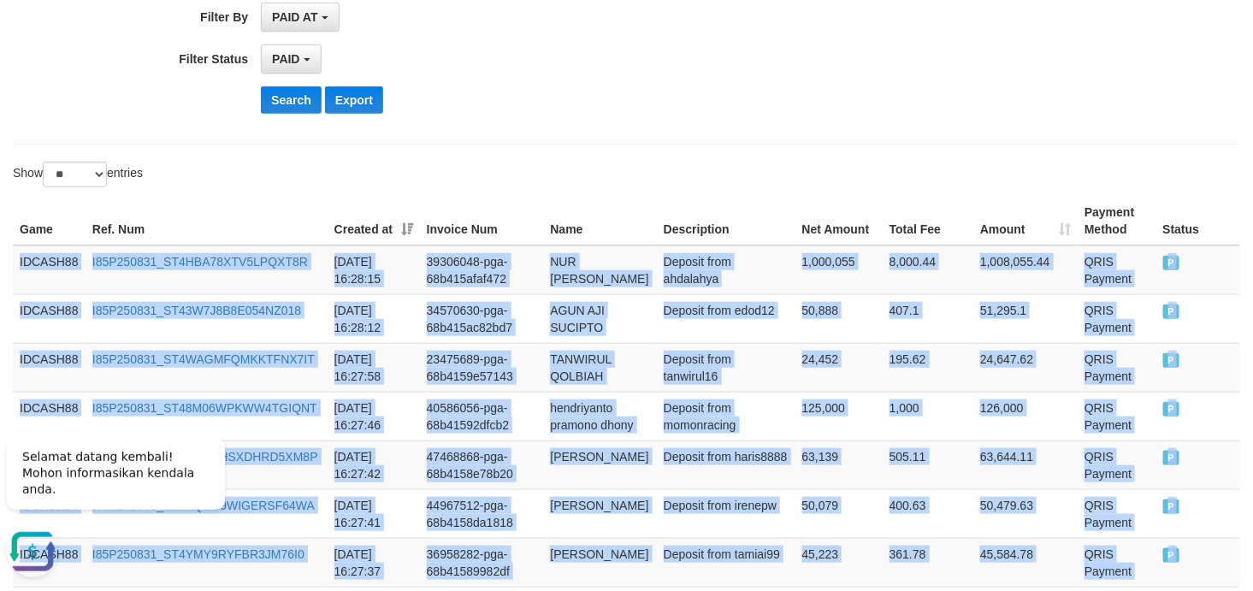
scroll to position [318, 0]
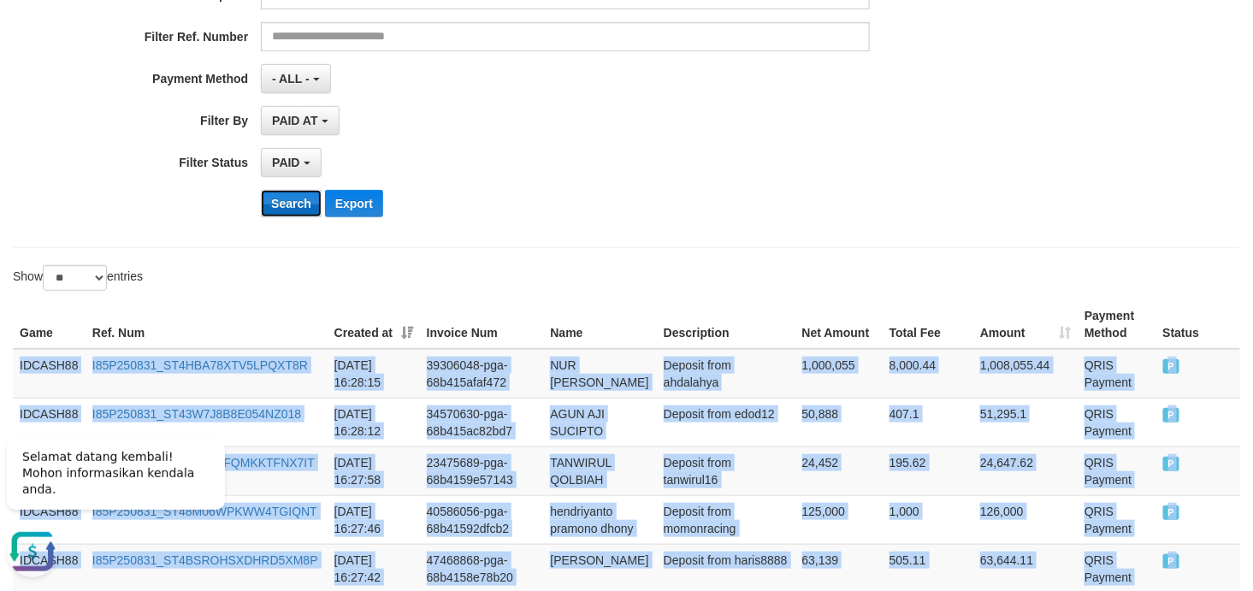
click at [276, 211] on button "Search" at bounding box center [291, 203] width 61 height 27
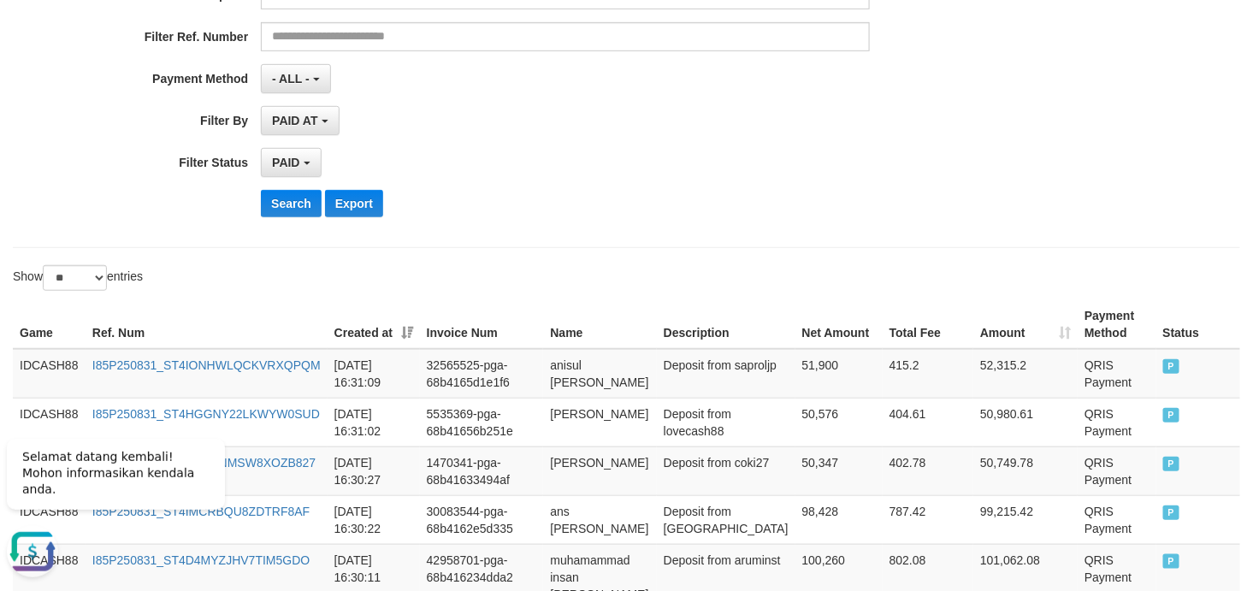
click at [694, 204] on div "Search Export" at bounding box center [652, 203] width 783 height 27
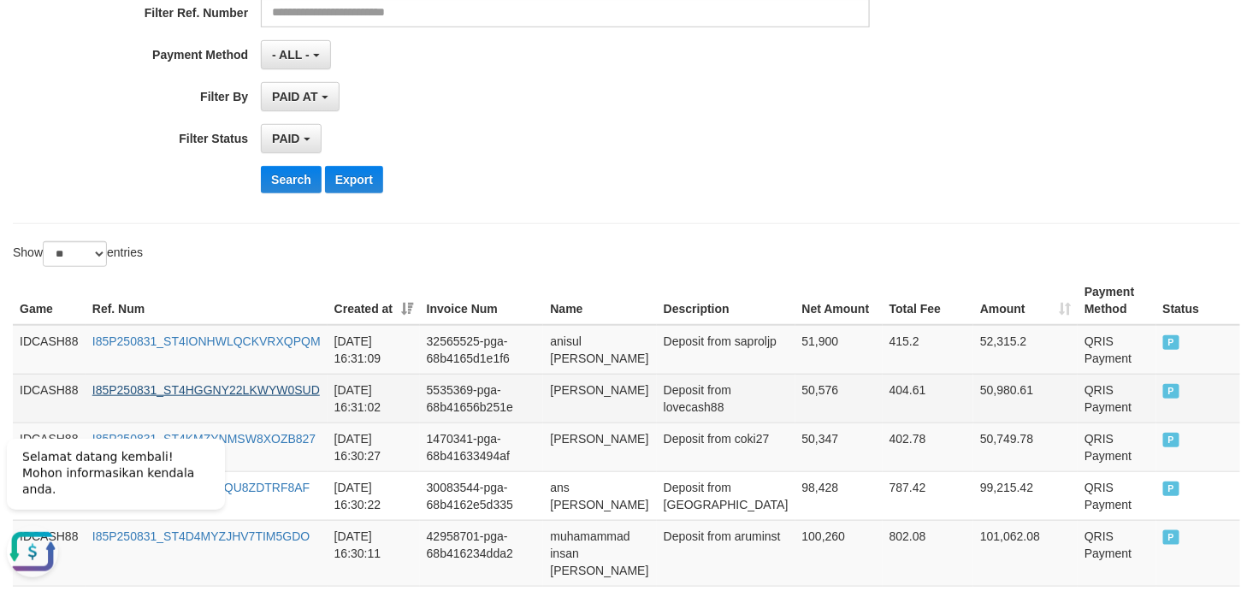
scroll to position [470, 0]
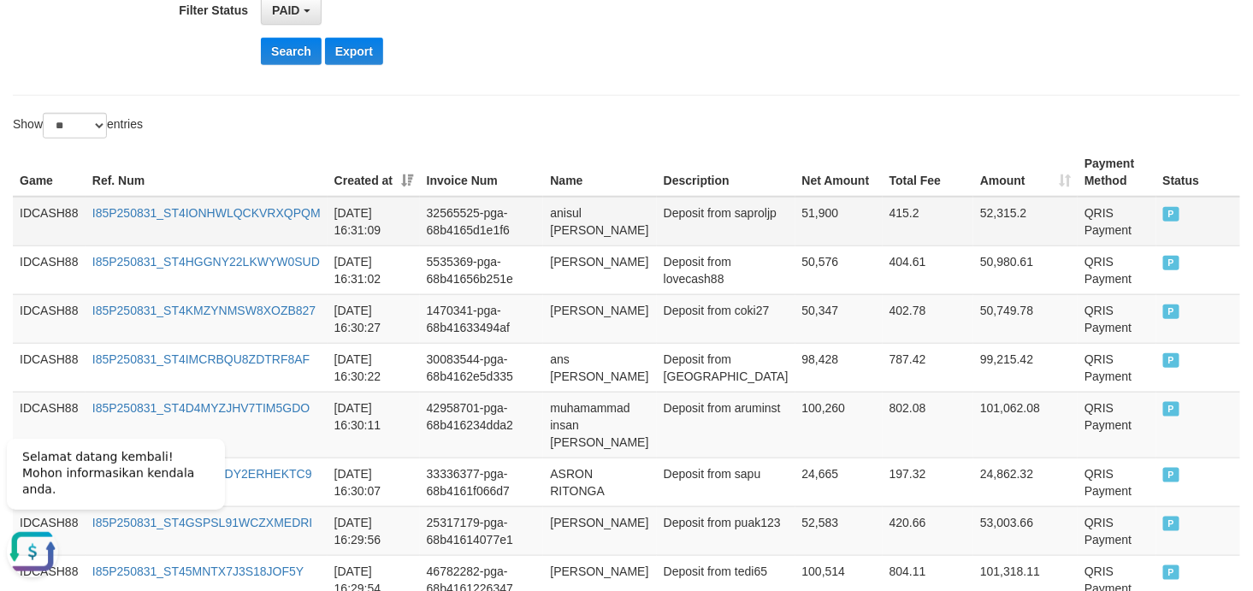
click at [62, 211] on td "IDCASH88" at bounding box center [49, 222] width 73 height 50
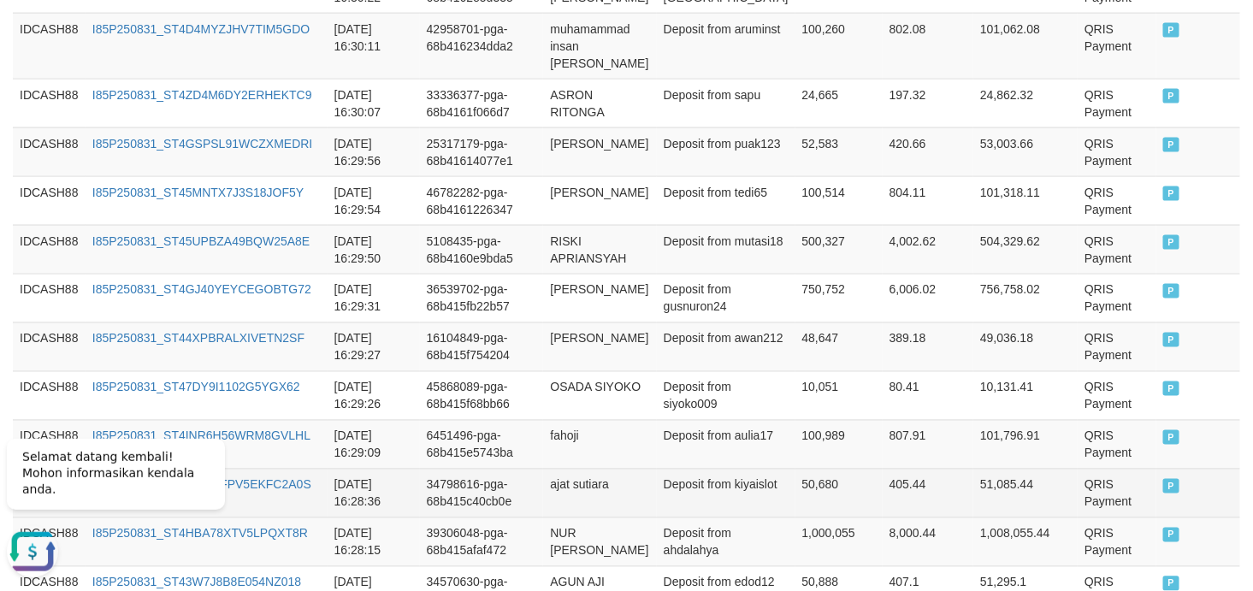
scroll to position [1104, 0]
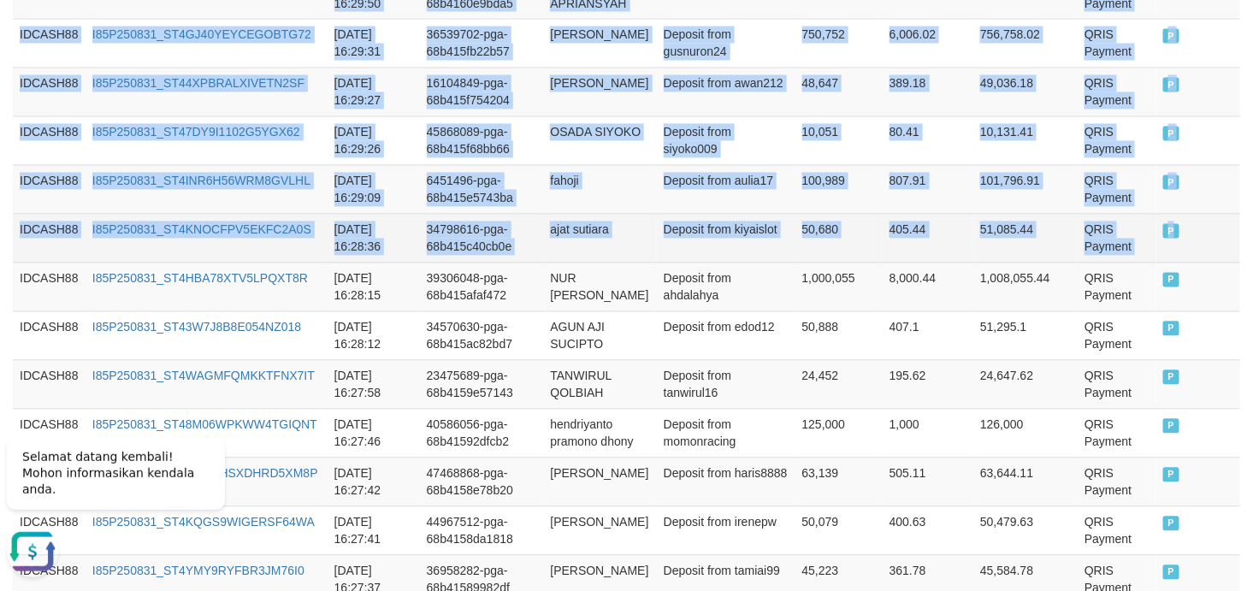
click at [1127, 236] on td "P" at bounding box center [1198, 238] width 84 height 49
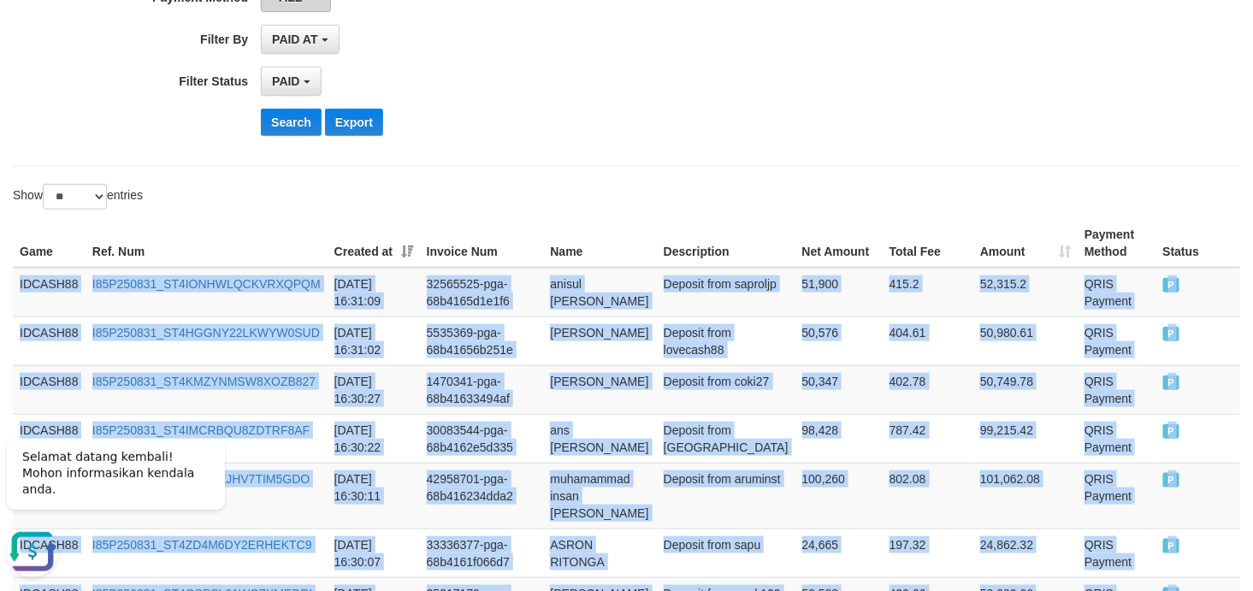
scroll to position [344, 0]
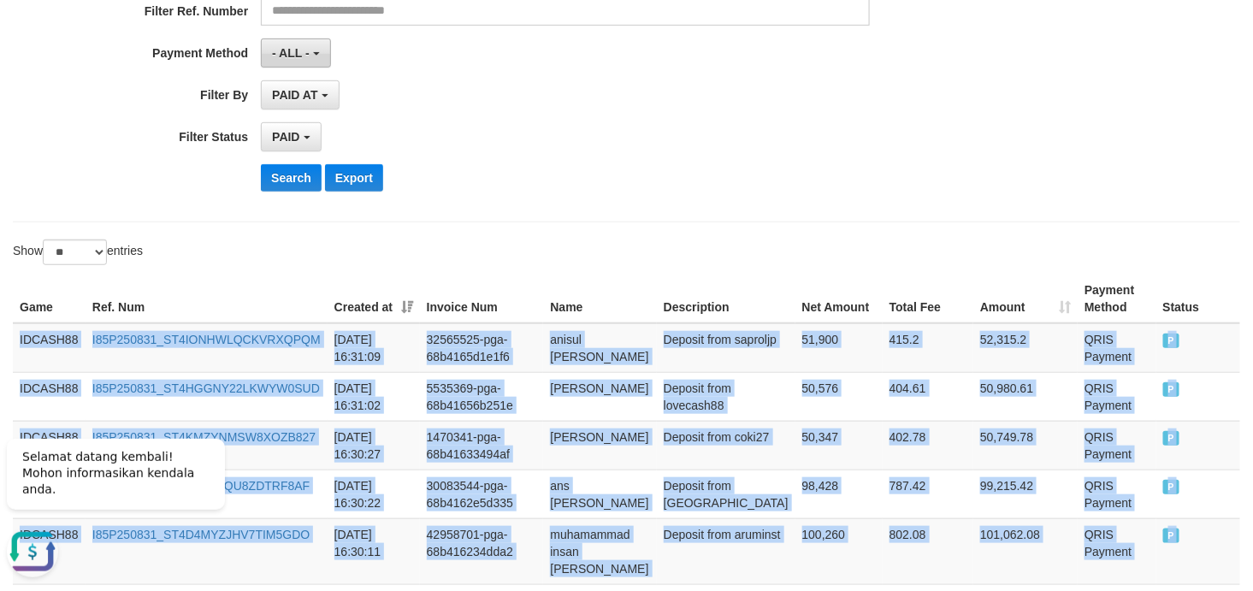
click at [286, 63] on button "- ALL -" at bounding box center [295, 52] width 69 height 29
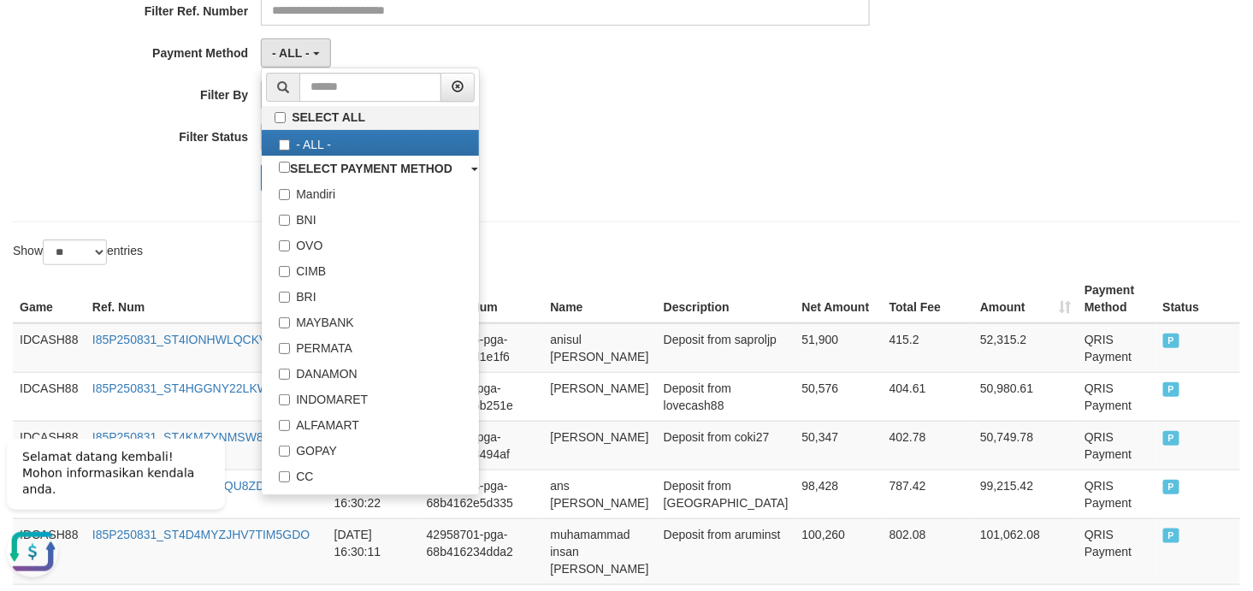
click at [583, 81] on div "PAID AT PAID AT CREATED AT" at bounding box center [565, 94] width 609 height 29
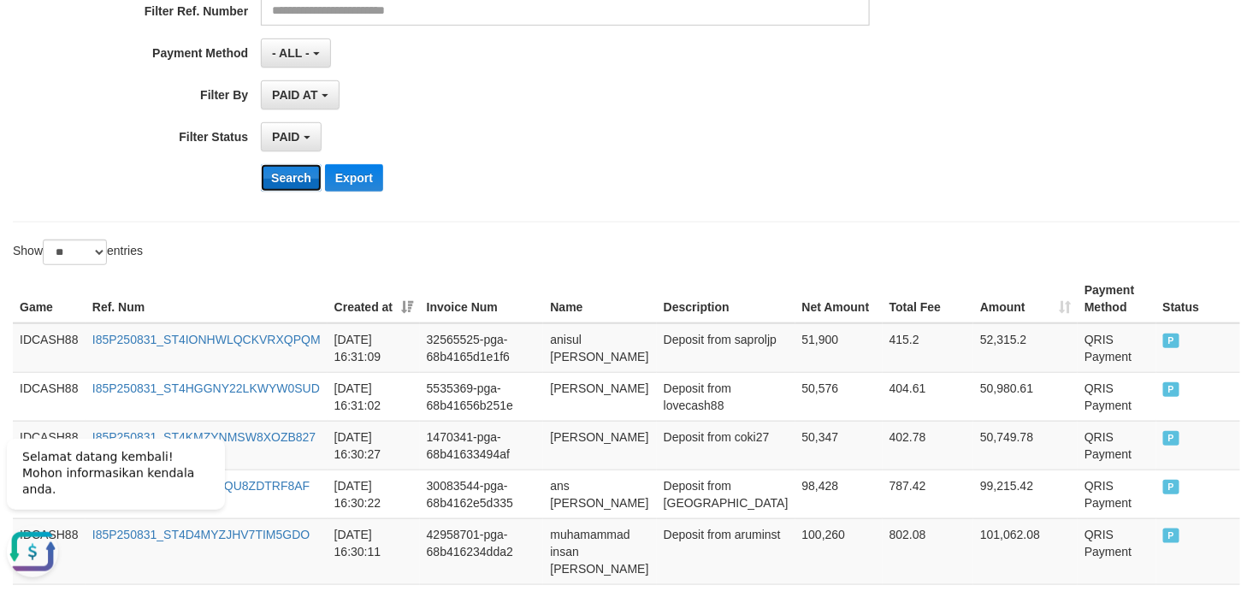
click at [295, 174] on button "Search" at bounding box center [291, 177] width 61 height 27
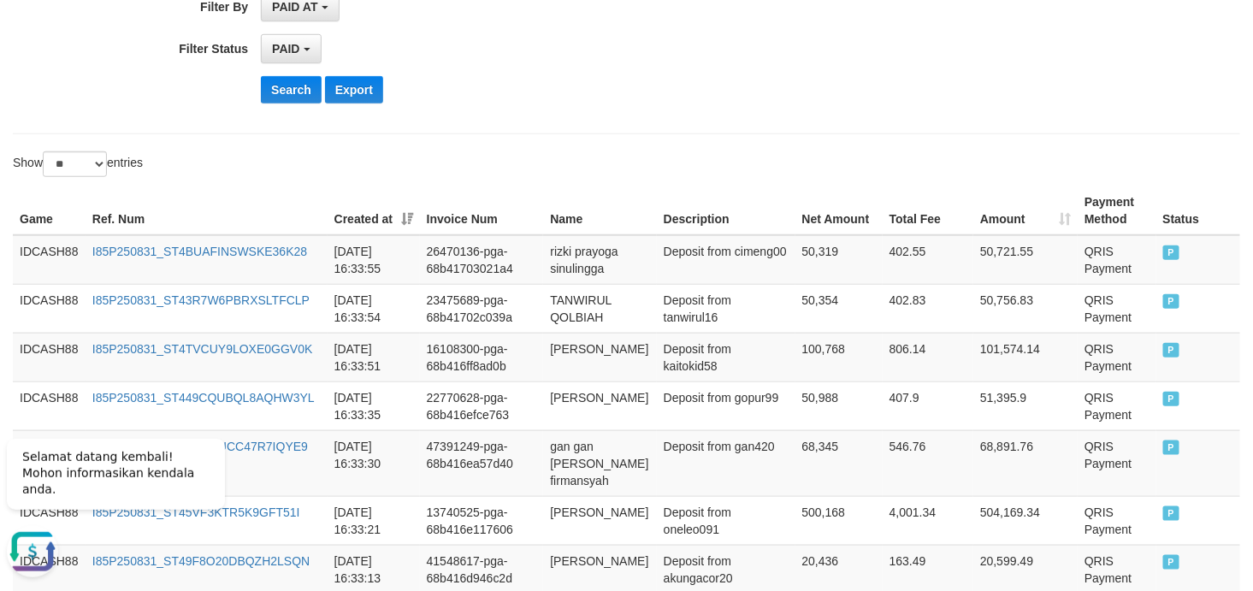
scroll to position [373, 0]
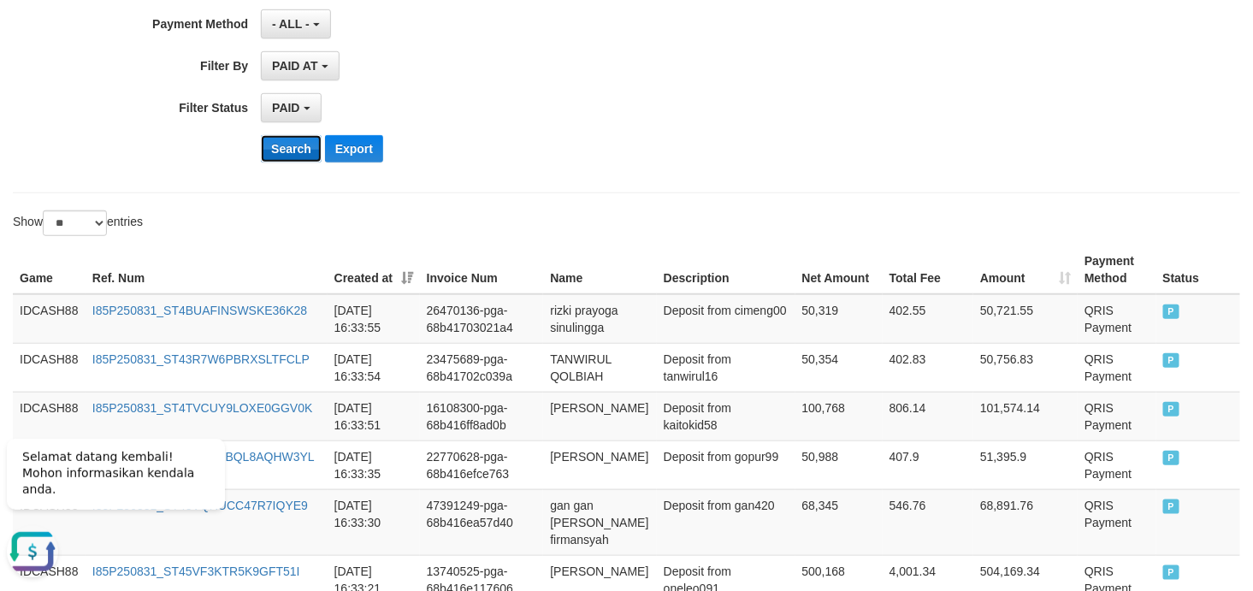
click at [280, 150] on button "Search" at bounding box center [291, 148] width 61 height 27
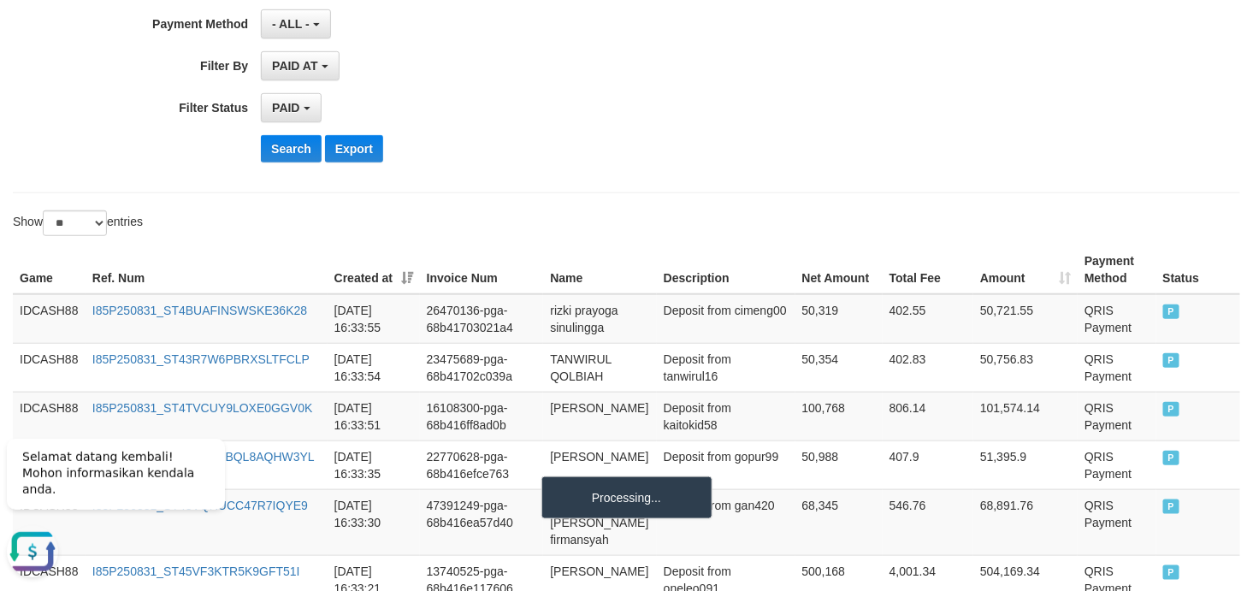
click at [617, 162] on div "Search Export" at bounding box center [652, 148] width 783 height 27
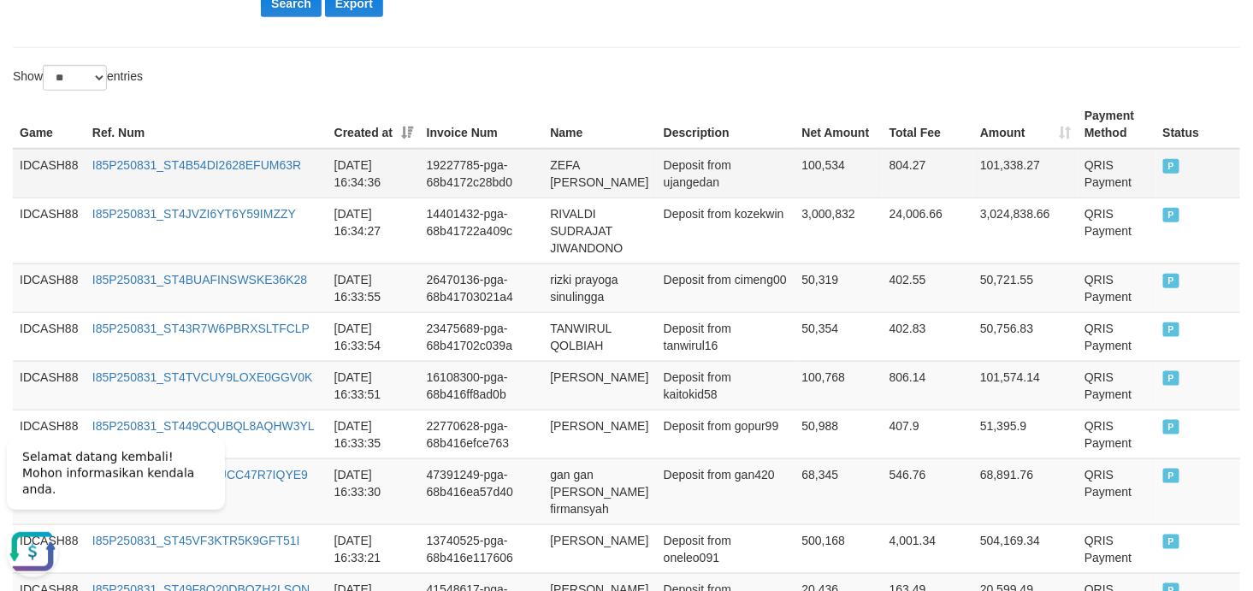
scroll to position [487, 0]
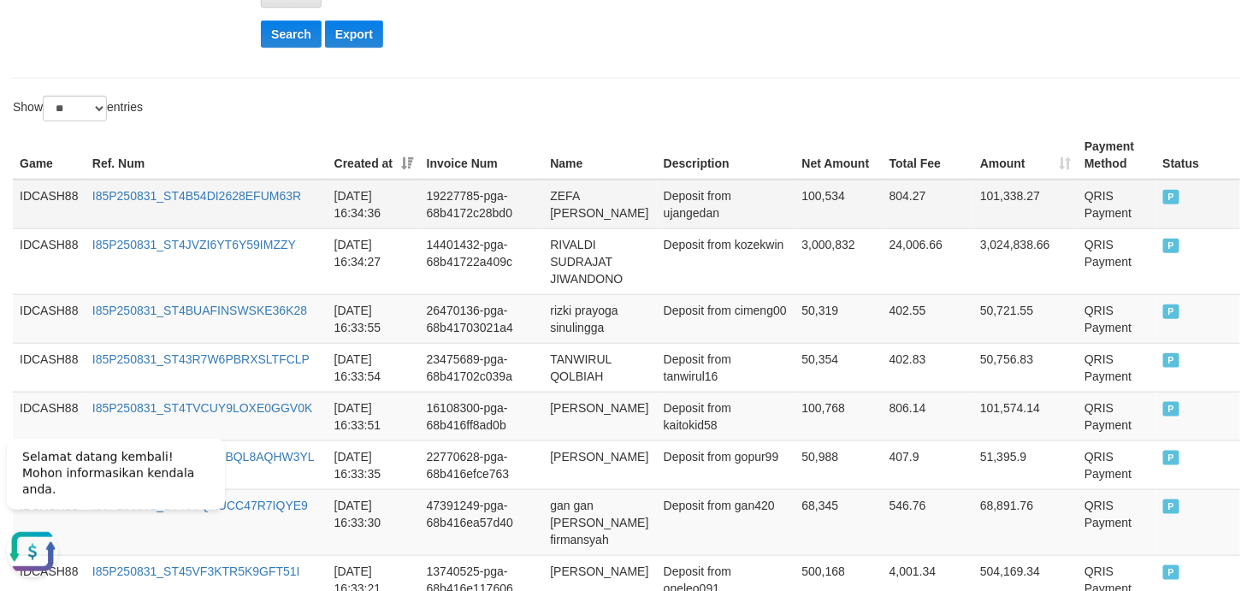
click at [46, 192] on td "IDCASH88" at bounding box center [49, 205] width 73 height 50
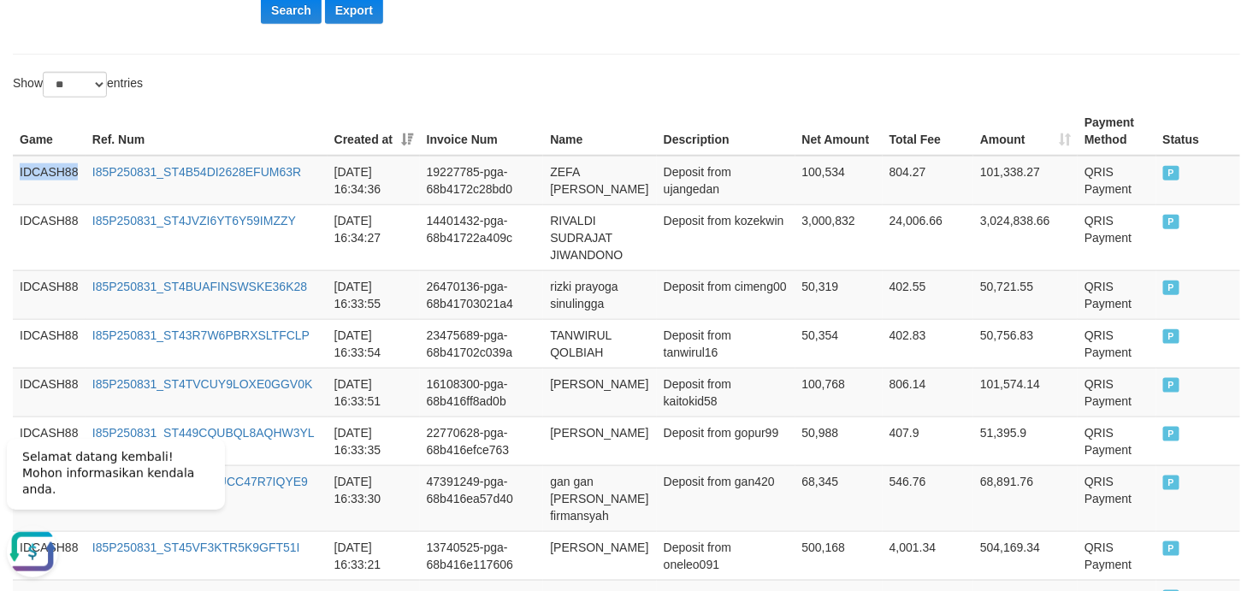
scroll to position [995, 0]
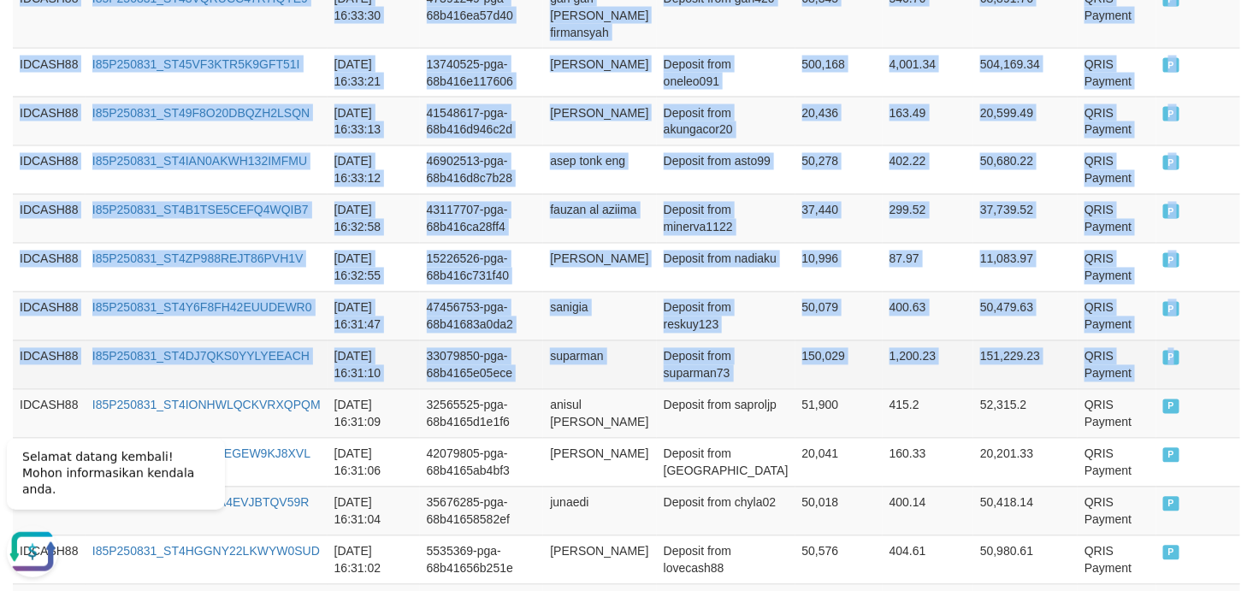
click at [1127, 368] on td "P" at bounding box center [1198, 364] width 84 height 49
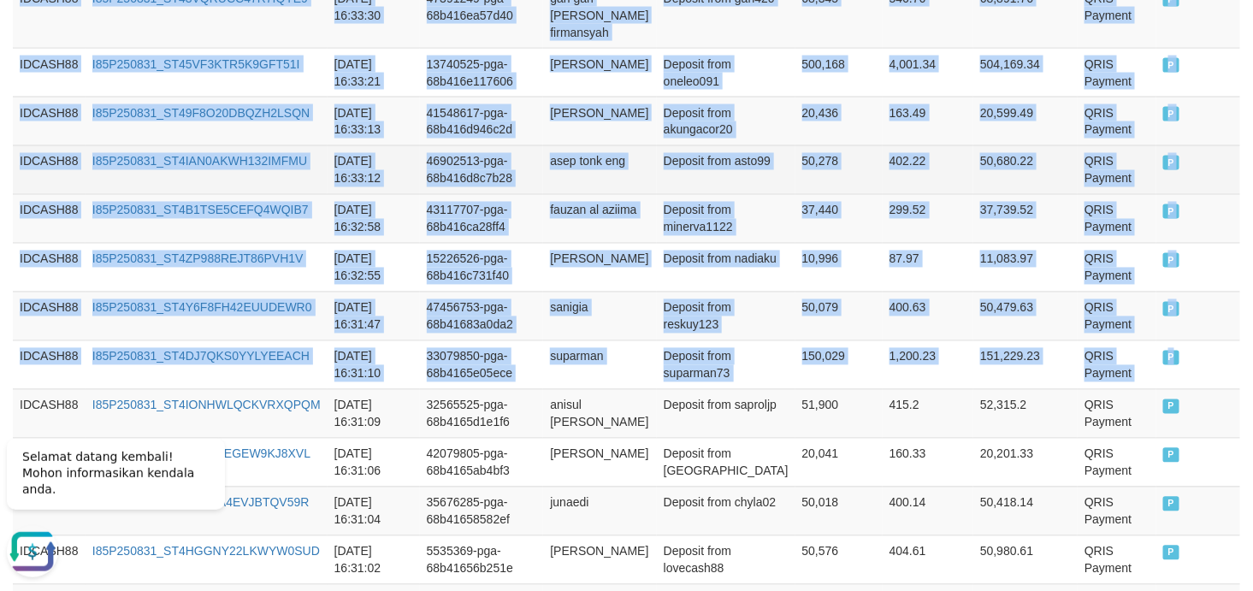
click at [554, 156] on td "asep tonk eng" at bounding box center [599, 169] width 113 height 49
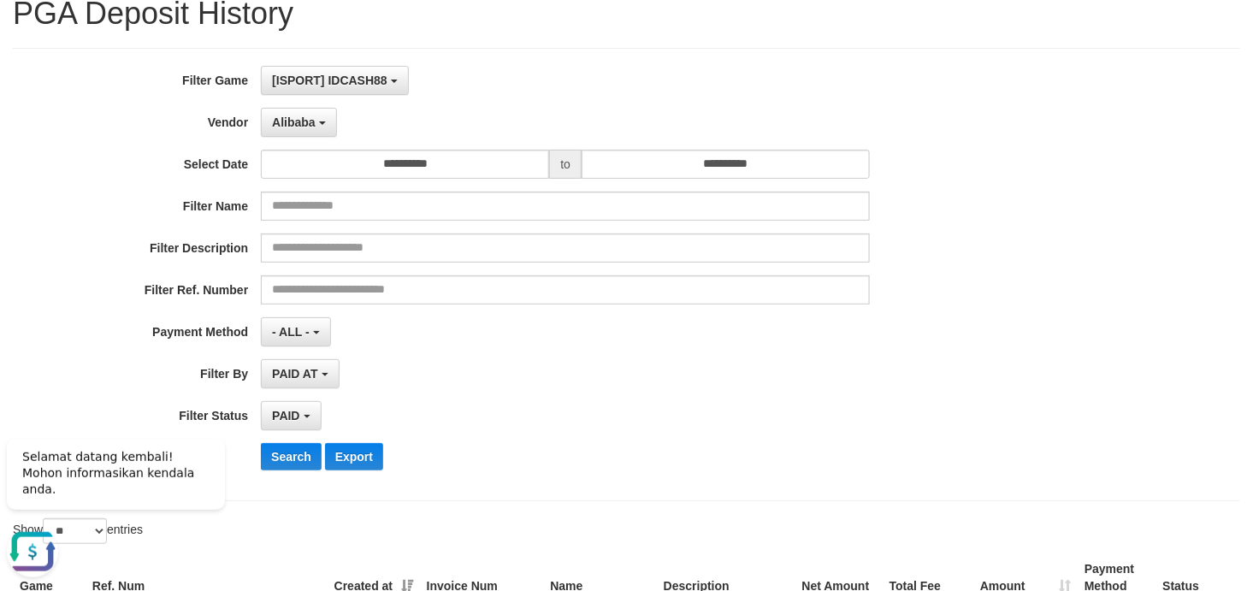
scroll to position [126, 0]
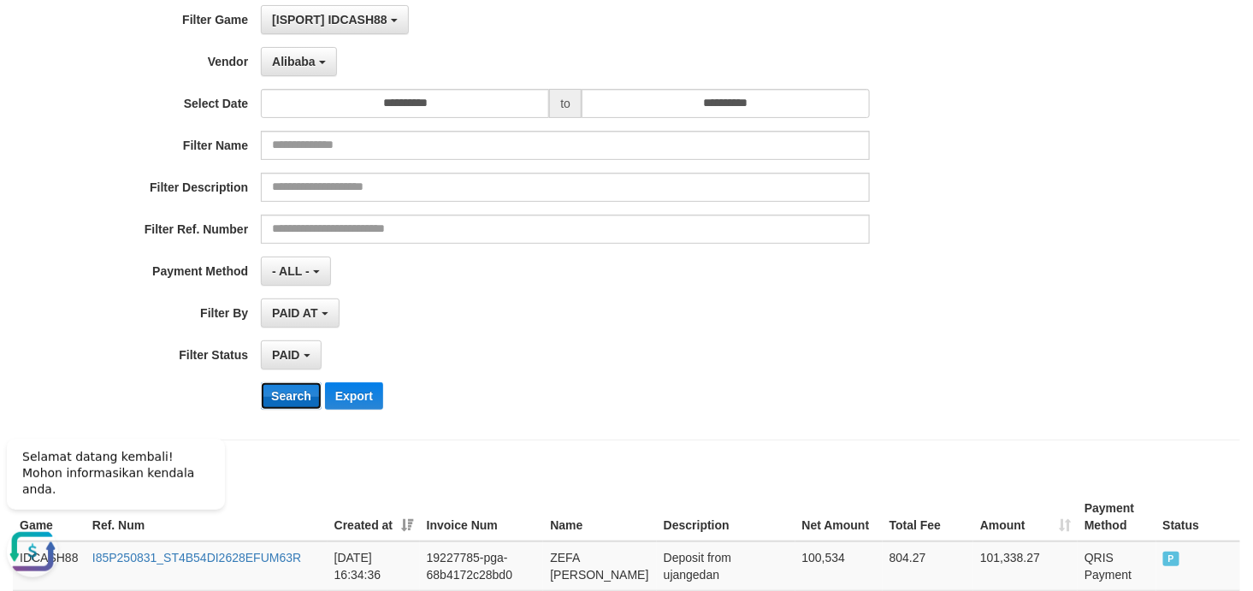
click at [303, 398] on button "Search" at bounding box center [291, 395] width 61 height 27
drag, startPoint x: 730, startPoint y: 326, endPoint x: 654, endPoint y: 303, distance: 79.5
click at [654, 303] on div "PAID AT PAID AT CREATED AT" at bounding box center [565, 312] width 609 height 29
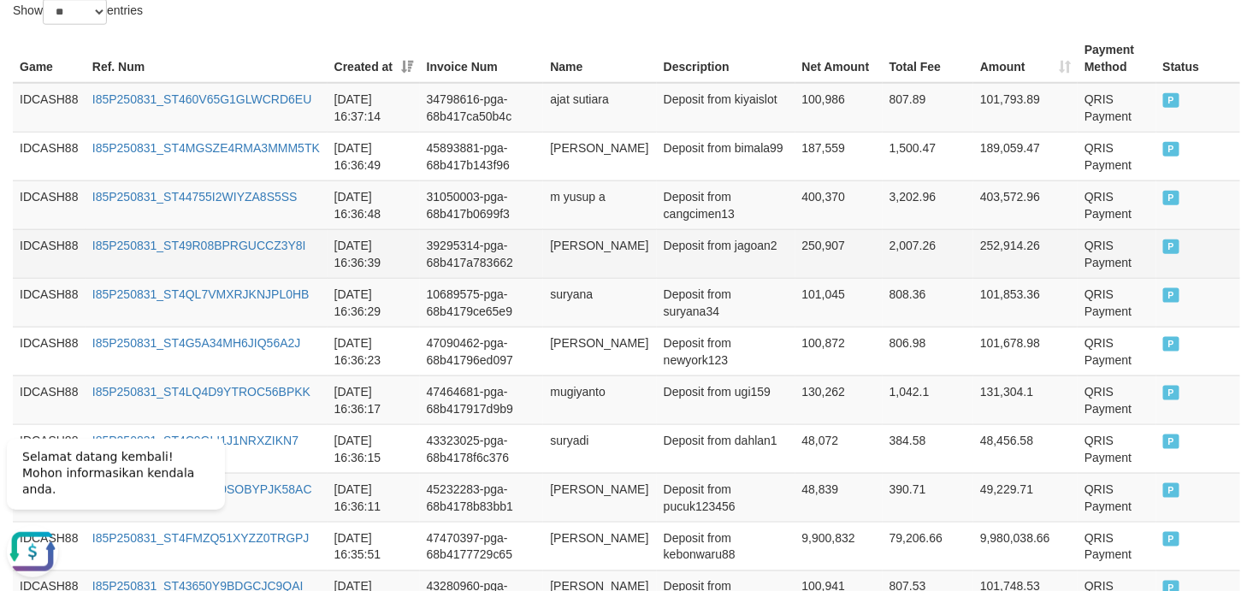
scroll to position [474, 0]
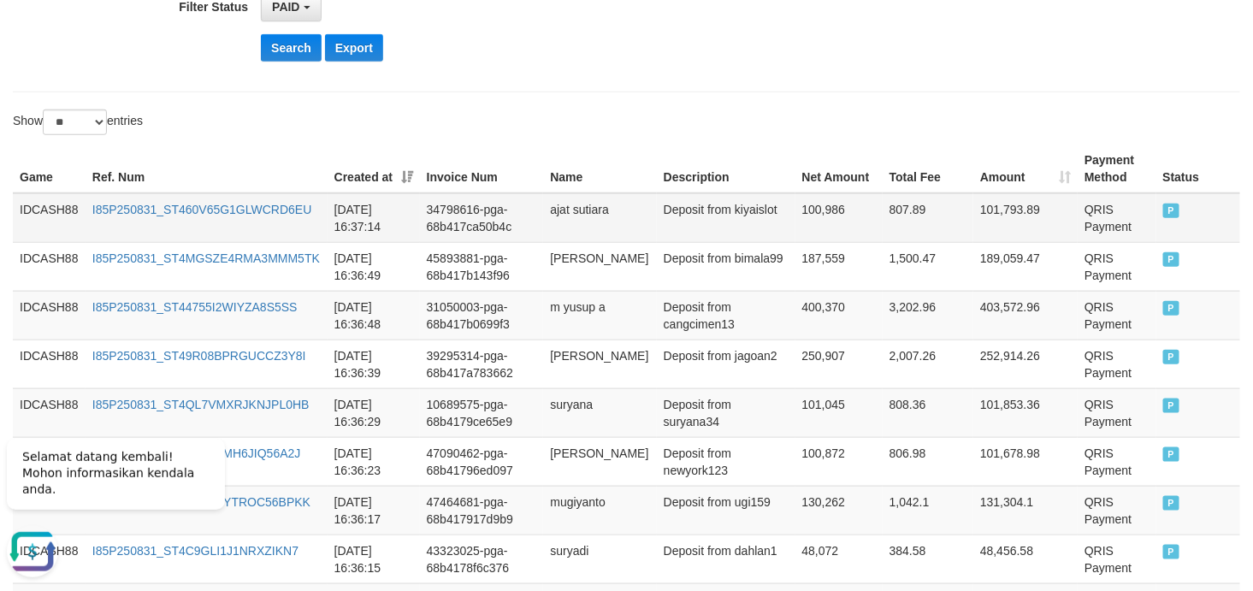
click at [48, 212] on td "IDCASH88" at bounding box center [49, 218] width 73 height 50
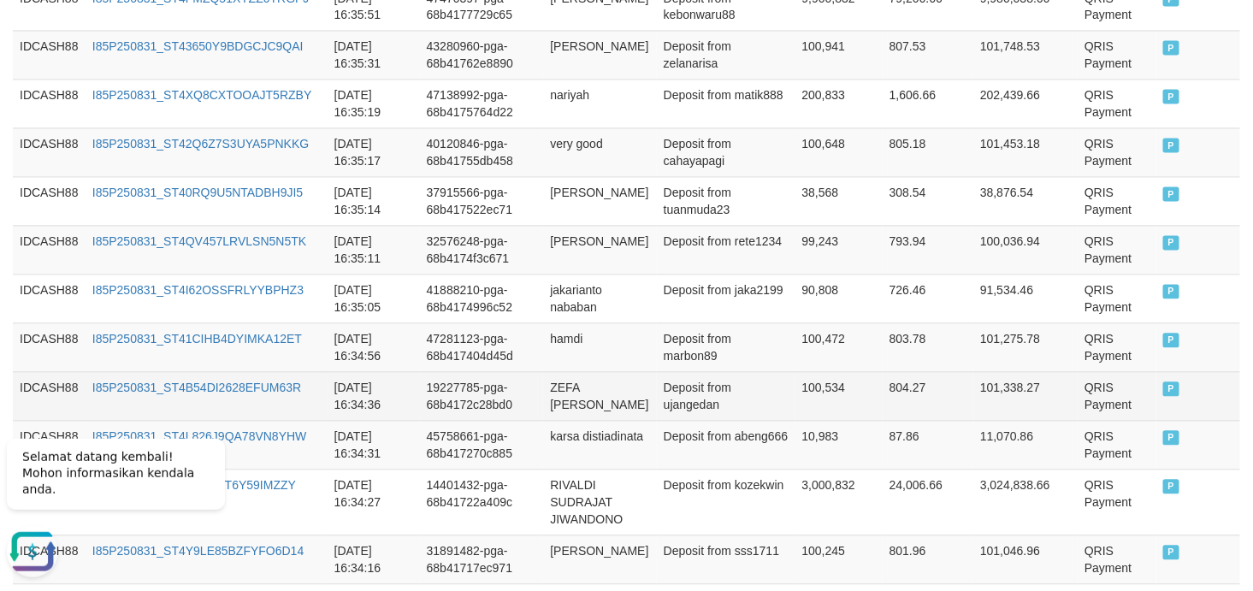
scroll to position [1234, 0]
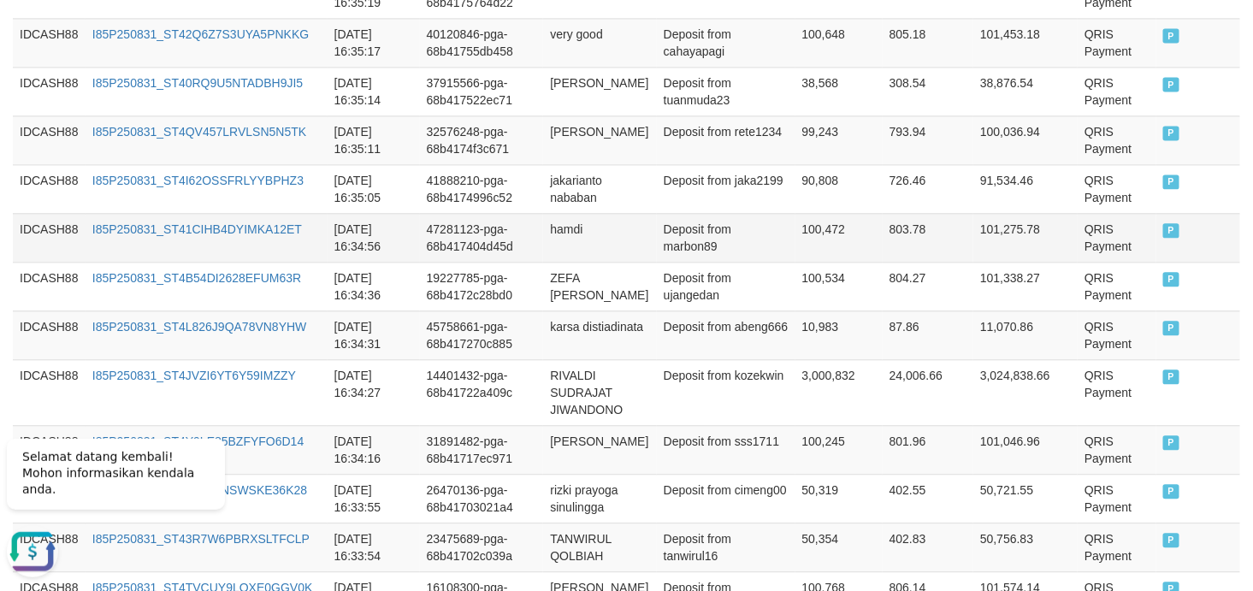
click at [1127, 229] on td "P" at bounding box center [1198, 237] width 84 height 49
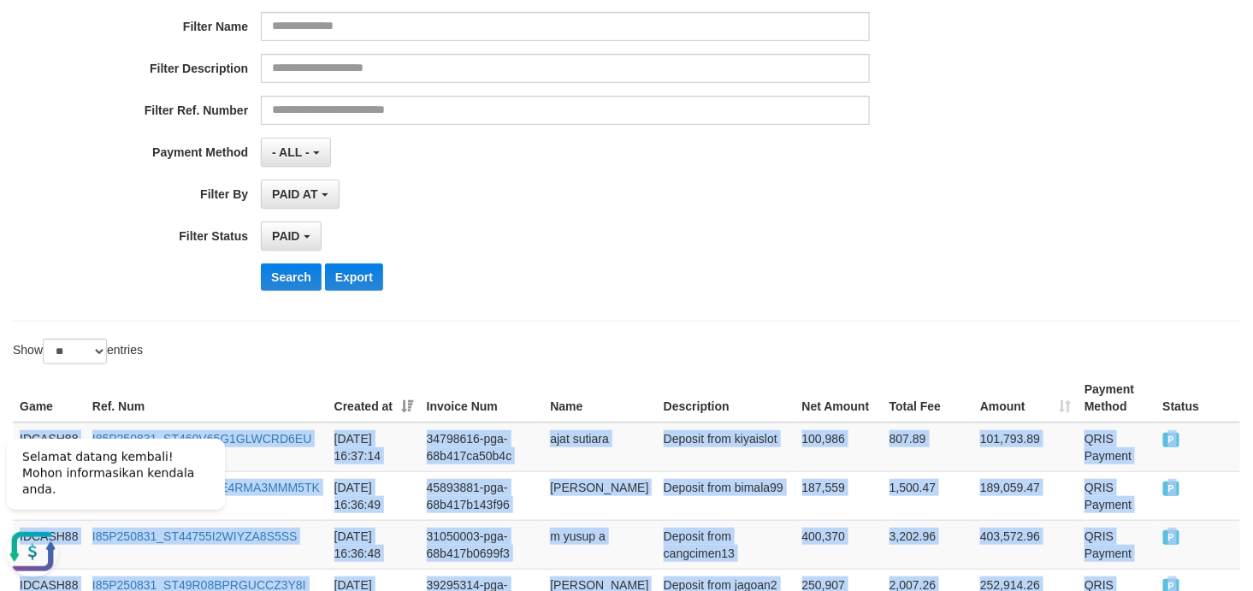
scroll to position [347, 0]
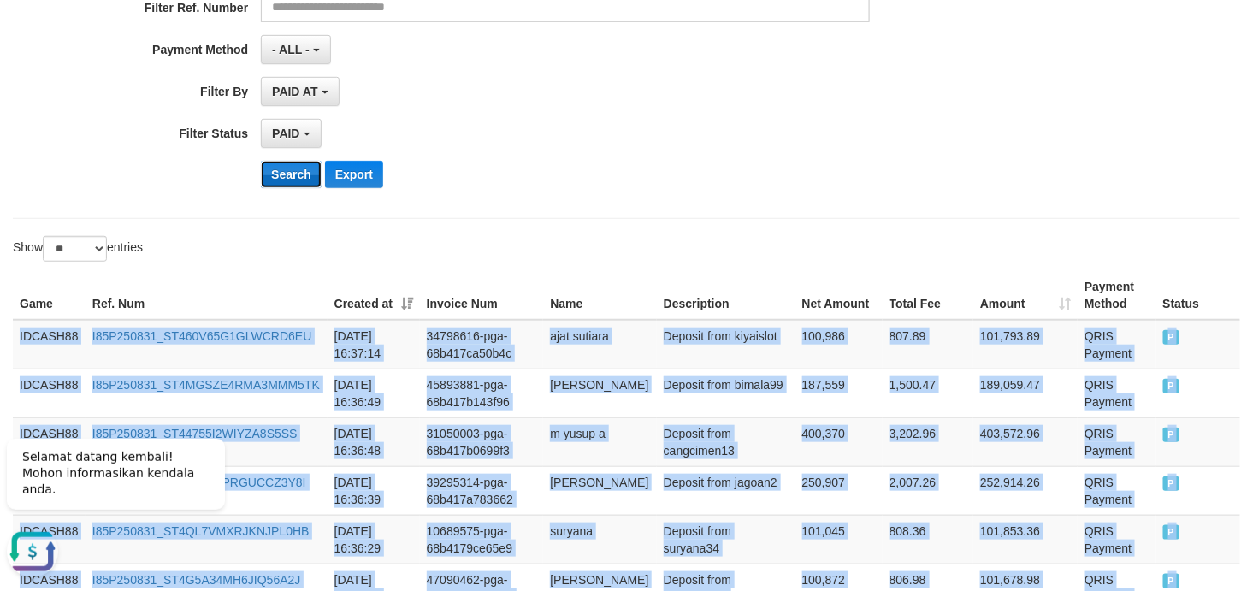
click at [294, 183] on button "Search" at bounding box center [291, 174] width 61 height 27
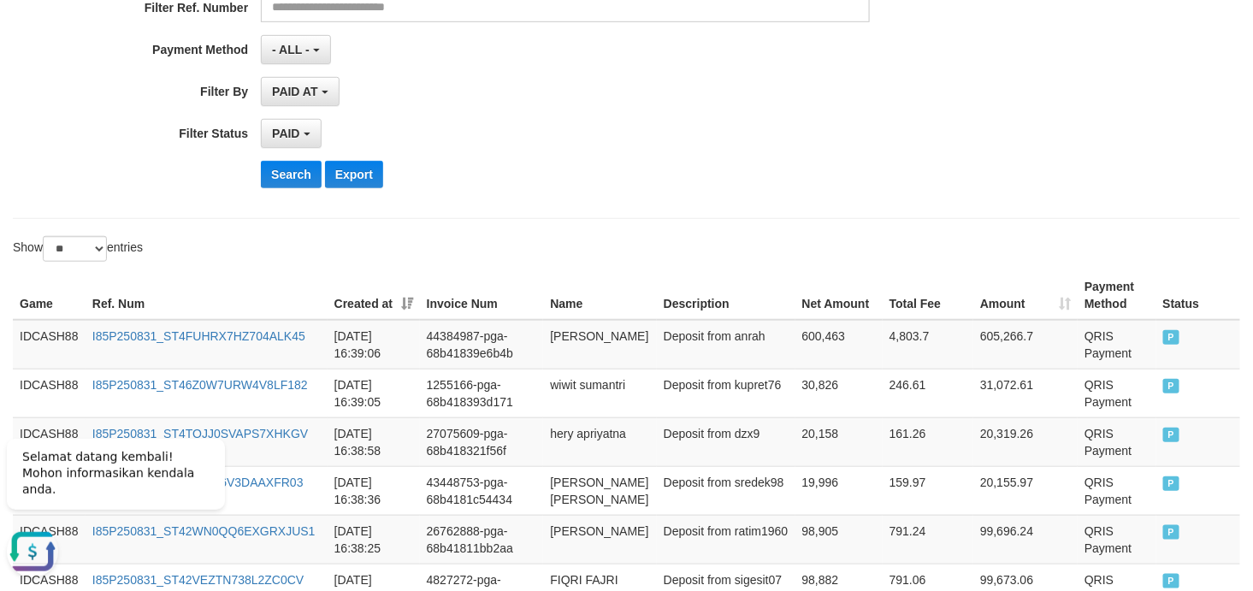
drag, startPoint x: 771, startPoint y: 189, endPoint x: 630, endPoint y: 219, distance: 144.2
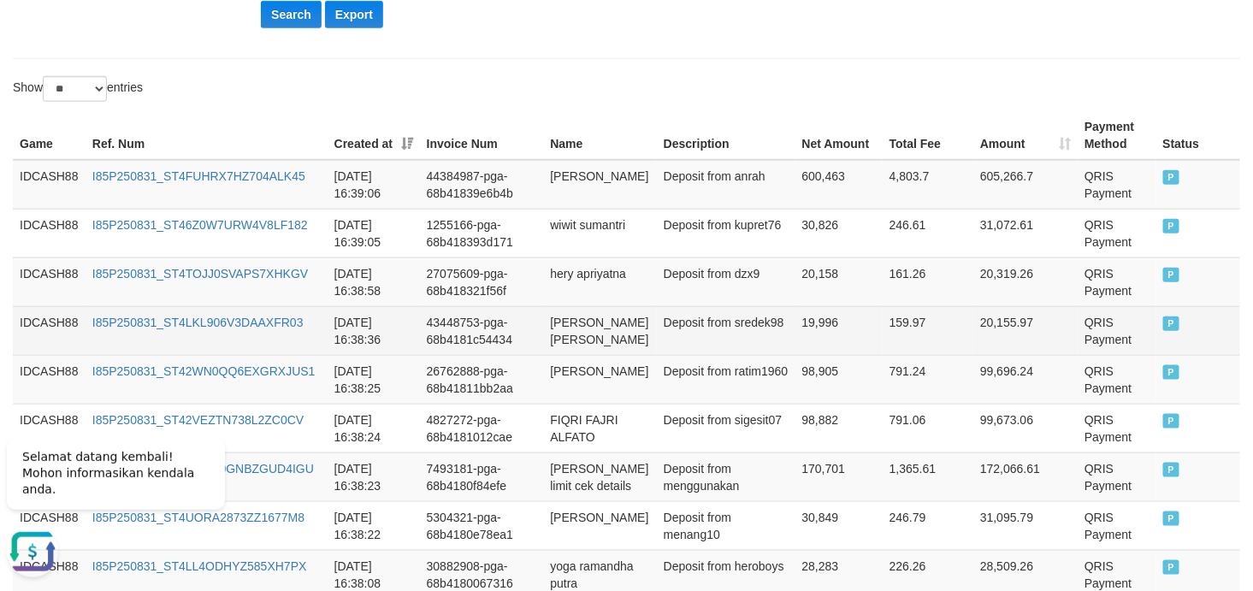
scroll to position [610, 0]
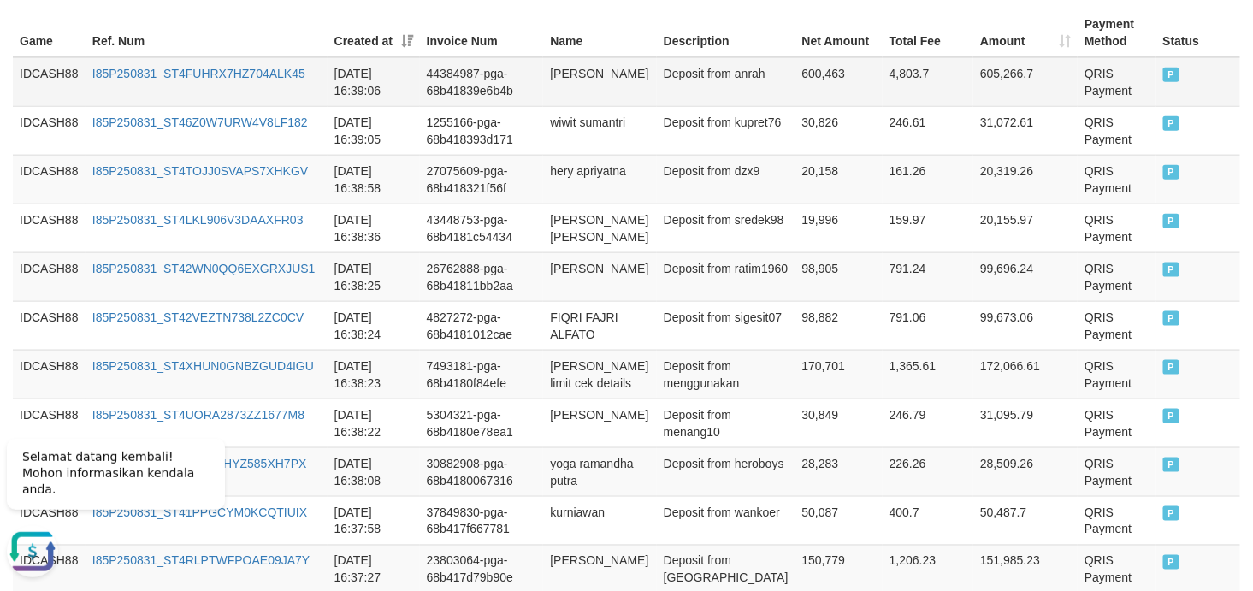
click at [45, 72] on td "IDCASH88" at bounding box center [49, 82] width 73 height 50
drag, startPoint x: 45, startPoint y: 72, endPoint x: 39, endPoint y: 65, distance: 9.1
click at [39, 65] on td "IDCASH88" at bounding box center [49, 82] width 73 height 50
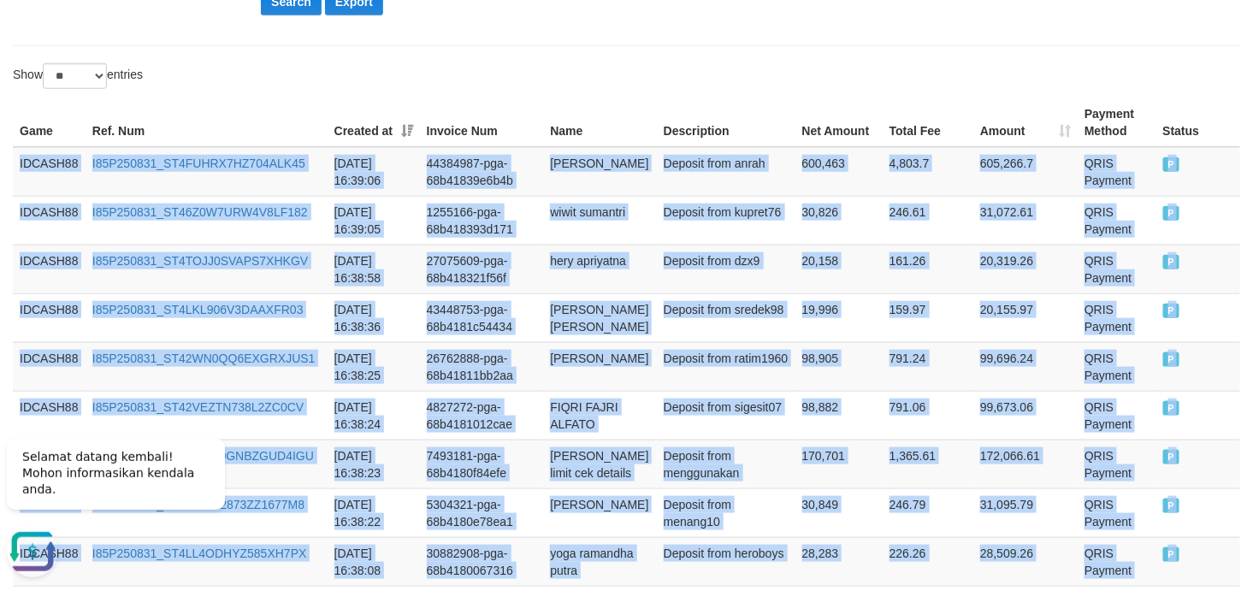
scroll to position [356, 0]
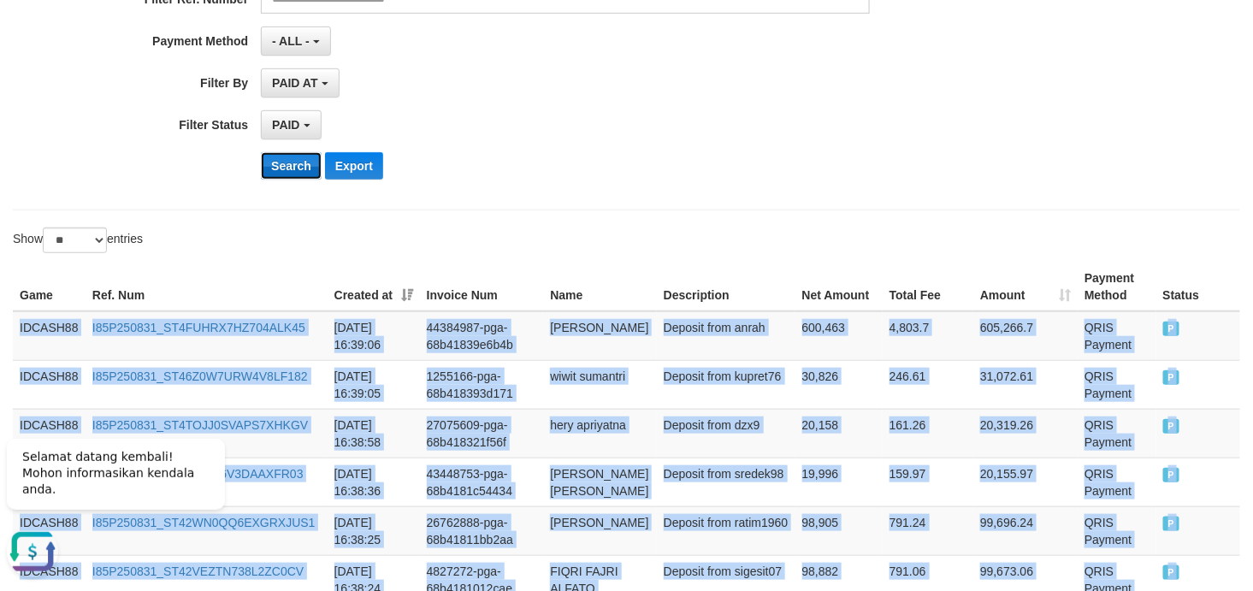
click at [303, 168] on button "Search" at bounding box center [291, 165] width 61 height 27
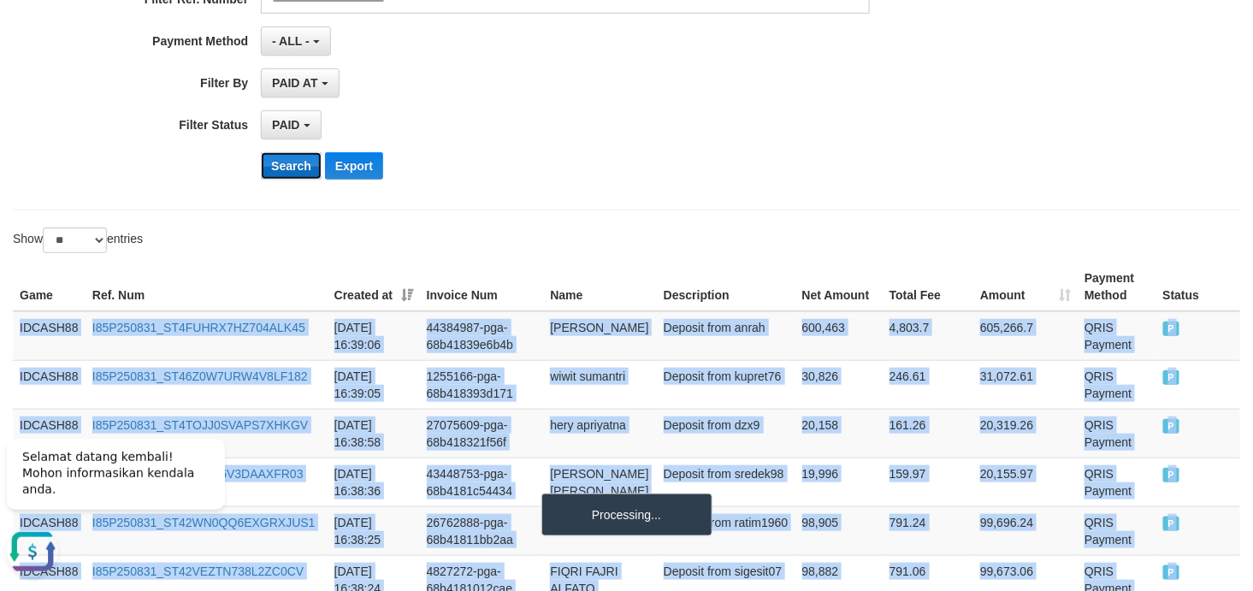
drag, startPoint x: 303, startPoint y: 168, endPoint x: 282, endPoint y: 162, distance: 21.2
click at [282, 162] on button "Search" at bounding box center [291, 165] width 61 height 27
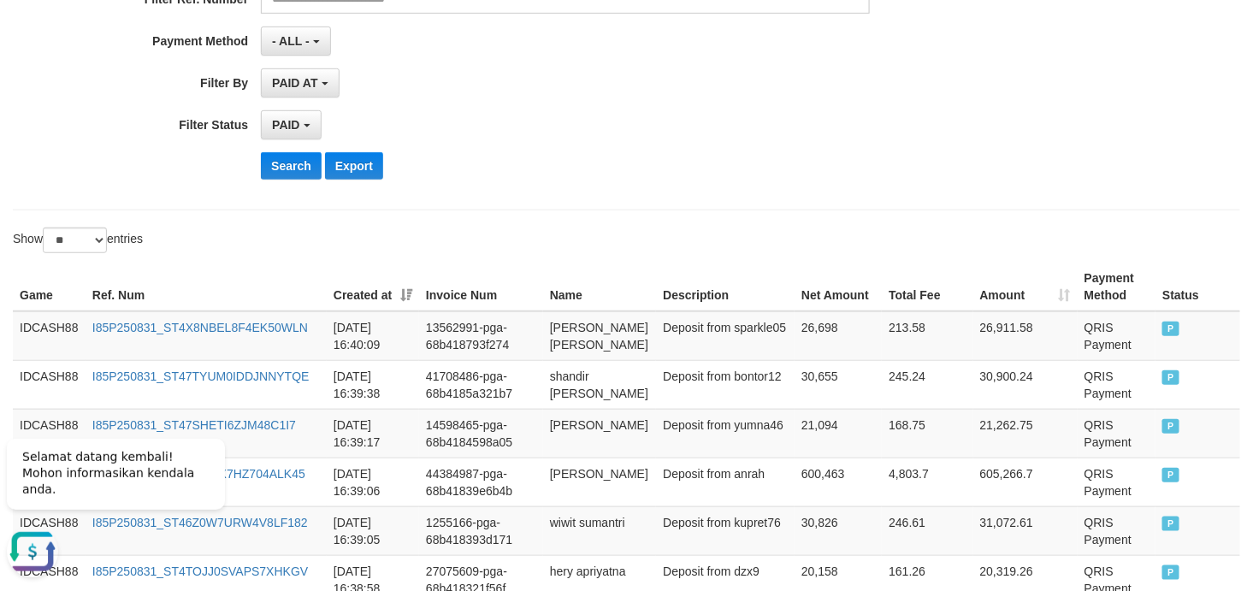
drag, startPoint x: 622, startPoint y: 175, endPoint x: 600, endPoint y: 127, distance: 53.2
click at [600, 127] on div "PAID SELECT ALL - ALL - SELECT STATUS PENDING/UNPAID PAID CANCELED EXPIRED" at bounding box center [565, 124] width 609 height 29
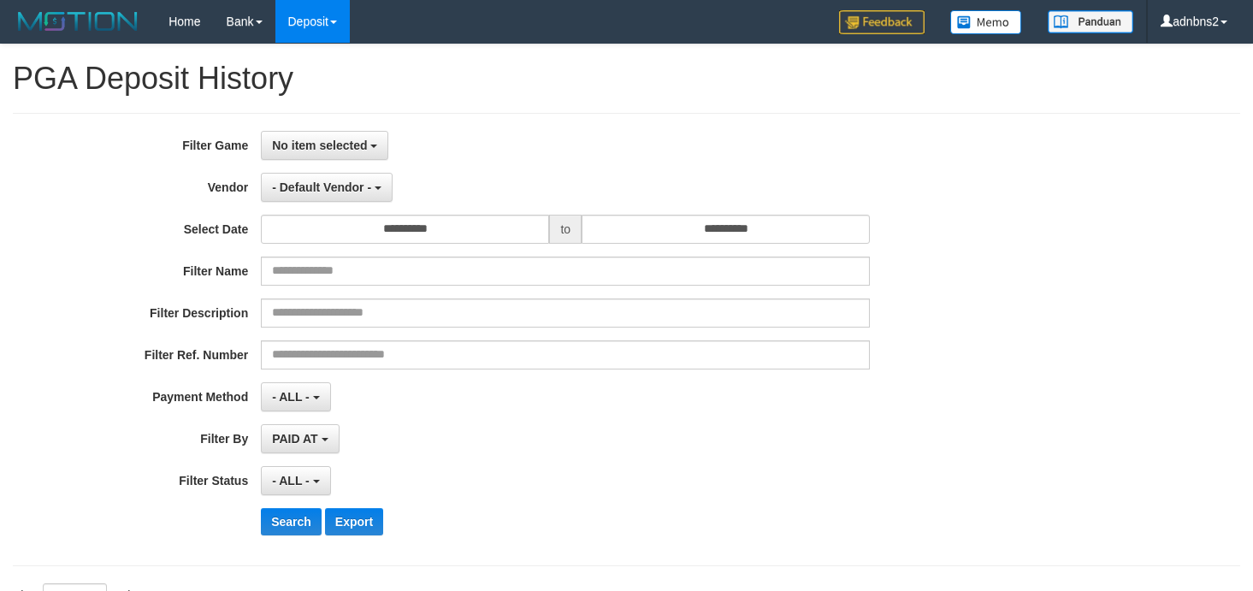
select select
select select "**"
click at [361, 144] on span "No item selected" at bounding box center [319, 146] width 95 height 14
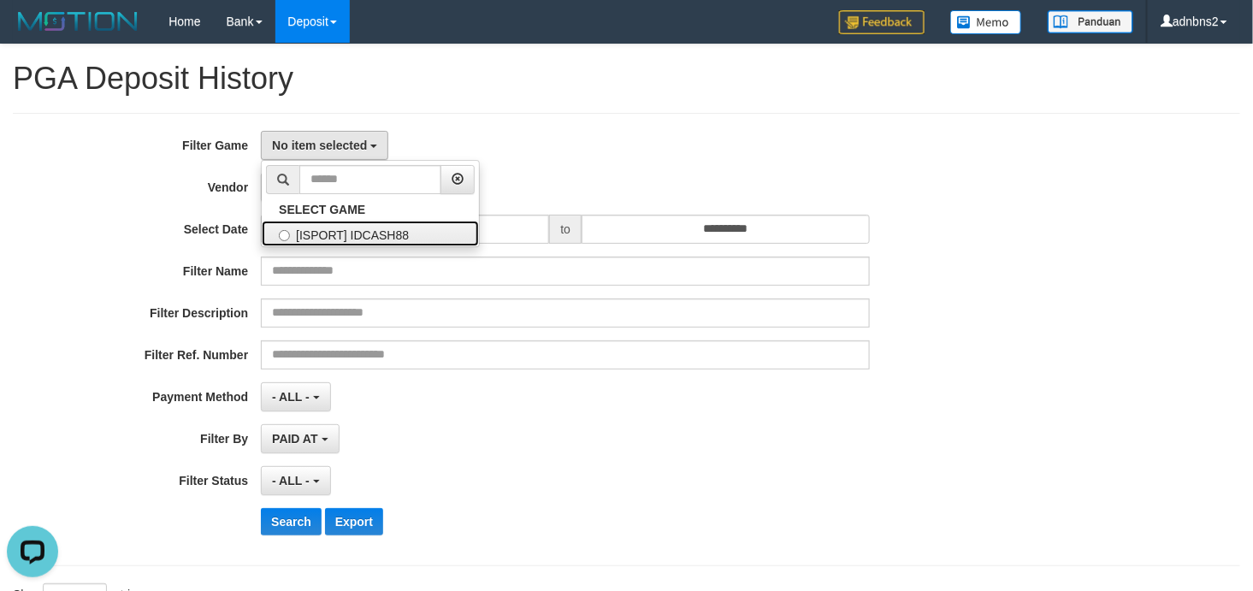
drag, startPoint x: 330, startPoint y: 237, endPoint x: 285, endPoint y: 228, distance: 46.1
click at [285, 228] on label "[ISPORT] IDCASH88" at bounding box center [370, 234] width 217 height 26
select select "***"
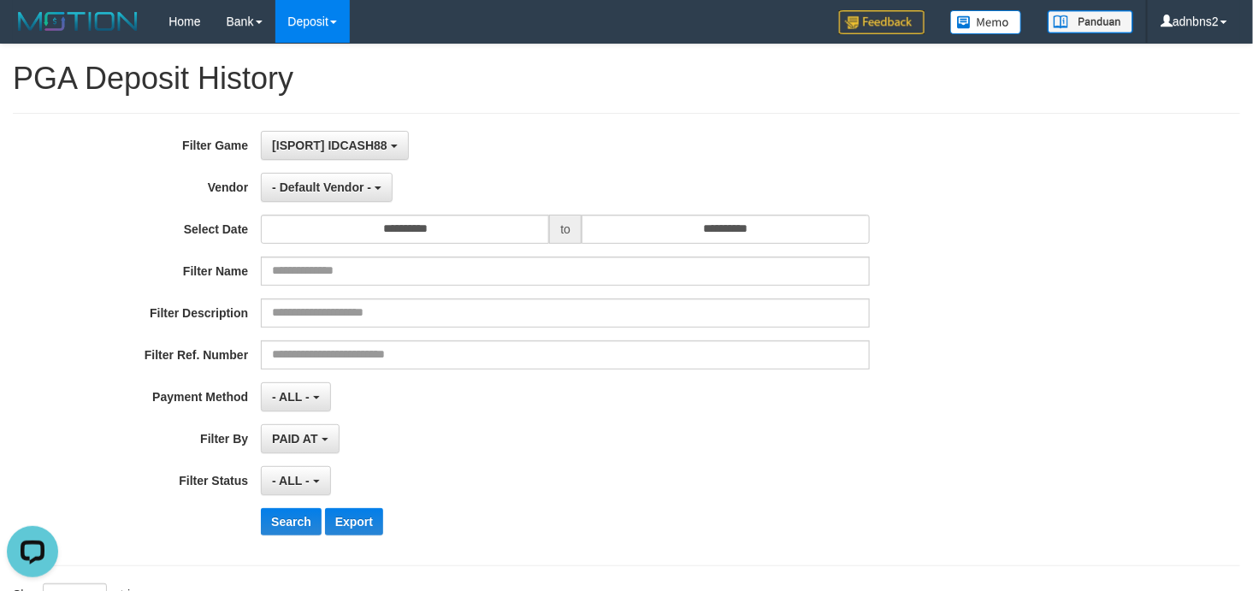
scroll to position [15, 0]
click at [346, 197] on button "- Default Vendor -" at bounding box center [327, 187] width 132 height 29
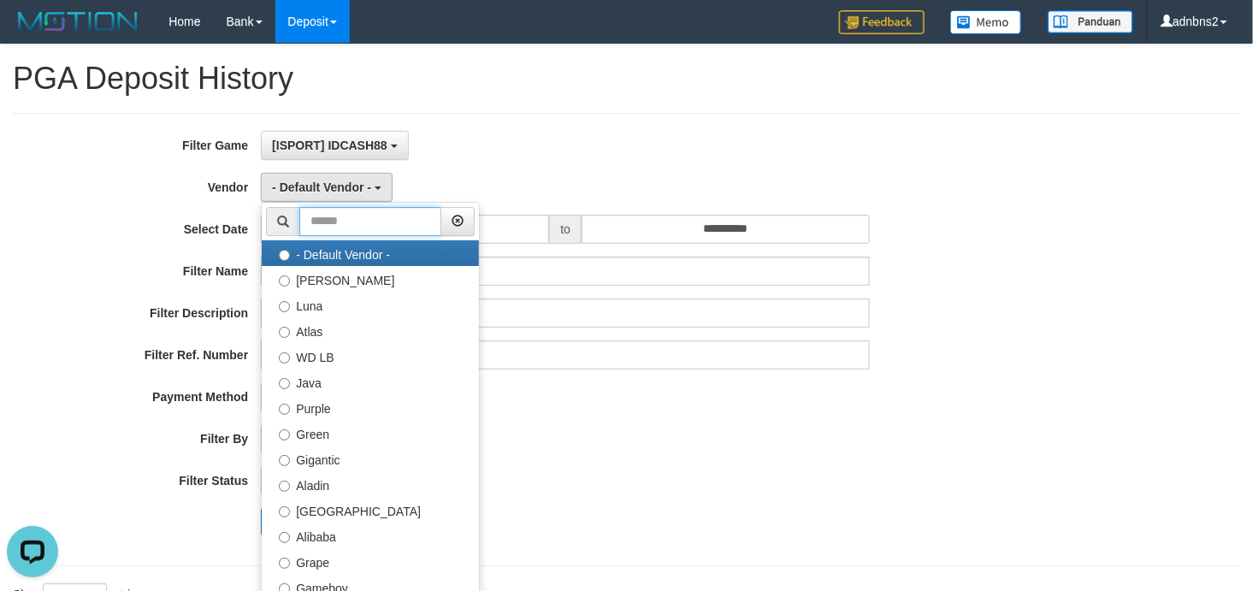
click at [351, 215] on input "text" at bounding box center [370, 221] width 142 height 29
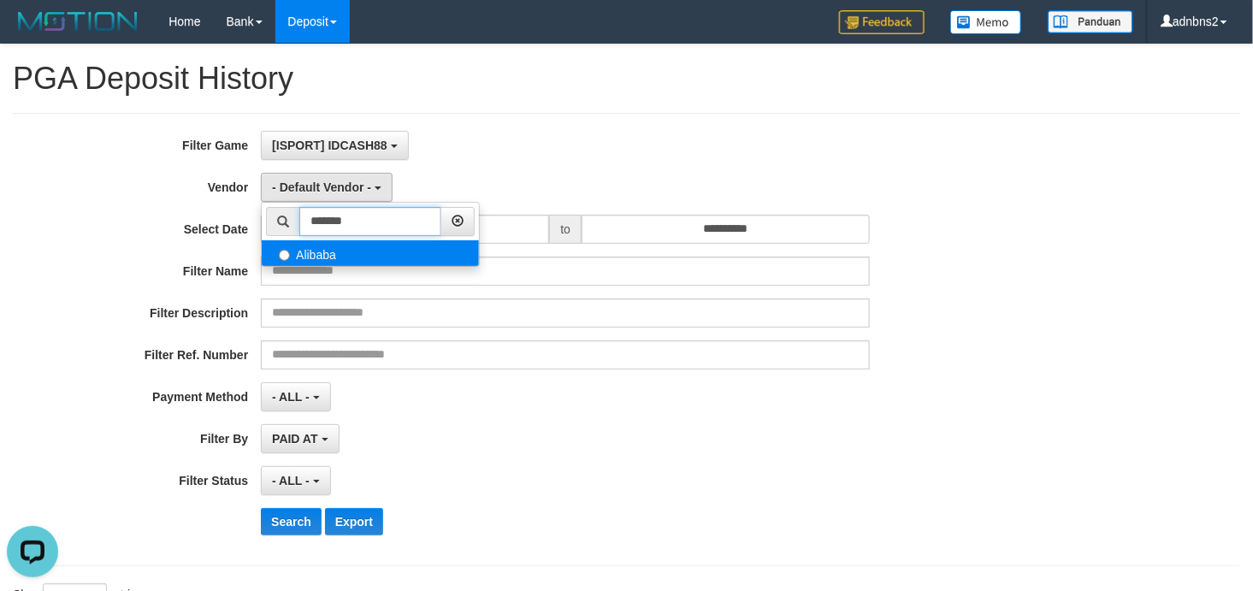
type input "*******"
click at [334, 250] on label "Alibaba" at bounding box center [370, 253] width 217 height 26
select select "**********"
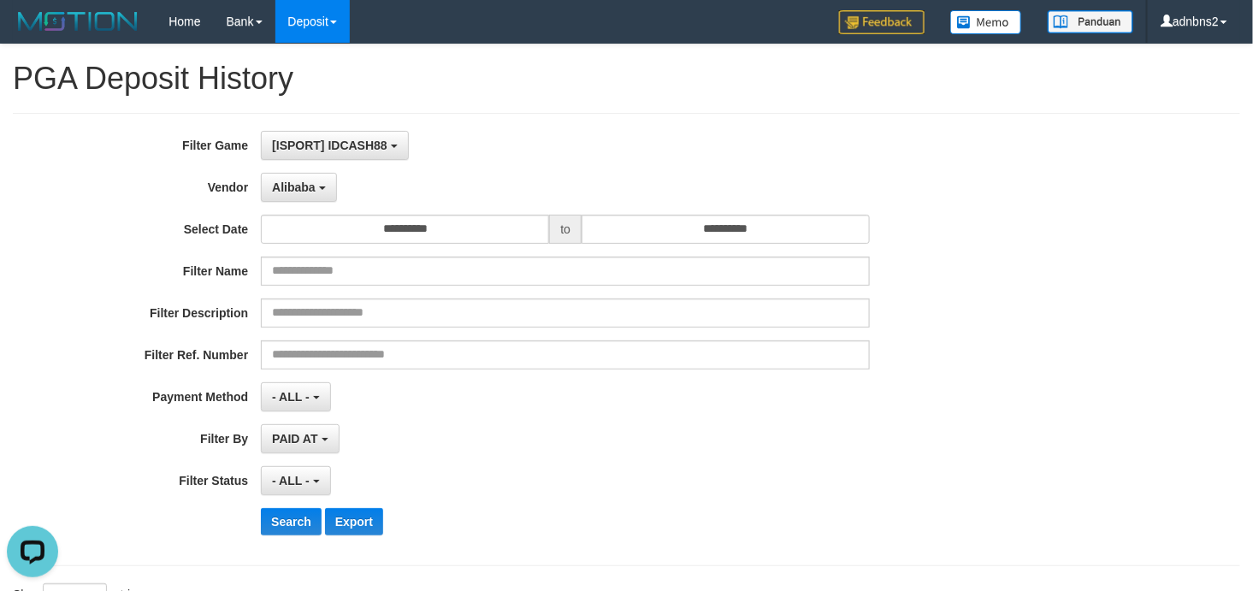
drag, startPoint x: 293, startPoint y: 488, endPoint x: 674, endPoint y: 465, distance: 381.2
click at [674, 465] on div "**********" at bounding box center [522, 339] width 1044 height 417
drag, startPoint x: 322, startPoint y: 486, endPoint x: 311, endPoint y: 481, distance: 11.9
click at [311, 481] on button "- ALL -" at bounding box center [295, 480] width 69 height 29
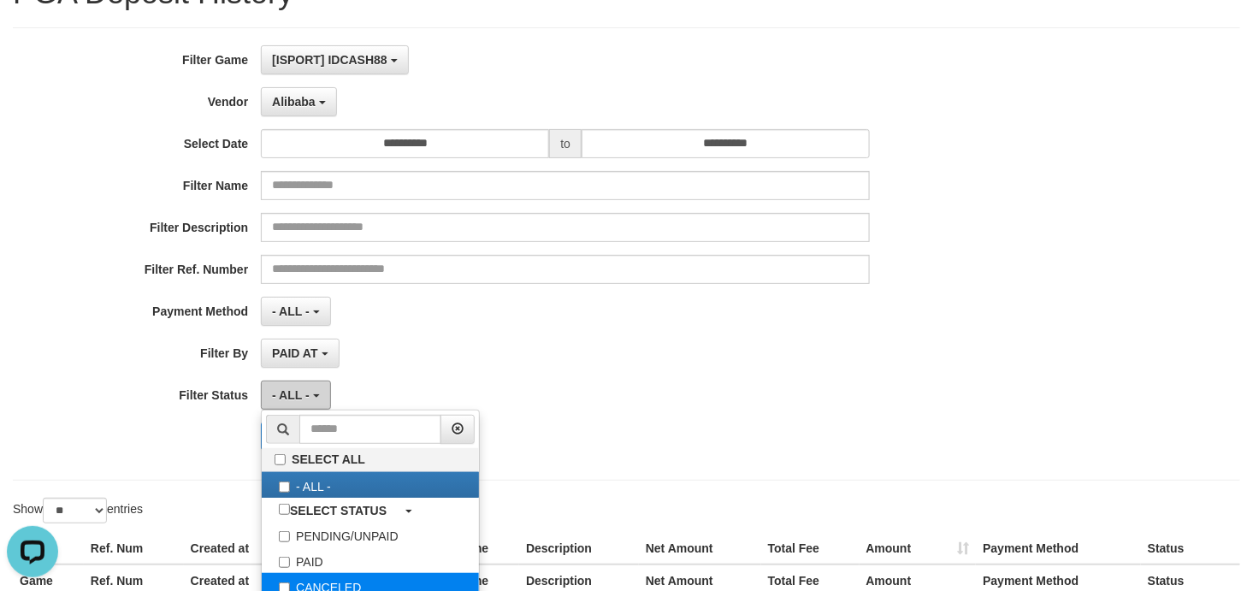
scroll to position [126, 0]
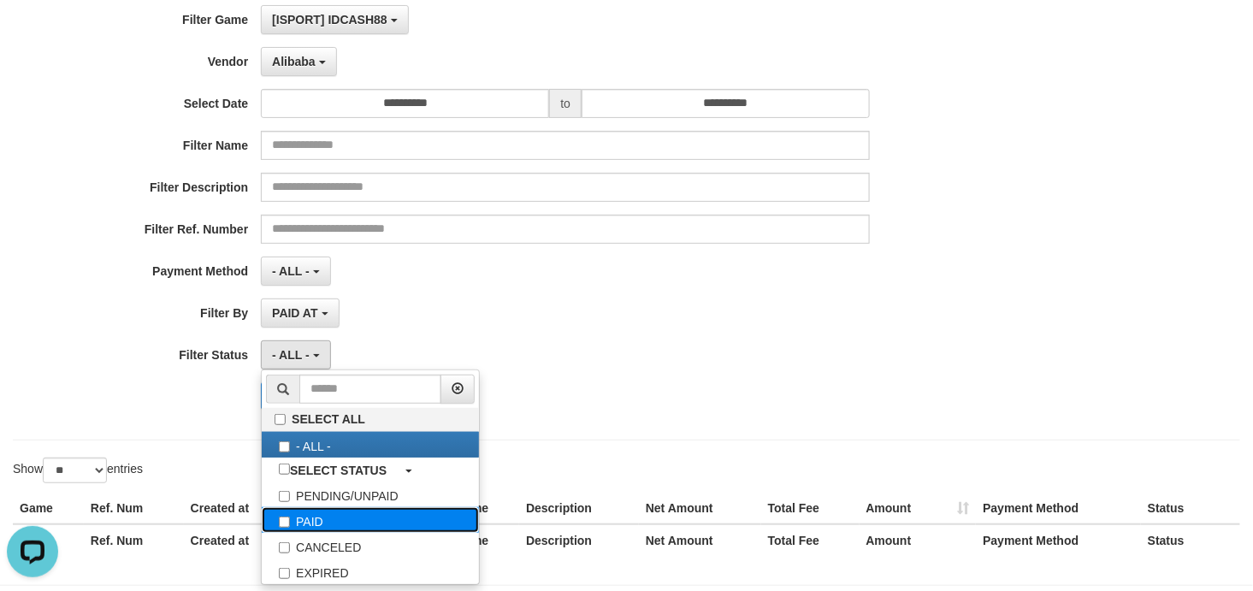
click at [332, 520] on label "PAID" at bounding box center [370, 520] width 217 height 26
select select "*"
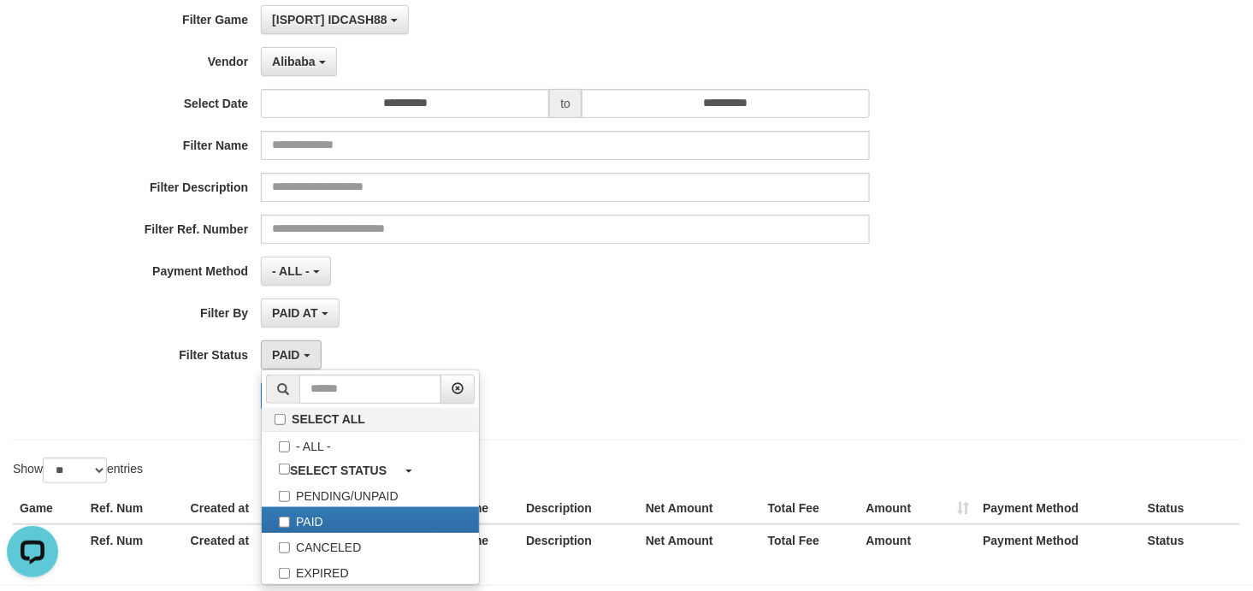
click at [681, 363] on div "PAID SELECT ALL - ALL - SELECT STATUS PENDING/UNPAID PAID CANCELED EXPIRED" at bounding box center [565, 354] width 609 height 29
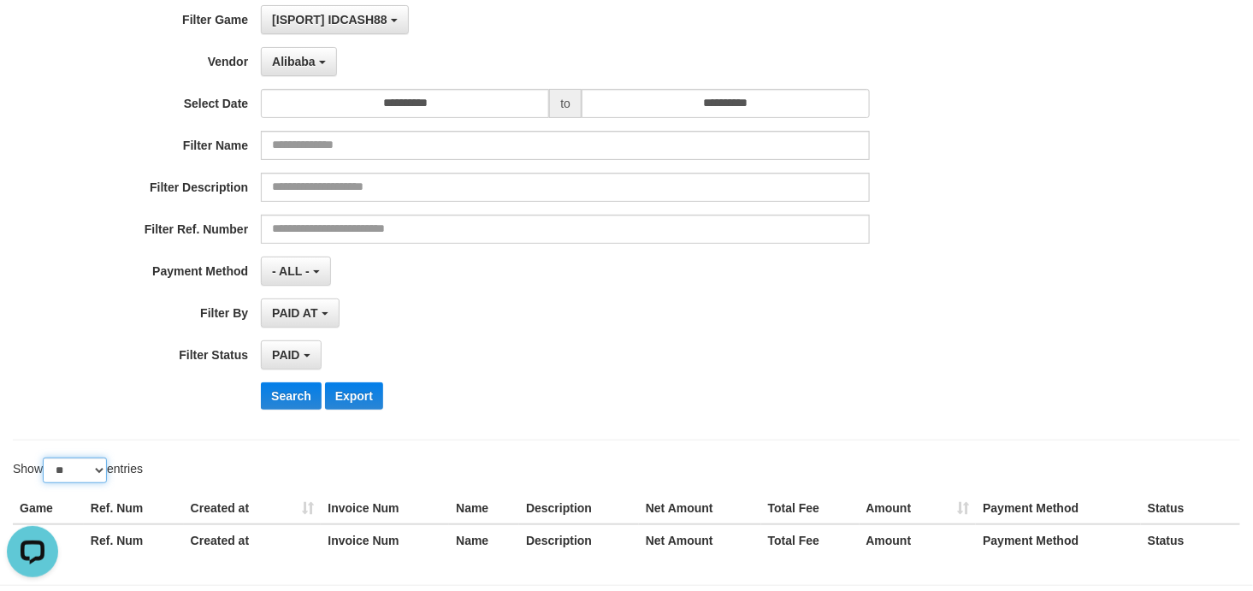
click at [91, 471] on select "** ** ** ***" at bounding box center [75, 471] width 64 height 26
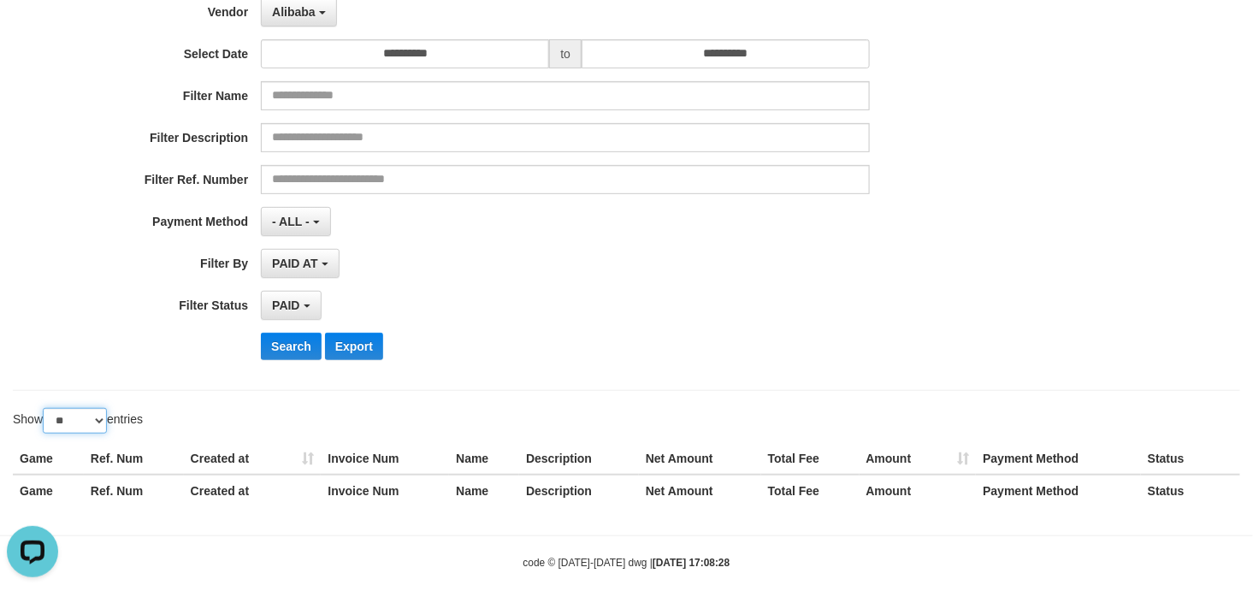
scroll to position [198, 0]
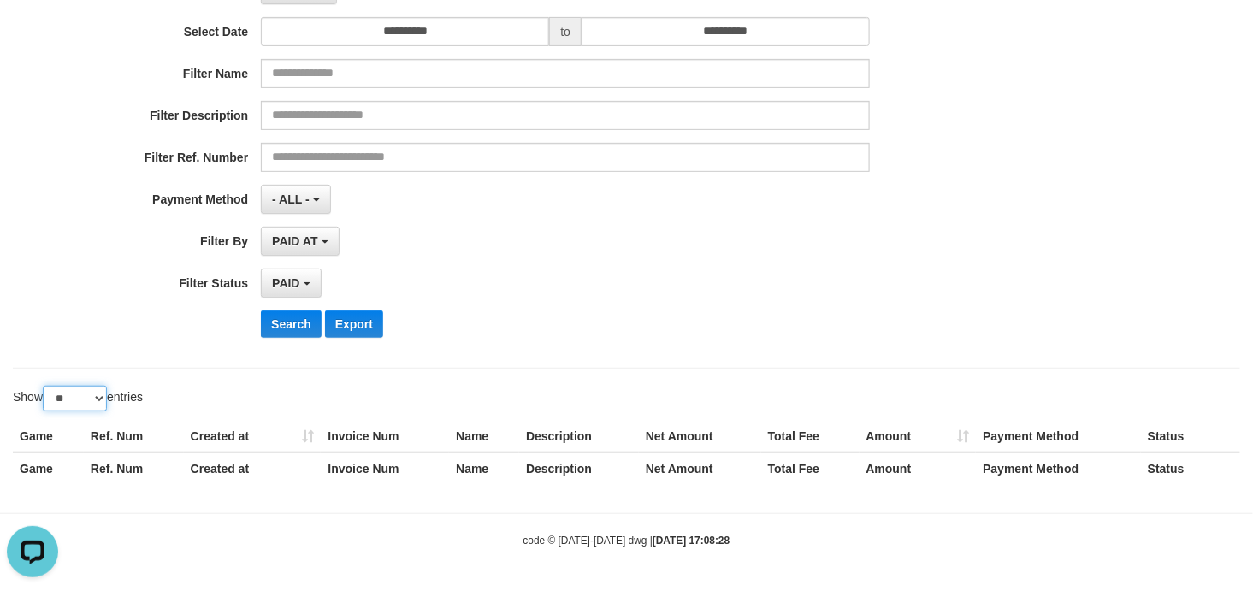
click at [103, 391] on select "** ** ** ***" at bounding box center [75, 399] width 64 height 26
select select "***"
click at [45, 386] on select "** ** ** ***" at bounding box center [75, 399] width 64 height 26
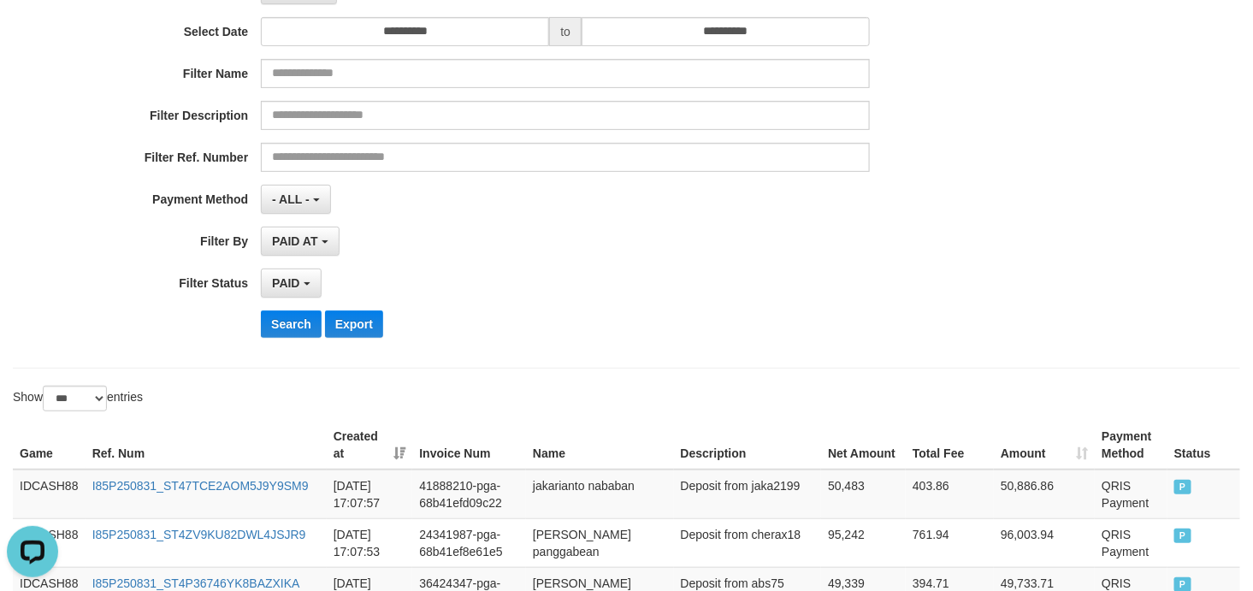
click at [865, 269] on div "PAID SELECT ALL - ALL - SELECT STATUS PENDING/UNPAID PAID CANCELED EXPIRED" at bounding box center [565, 283] width 609 height 29
click at [44, 481] on td "IDCASH88" at bounding box center [49, 494] width 73 height 50
click at [44, 482] on td "IDCASH88" at bounding box center [49, 494] width 73 height 50
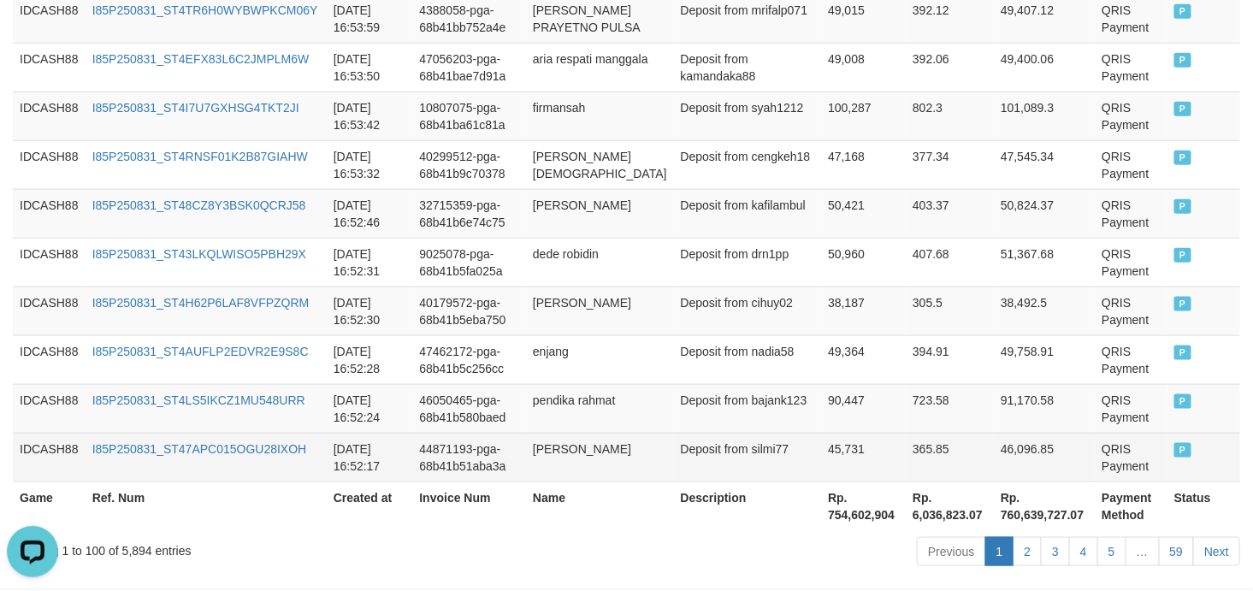
scroll to position [5210, 0]
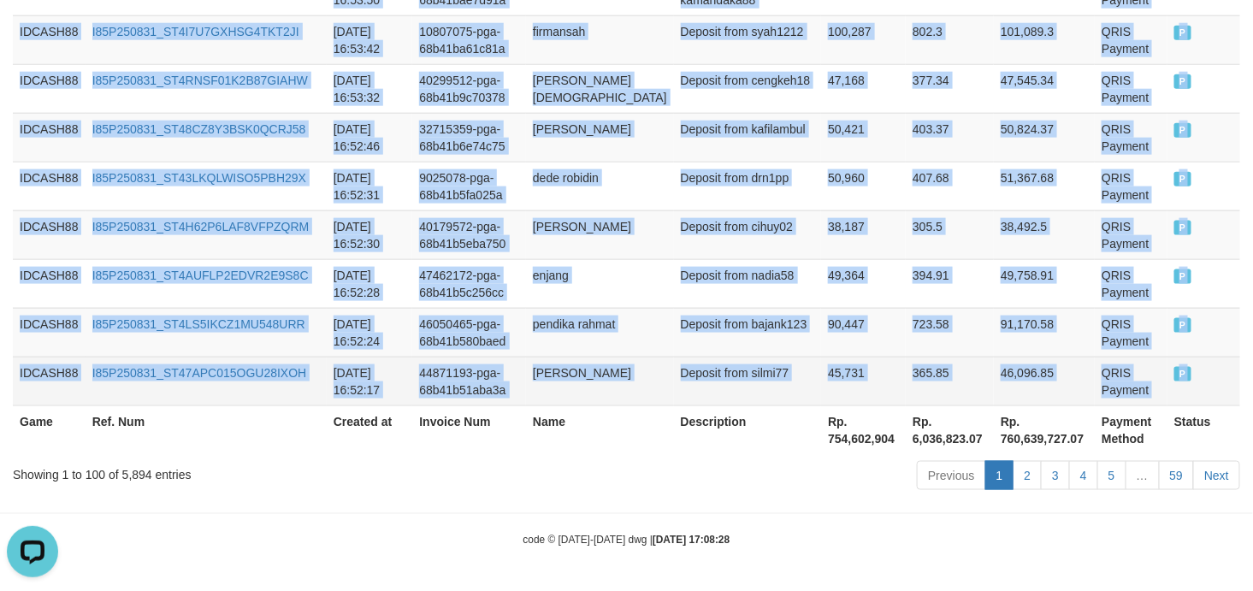
click at [1181, 380] on td "P" at bounding box center [1203, 381] width 73 height 49
copy div "IDCASH88 I85P250831_ST47TCE2AOM5J9Y9SM9 2025-08-31 17:07:57 41888210-pga-68b41e…"
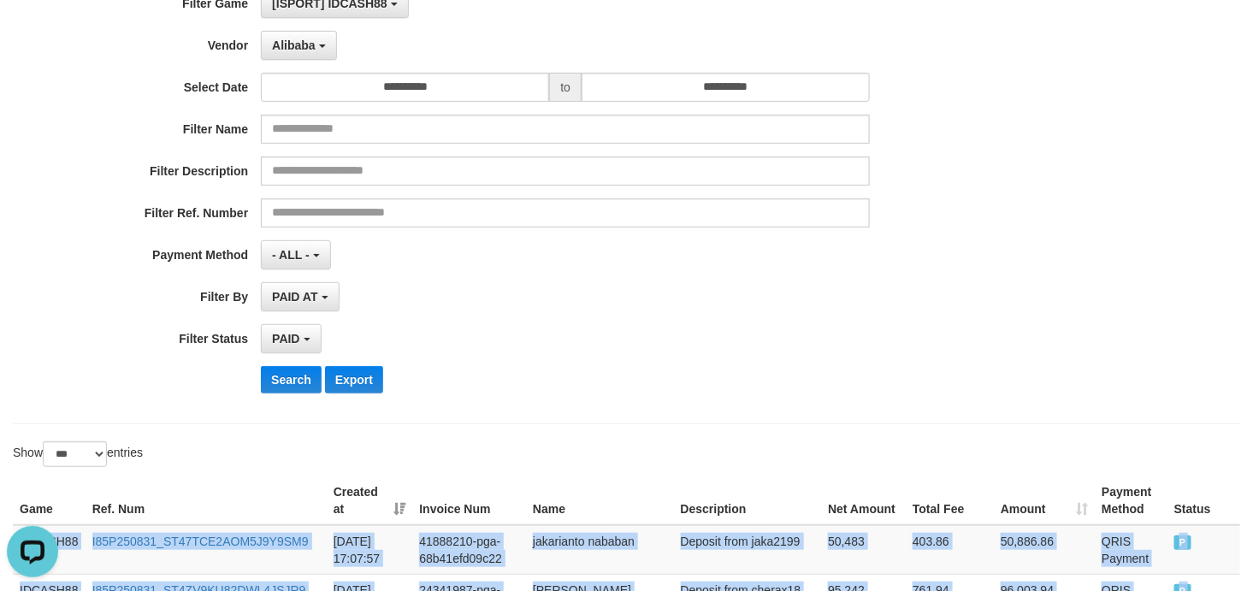
scroll to position [395, 0]
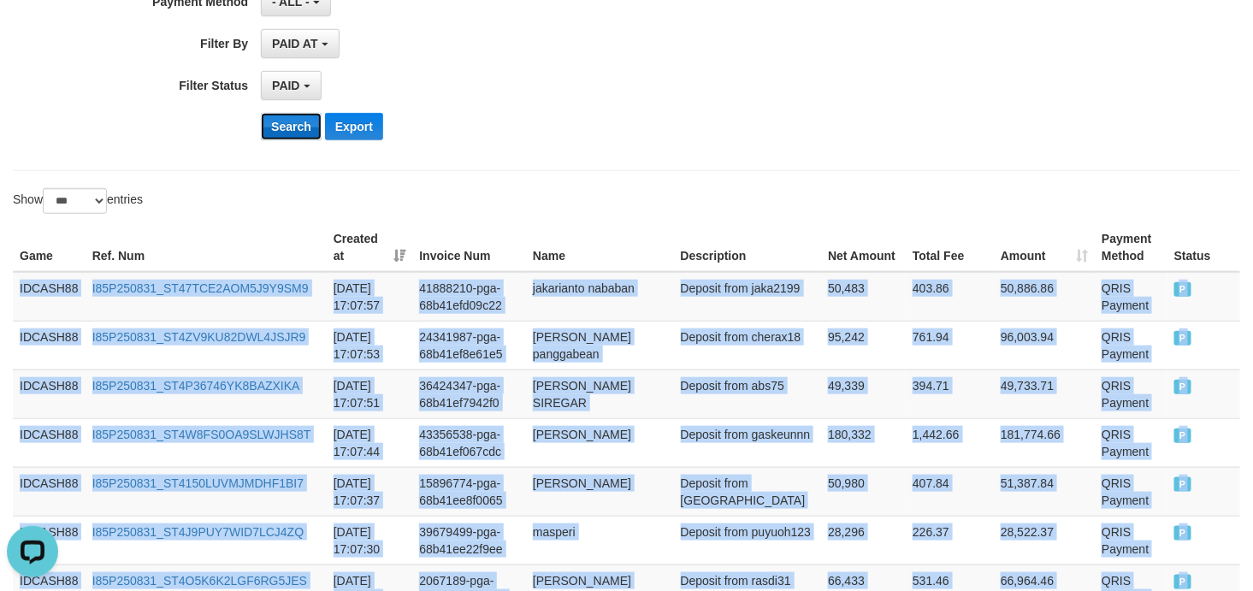
click at [280, 128] on button "Search" at bounding box center [291, 126] width 61 height 27
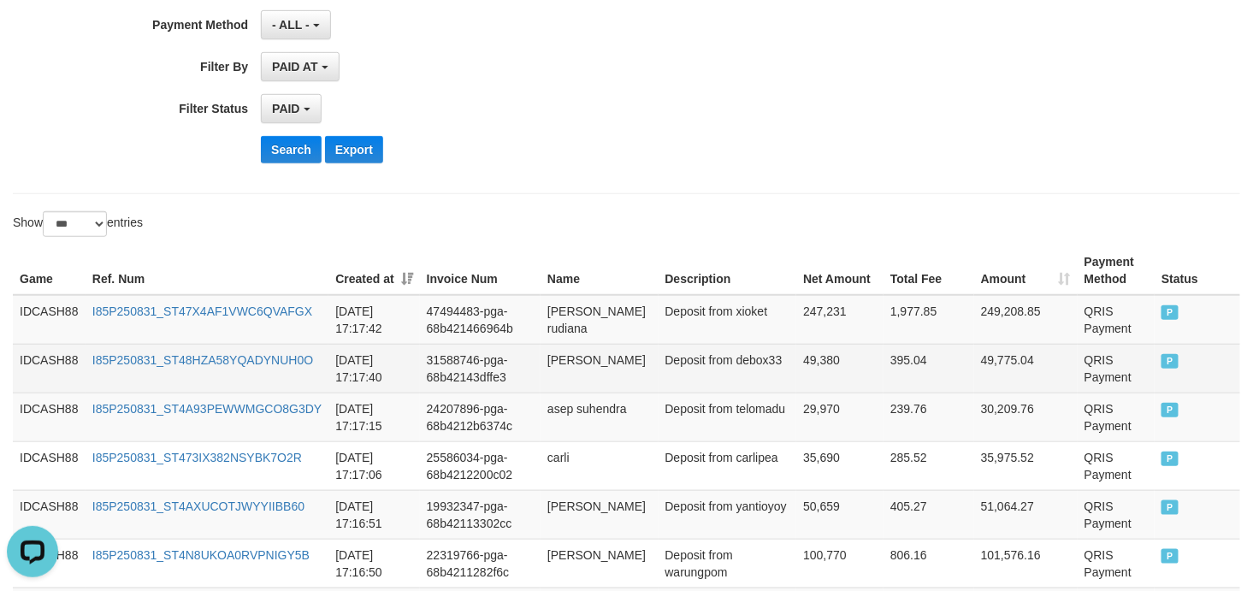
scroll to position [533, 0]
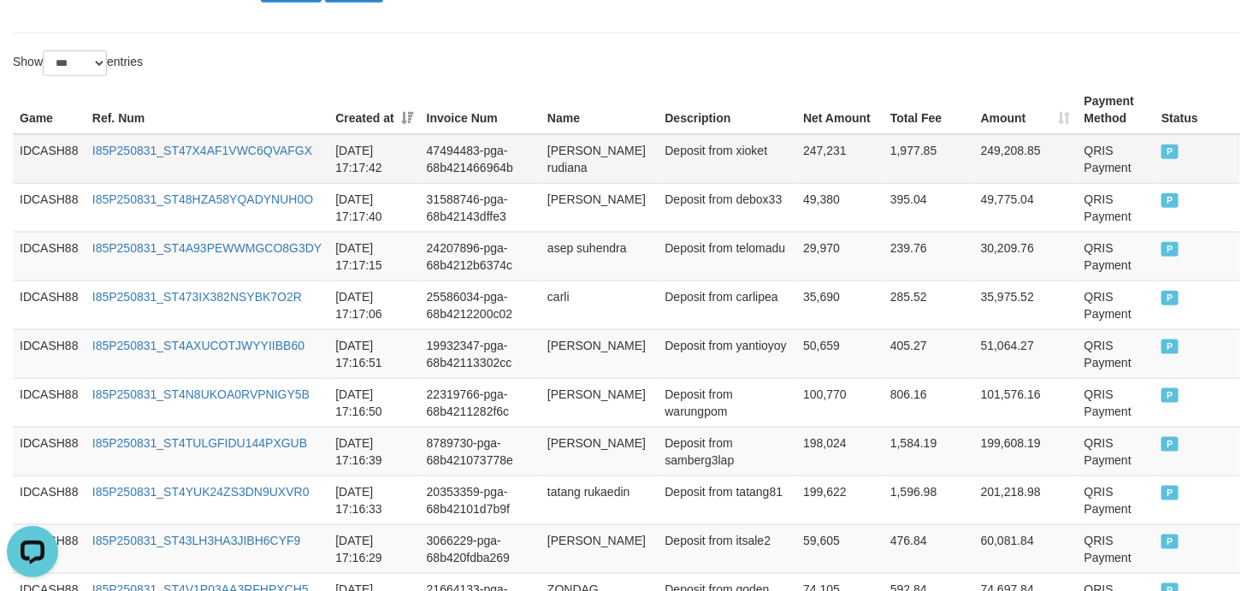
click at [61, 150] on td "IDCASH88" at bounding box center [49, 159] width 73 height 50
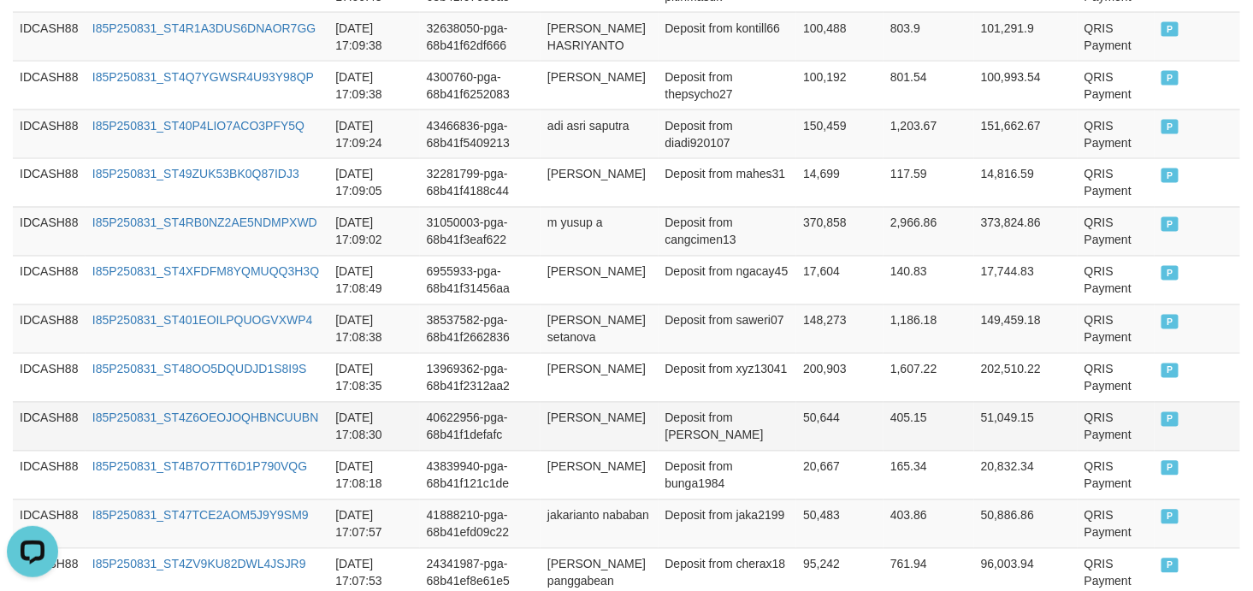
scroll to position [3320, 0]
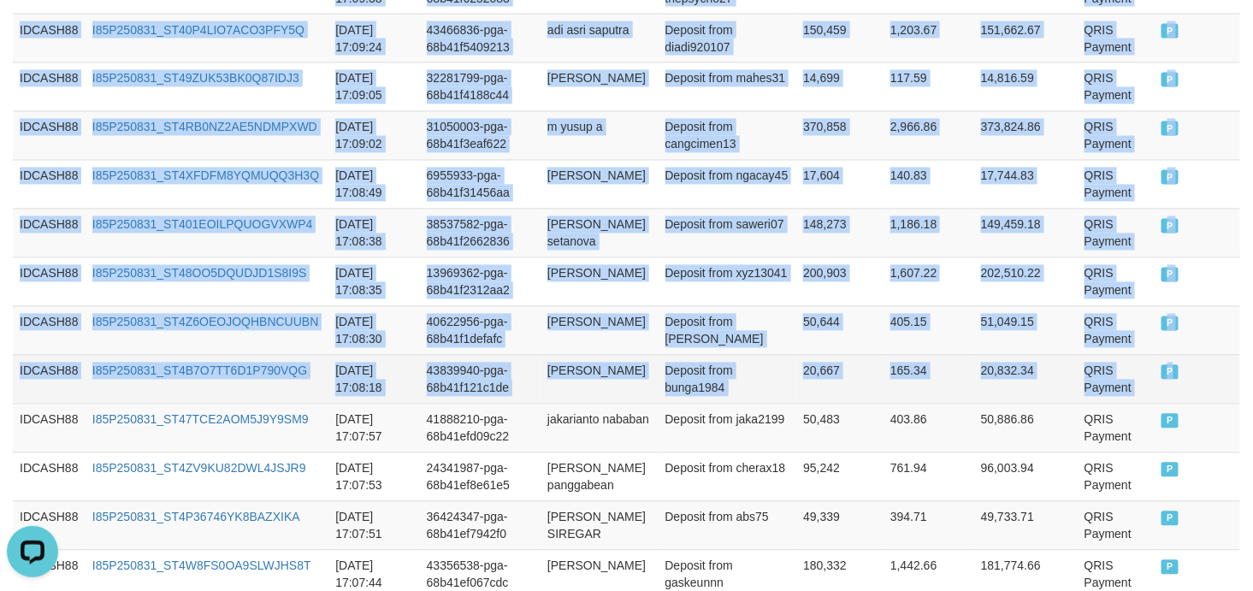
click at [1170, 363] on td "P" at bounding box center [1197, 379] width 86 height 49
copy tbody "IDCASH88 I85P250831_ST47X4AF1VWC6QVAFGX 2025-08-31 17:17:42 47494483-pga-68b421…"
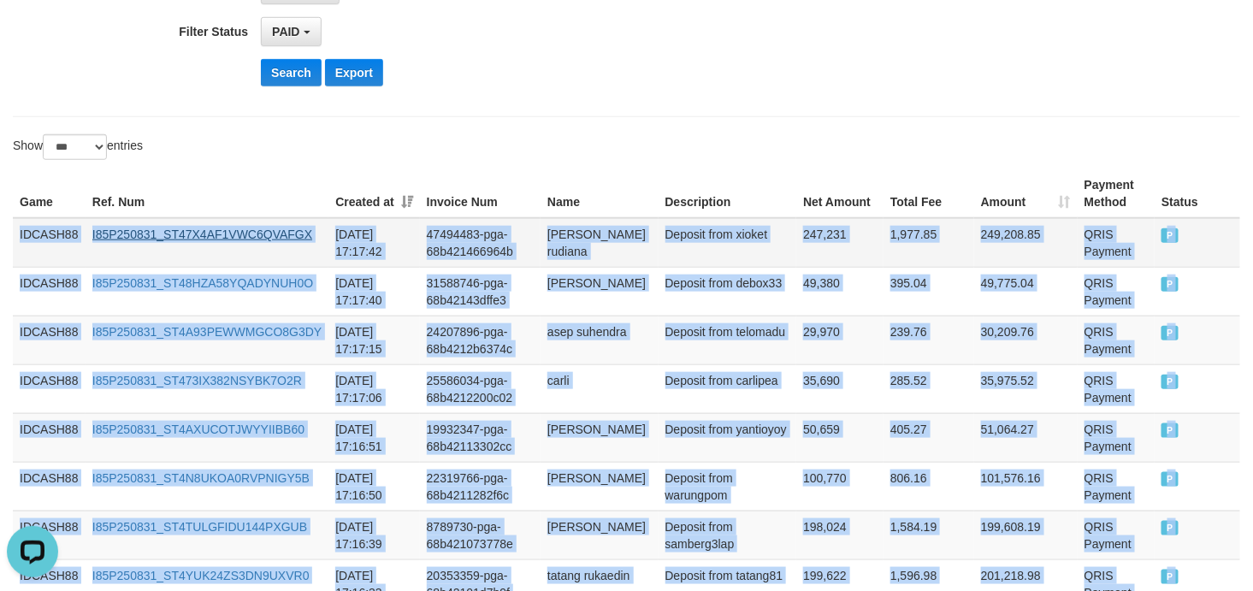
scroll to position [405, 0]
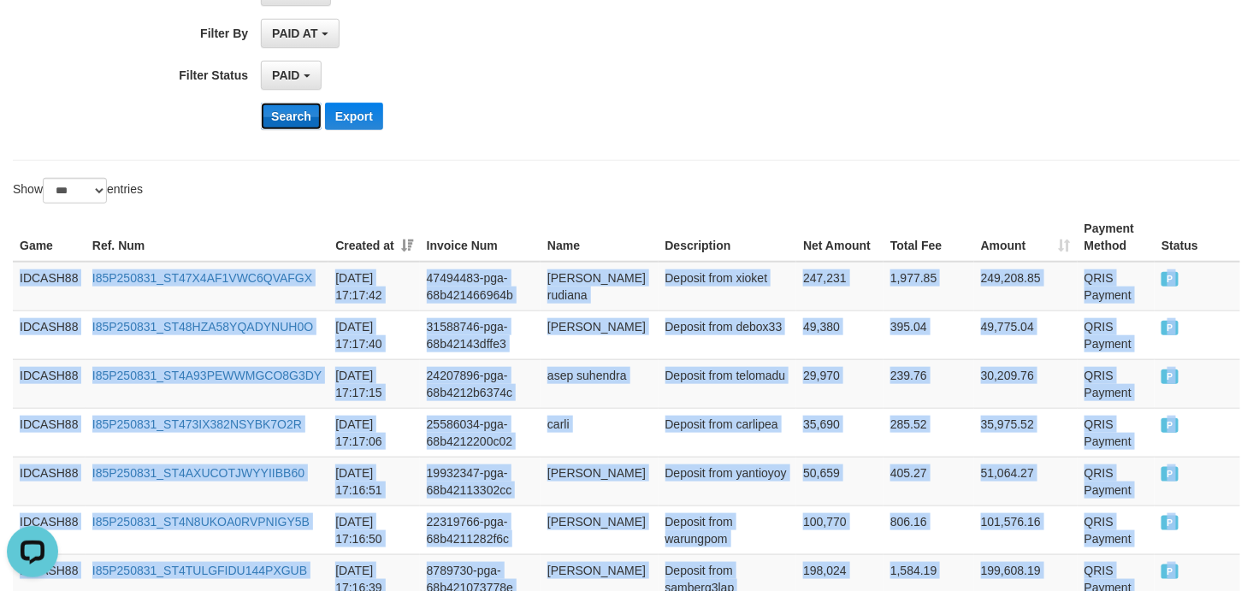
click at [292, 121] on button "Search" at bounding box center [291, 116] width 61 height 27
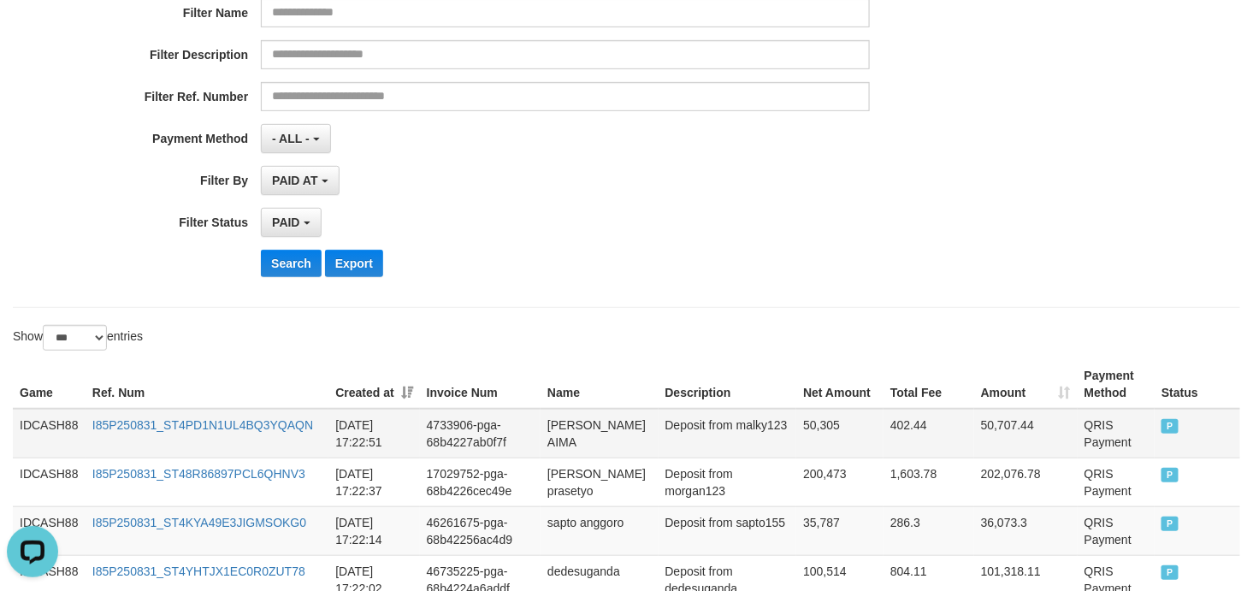
scroll to position [319, 0]
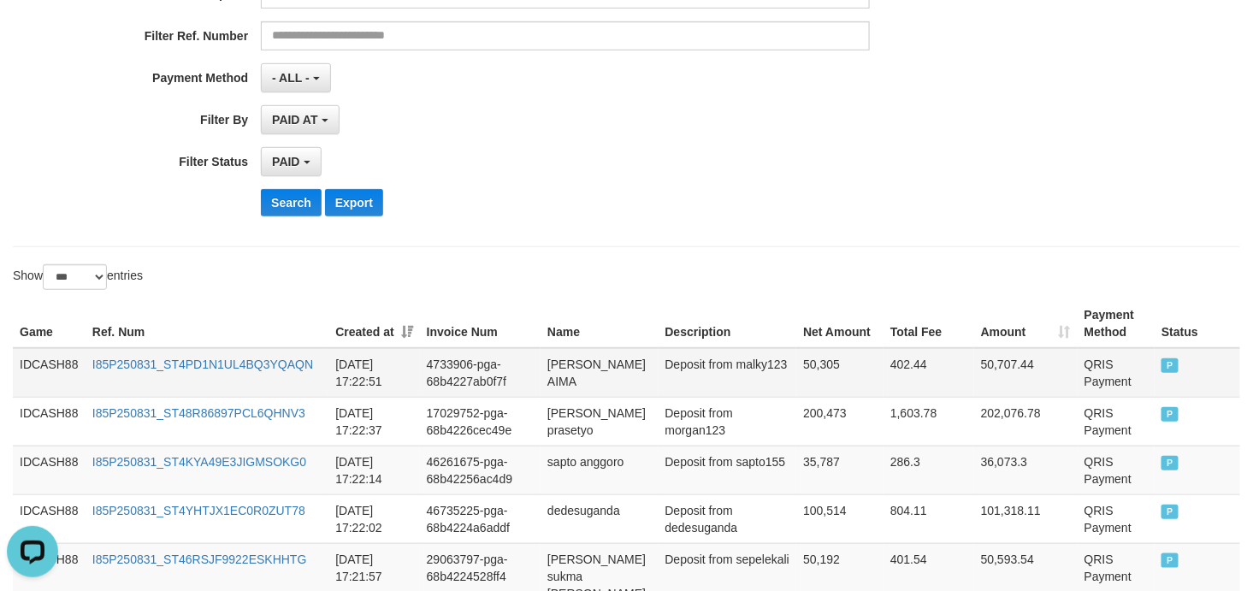
click at [62, 363] on td "IDCASH88" at bounding box center [49, 373] width 73 height 50
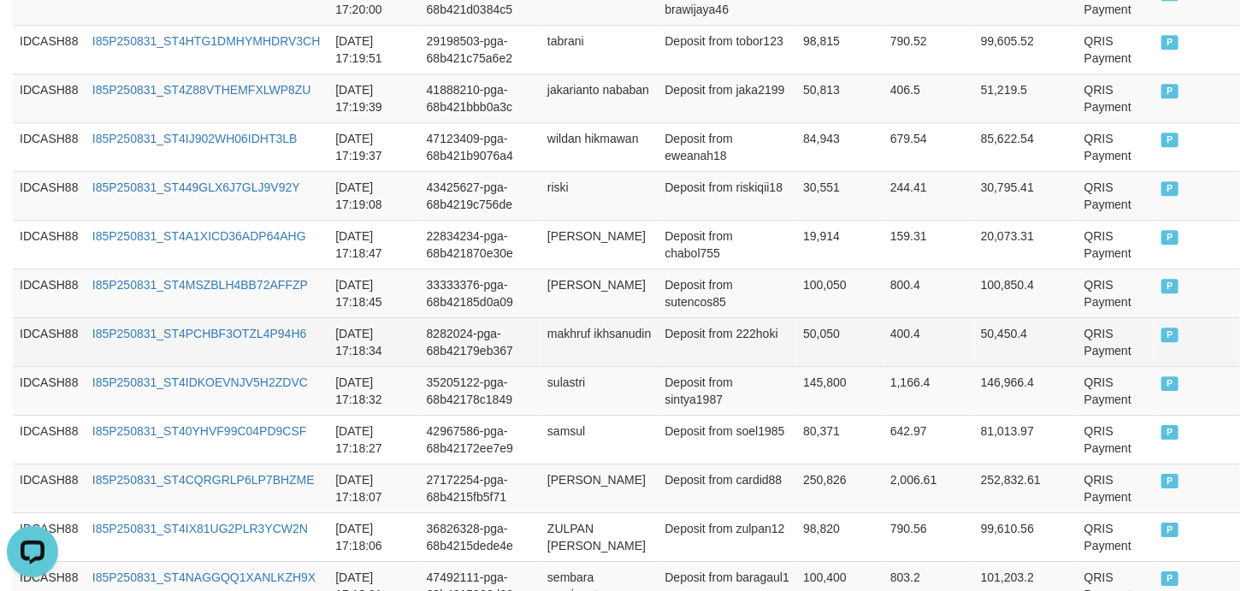
scroll to position [1965, 0]
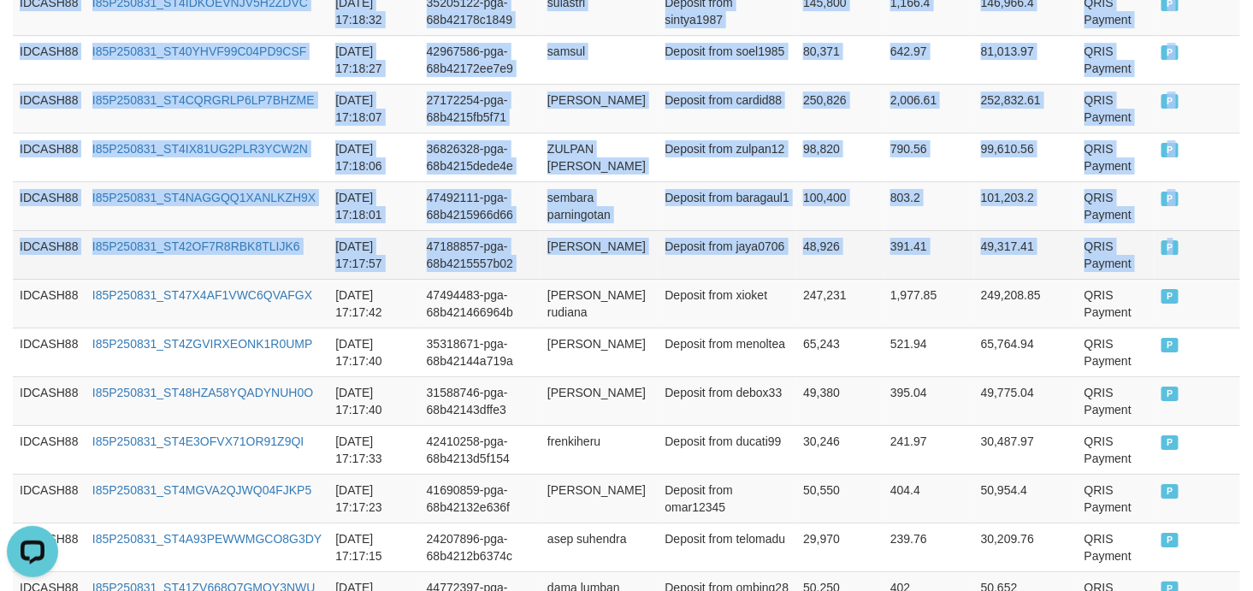
click at [1184, 234] on td "P" at bounding box center [1197, 254] width 86 height 49
copy tbody "IDCASH88 I85P250831_ST4PD1N1UL4BQ3YQAQN 2025-08-31 17:22:51 4733906-pga-68b4227…"
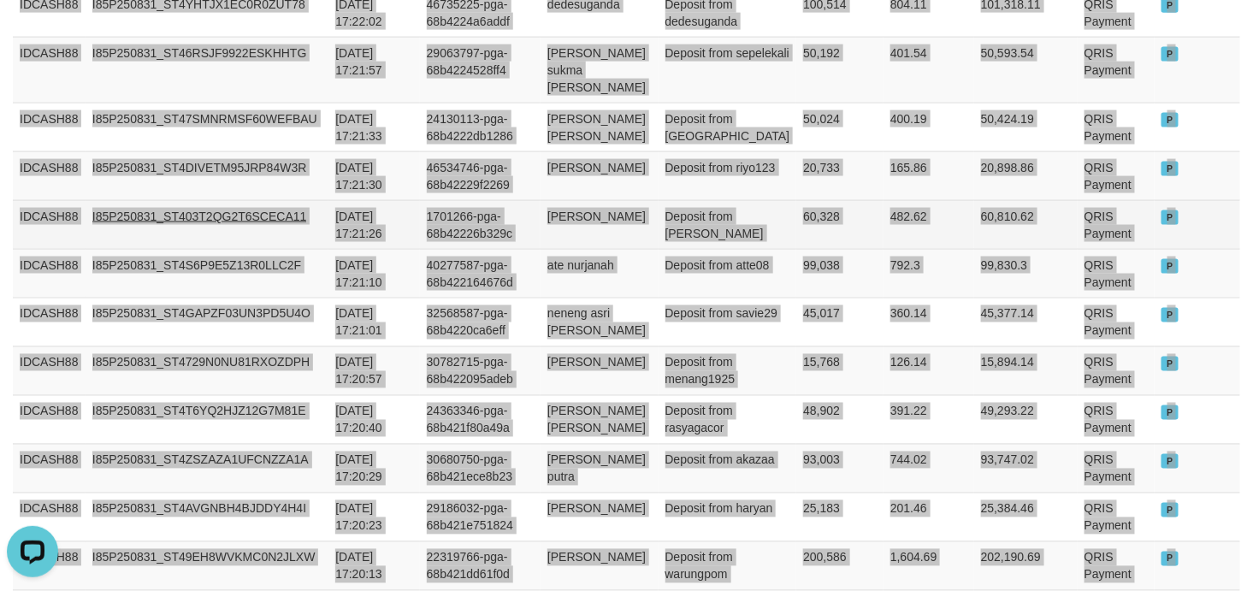
scroll to position [319, 0]
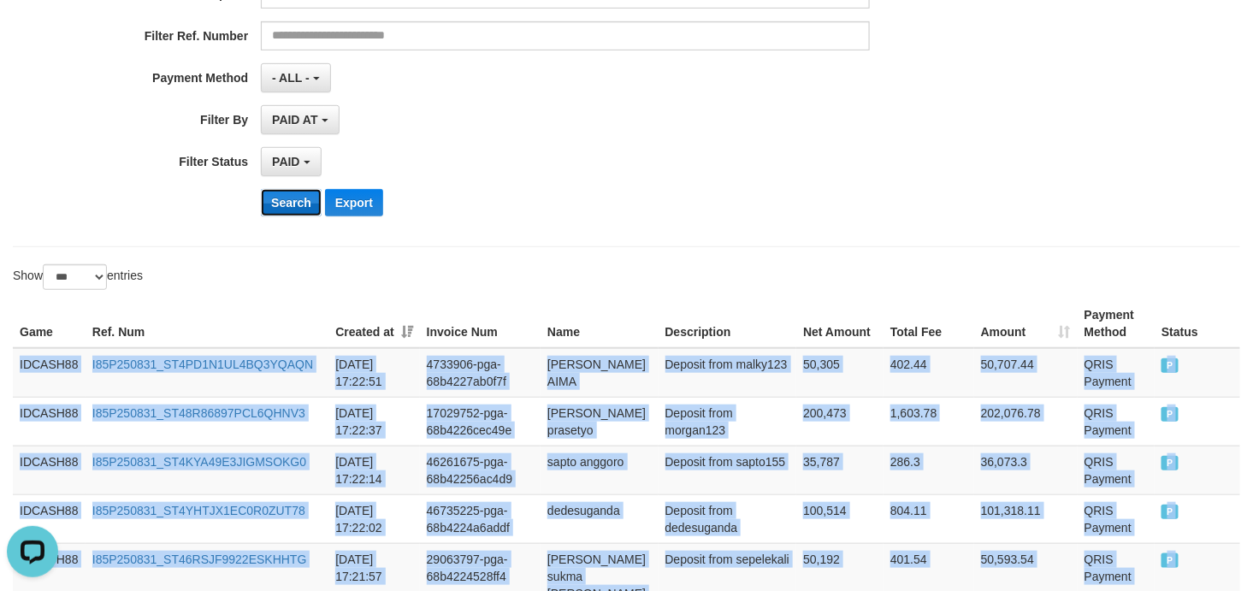
click at [293, 215] on button "Search" at bounding box center [291, 202] width 61 height 27
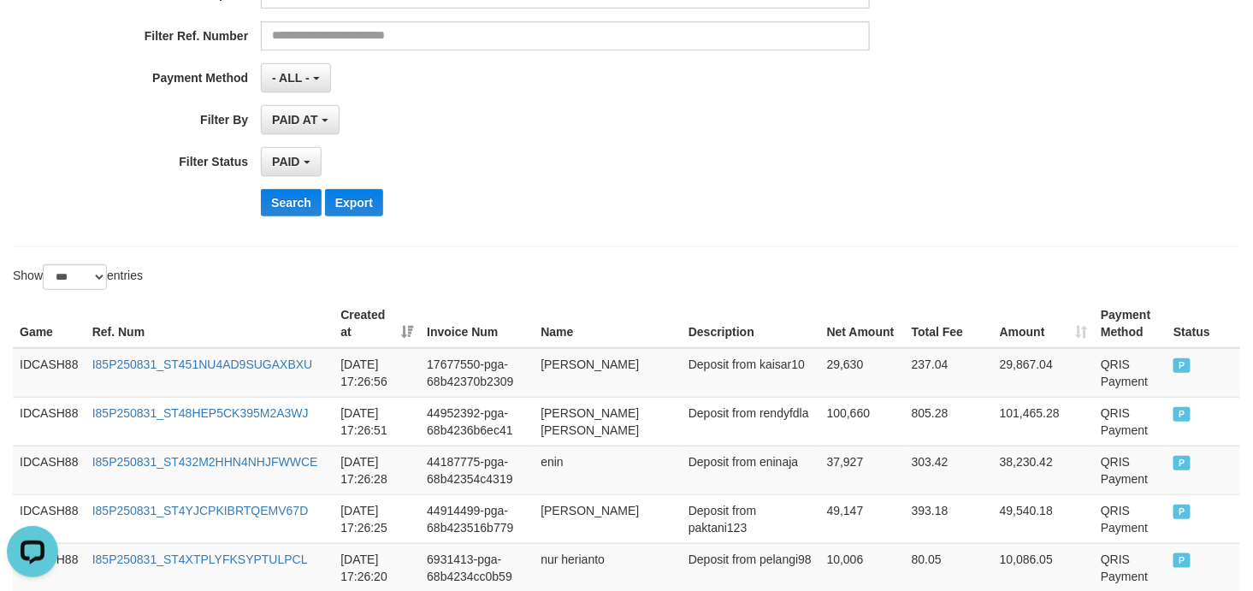
click at [546, 209] on div "Search Export" at bounding box center [652, 202] width 783 height 27
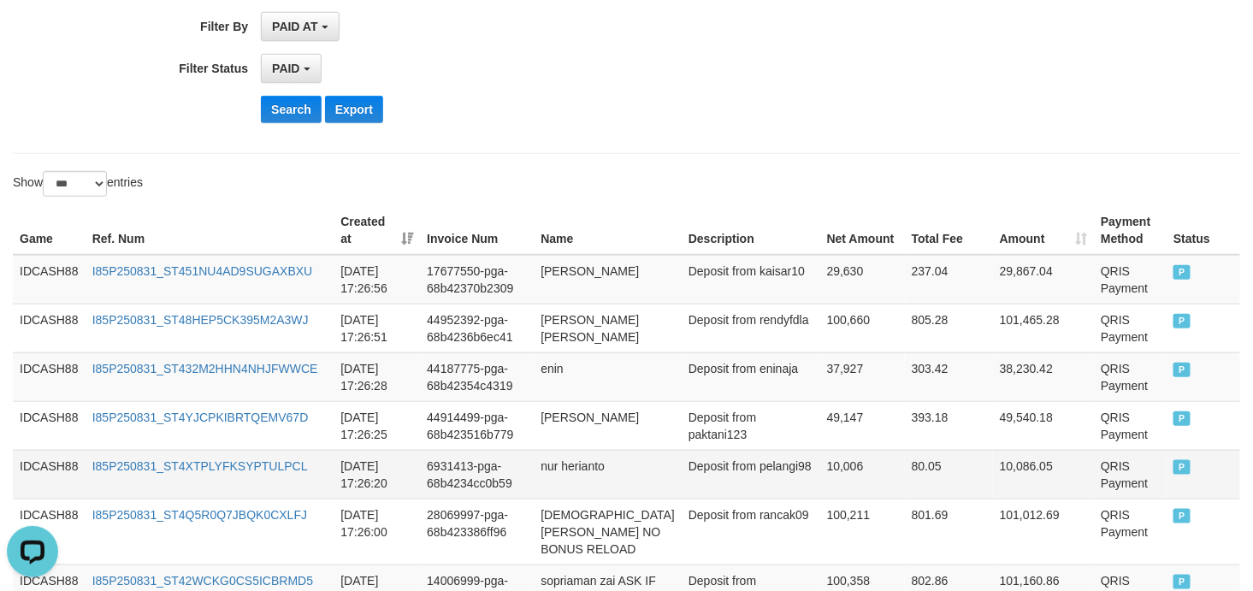
scroll to position [404, 0]
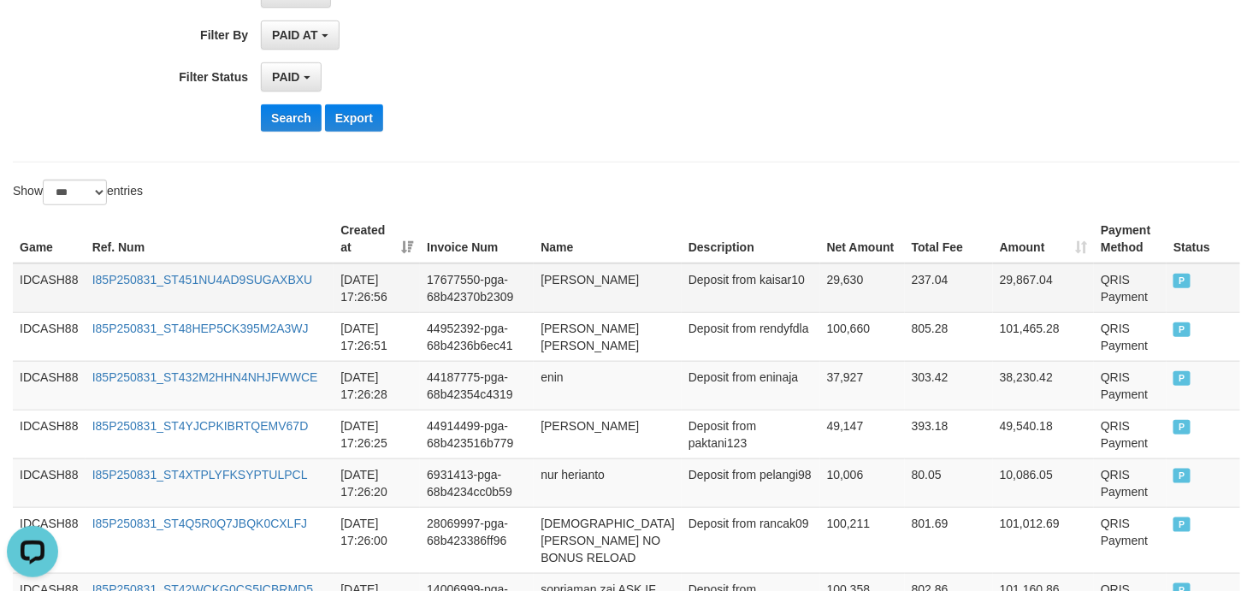
click at [53, 278] on td "IDCASH88" at bounding box center [49, 288] width 73 height 50
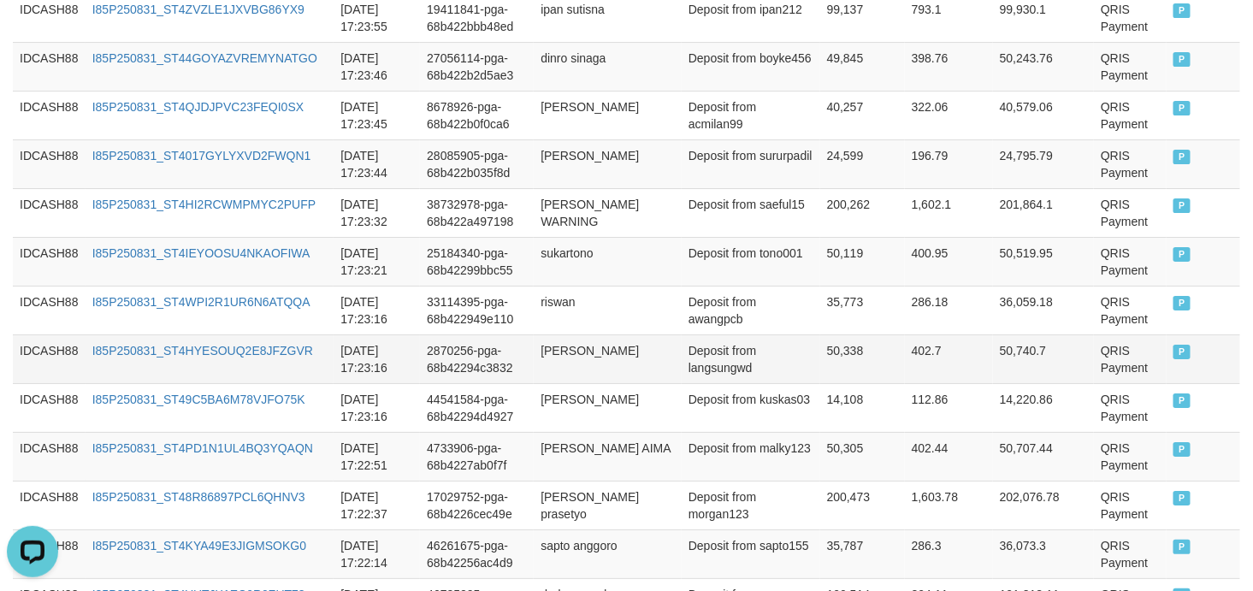
scroll to position [2051, 0]
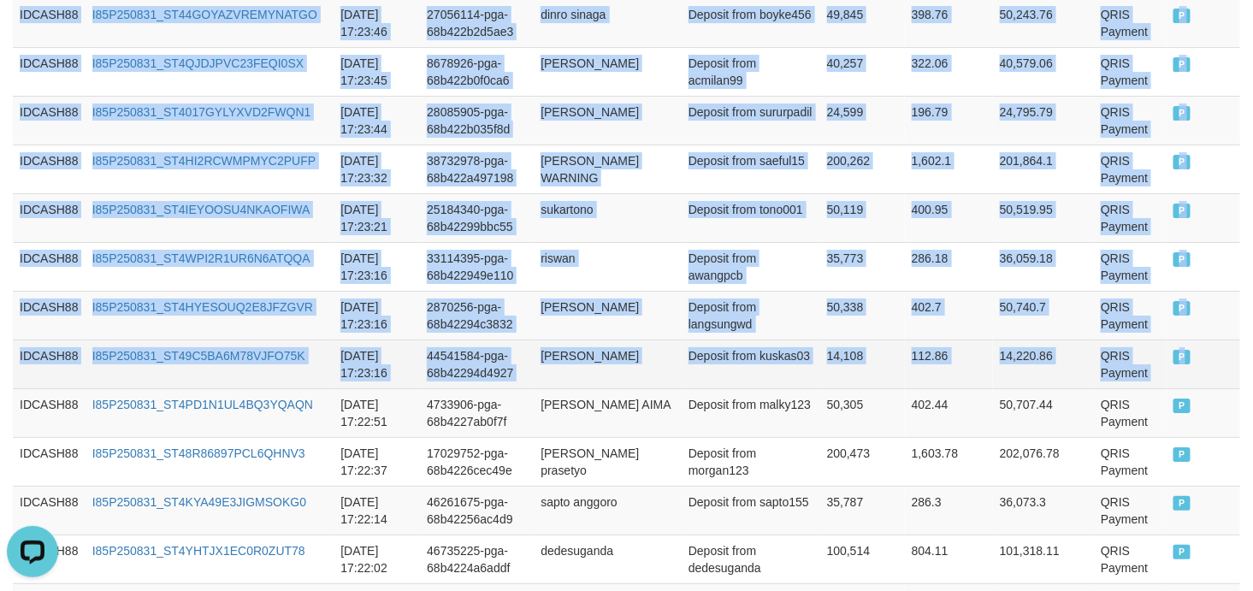
click at [1176, 363] on td "P" at bounding box center [1203, 363] width 74 height 49
copy tbody "IDCASH88 I85P250831_ST451NU4AD9SUGAXBXU 2025-08-31 17:26:56 17677550-pga-68b423…"
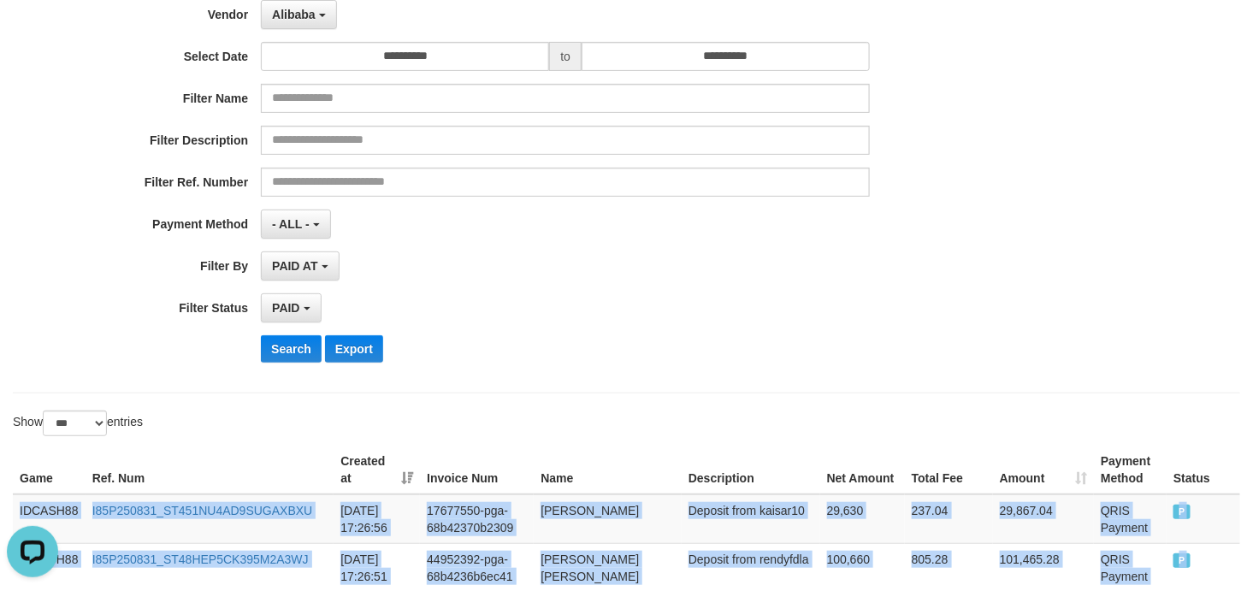
scroll to position [277, 0]
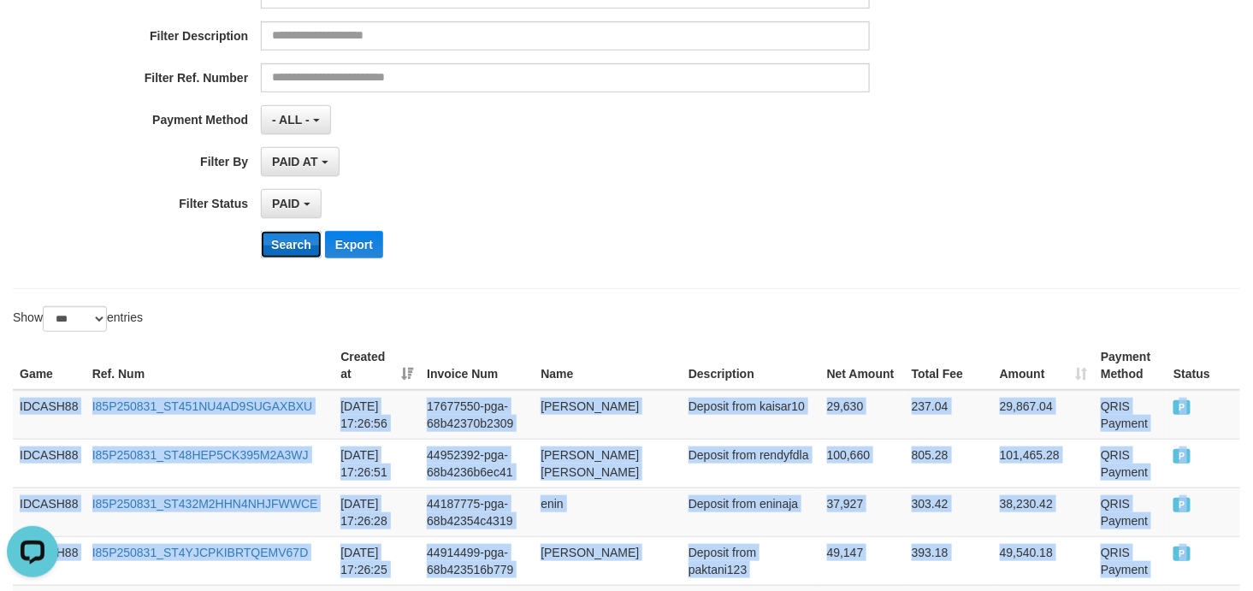
click at [295, 248] on button "Search" at bounding box center [291, 244] width 61 height 27
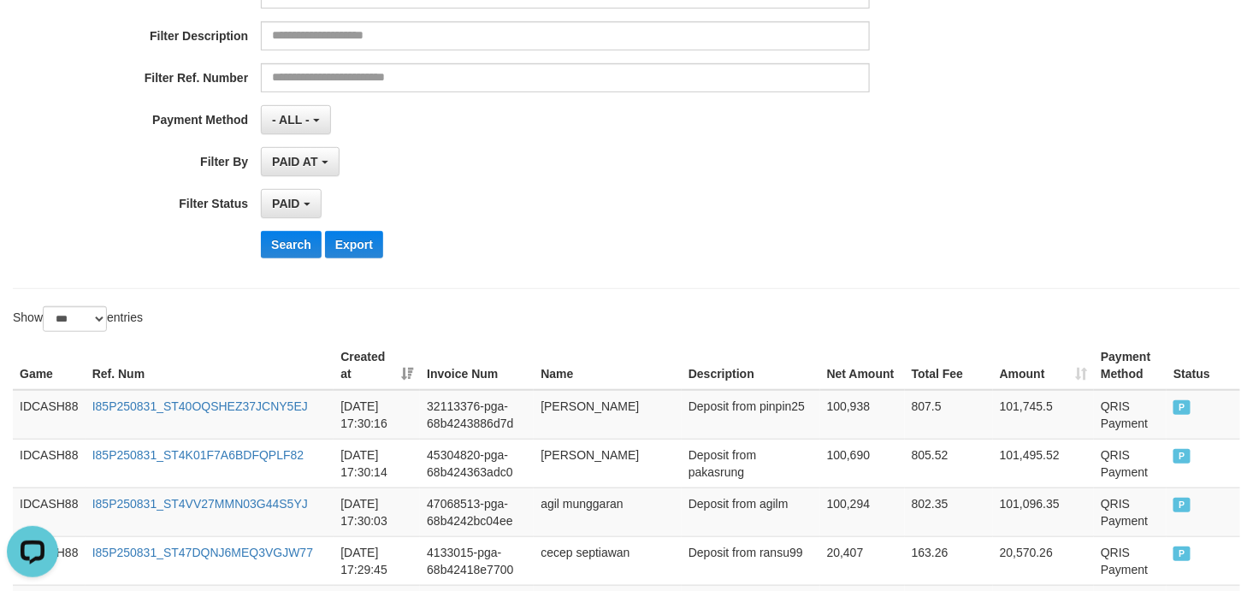
click at [670, 226] on div "**********" at bounding box center [522, 62] width 1044 height 417
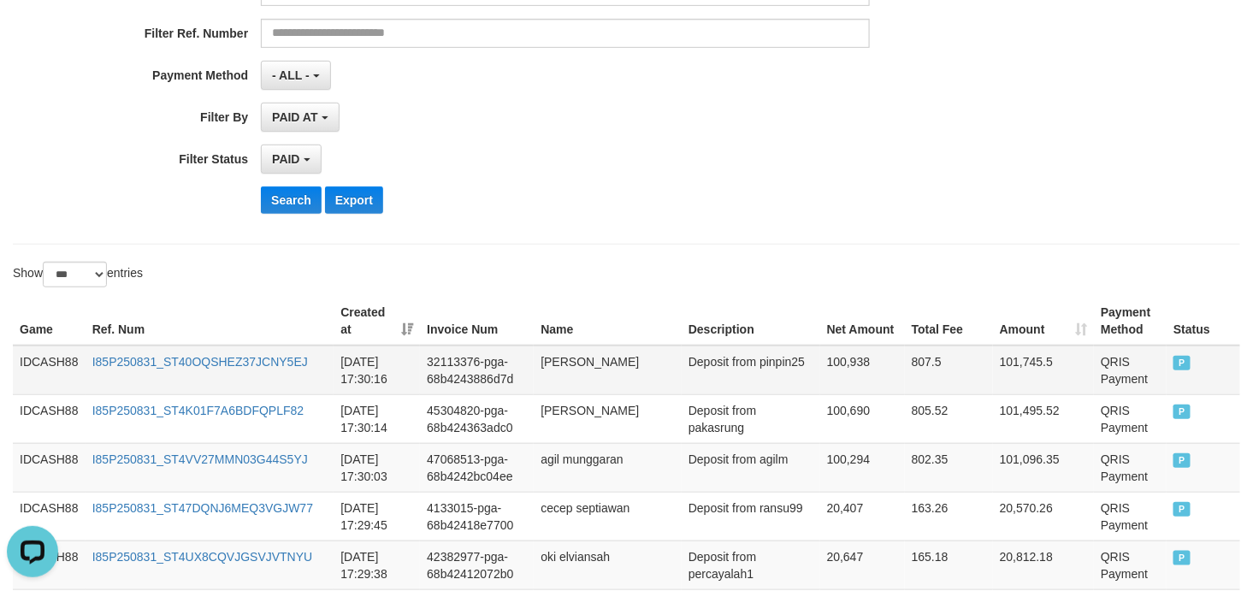
scroll to position [425, 0]
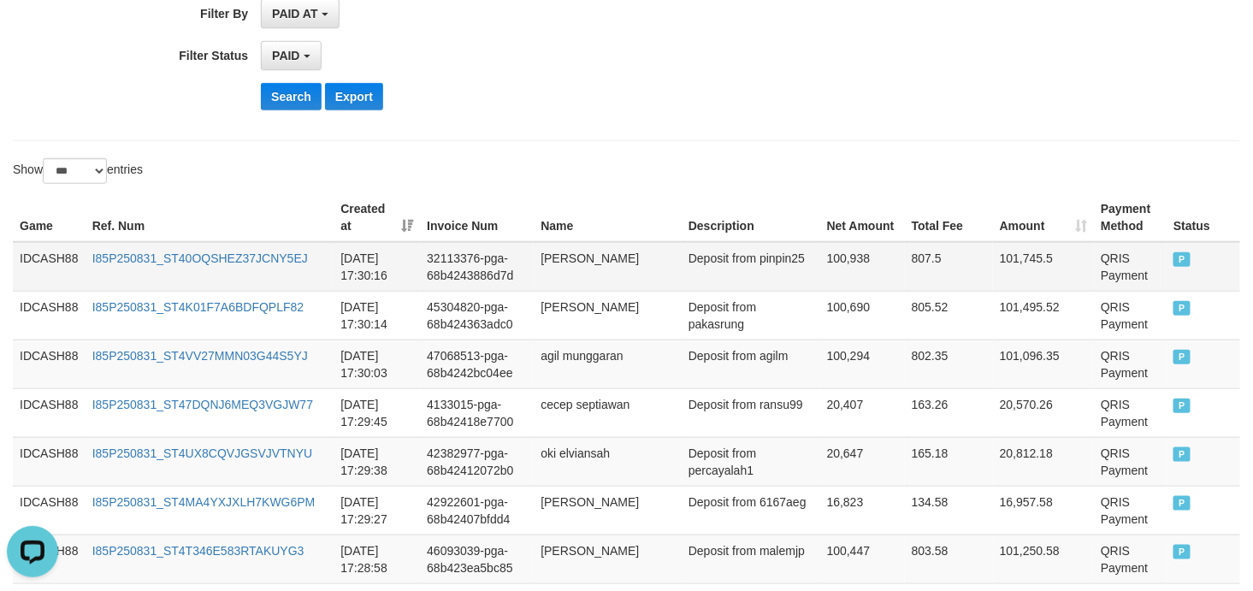
click at [44, 255] on td "IDCASH88" at bounding box center [49, 267] width 73 height 50
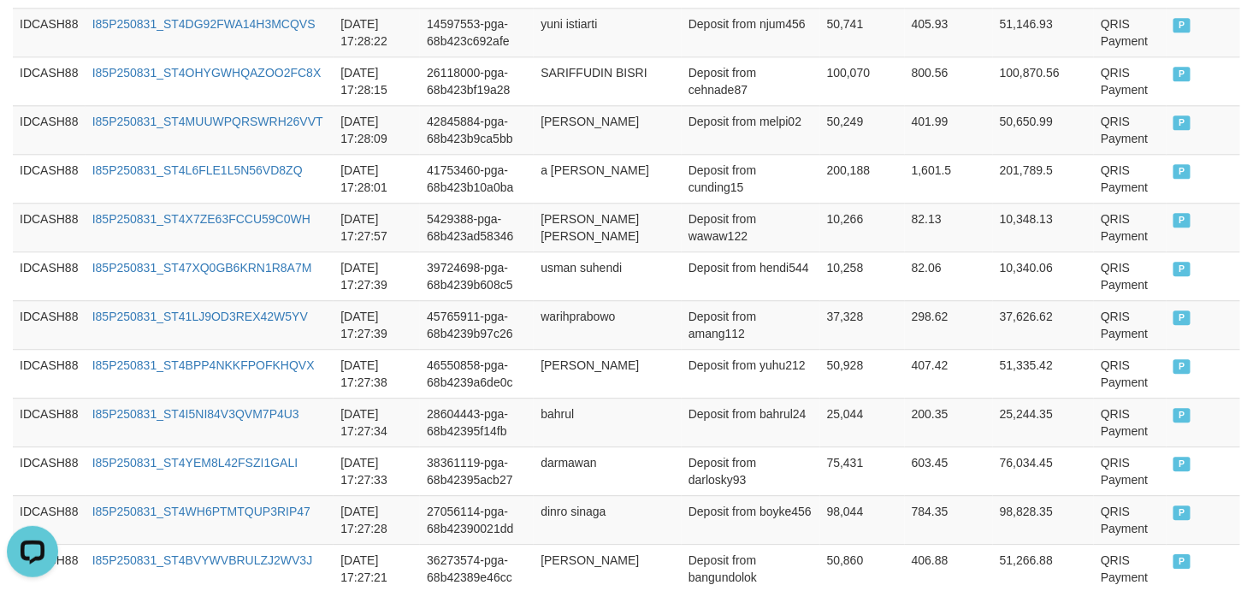
scroll to position [1945, 0]
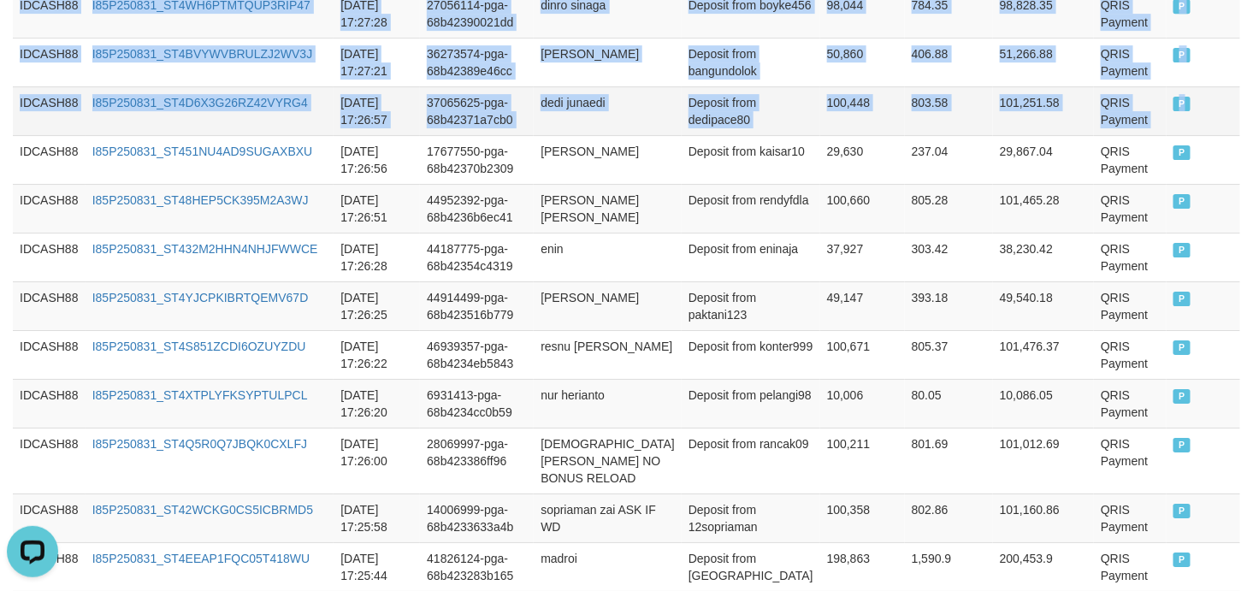
copy tbody "IDCASH88 I85P250831_ST40OQSHEZ37JCNY5EJ 2025-08-31 17:30:16 32113376-pga-68b424…"
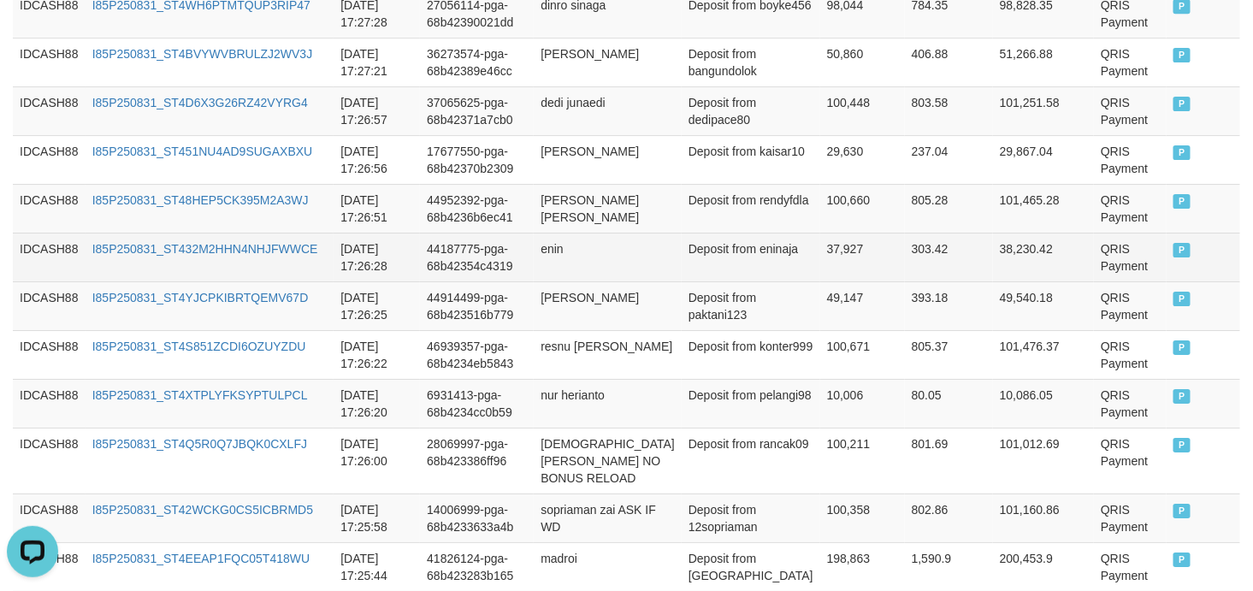
click at [619, 238] on td "enin" at bounding box center [608, 257] width 148 height 49
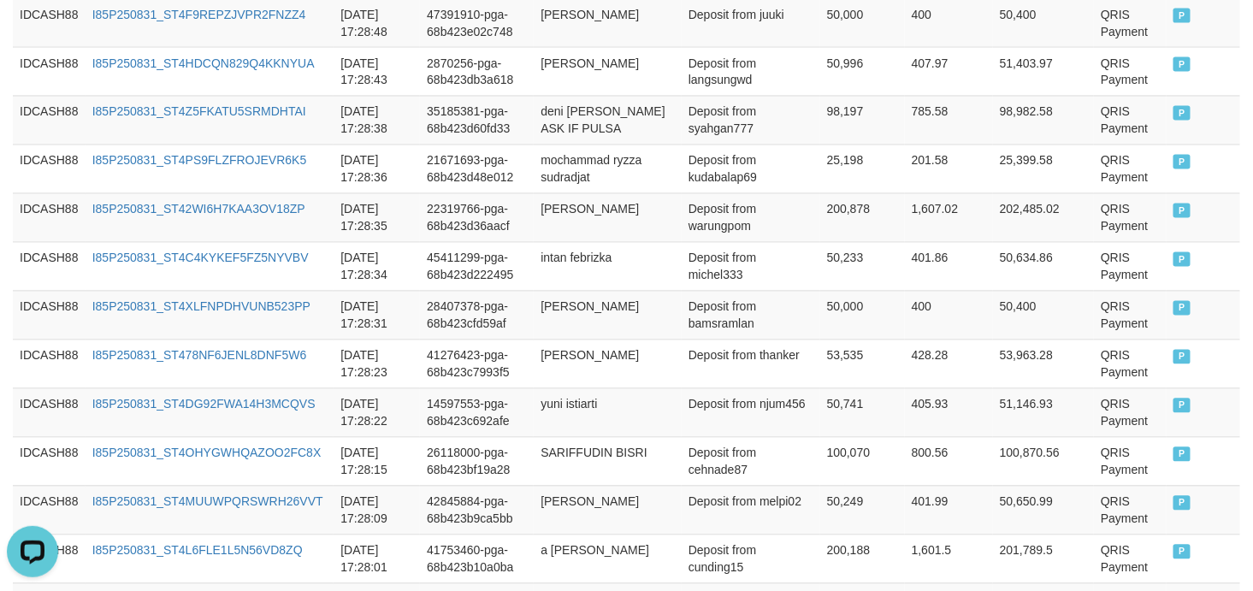
scroll to position [425, 0]
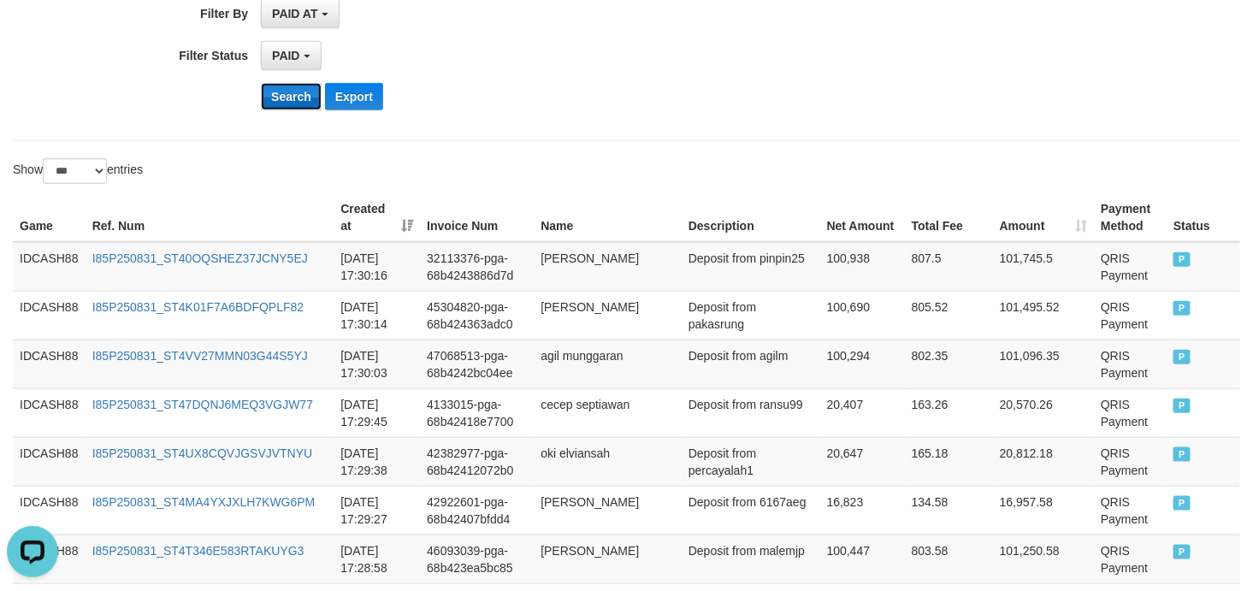
click at [305, 106] on button "Search" at bounding box center [291, 96] width 61 height 27
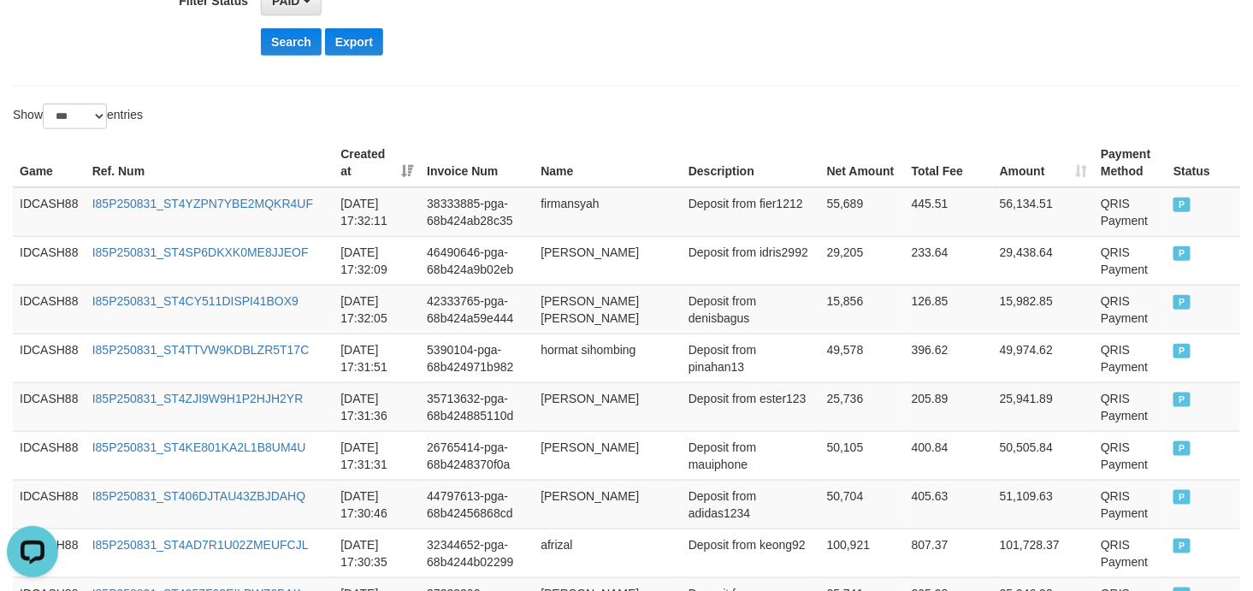
scroll to position [259, 0]
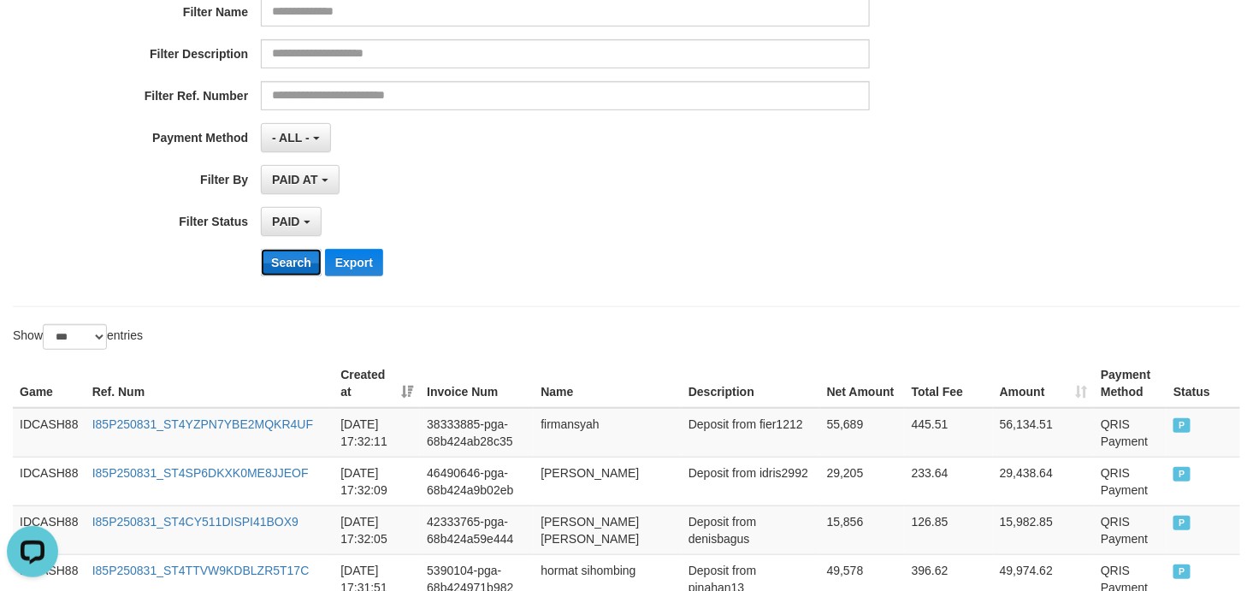
drag, startPoint x: 277, startPoint y: 259, endPoint x: 269, endPoint y: 260, distance: 8.6
click at [269, 260] on button "Search" at bounding box center [291, 262] width 61 height 27
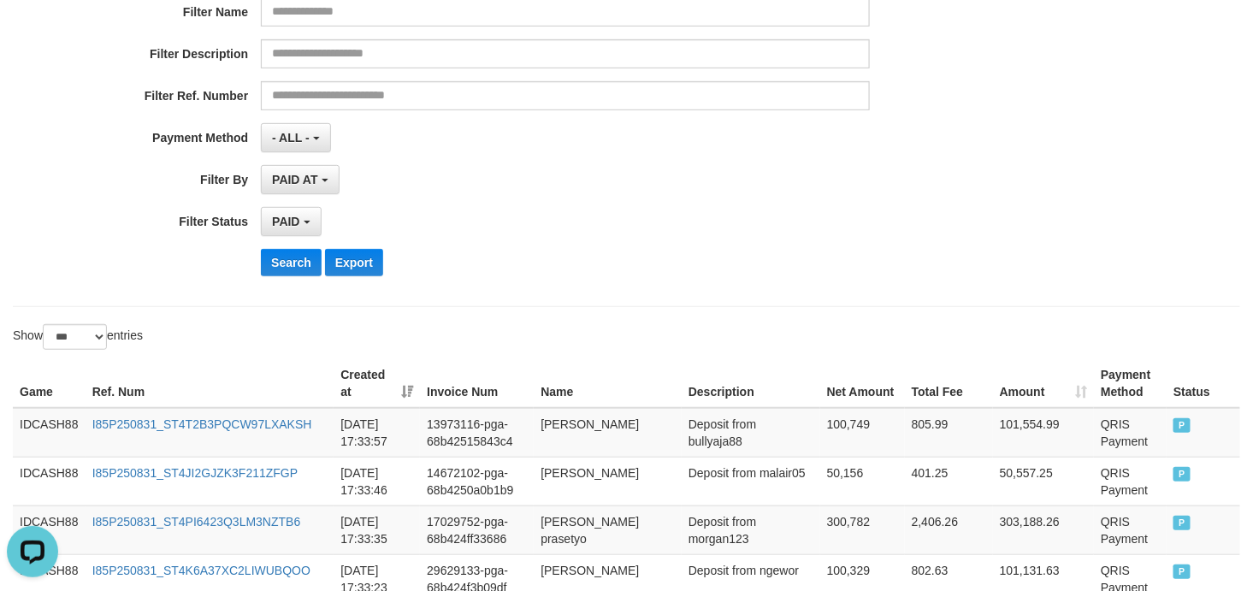
click at [638, 258] on div "Search Export" at bounding box center [652, 262] width 783 height 27
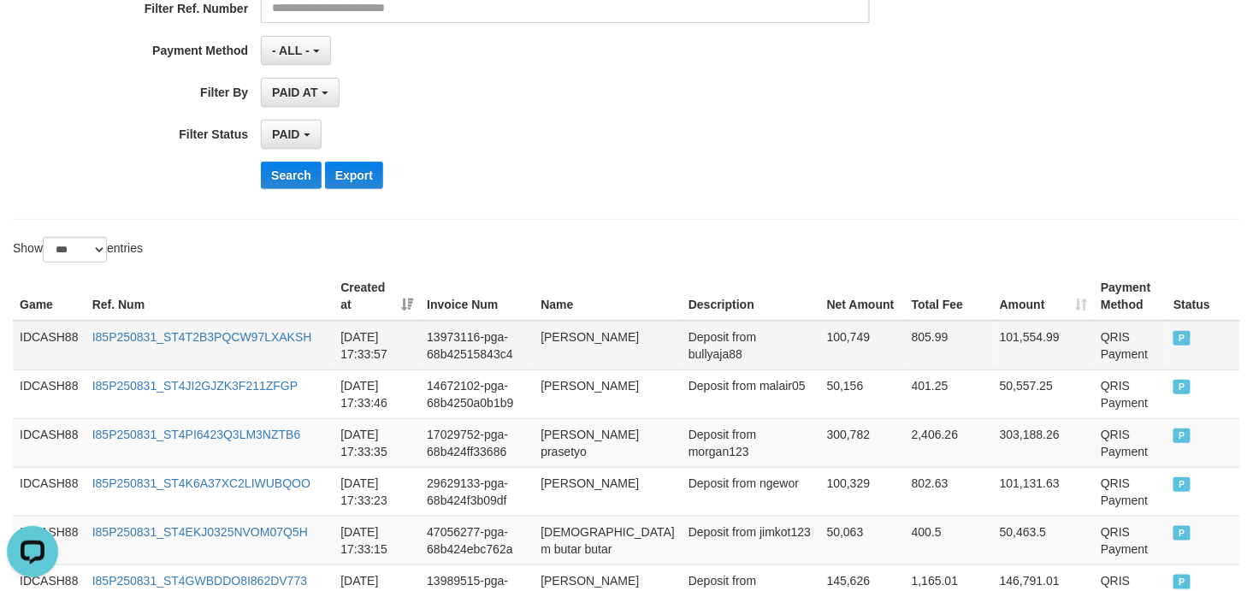
click at [55, 335] on td "IDCASH88" at bounding box center [49, 346] width 73 height 50
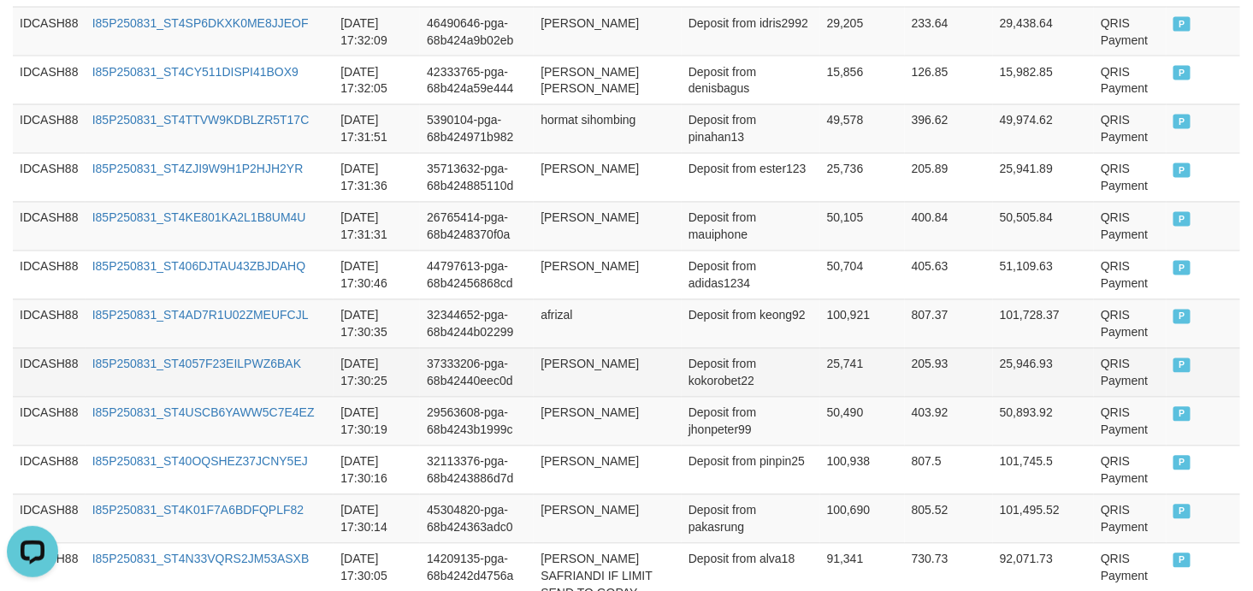
scroll to position [1107, 0]
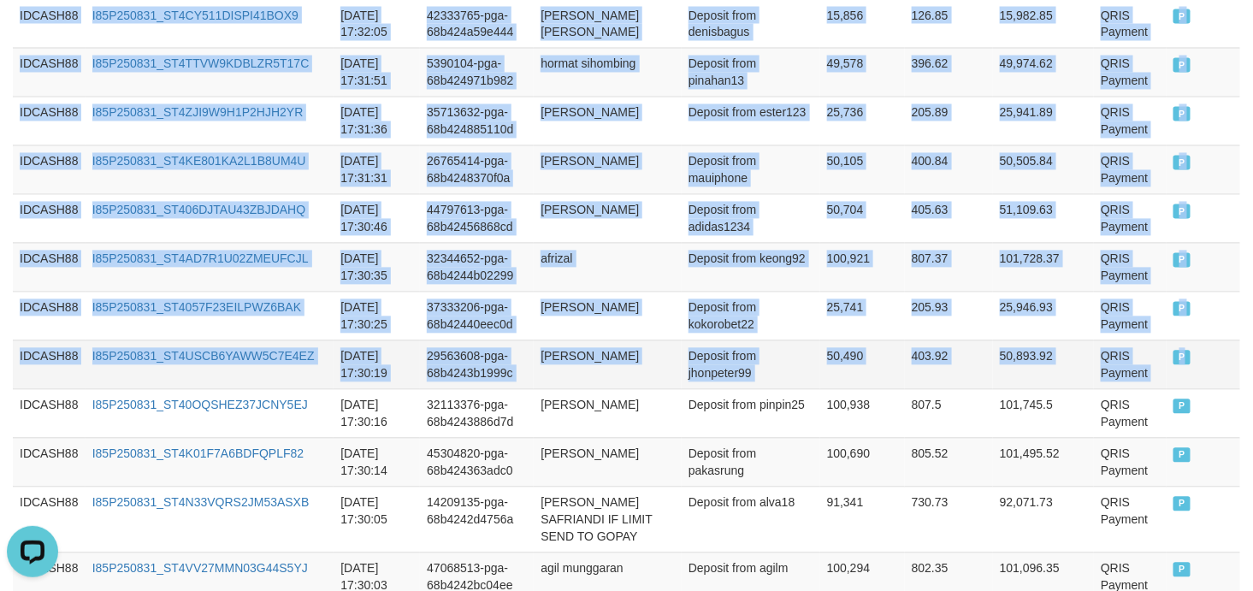
click at [1173, 354] on td "P" at bounding box center [1203, 364] width 74 height 49
copy tbody "IDCASH88 I85P250831_ST4T2B3PQCW97LXAKSH 2025-08-31 17:33:57 13973116-pga-68b425…"
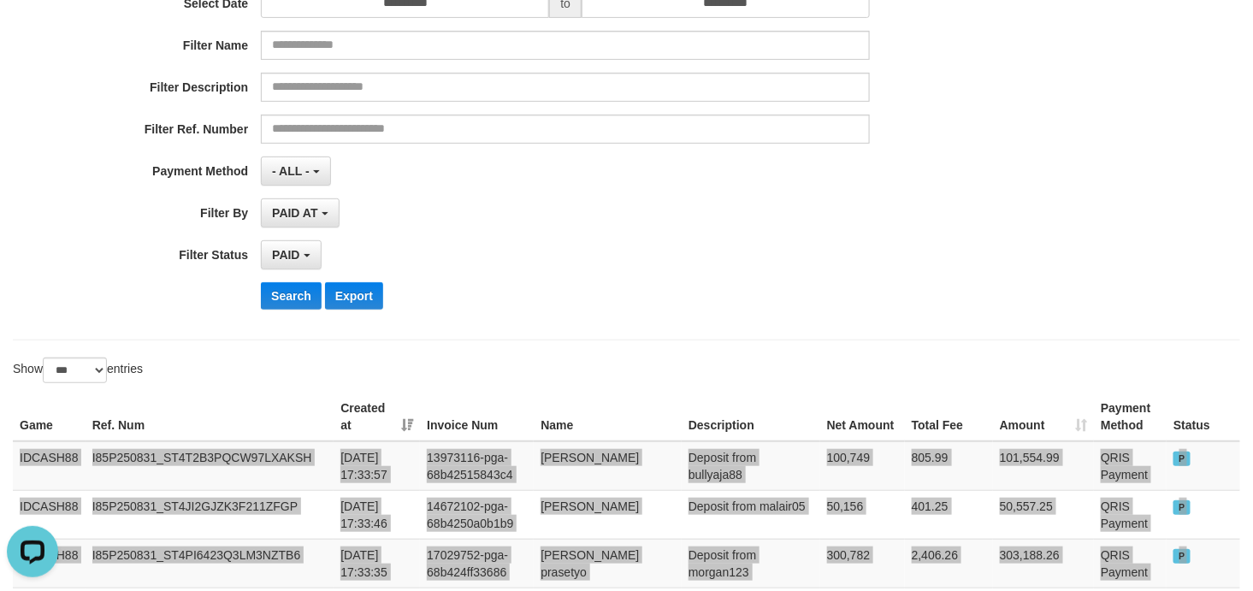
scroll to position [253, 0]
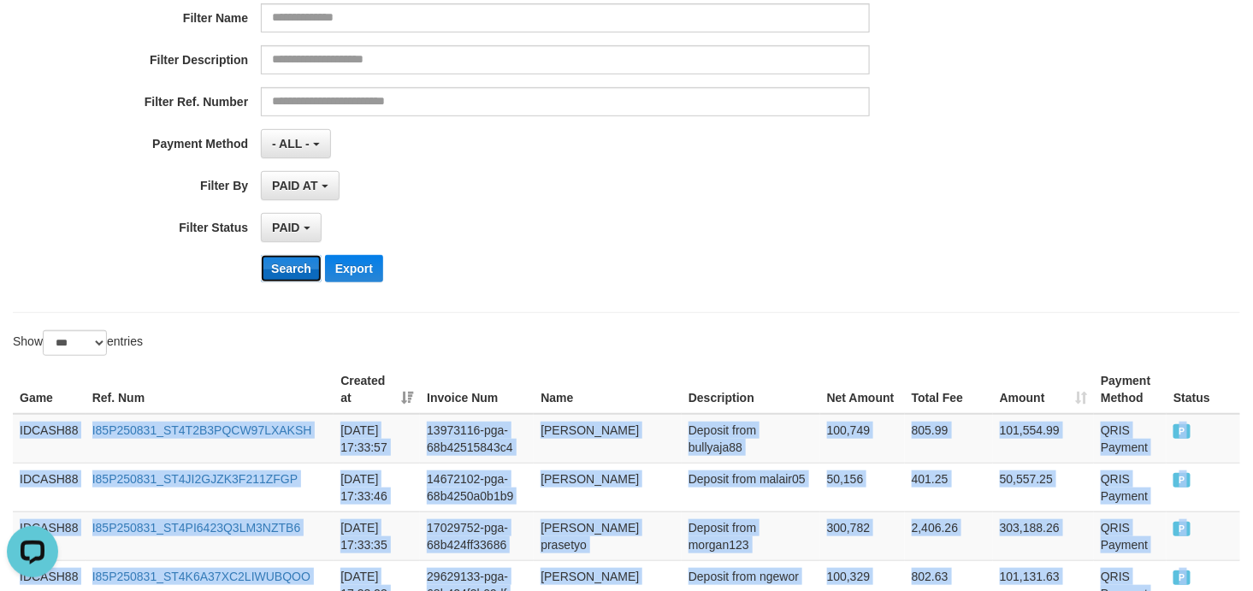
click at [285, 277] on button "Search" at bounding box center [291, 268] width 61 height 27
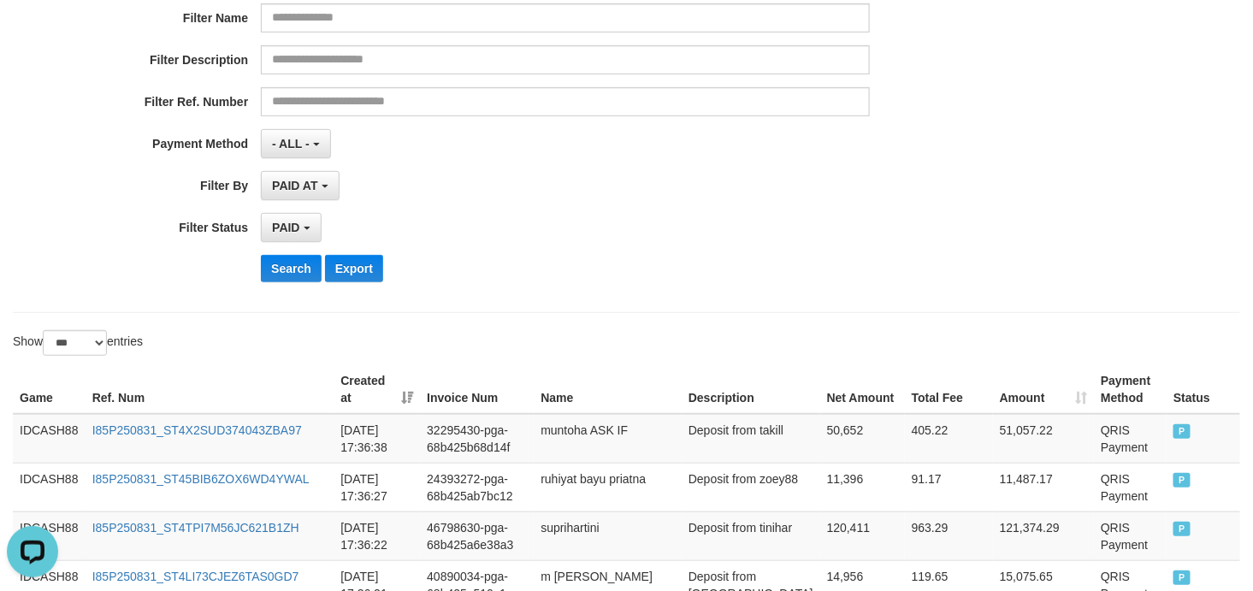
click at [782, 224] on div "PAID SELECT ALL - ALL - SELECT STATUS PENDING/UNPAID PAID CANCELED EXPIRED" at bounding box center [565, 227] width 609 height 29
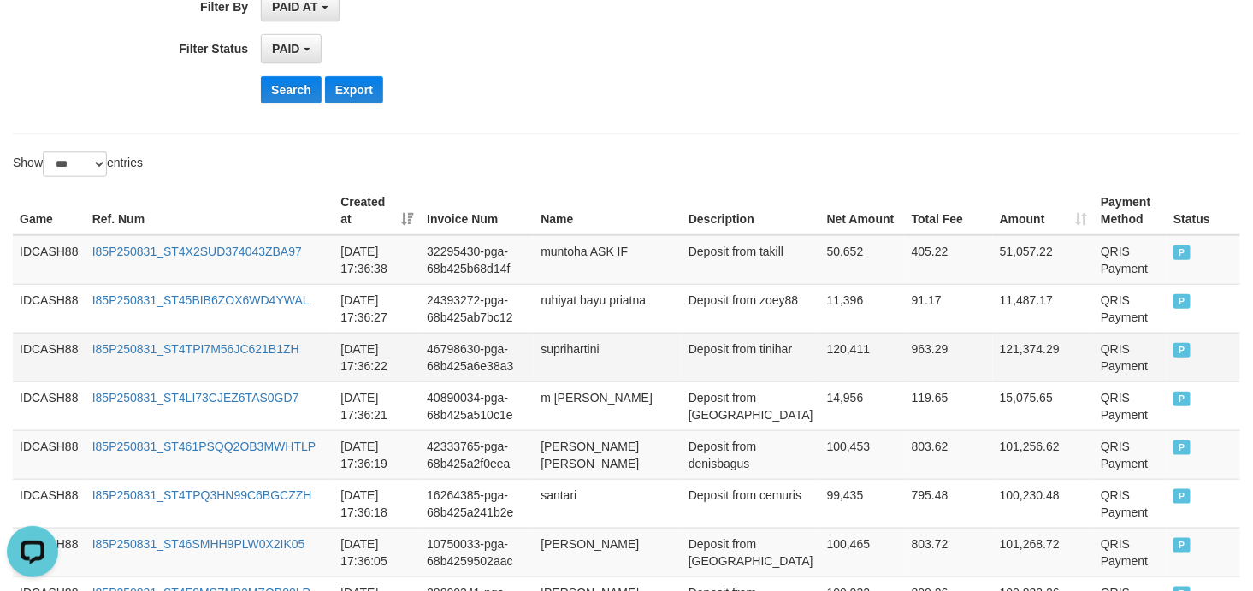
scroll to position [570, 0]
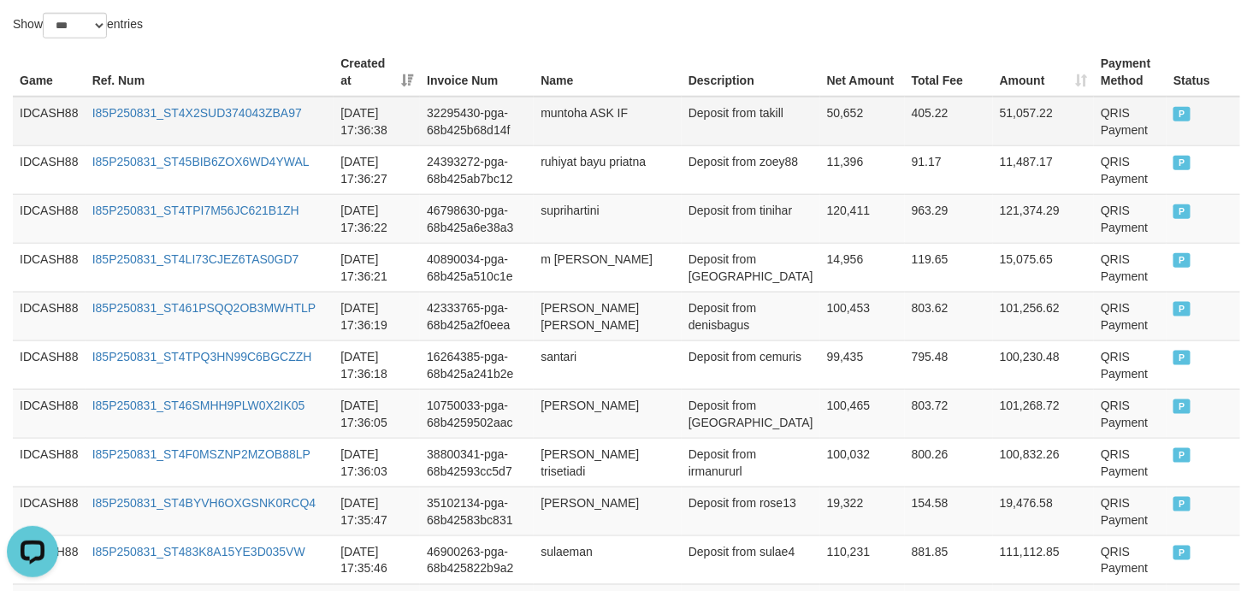
click at [47, 111] on td "IDCASH88" at bounding box center [49, 122] width 73 height 50
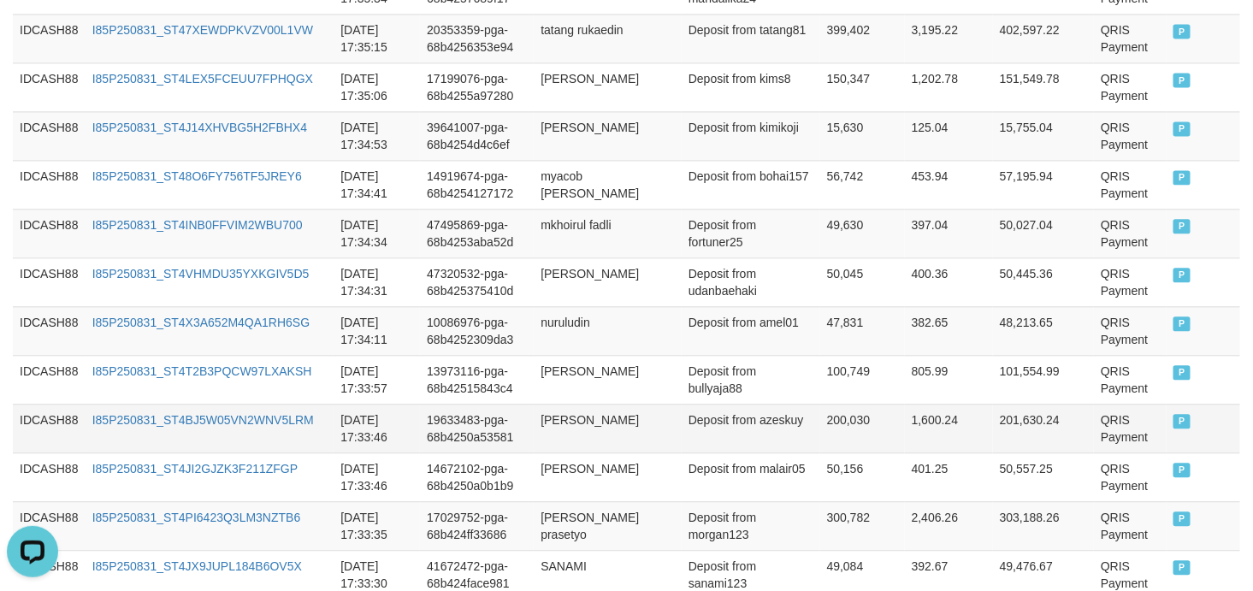
scroll to position [1457, 0]
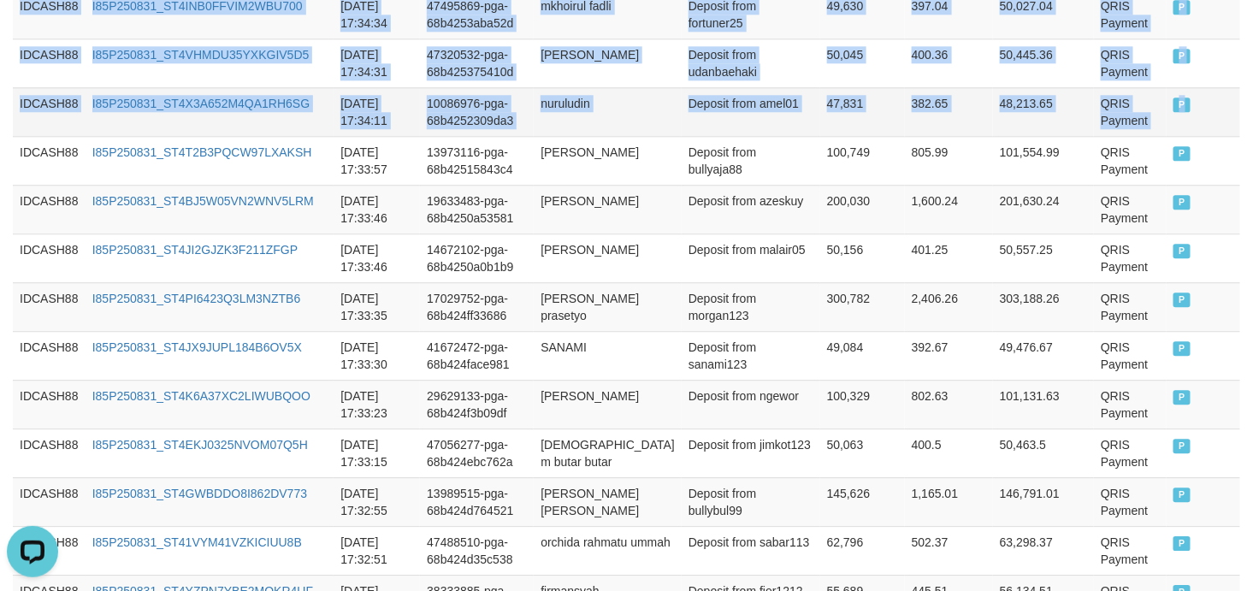
click at [1172, 109] on td "P" at bounding box center [1203, 111] width 74 height 49
copy tbody "IDCASH88 I85P250831_ST4X2SUD374043ZBA97 2025-08-31 17:36:38 32295430-pga-68b425…"
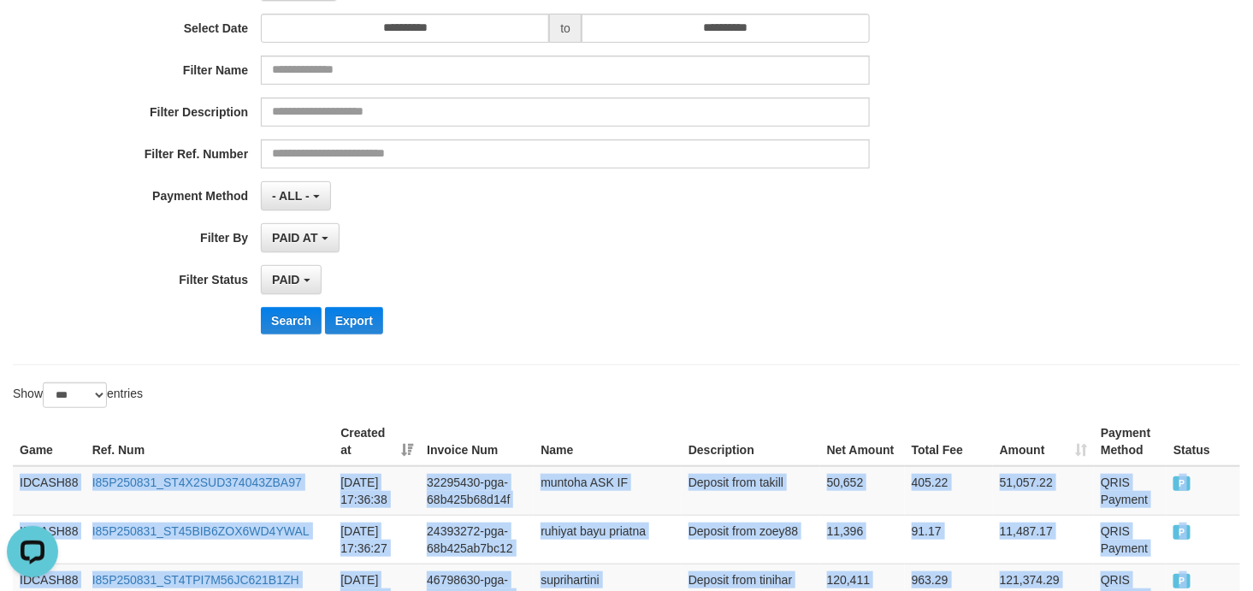
scroll to position [317, 0]
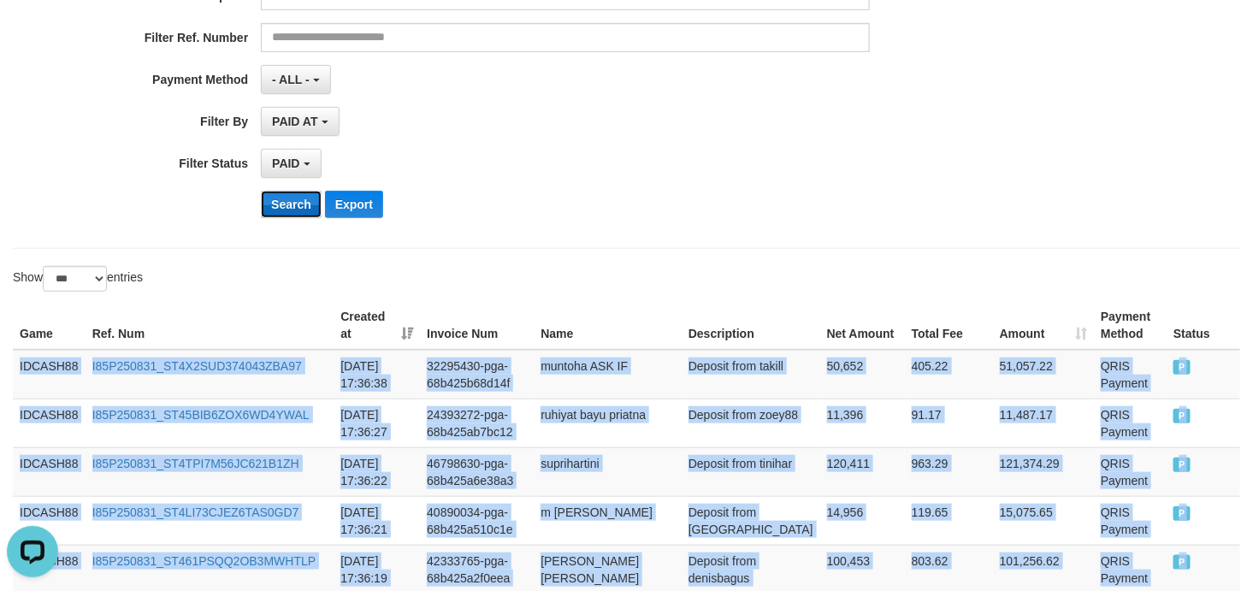
click at [299, 200] on button "Search" at bounding box center [291, 204] width 61 height 27
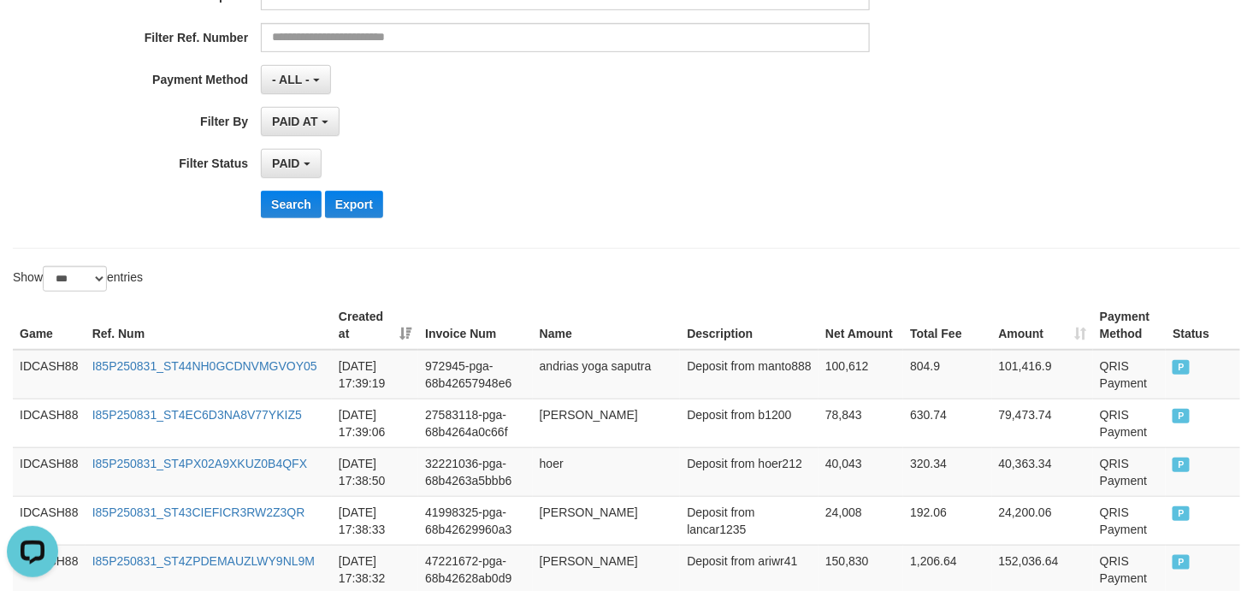
click at [613, 163] on div "PAID SELECT ALL - ALL - SELECT STATUS PENDING/UNPAID PAID CANCELED EXPIRED" at bounding box center [565, 163] width 609 height 29
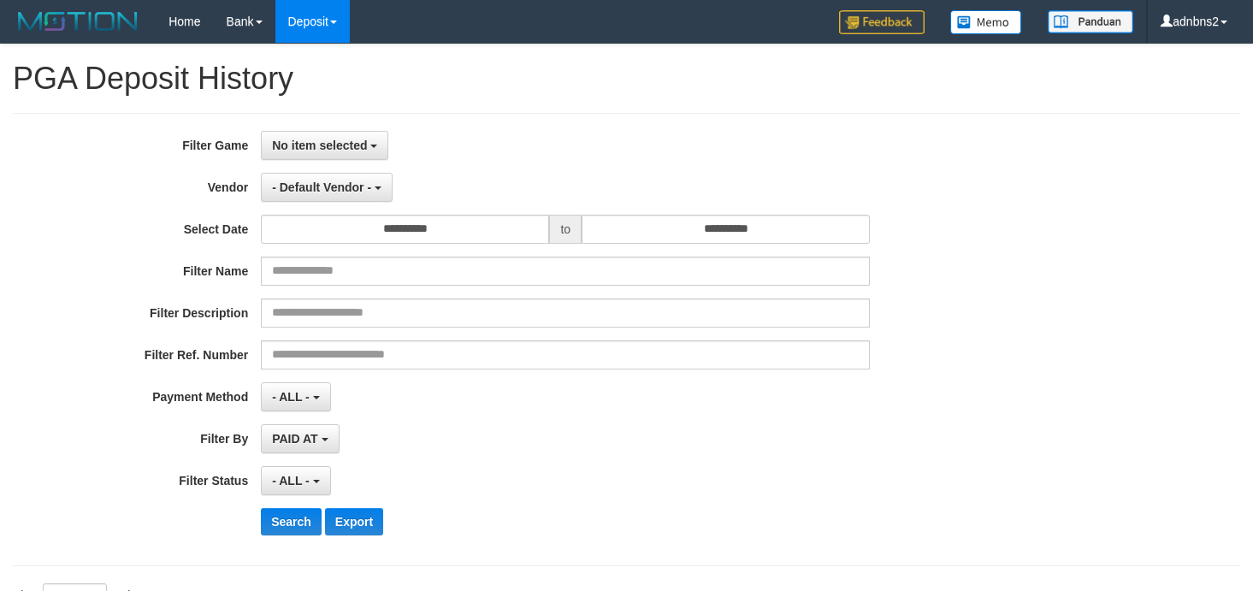
select select
select select "**"
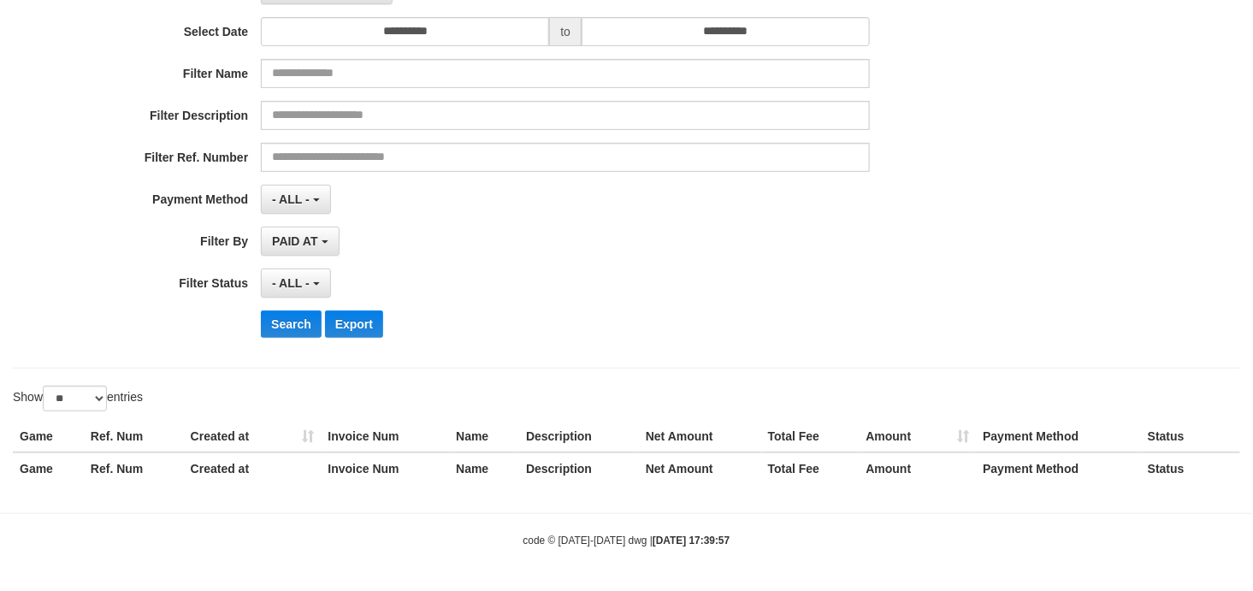
click at [636, 198] on div "- ALL - SELECT ALL - ALL - SELECT PAYMENT METHOD Mandiri BNI OVO CIMB BRI MAYBA…" at bounding box center [565, 199] width 609 height 29
drag, startPoint x: 639, startPoint y: 225, endPoint x: 498, endPoint y: 268, distance: 147.4
click at [498, 268] on div "**********" at bounding box center [522, 141] width 1044 height 417
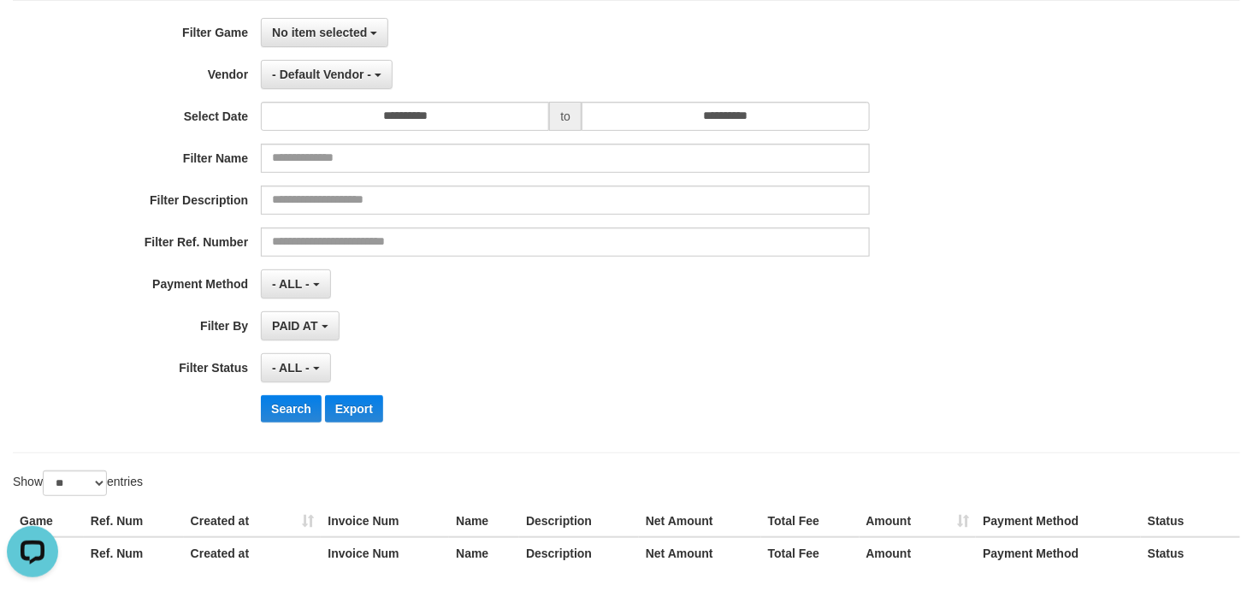
scroll to position [71, 0]
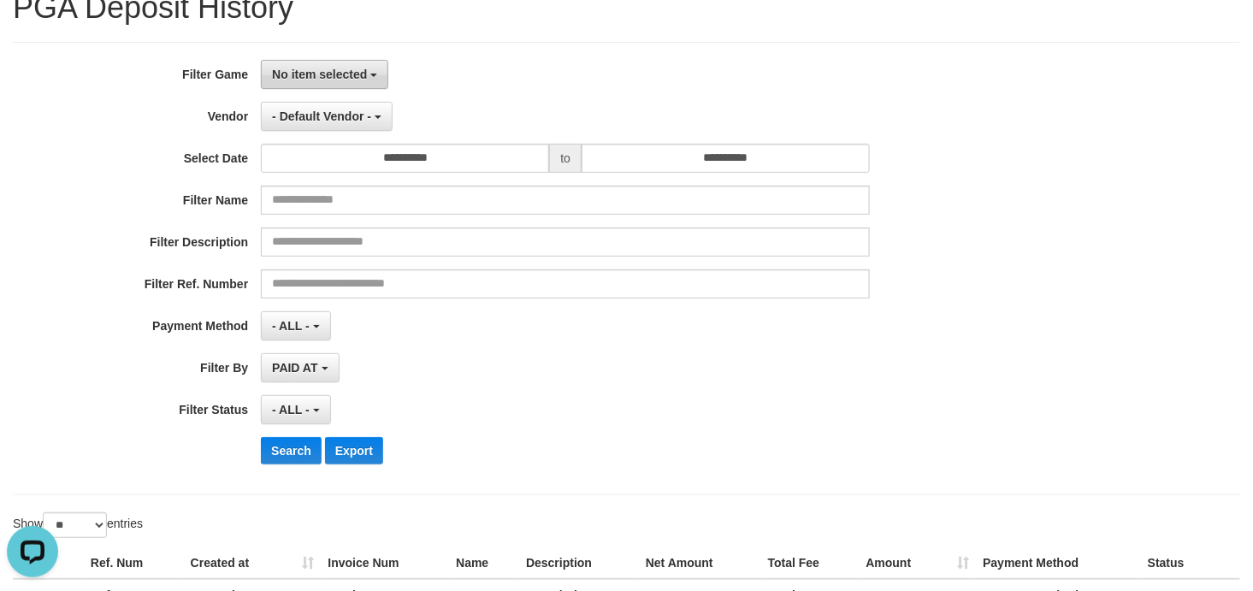
click at [352, 75] on span "No item selected" at bounding box center [319, 75] width 95 height 14
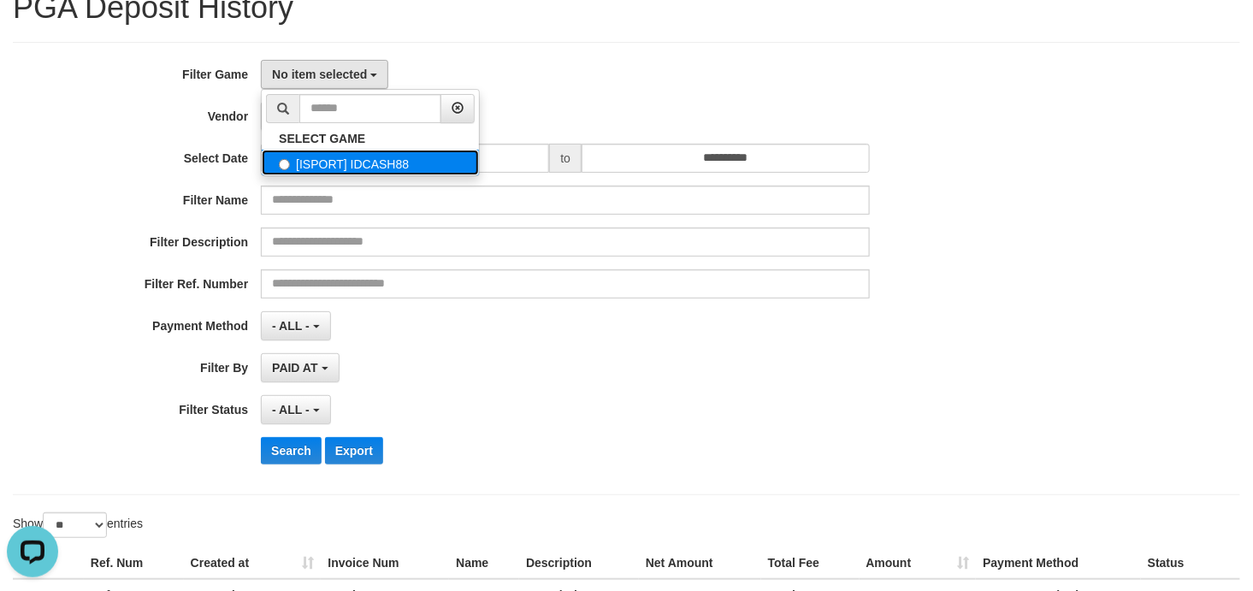
click at [348, 152] on label "[ISPORT] IDCASH88" at bounding box center [370, 163] width 217 height 26
select select "***"
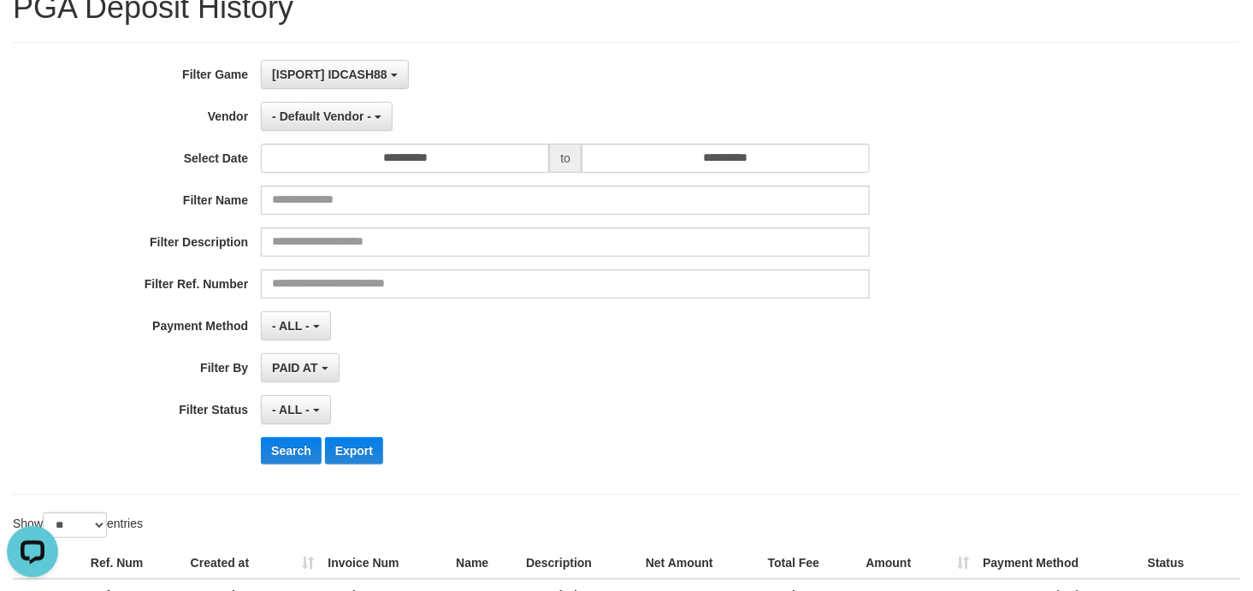
scroll to position [15, 0]
click at [334, 115] on span "- Default Vendor -" at bounding box center [321, 116] width 99 height 14
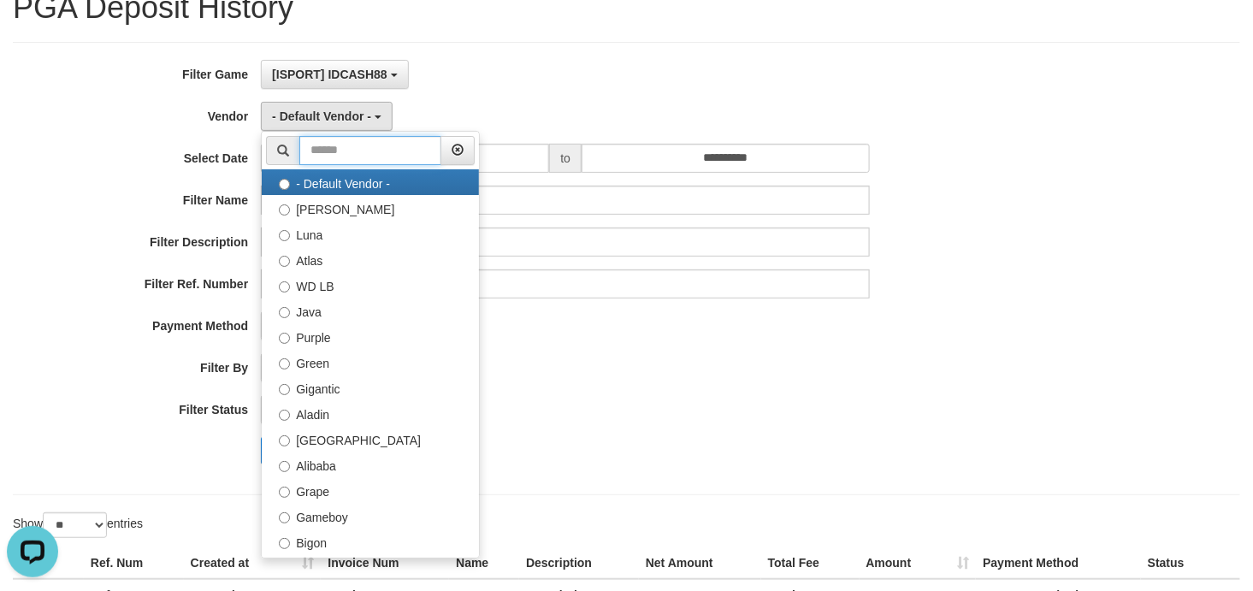
click at [396, 151] on input "text" at bounding box center [370, 150] width 142 height 29
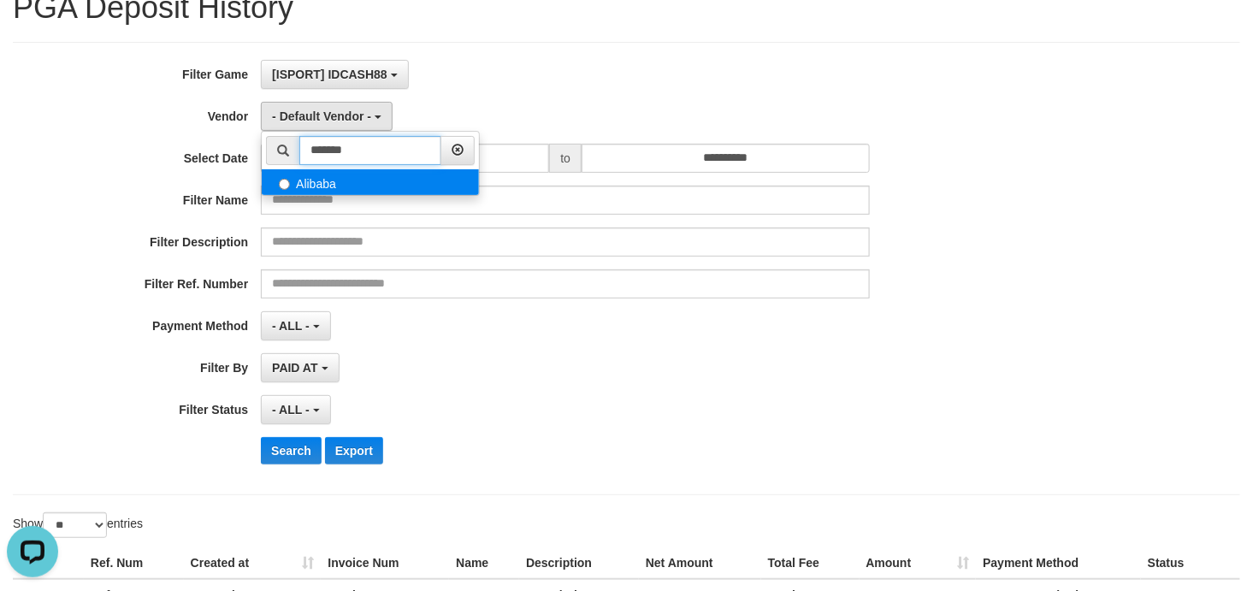
type input "*******"
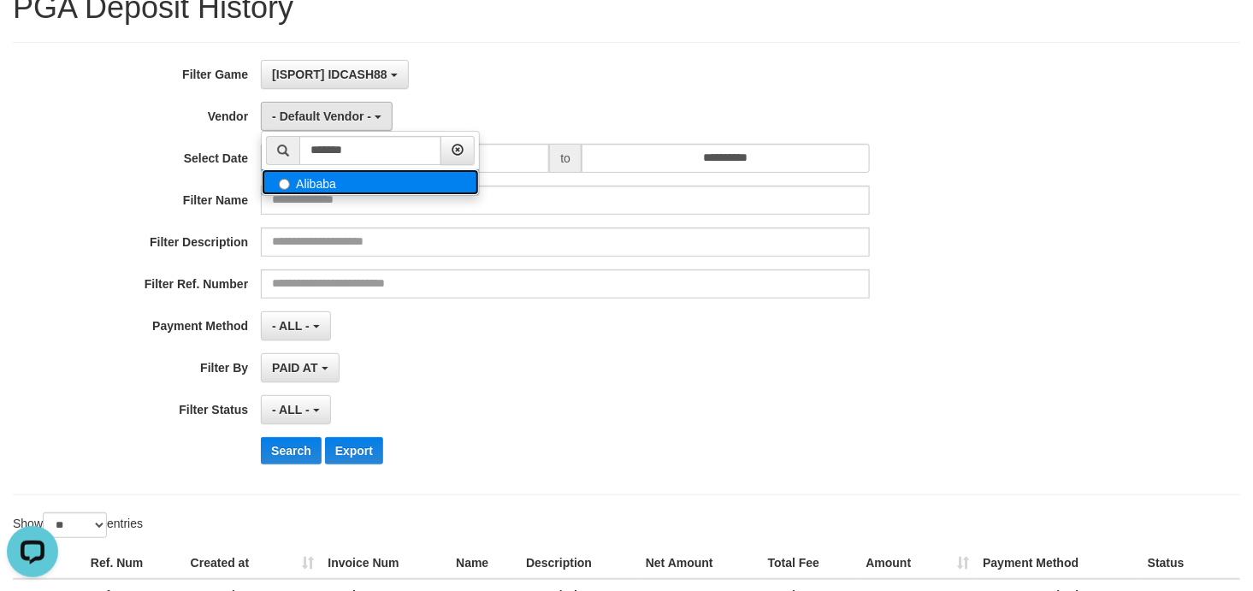
click at [404, 186] on label "Alibaba" at bounding box center [370, 182] width 217 height 26
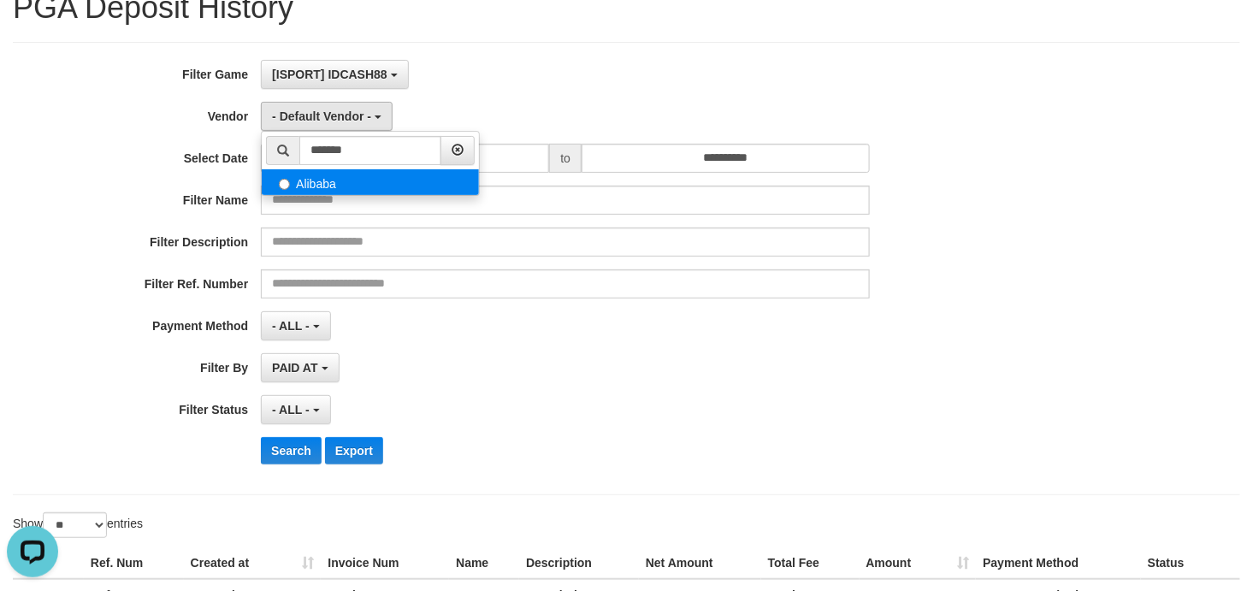
select select "**********"
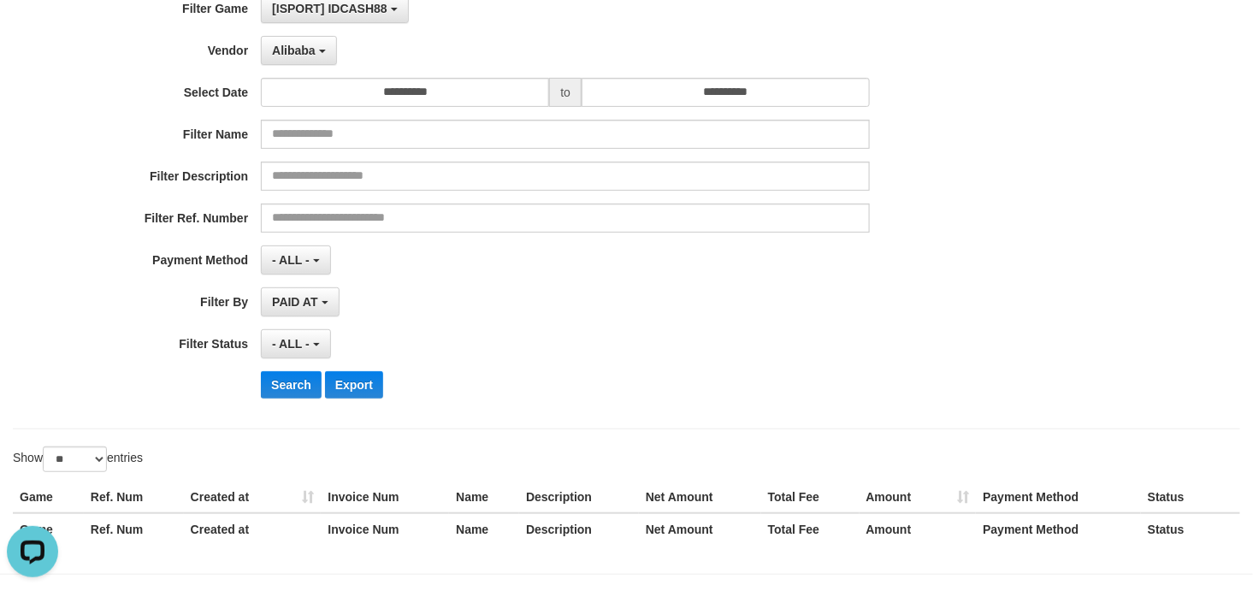
scroll to position [198, 0]
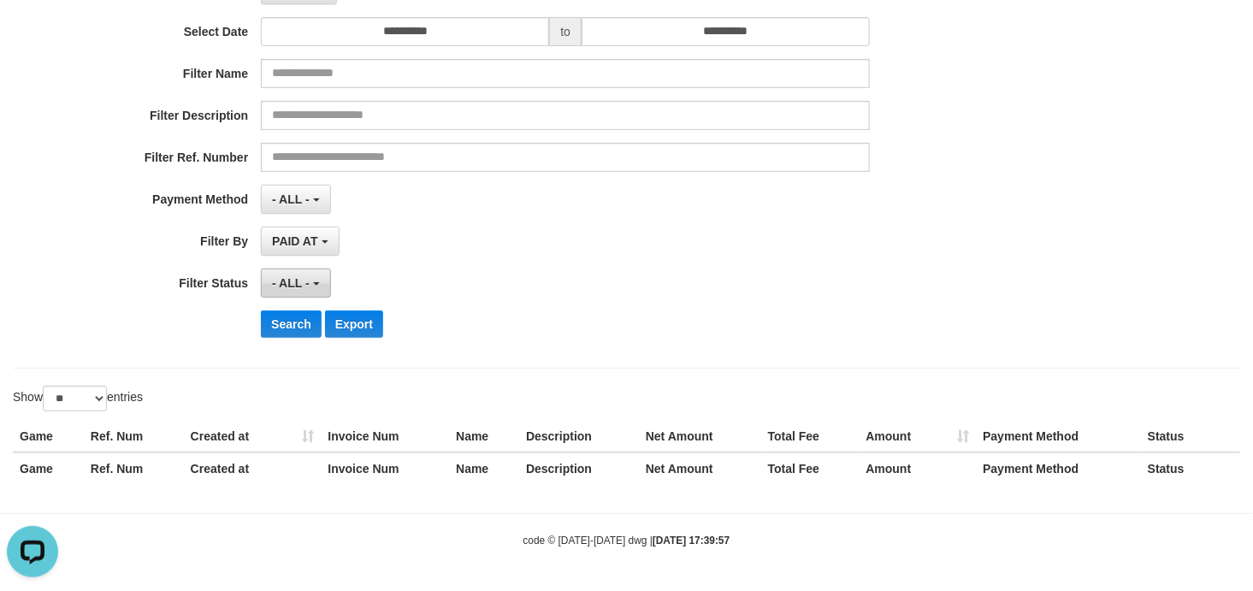
click at [294, 283] on span "- ALL -" at bounding box center [291, 283] width 38 height 14
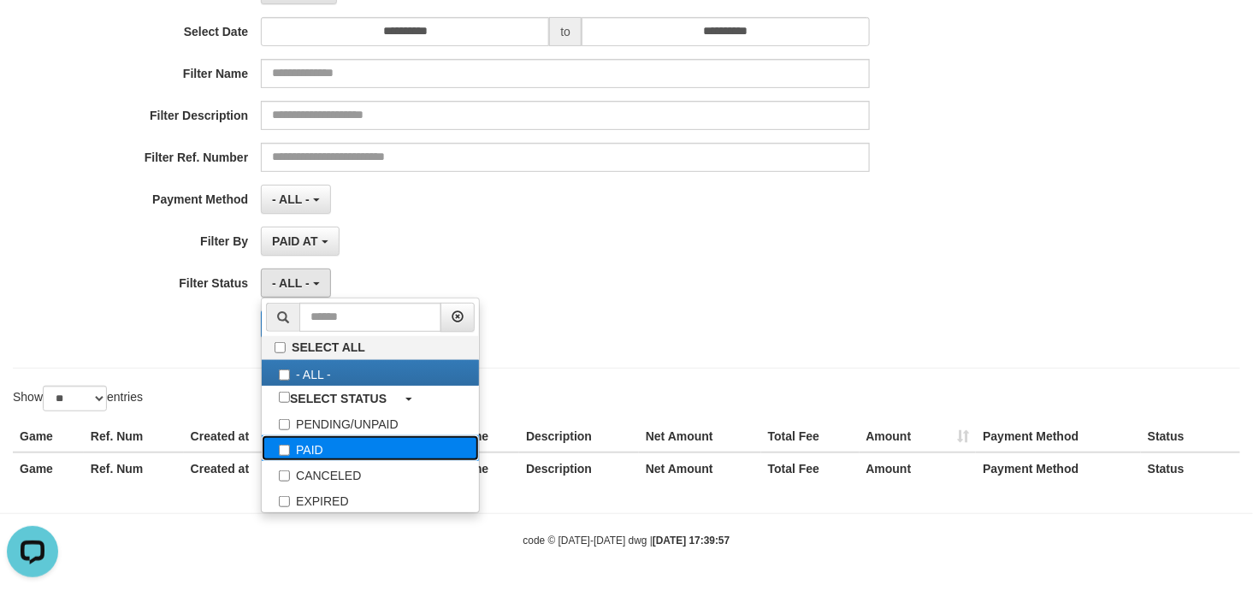
drag, startPoint x: 326, startPoint y: 448, endPoint x: 276, endPoint y: 452, distance: 49.7
click at [276, 452] on label "PAID" at bounding box center [370, 448] width 217 height 26
select select "*"
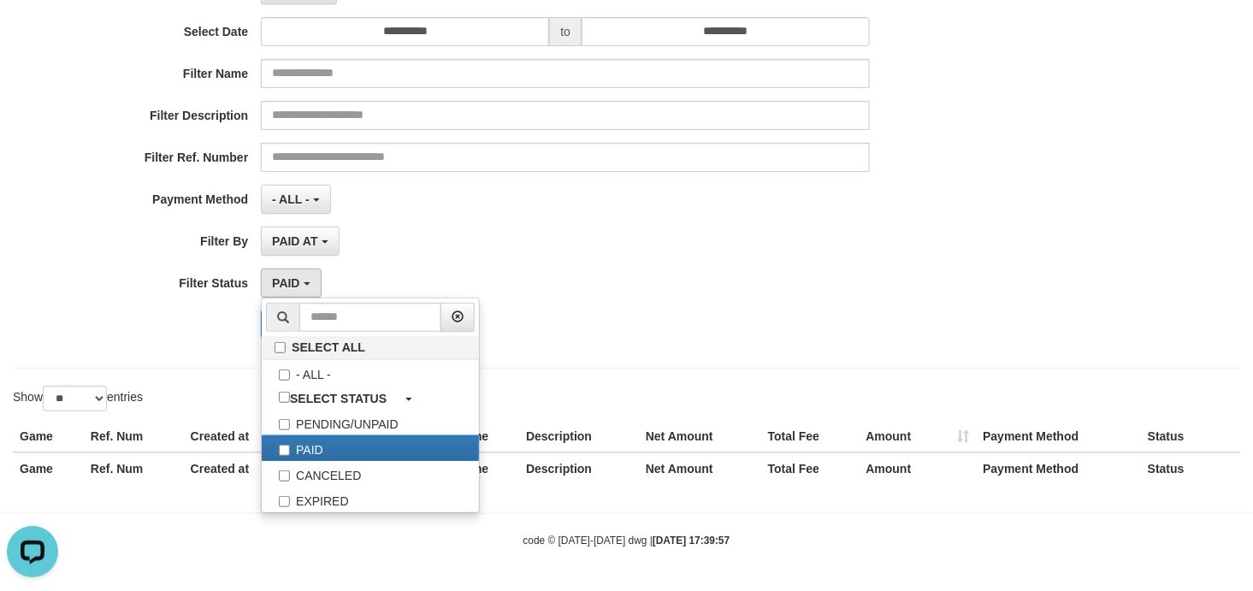
click at [654, 342] on div "**********" at bounding box center [522, 141] width 1044 height 417
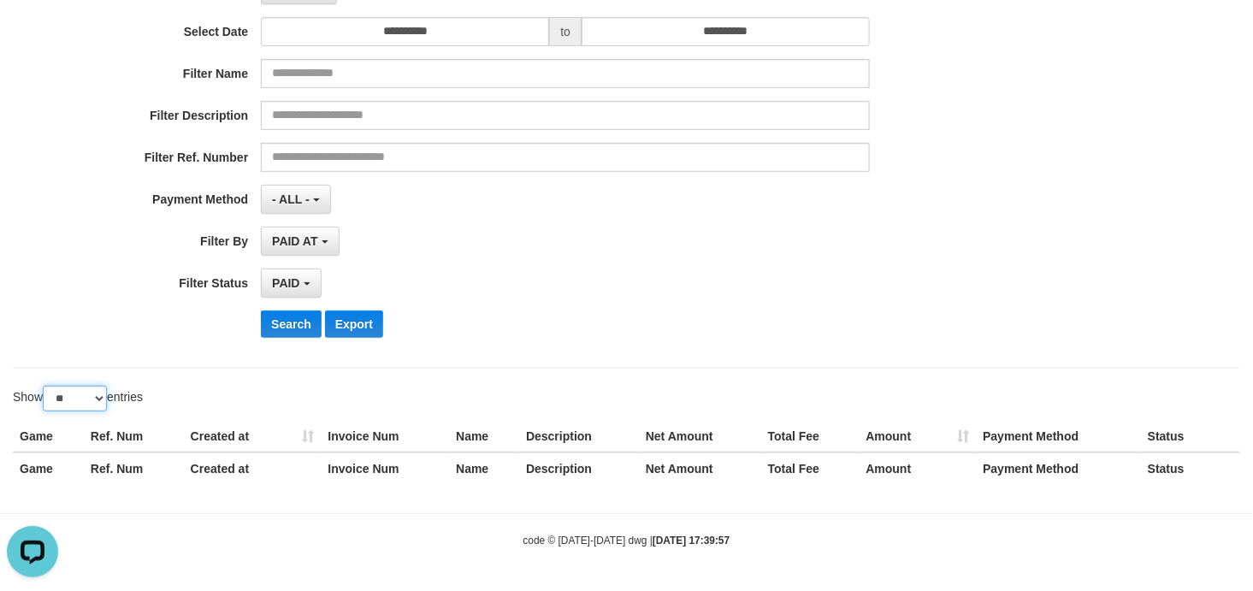
drag, startPoint x: 94, startPoint y: 398, endPoint x: 69, endPoint y: 406, distance: 26.2
click at [69, 406] on select "** ** ** ***" at bounding box center [75, 399] width 64 height 26
select select "***"
click at [45, 386] on select "** ** ** ***" at bounding box center [75, 399] width 64 height 26
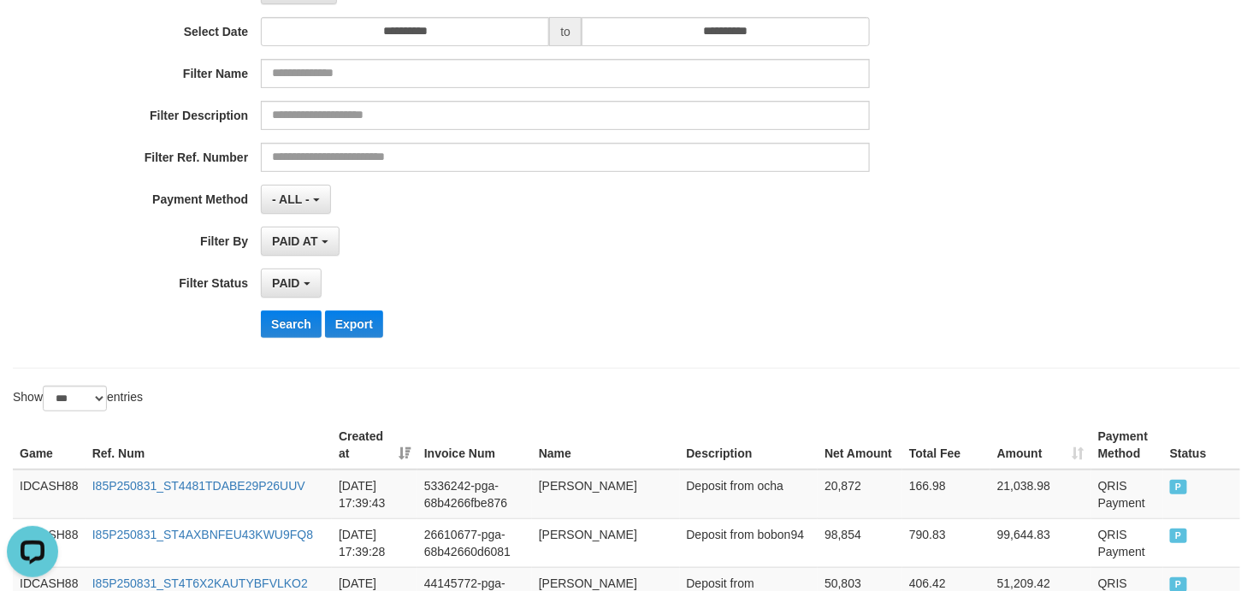
click at [691, 260] on div "**********" at bounding box center [522, 141] width 1044 height 417
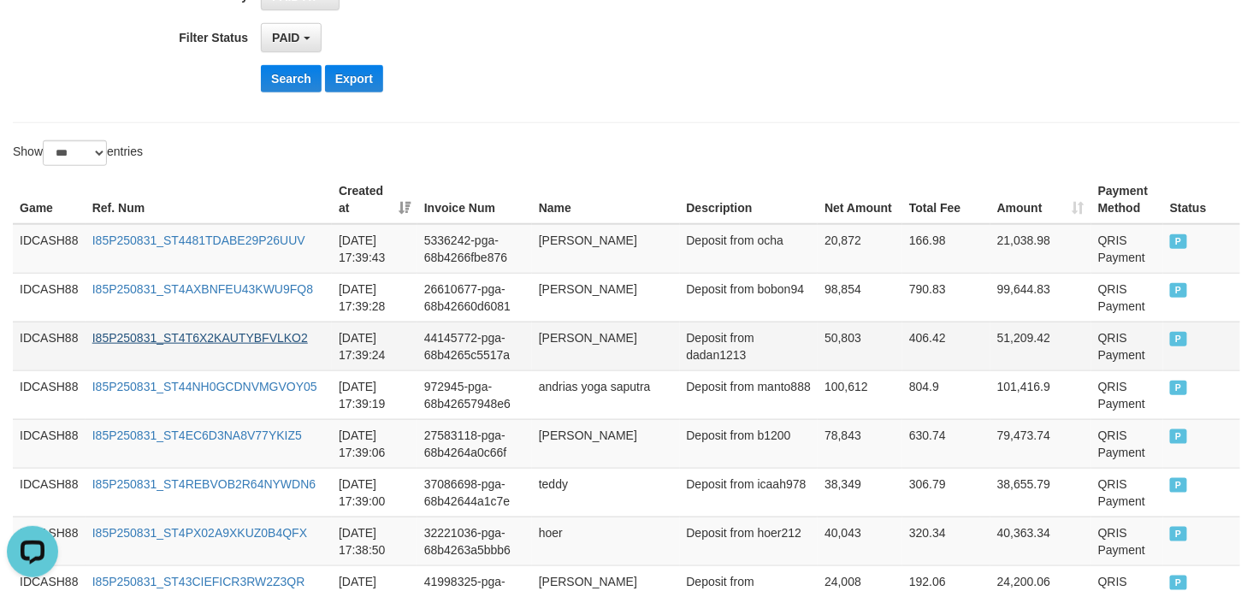
scroll to position [544, 0]
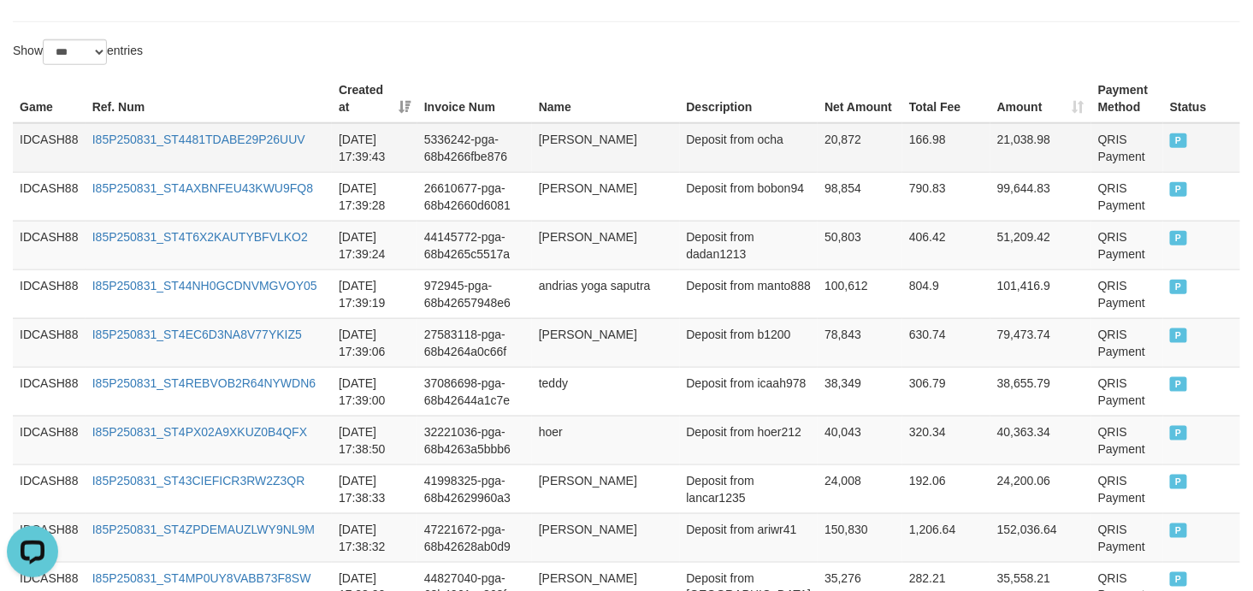
click at [47, 134] on td "IDCASH88" at bounding box center [49, 148] width 73 height 50
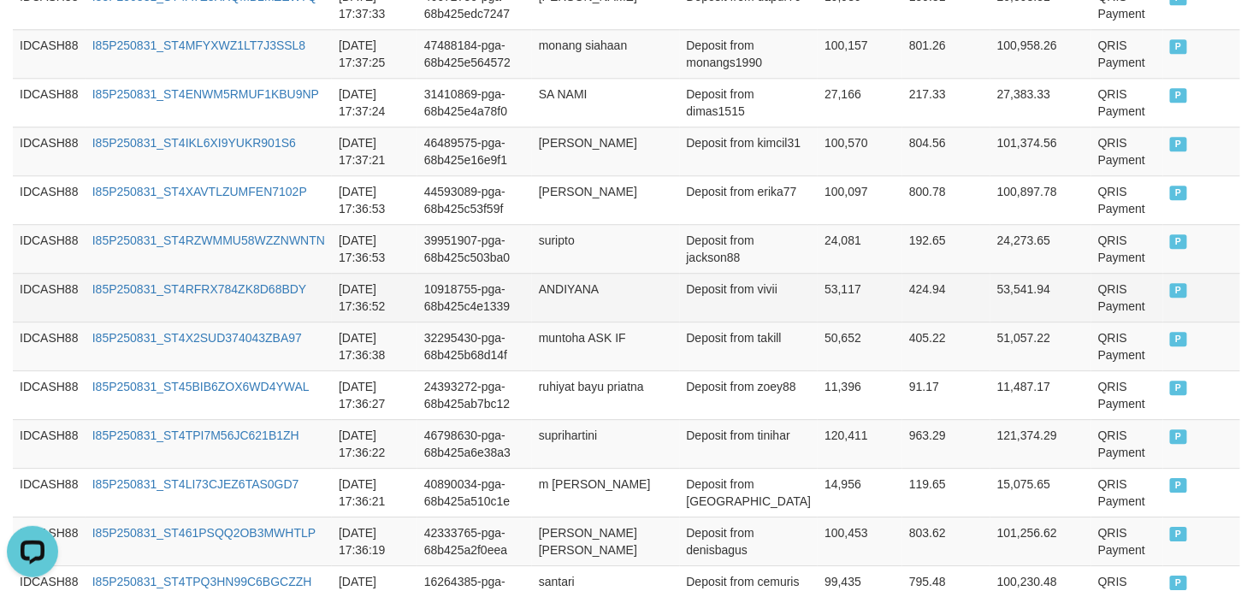
scroll to position [1558, 0]
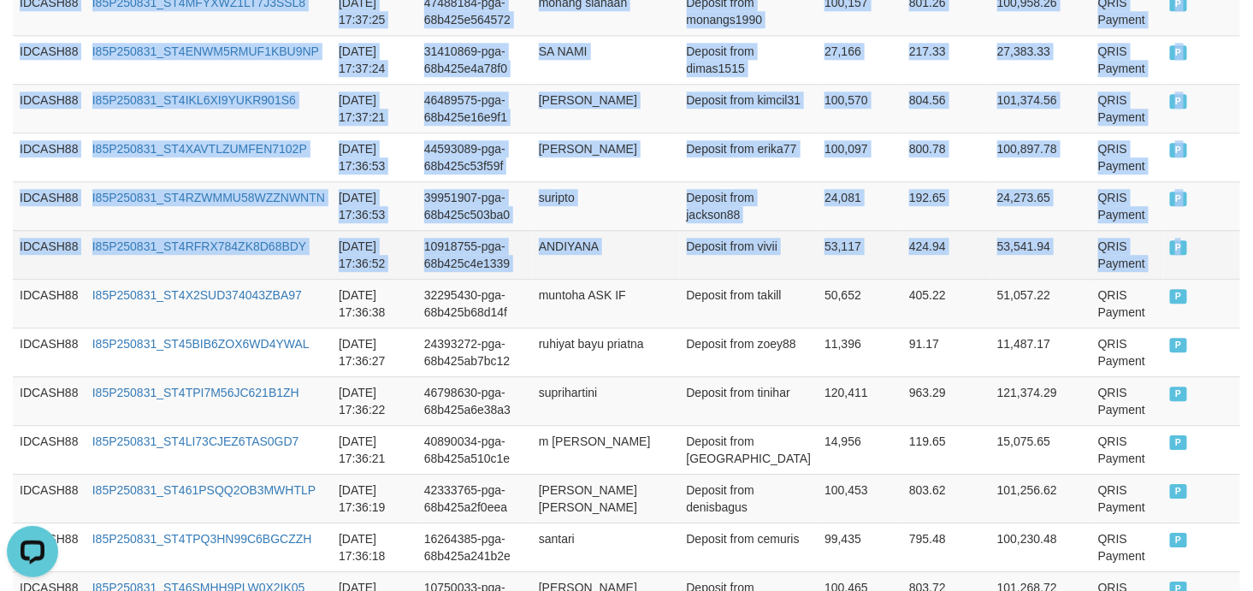
click at [1178, 254] on td "P" at bounding box center [1201, 254] width 77 height 49
copy tbody "IDCASH88 I85P250831_ST4481TDABE29P26UUV [DATE] 17:39:43 5336242-pga-68b4266fbe8…"
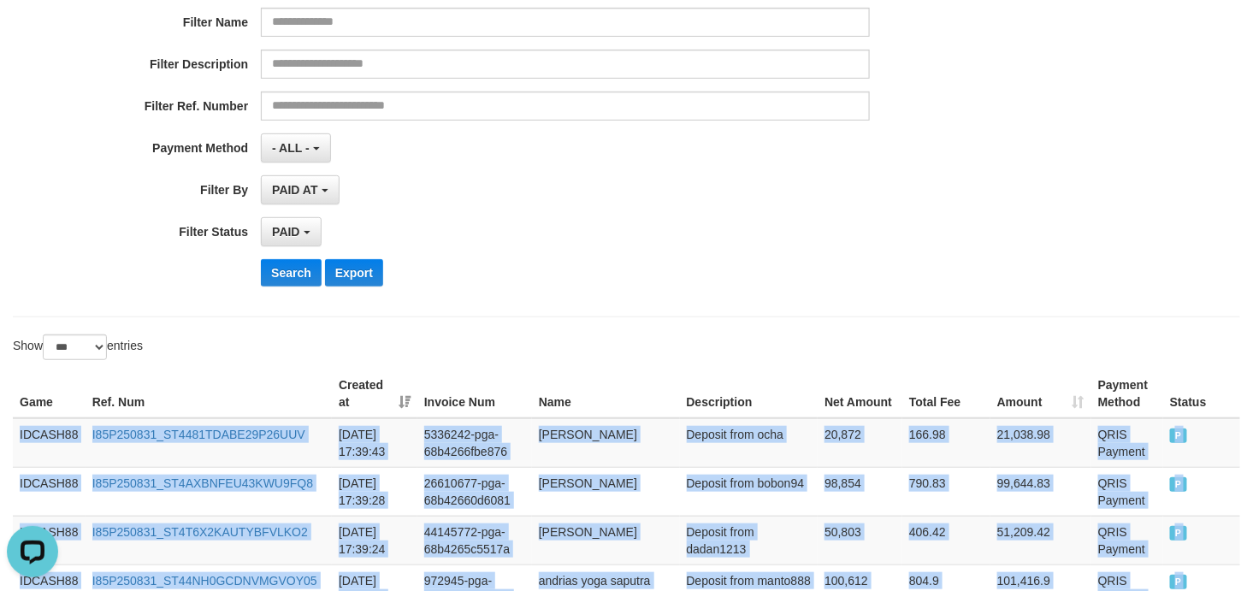
scroll to position [292, 0]
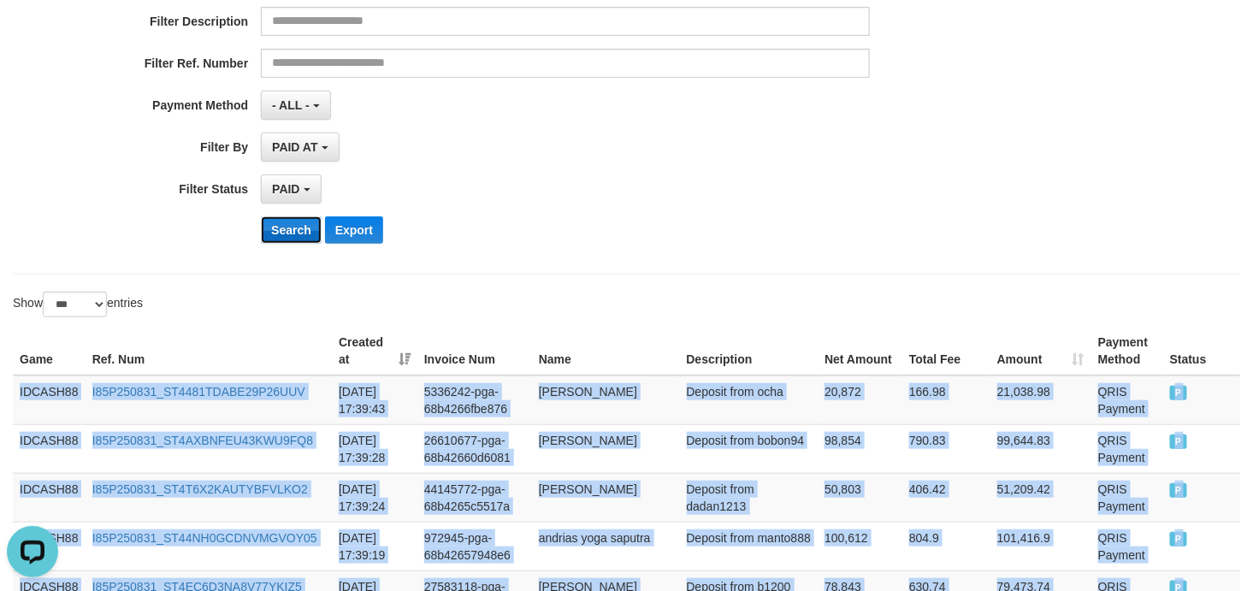
click at [294, 237] on button "Search" at bounding box center [291, 229] width 61 height 27
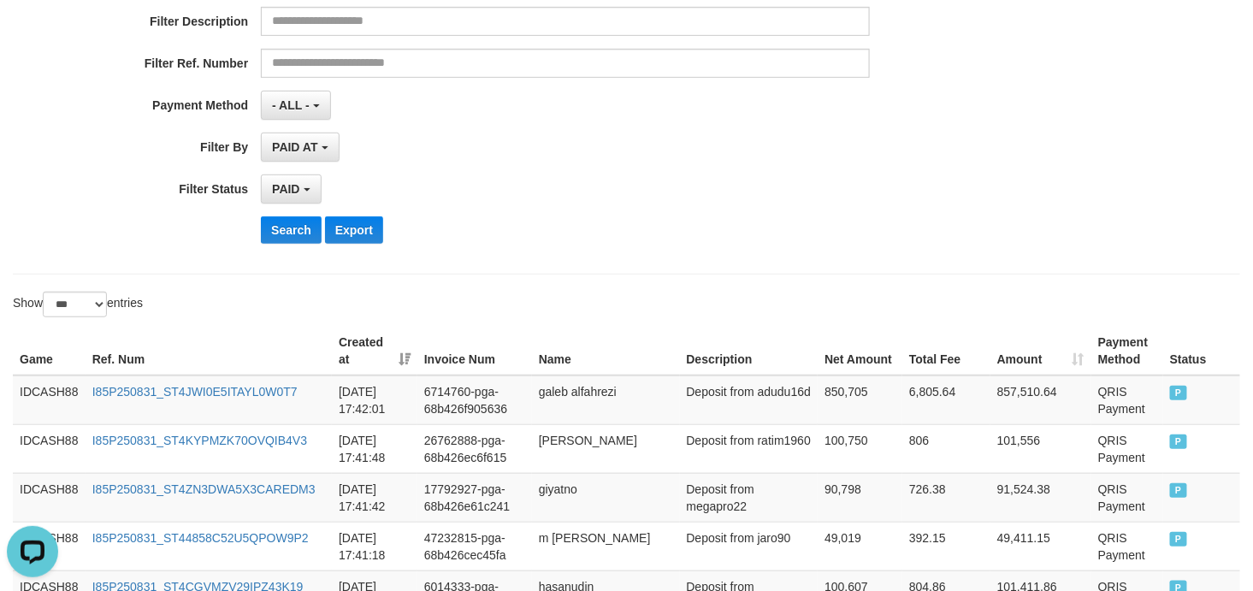
click at [723, 226] on div "Search Export" at bounding box center [652, 229] width 783 height 27
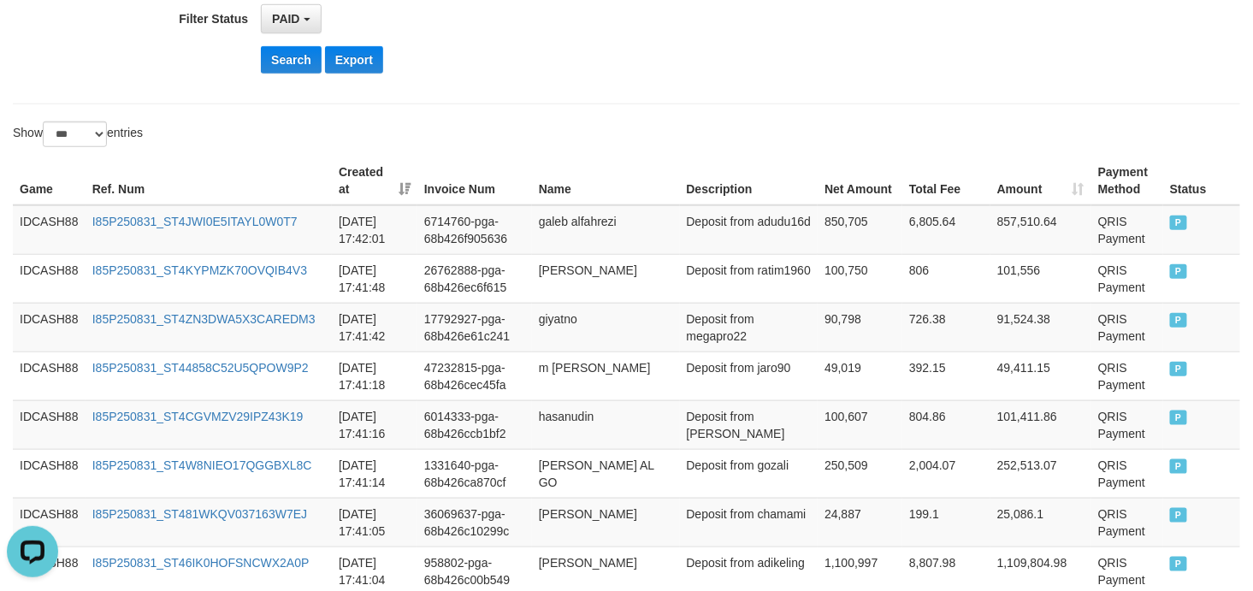
scroll to position [346, 0]
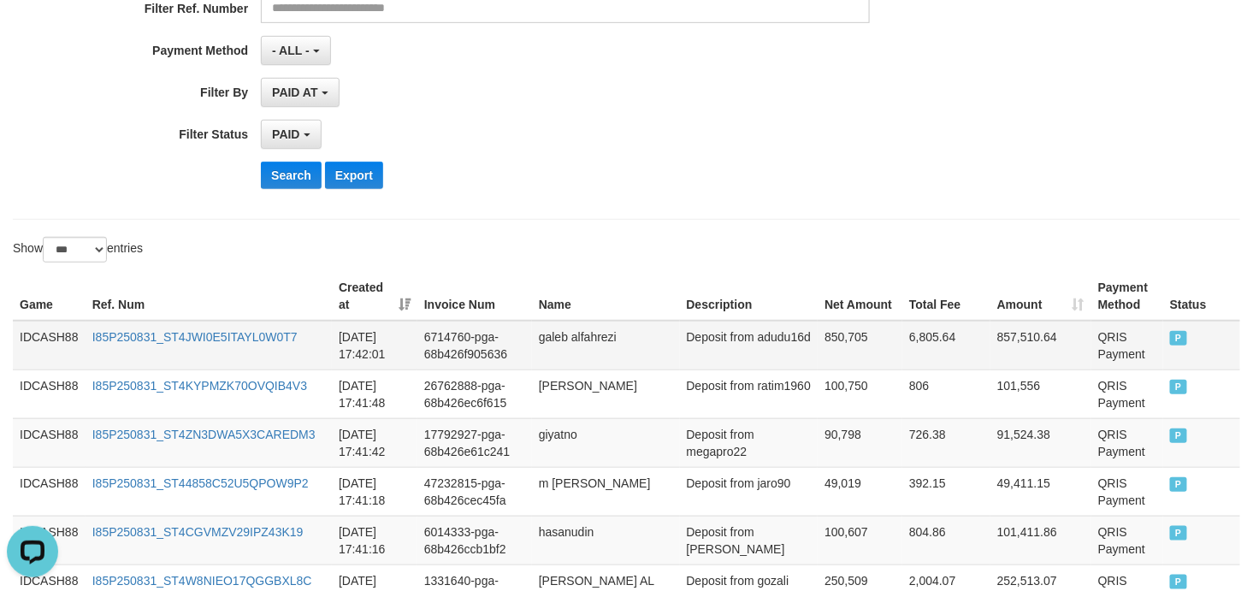
click at [49, 342] on td "IDCASH88" at bounding box center [49, 346] width 73 height 50
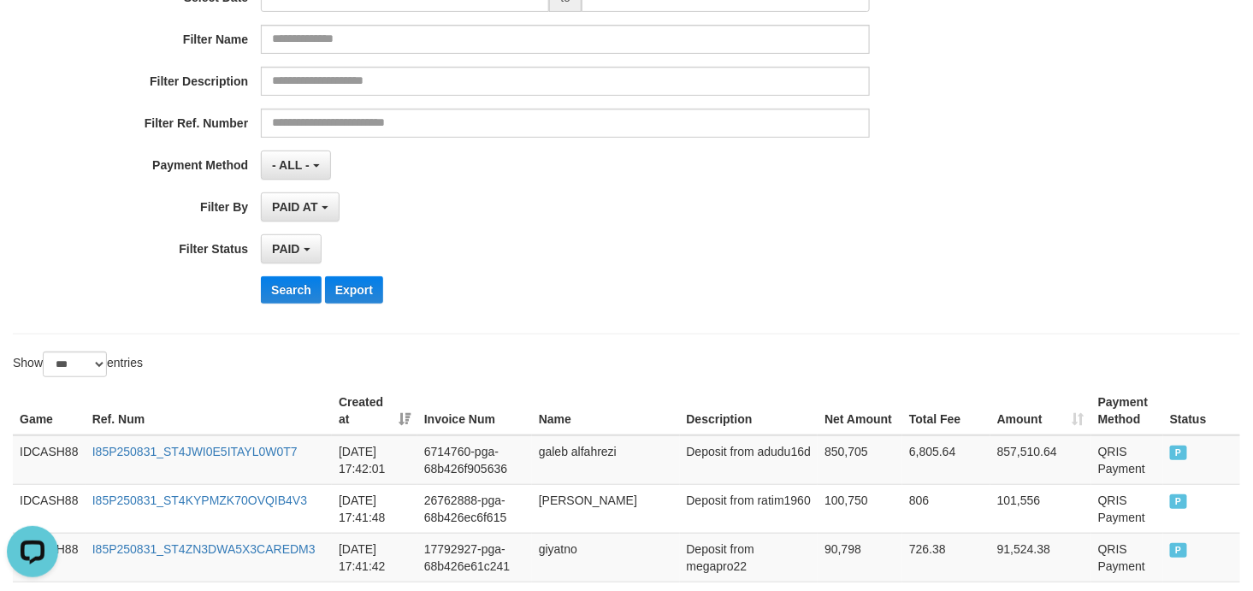
scroll to position [380, 0]
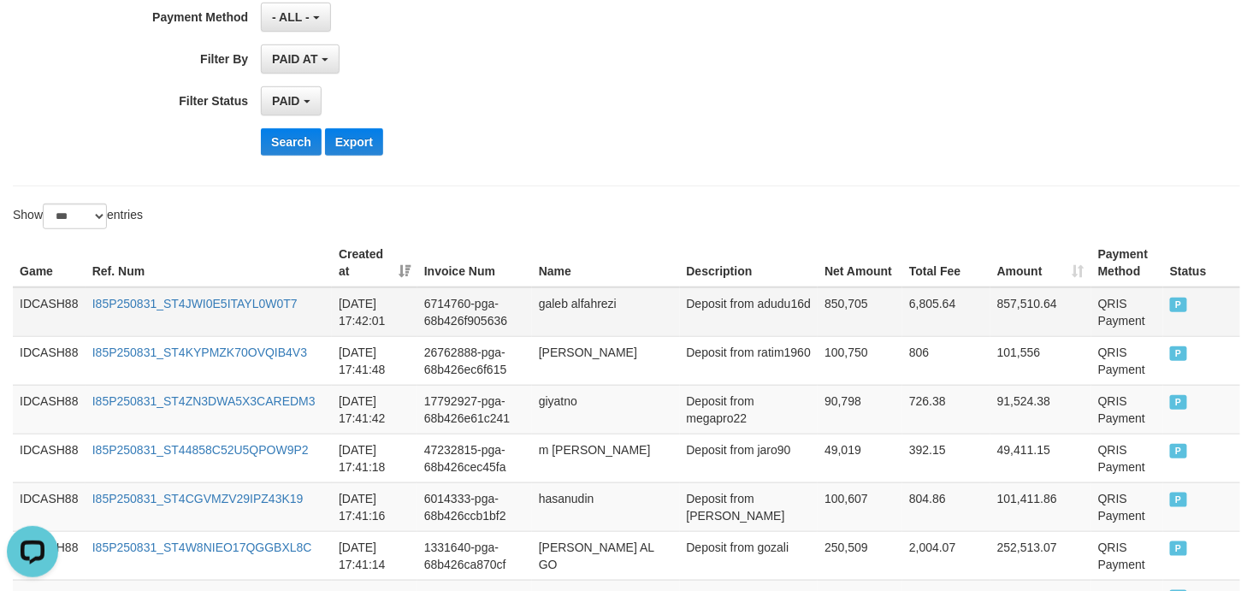
click at [38, 299] on td "IDCASH88" at bounding box center [49, 312] width 73 height 50
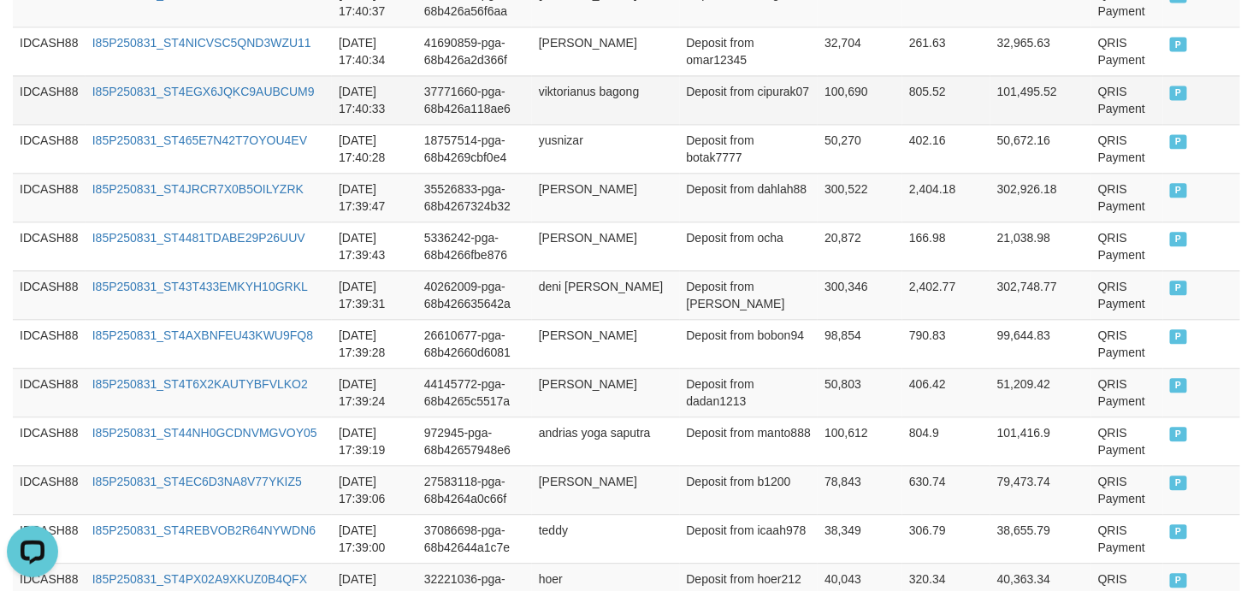
scroll to position [1140, 0]
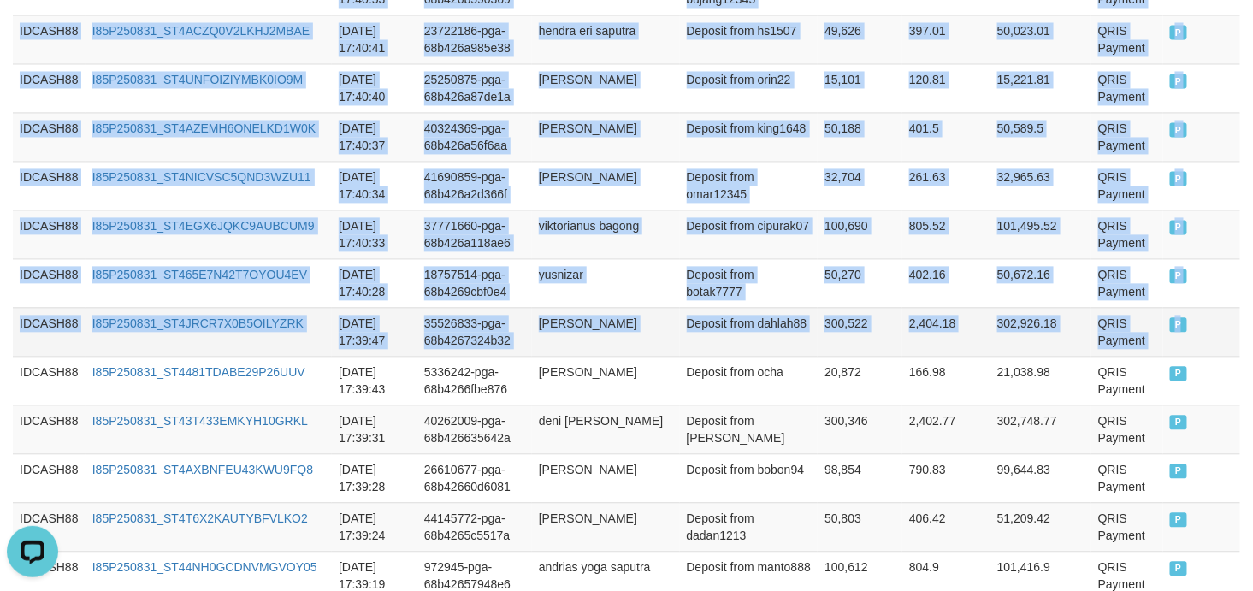
click at [1175, 335] on td "P" at bounding box center [1201, 331] width 77 height 49
copy tbody "IDCASH88 I85P250831_ST4JWI0E5ITAYL0W0T7 [DATE] 17:42:01 6714760-pga-68b426f9056…"
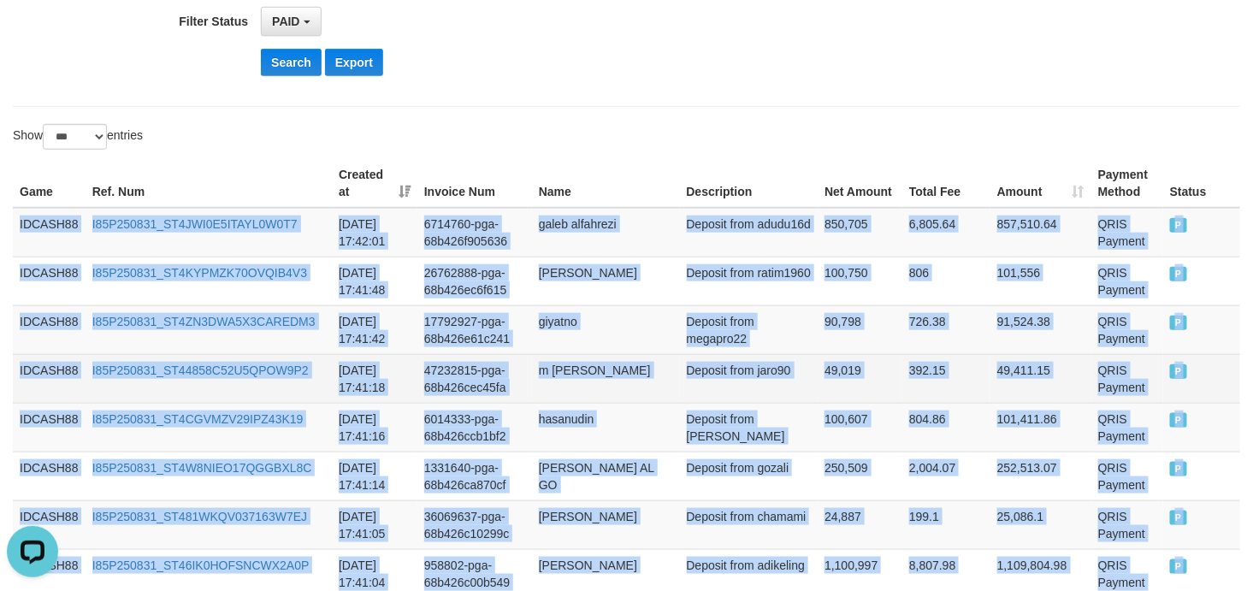
scroll to position [253, 0]
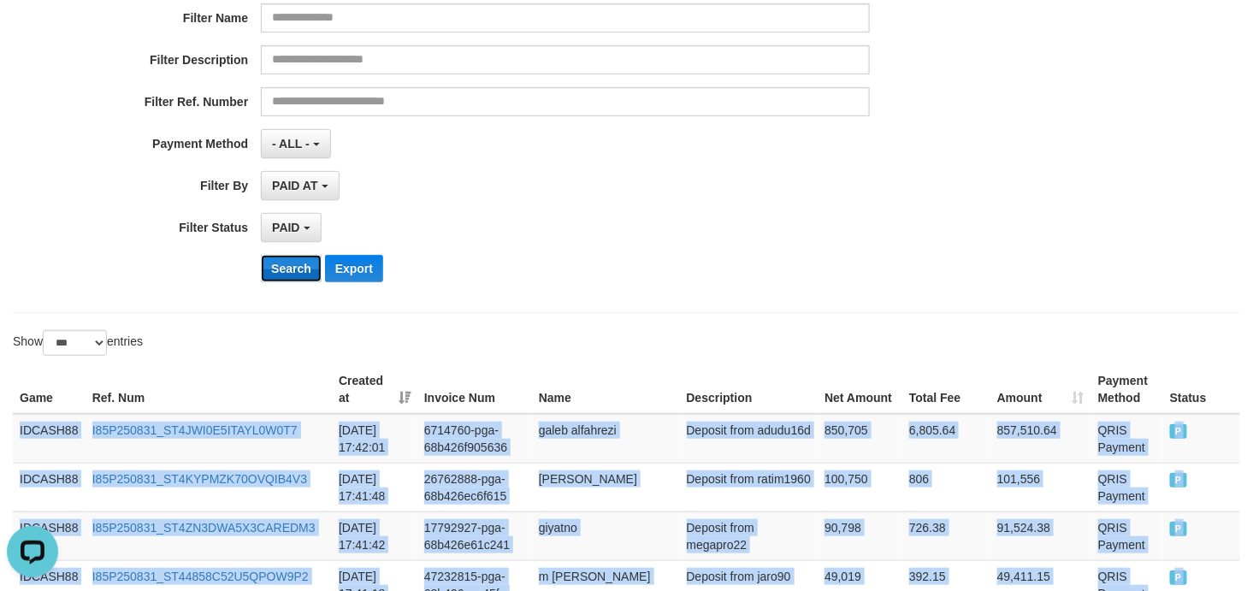
click at [280, 262] on button "Search" at bounding box center [291, 268] width 61 height 27
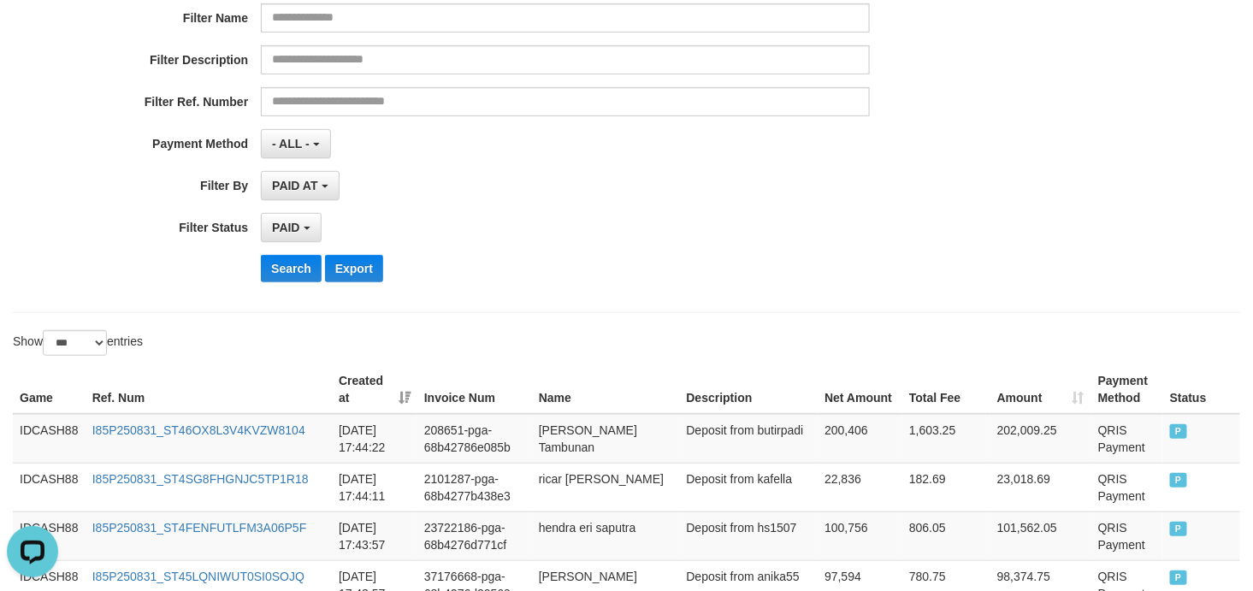
click at [770, 222] on div "PAID SELECT ALL - ALL - SELECT STATUS PENDING/UNPAID PAID CANCELED EXPIRED" at bounding box center [565, 227] width 609 height 29
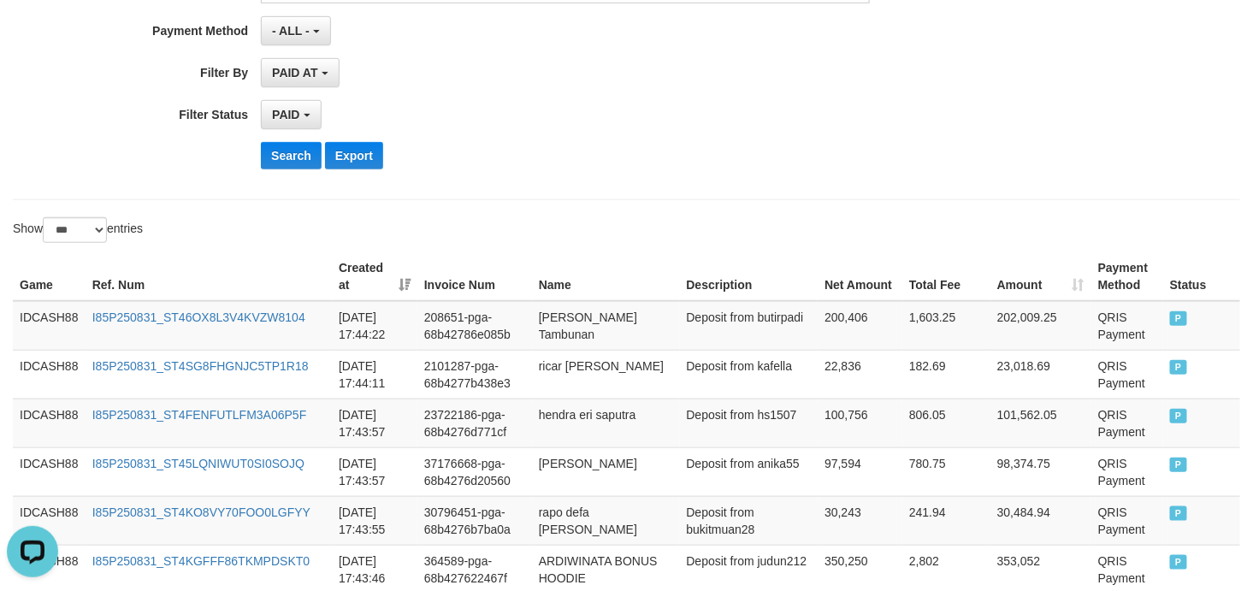
scroll to position [424, 0]
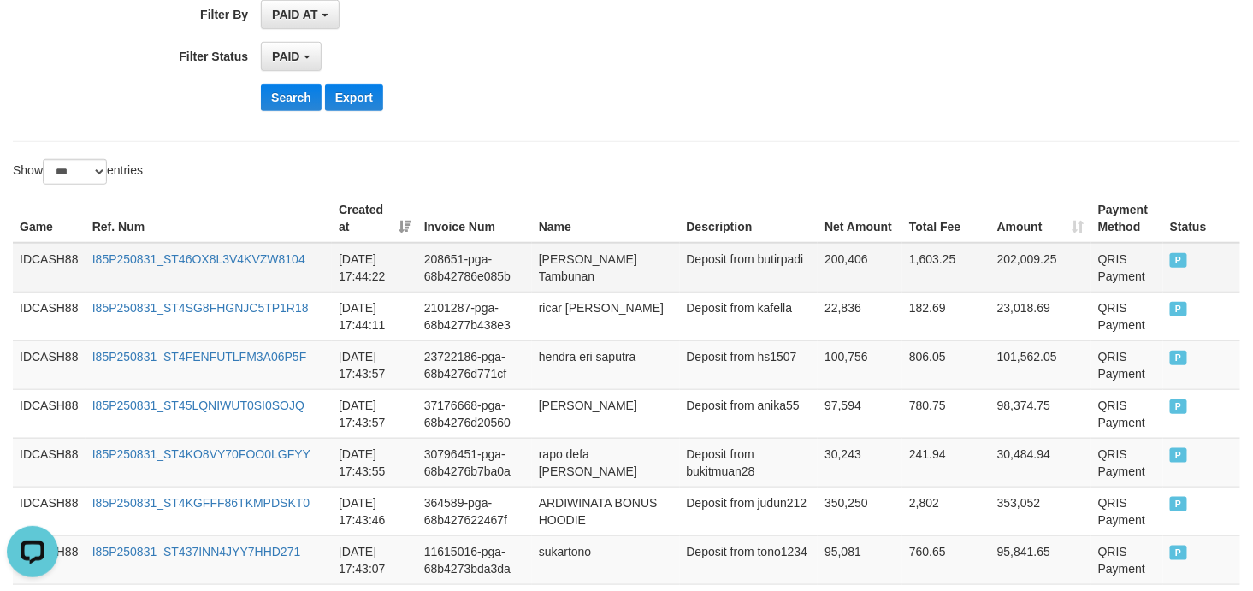
click at [66, 260] on td "IDCASH88" at bounding box center [49, 268] width 73 height 50
click at [61, 260] on td "IDCASH88" at bounding box center [49, 268] width 73 height 50
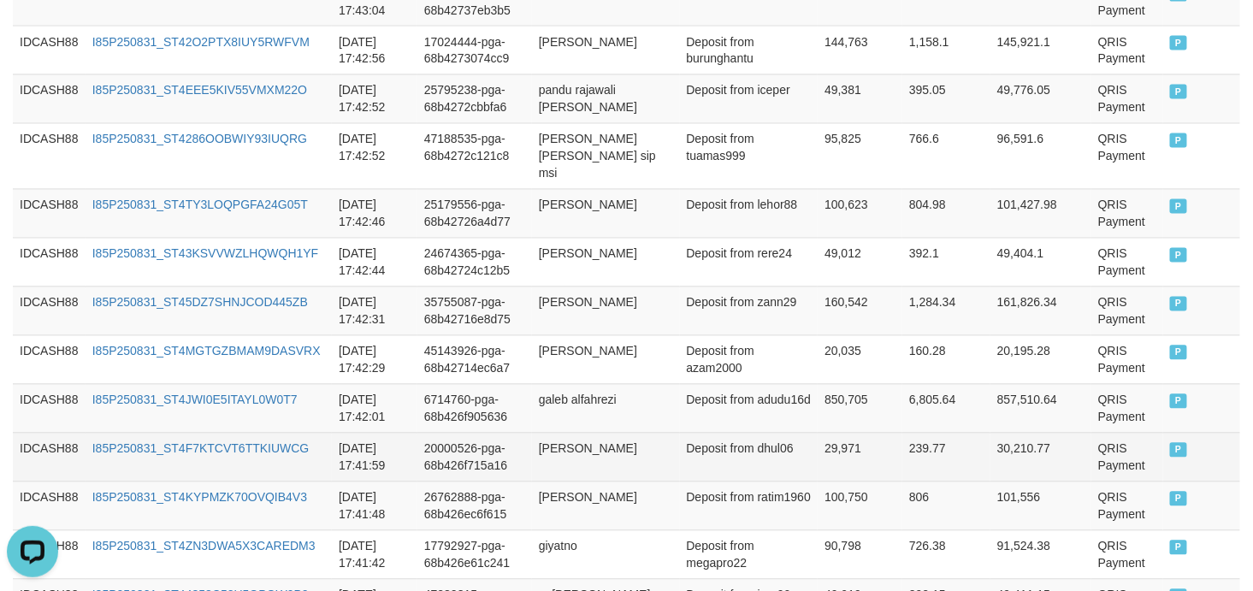
scroll to position [1184, 0]
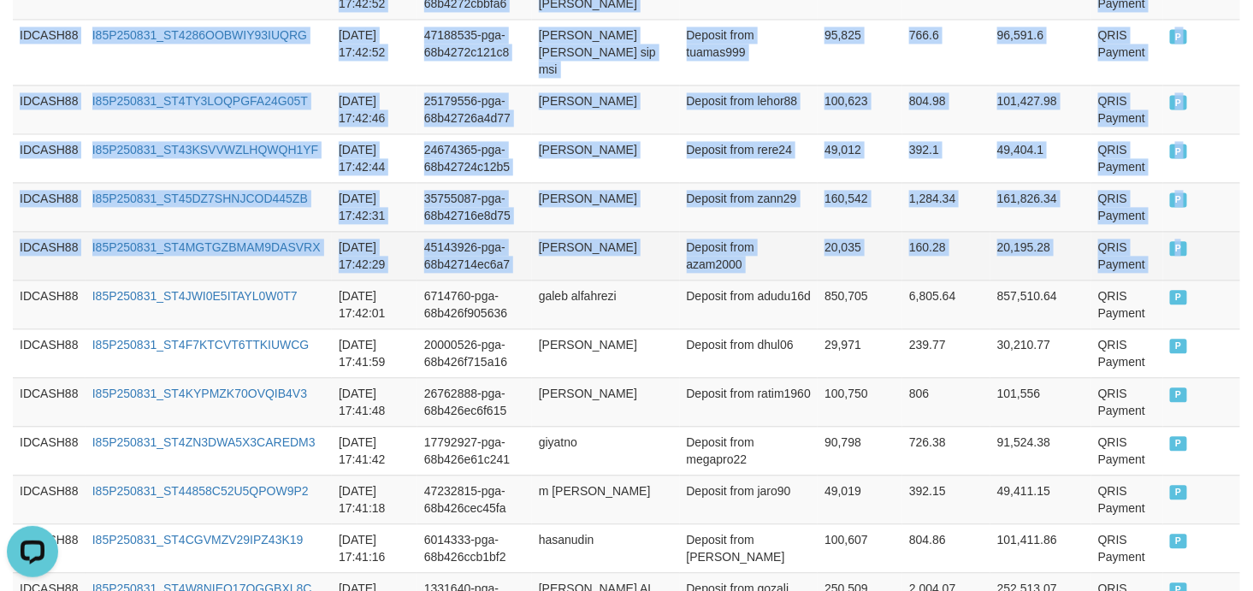
click at [1186, 234] on td "P" at bounding box center [1201, 255] width 77 height 49
copy tbody "IDCASH88 I85P250831_ST46OX8L3V4KVZW8104 [DATE] 17:44:22 208651-pga-68b42786e085…"
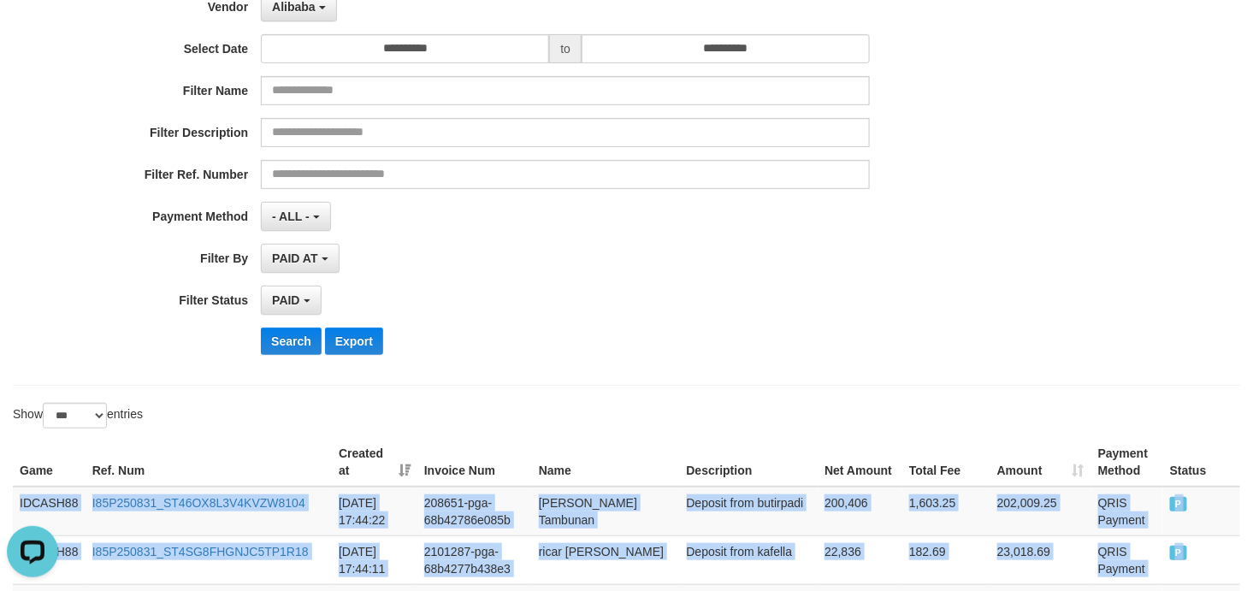
scroll to position [380, 0]
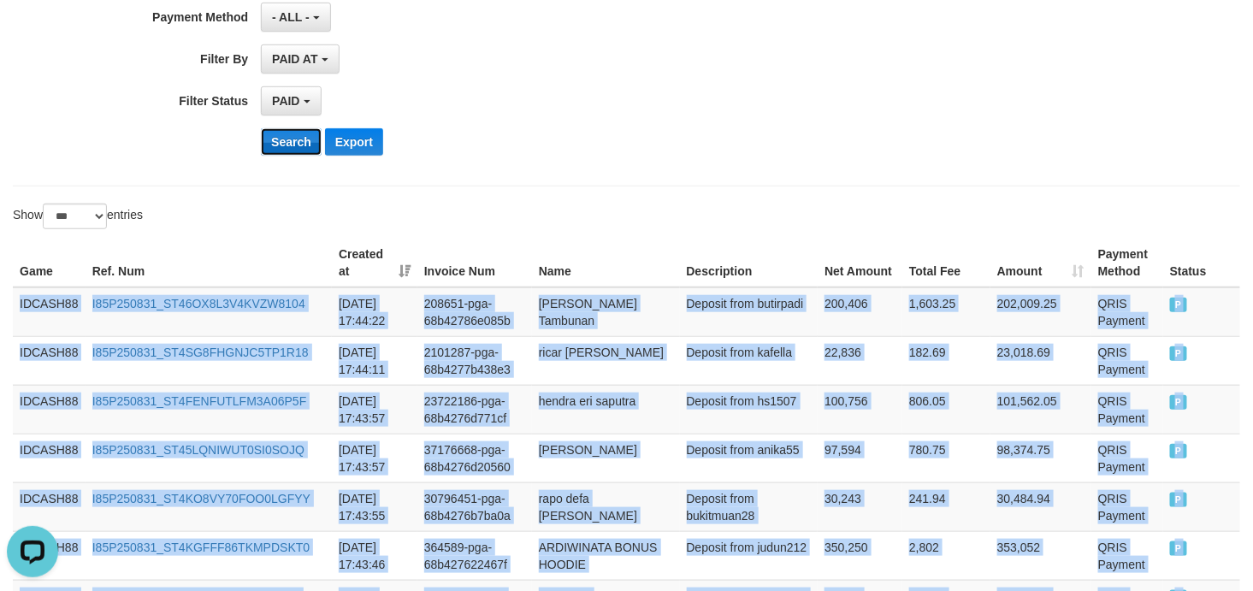
click at [295, 147] on button "Search" at bounding box center [291, 141] width 61 height 27
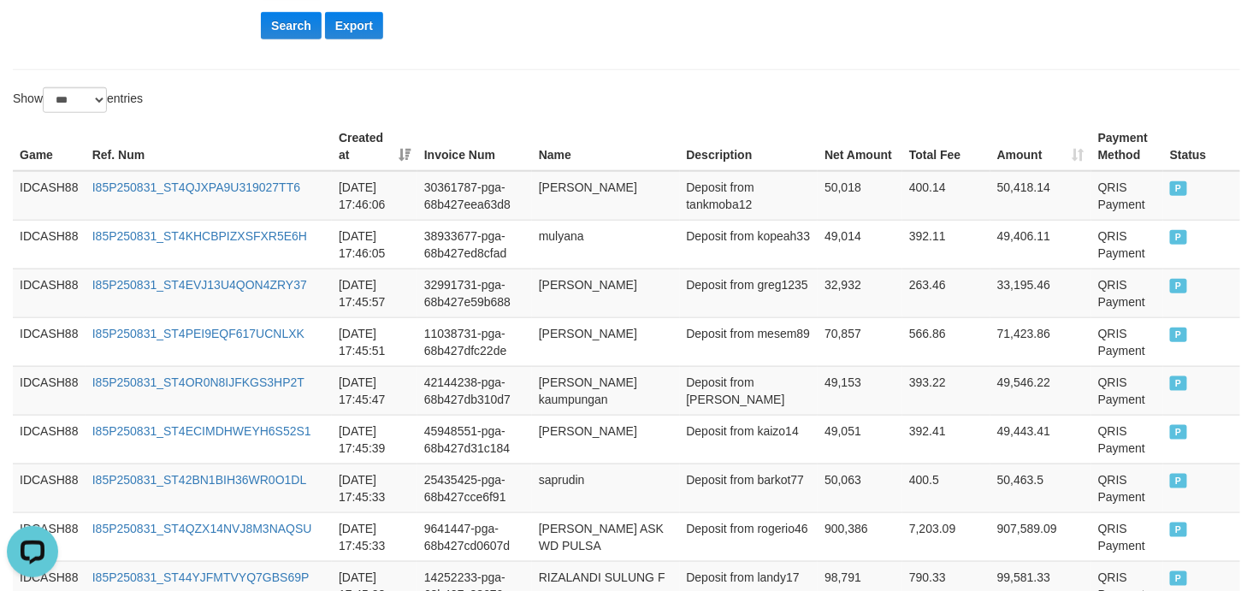
scroll to position [493, 0]
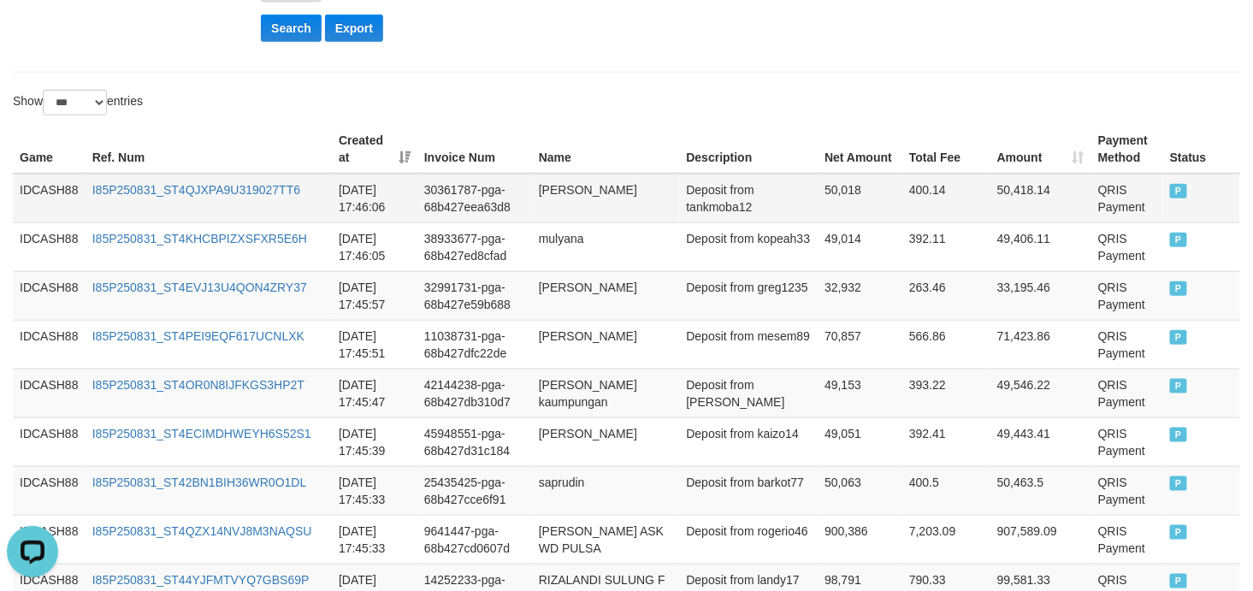
click at [24, 182] on td "IDCASH88" at bounding box center [49, 199] width 73 height 50
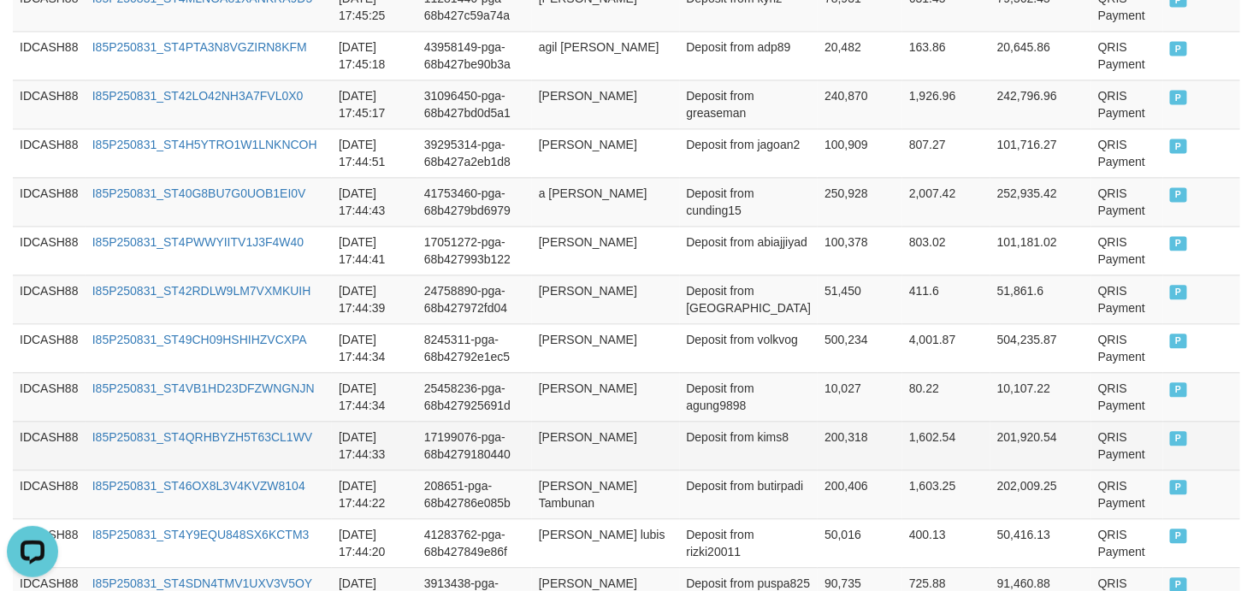
scroll to position [1380, 0]
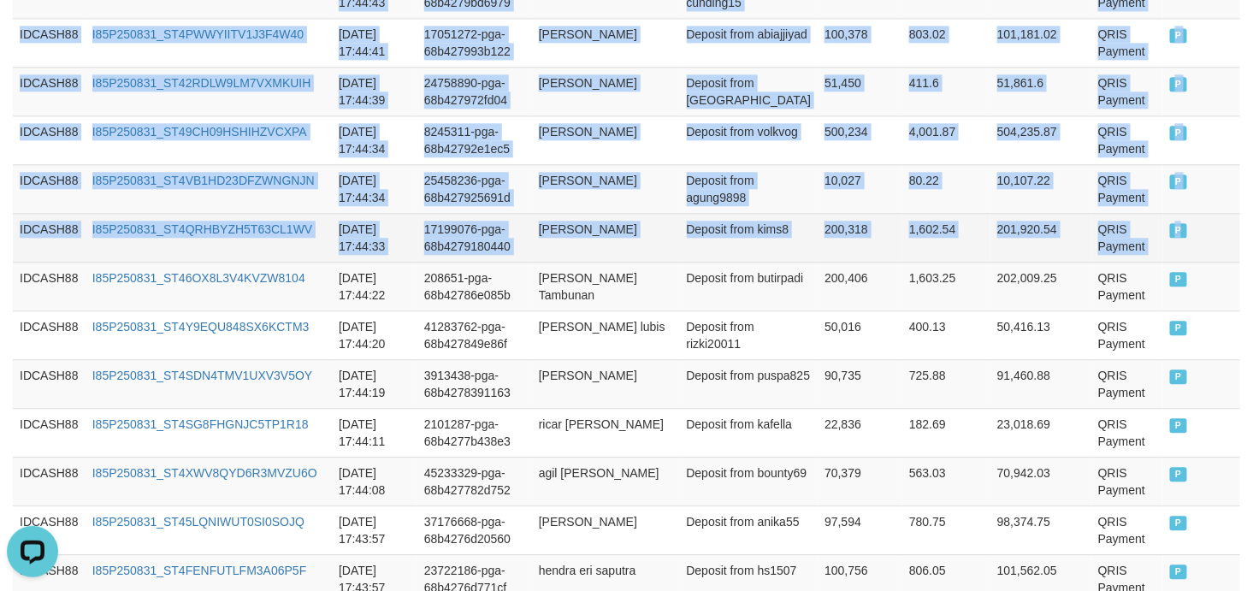
click at [1184, 232] on td "P" at bounding box center [1201, 237] width 77 height 49
copy tbody "IDCASH88 I85P250831_ST4QJXPA9U319027TT6 [DATE] 17:46:06 30361787-pga-68b427eea6…"
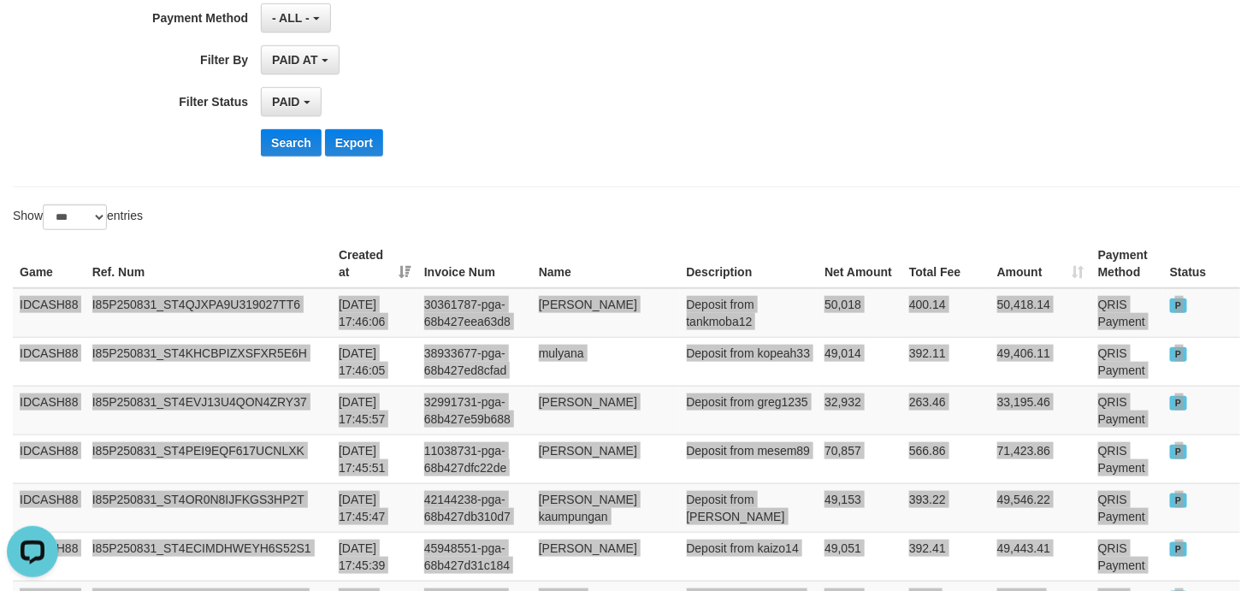
scroll to position [240, 0]
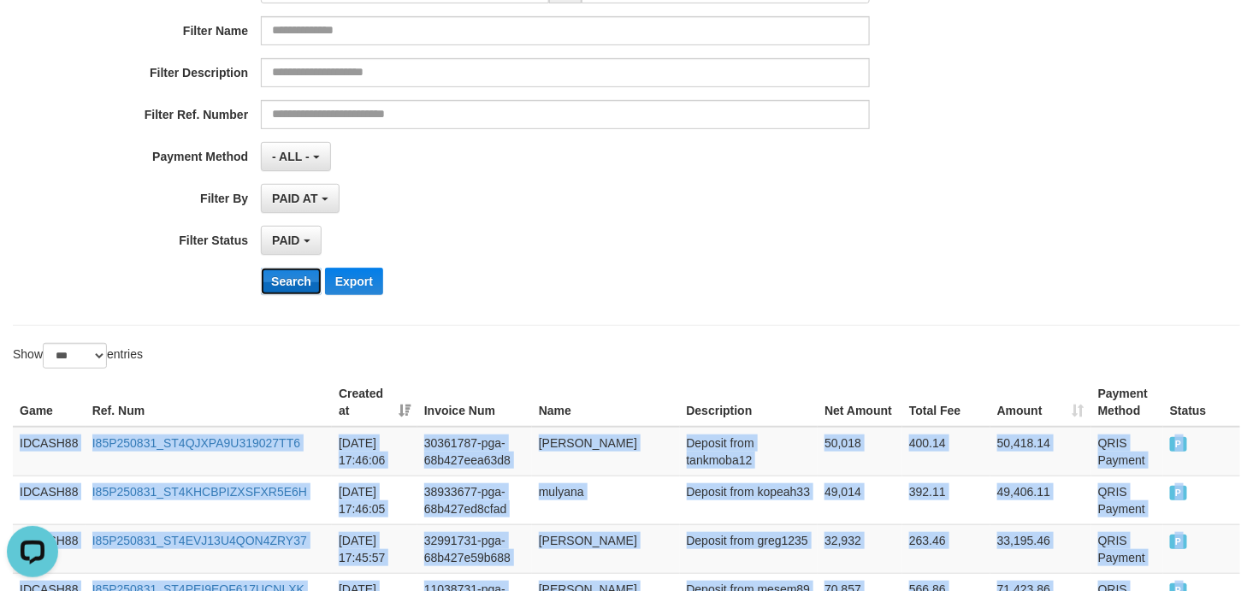
click at [288, 280] on button "Search" at bounding box center [291, 281] width 61 height 27
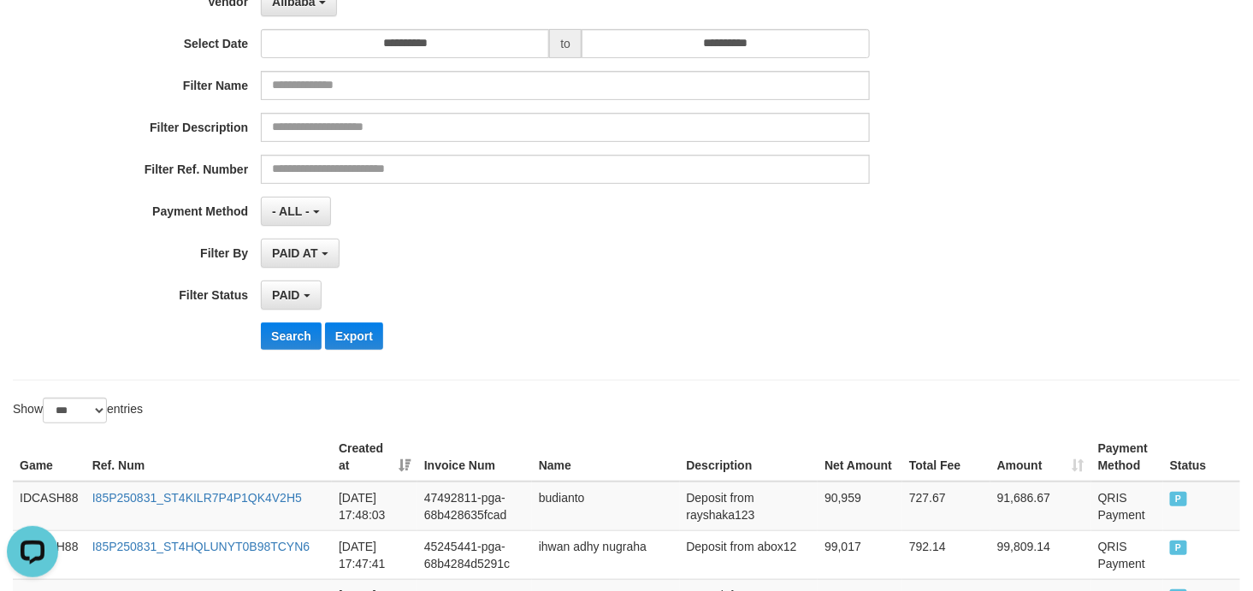
scroll to position [439, 0]
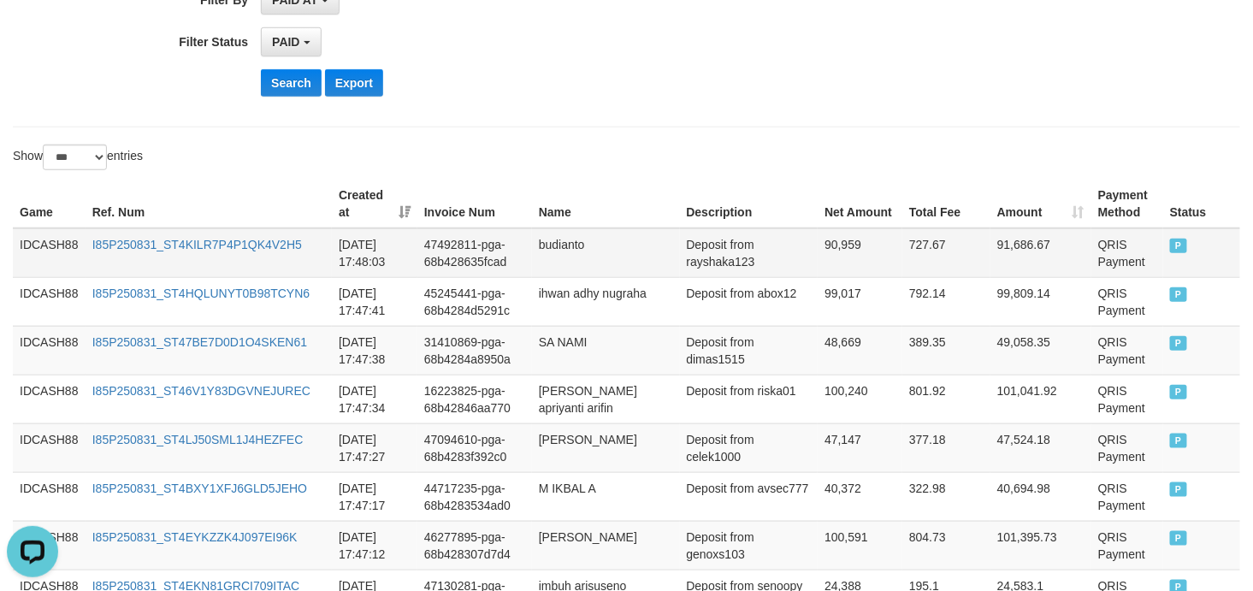
click at [62, 234] on td "IDCASH88" at bounding box center [49, 253] width 73 height 50
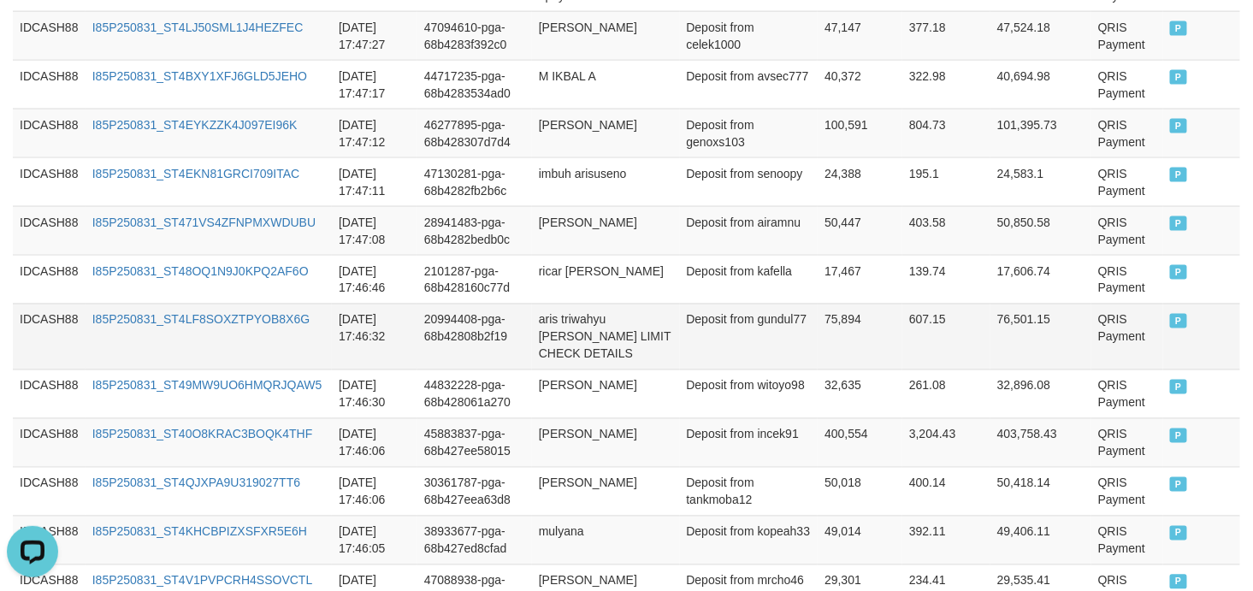
scroll to position [946, 0]
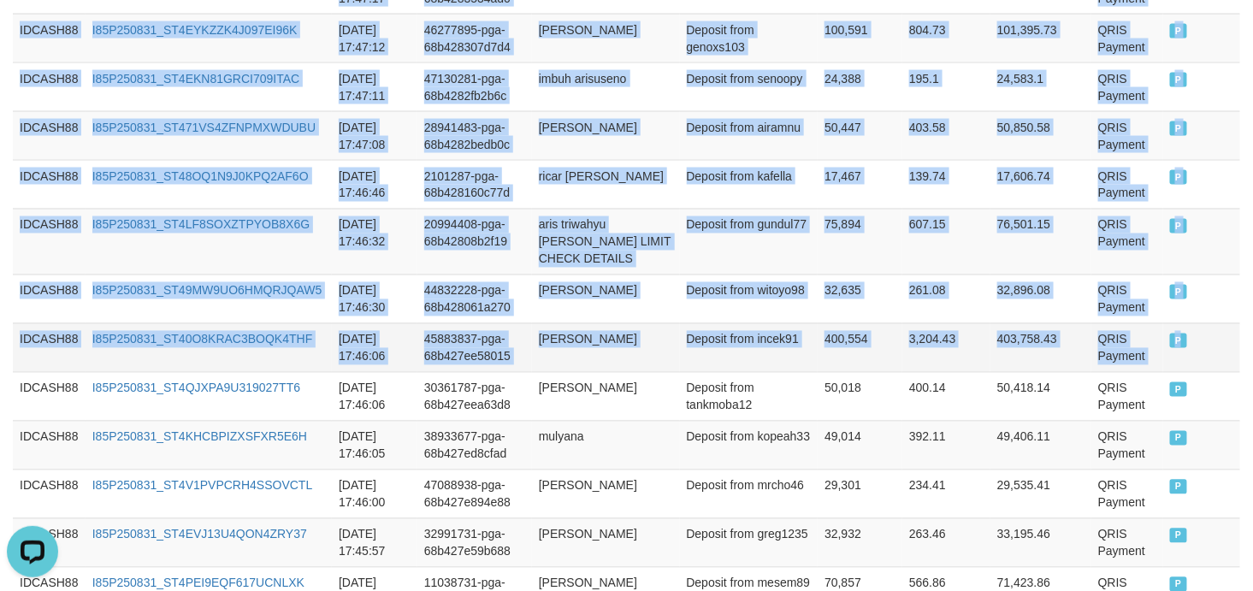
click at [1178, 361] on td "P" at bounding box center [1201, 347] width 77 height 49
copy tbody "IDCASH88 I85P250831_ST4KILR7P4P1QK4V2H5 [DATE] 17:48:03 47492811-pga-68b428635f…"
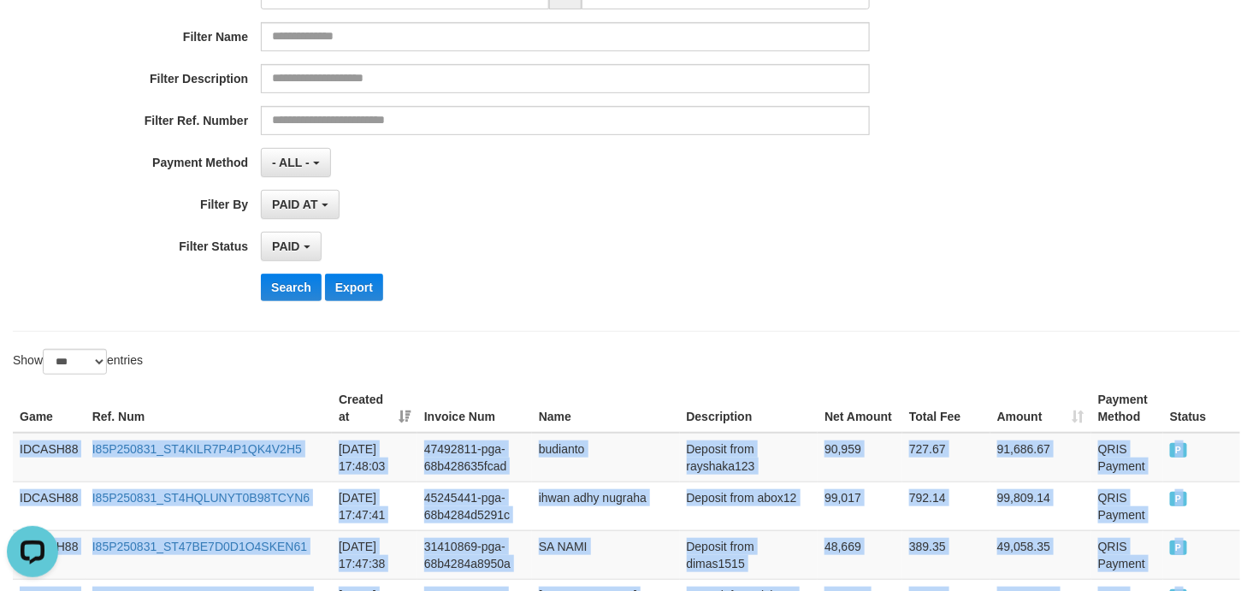
scroll to position [380, 0]
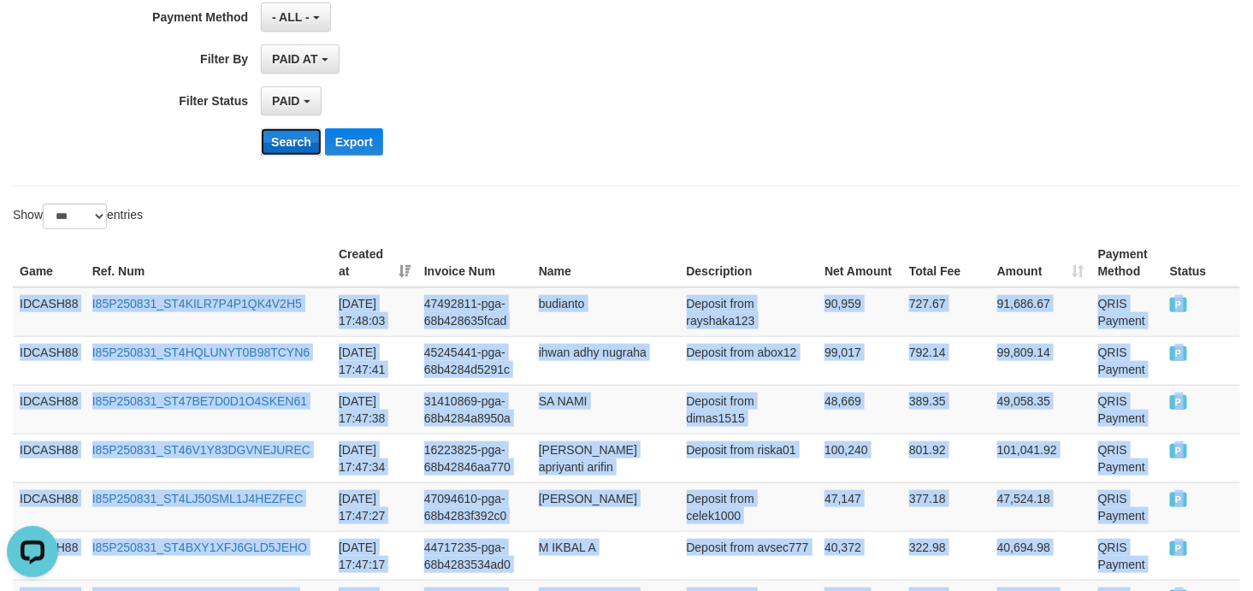
click at [271, 141] on button "Search" at bounding box center [291, 141] width 61 height 27
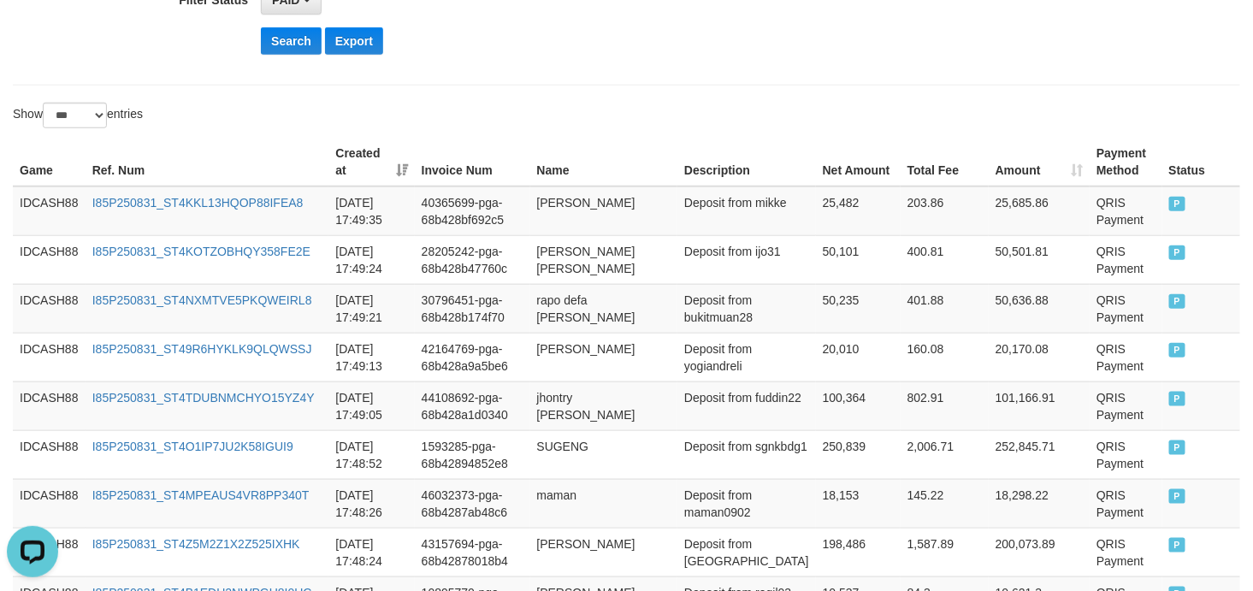
scroll to position [337, 0]
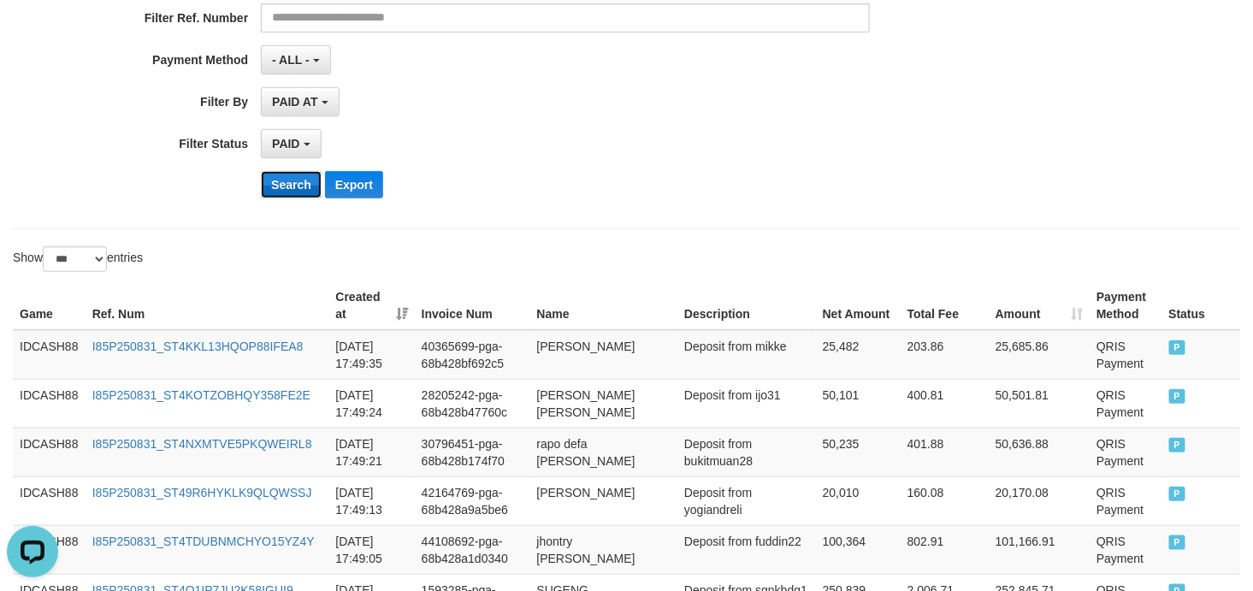
click at [297, 194] on button "Search" at bounding box center [291, 184] width 61 height 27
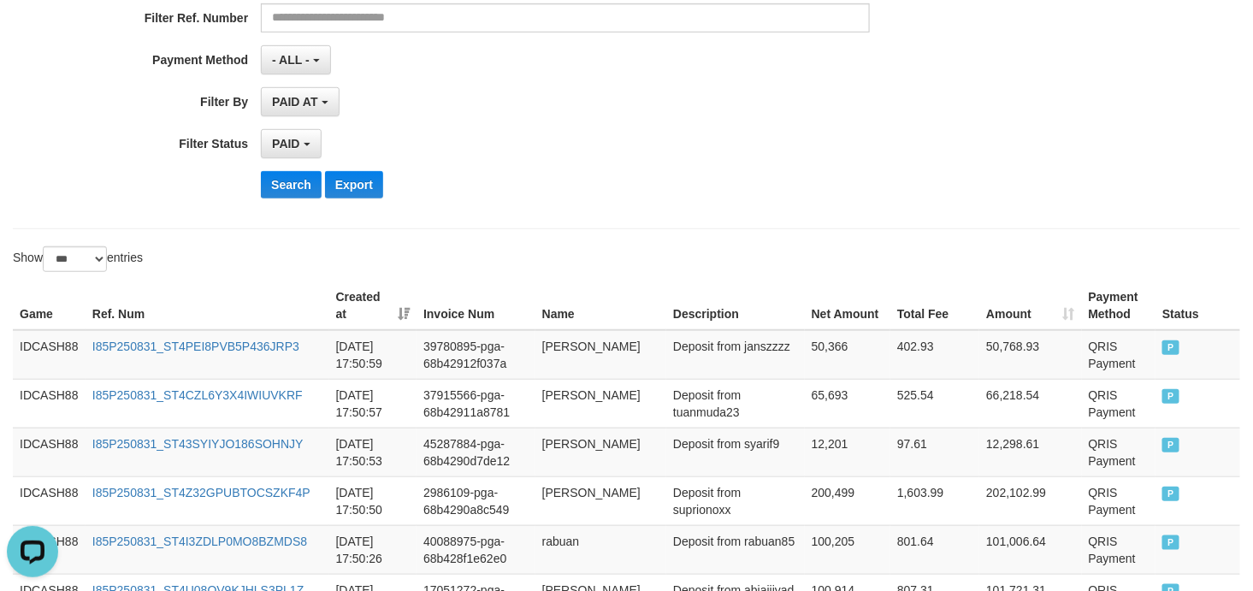
drag, startPoint x: 800, startPoint y: 169, endPoint x: 699, endPoint y: 166, distance: 101.8
click at [699, 166] on div "**********" at bounding box center [522, 2] width 1044 height 417
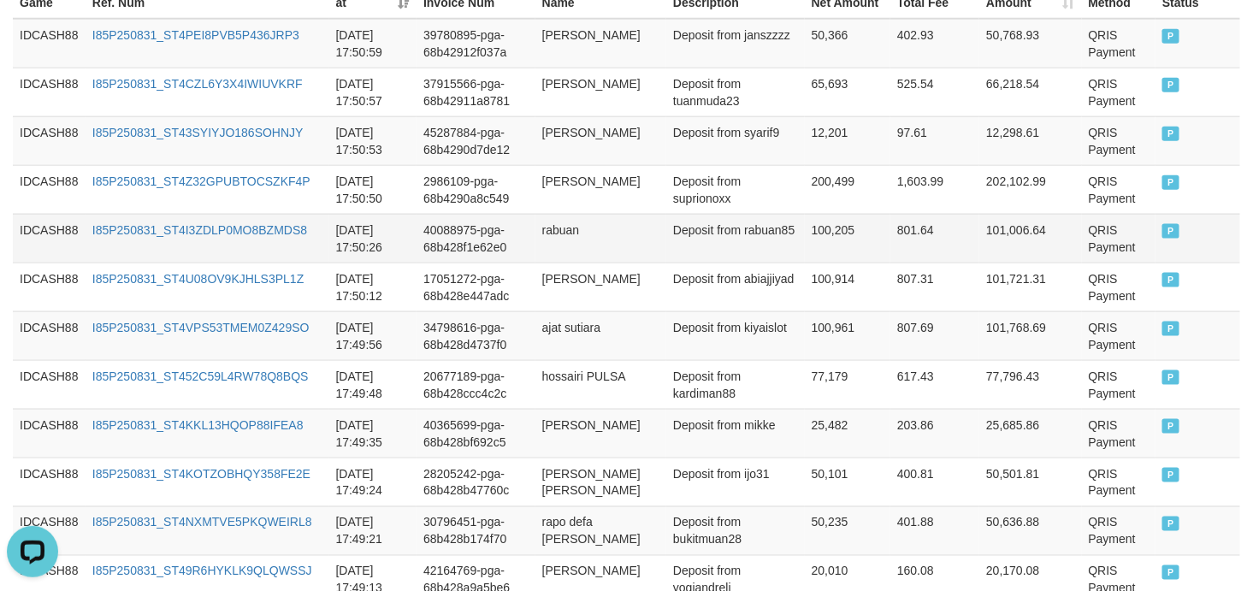
scroll to position [395, 0]
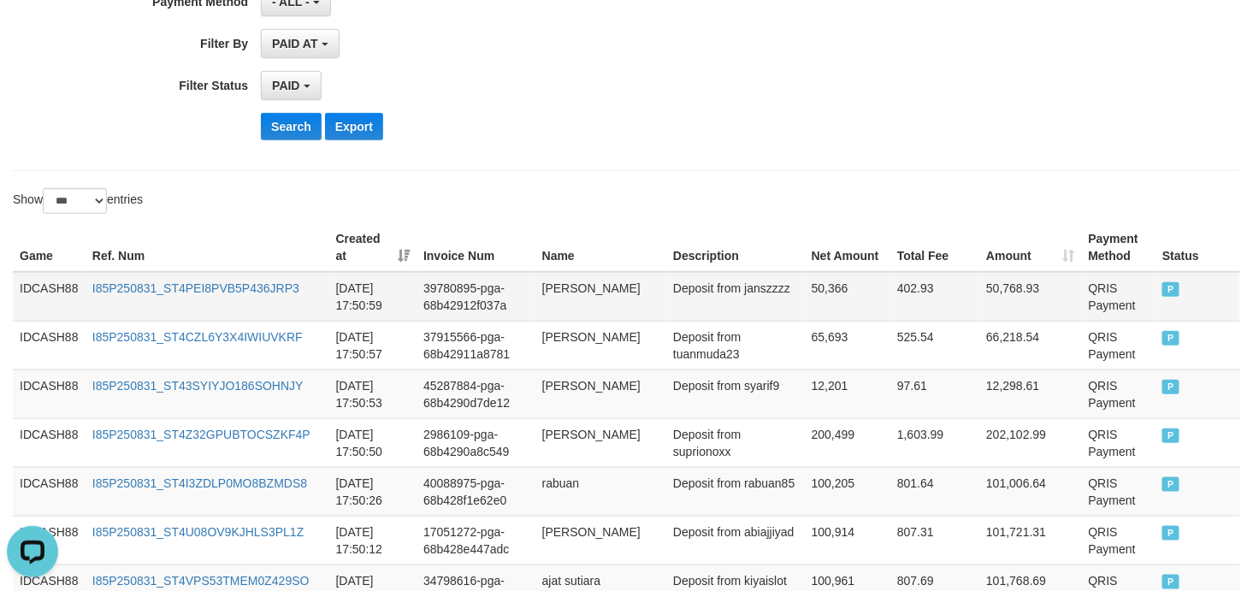
click at [64, 292] on td "IDCASH88" at bounding box center [49, 297] width 73 height 50
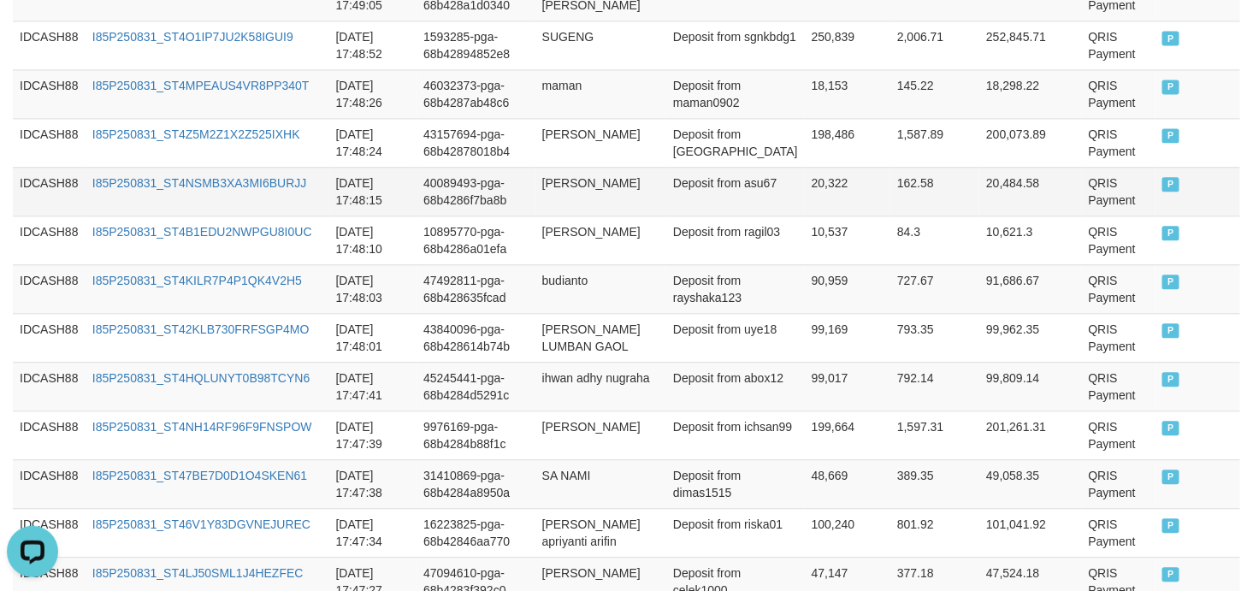
scroll to position [1155, 0]
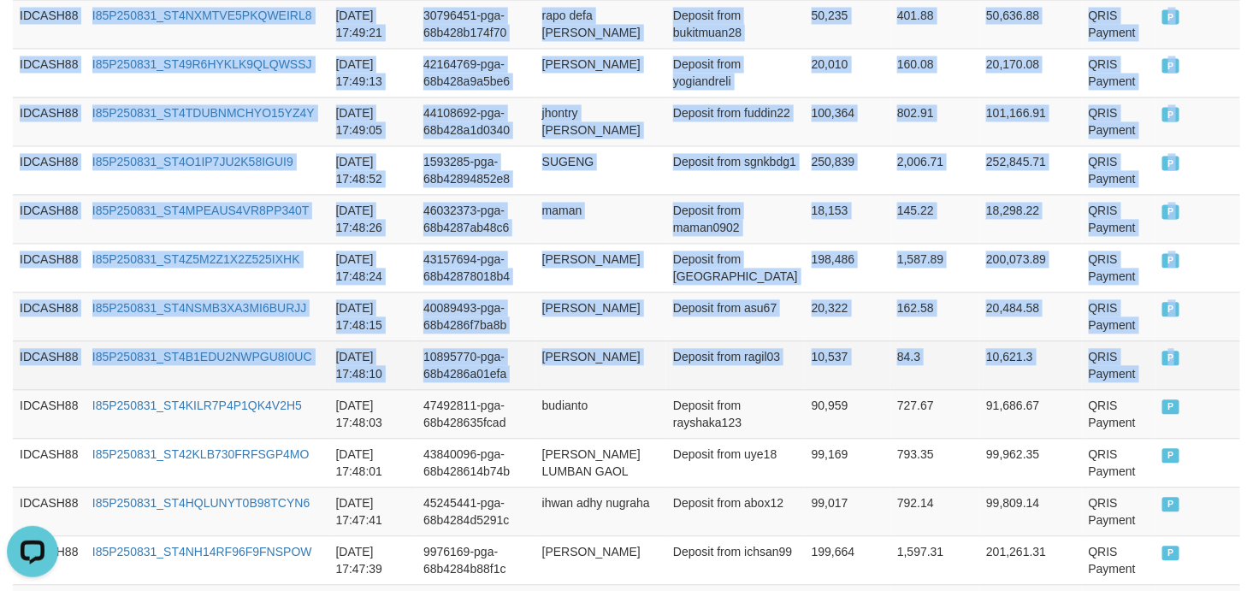
click at [1166, 368] on td "P" at bounding box center [1197, 364] width 85 height 49
copy tbody "IDCASH88 I85P250831_ST4PEI8PVB5P436JRP3 [DATE] 17:50:59 39780895-pga-68b42912f0…"
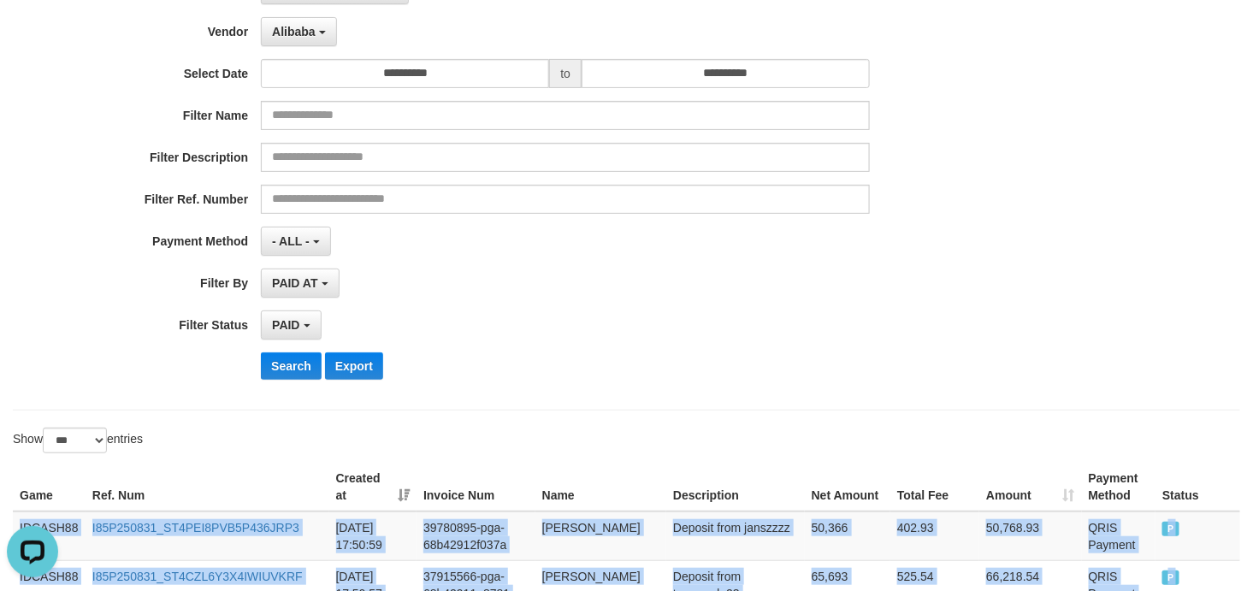
scroll to position [142, 0]
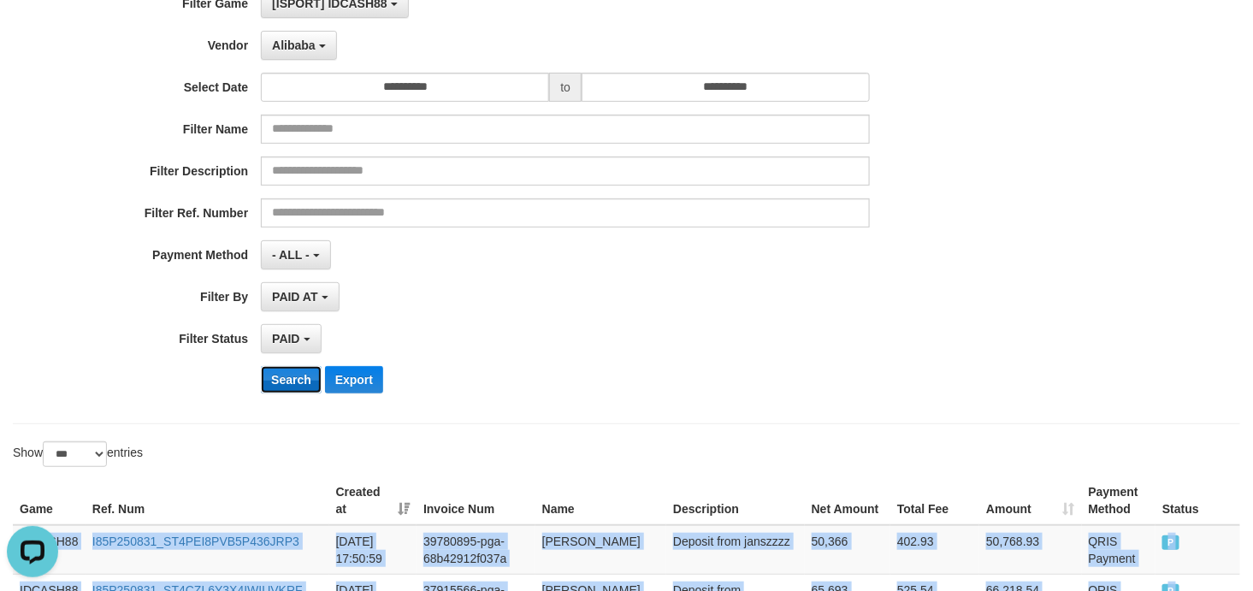
click at [283, 377] on button "Search" at bounding box center [291, 379] width 61 height 27
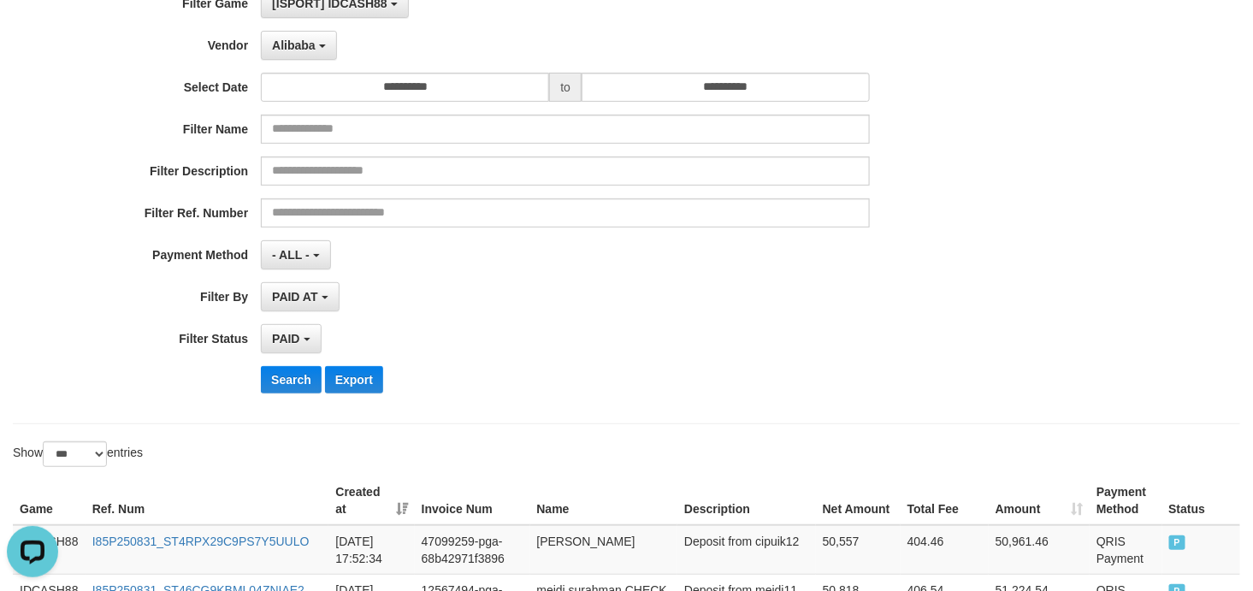
click at [775, 338] on div "PAID SELECT ALL - ALL - SELECT STATUS PENDING/UNPAID PAID CANCELED EXPIRED" at bounding box center [565, 338] width 609 height 29
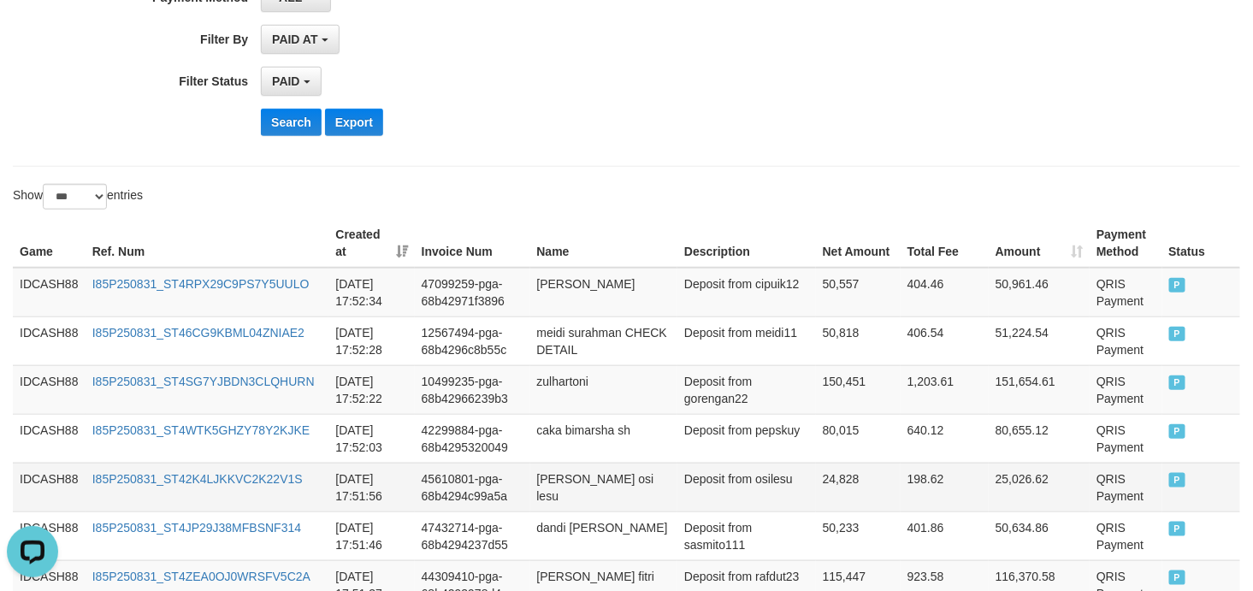
scroll to position [306, 0]
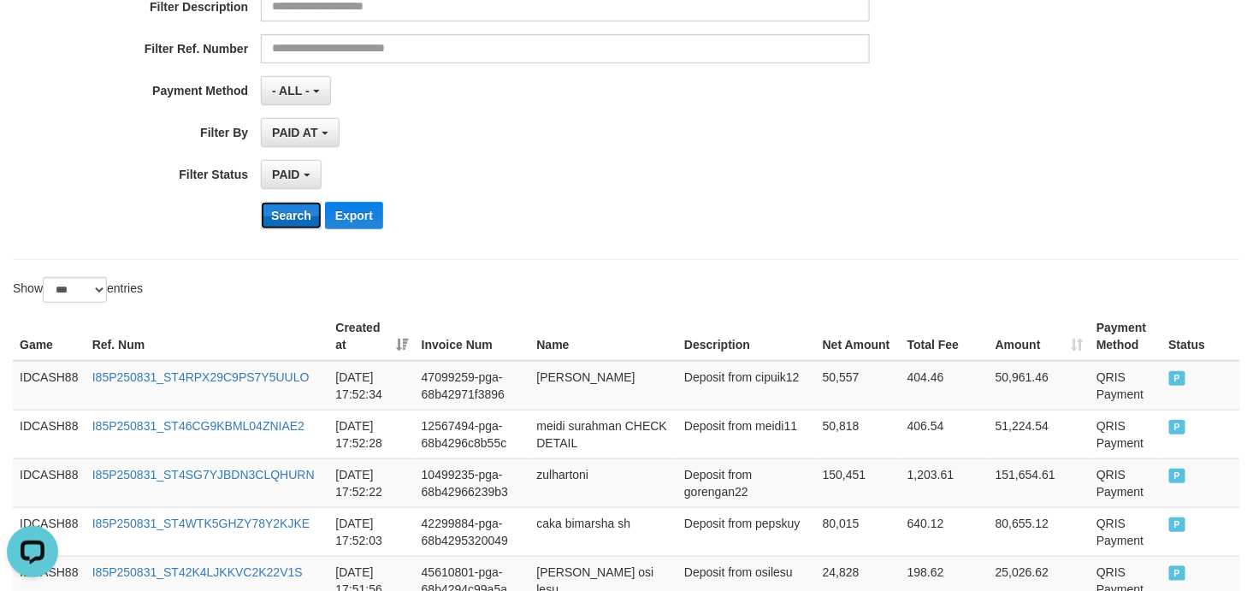
click at [286, 215] on button "Search" at bounding box center [291, 215] width 61 height 27
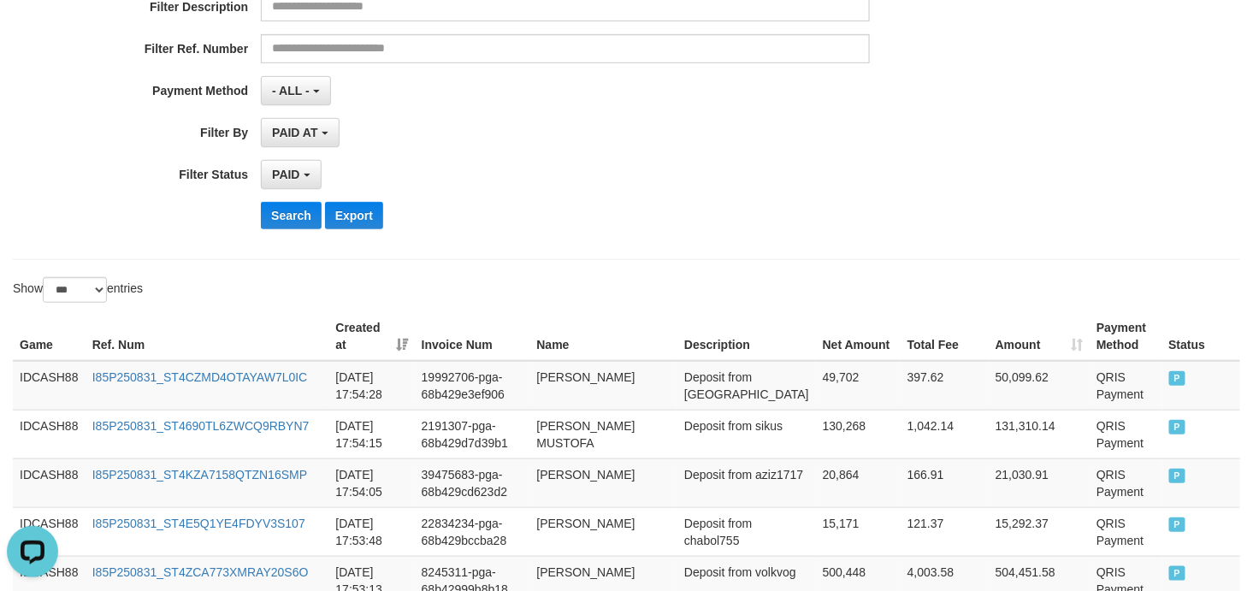
click at [732, 194] on div "**********" at bounding box center [522, 33] width 1044 height 417
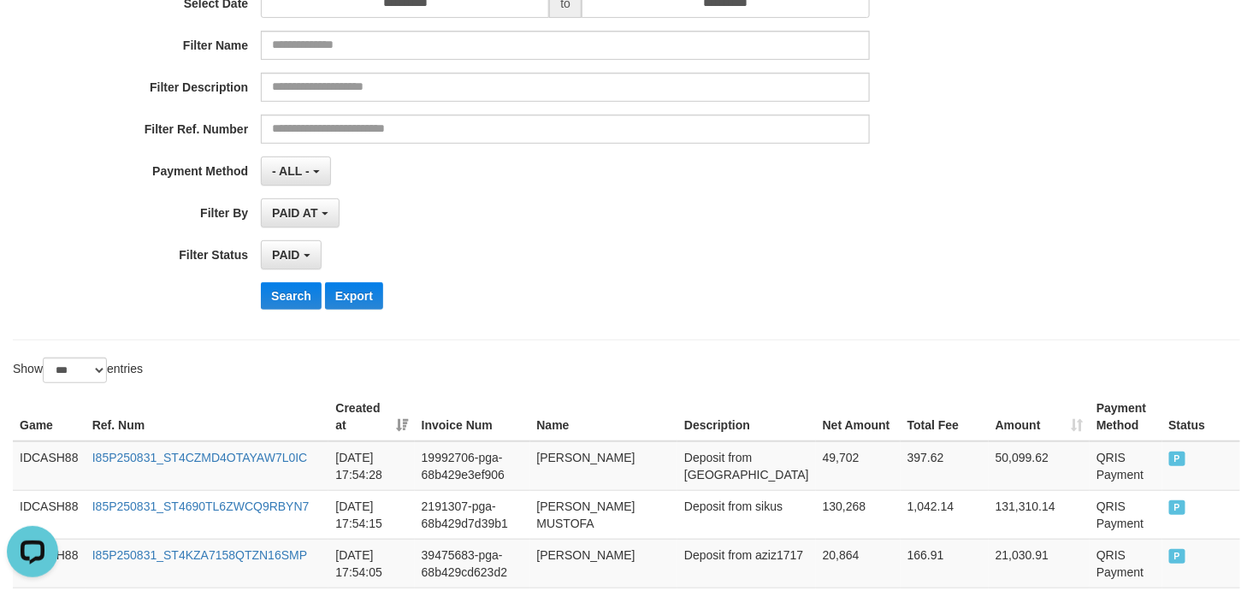
scroll to position [298, 0]
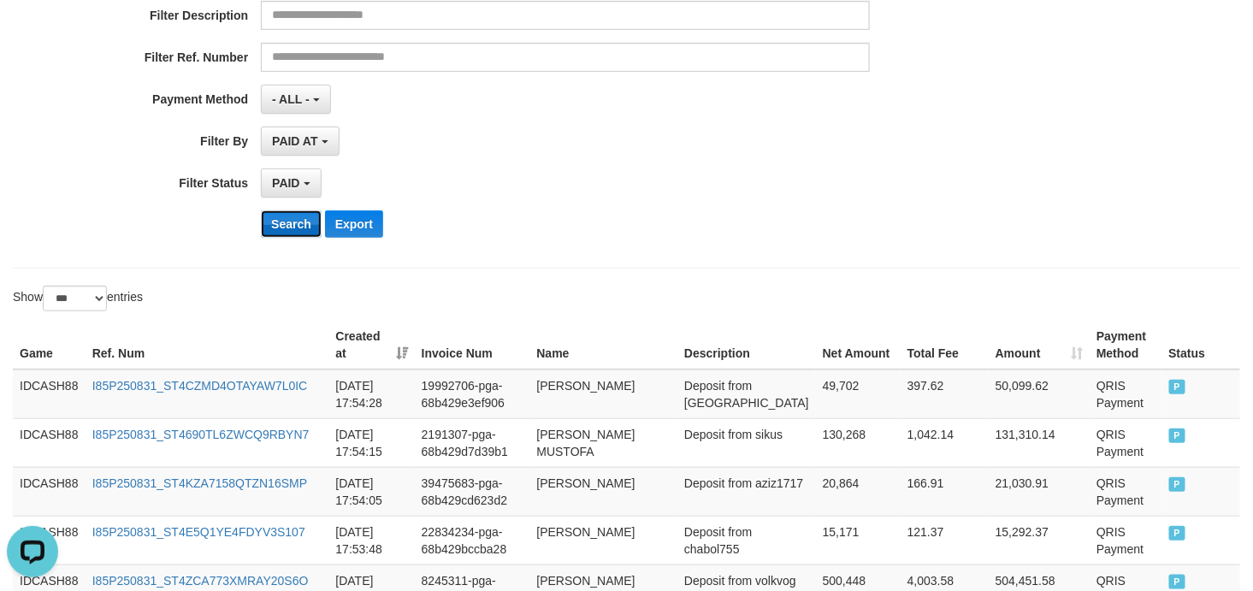
click at [261, 220] on button "Search" at bounding box center [291, 223] width 61 height 27
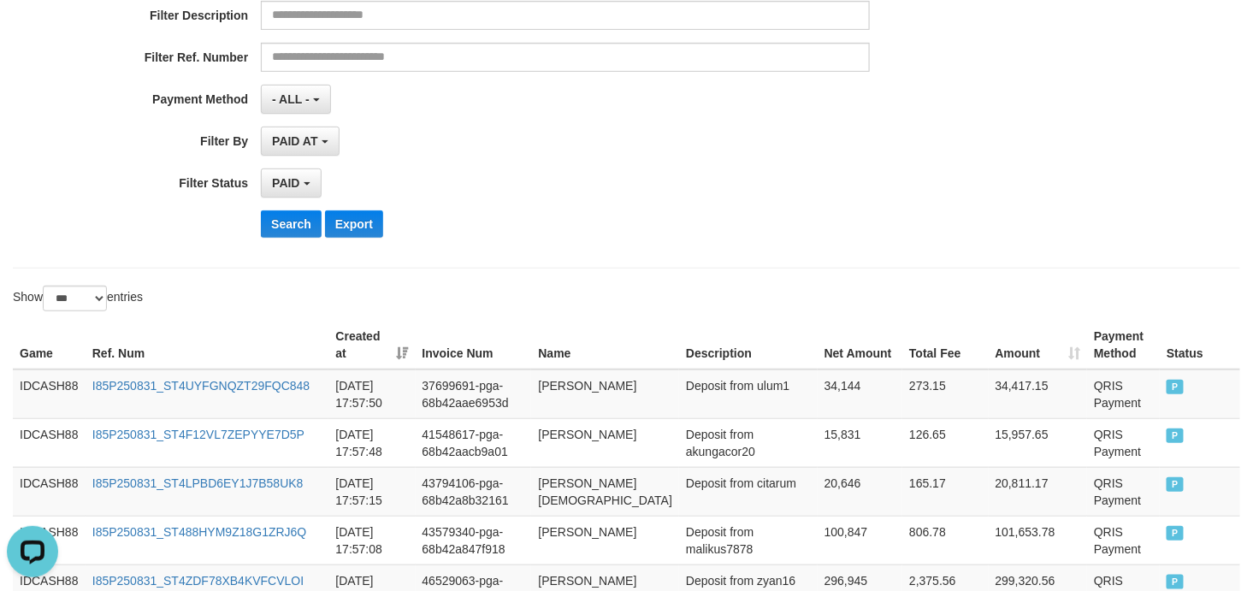
click at [663, 199] on div "**********" at bounding box center [522, 41] width 1044 height 417
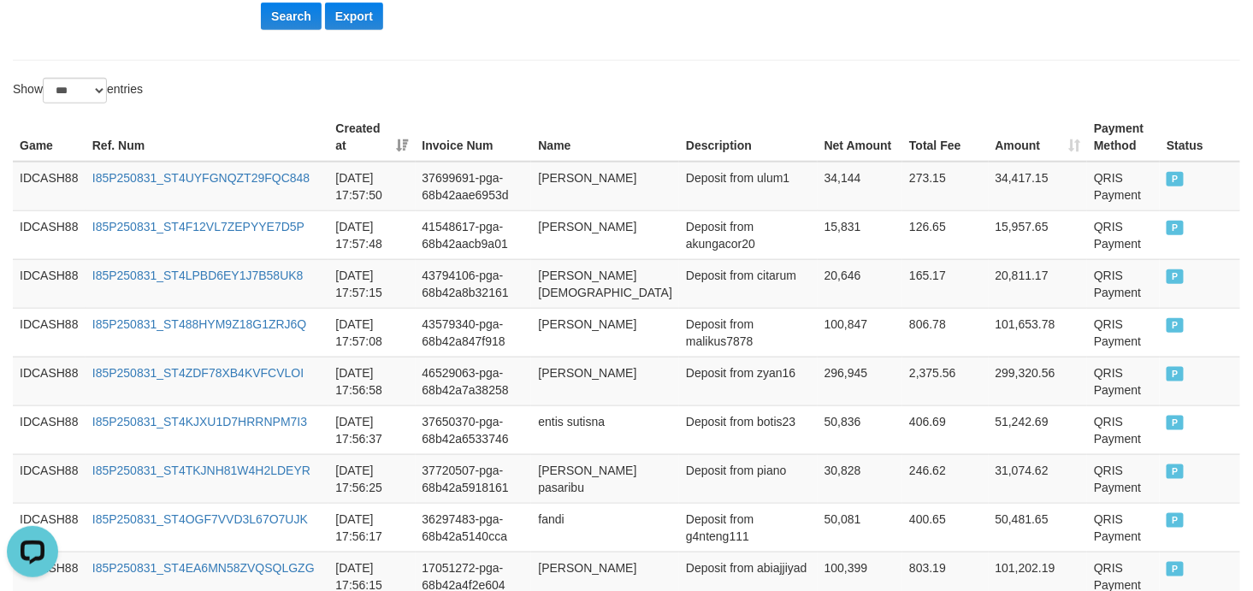
scroll to position [251, 0]
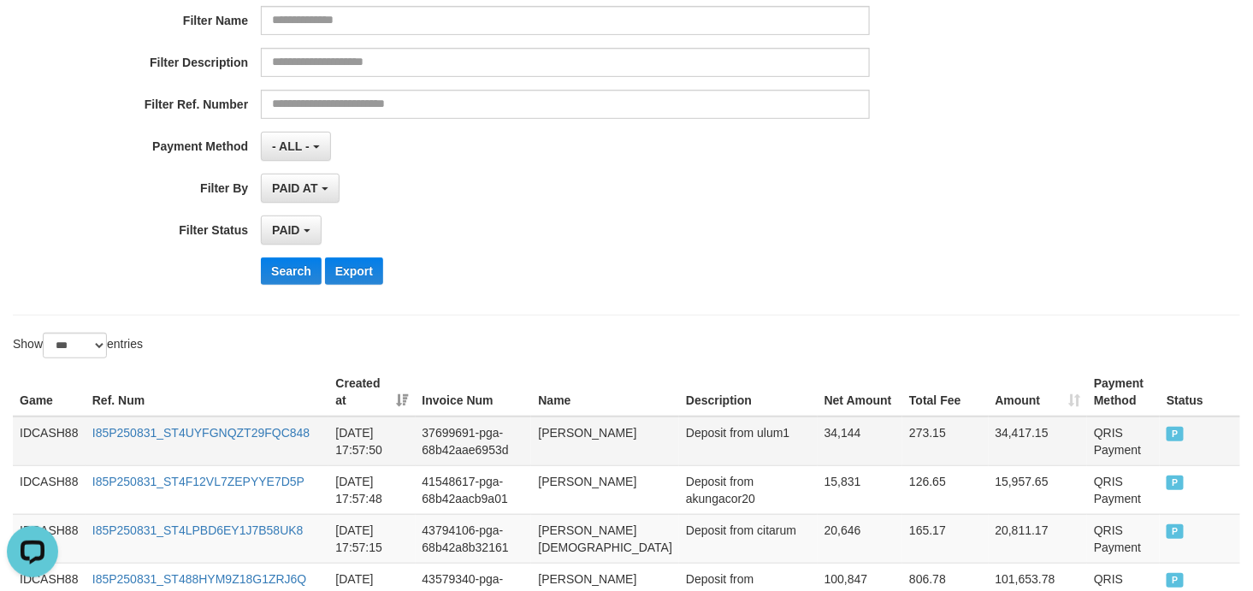
drag, startPoint x: 36, startPoint y: 434, endPoint x: 50, endPoint y: 430, distance: 14.3
click at [36, 434] on td "IDCASH88" at bounding box center [49, 441] width 73 height 50
click at [57, 433] on td "IDCASH88" at bounding box center [49, 441] width 73 height 50
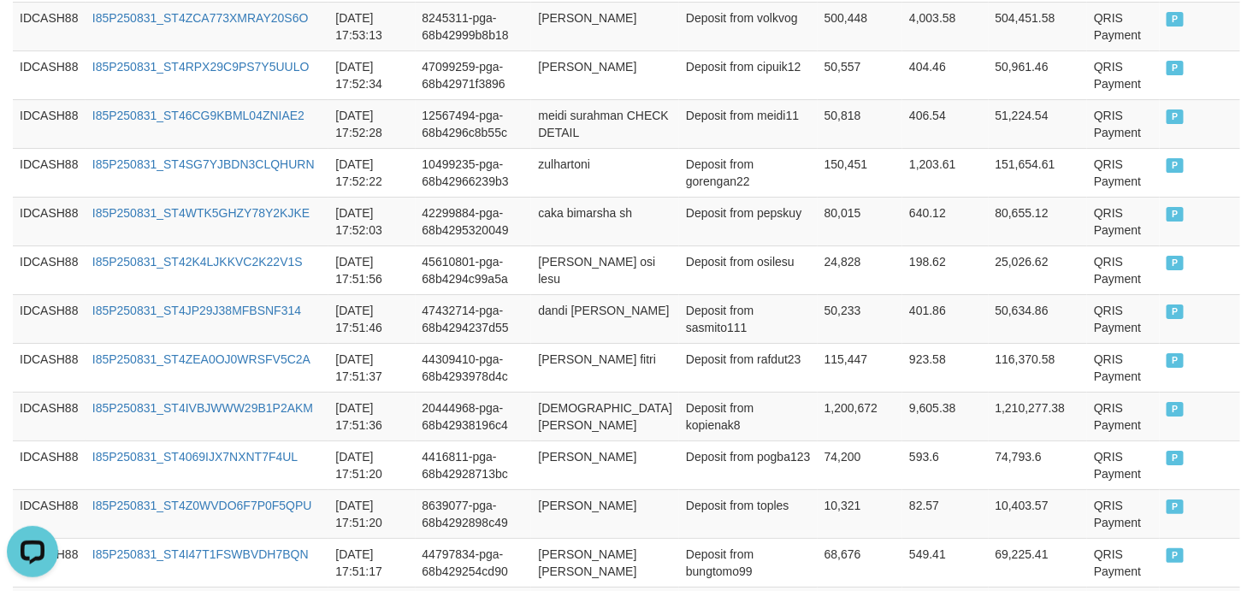
scroll to position [2405, 0]
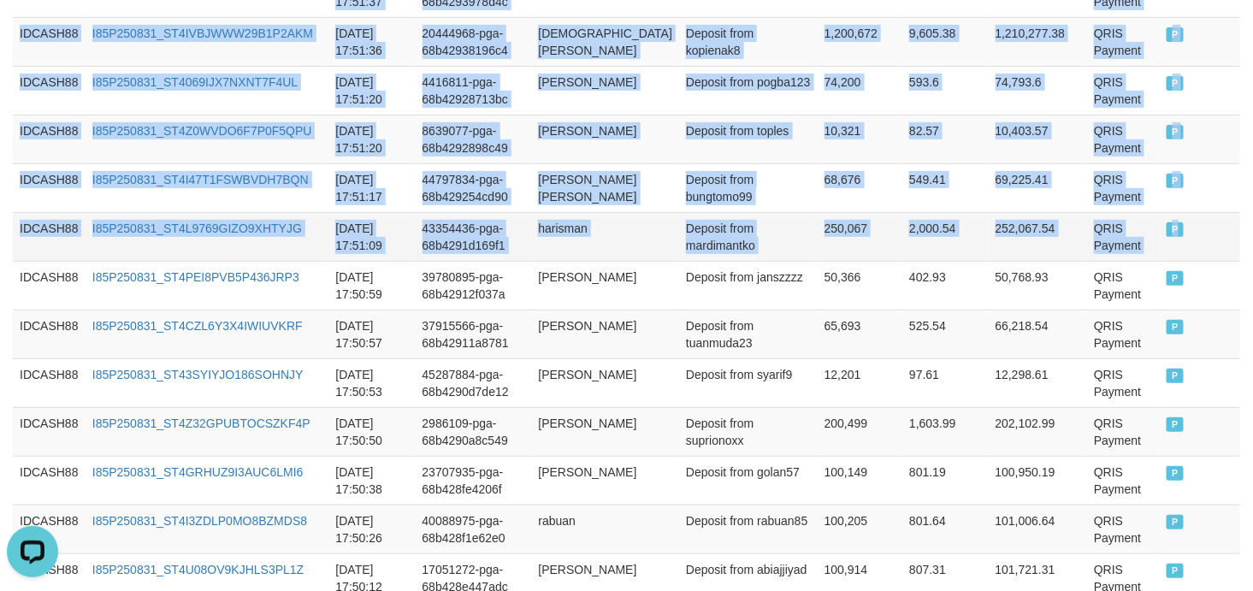
click at [1173, 239] on td "P" at bounding box center [1200, 236] width 80 height 49
copy tbody "IDCASH88 I85P250831_ST4UYFGNQZT29FQC848 [DATE] 17:57:50 37699691-pga-68b42aae69…"
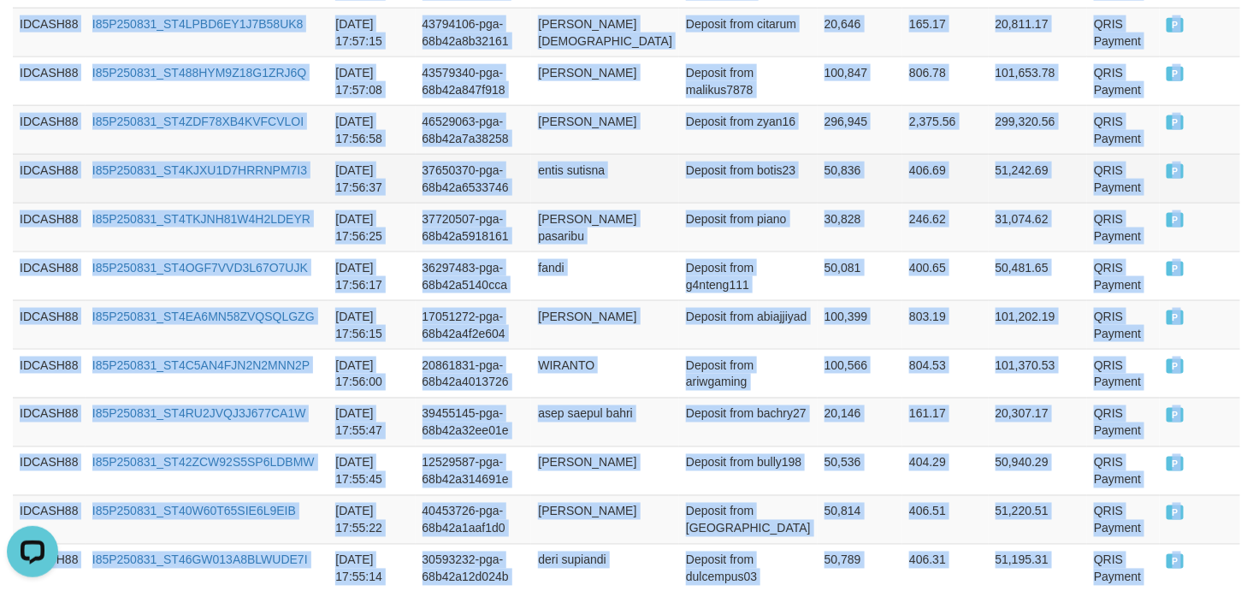
scroll to position [251, 0]
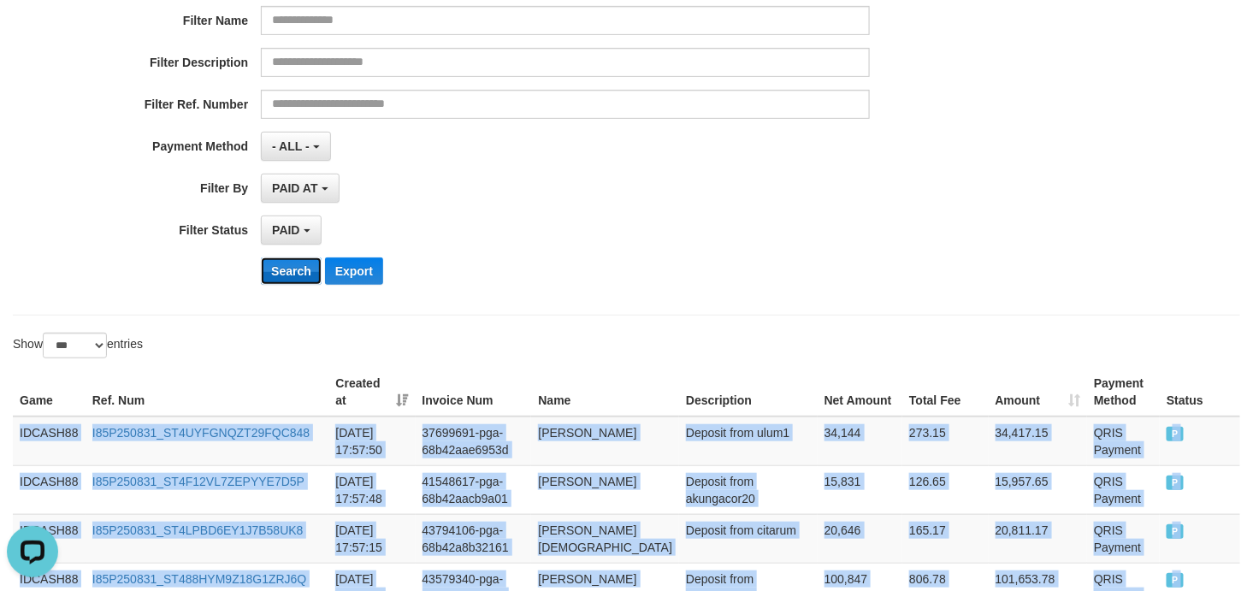
click at [286, 275] on button "Search" at bounding box center [291, 270] width 61 height 27
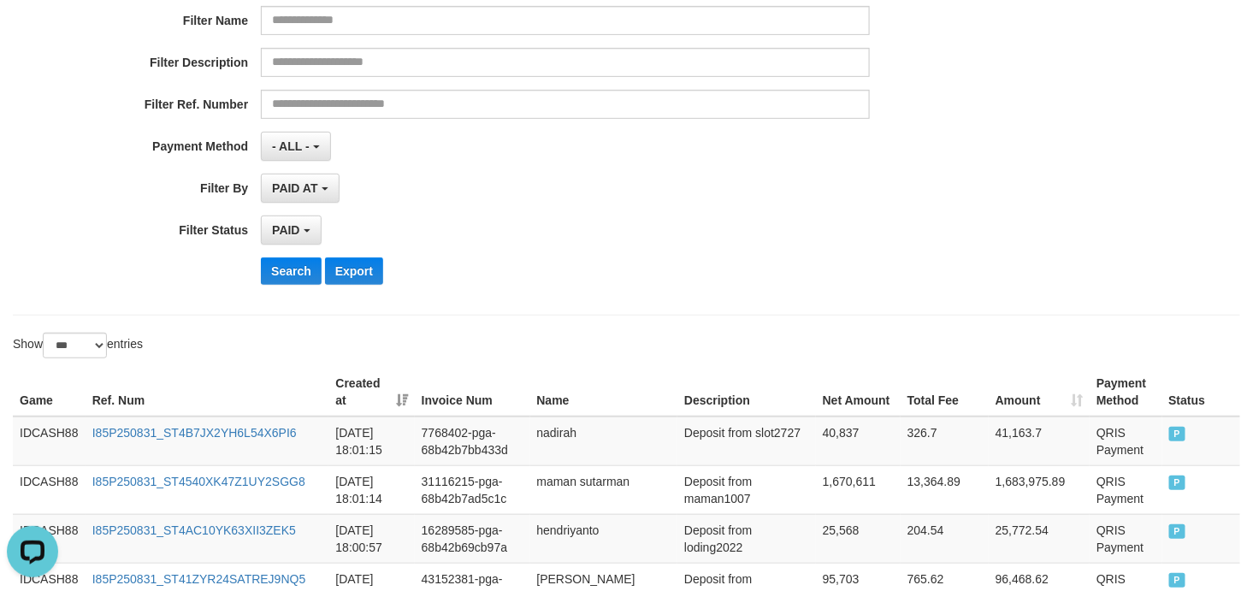
click at [805, 263] on div "Search Export" at bounding box center [652, 270] width 783 height 27
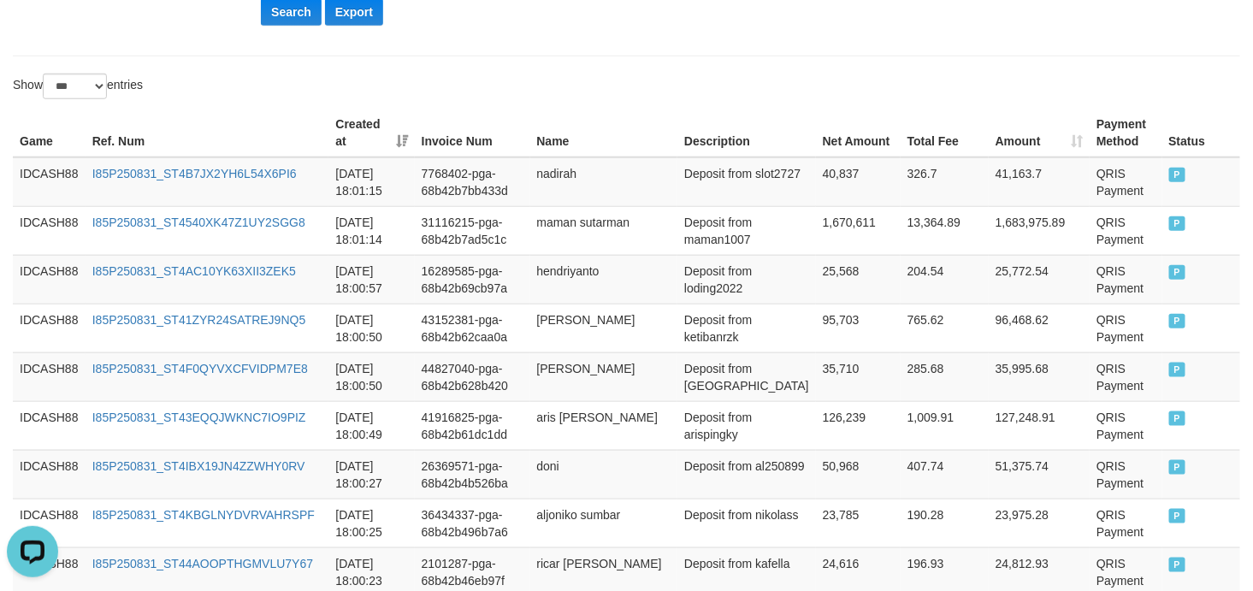
scroll to position [317, 0]
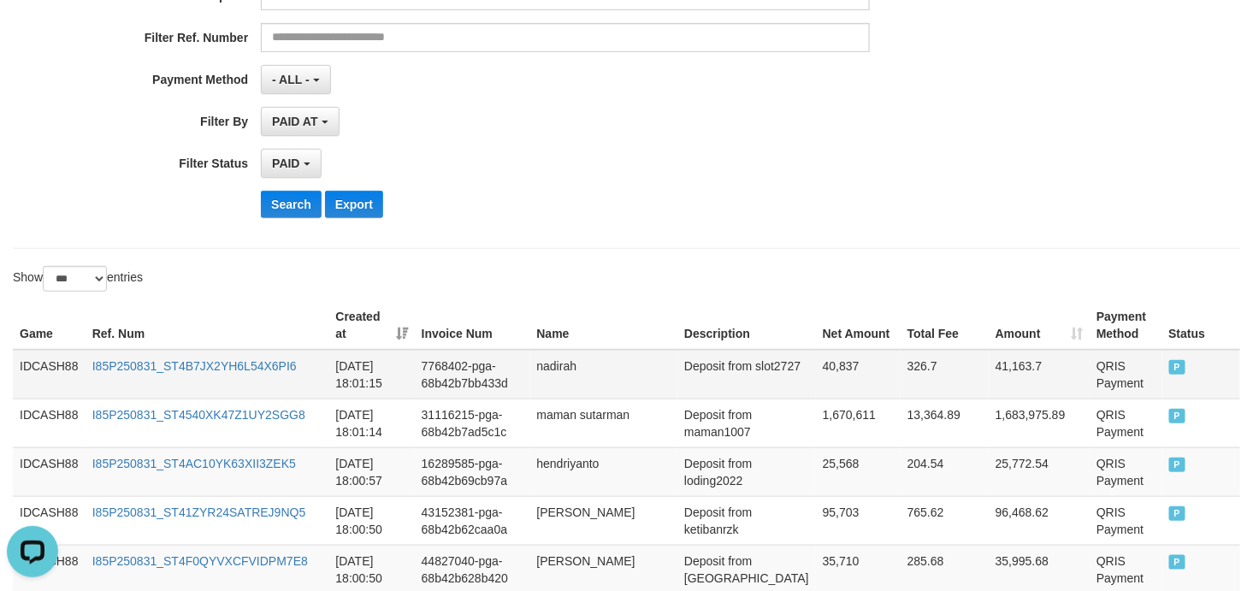
click at [40, 364] on td "IDCASH88" at bounding box center [49, 375] width 73 height 50
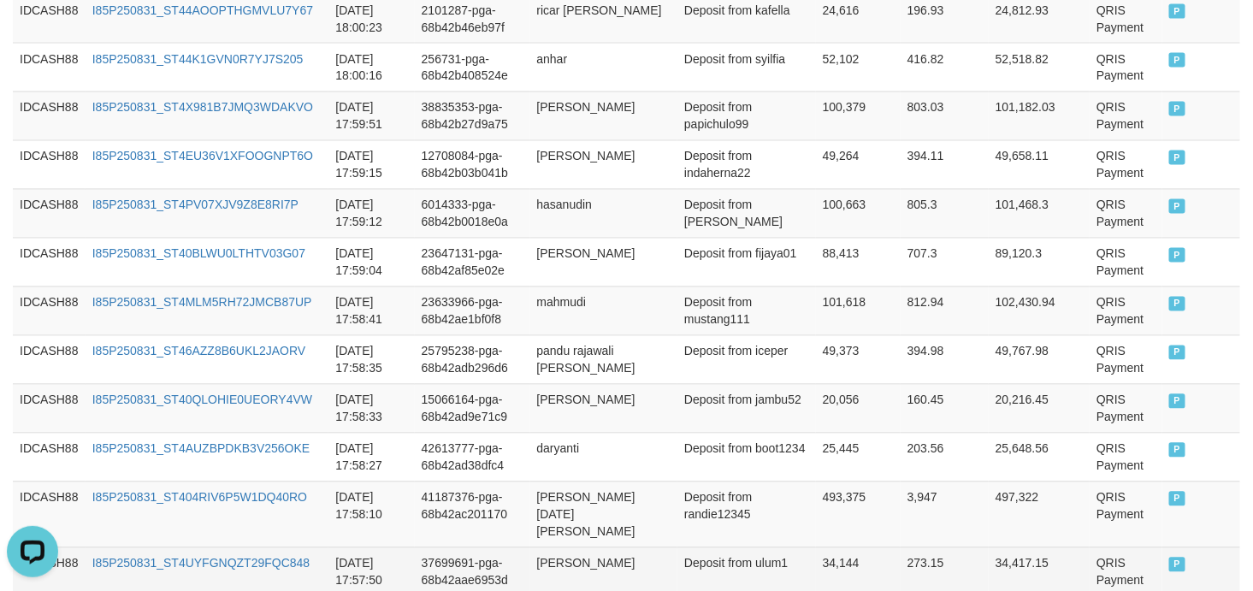
scroll to position [1331, 0]
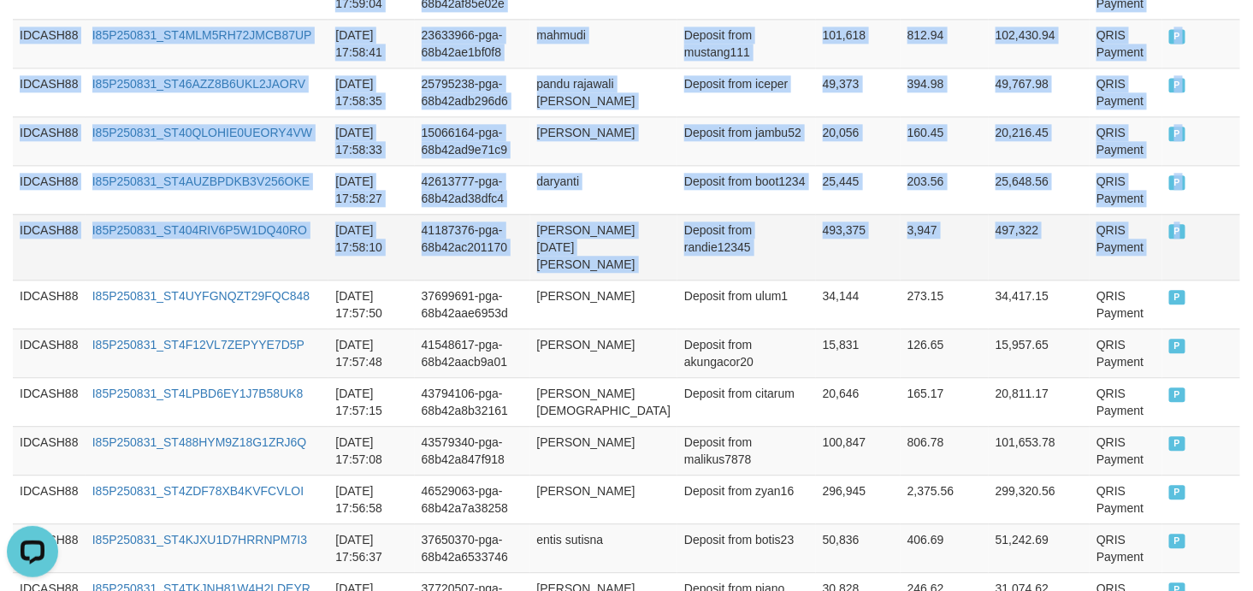
click at [1177, 238] on td "P" at bounding box center [1201, 247] width 78 height 66
copy tbody "IDCASH88 I85P250831_ST4B7JX2YH6L54X6PI6 [DATE] 18:01:15 7768402-pga-68b42b7bb43…"
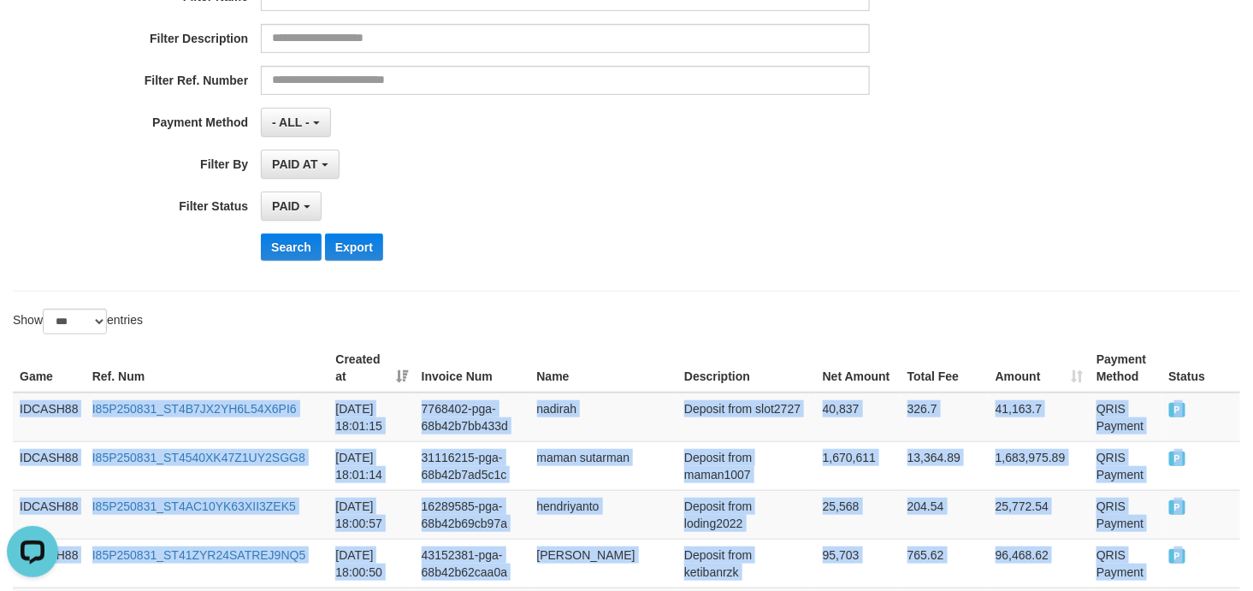
scroll to position [317, 0]
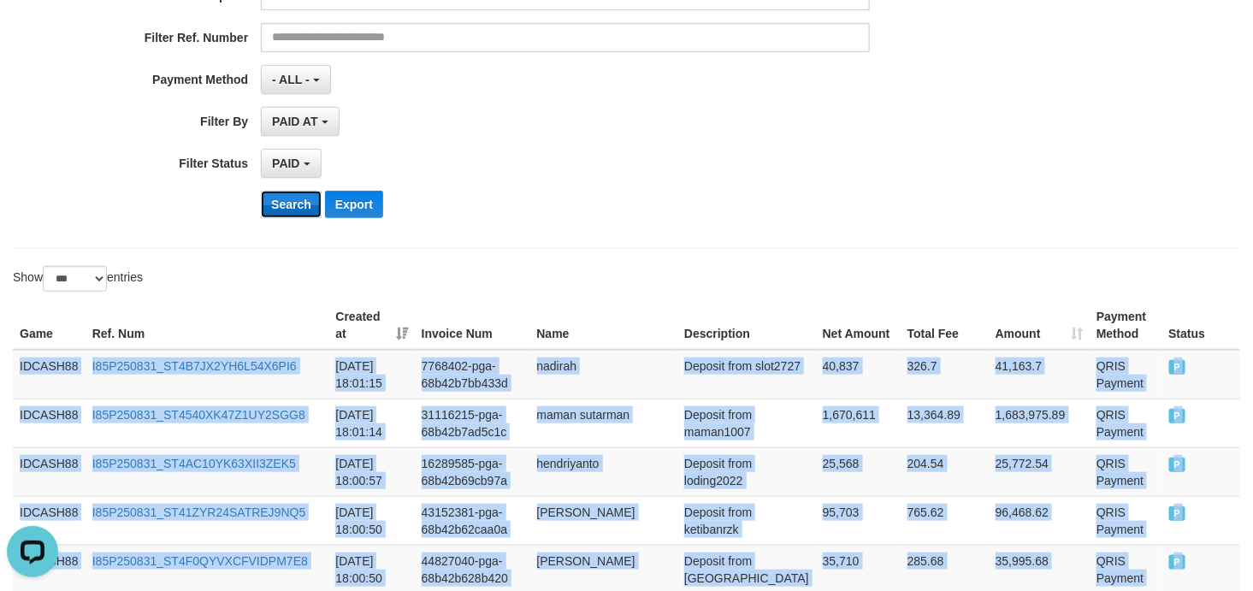
click at [283, 208] on button "Search" at bounding box center [291, 204] width 61 height 27
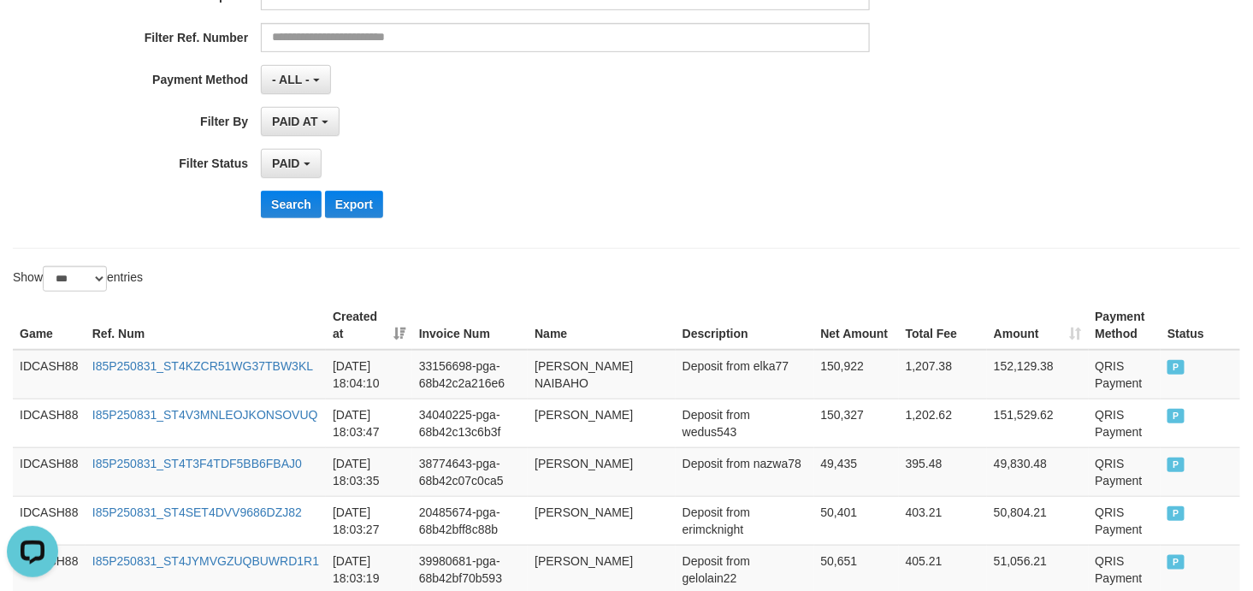
click at [806, 221] on div "**********" at bounding box center [522, 22] width 1044 height 417
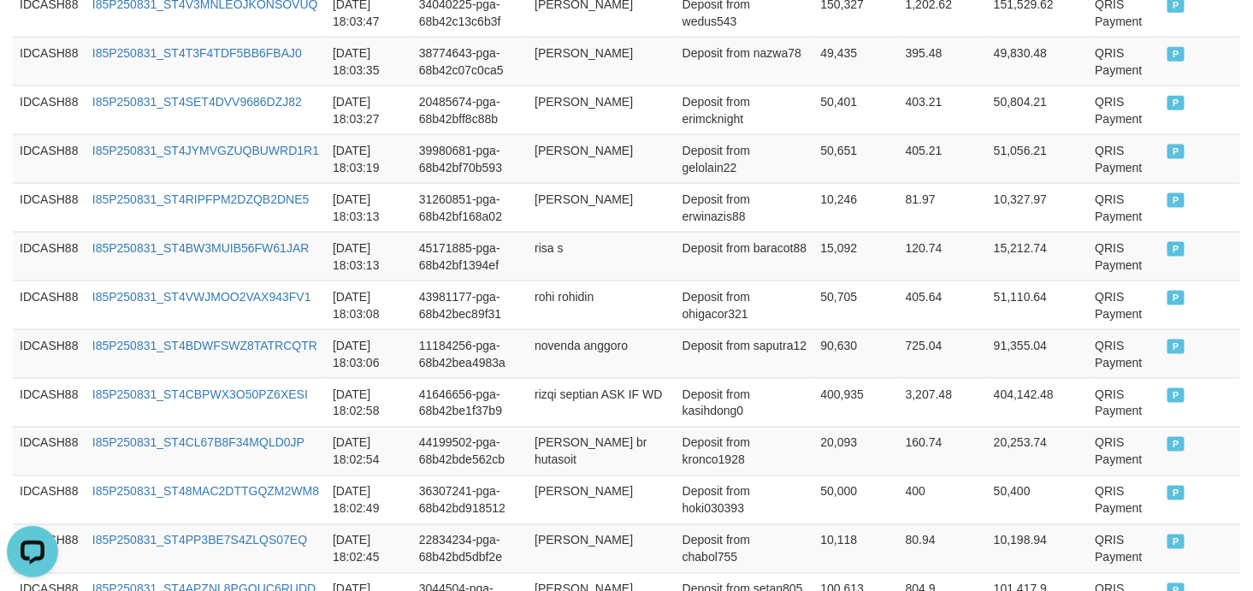
scroll to position [347, 0]
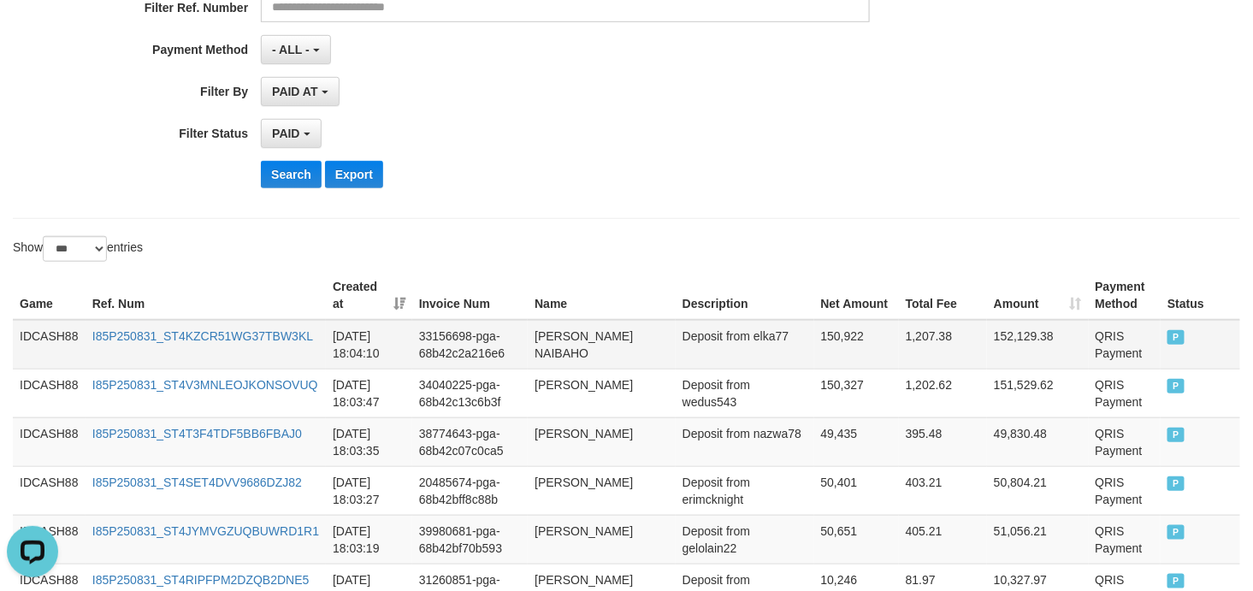
click at [44, 329] on td "IDCASH88" at bounding box center [49, 345] width 73 height 50
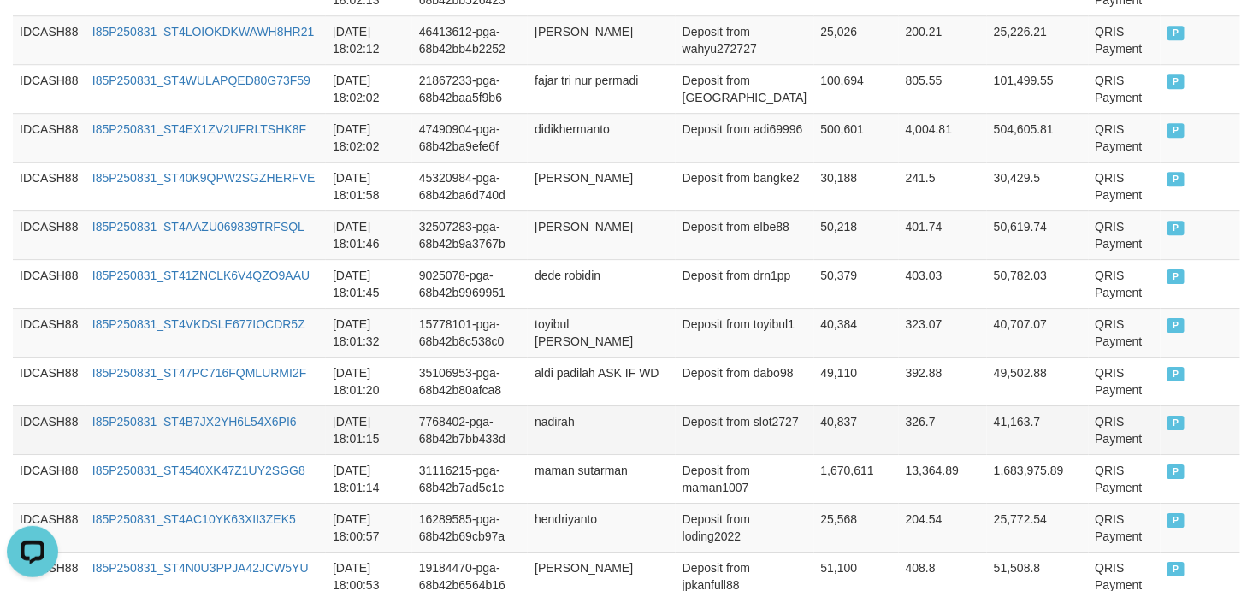
scroll to position [1868, 0]
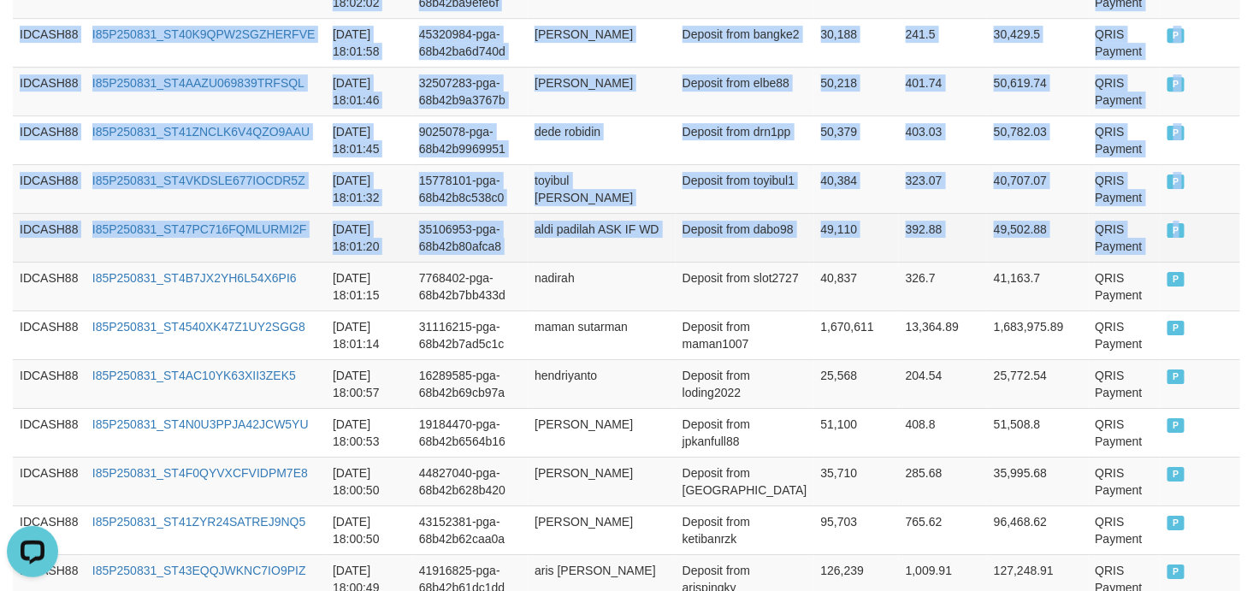
click at [1184, 236] on td "P" at bounding box center [1200, 237] width 80 height 49
copy tbody "IDCASH88 I85P250831_ST4KZCR51WG37TBW3KL [DATE] 18:04:10 33156698-pga-68b42c2a21…"
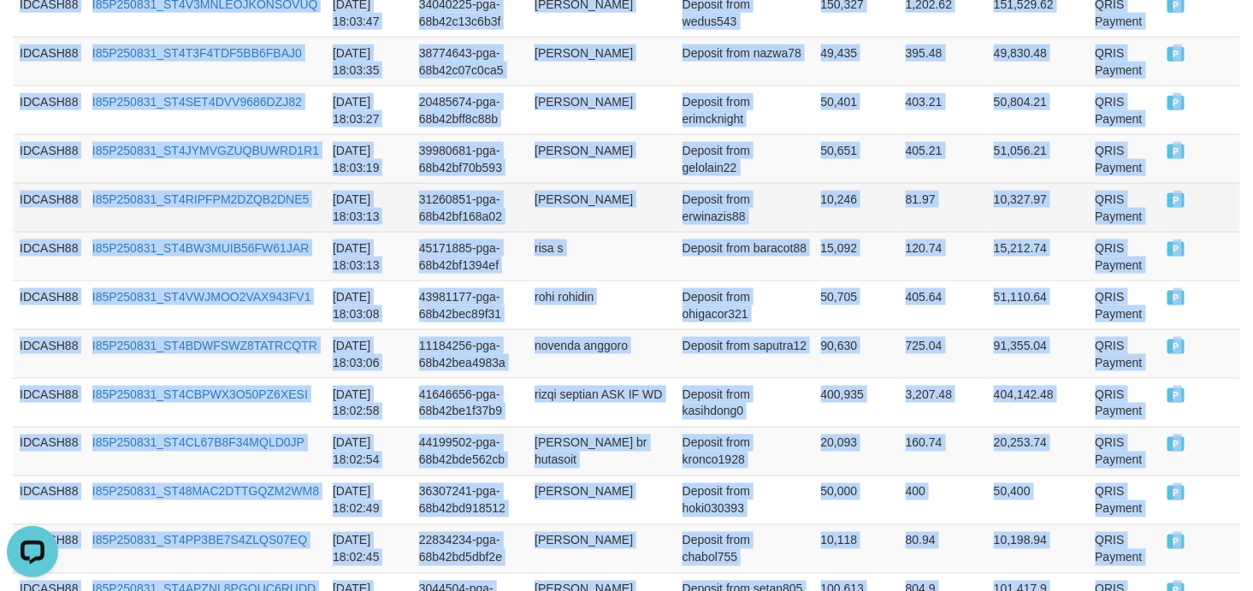
scroll to position [347, 0]
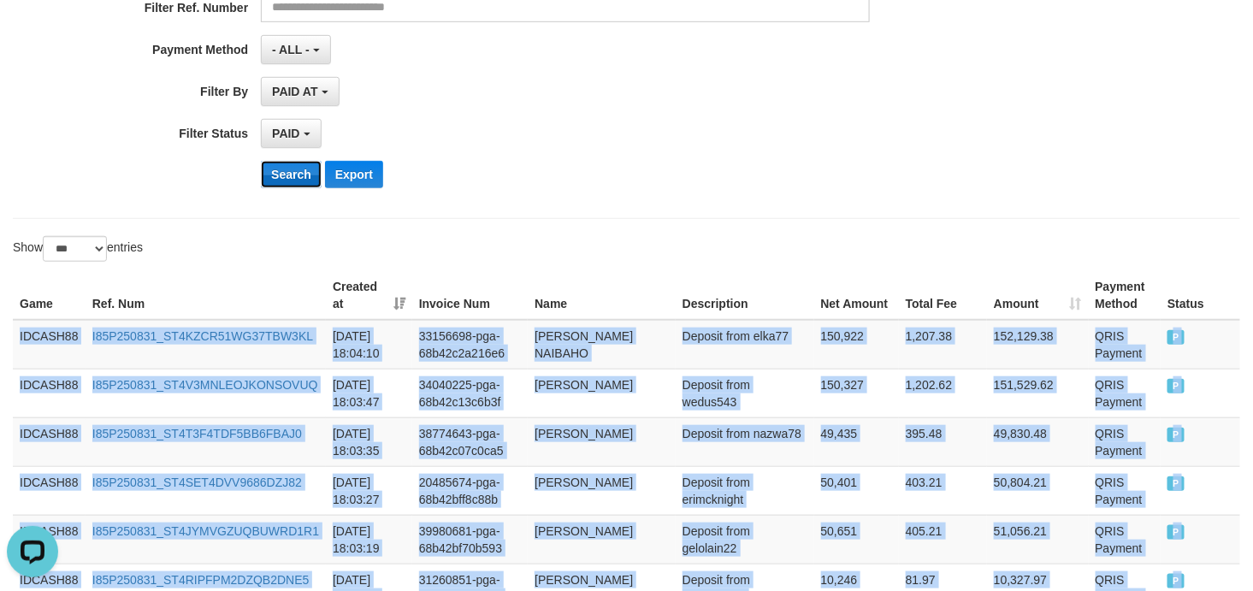
click at [291, 177] on button "Search" at bounding box center [291, 174] width 61 height 27
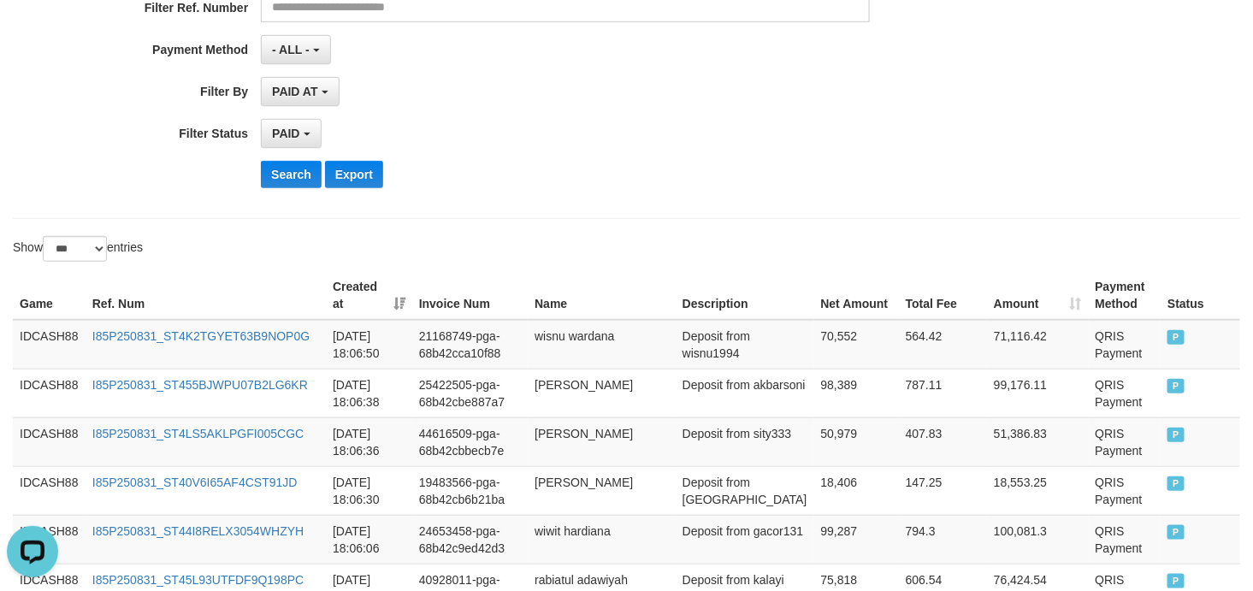
click at [645, 172] on div "Search Export" at bounding box center [652, 174] width 783 height 27
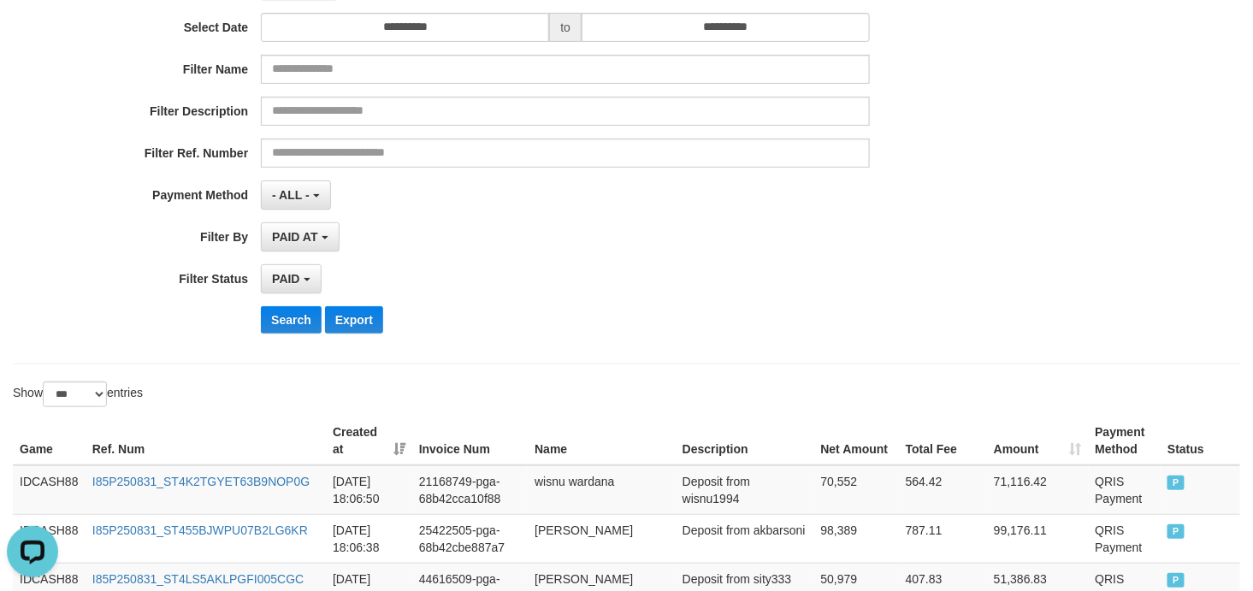
scroll to position [201, 0]
click at [286, 326] on button "Search" at bounding box center [291, 320] width 61 height 27
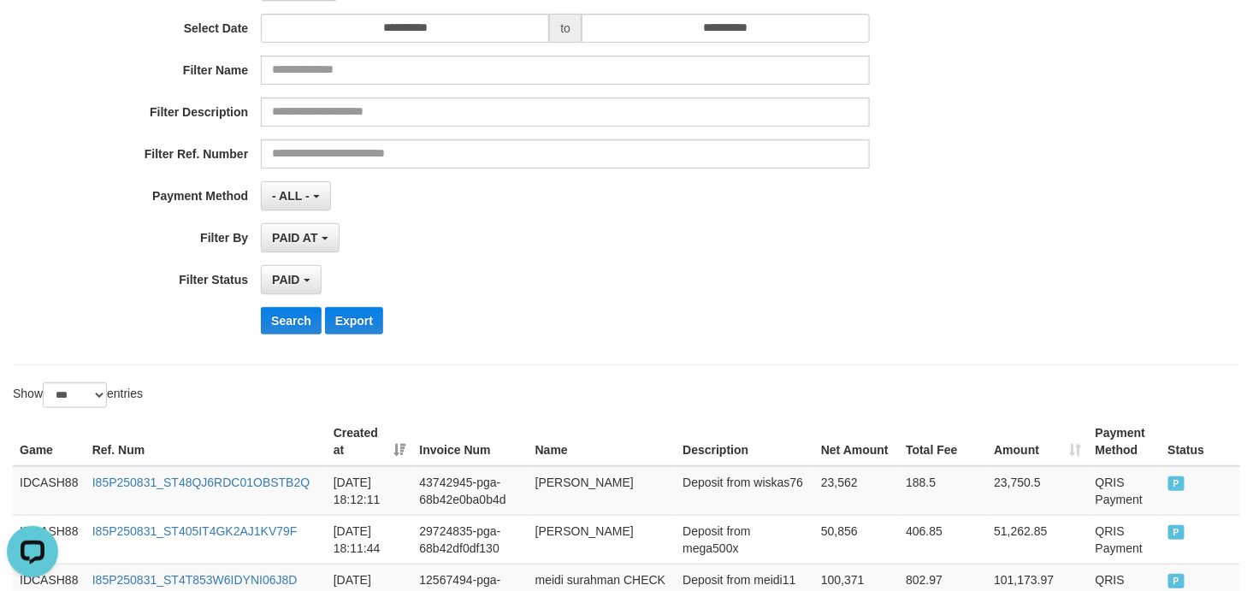
click at [704, 235] on div "PAID AT PAID AT CREATED AT" at bounding box center [565, 237] width 609 height 29
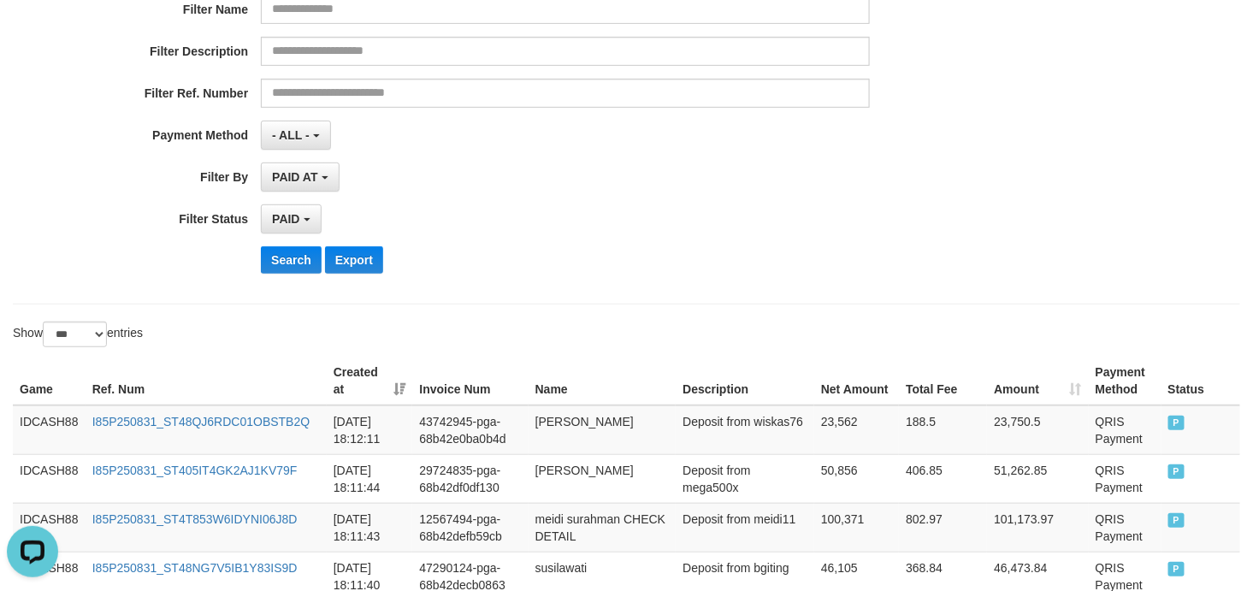
scroll to position [380, 0]
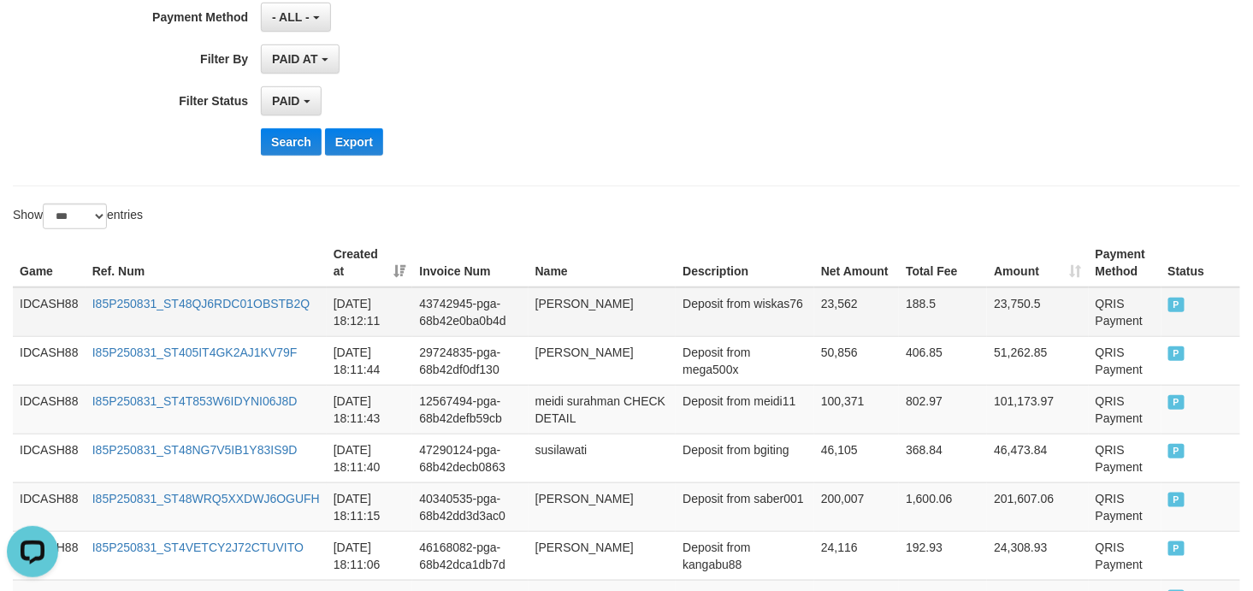
click at [40, 301] on td "IDCASH88" at bounding box center [49, 312] width 73 height 50
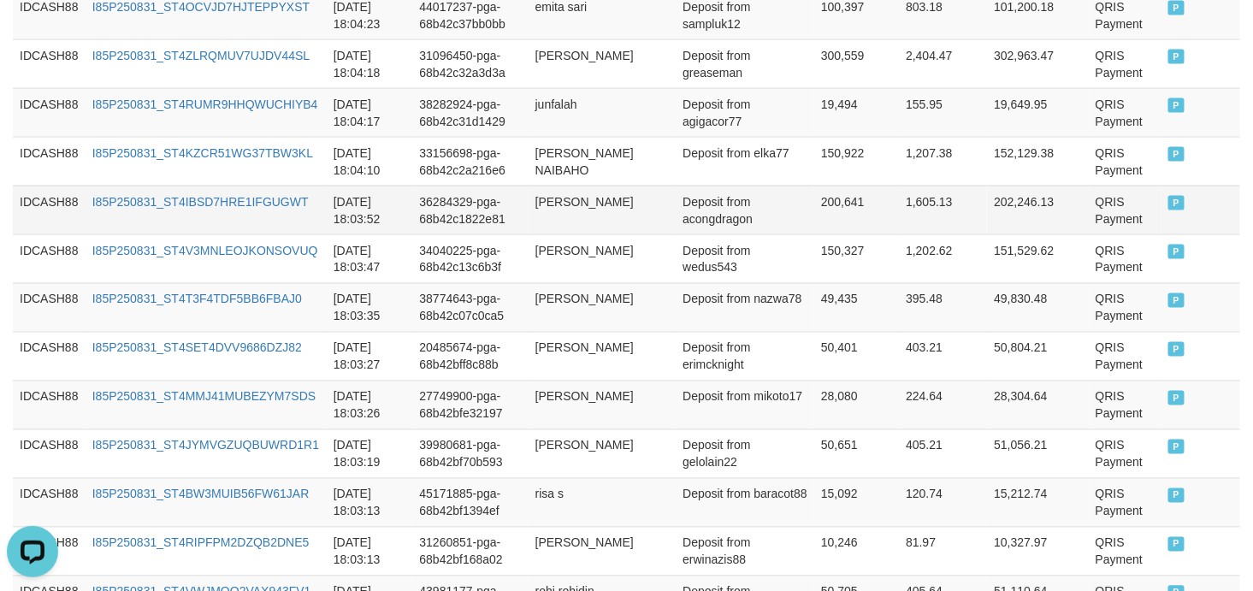
scroll to position [3040, 0]
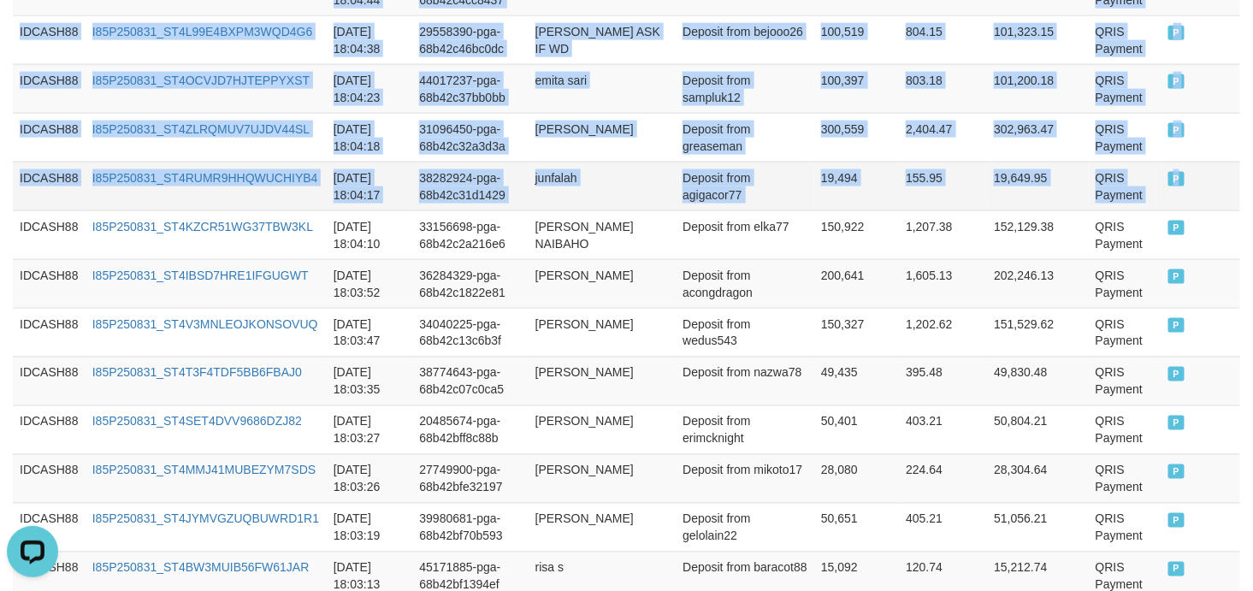
click at [1178, 181] on td "P" at bounding box center [1200, 186] width 79 height 49
copy tbody "IDCASH88 I85P250831_ST48QJ6RDC01OBSTB2Q [DATE] 18:12:11 43742945-pga-68b42e0ba0…"
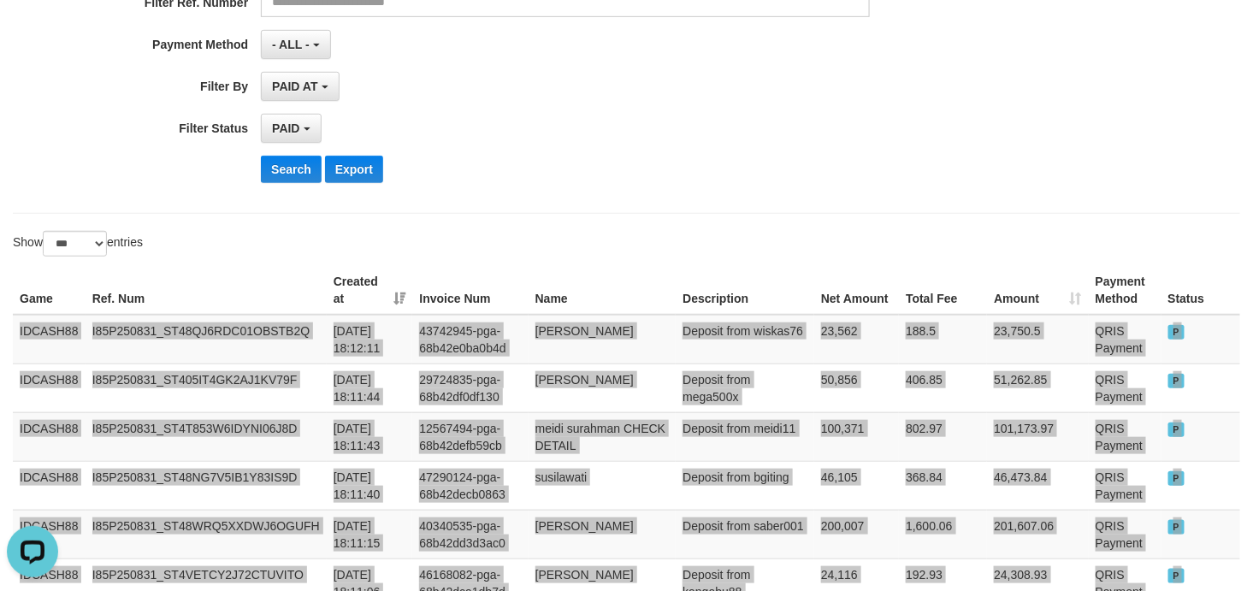
scroll to position [253, 0]
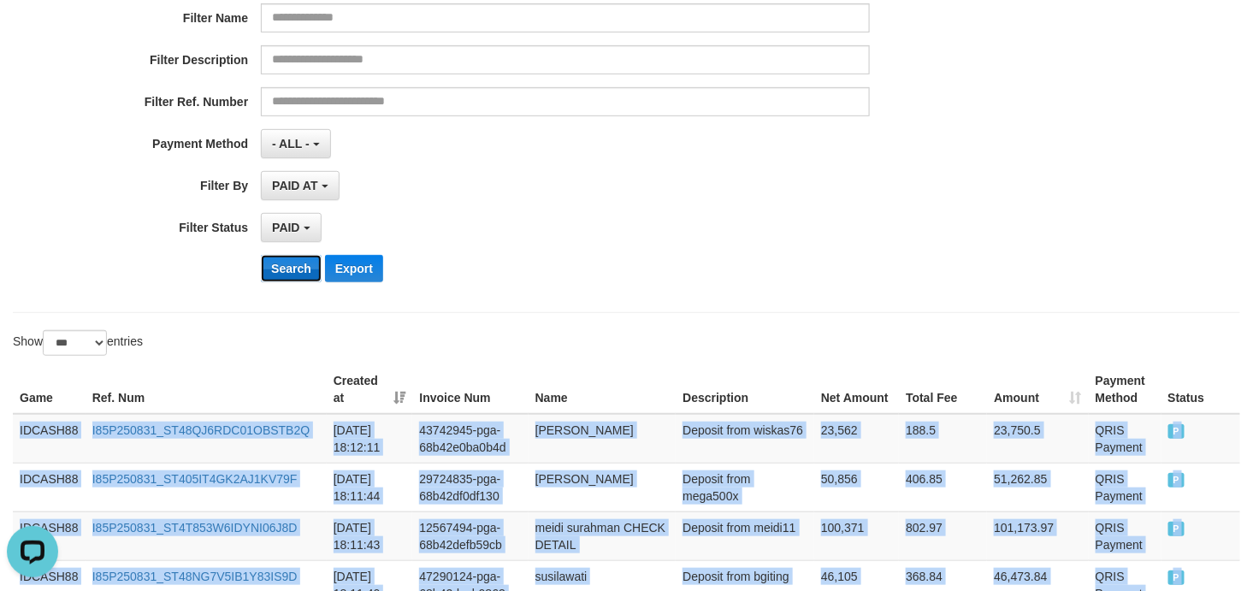
click at [291, 275] on button "Search" at bounding box center [291, 268] width 61 height 27
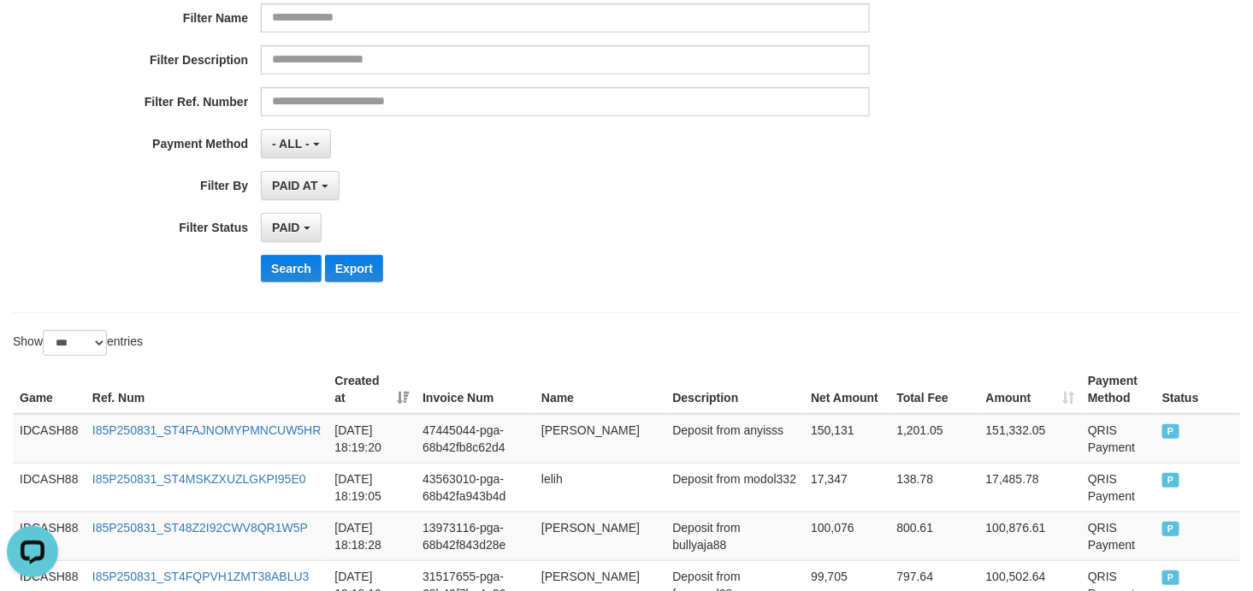
click at [810, 258] on div "Search Export" at bounding box center [652, 268] width 783 height 27
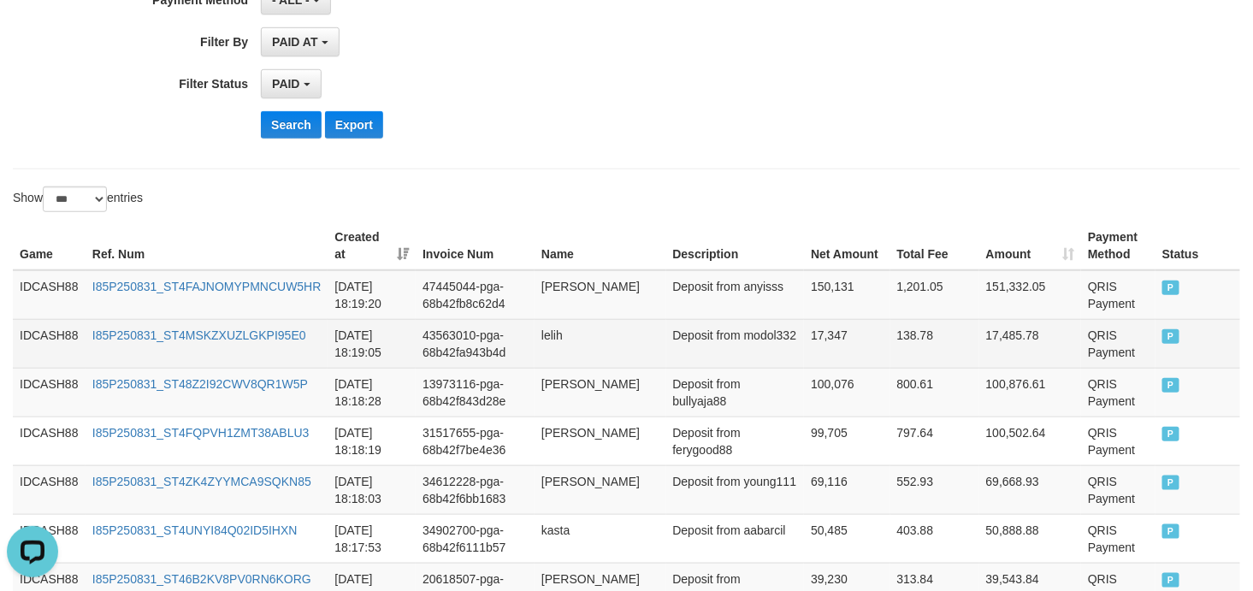
scroll to position [404, 0]
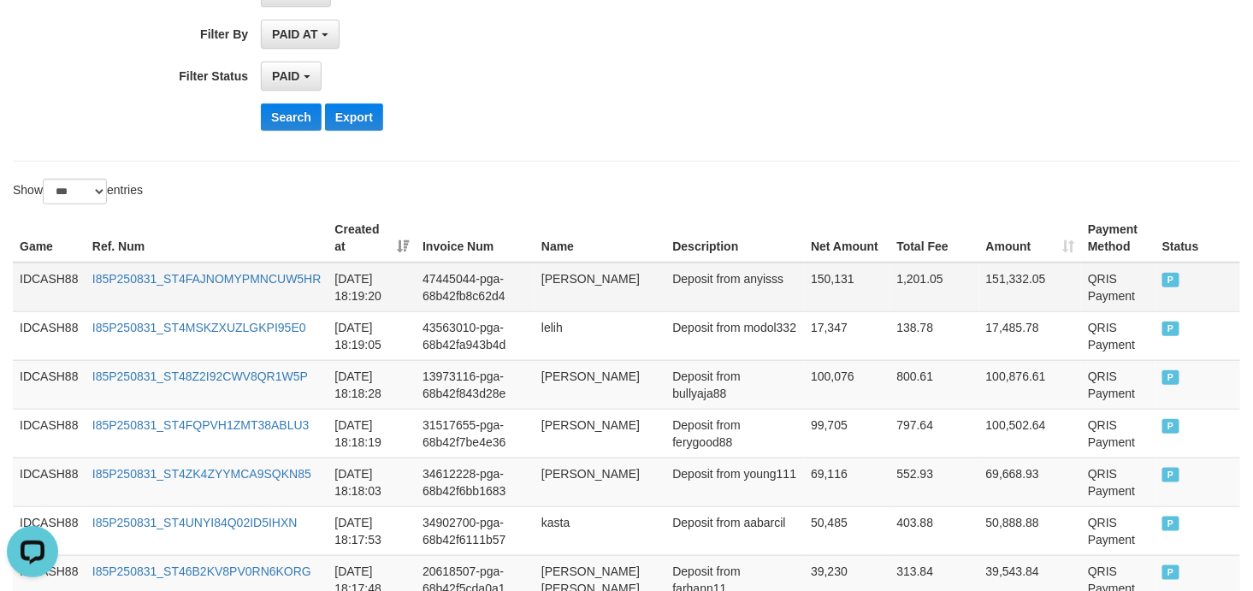
click at [50, 277] on td "IDCASH88" at bounding box center [49, 288] width 73 height 50
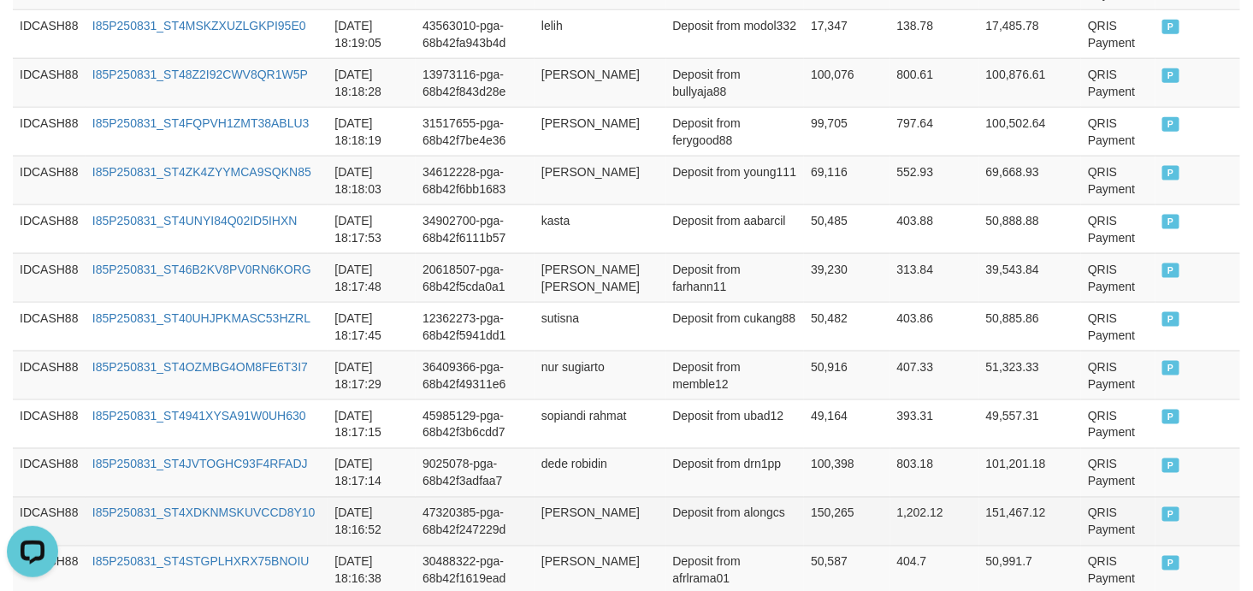
scroll to position [911, 0]
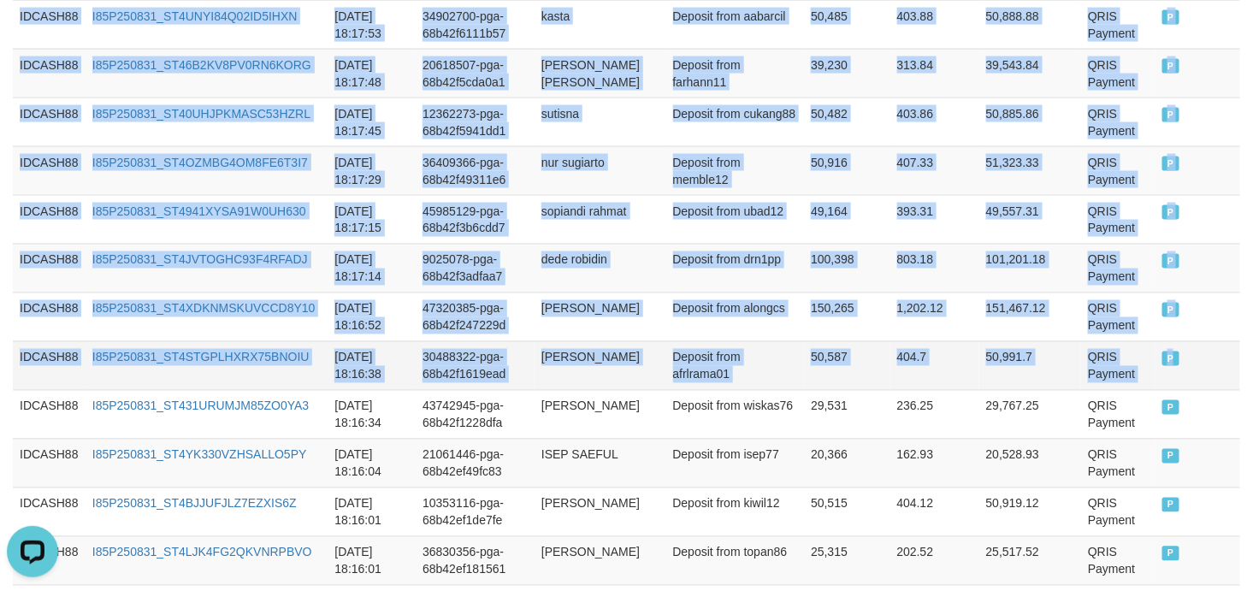
click at [1174, 361] on td "P" at bounding box center [1197, 365] width 85 height 49
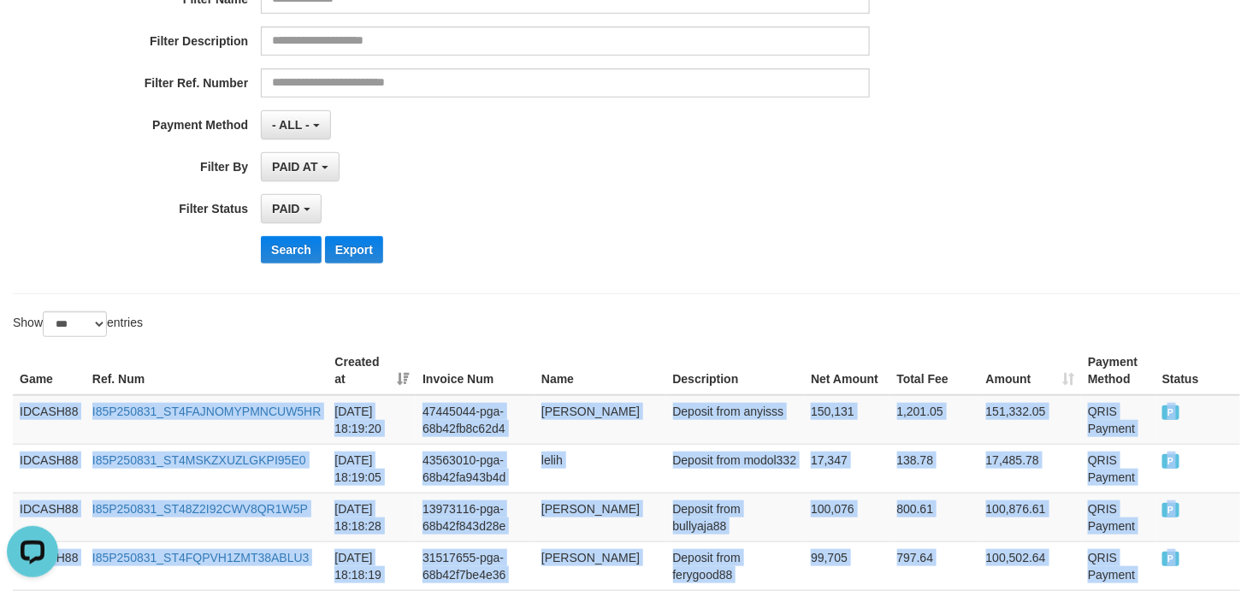
scroll to position [278, 0]
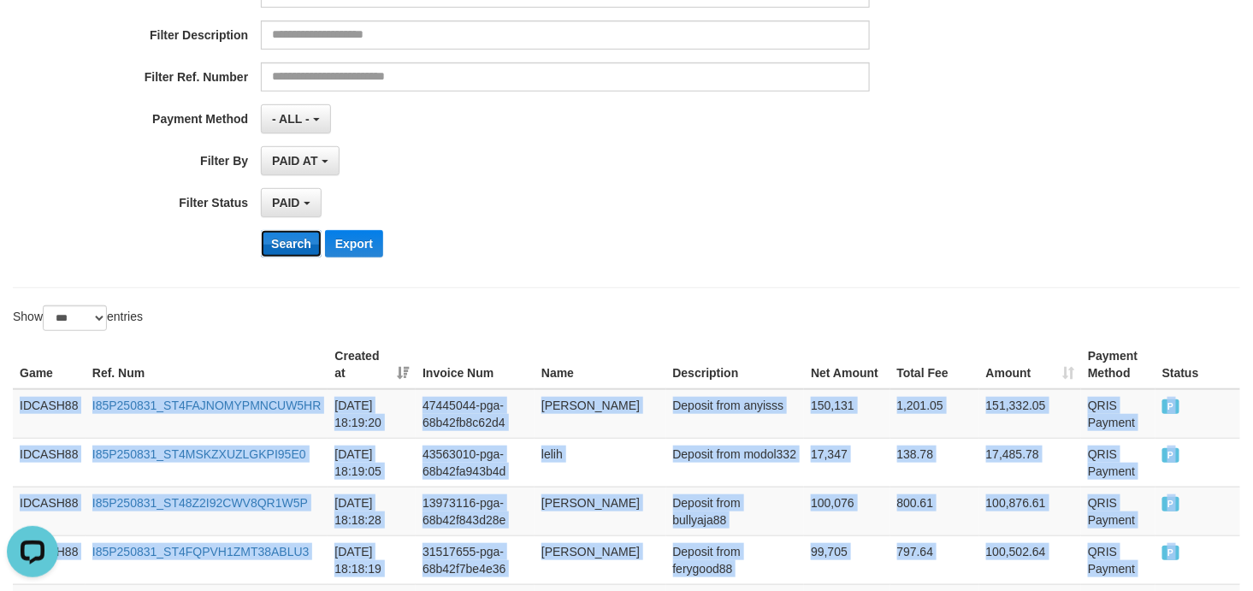
click at [289, 252] on button "Search" at bounding box center [291, 243] width 61 height 27
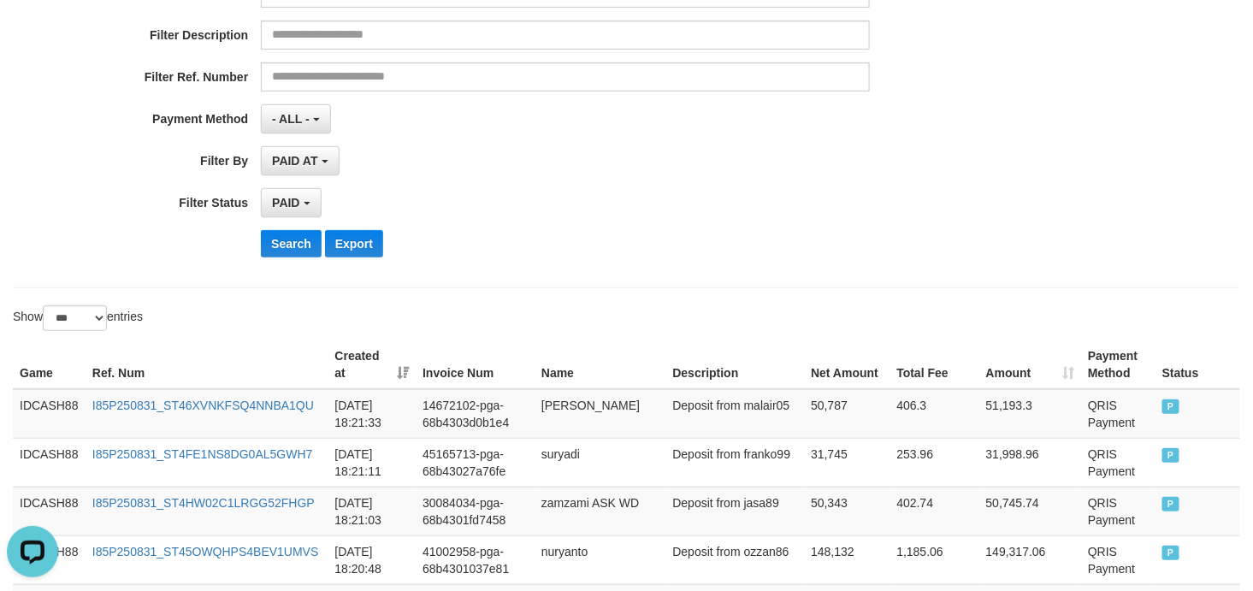
click at [722, 224] on div "**********" at bounding box center [522, 61] width 1044 height 417
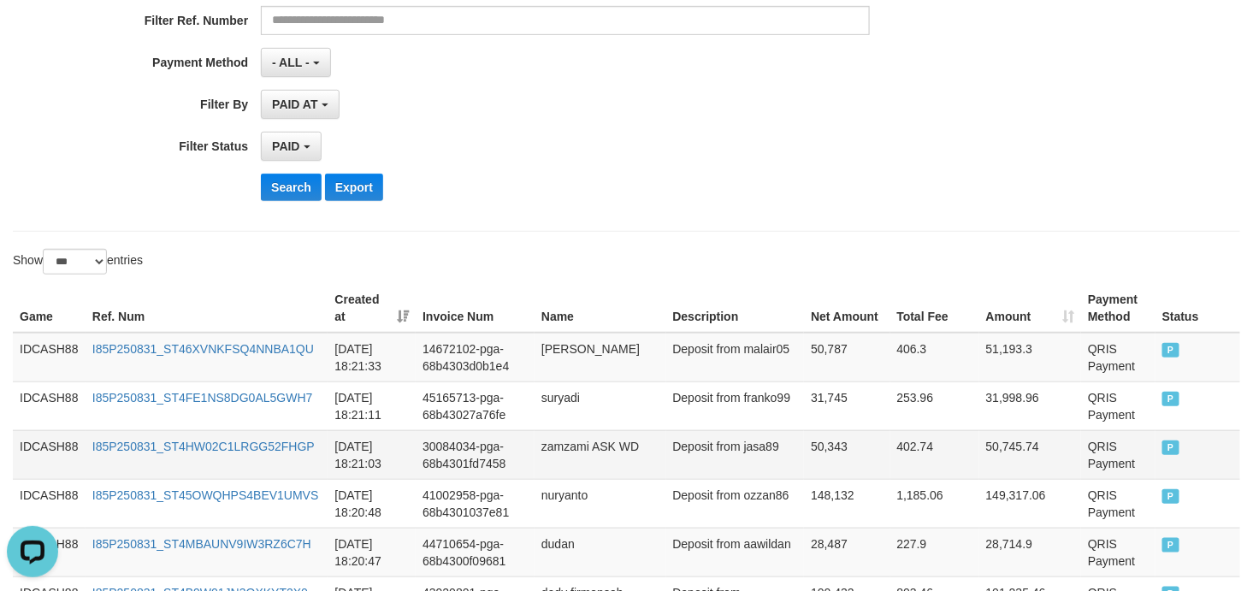
scroll to position [522, 0]
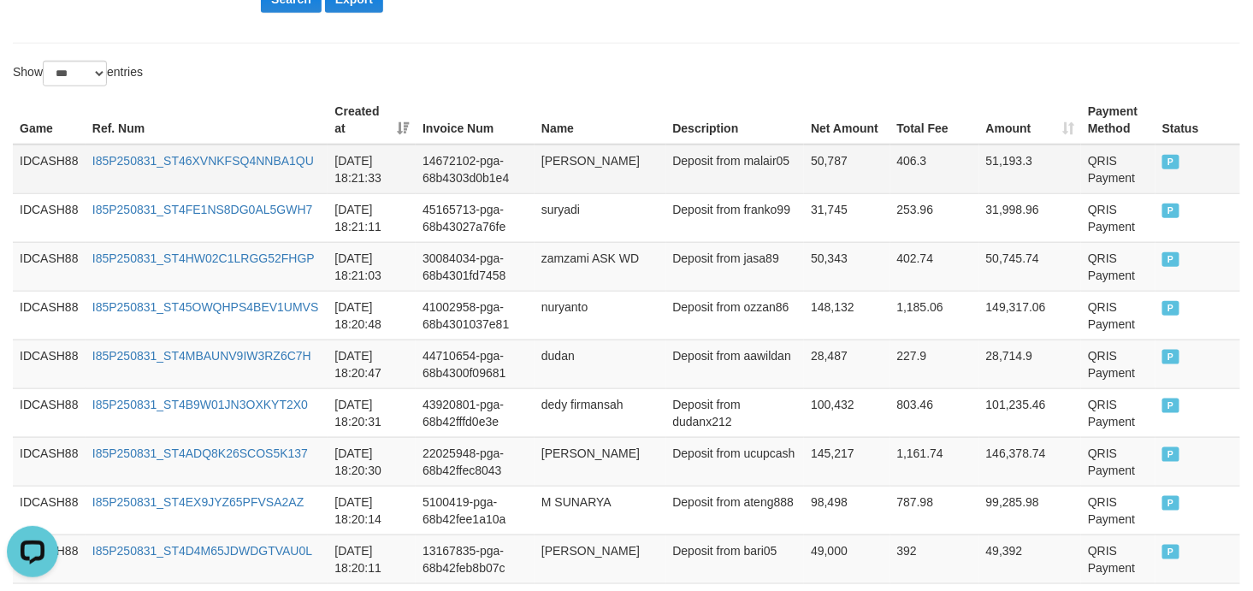
click at [34, 156] on td "IDCASH88" at bounding box center [49, 170] width 73 height 50
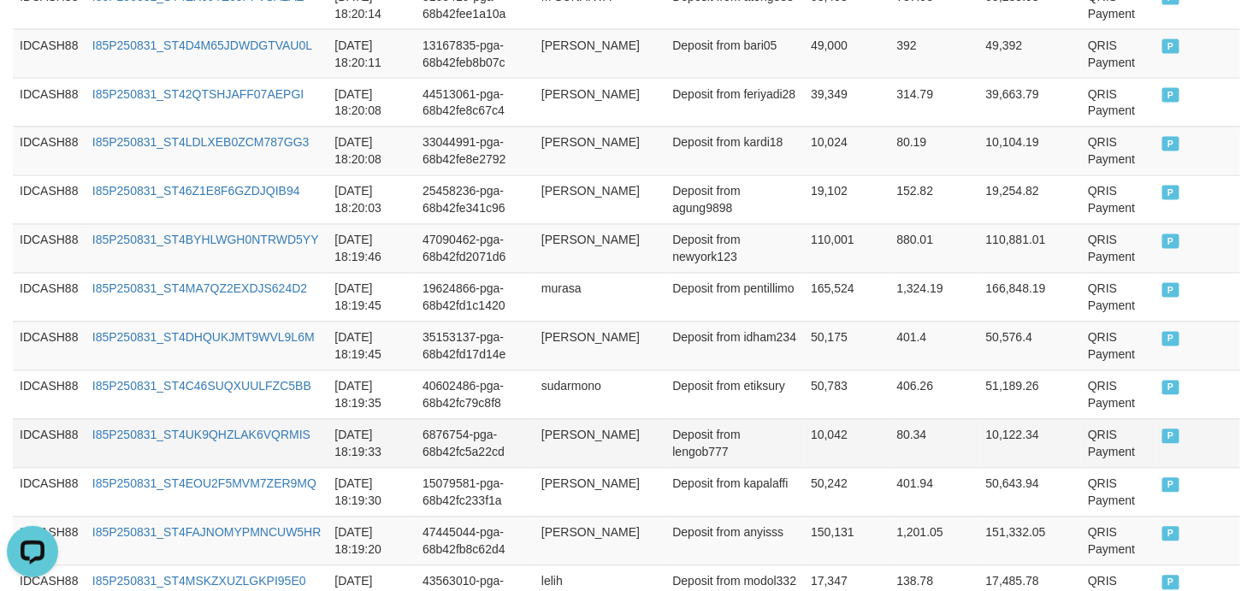
scroll to position [1283, 0]
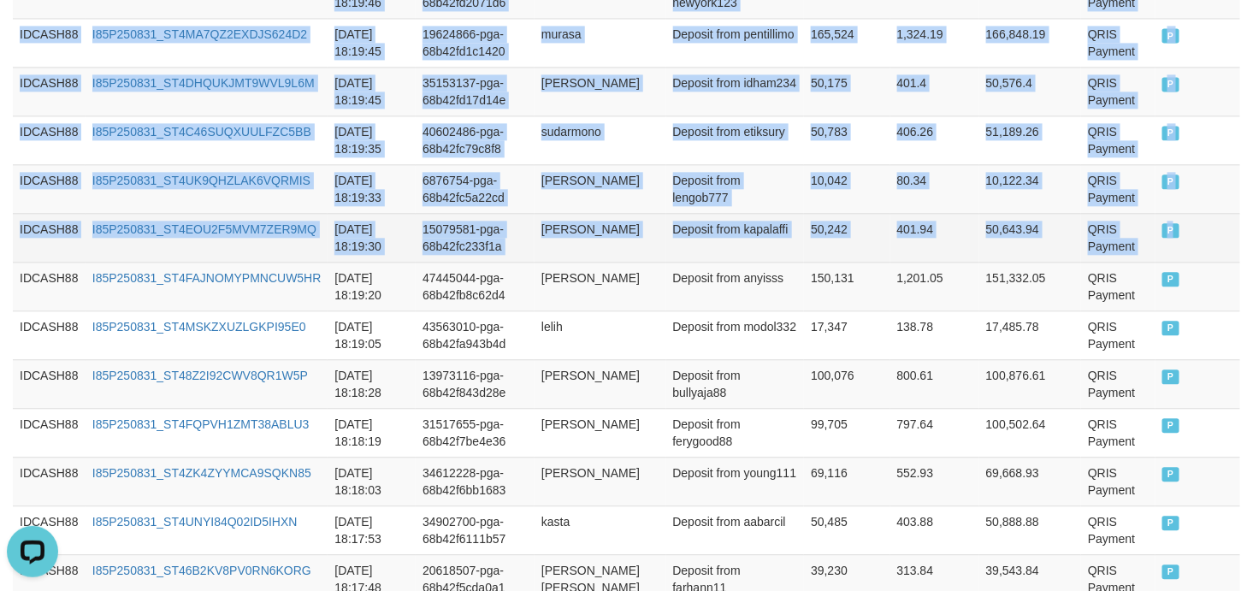
click at [1174, 240] on td "P" at bounding box center [1197, 237] width 85 height 49
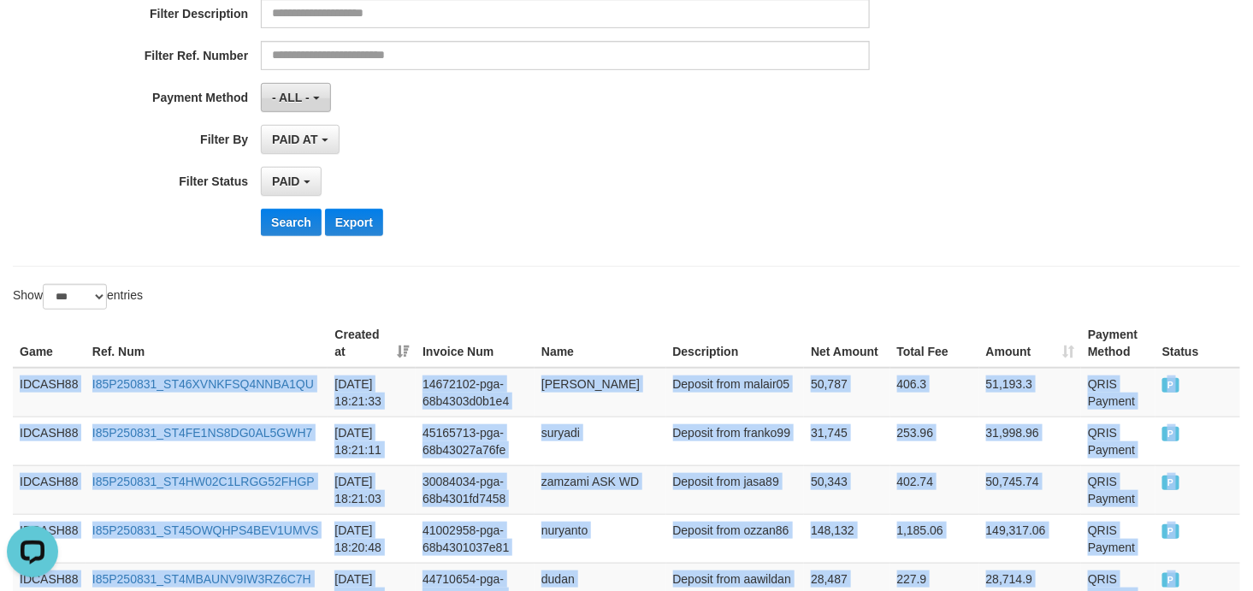
scroll to position [142, 0]
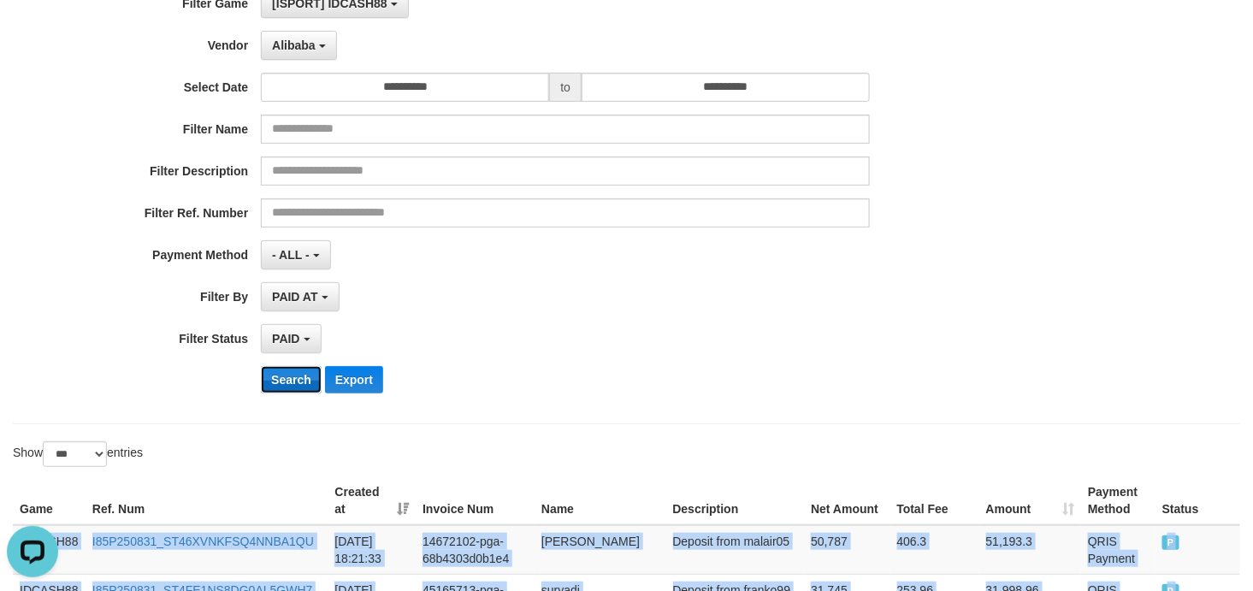
click at [288, 387] on button "Search" at bounding box center [291, 379] width 61 height 27
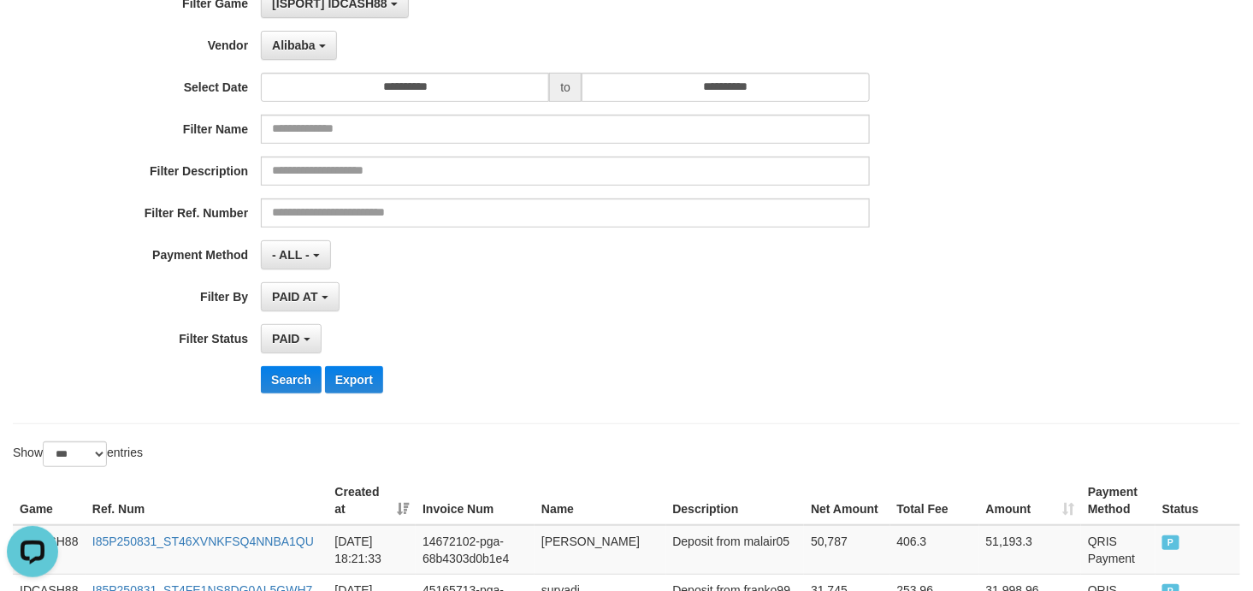
click at [866, 336] on div "PAID SELECT ALL - ALL - SELECT STATUS PENDING/UNPAID PAID CANCELED EXPIRED" at bounding box center [565, 338] width 609 height 29
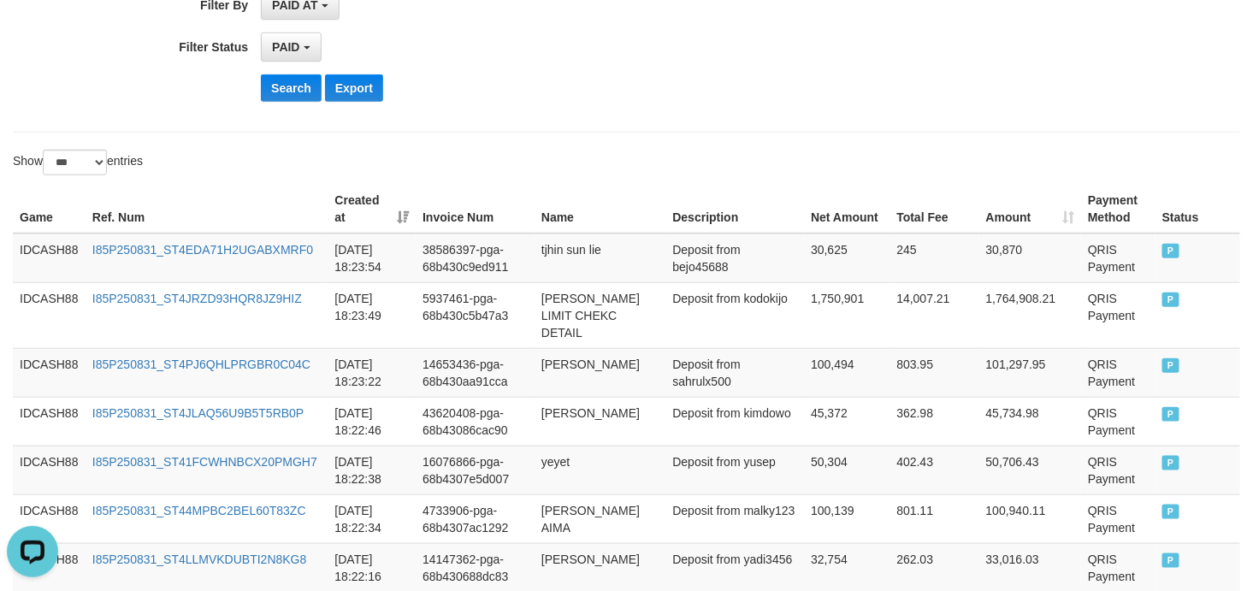
scroll to position [492, 0]
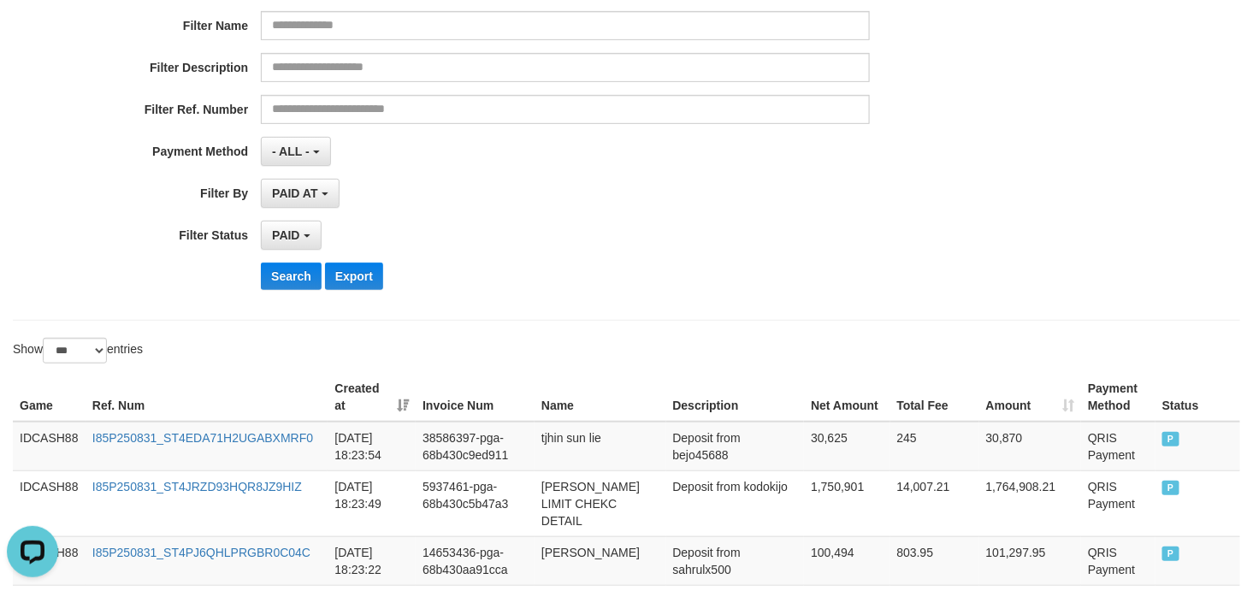
scroll to position [238, 0]
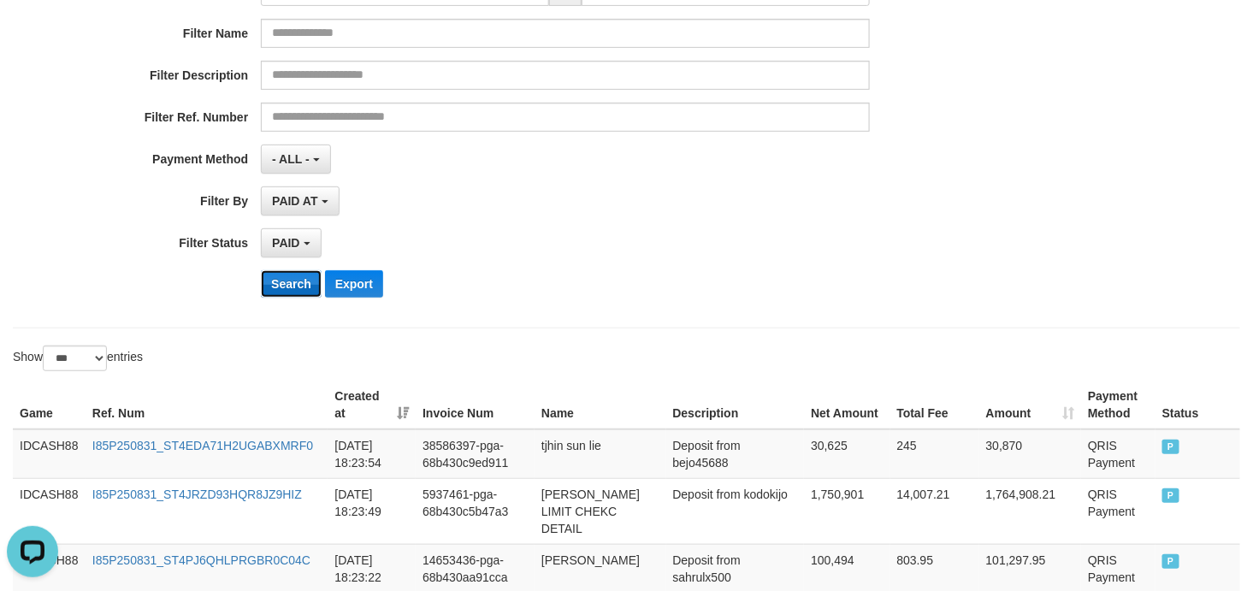
click at [287, 294] on button "Search" at bounding box center [291, 283] width 61 height 27
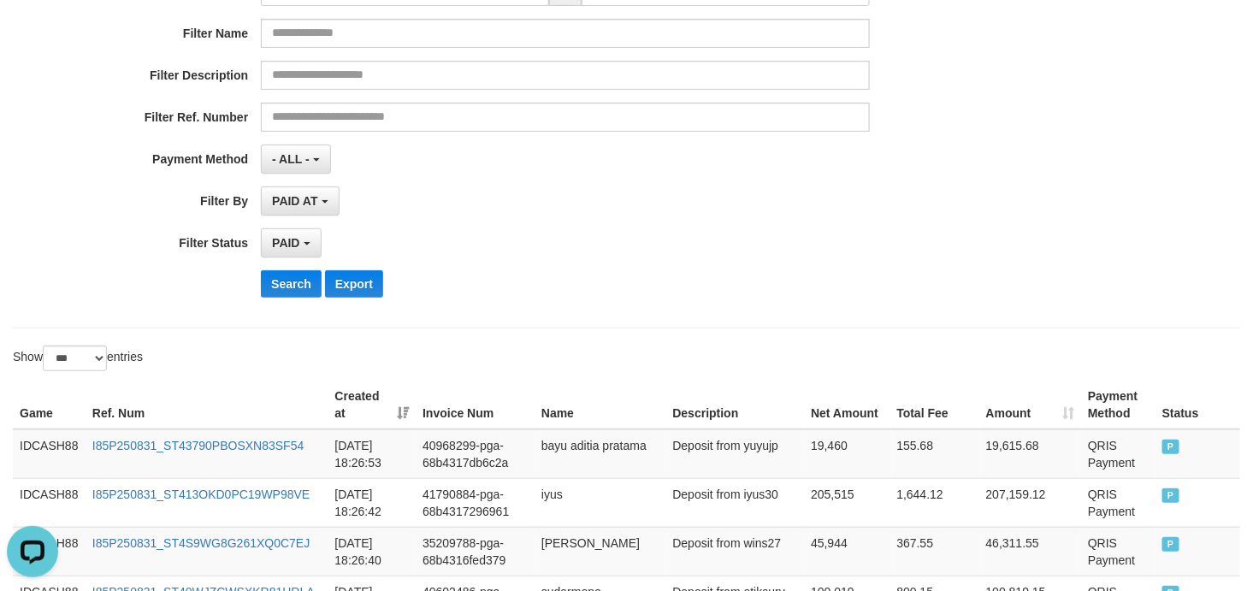
click at [634, 250] on div "PAID SELECT ALL - ALL - SELECT STATUS PENDING/UNPAID PAID CANCELED EXPIRED" at bounding box center [565, 242] width 609 height 29
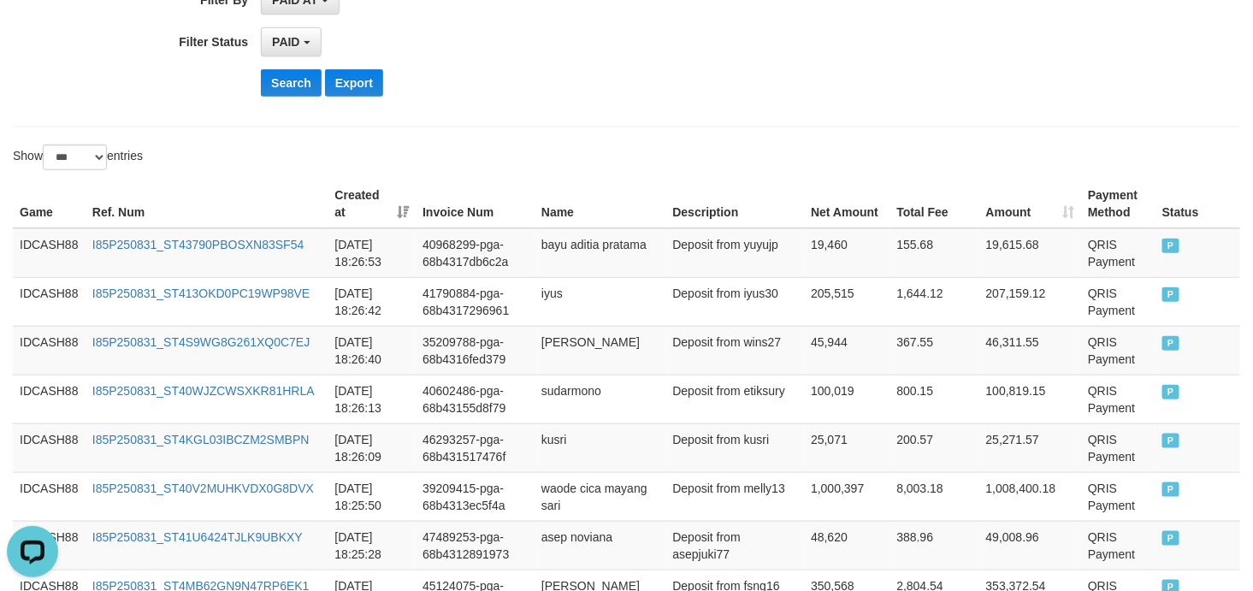
scroll to position [396, 0]
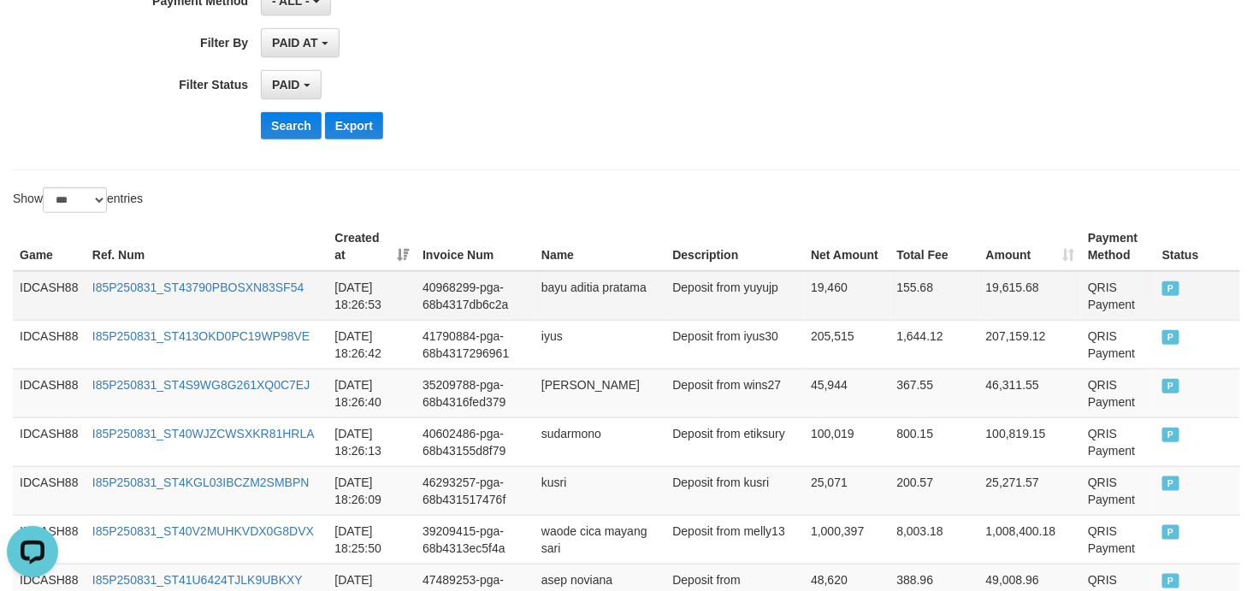
click at [41, 277] on td "IDCASH88" at bounding box center [49, 296] width 73 height 50
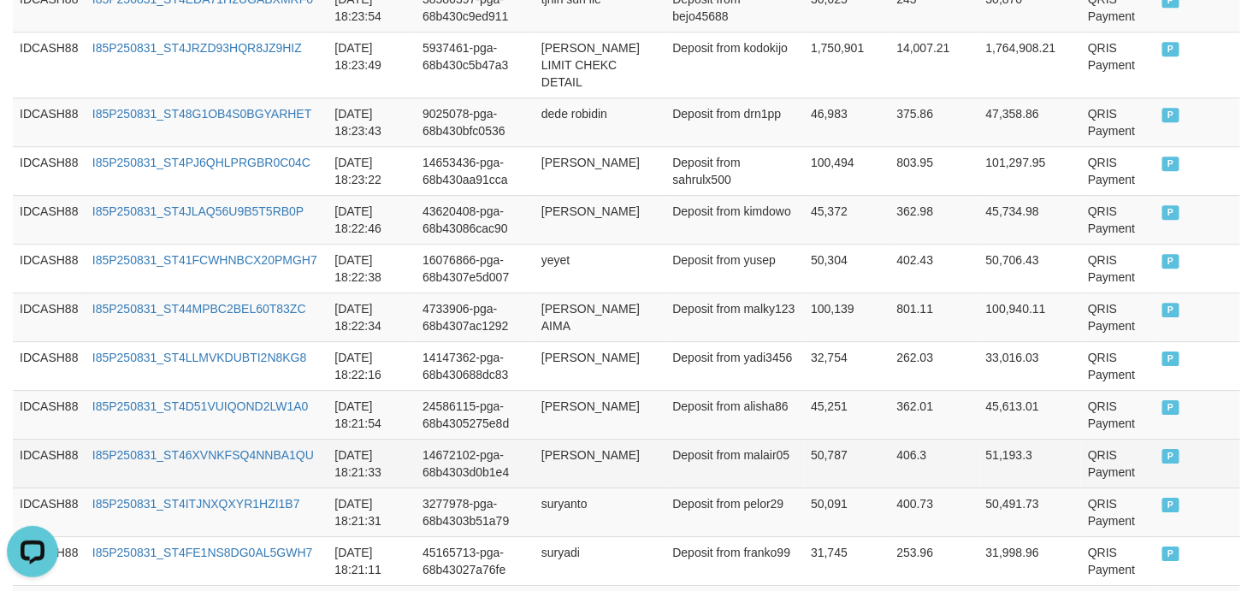
scroll to position [1790, 0]
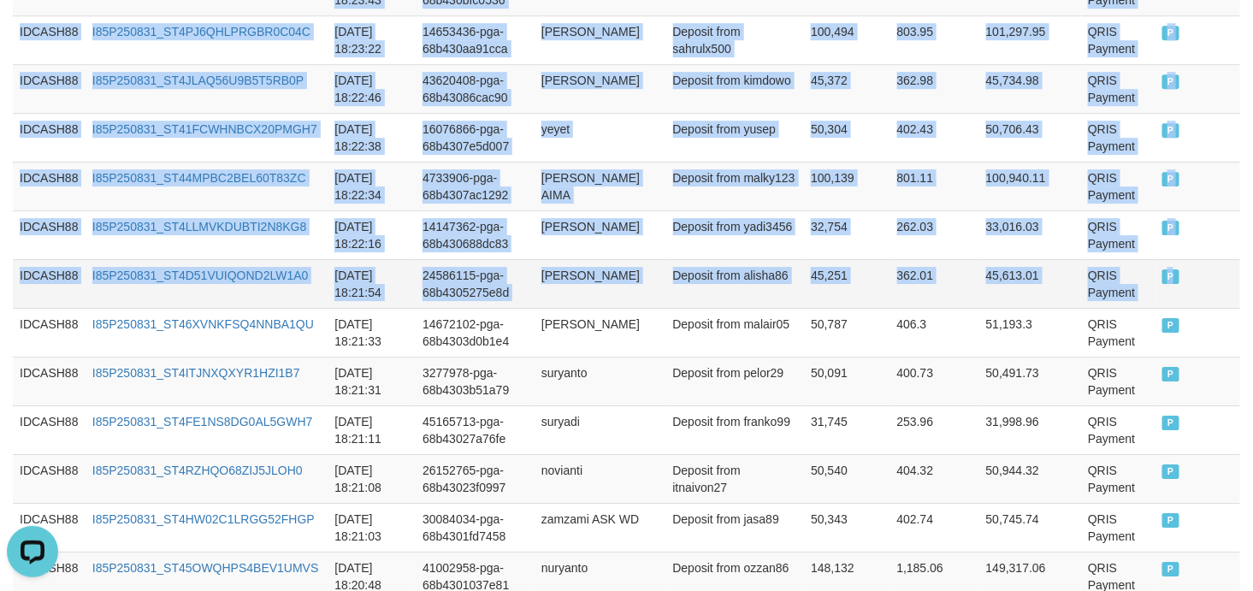
click at [1182, 271] on td "P" at bounding box center [1197, 283] width 85 height 49
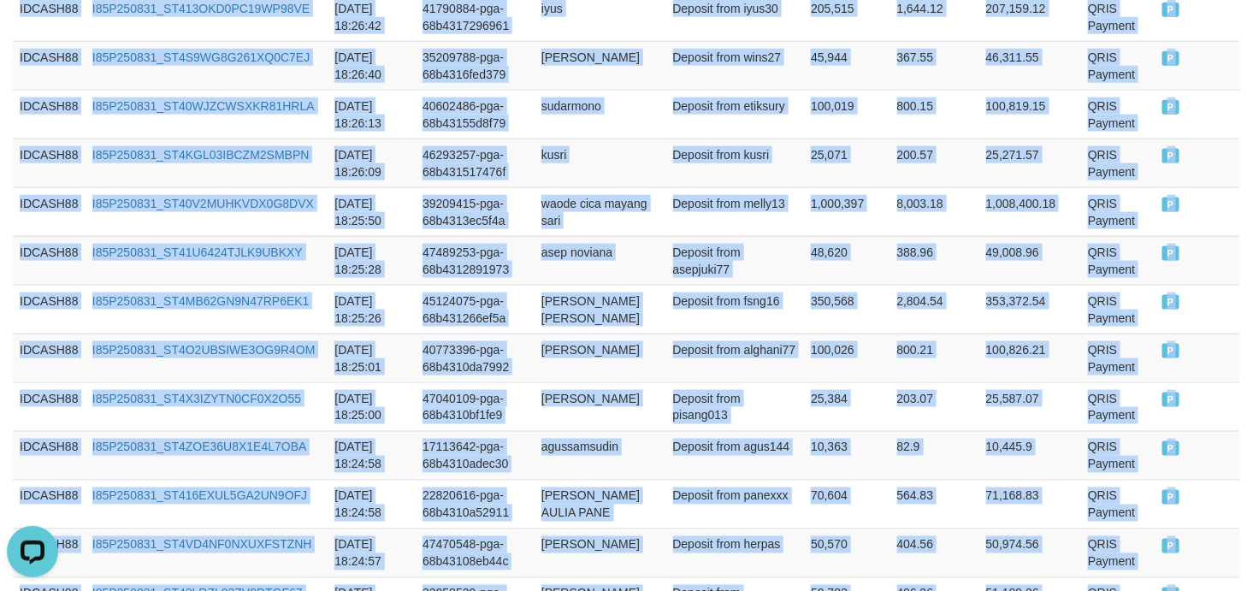
scroll to position [396, 0]
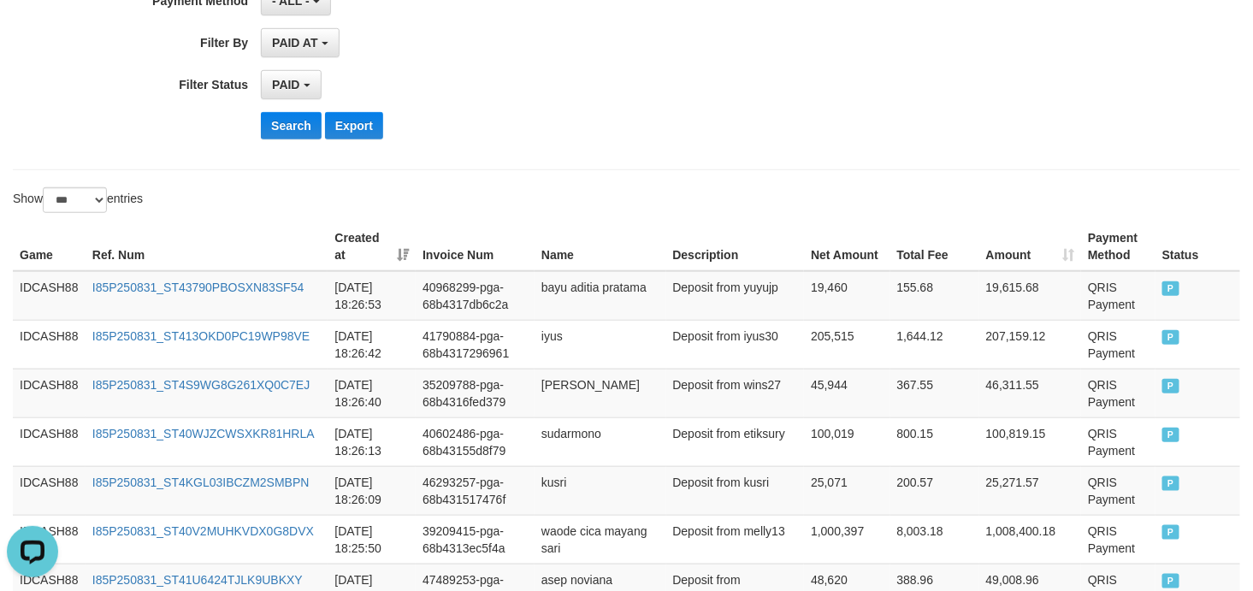
drag, startPoint x: 767, startPoint y: 100, endPoint x: 551, endPoint y: 133, distance: 218.8
click at [551, 133] on div "Search Export" at bounding box center [652, 125] width 783 height 27
click at [279, 128] on button "Search" at bounding box center [291, 125] width 61 height 27
click at [272, 127] on button "Search" at bounding box center [291, 125] width 61 height 27
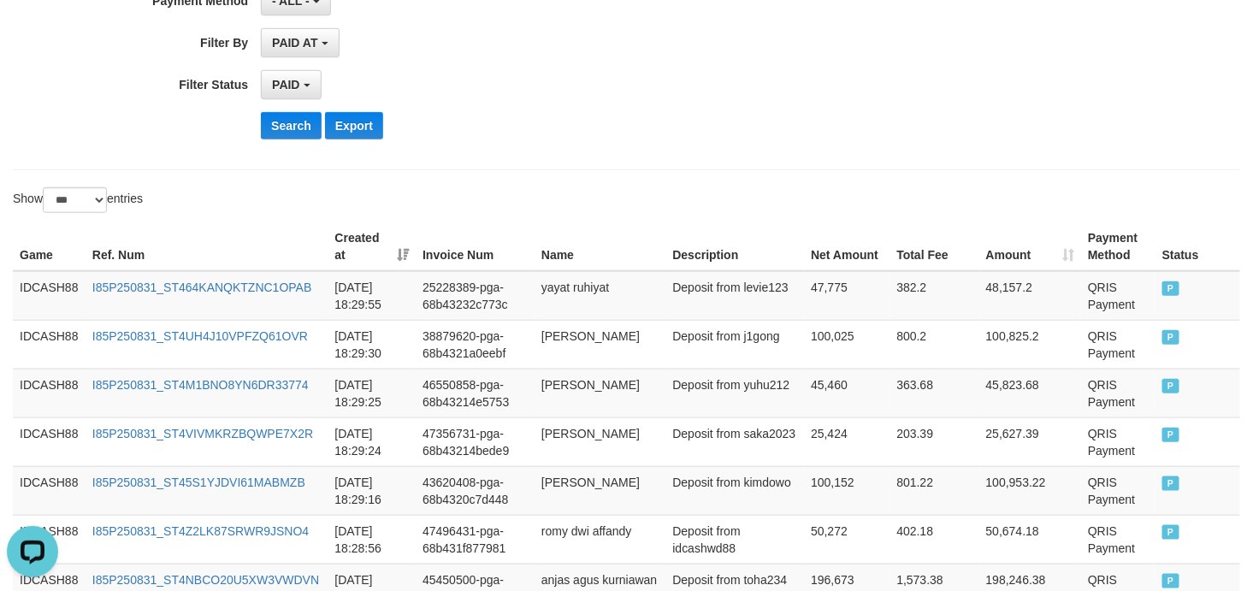
click at [590, 121] on div "Search Export" at bounding box center [652, 125] width 783 height 27
click at [40, 286] on td "IDCASH88" at bounding box center [49, 296] width 73 height 50
click at [41, 286] on td "IDCASH88" at bounding box center [49, 296] width 73 height 50
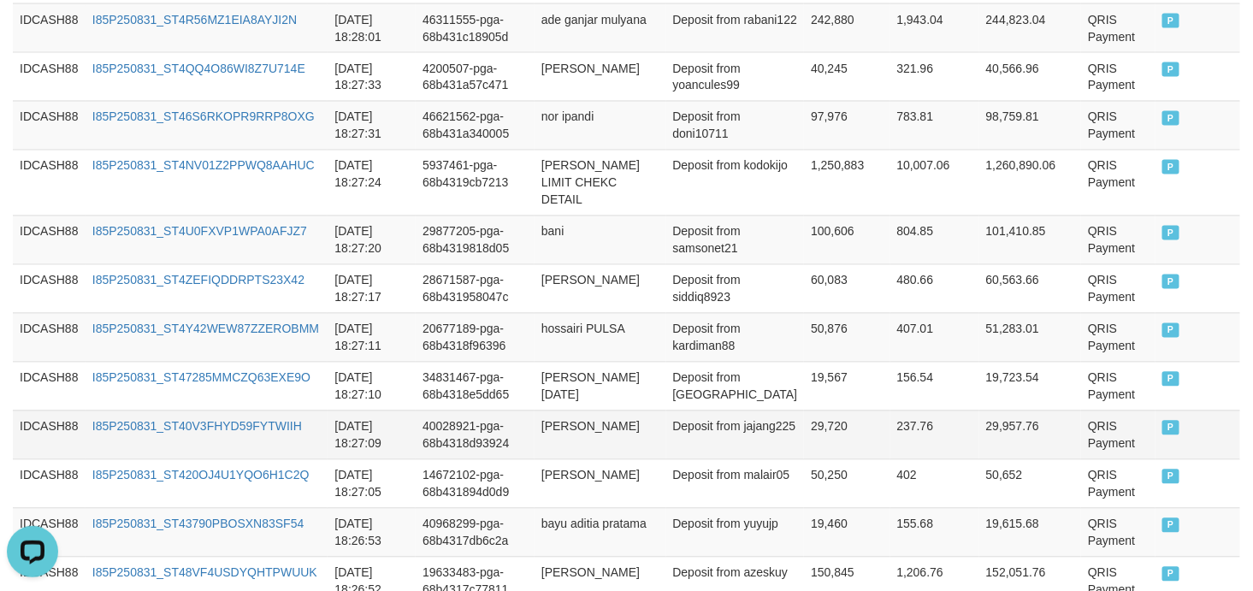
scroll to position [1156, 0]
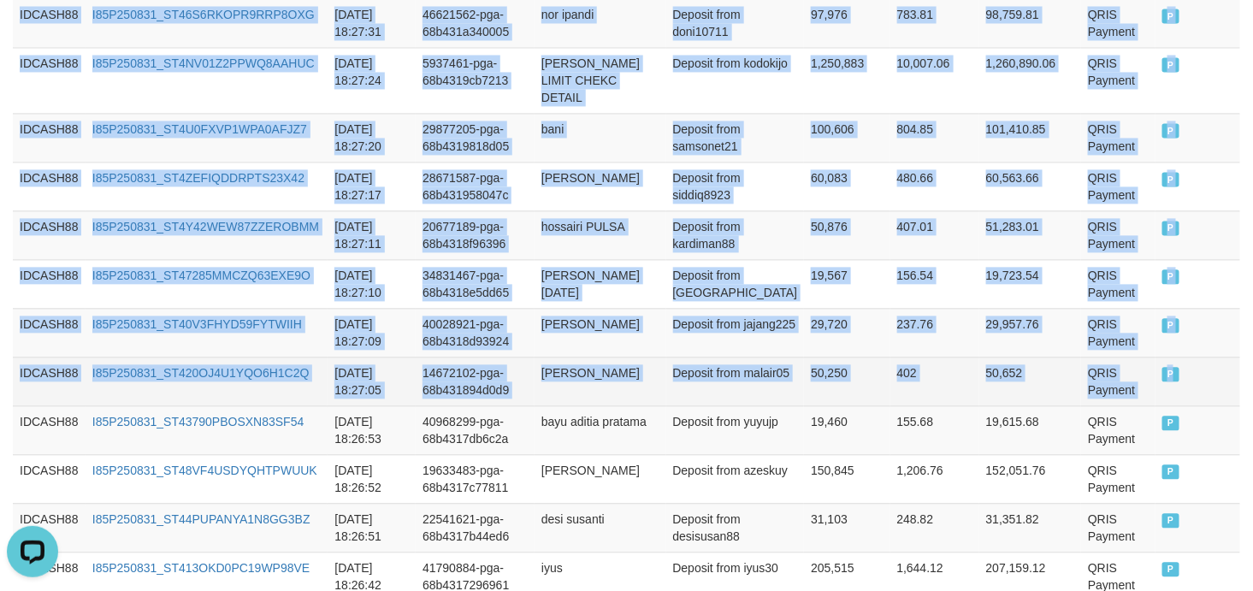
click at [1176, 363] on td "P" at bounding box center [1197, 381] width 85 height 49
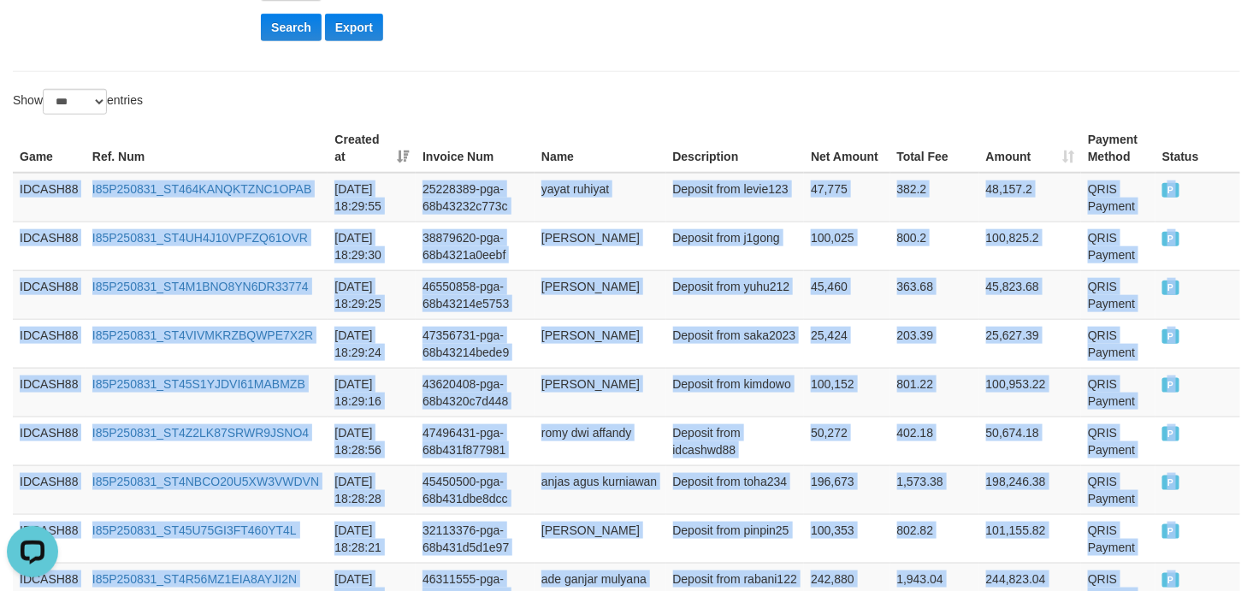
scroll to position [142, 0]
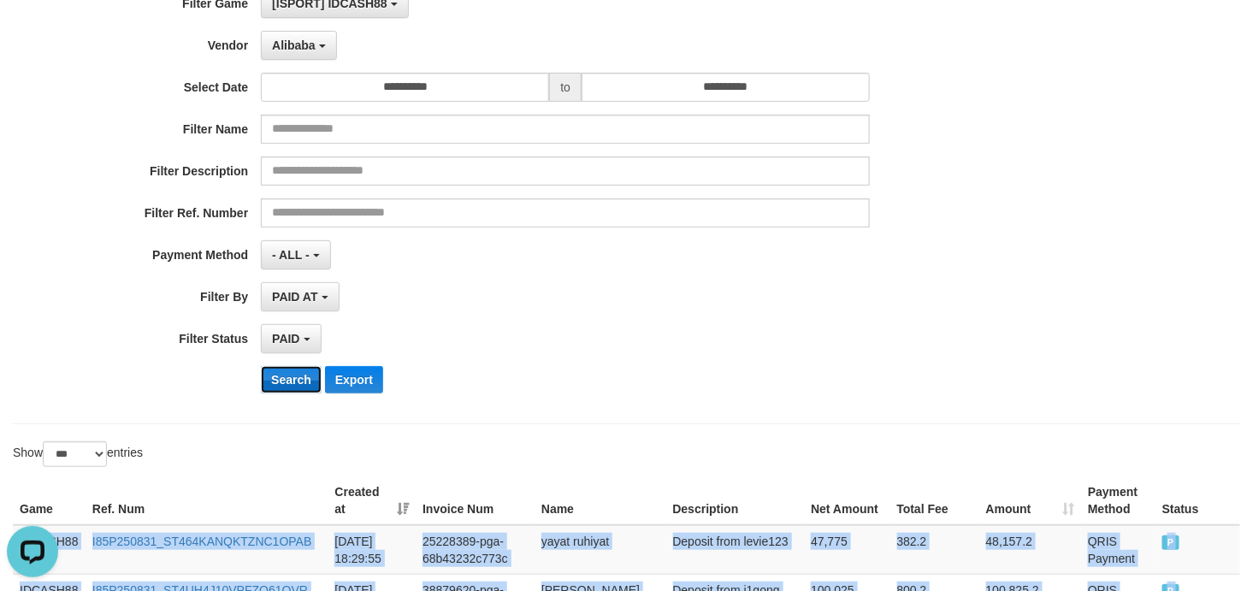
click at [277, 386] on button "Search" at bounding box center [291, 379] width 61 height 27
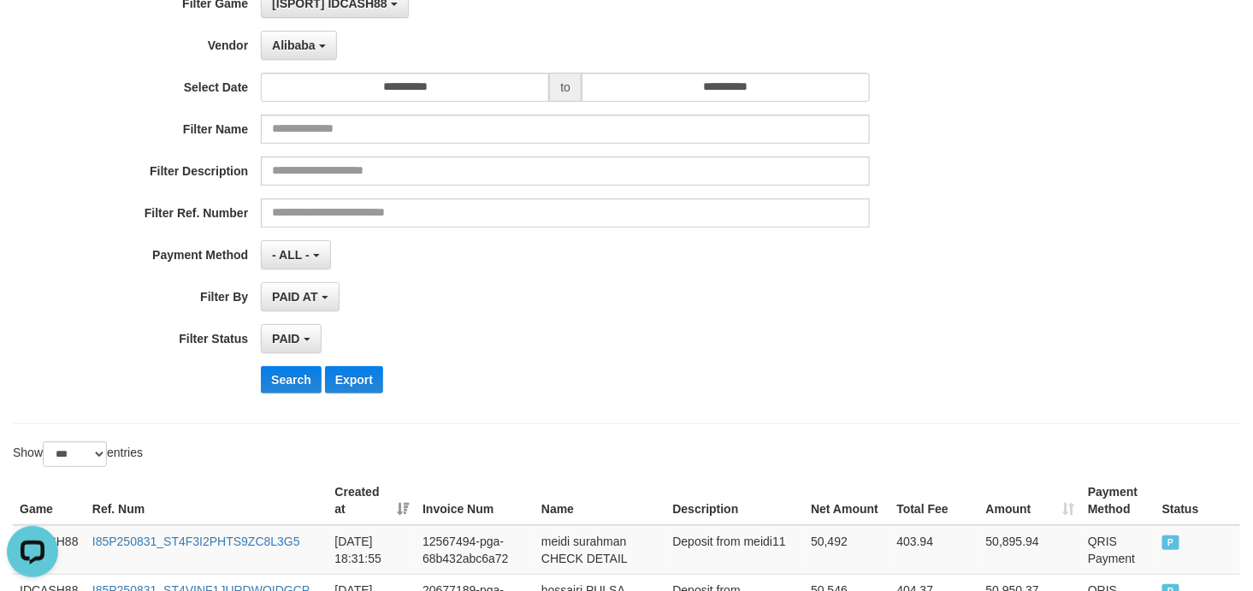
click at [700, 285] on div "PAID AT PAID AT CREATED AT" at bounding box center [565, 296] width 609 height 29
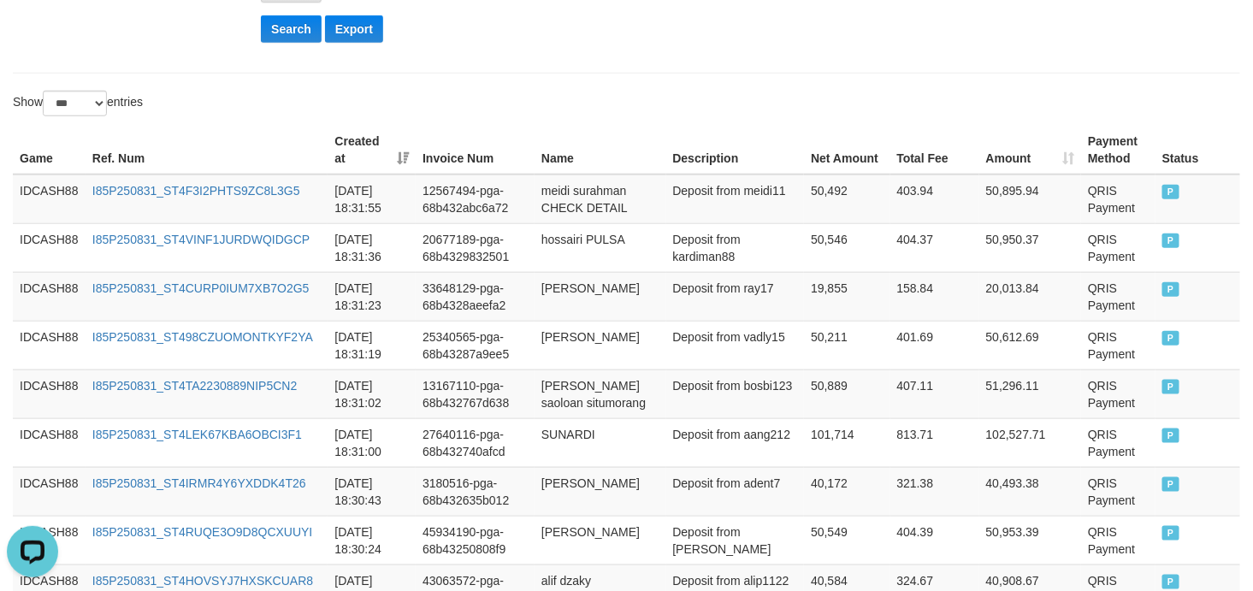
scroll to position [337, 0]
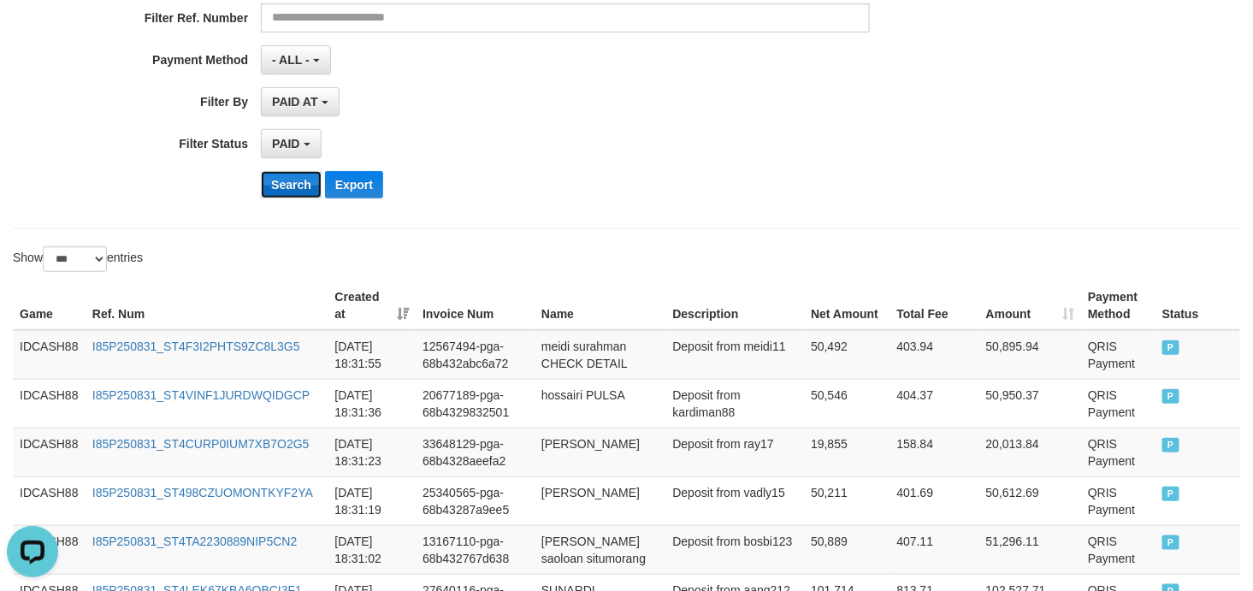
click at [270, 185] on button "Search" at bounding box center [291, 184] width 61 height 27
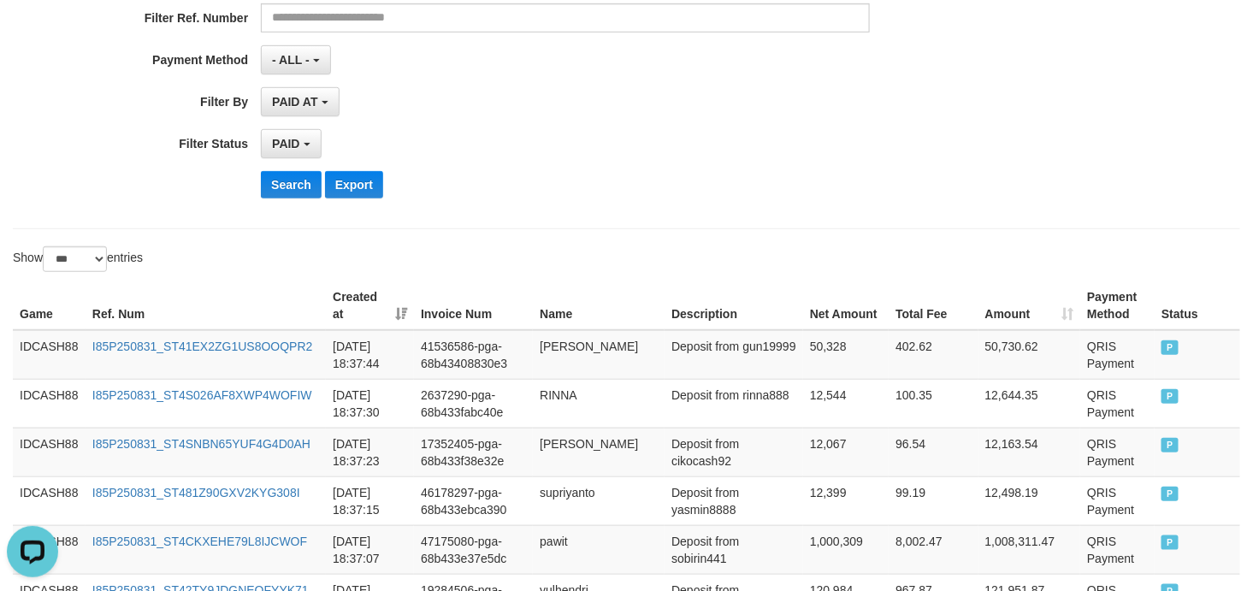
click at [655, 194] on div "Search Export" at bounding box center [652, 184] width 783 height 27
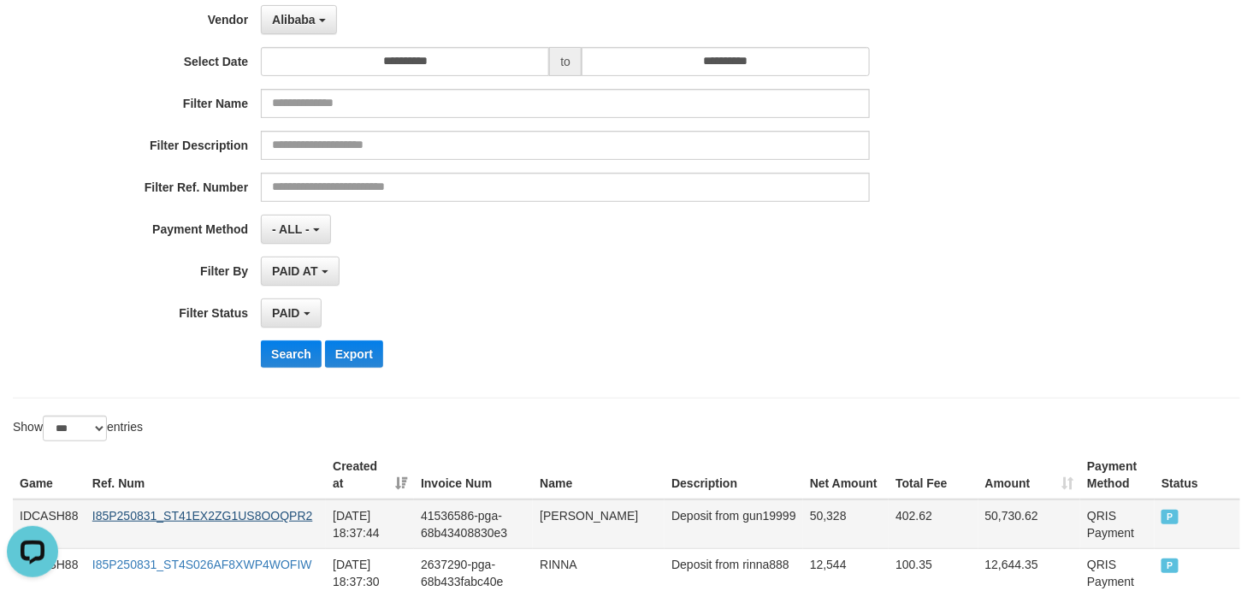
scroll to position [387, 0]
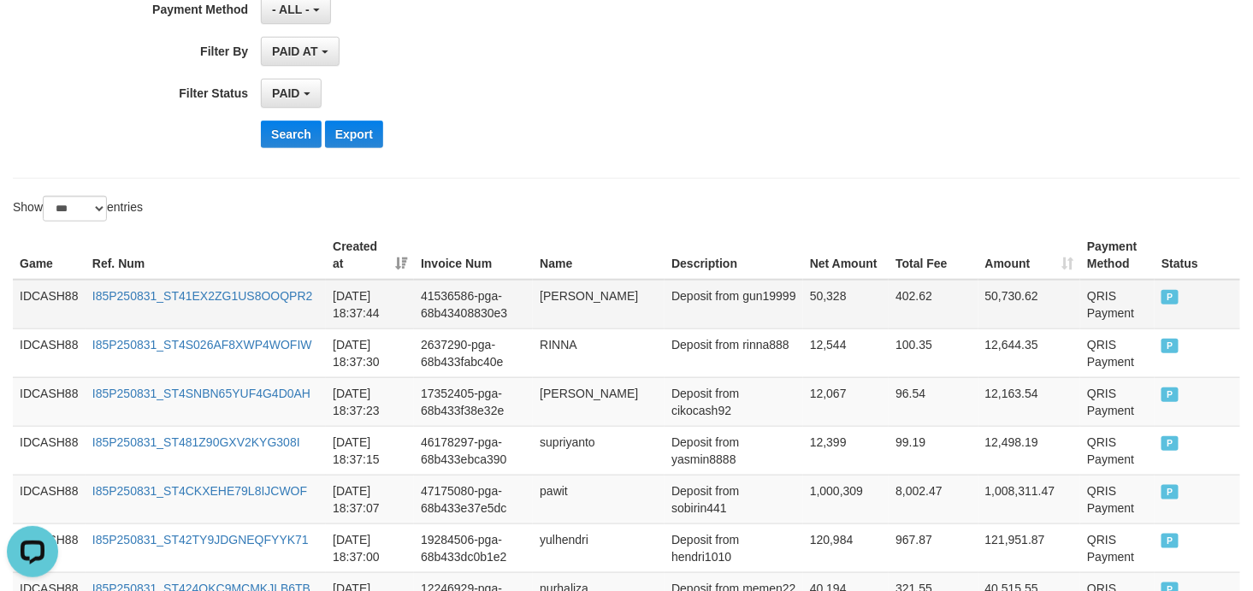
click at [44, 288] on td "IDCASH88" at bounding box center [49, 305] width 73 height 50
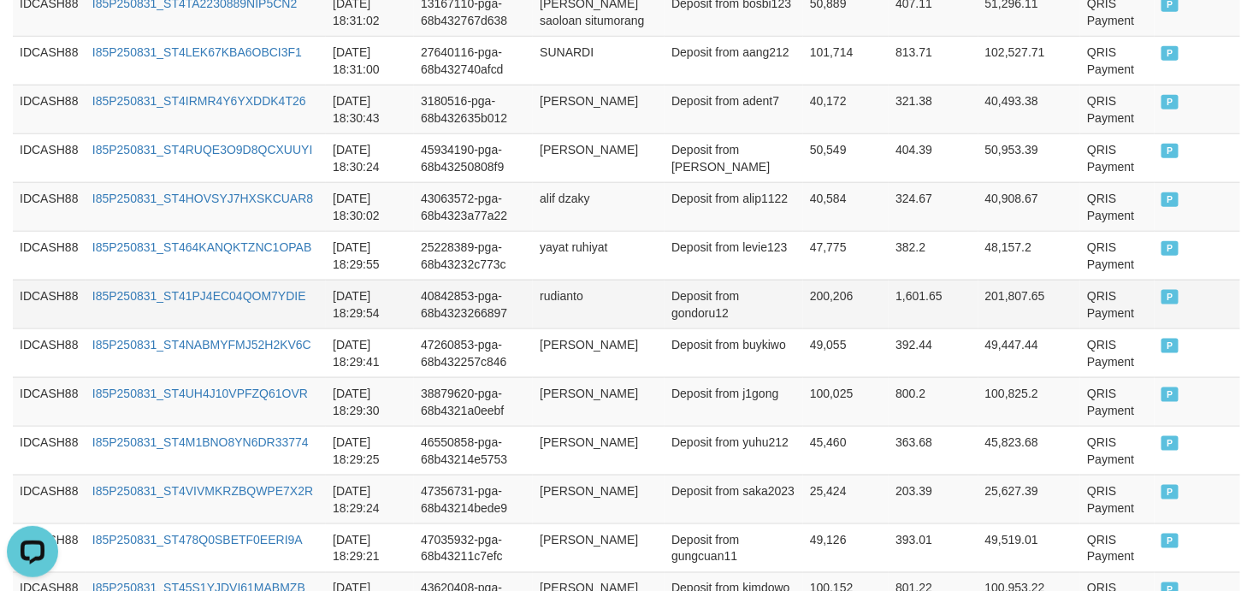
scroll to position [2921, 0]
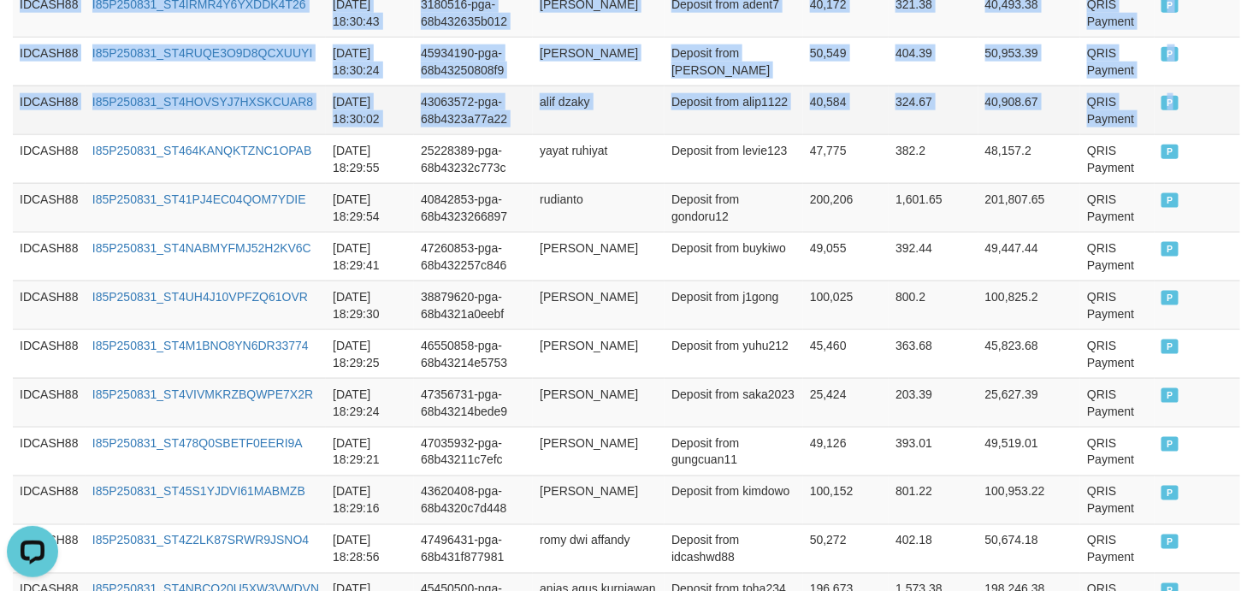
click at [1178, 111] on td "P" at bounding box center [1197, 110] width 86 height 49
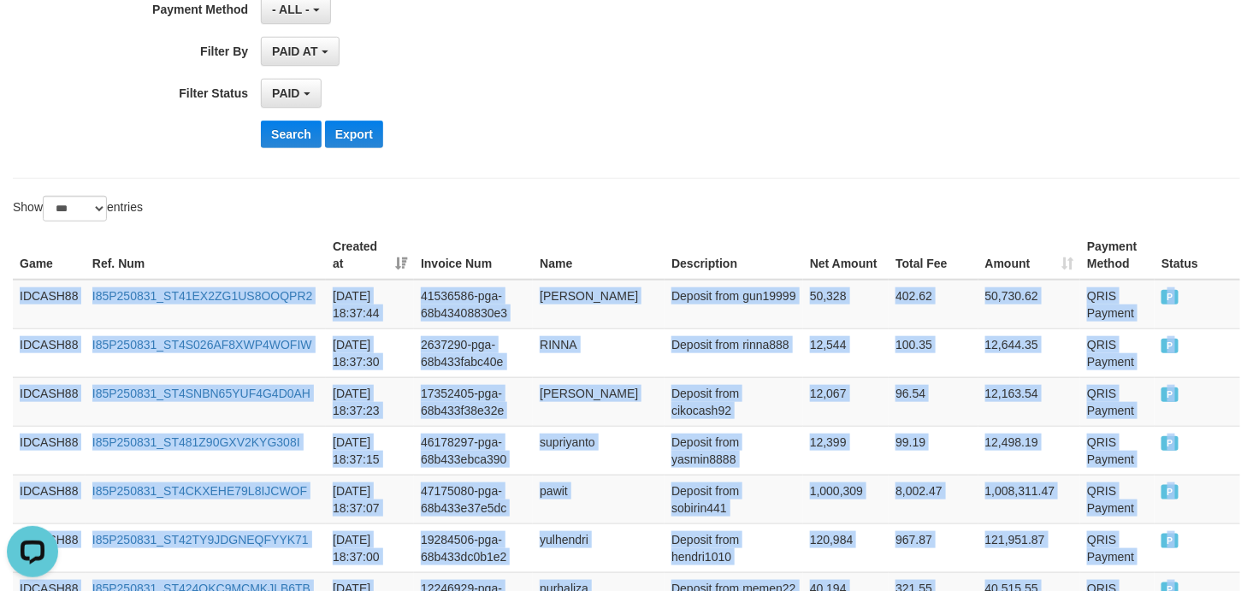
scroll to position [134, 0]
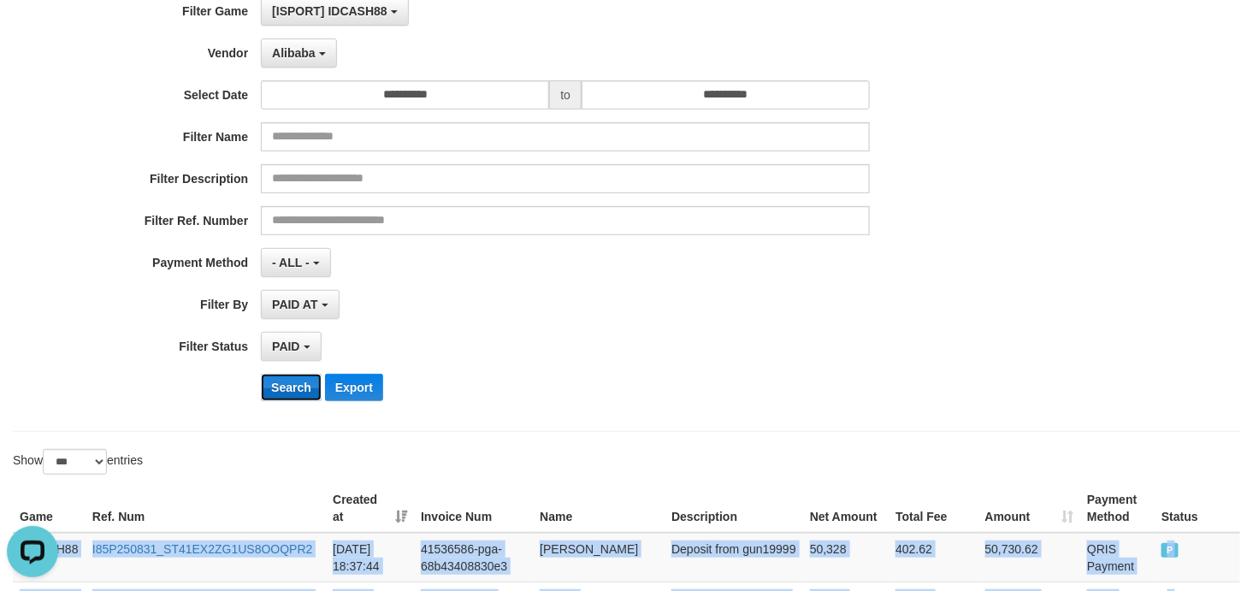
click at [283, 396] on button "Search" at bounding box center [291, 387] width 61 height 27
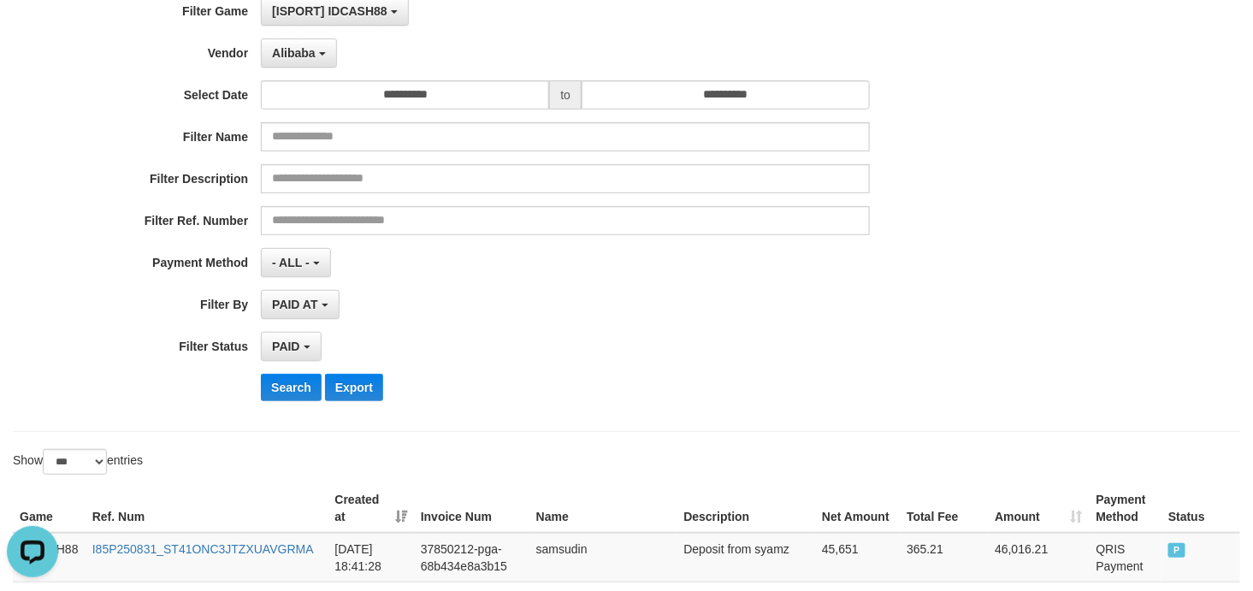
click at [881, 346] on div "**********" at bounding box center [522, 346] width 1044 height 29
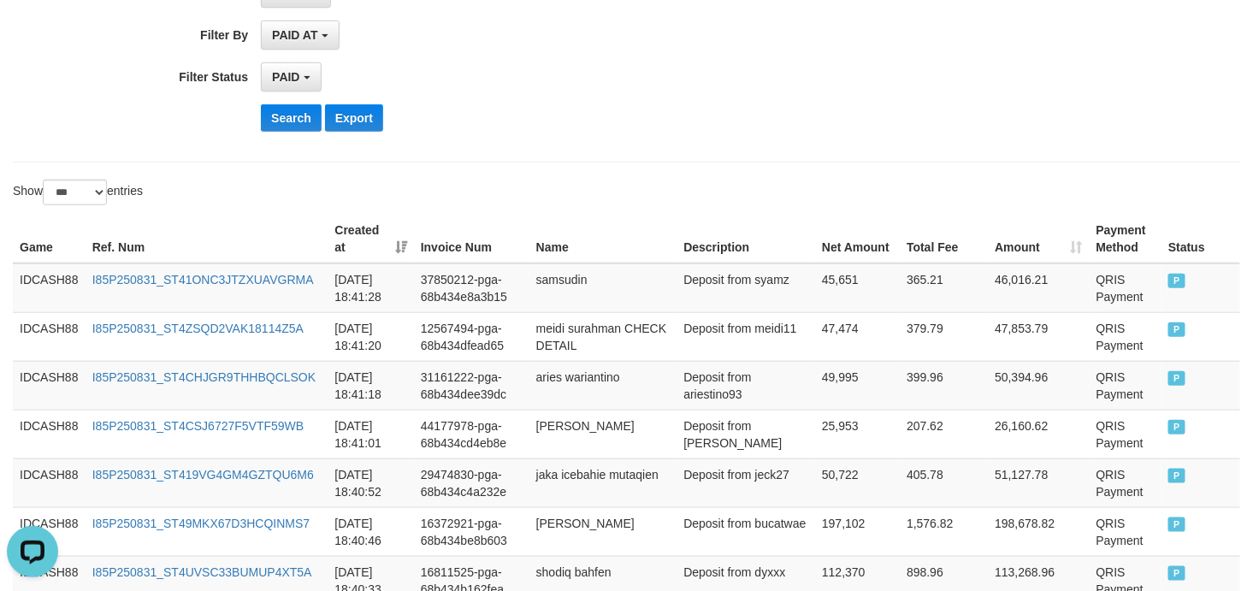
scroll to position [269, 0]
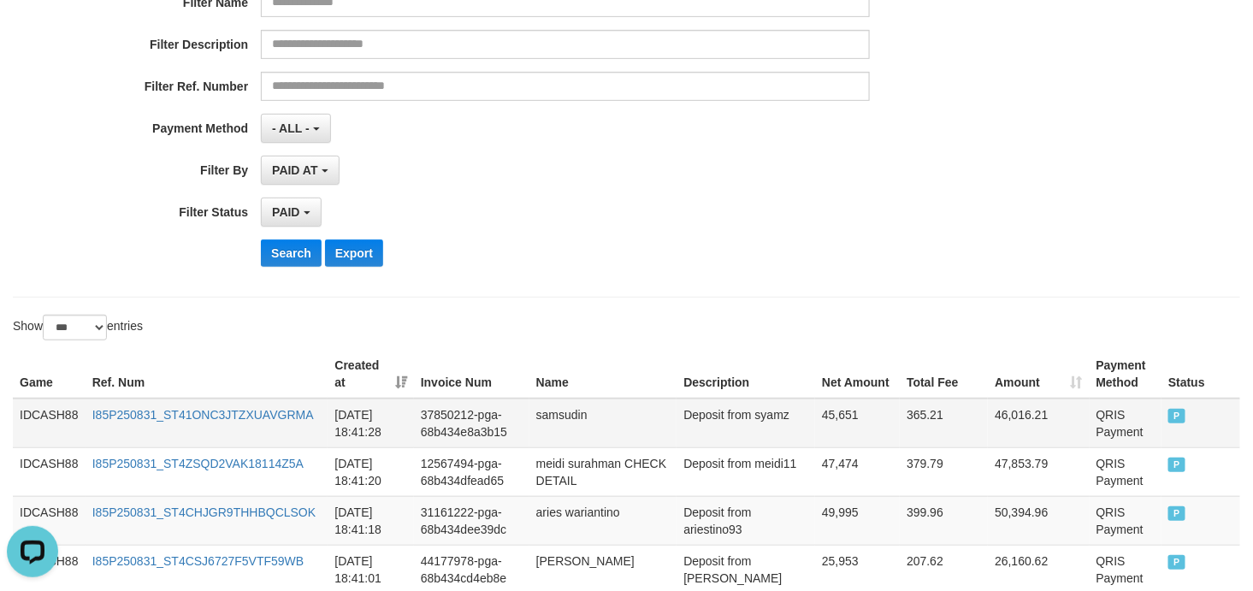
click at [35, 414] on td "IDCASH88" at bounding box center [49, 424] width 73 height 50
click at [35, 413] on td "IDCASH88" at bounding box center [49, 424] width 73 height 50
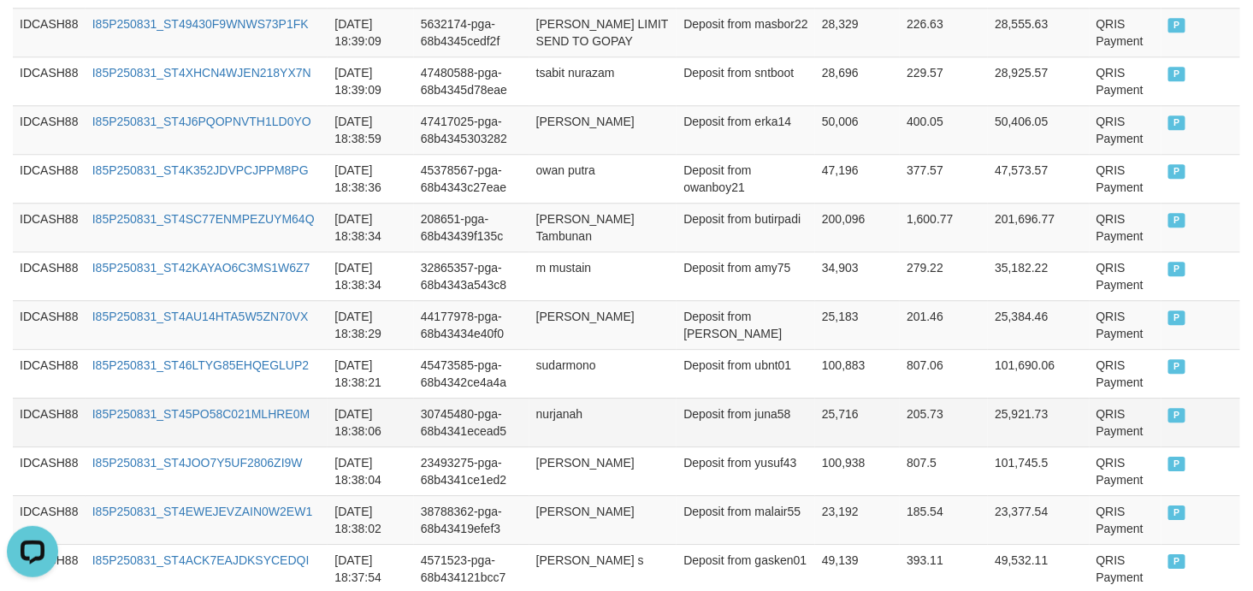
scroll to position [1662, 0]
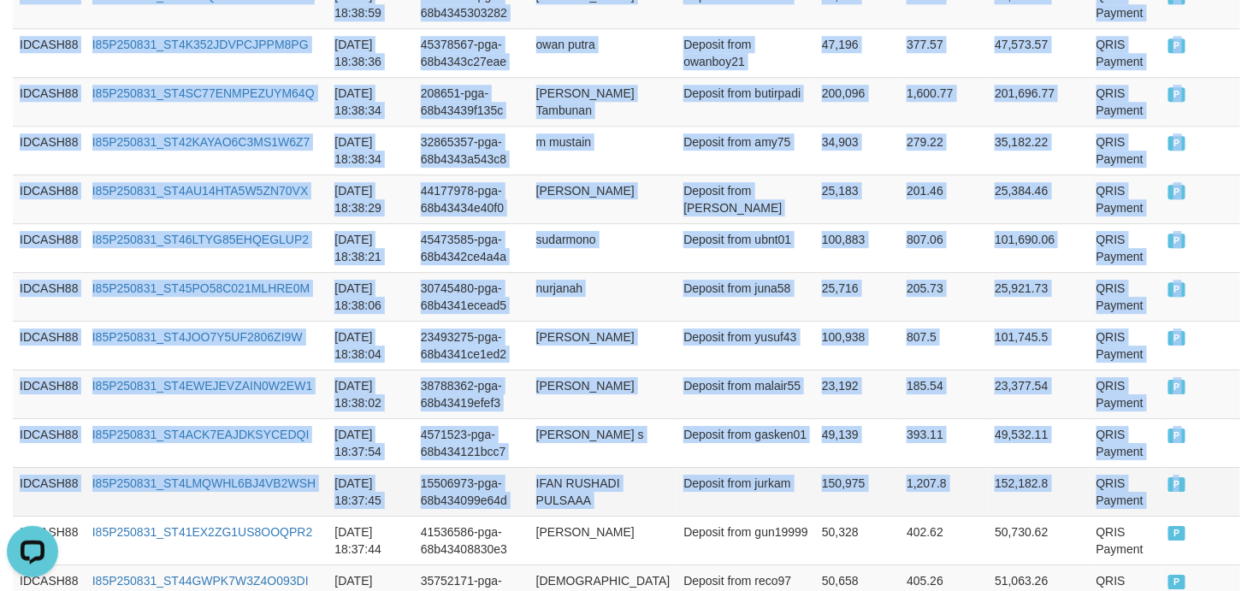
click at [1168, 486] on span "P" at bounding box center [1176, 484] width 17 height 15
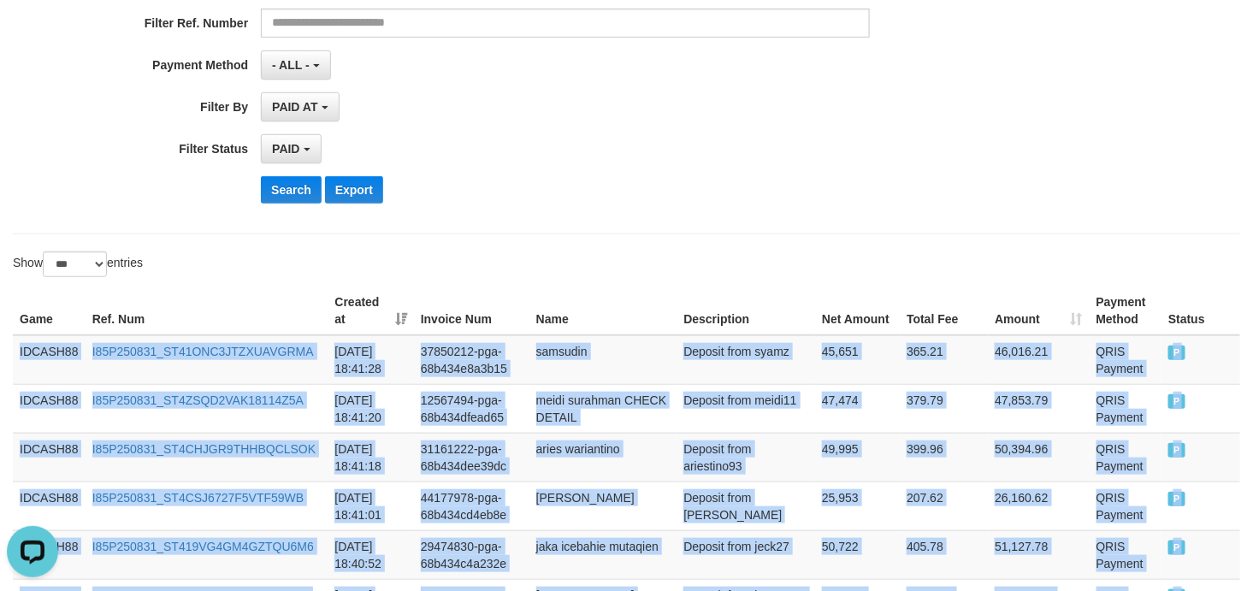
scroll to position [142, 0]
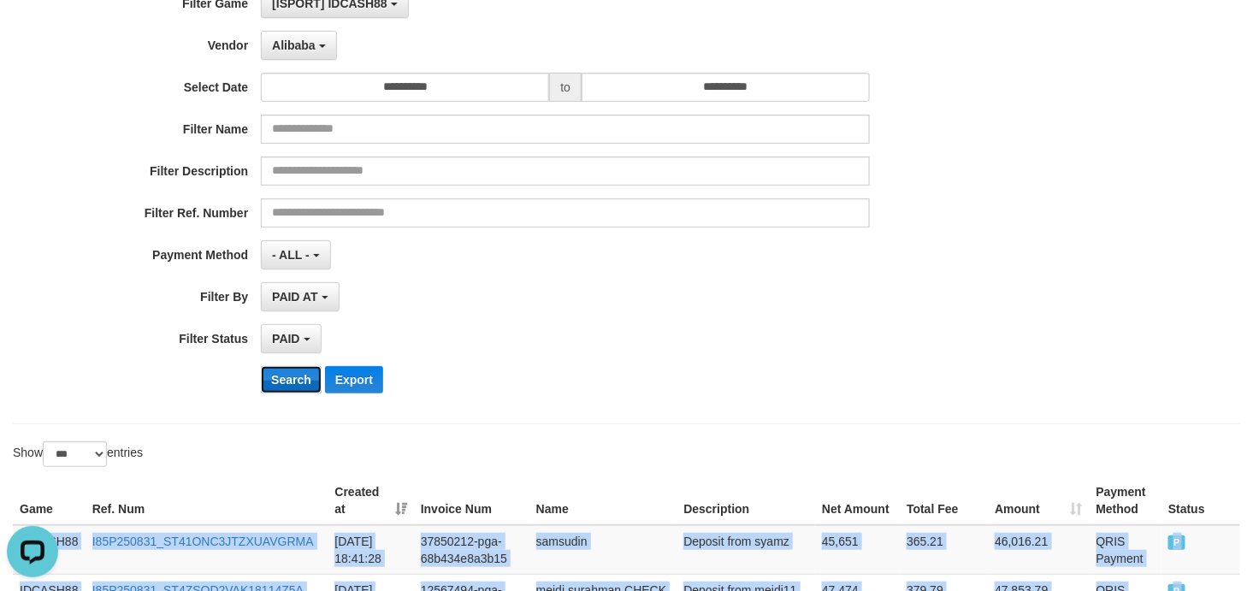
click at [285, 385] on button "Search" at bounding box center [291, 379] width 61 height 27
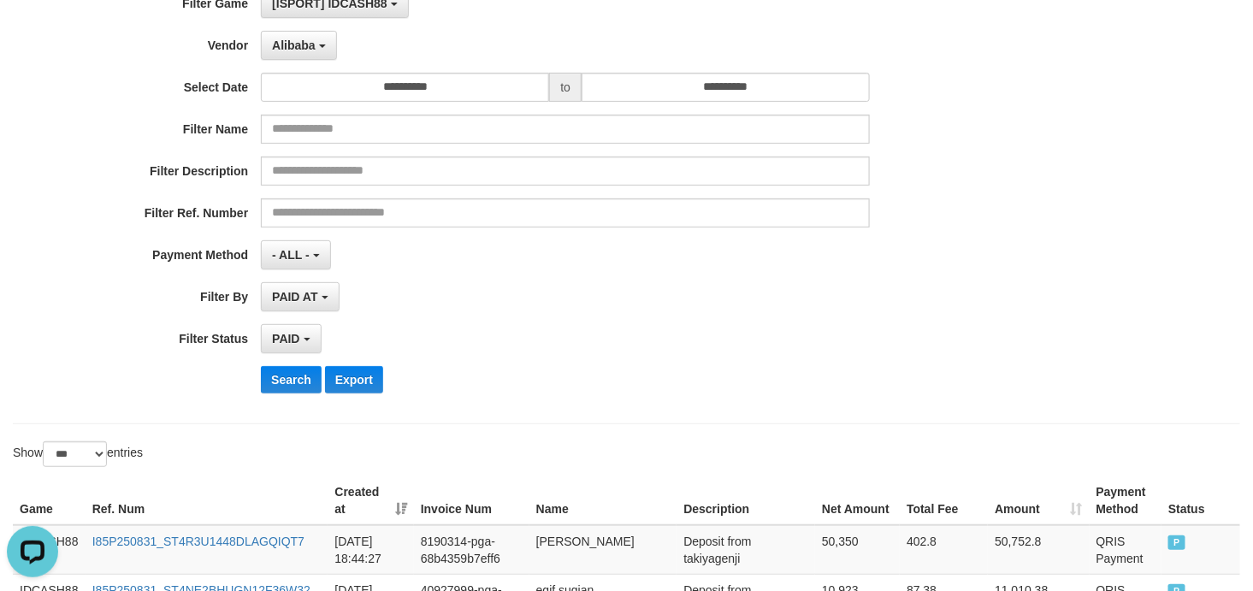
click at [782, 243] on div "- ALL - SELECT ALL - ALL - SELECT PAYMENT METHOD Mandiri BNI OVO CIMB BRI MAYBA…" at bounding box center [565, 254] width 609 height 29
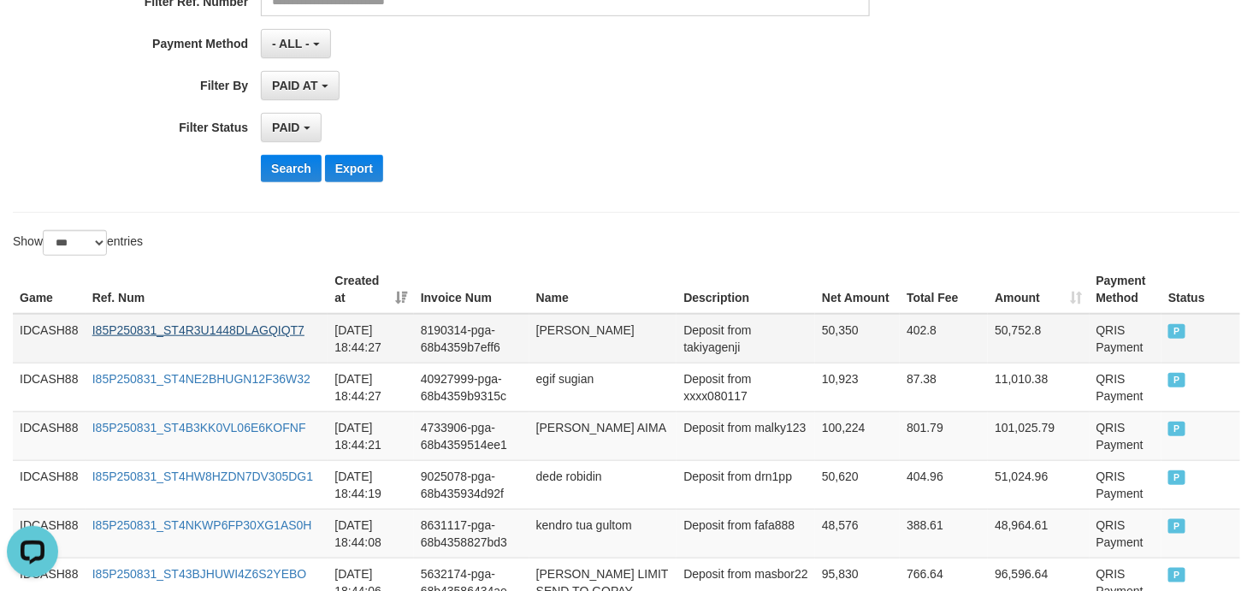
scroll to position [396, 0]
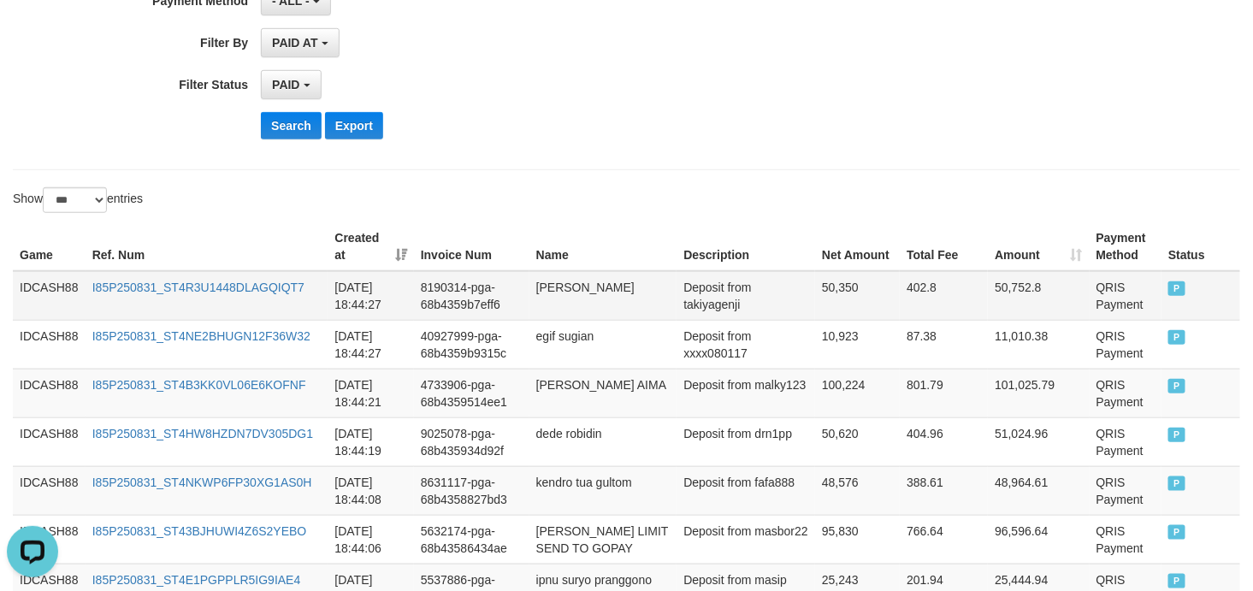
click at [32, 283] on td "IDCASH88" at bounding box center [49, 296] width 73 height 50
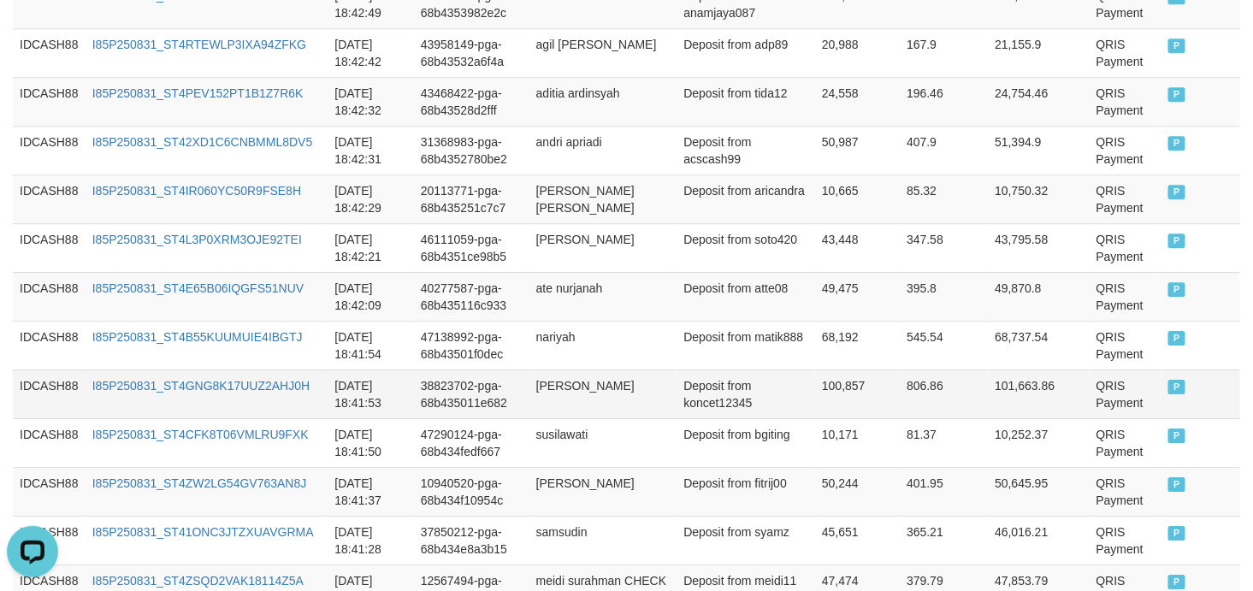
scroll to position [1790, 0]
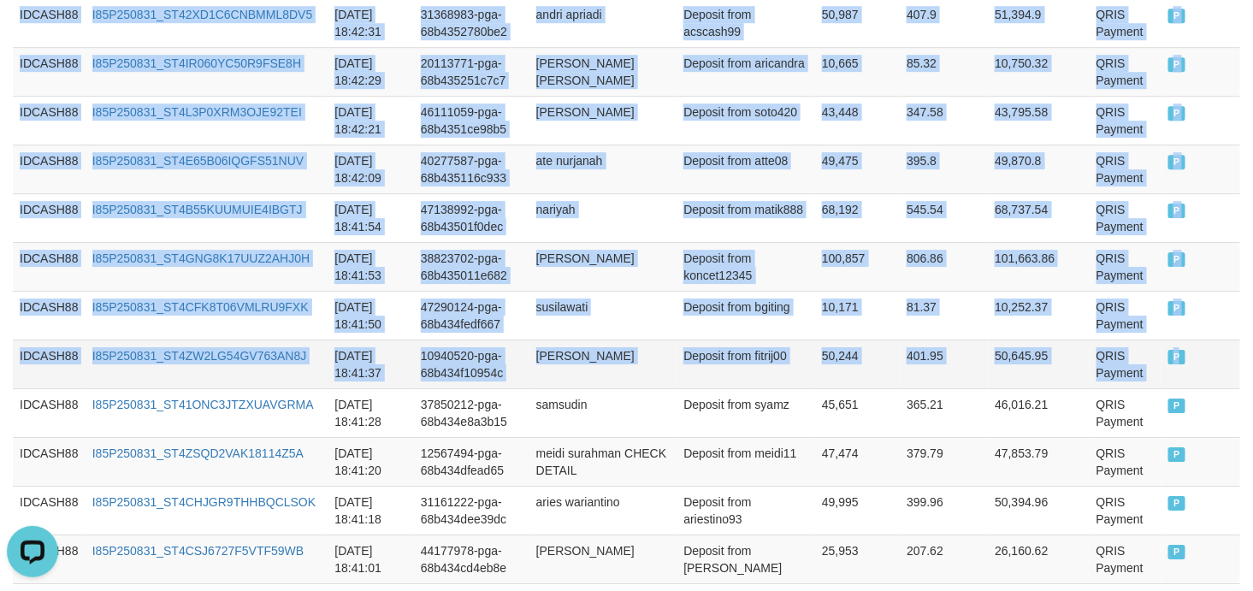
click at [1177, 366] on td "P" at bounding box center [1200, 363] width 79 height 49
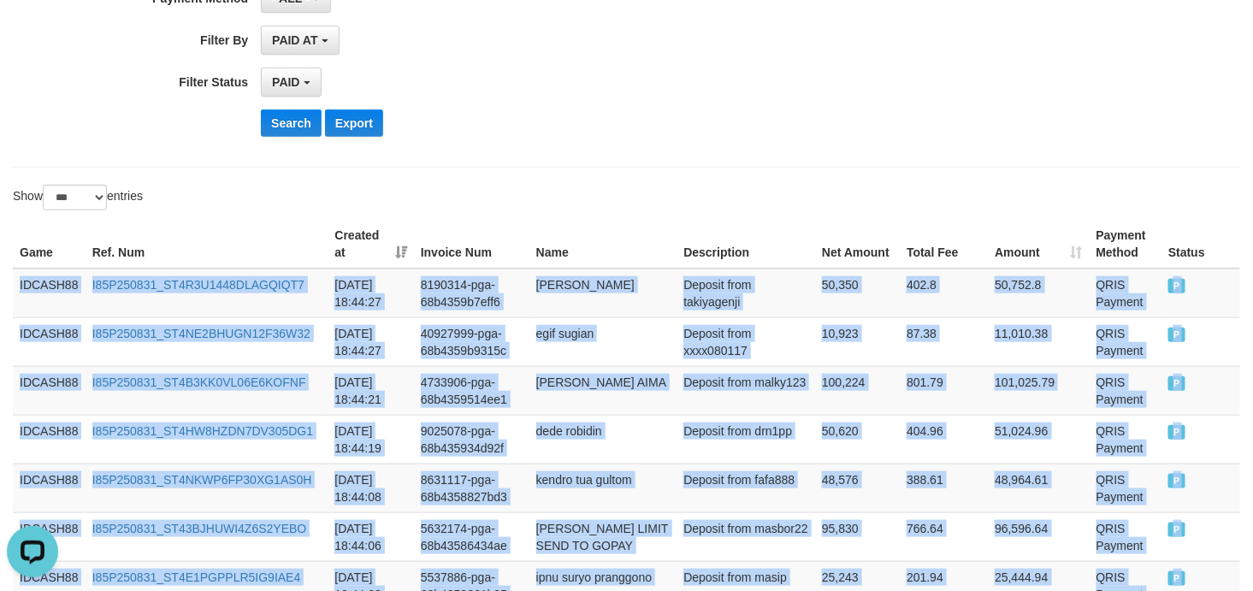
scroll to position [269, 0]
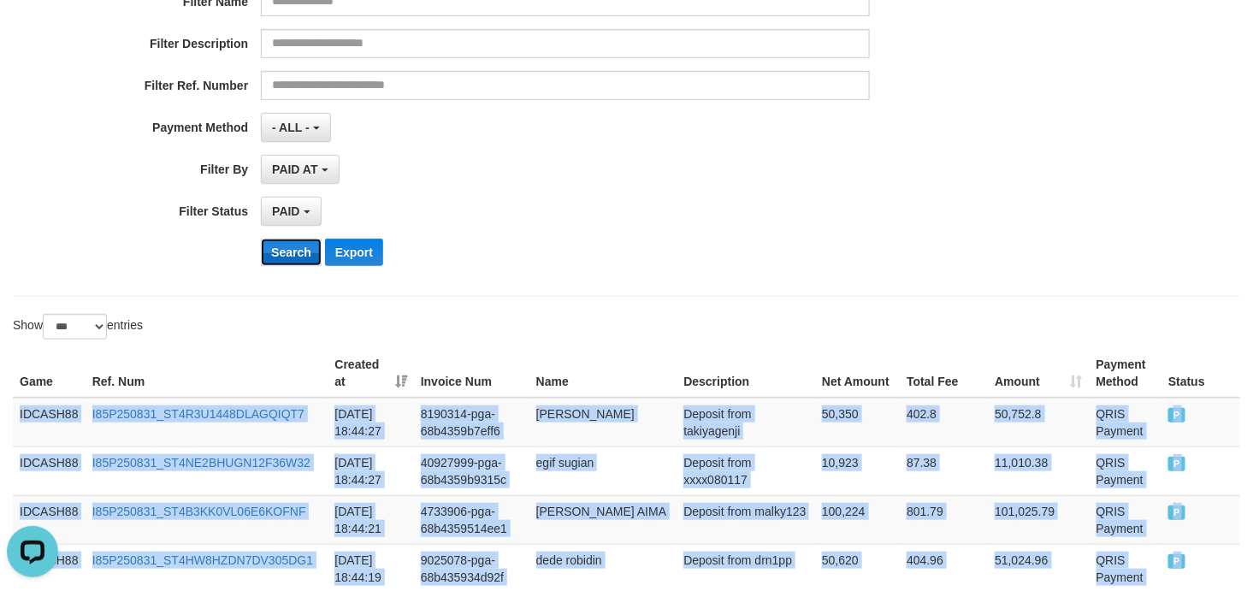
click at [277, 245] on button "Search" at bounding box center [291, 252] width 61 height 27
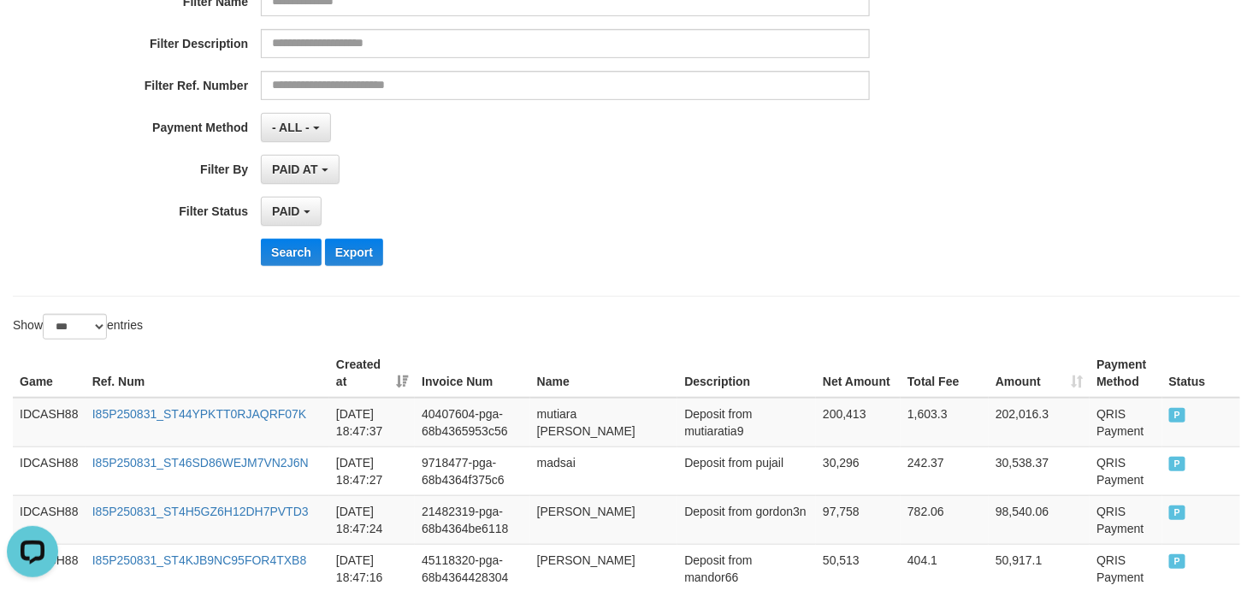
click at [653, 192] on div "**********" at bounding box center [522, 69] width 1044 height 417
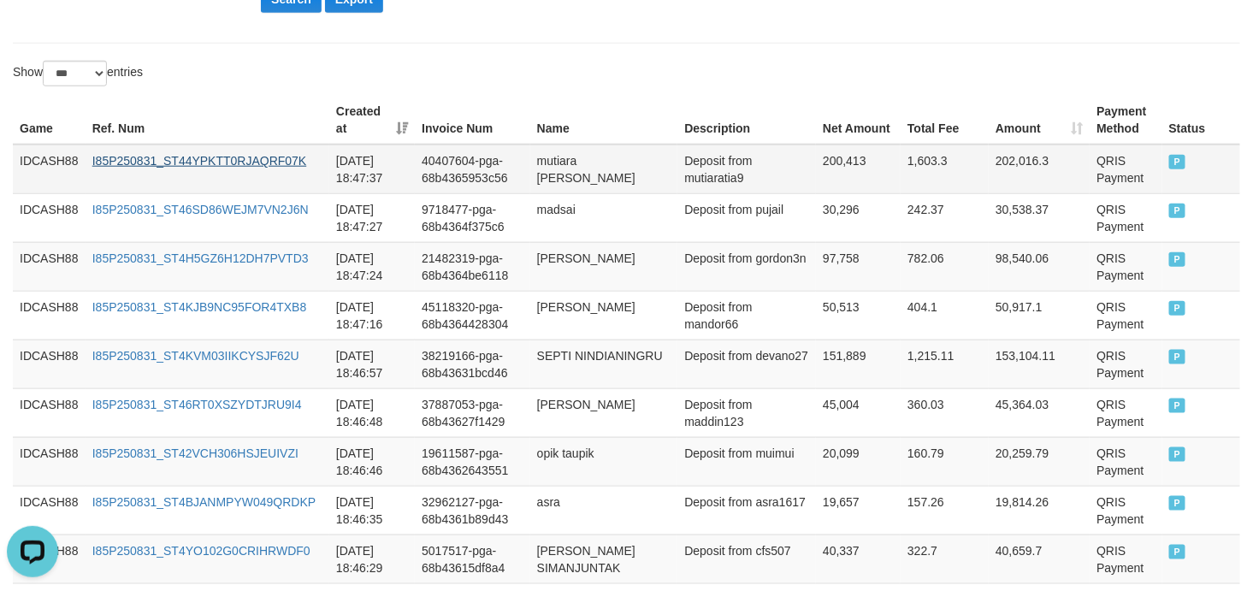
scroll to position [422, 0]
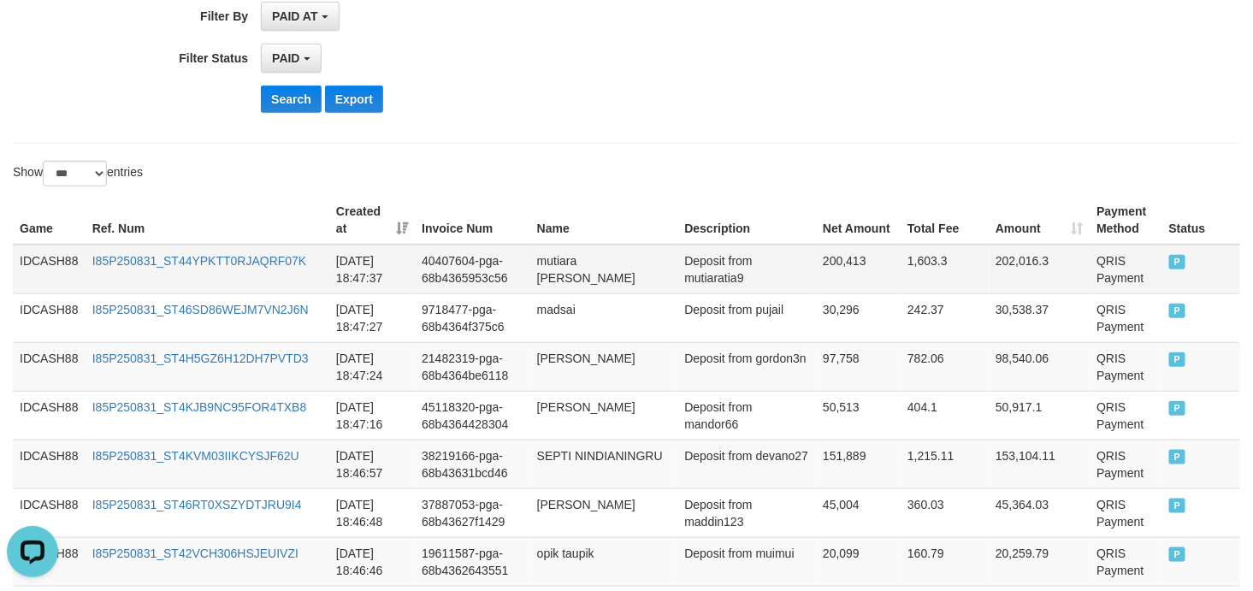
click at [24, 258] on td "IDCASH88" at bounding box center [49, 270] width 73 height 50
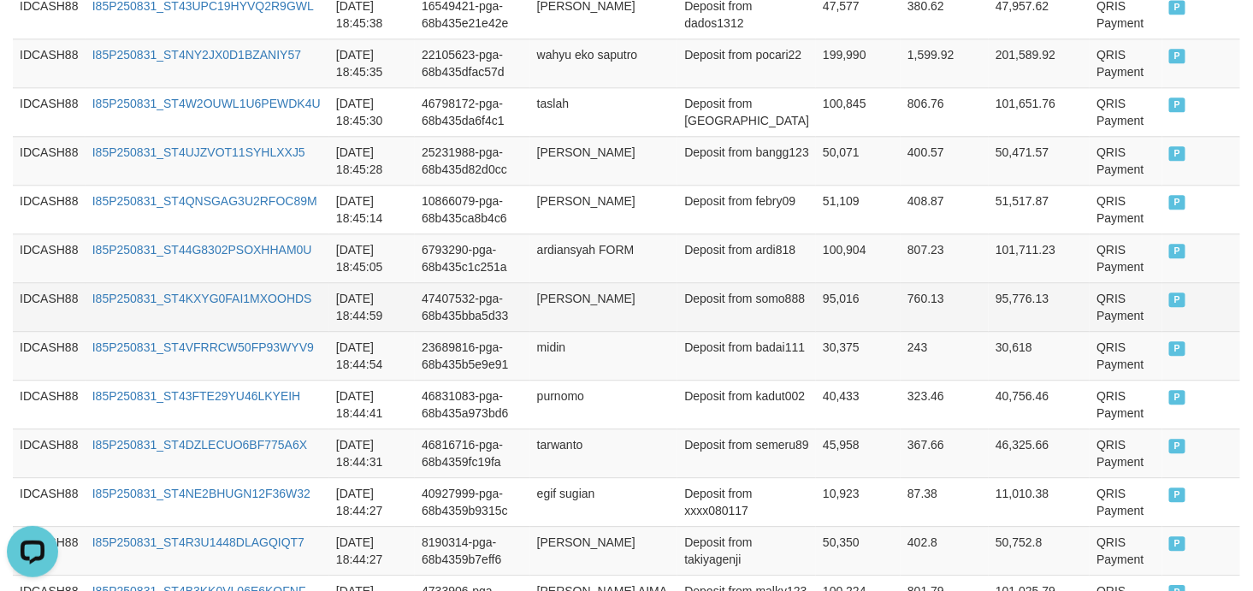
scroll to position [1437, 0]
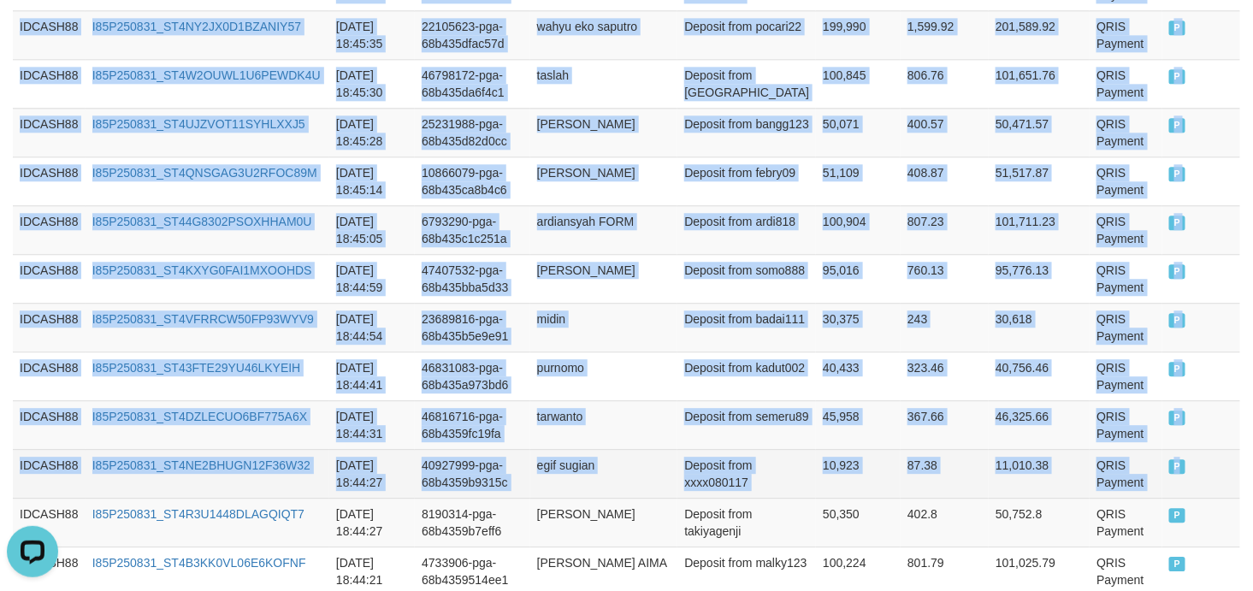
click at [1180, 475] on td "P" at bounding box center [1201, 473] width 78 height 49
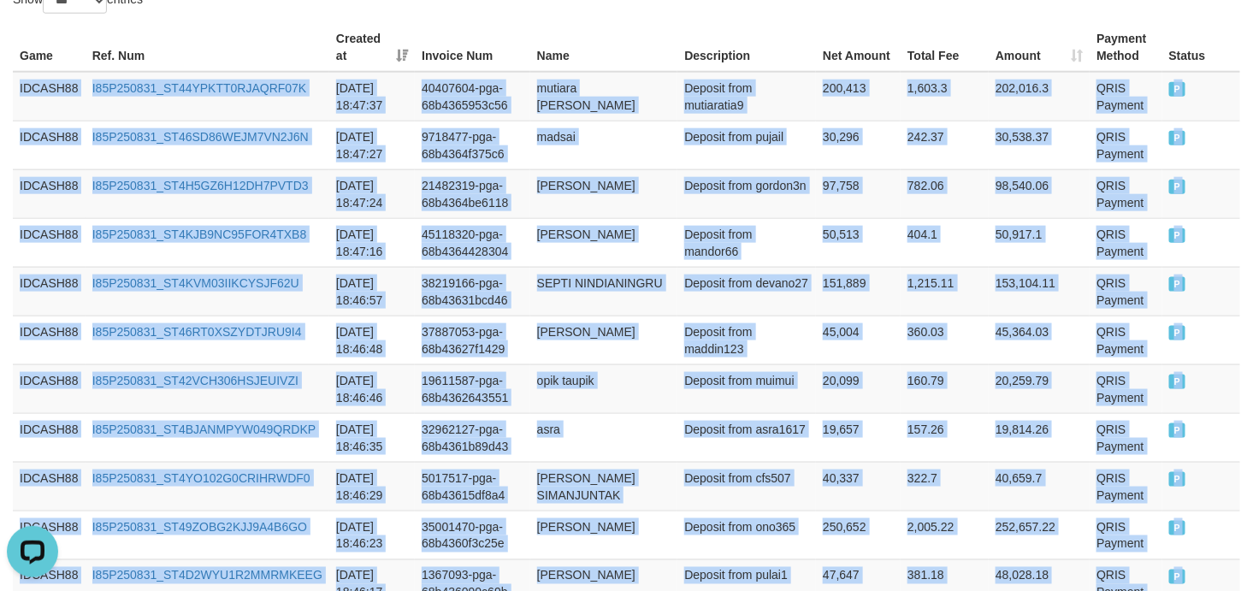
scroll to position [422, 0]
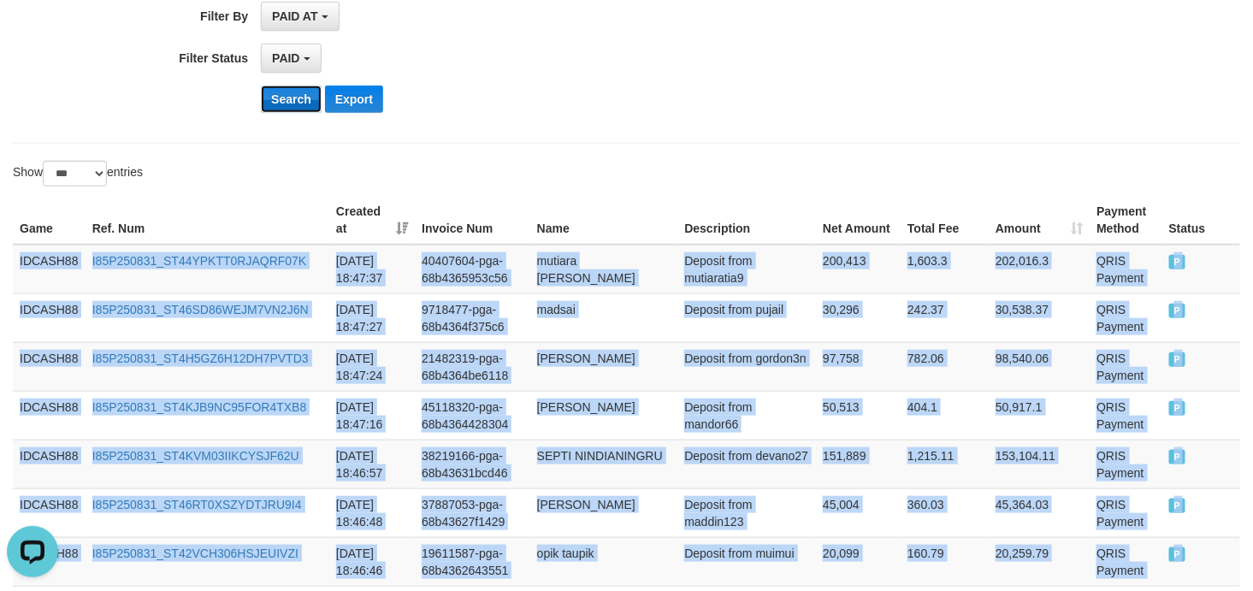
click at [302, 109] on button "Search" at bounding box center [291, 99] width 61 height 27
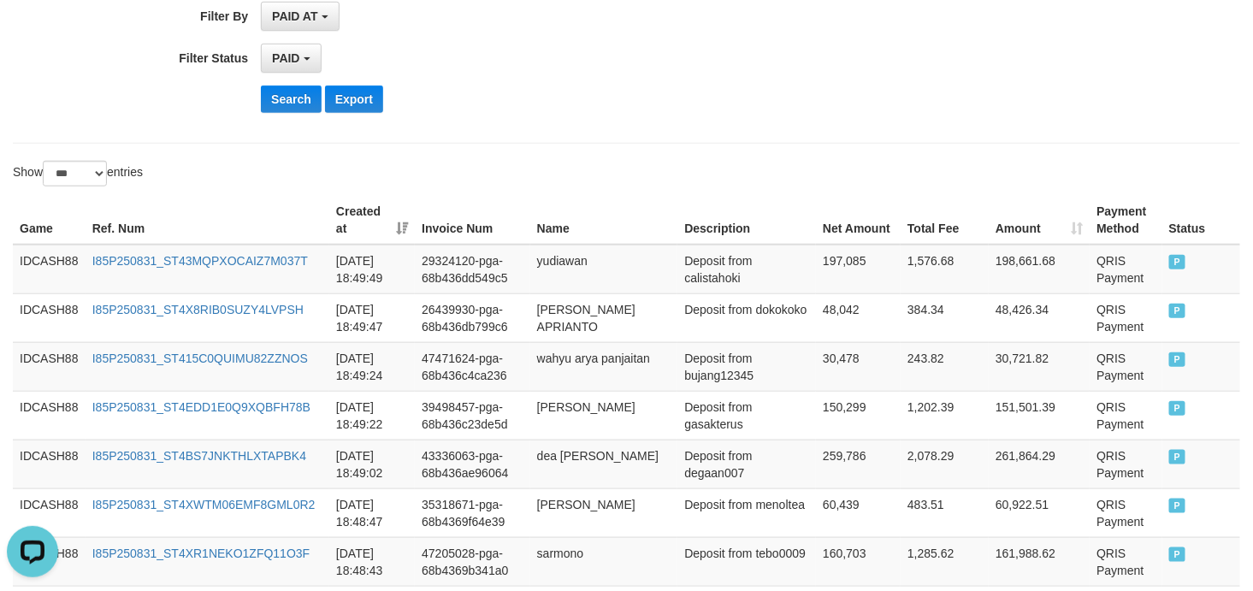
click at [670, 103] on div "Search Export" at bounding box center [652, 99] width 783 height 27
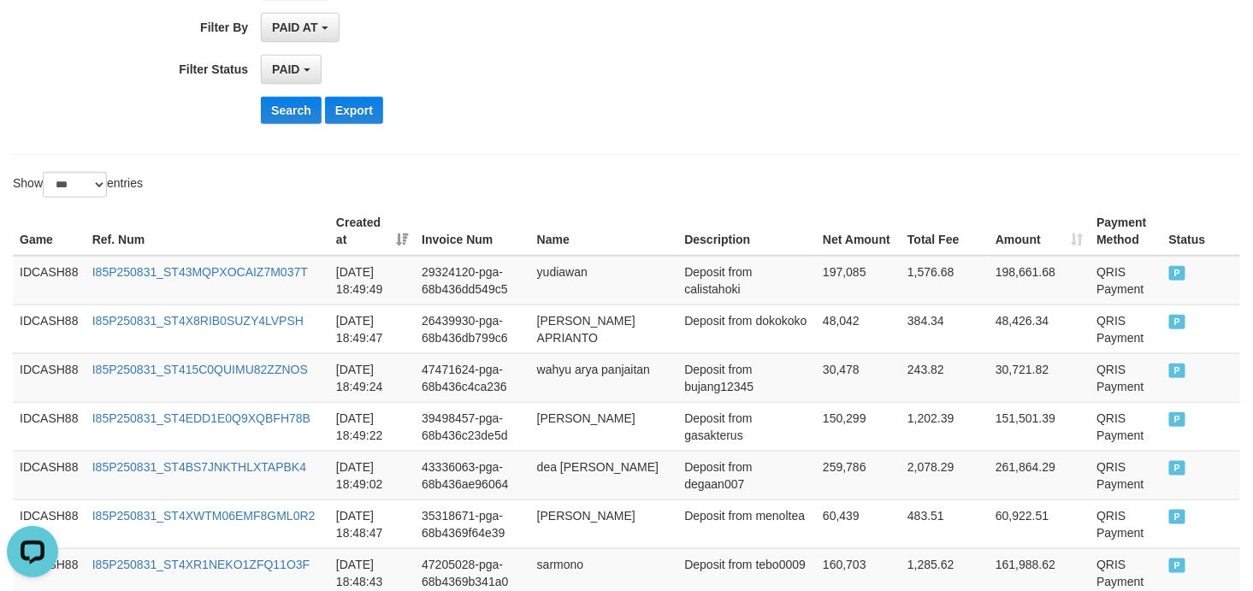
scroll to position [455, 0]
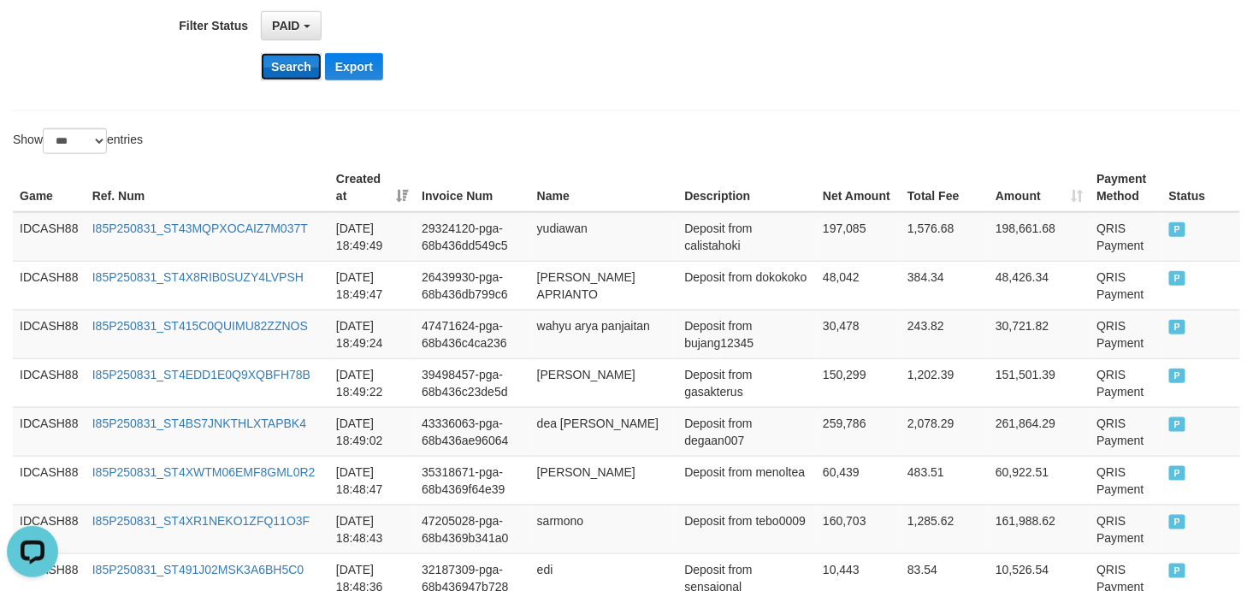
click at [285, 74] on button "Search" at bounding box center [291, 66] width 61 height 27
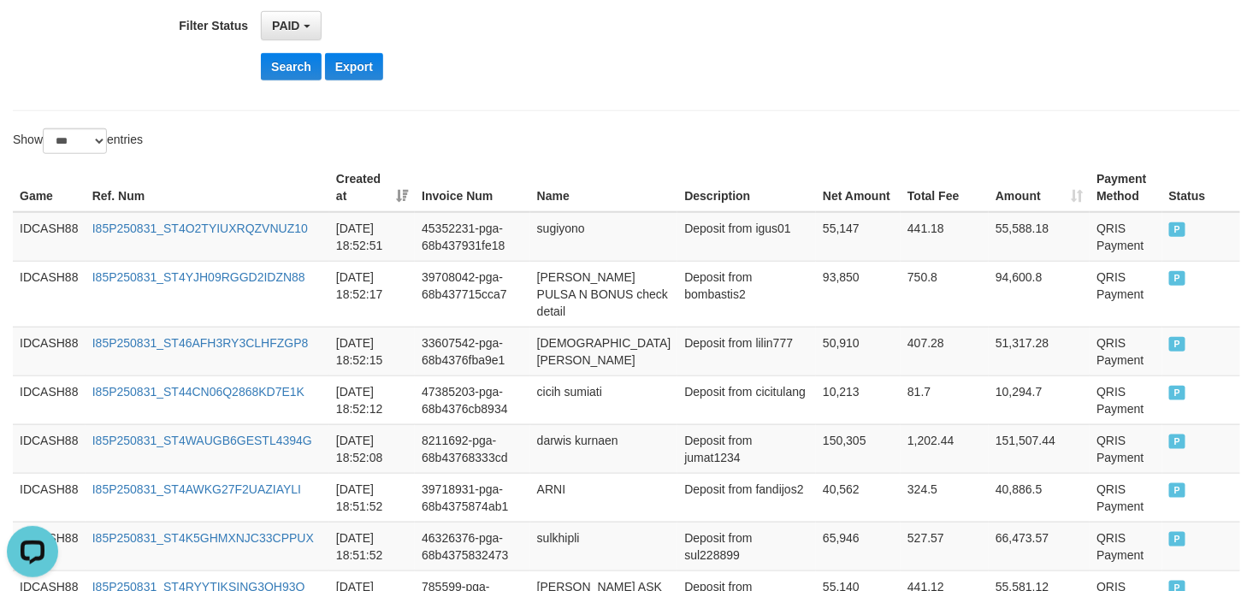
click at [607, 142] on div "Show ** ** ** *** entries" at bounding box center [313, 143] width 601 height 30
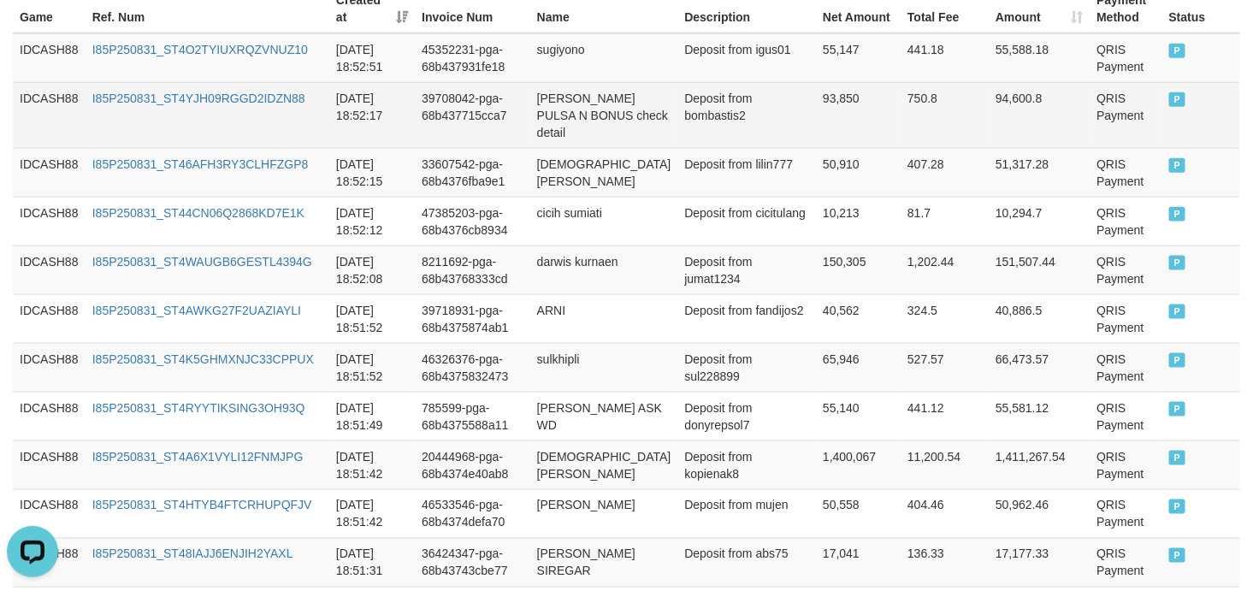
scroll to position [506, 0]
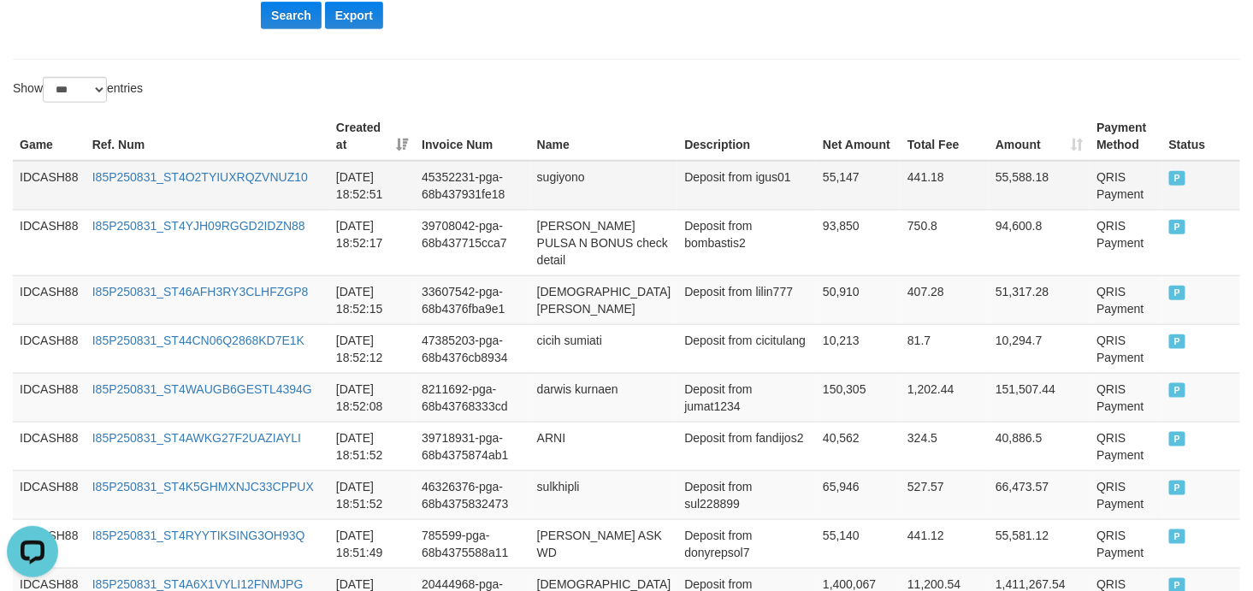
click at [44, 171] on td "IDCASH88" at bounding box center [49, 186] width 73 height 50
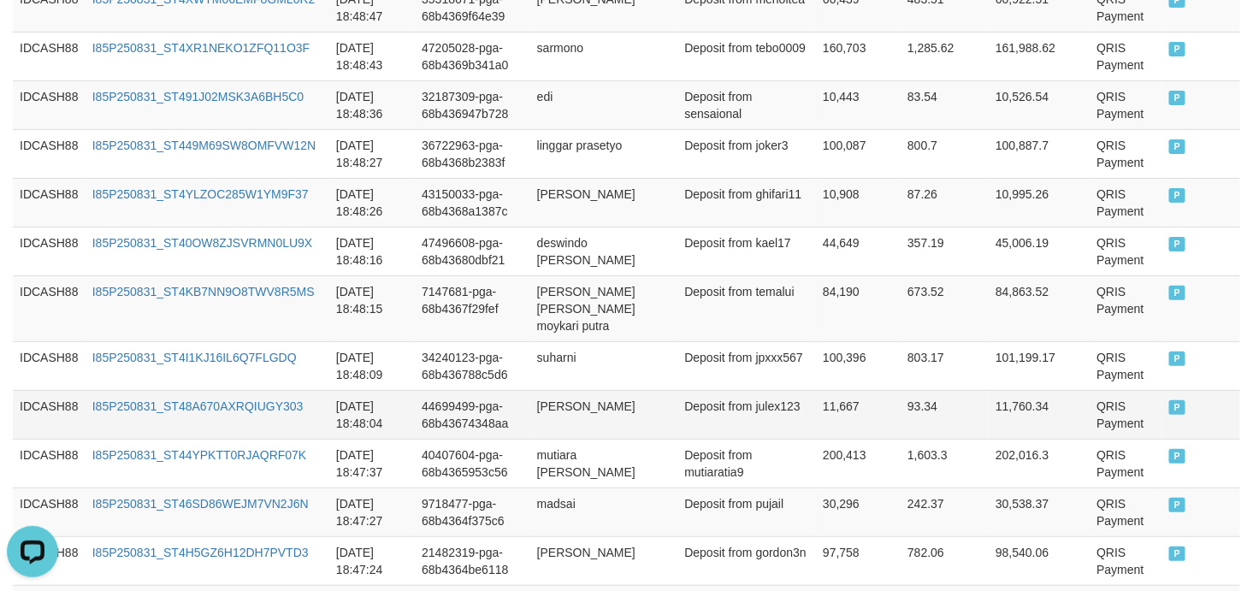
scroll to position [2406, 0]
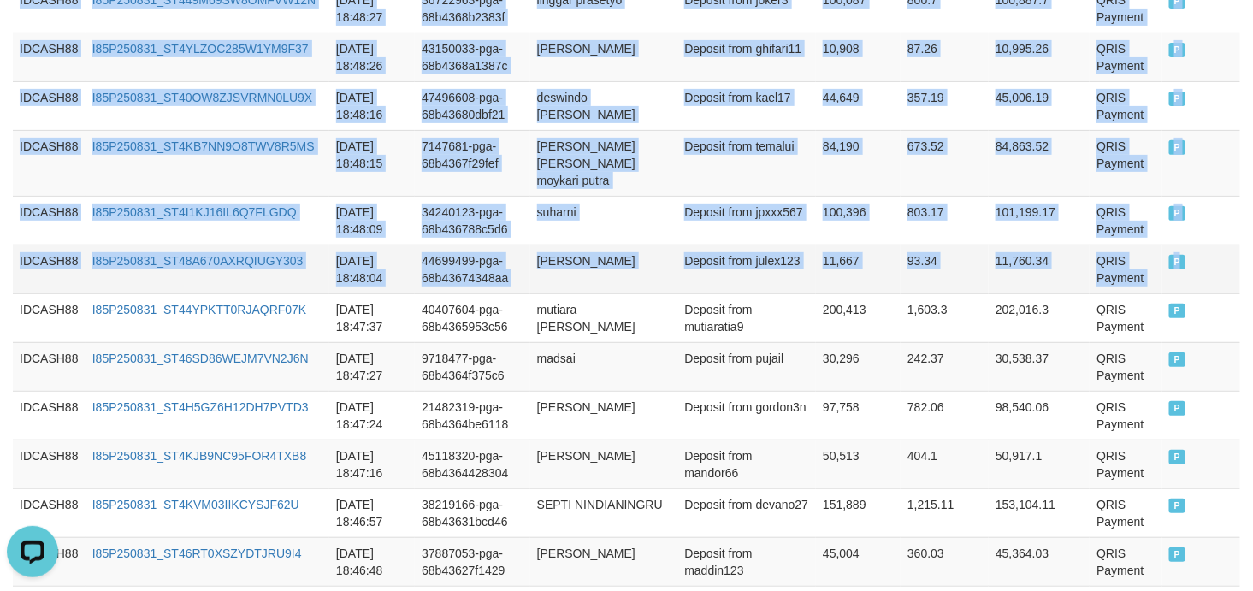
click at [1185, 270] on td "P" at bounding box center [1201, 269] width 78 height 49
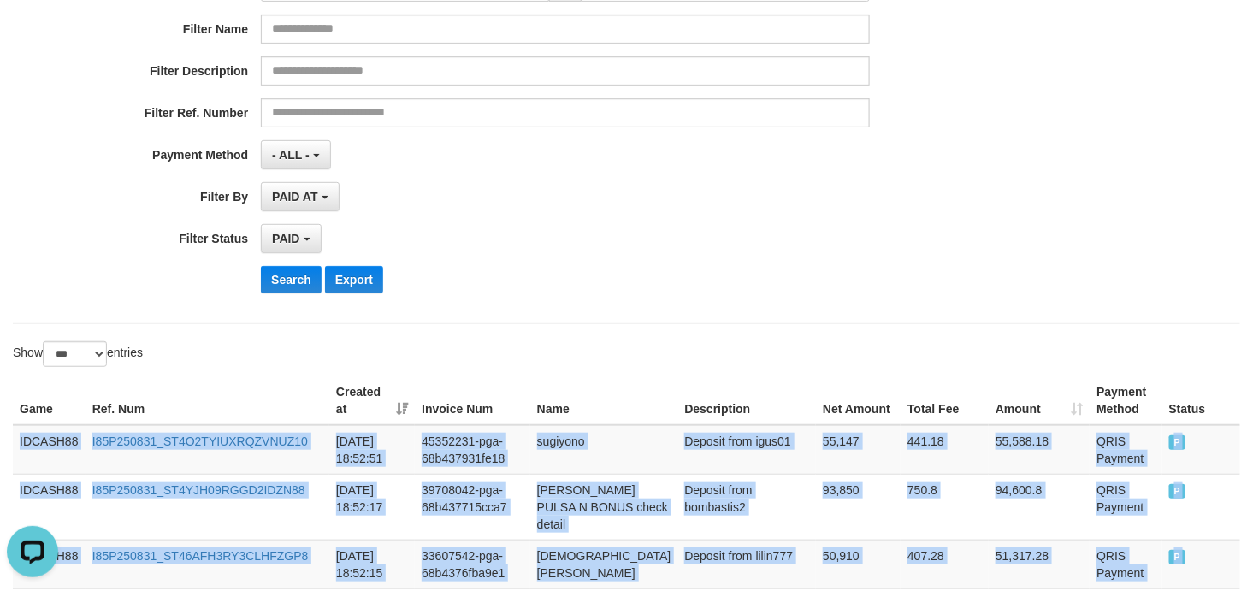
scroll to position [380, 0]
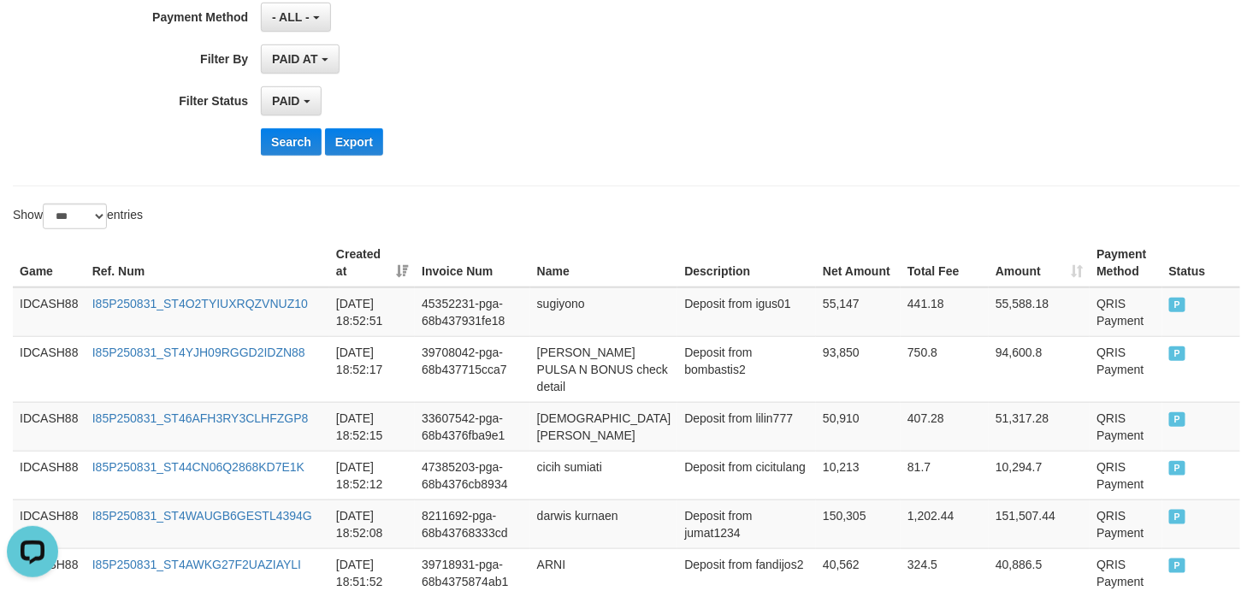
click at [629, 215] on div "Show ** ** ** *** entries" at bounding box center [626, 219] width 1253 height 30
click at [292, 152] on button "Search" at bounding box center [291, 141] width 61 height 27
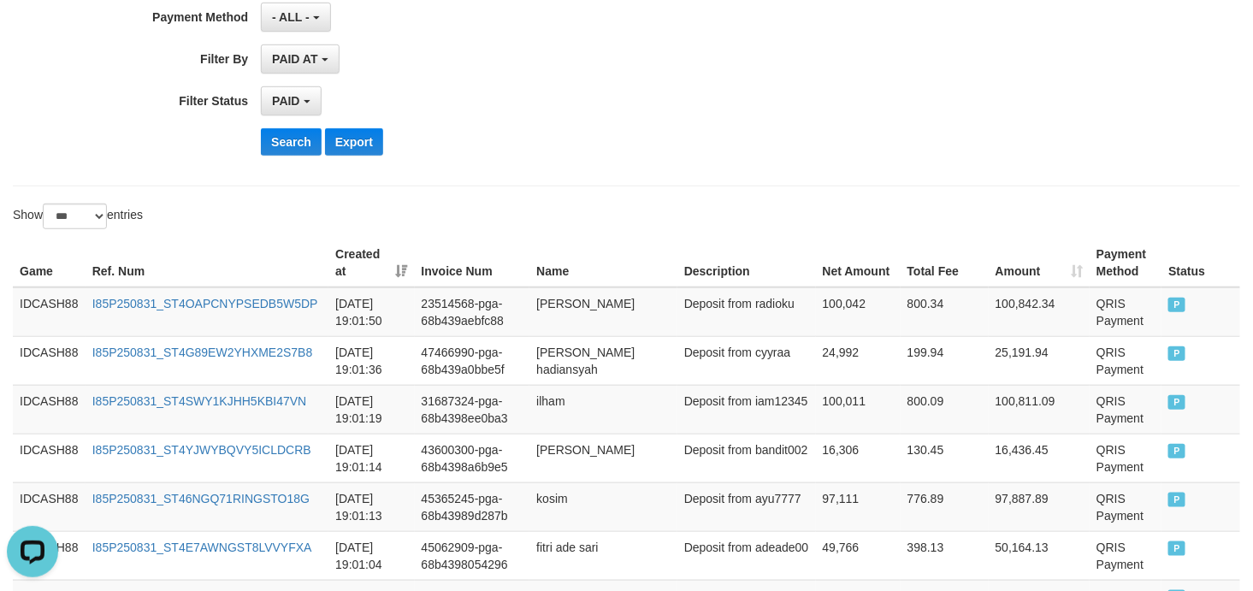
click at [766, 97] on div "PAID SELECT ALL - ALL - SELECT STATUS PENDING/UNPAID PAID CANCELED EXPIRED" at bounding box center [565, 100] width 609 height 29
